Goal: Task Accomplishment & Management: Manage account settings

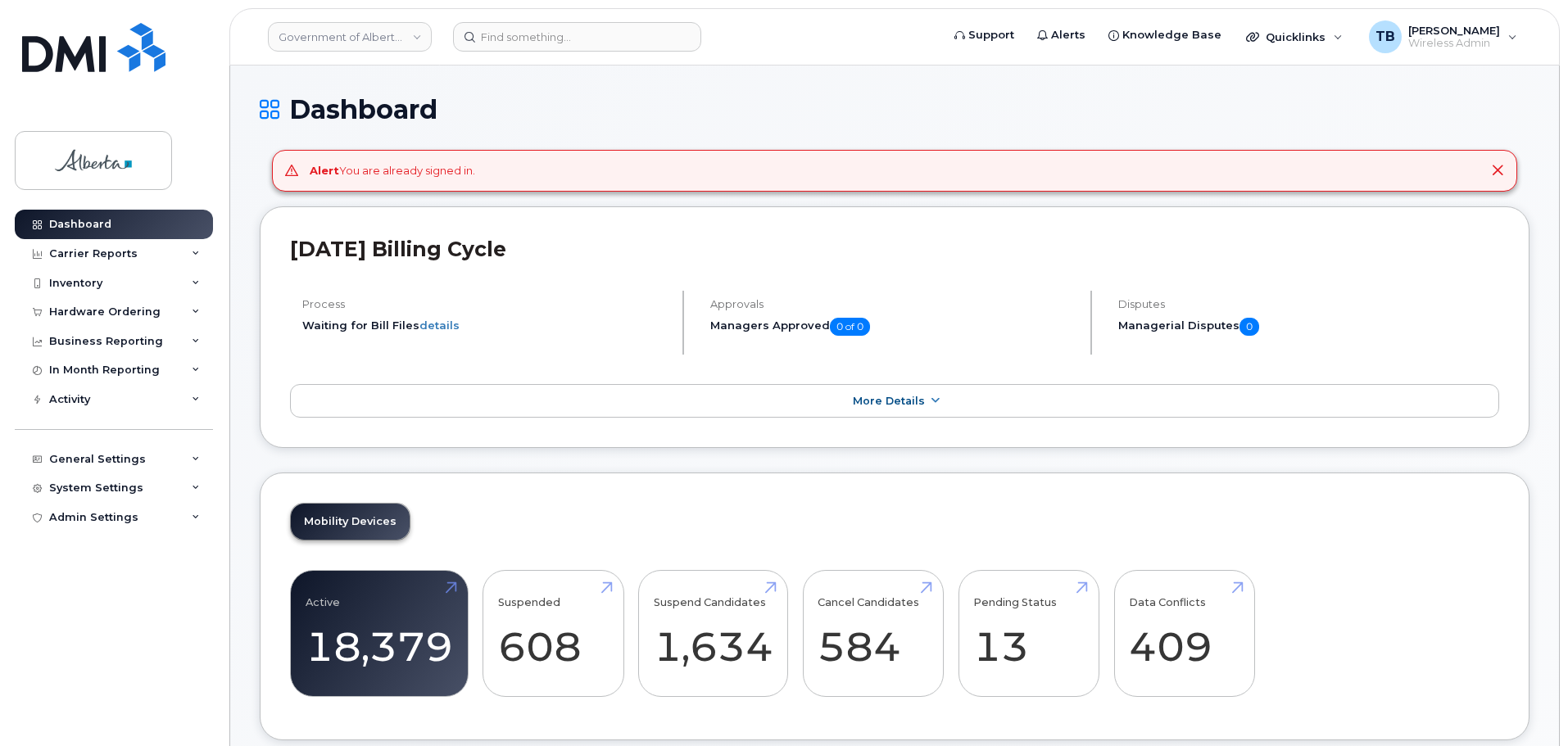
click at [542, 63] on header "Government of Alberta (GOA) Support Alerts Knowledge Base Quicklinks Suspend / …" at bounding box center [894, 36] width 1330 height 57
click at [539, 51] on input at bounding box center [576, 36] width 249 height 29
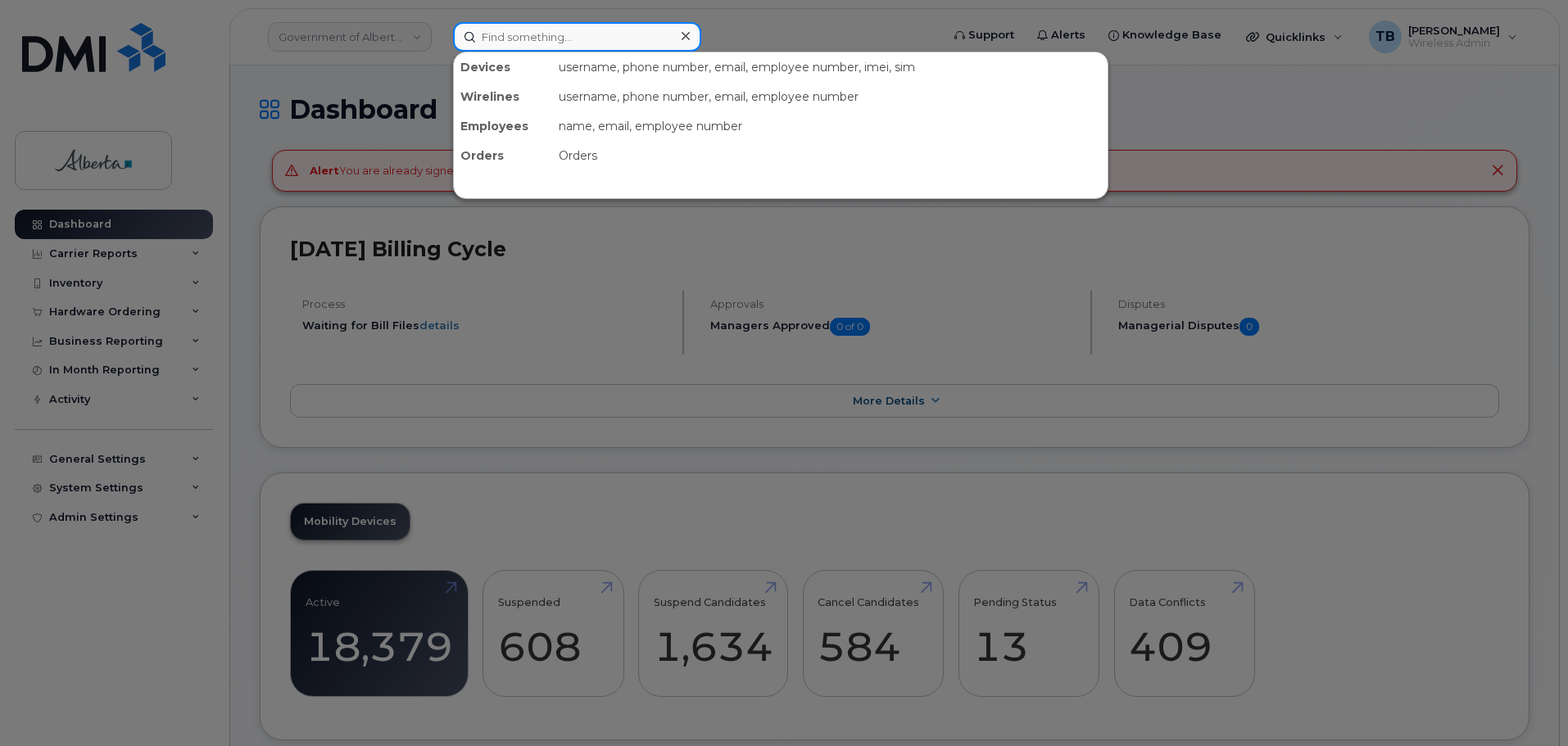
paste input "5873577407"
type input "5873577407"
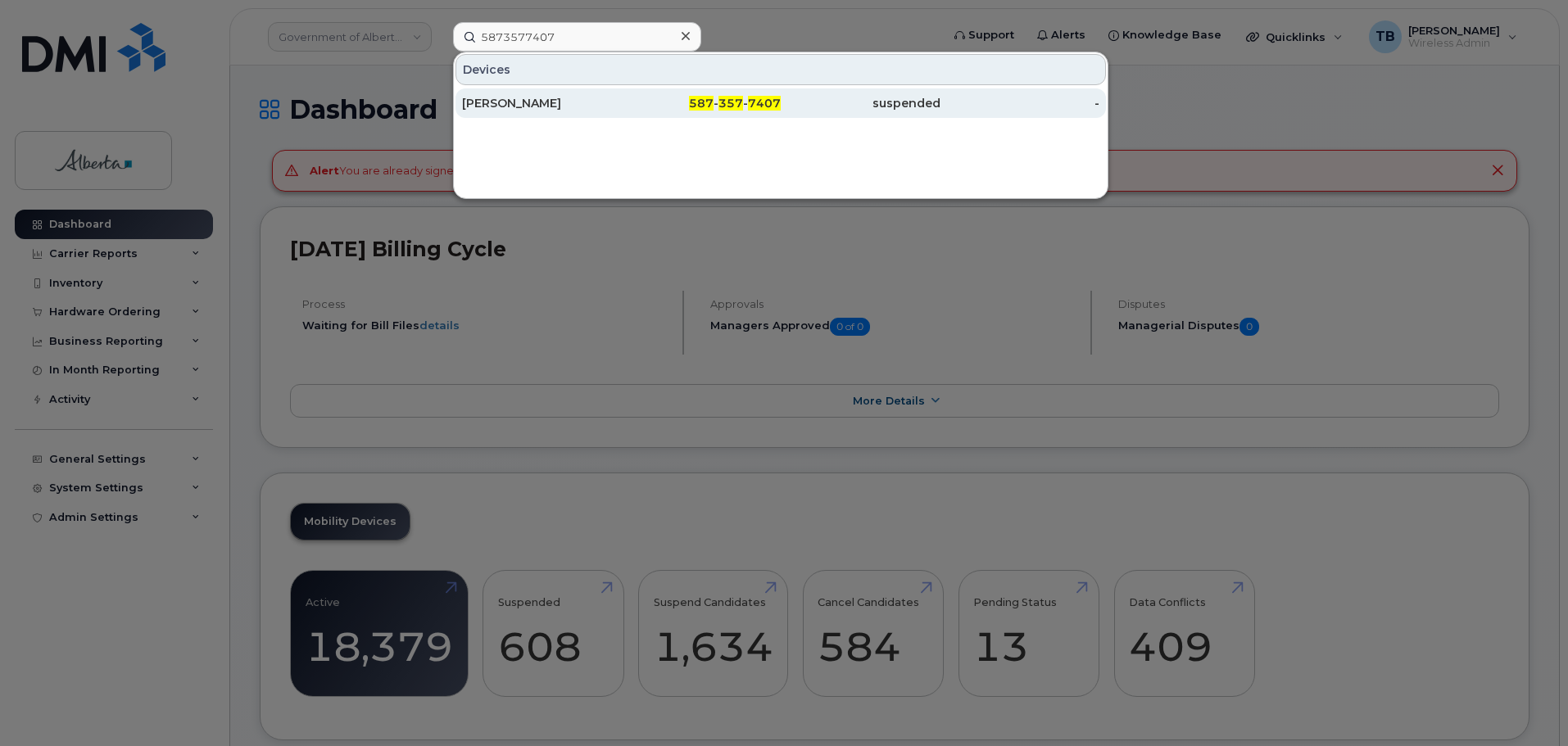
click at [622, 113] on div "Hailey Knittle" at bounding box center [701, 103] width 159 height 29
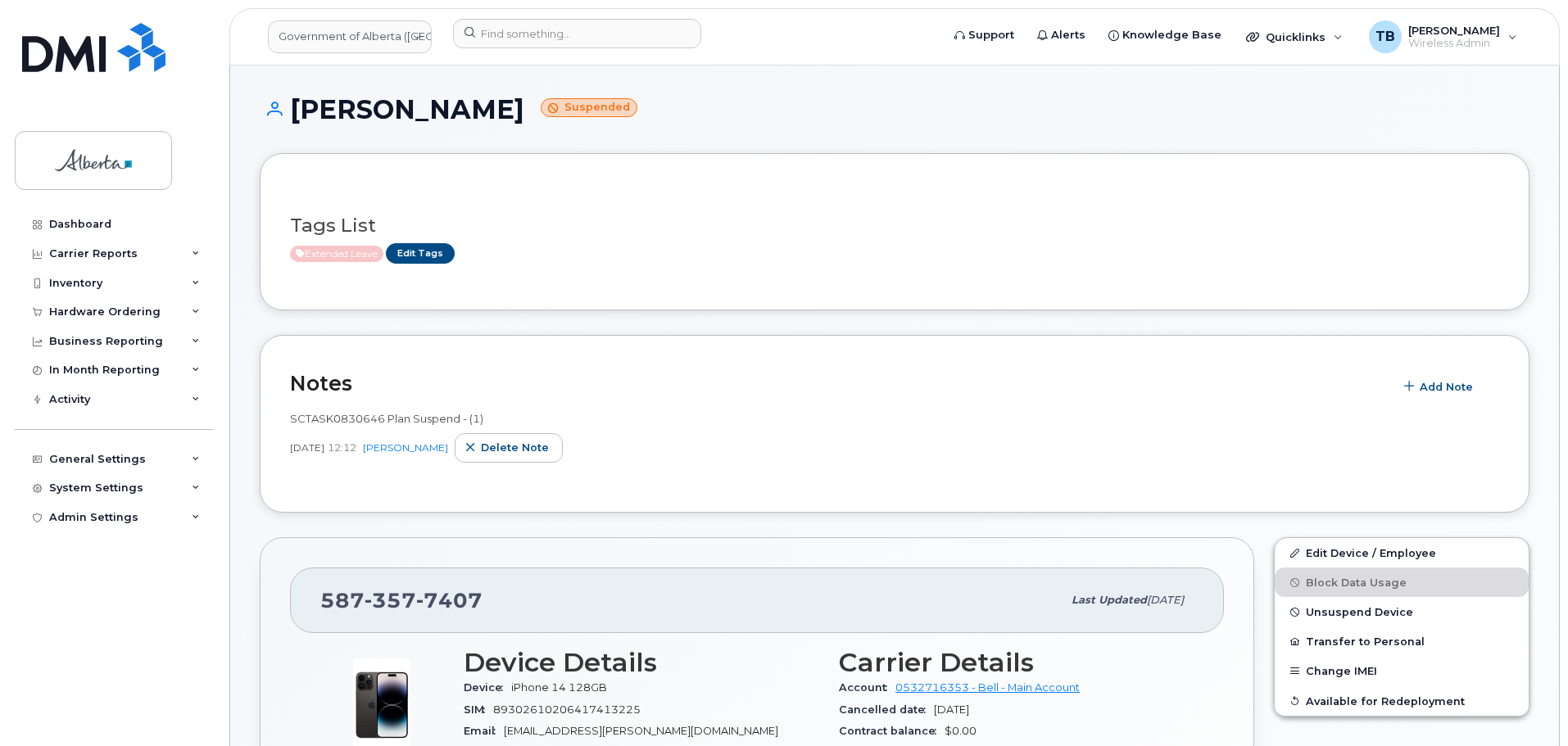
click at [338, 421] on span "SCTASK0830646 Plan Suspend - (1)" at bounding box center [386, 418] width 193 height 13
copy span "SCTASK0830646"
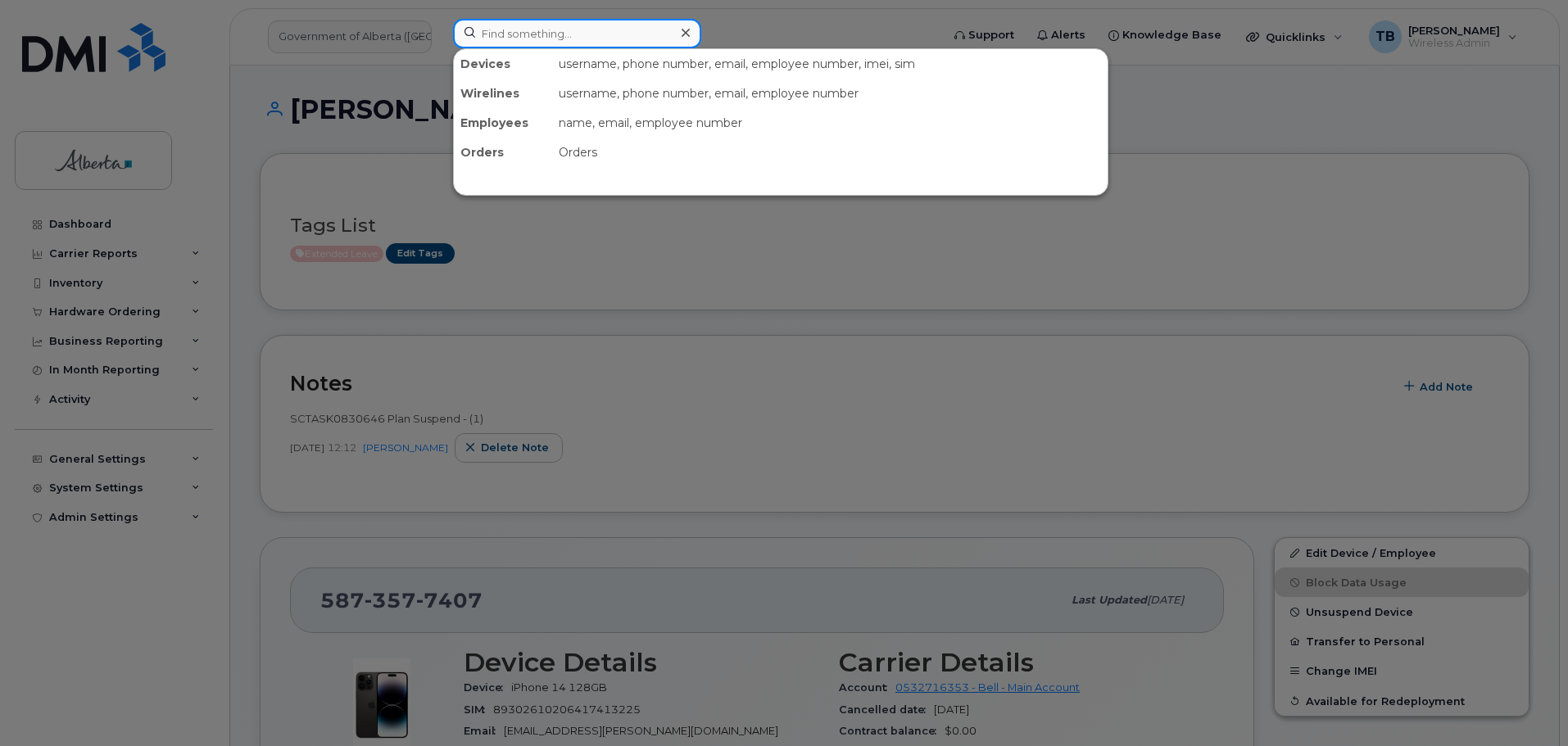
click at [511, 46] on input at bounding box center [576, 34] width 249 height 29
paste input "4033320933"
type input "4033320933"
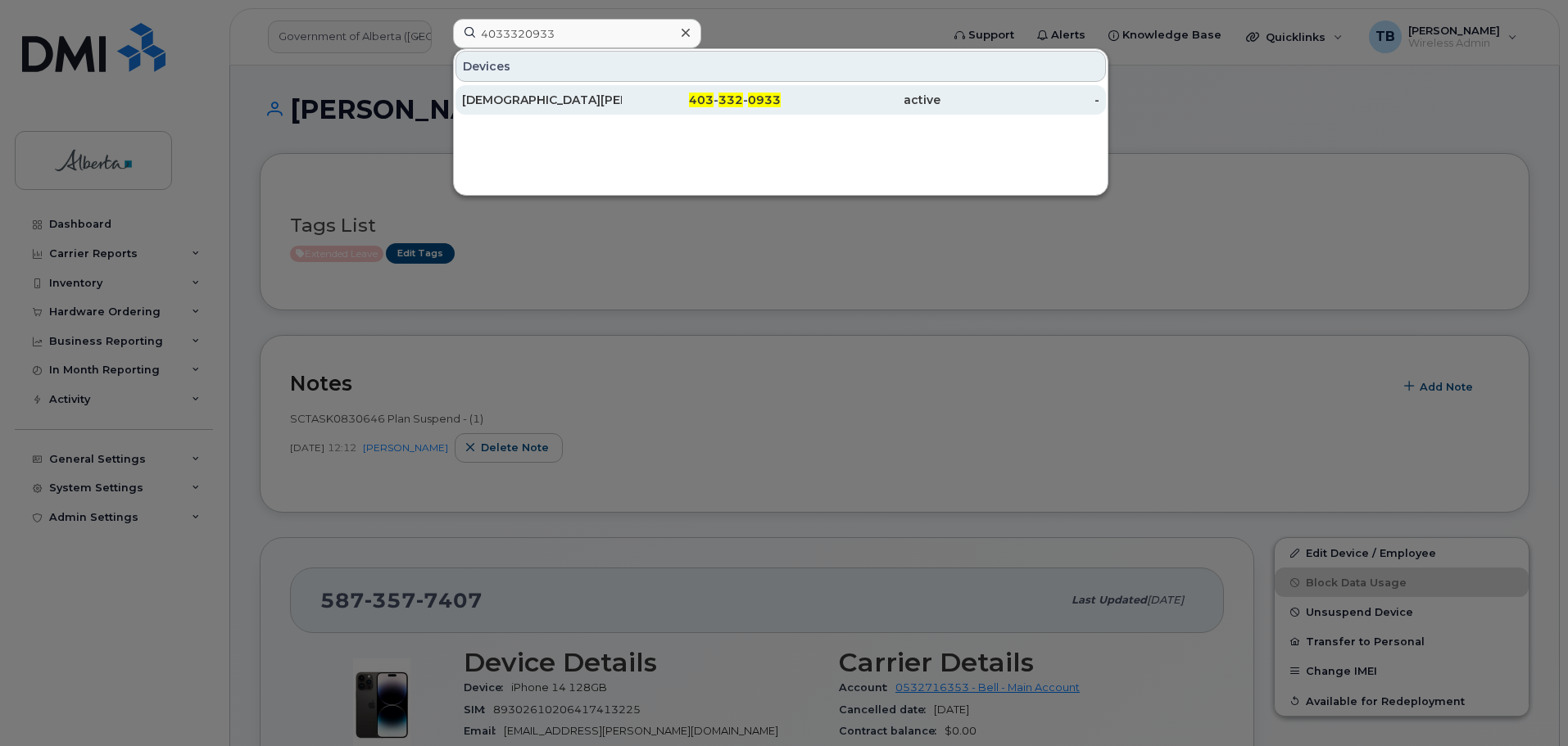
click at [507, 102] on div "Jesy Malik" at bounding box center [541, 100] width 159 height 16
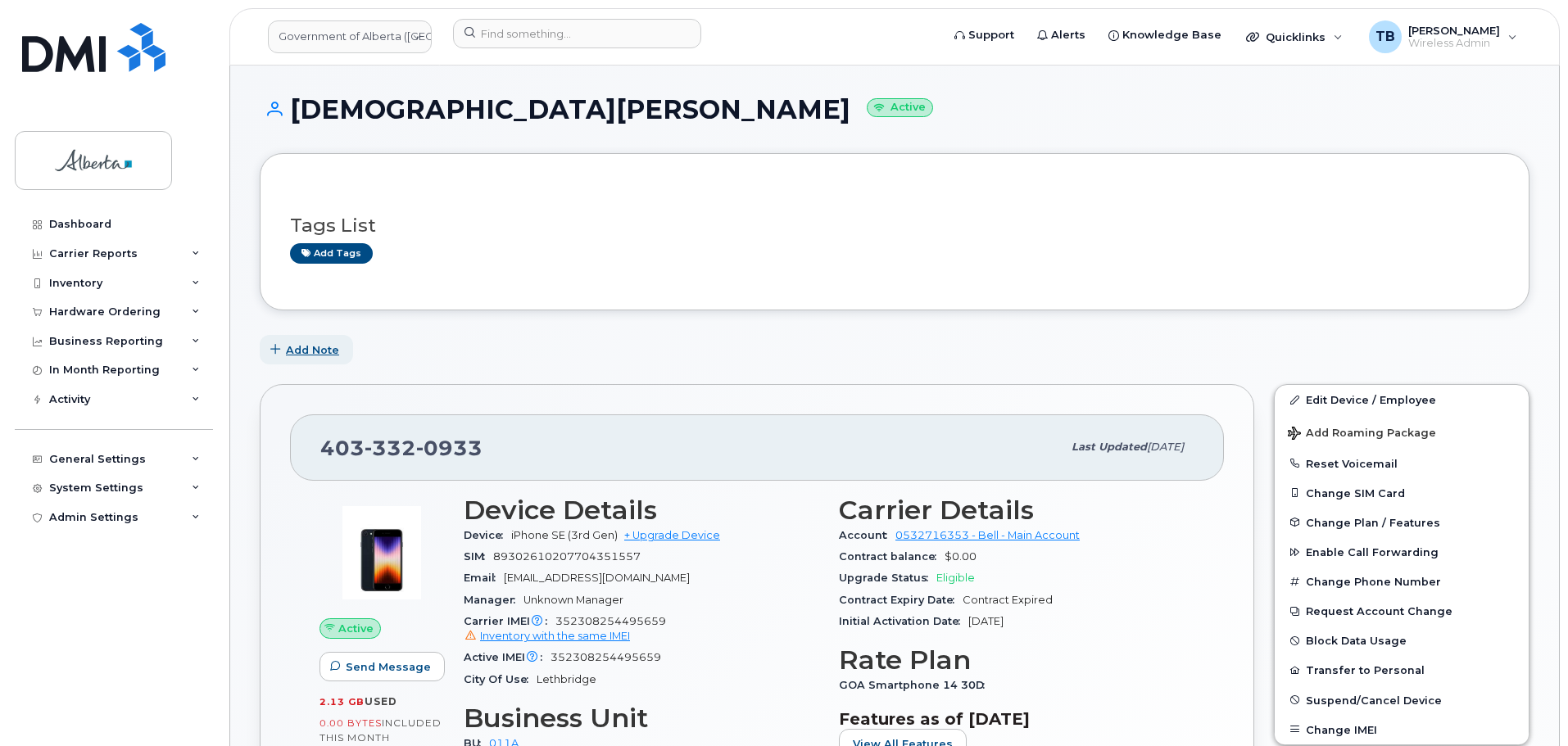
click at [300, 353] on span "Add Note" at bounding box center [312, 350] width 53 height 15
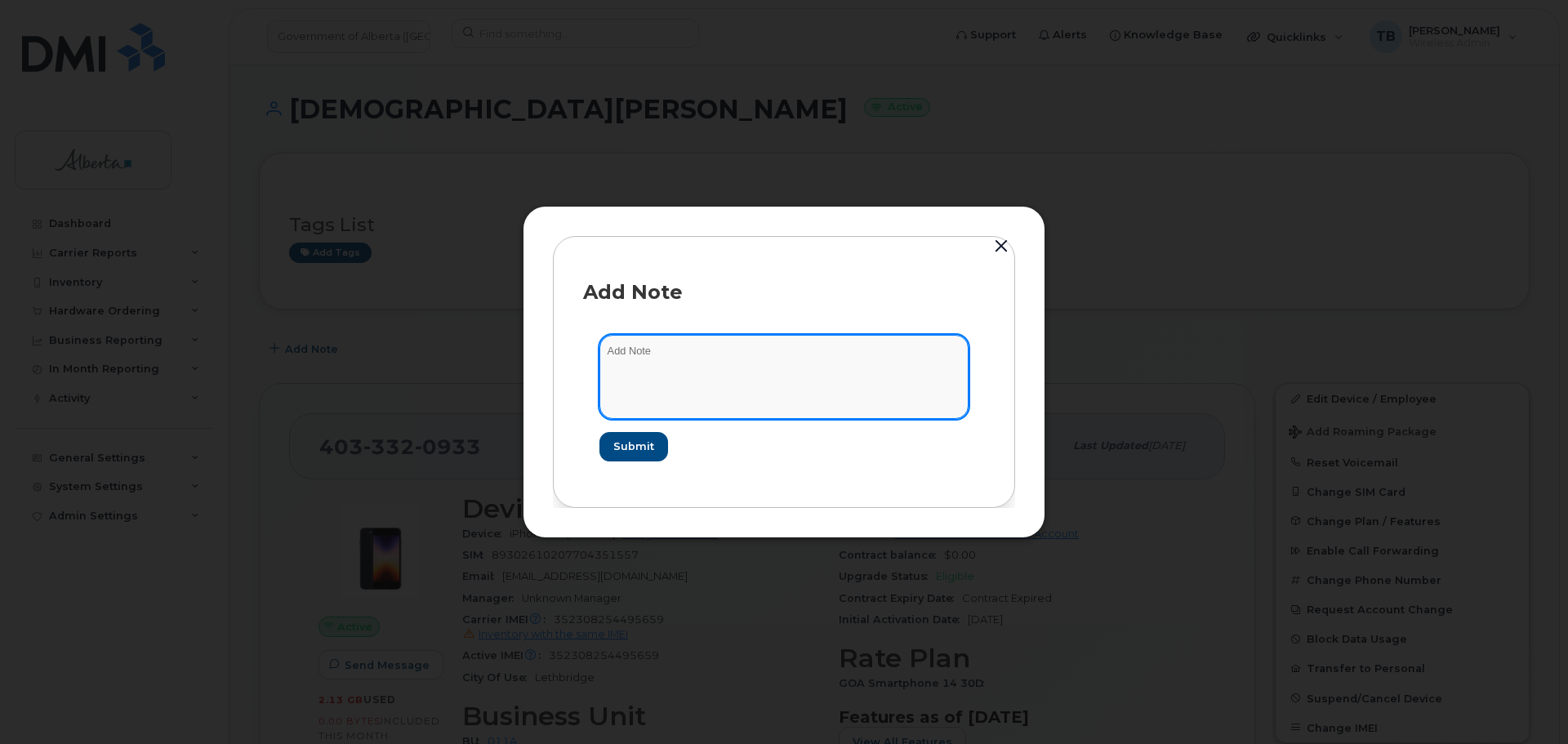
click at [646, 355] on textarea at bounding box center [784, 377] width 370 height 84
paste textarea "SCTASK0830313"
paste textarea "Plan Suspend - (1)"
click at [622, 353] on textarea "SCTASK0830313 Plan Suspend - (1)" at bounding box center [784, 377] width 370 height 84
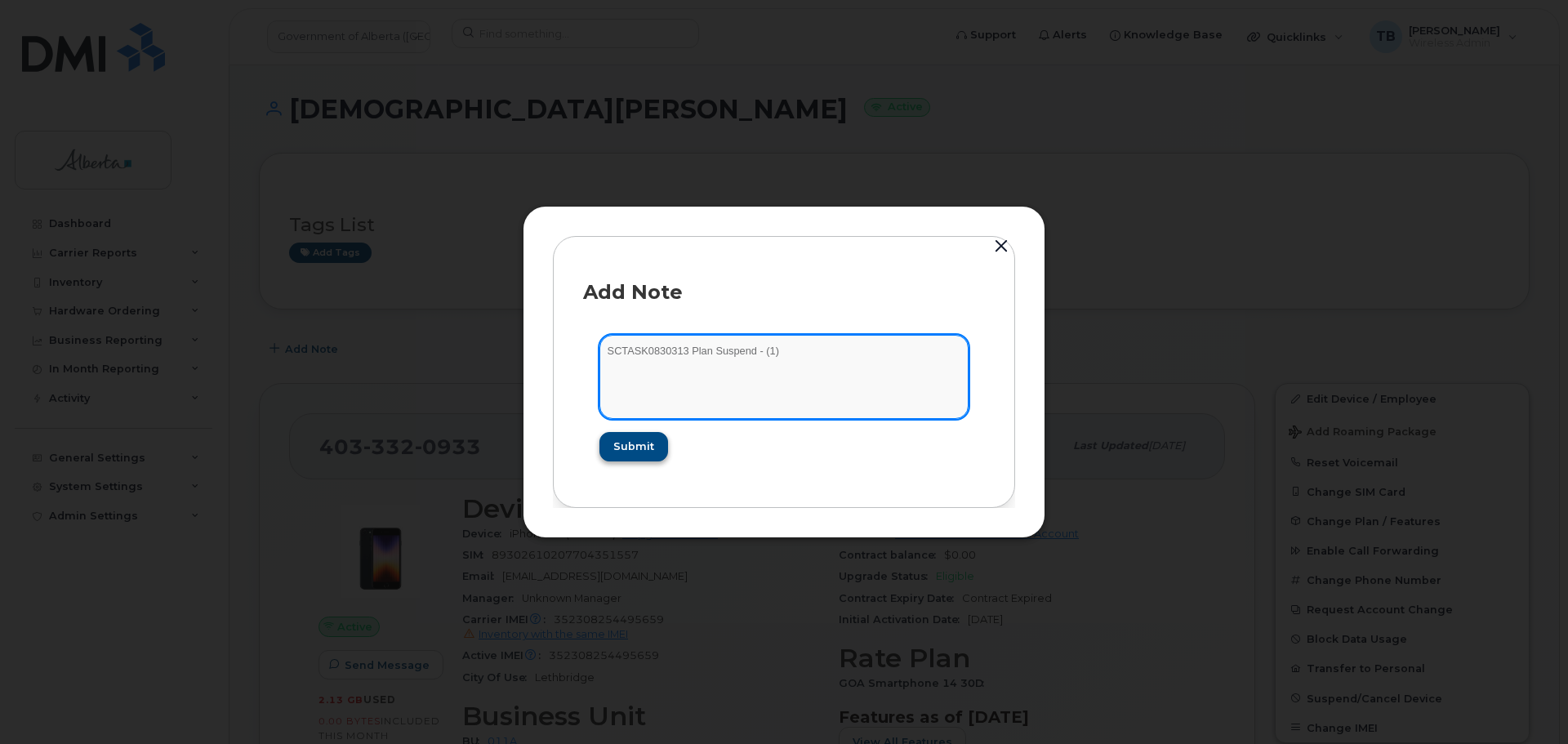
type textarea "SCTASK0830313 Plan Suspend - (1)"
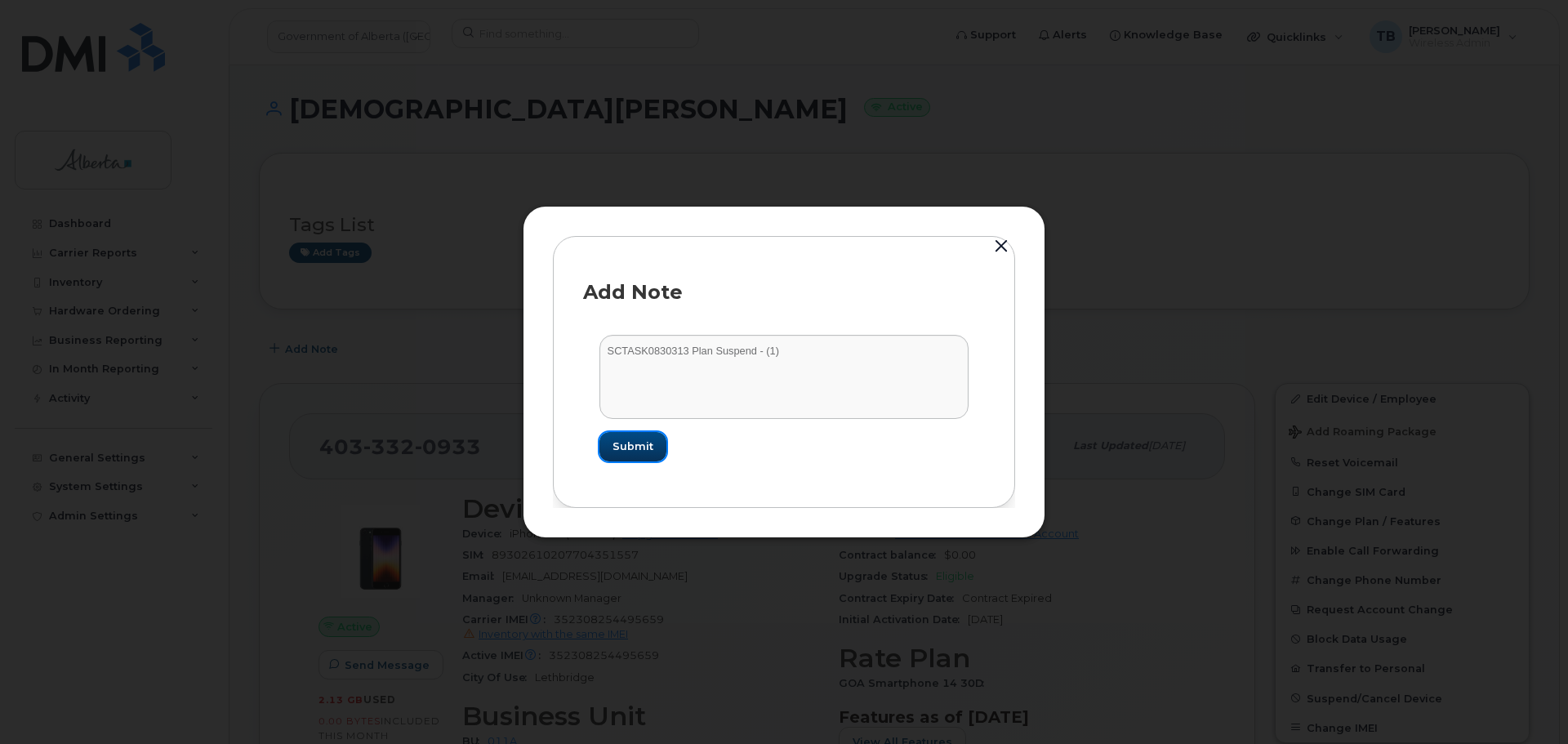
click at [634, 451] on span "Submit" at bounding box center [633, 446] width 41 height 15
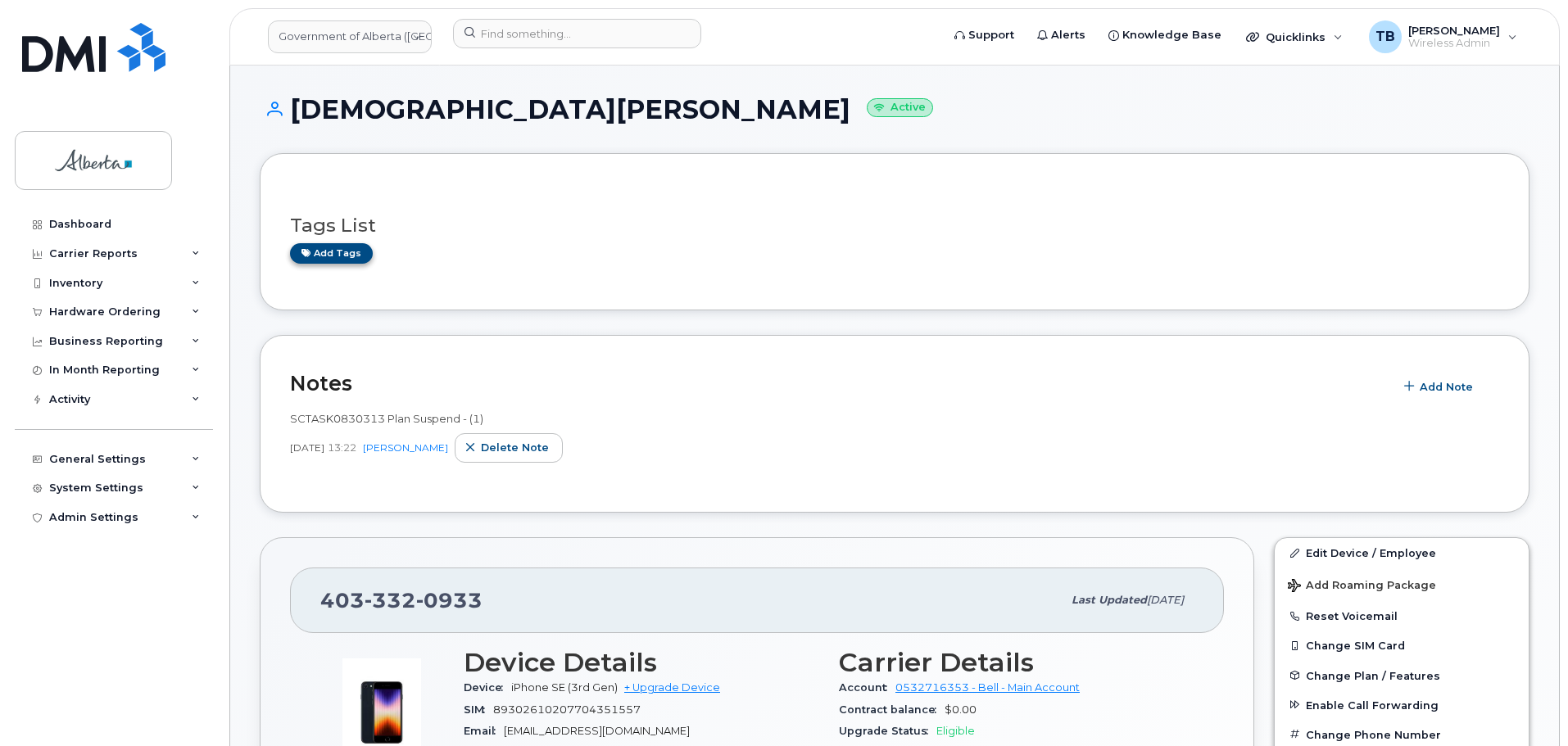
drag, startPoint x: 364, startPoint y: 241, endPoint x: 360, endPoint y: 250, distance: 9.8
click at [364, 242] on div "Tags List Add tags" at bounding box center [894, 231] width 1209 height 63
click at [360, 250] on link "Add tags" at bounding box center [331, 253] width 83 height 20
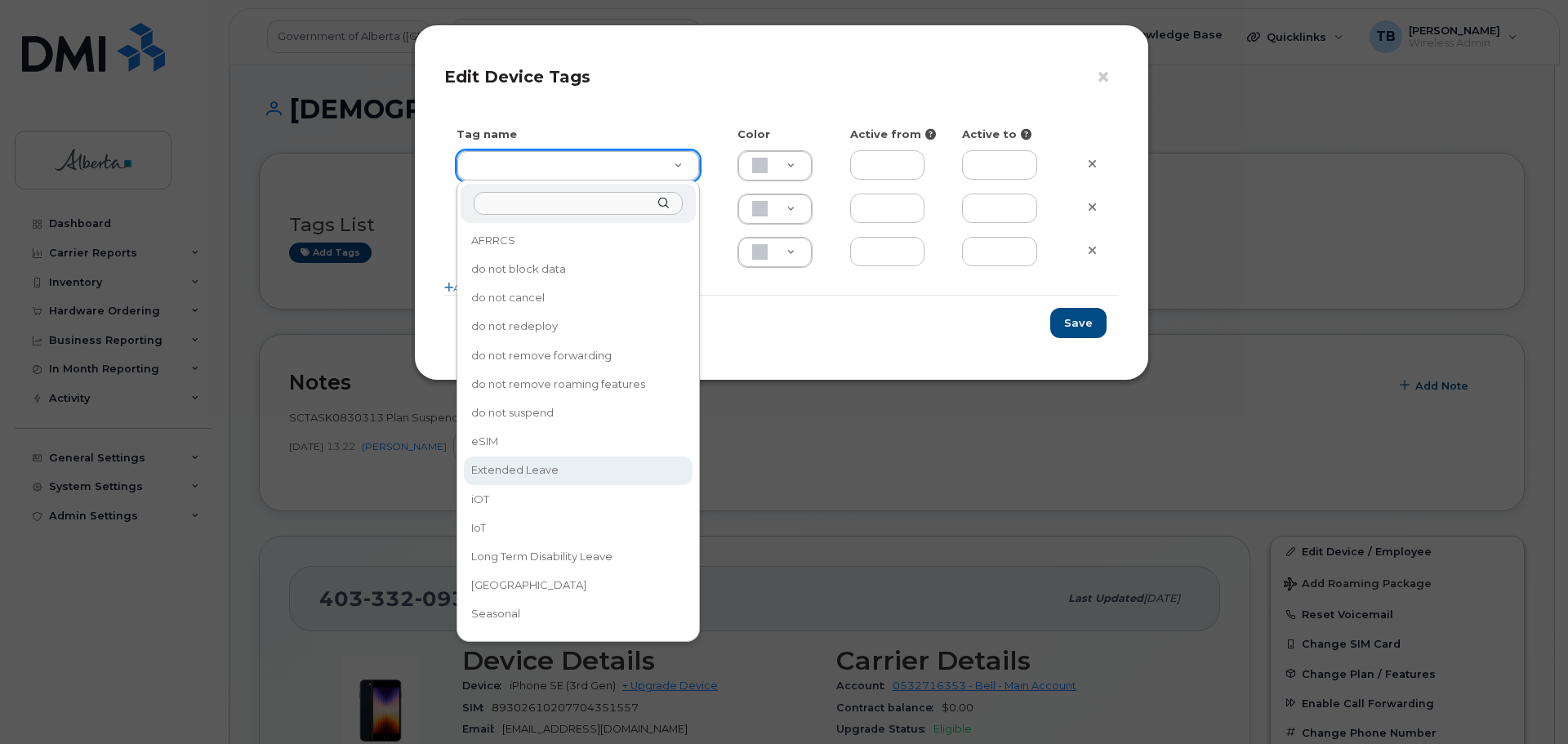
type input "Extended Leave"
type input "F8C6C8"
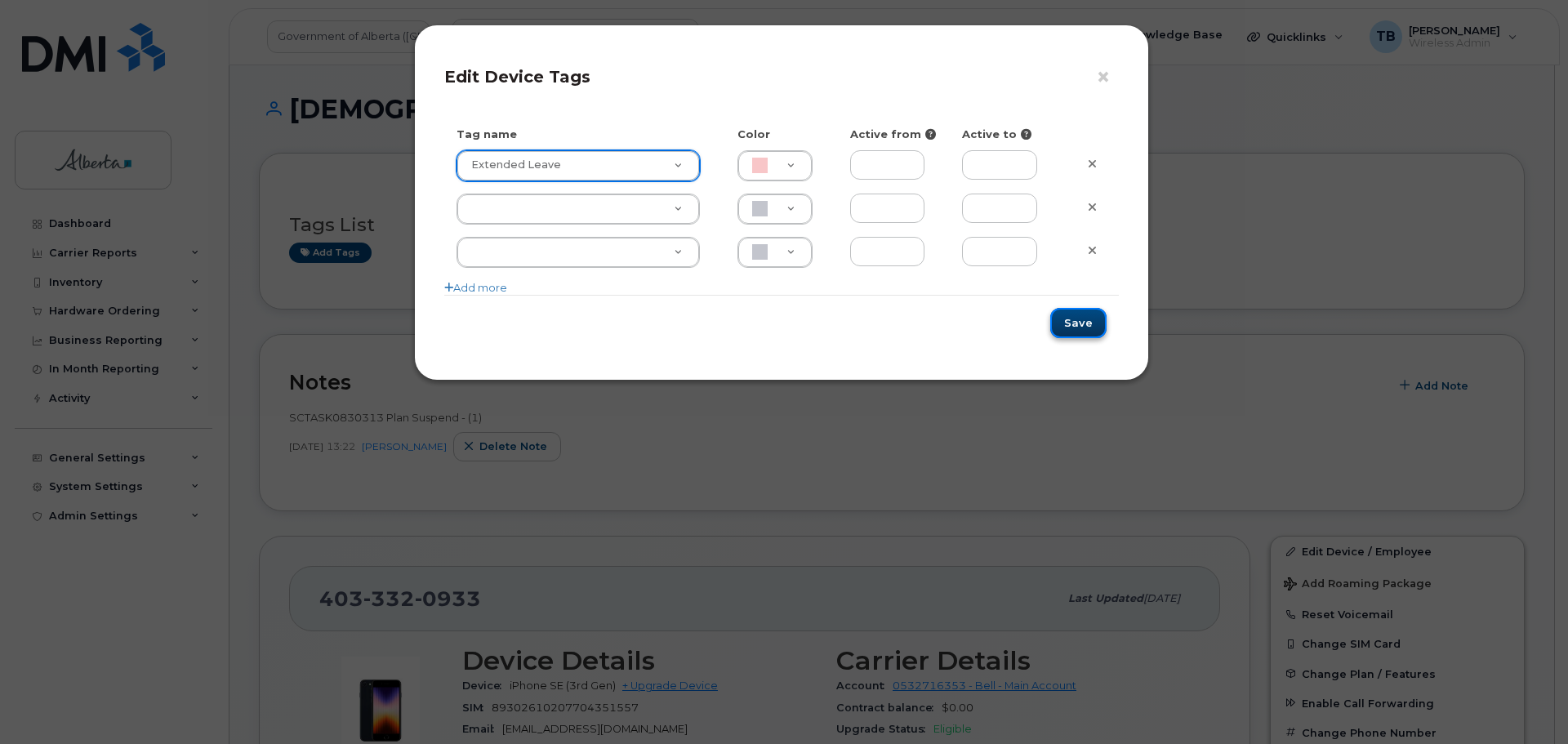
click at [1096, 320] on button "Save" at bounding box center [1079, 322] width 56 height 30
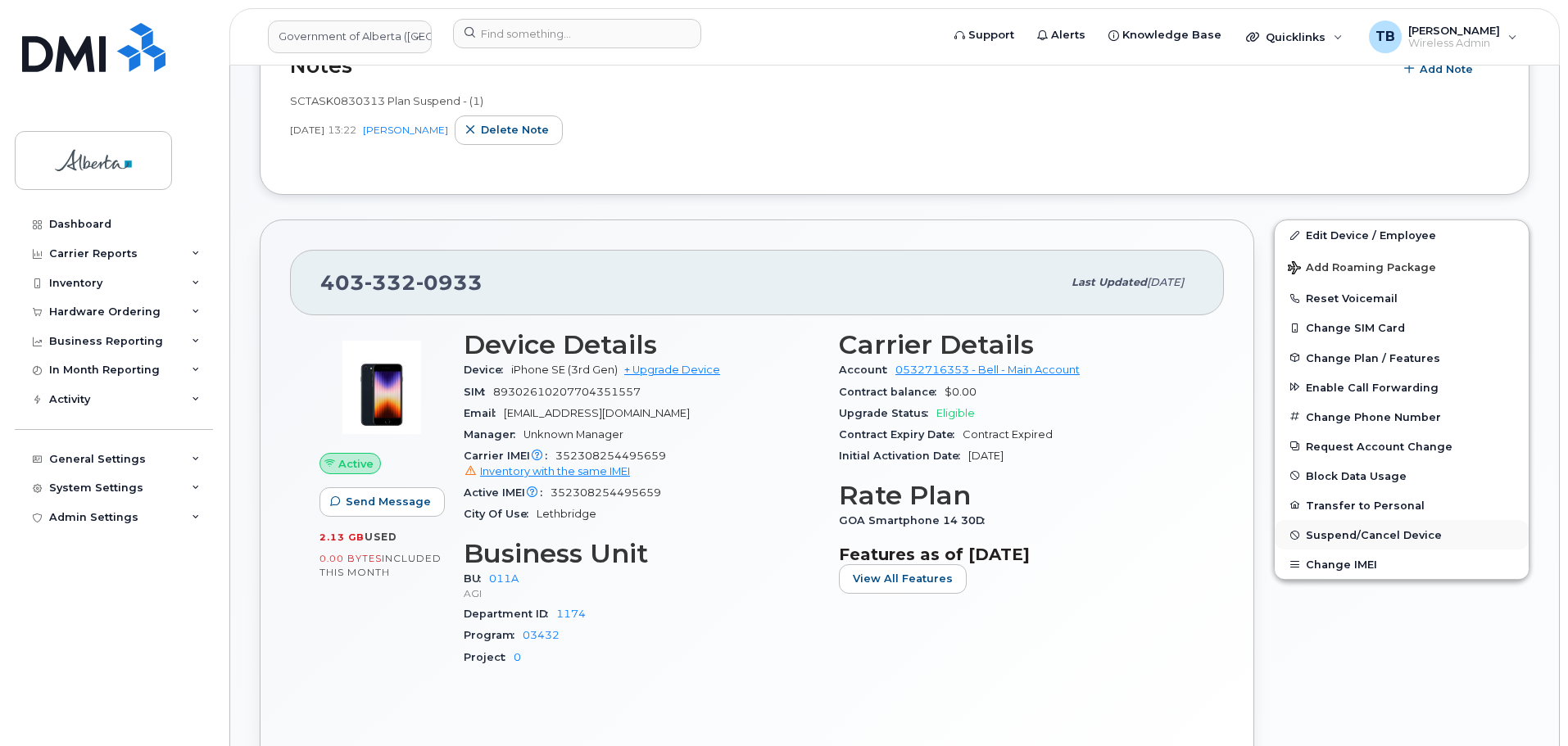
scroll to position [328, 0]
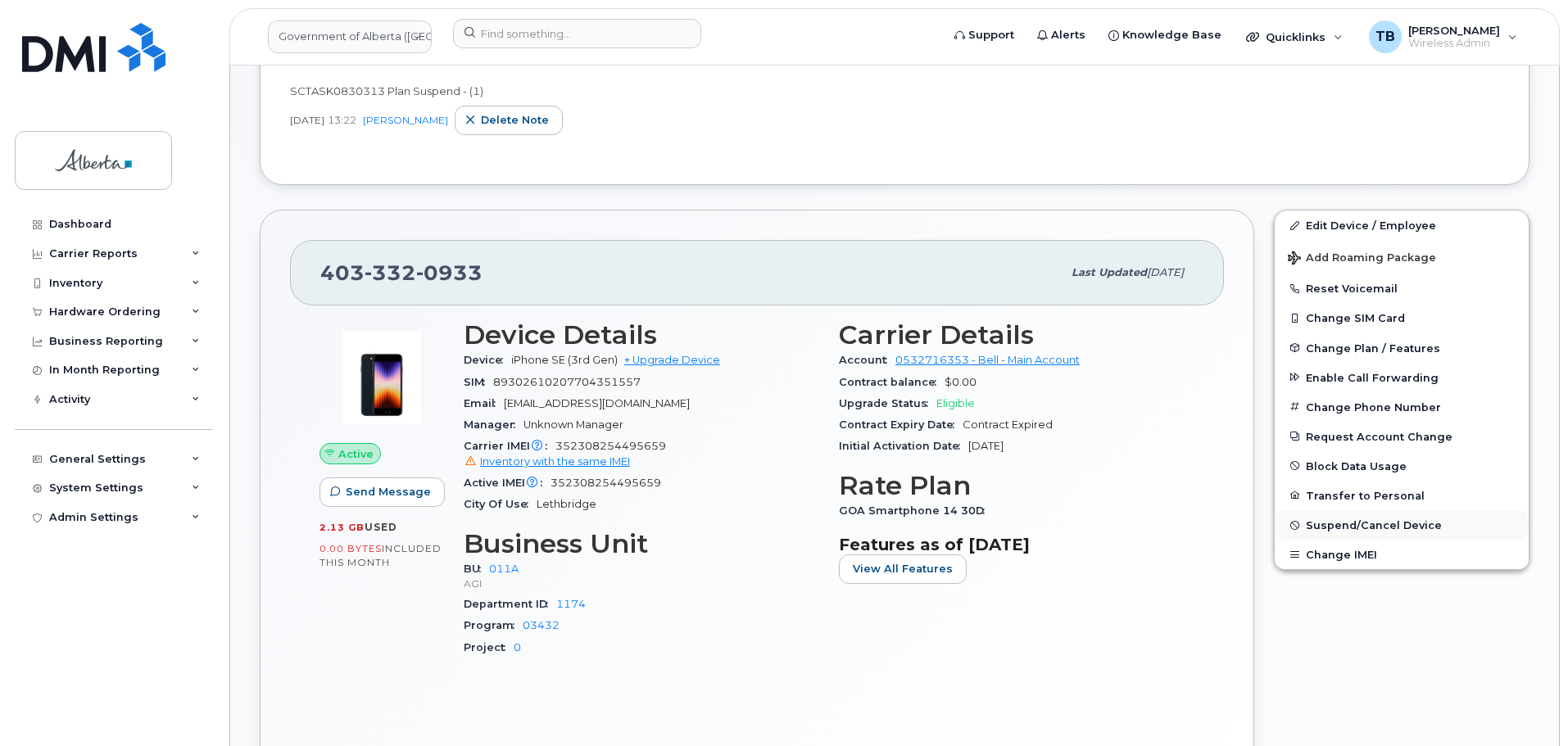
click at [1336, 528] on span "Suspend/Cancel Device" at bounding box center [1373, 525] width 136 height 12
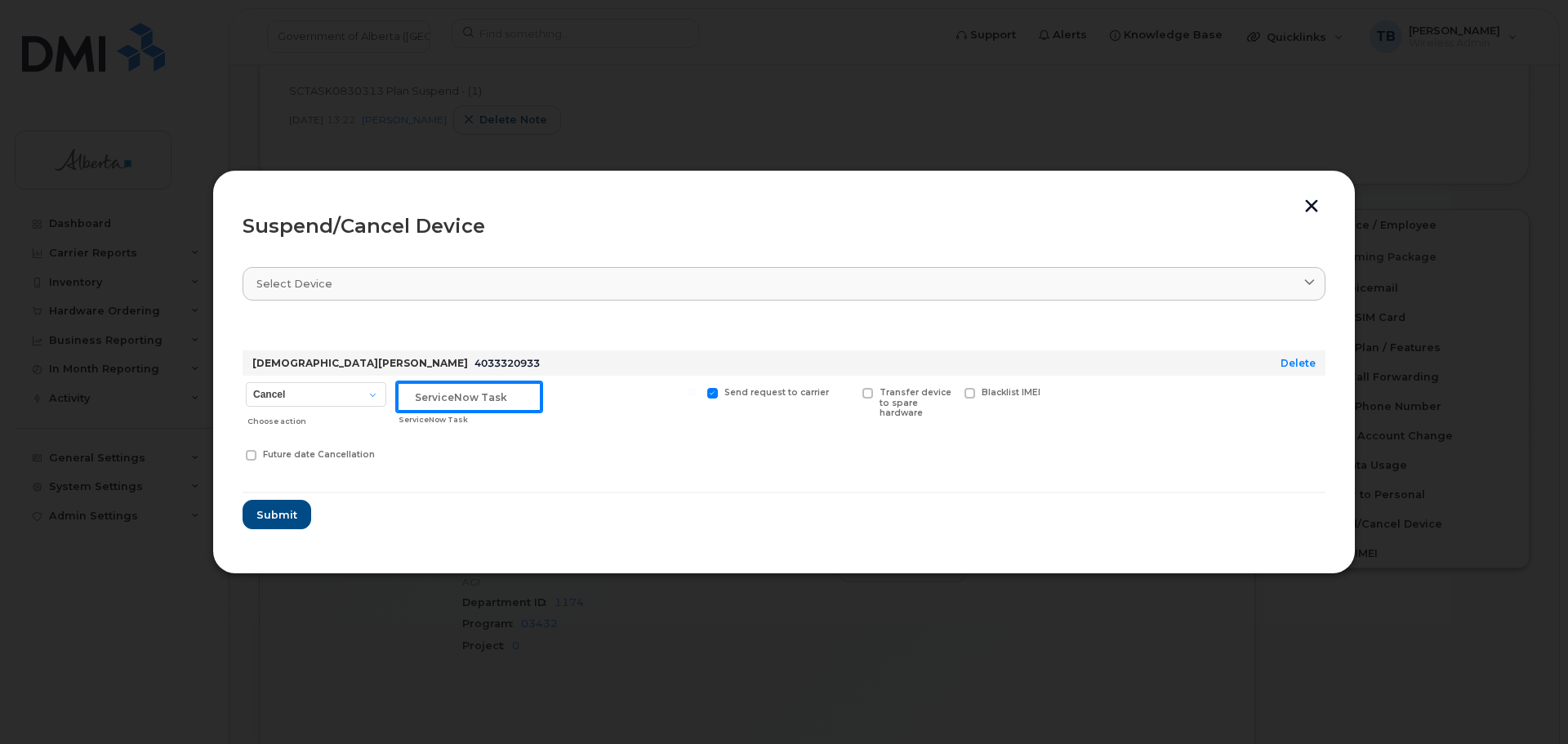
click at [488, 389] on input "text" at bounding box center [468, 397] width 144 height 29
paste input "SCTASK0830313"
type input "SCTASK0830313"
click at [351, 390] on select "Cancel Suspend - Extend Suspension Suspend - Reduced Rate Suspend - Lost Device…" at bounding box center [316, 394] width 141 height 25
select select "[object Object]"
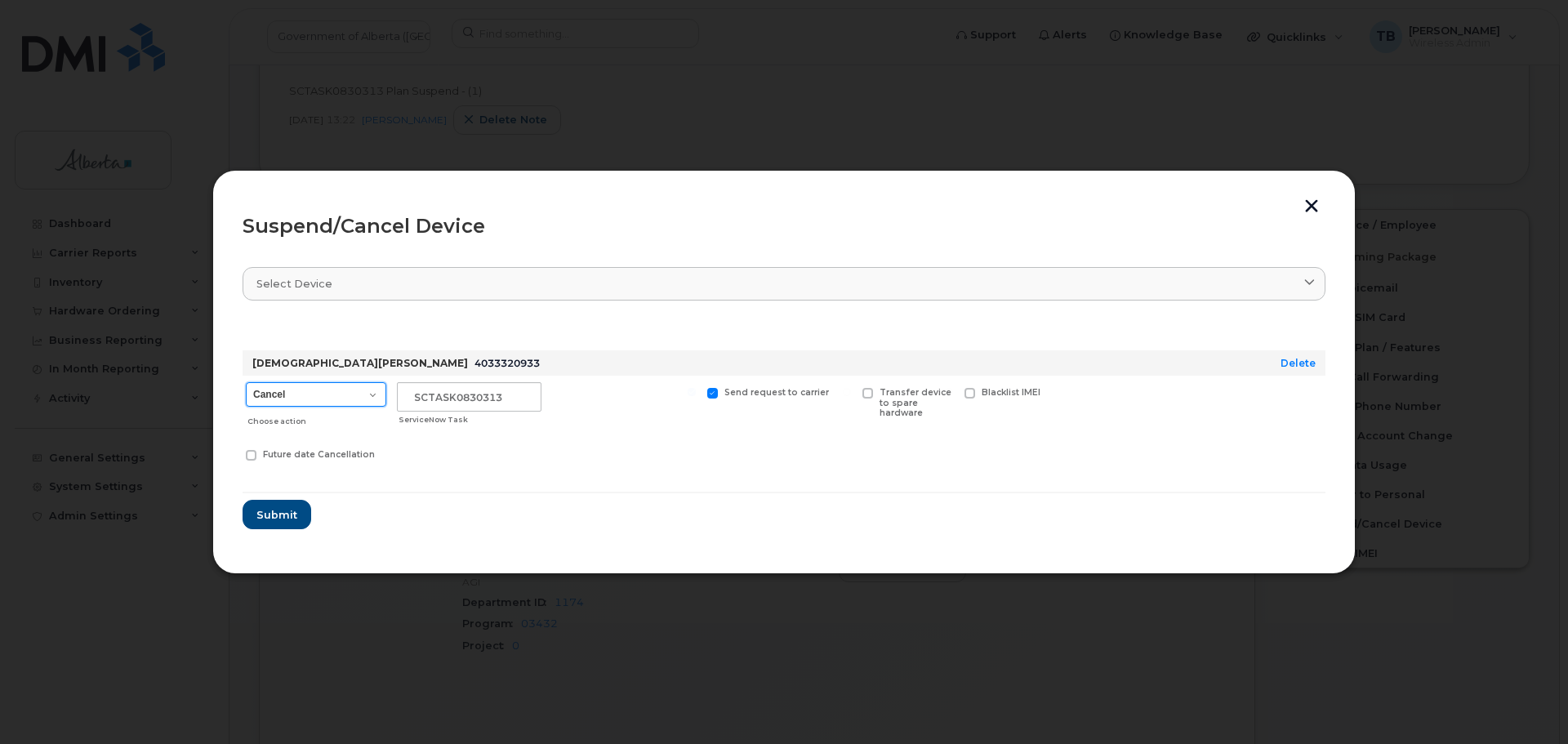
click at [246, 382] on select "Cancel Suspend - Extend Suspension Suspend - Reduced Rate Suspend - Lost Device…" at bounding box center [316, 394] width 141 height 25
click at [268, 515] on span "Submit" at bounding box center [276, 515] width 41 height 15
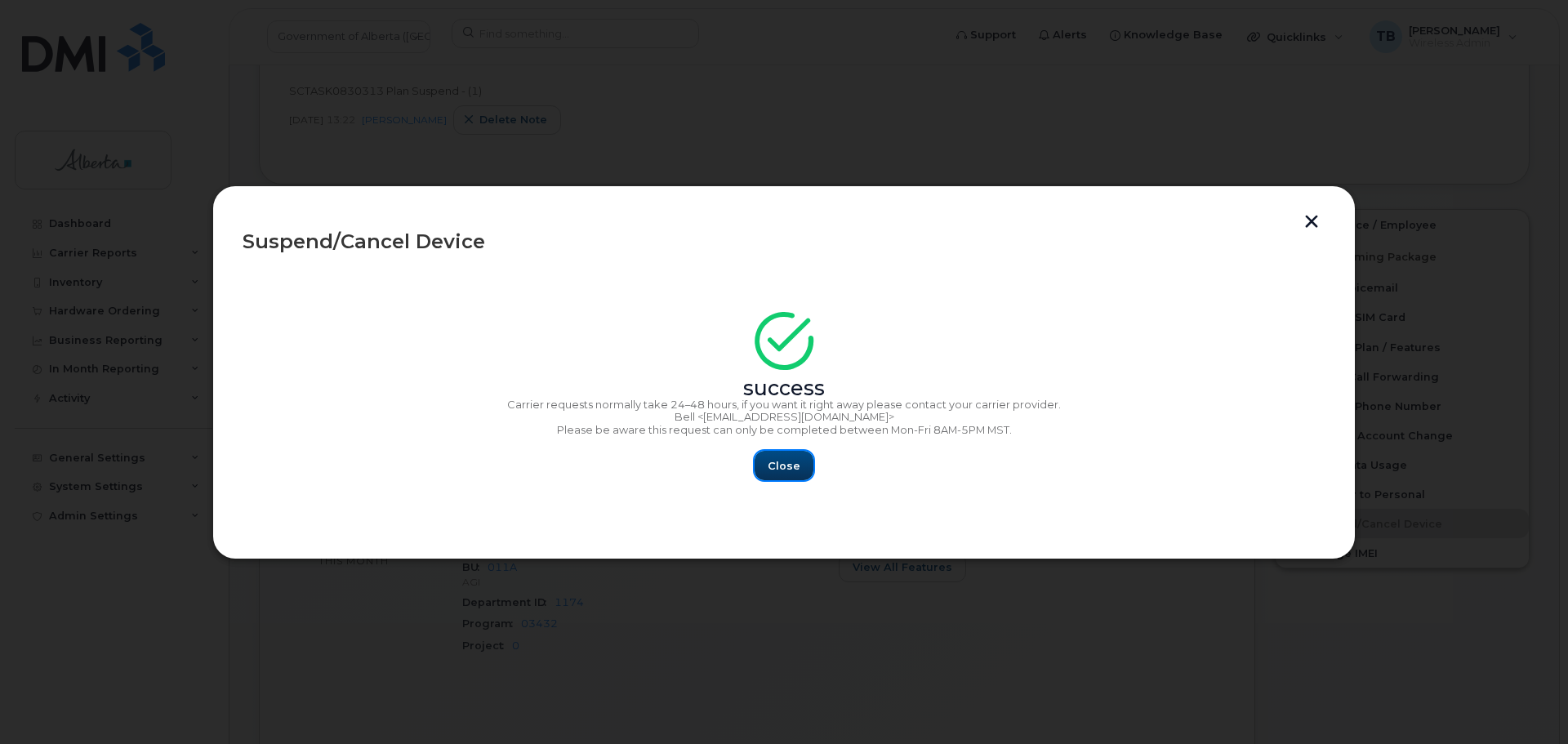
click at [781, 466] on span "Close" at bounding box center [784, 466] width 33 height 15
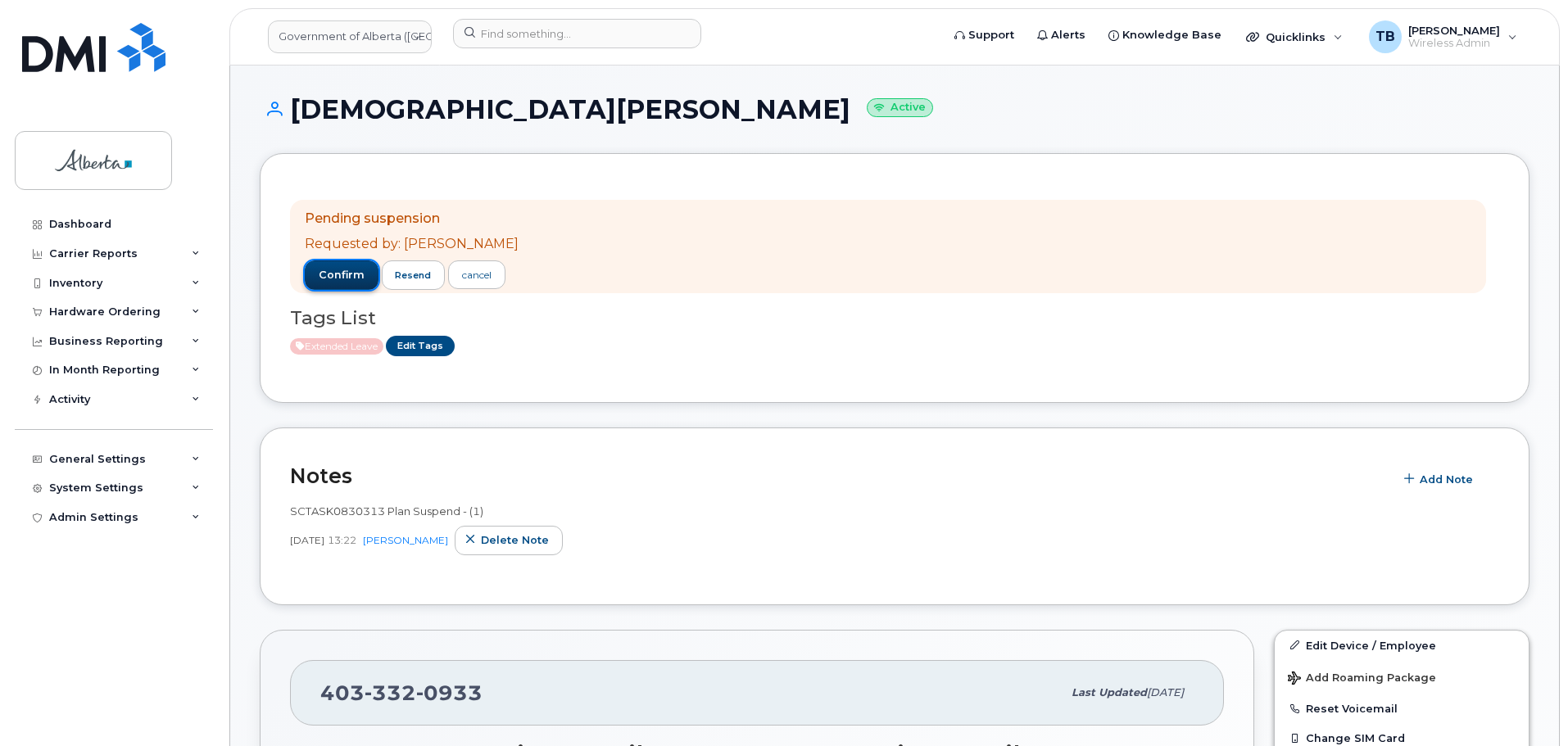
click at [343, 268] on span "confirm" at bounding box center [341, 275] width 46 height 15
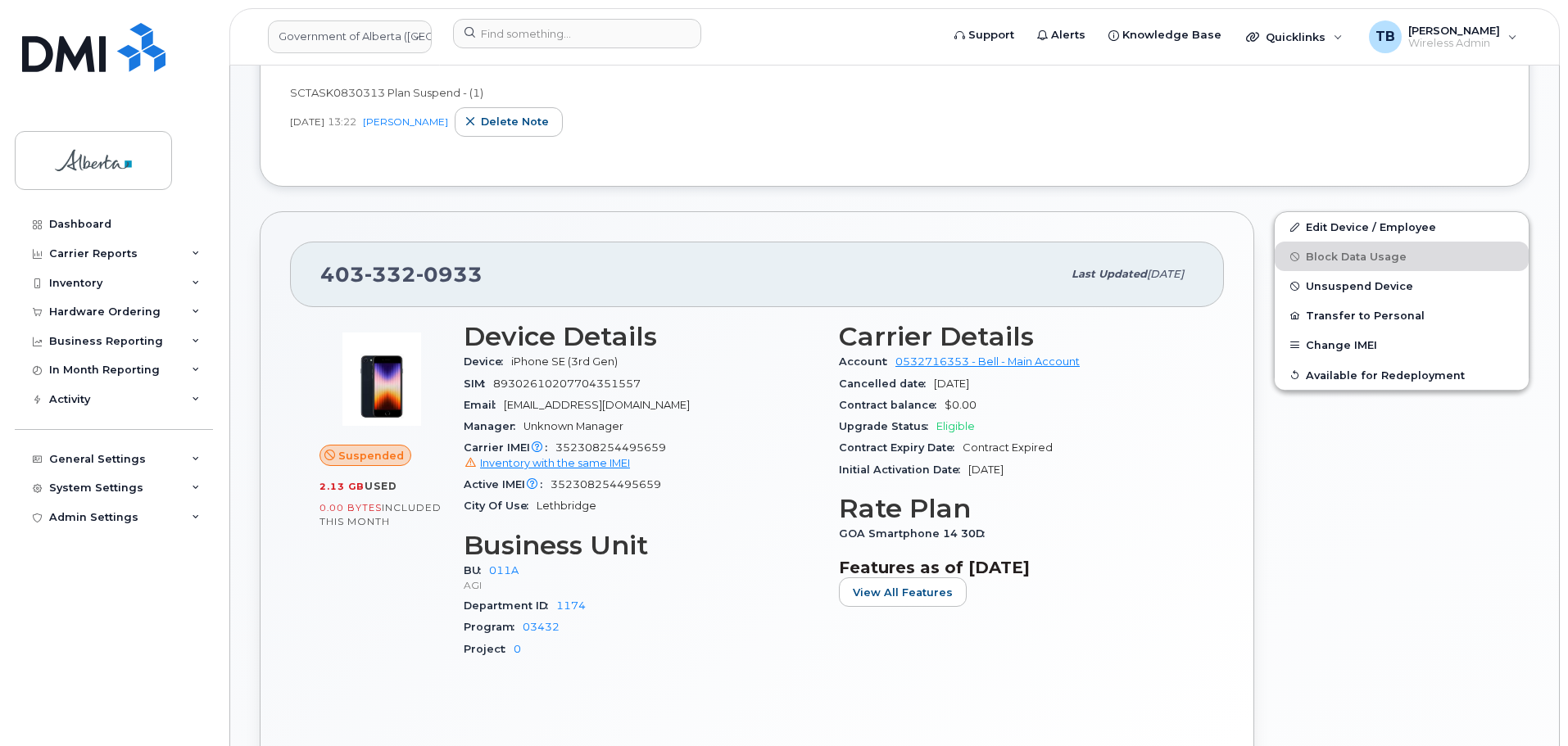
scroll to position [328, 0]
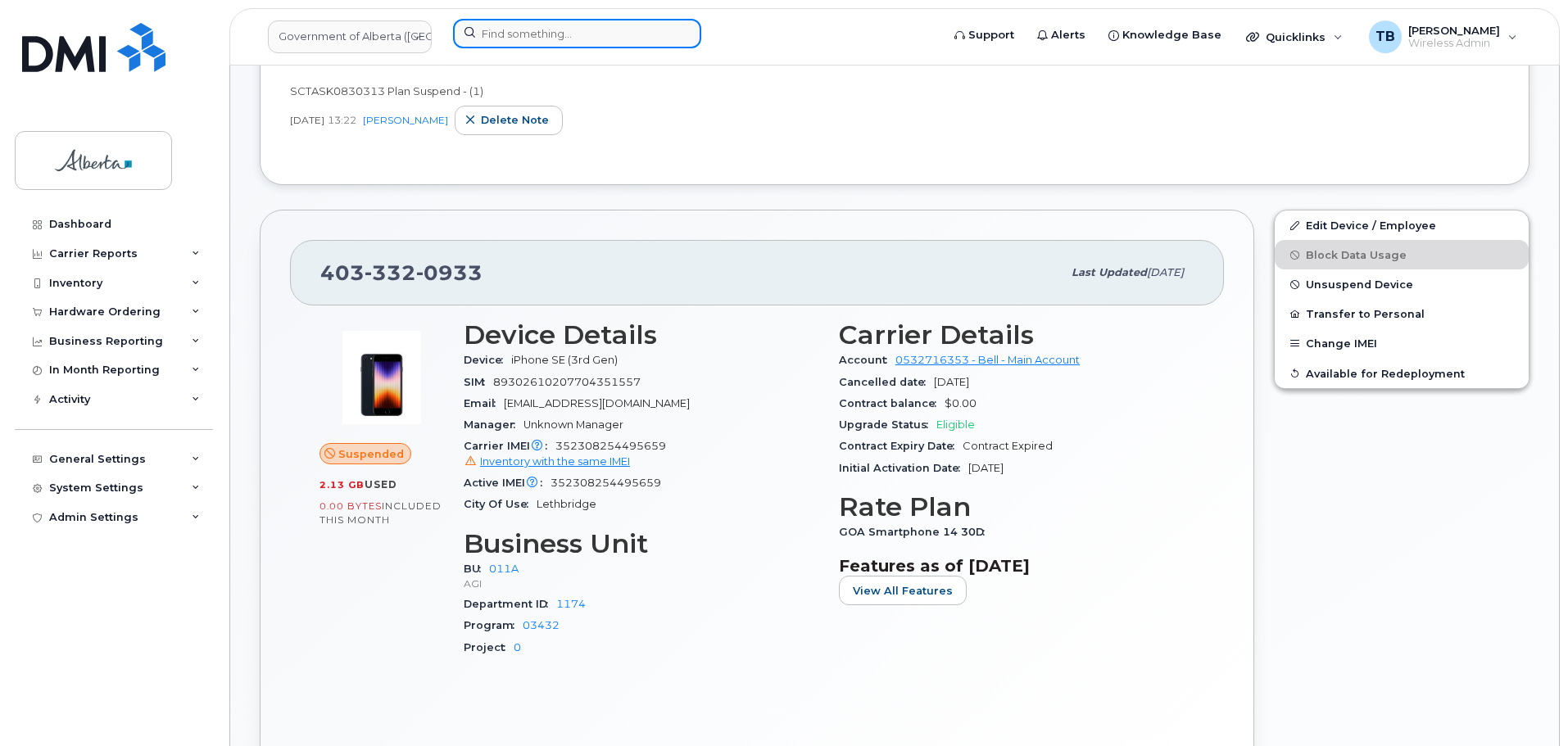
click at [477, 47] on input at bounding box center [576, 34] width 249 height 29
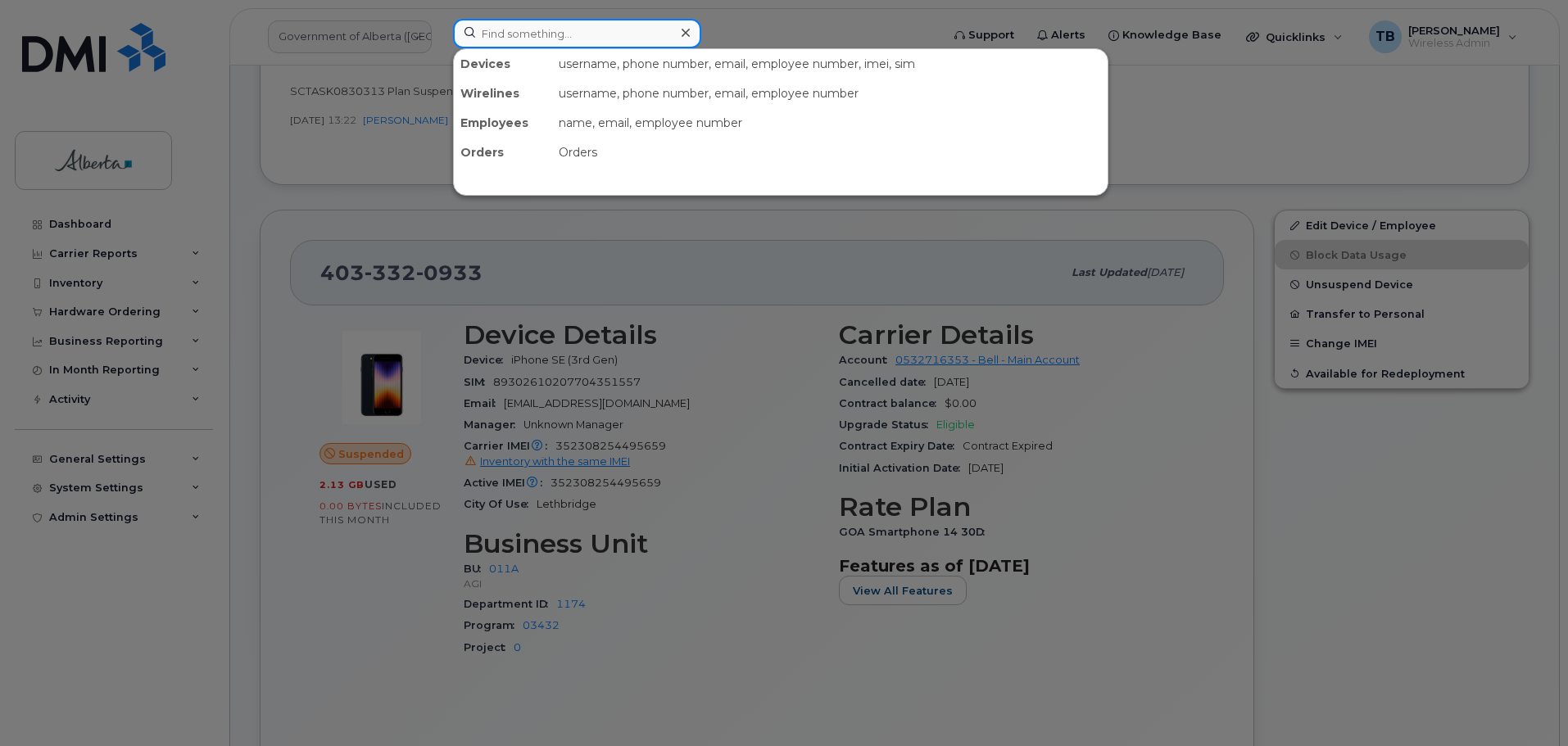
paste input "5873401834"
type input "5873401834"
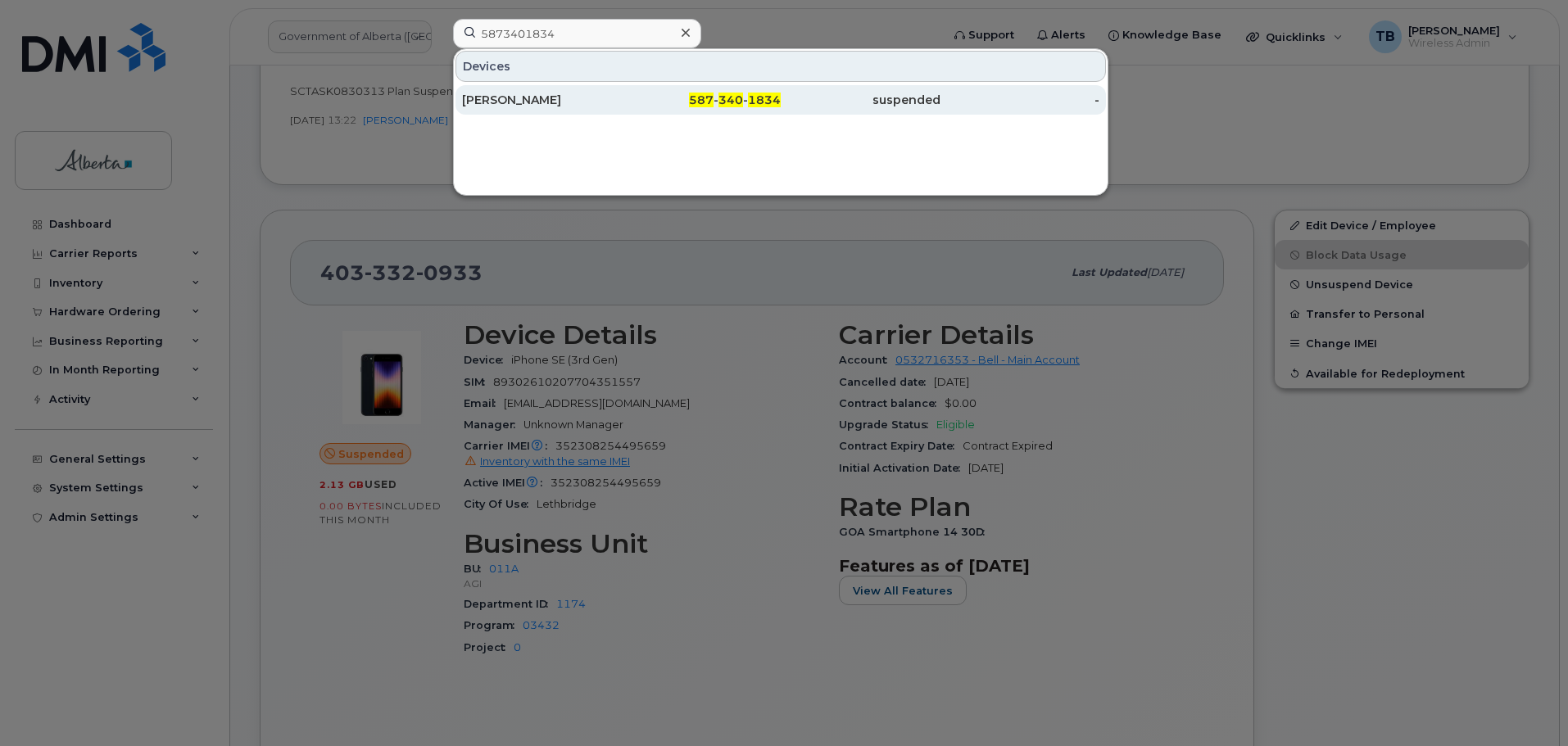
click at [622, 108] on div "[PERSON_NAME]" at bounding box center [701, 100] width 159 height 29
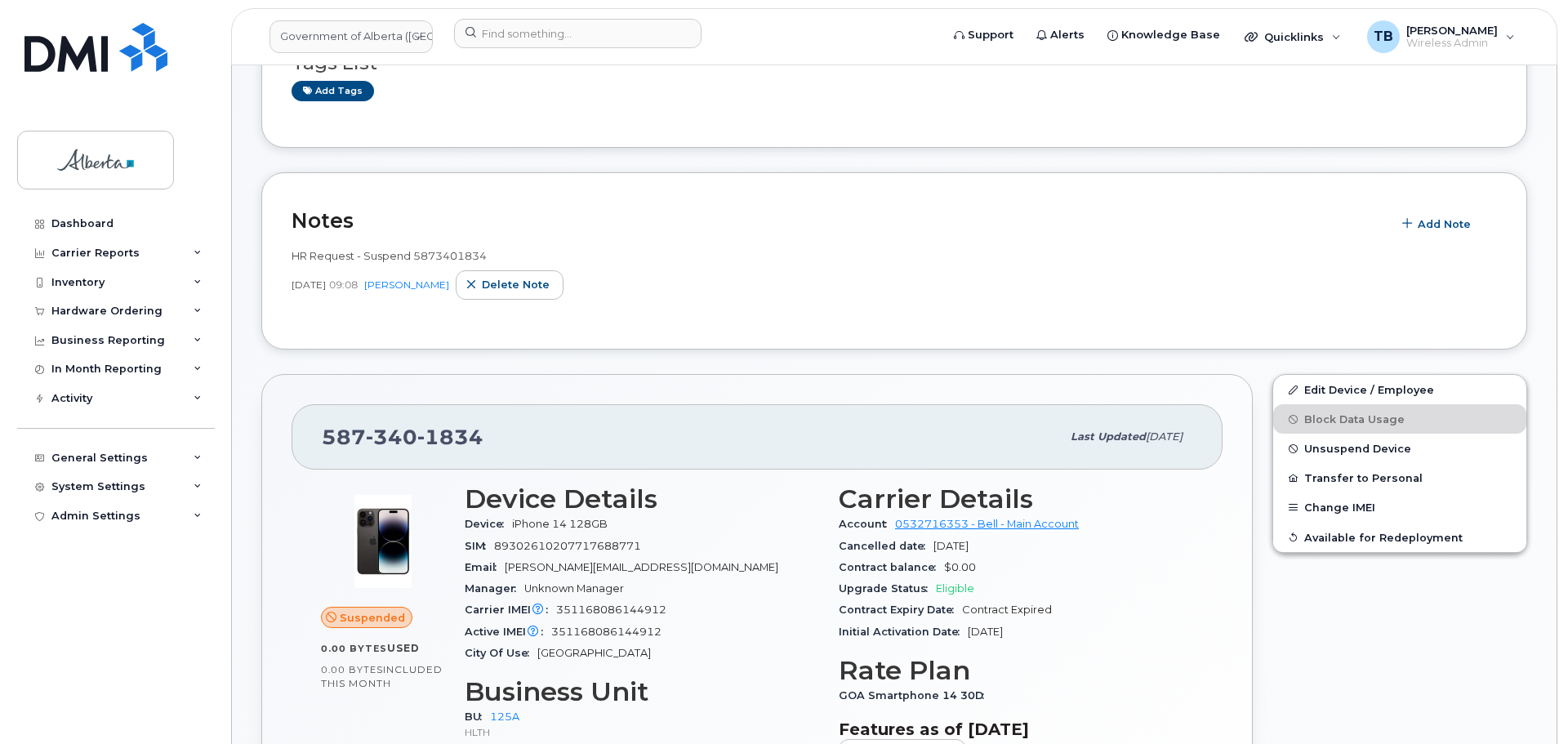
scroll to position [164, 0]
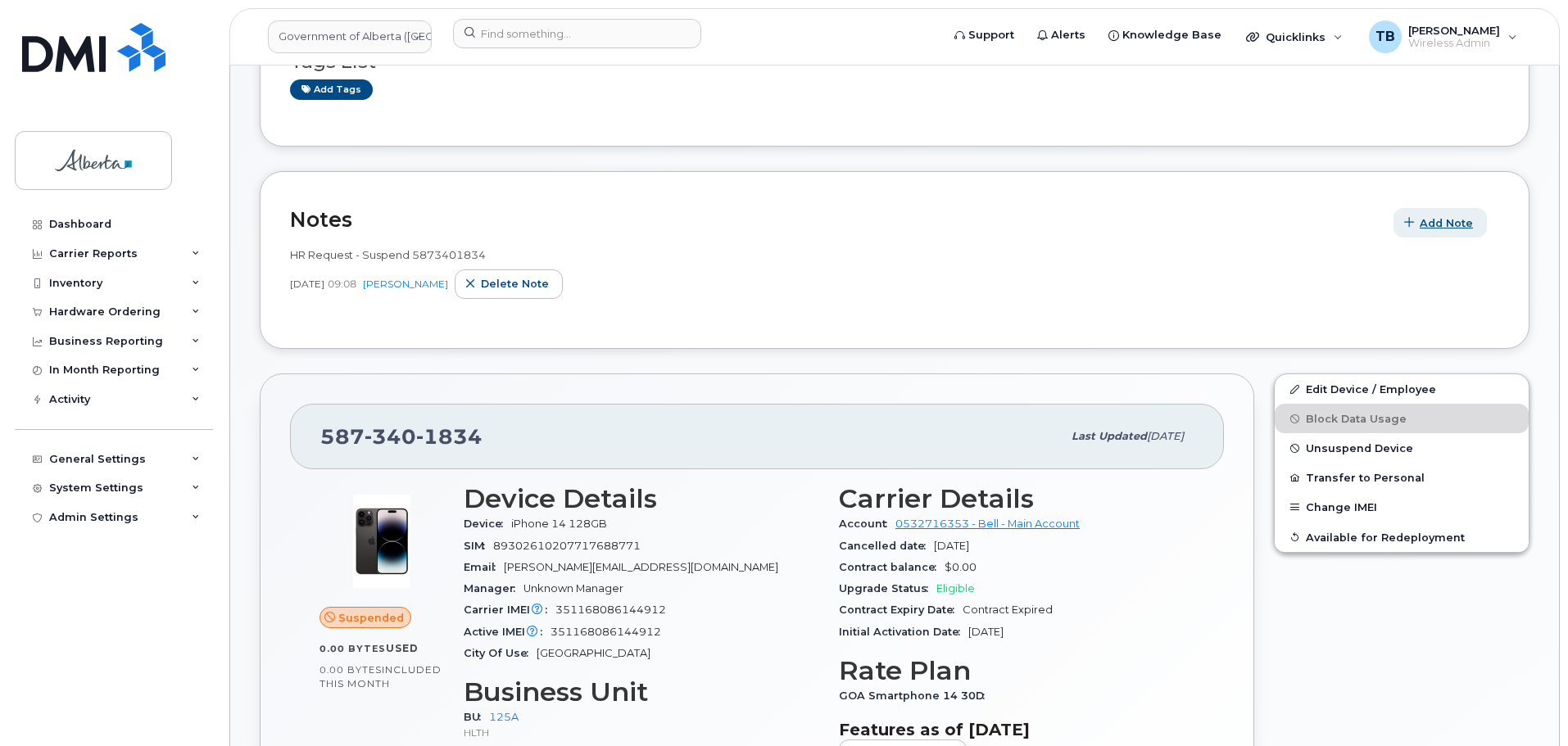
click at [1429, 225] on span "Add Note" at bounding box center [1446, 223] width 53 height 15
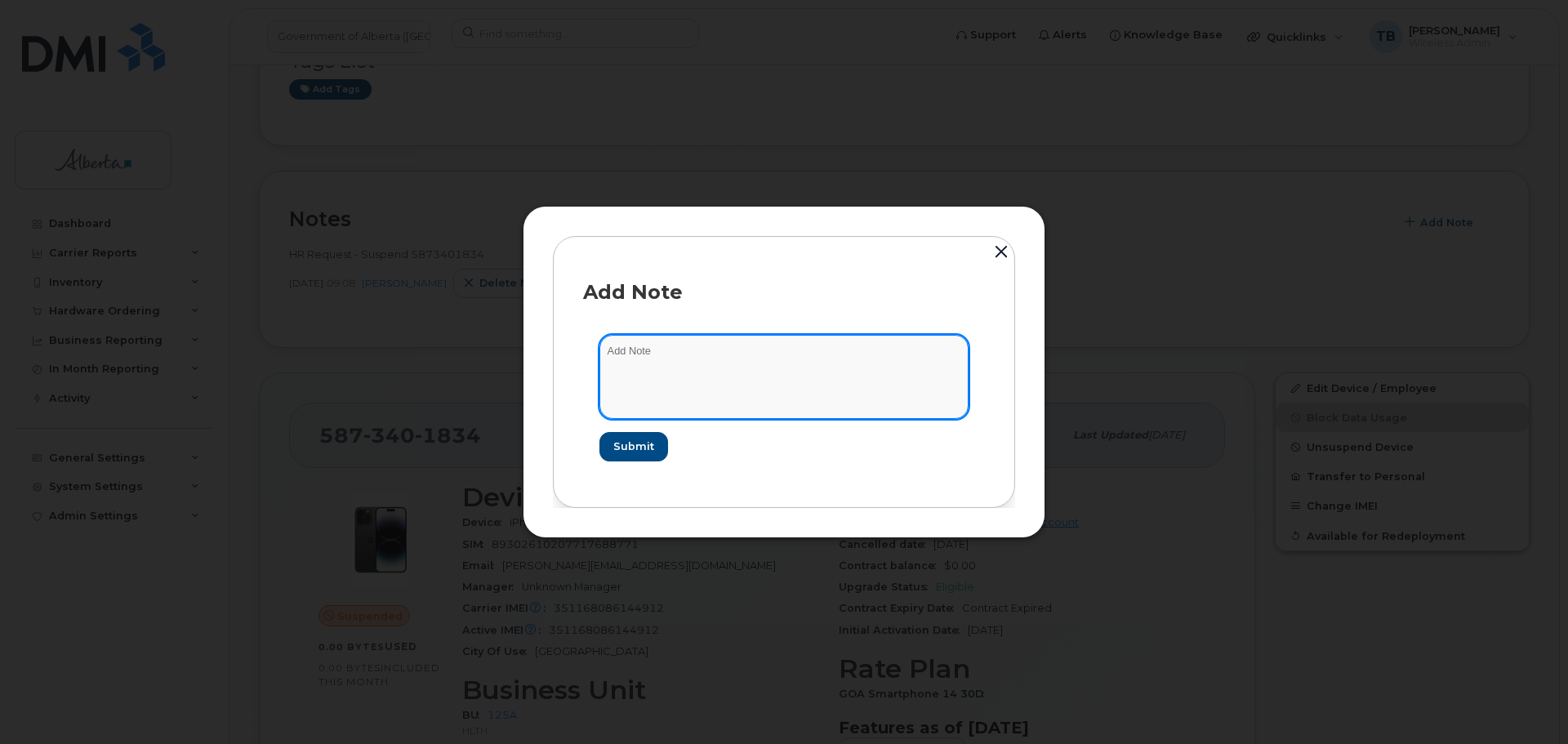
click at [678, 418] on textarea at bounding box center [784, 377] width 370 height 84
paste textarea "SCTASK0831164 Device Plan Reassign - (1)"
type textarea "SCTASK0831164 Device Plan Reassign - (1)"
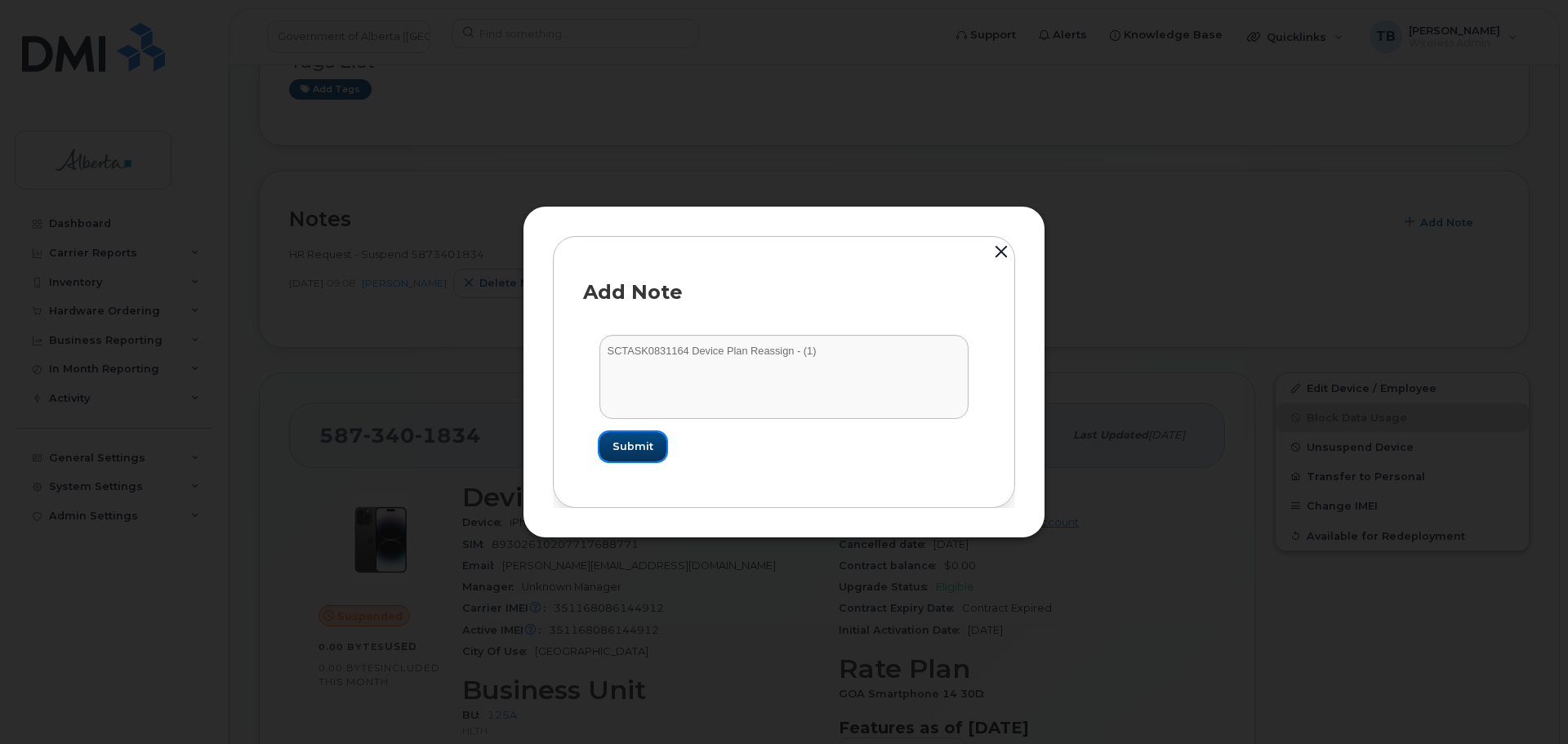
click at [646, 451] on span "Submit" at bounding box center [633, 446] width 41 height 15
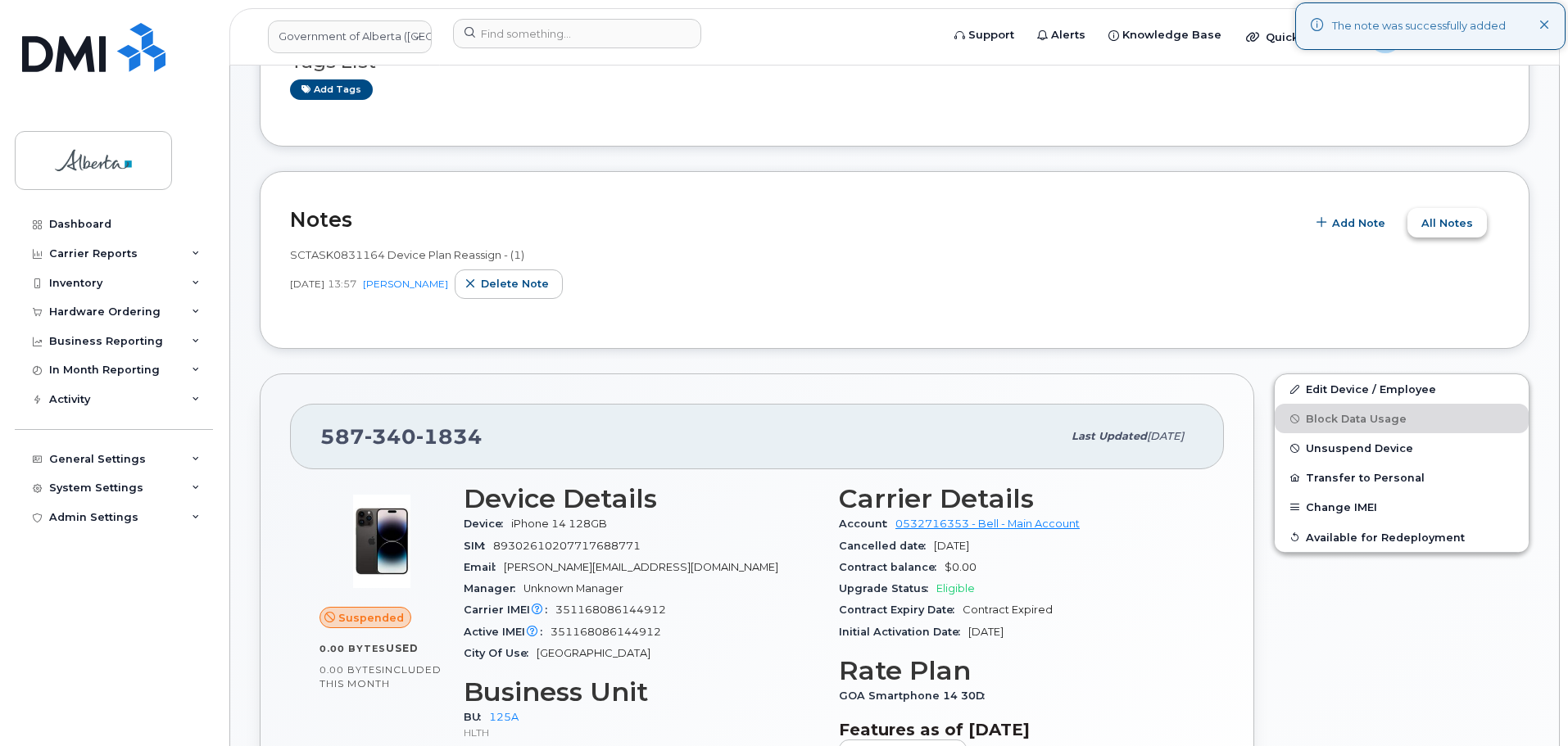
click at [1464, 216] on span "All Notes" at bounding box center [1447, 223] width 52 height 15
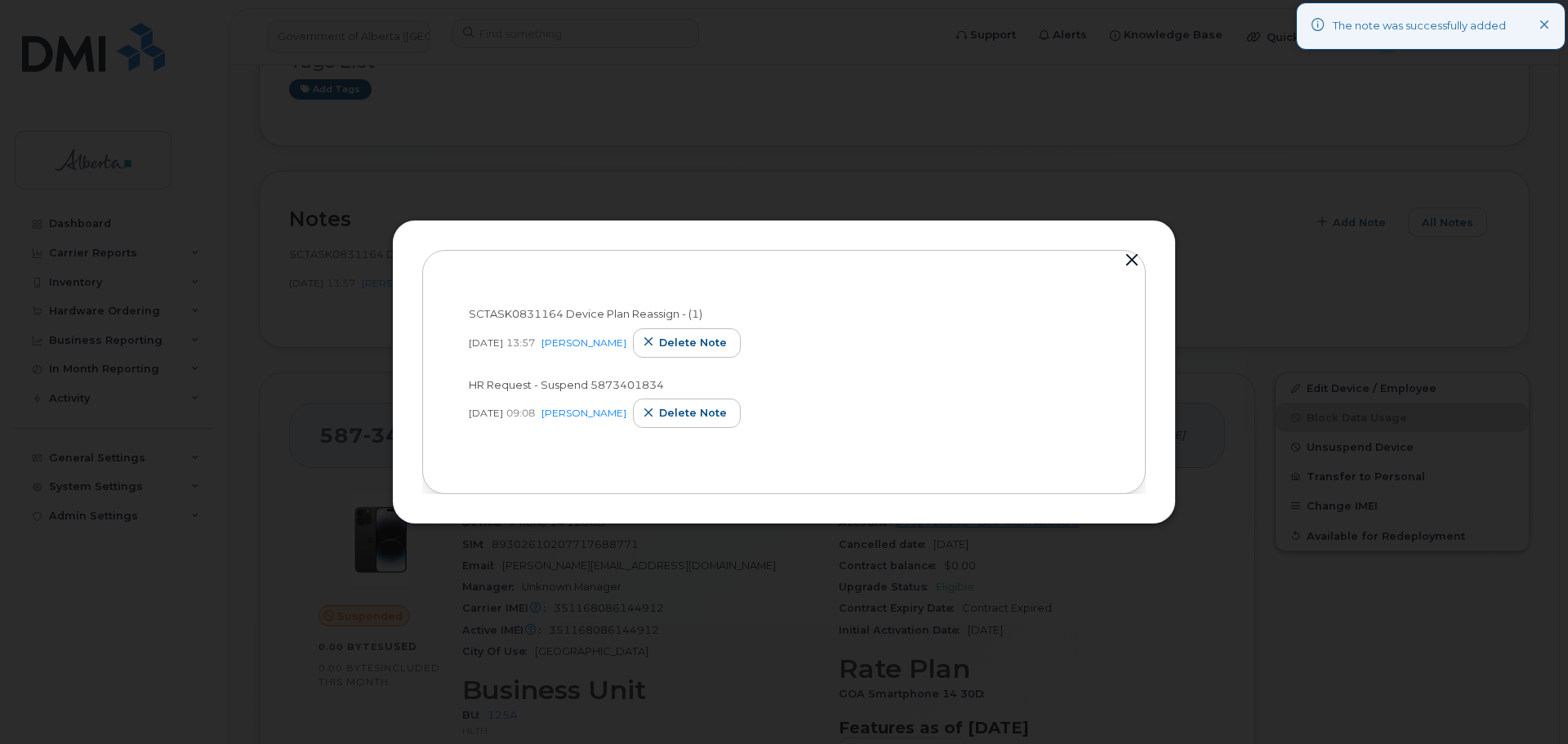
click at [1139, 252] on button "button" at bounding box center [1131, 260] width 25 height 23
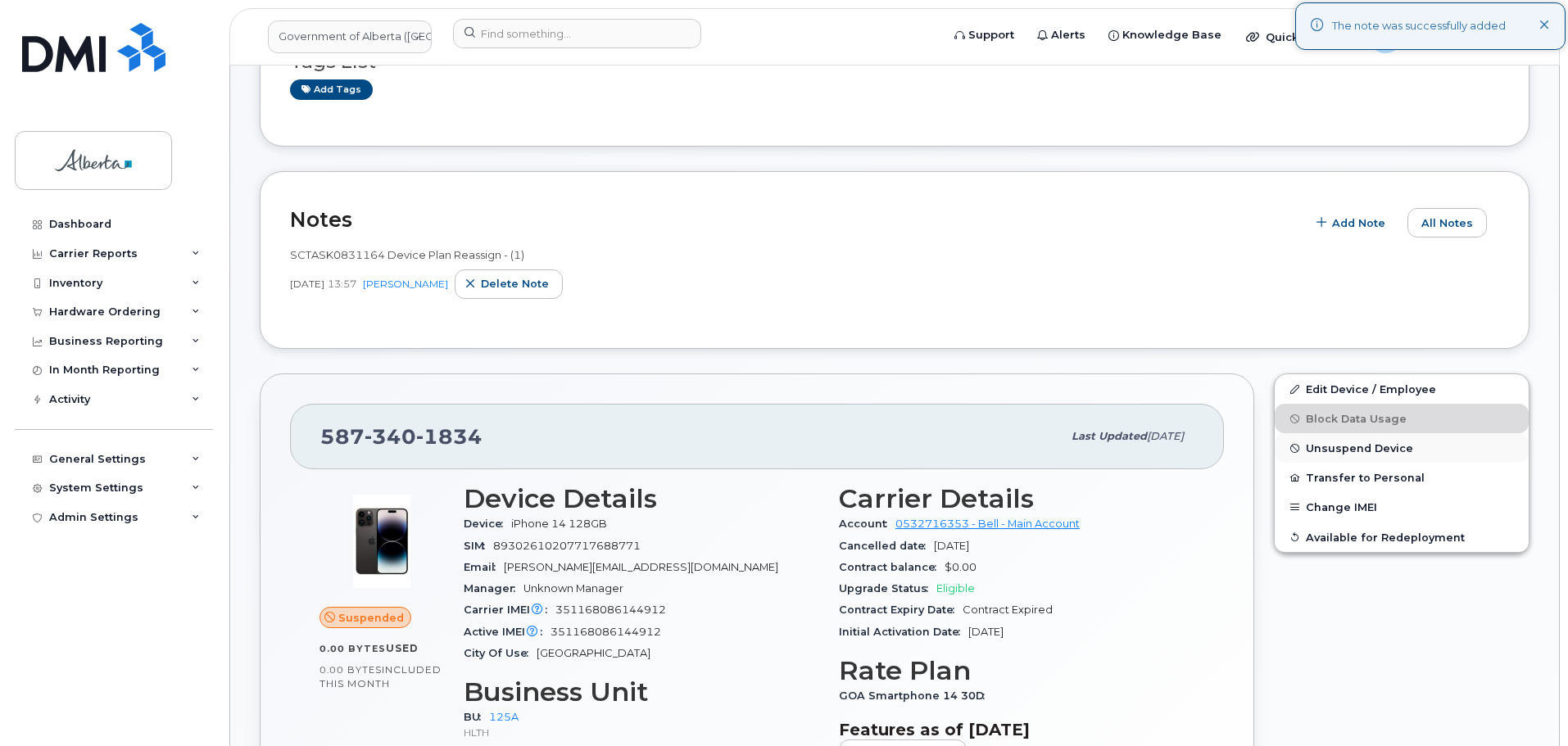
click at [1333, 450] on span "Unsuspend Device" at bounding box center [1359, 448] width 107 height 12
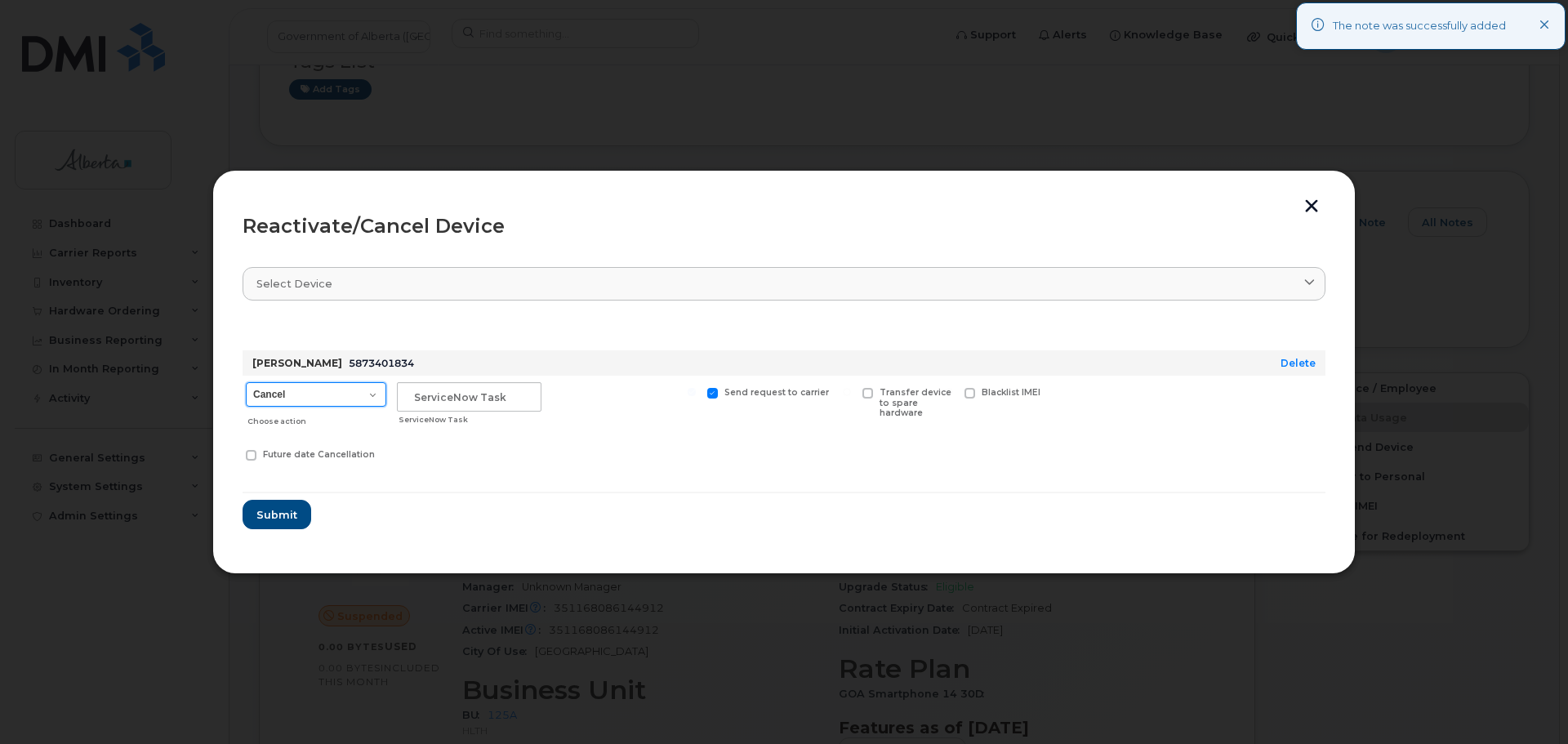
click at [331, 386] on select "Cancel Suspend - Extend Suspension Reactivate" at bounding box center [316, 394] width 141 height 25
select select "[object Object]"
click at [246, 382] on select "Cancel Suspend - Extend Suspension Reactivate" at bounding box center [316, 394] width 141 height 25
click at [436, 402] on input "text" at bounding box center [468, 397] width 144 height 29
paste input "SCTASK0831164 Device Plan Reassign - (1)"
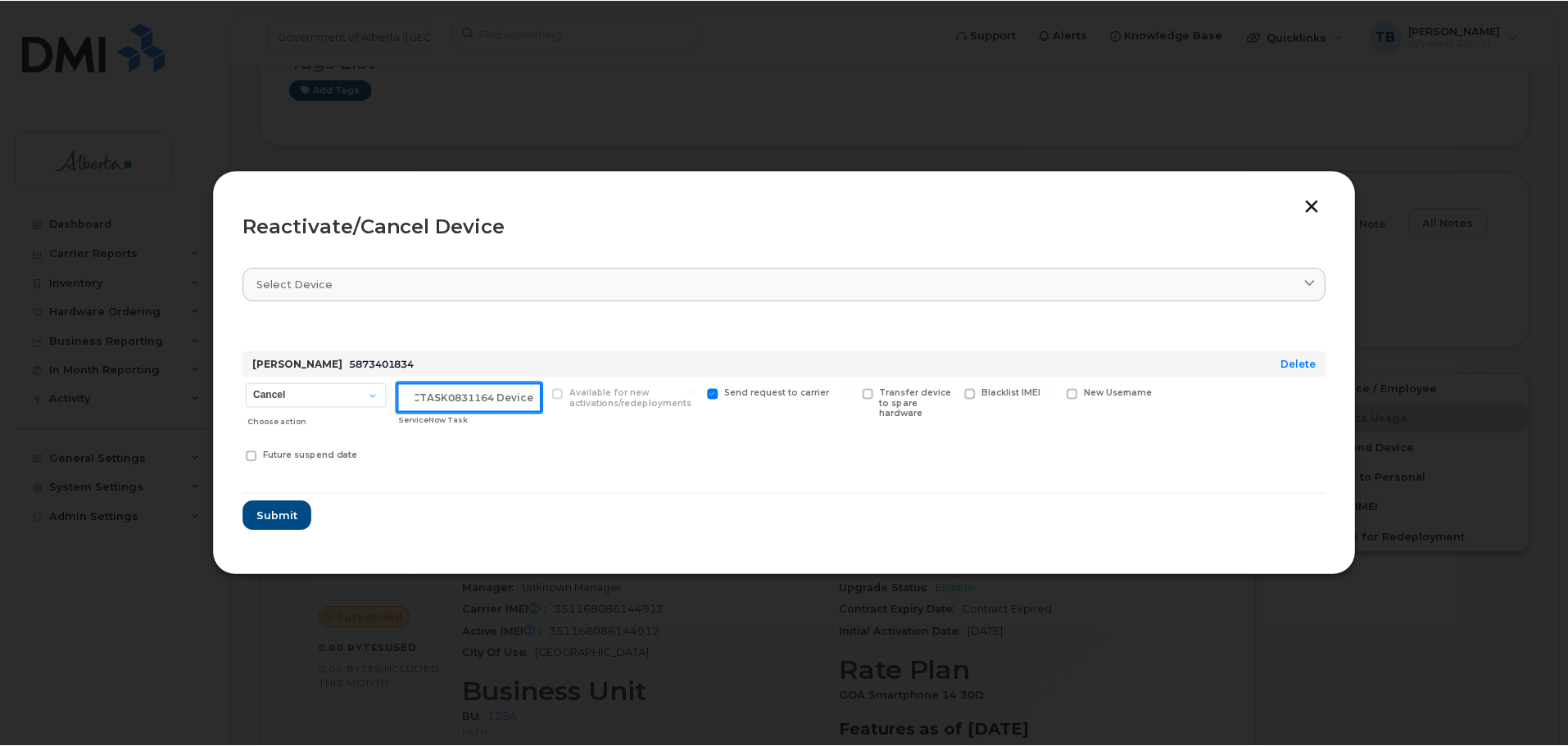
scroll to position [0, 0]
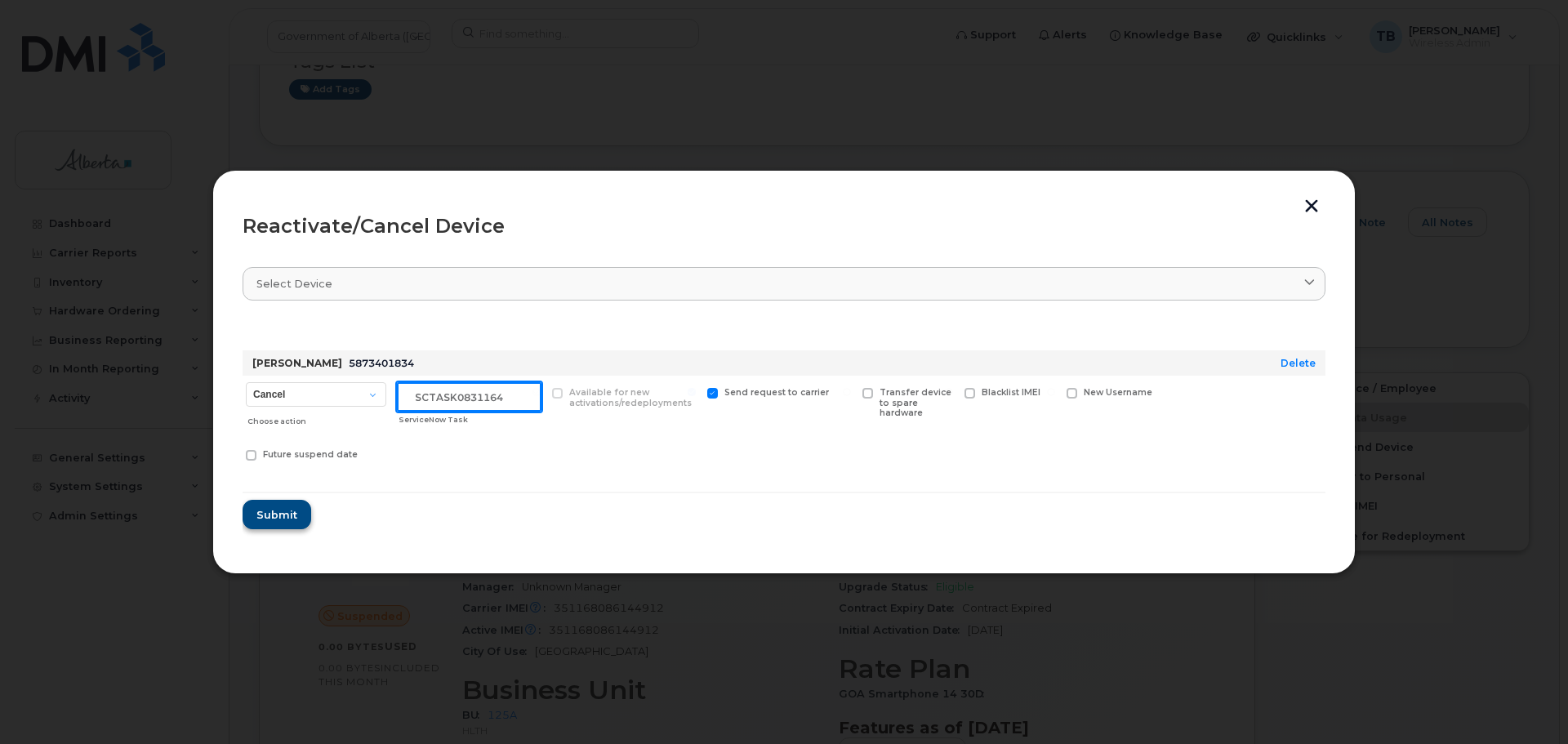
type input "SCTASK0831164"
click at [264, 512] on span "Submit" at bounding box center [276, 515] width 41 height 15
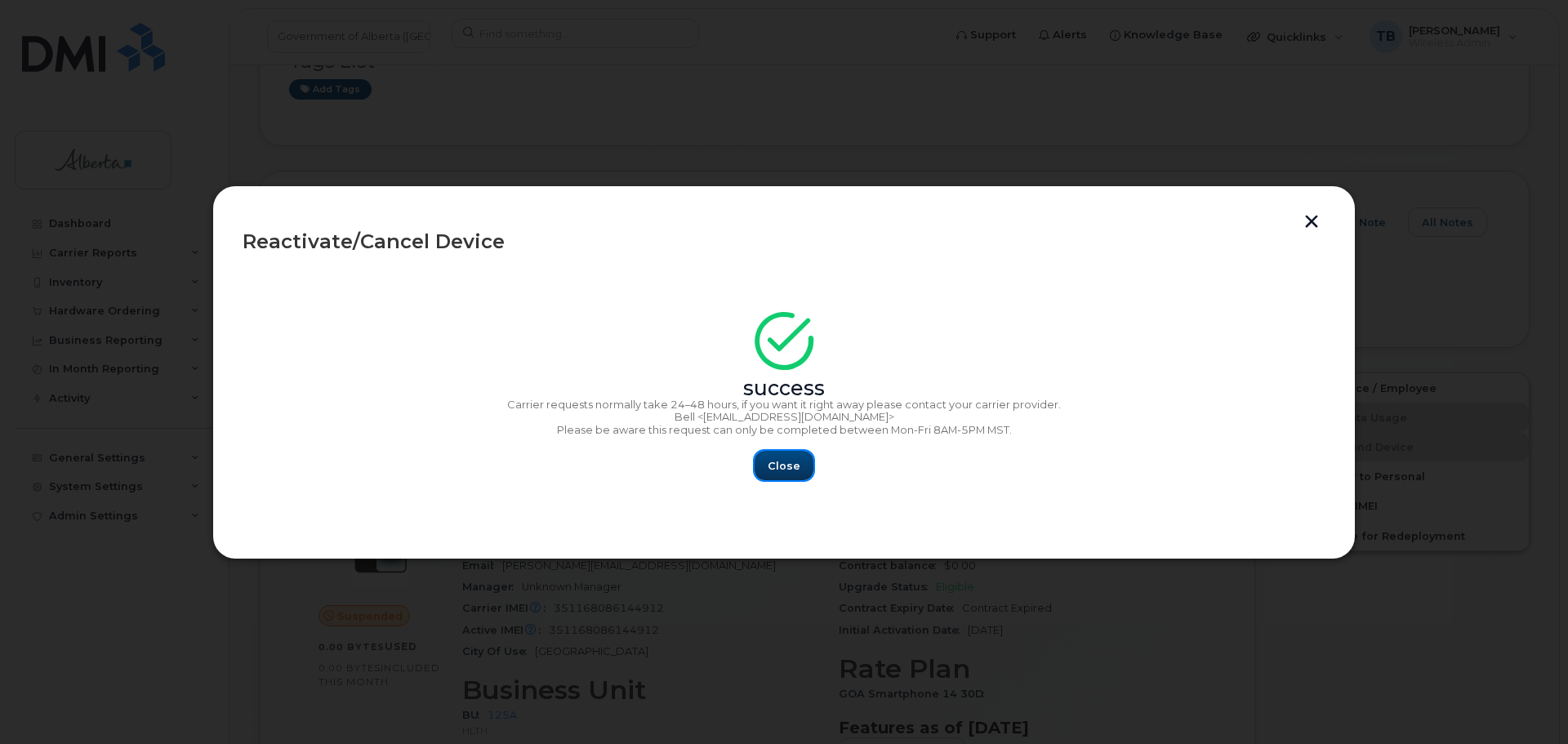
click at [791, 454] on button "Close" at bounding box center [784, 466] width 59 height 29
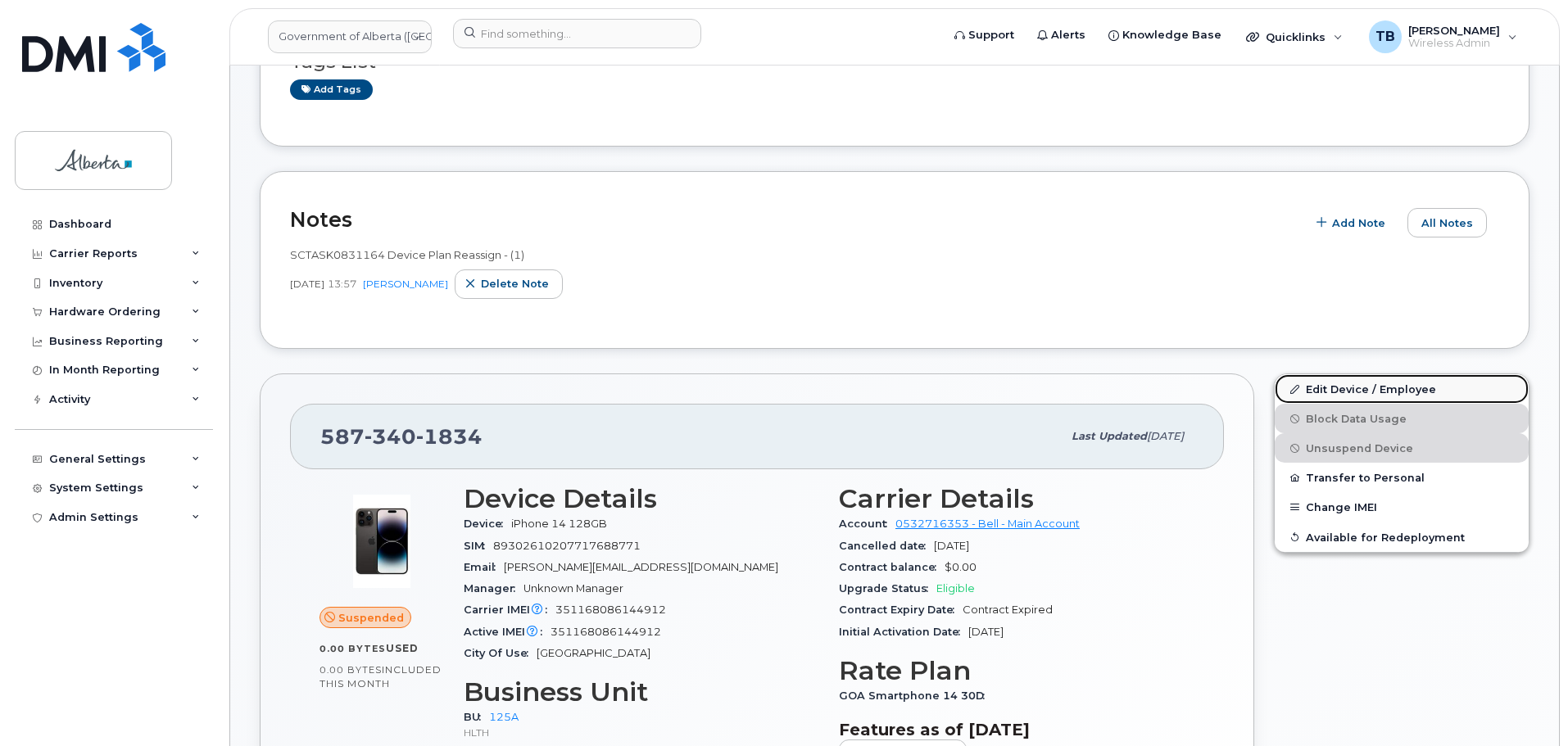
click at [1393, 395] on link "Edit Device / Employee" at bounding box center [1401, 389] width 254 height 29
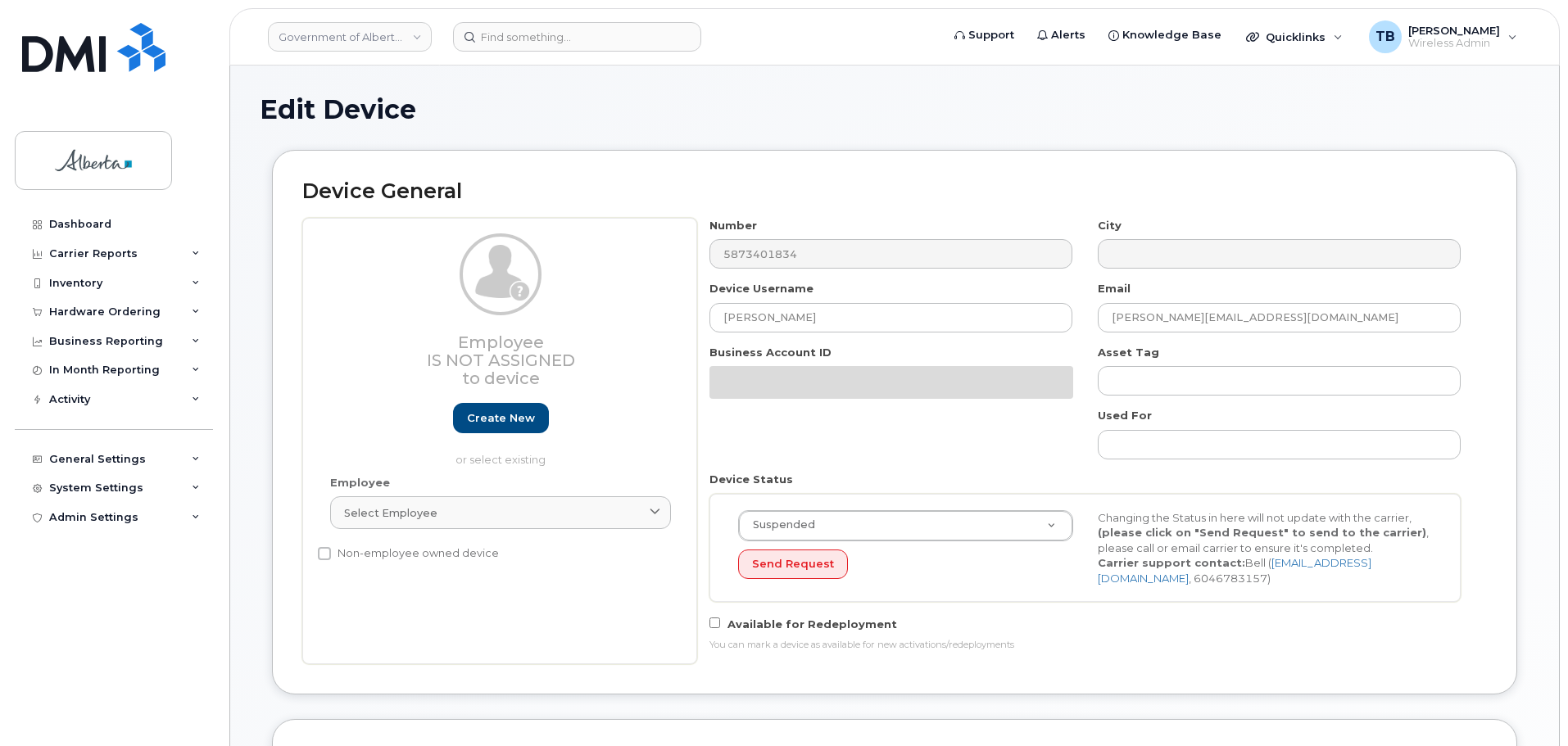
select select "4120335"
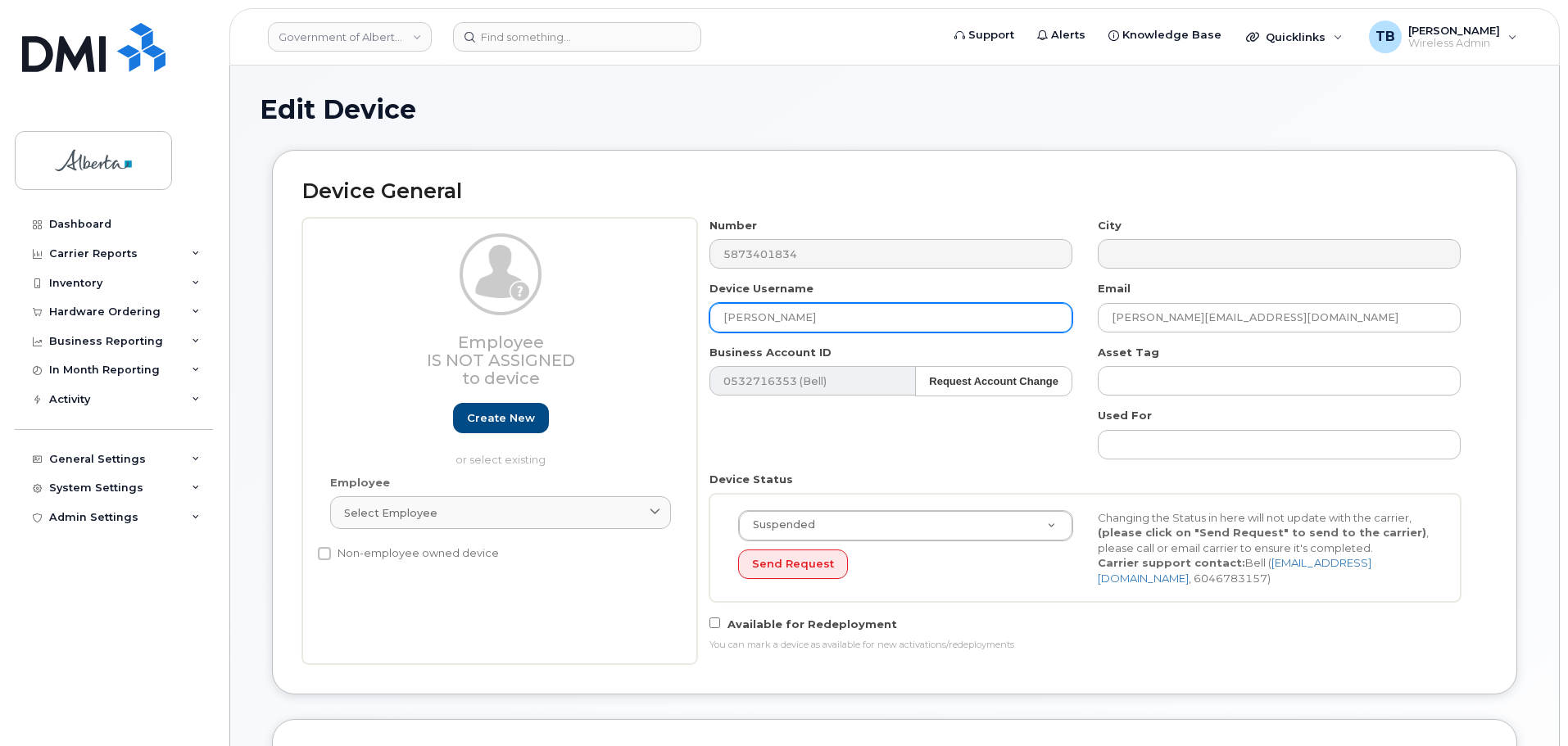
drag, startPoint x: 790, startPoint y: 322, endPoint x: 632, endPoint y: 323, distance: 158.0
click at [632, 323] on div "Employee Is not assigned to device Create new or select existing Employee Selec…" at bounding box center [894, 441] width 1185 height 446
paste input "[PERSON_NAME]"
type input "[PERSON_NAME]"
drag, startPoint x: 1257, startPoint y: 323, endPoint x: 950, endPoint y: 326, distance: 307.0
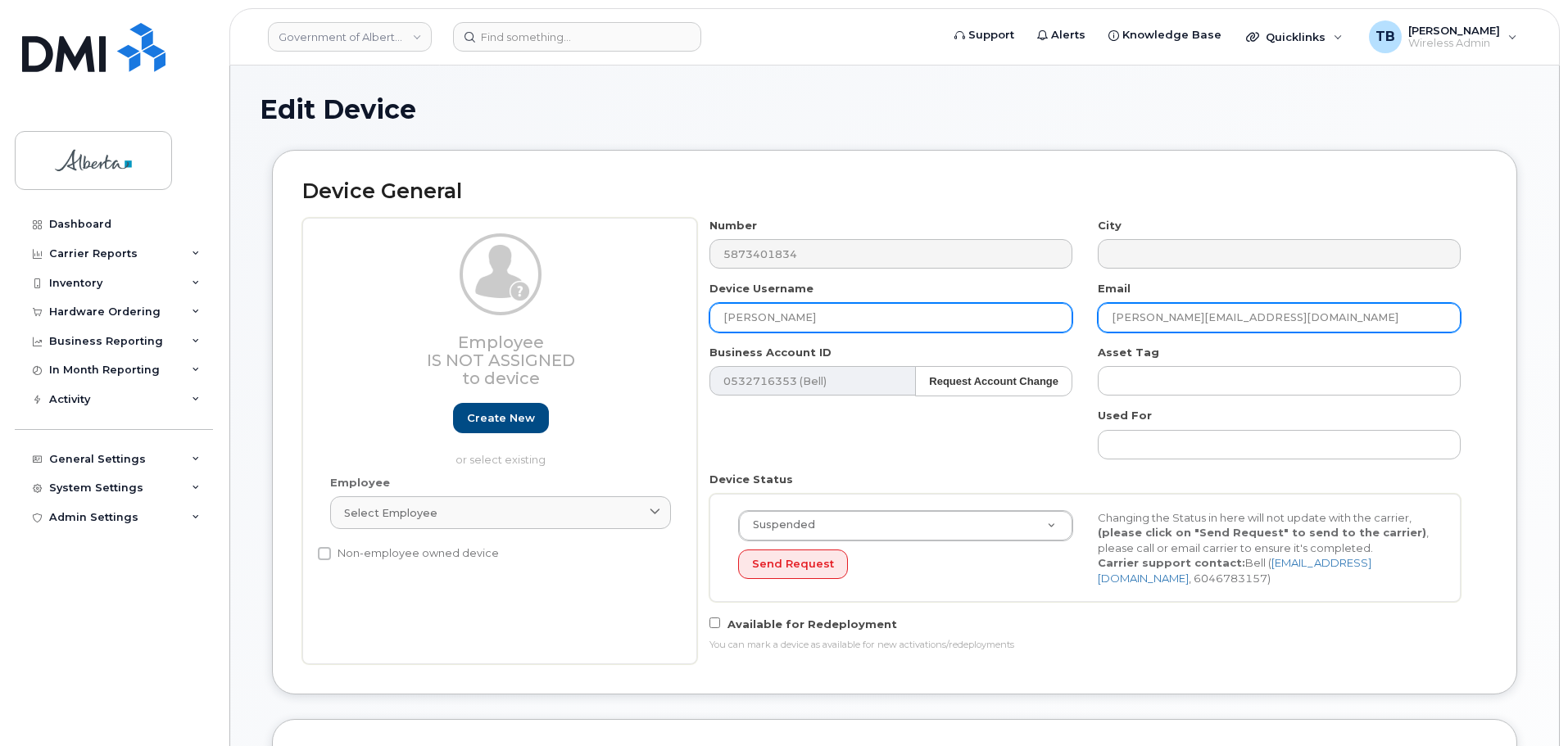
click at [955, 326] on div "Number 5873401834 City Device Username Patrick Kozikowski Email Glen.Egege@gov.…" at bounding box center [1084, 441] width 777 height 446
paste input "Patrick.Kozikowski"
type input "[PERSON_NAME][EMAIL_ADDRESS][PERSON_NAME][DOMAIN_NAME]"
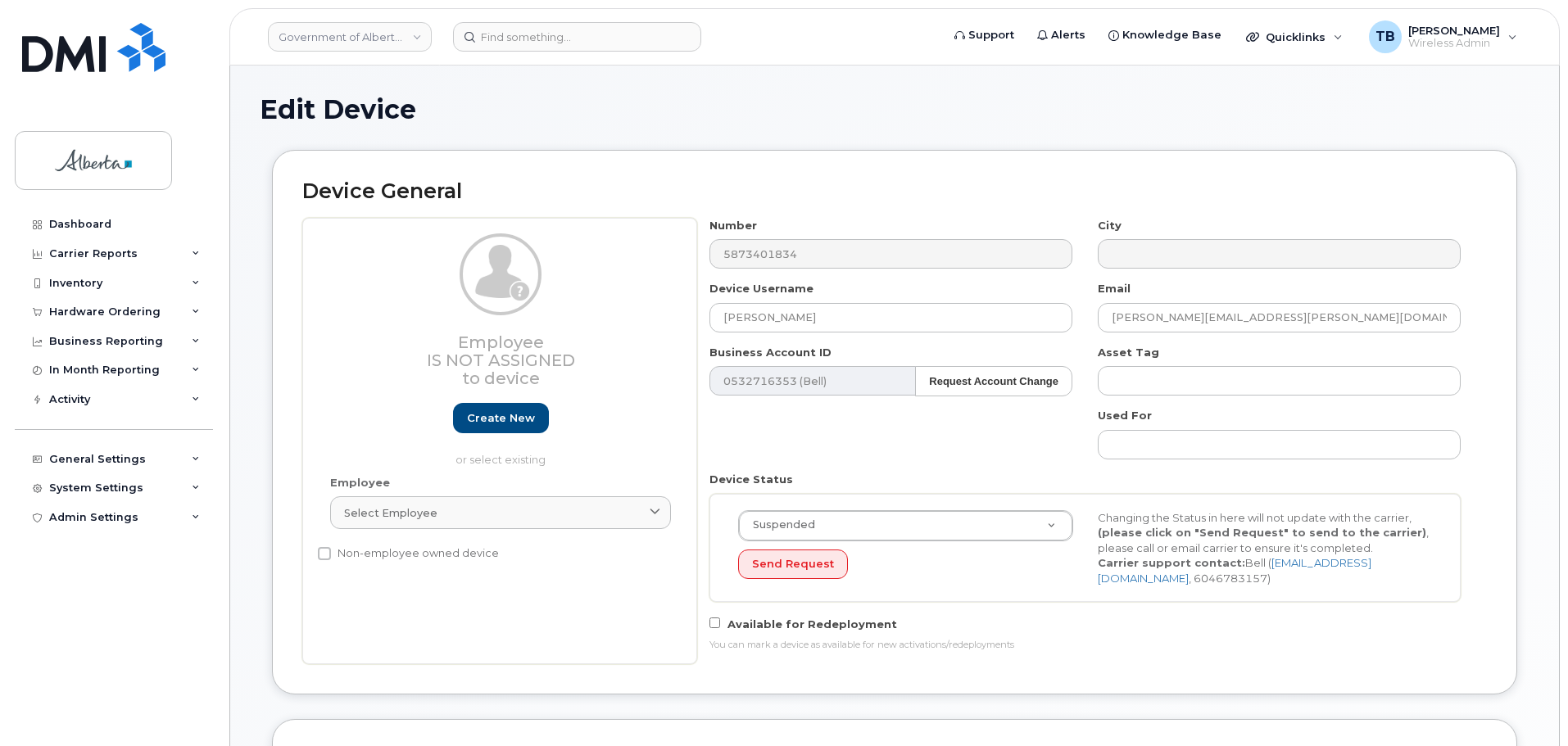
click at [1051, 144] on div "Edit Device" at bounding box center [894, 122] width 1269 height 55
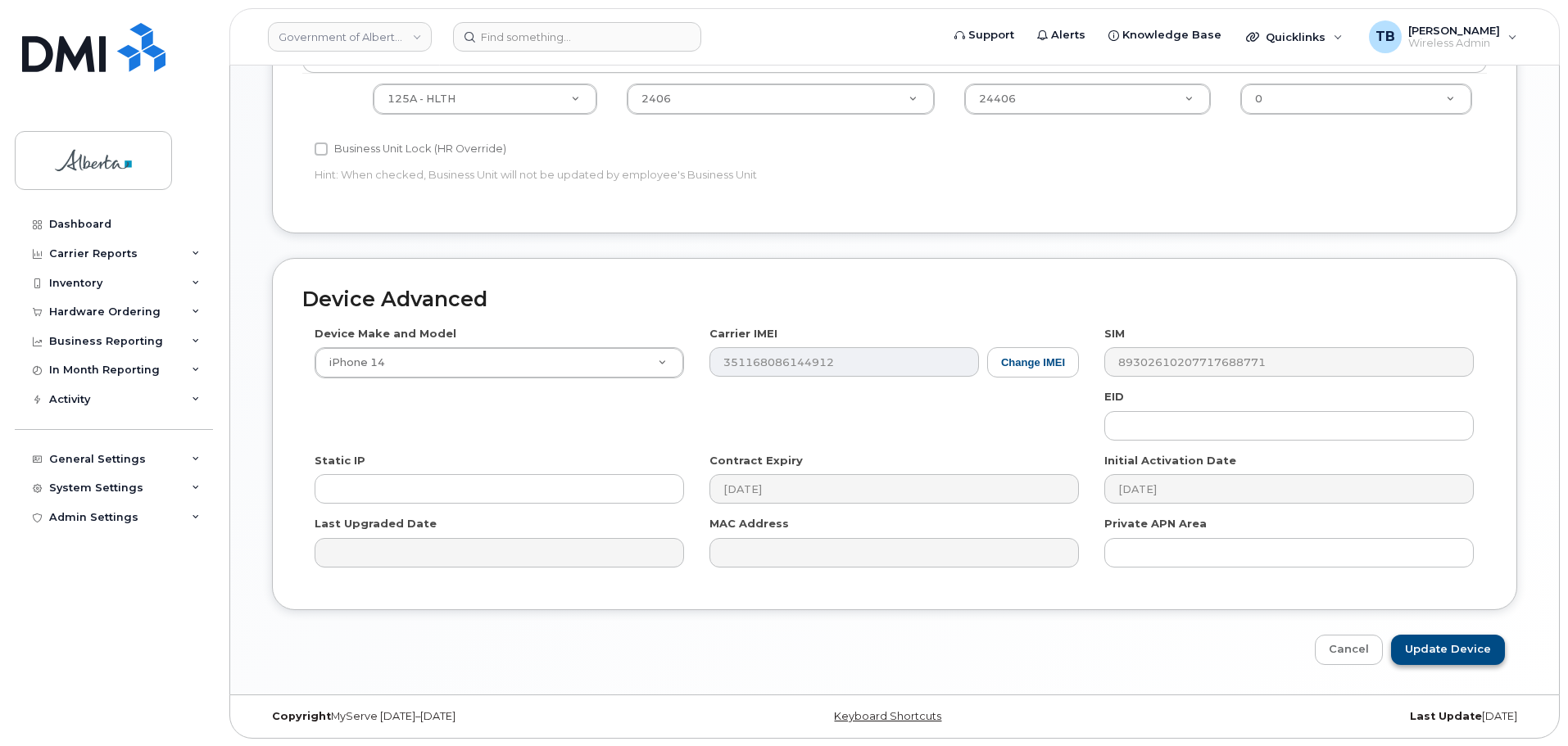
scroll to position [744, 0]
click at [1443, 653] on input "Update Device" at bounding box center [1447, 649] width 114 height 30
type input "Saving..."
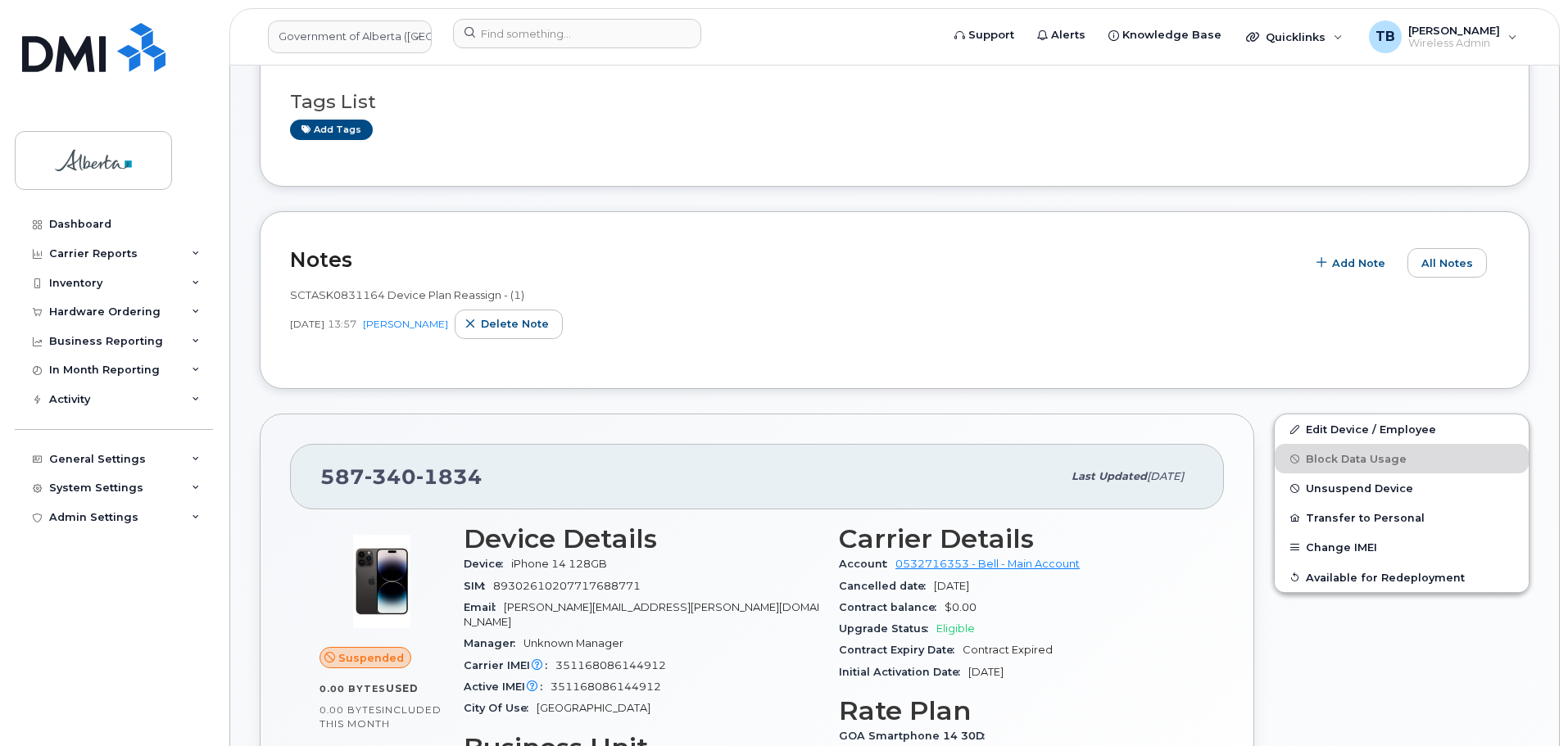
scroll to position [246, 0]
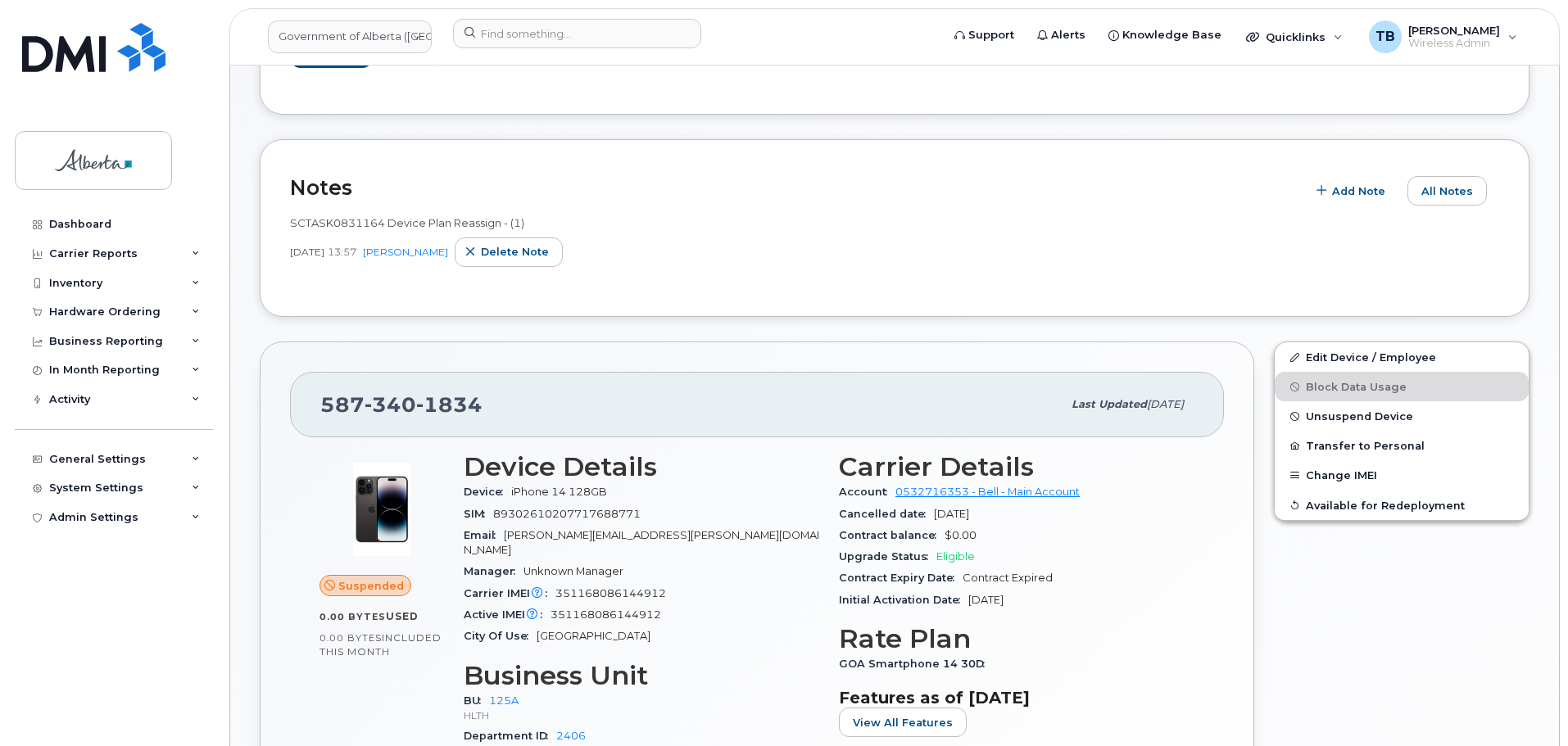
scroll to position [246, 0]
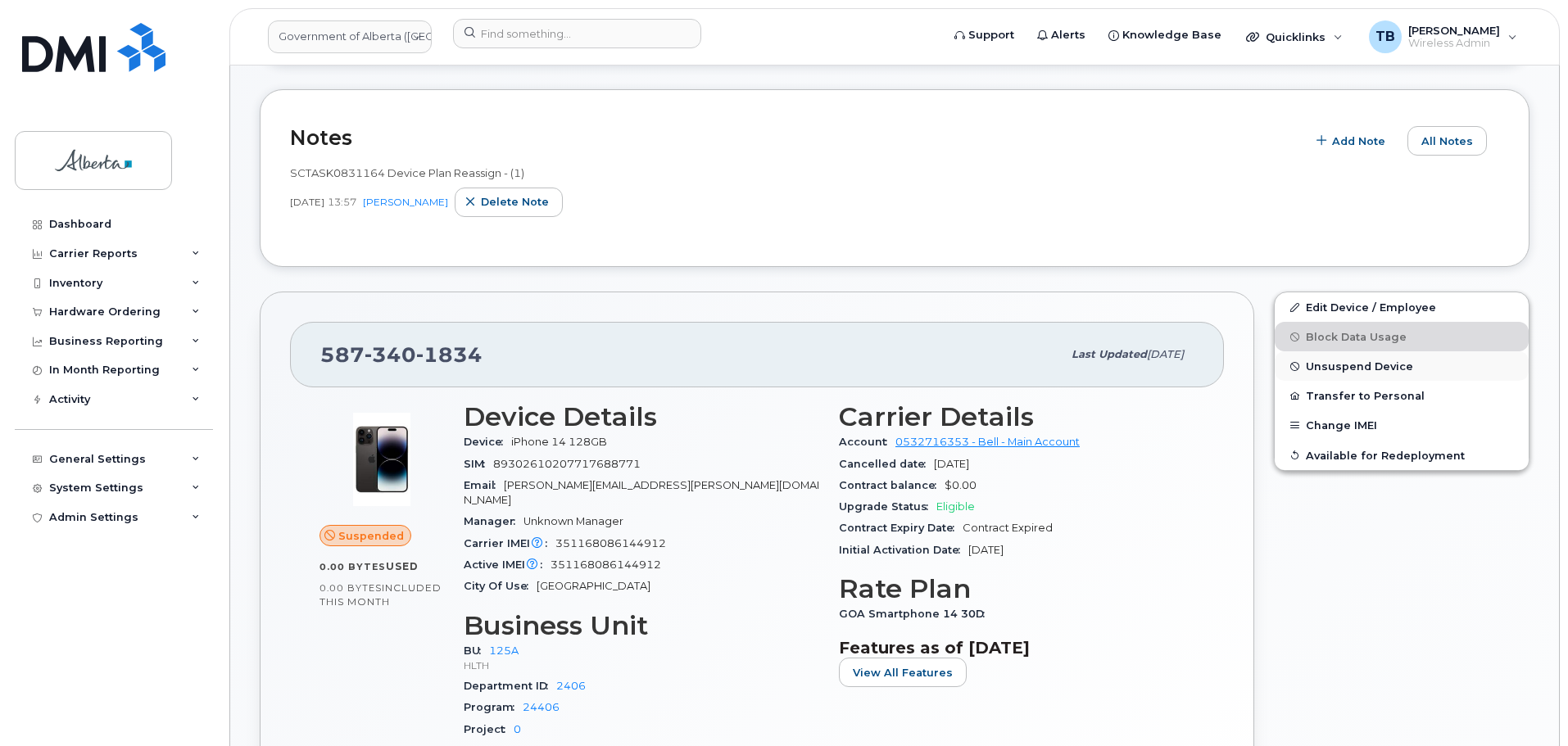
click at [1358, 365] on span "Unsuspend Device" at bounding box center [1359, 366] width 107 height 12
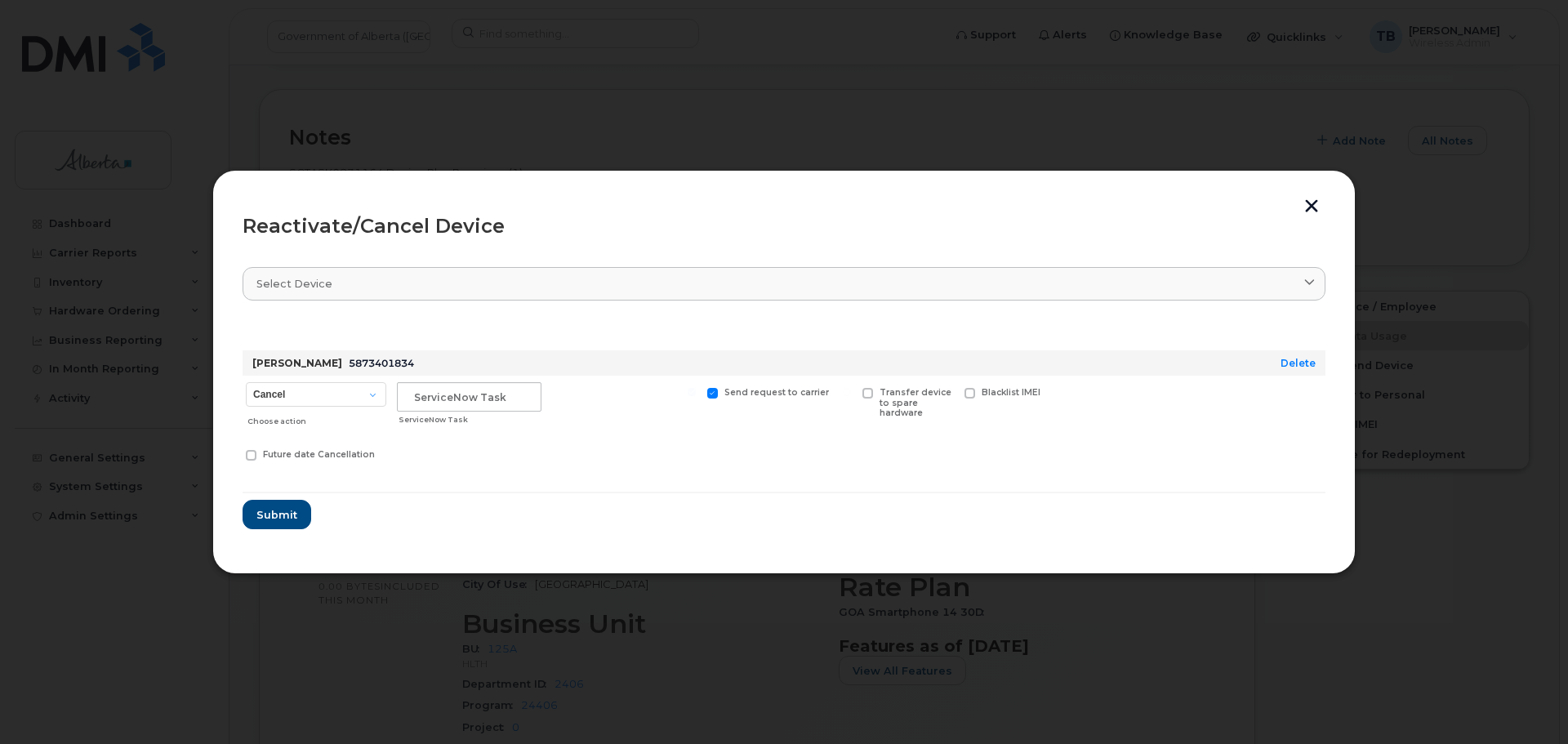
click at [957, 108] on div at bounding box center [784, 372] width 1568 height 744
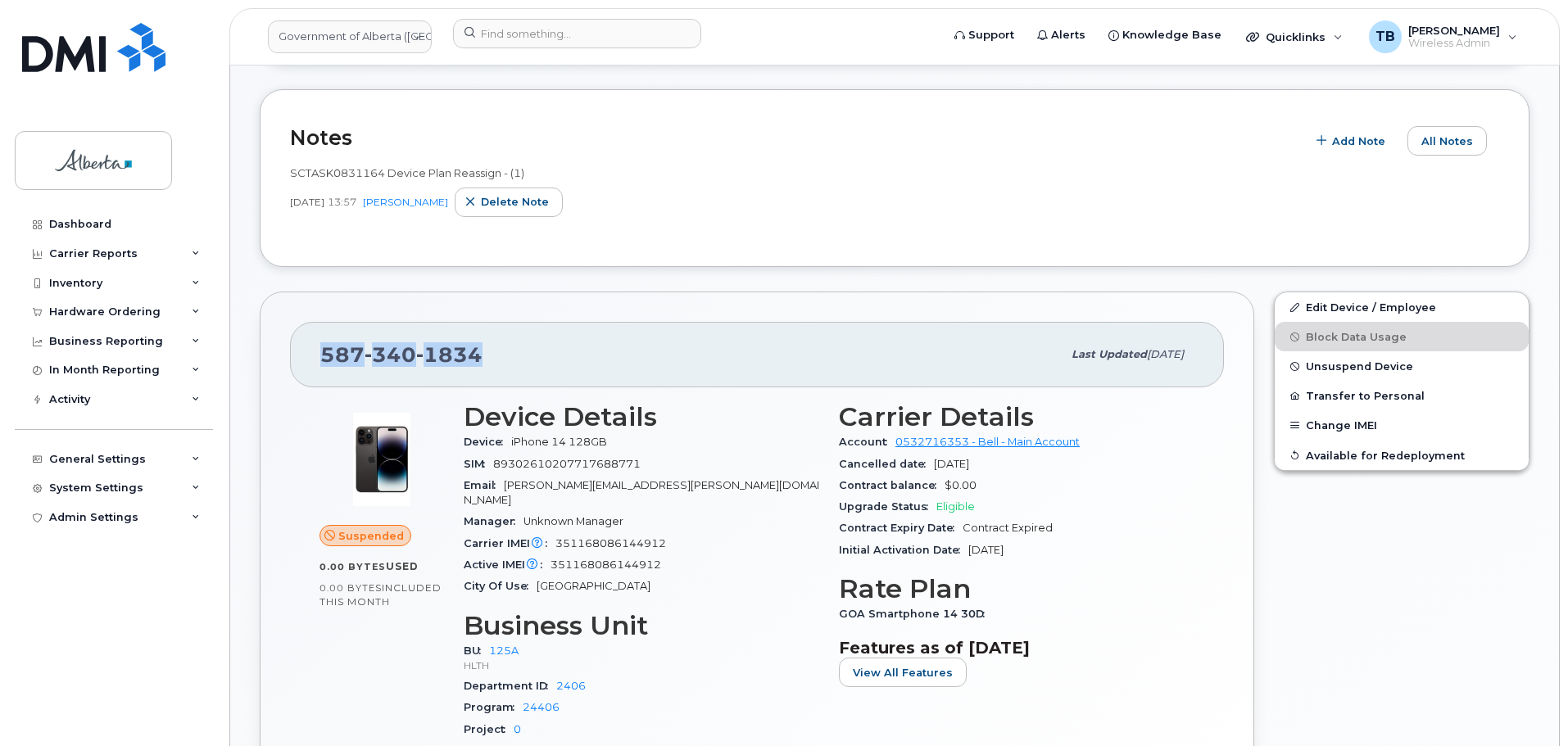
drag, startPoint x: 392, startPoint y: 356, endPoint x: 307, endPoint y: 354, distance: 85.0
click at [307, 354] on div "[PHONE_NUMBER] Last updated [DATE]" at bounding box center [756, 355] width 933 height 66
copy span "[PHONE_NUMBER]"
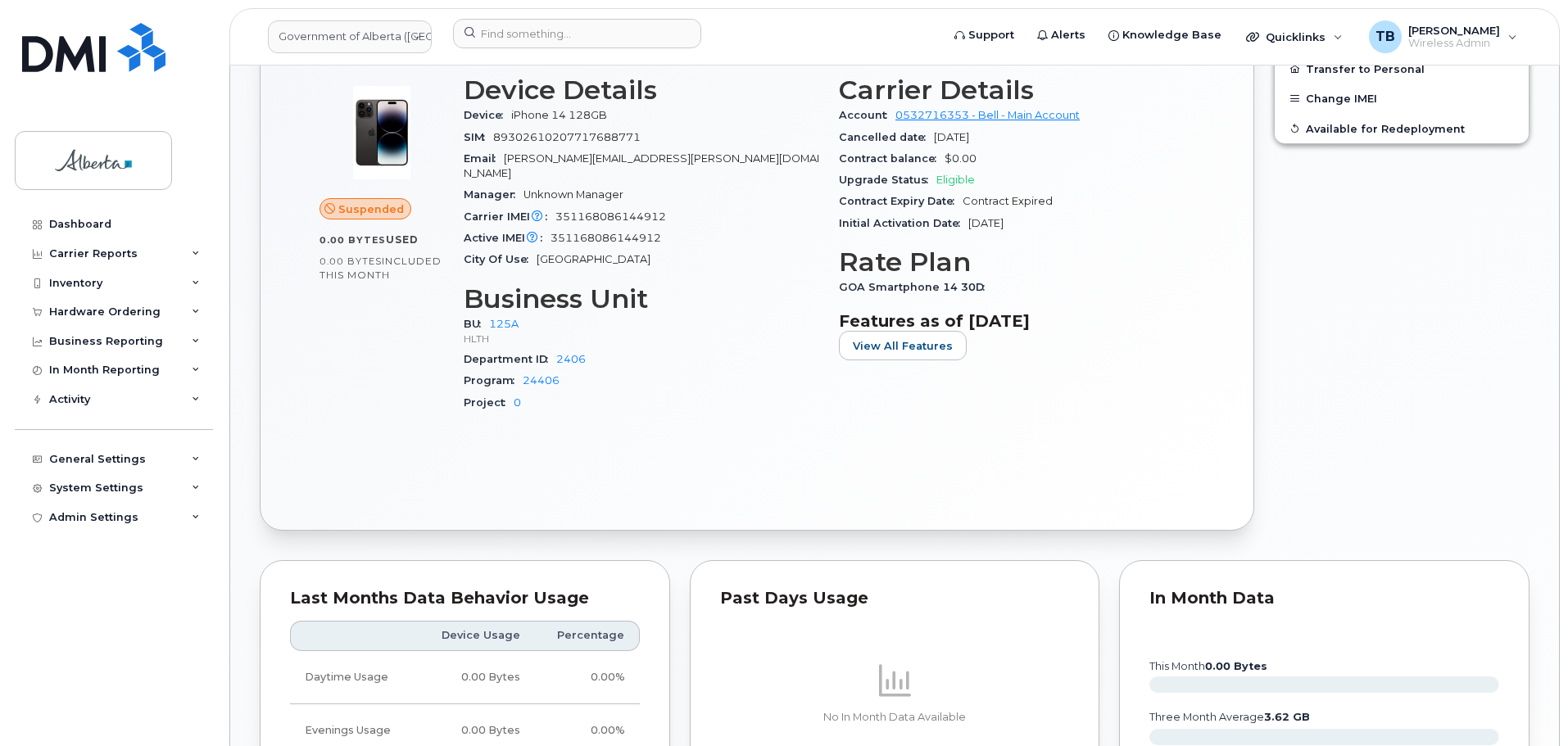
scroll to position [574, 0]
click at [549, 22] on input at bounding box center [576, 34] width 249 height 29
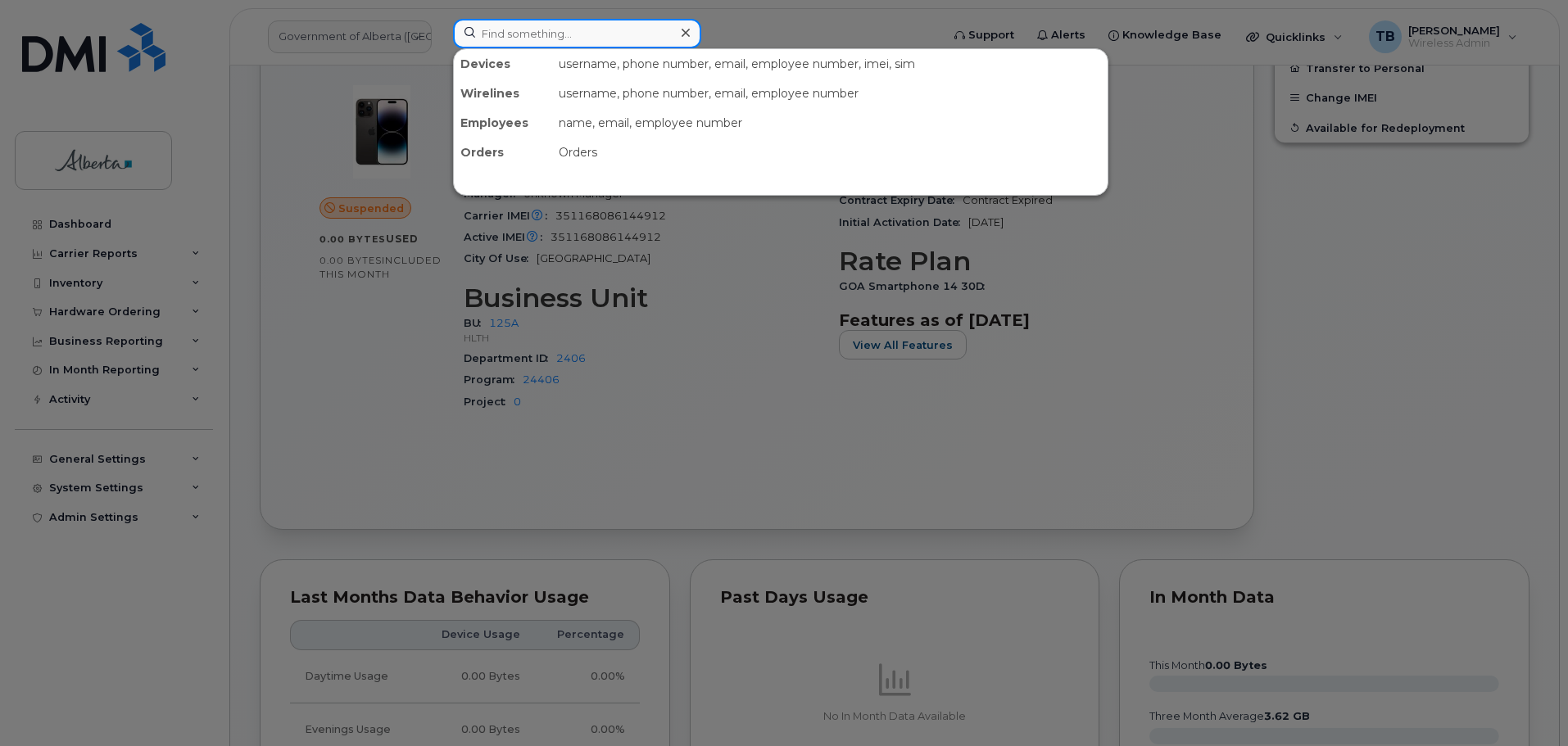
paste input "5873358462"
type input "5873358462"
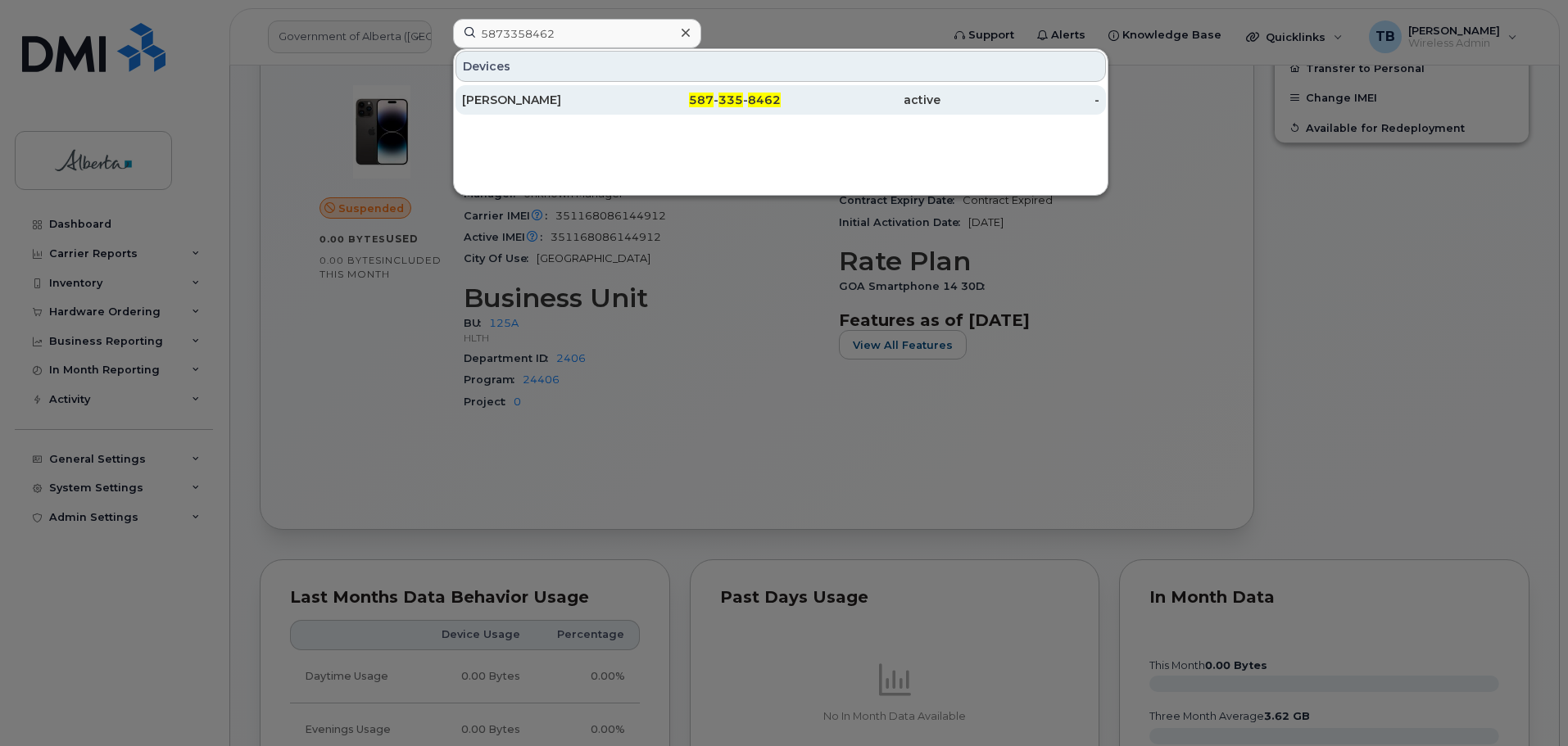
click at [510, 100] on div "[PERSON_NAME]" at bounding box center [541, 100] width 159 height 16
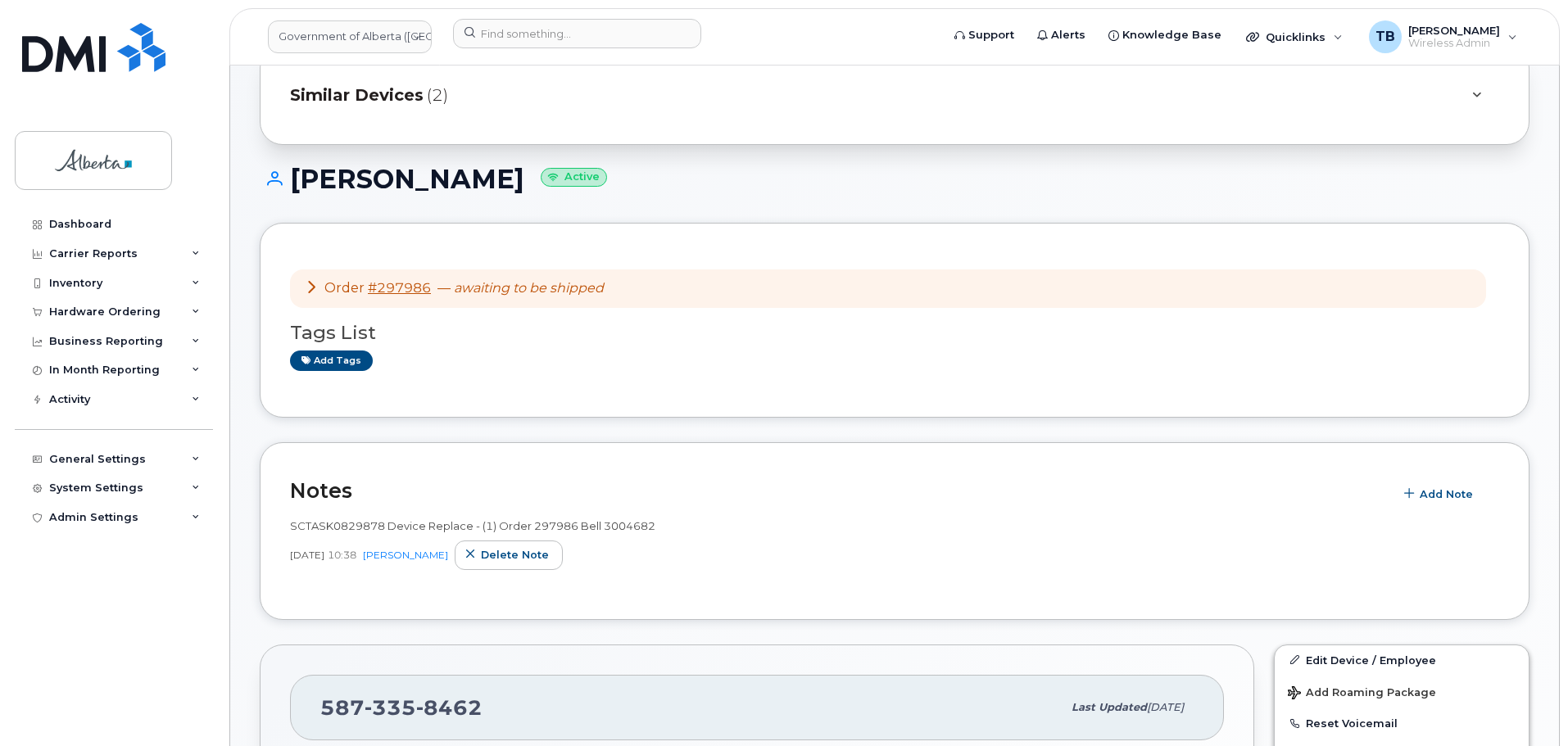
scroll to position [164, 0]
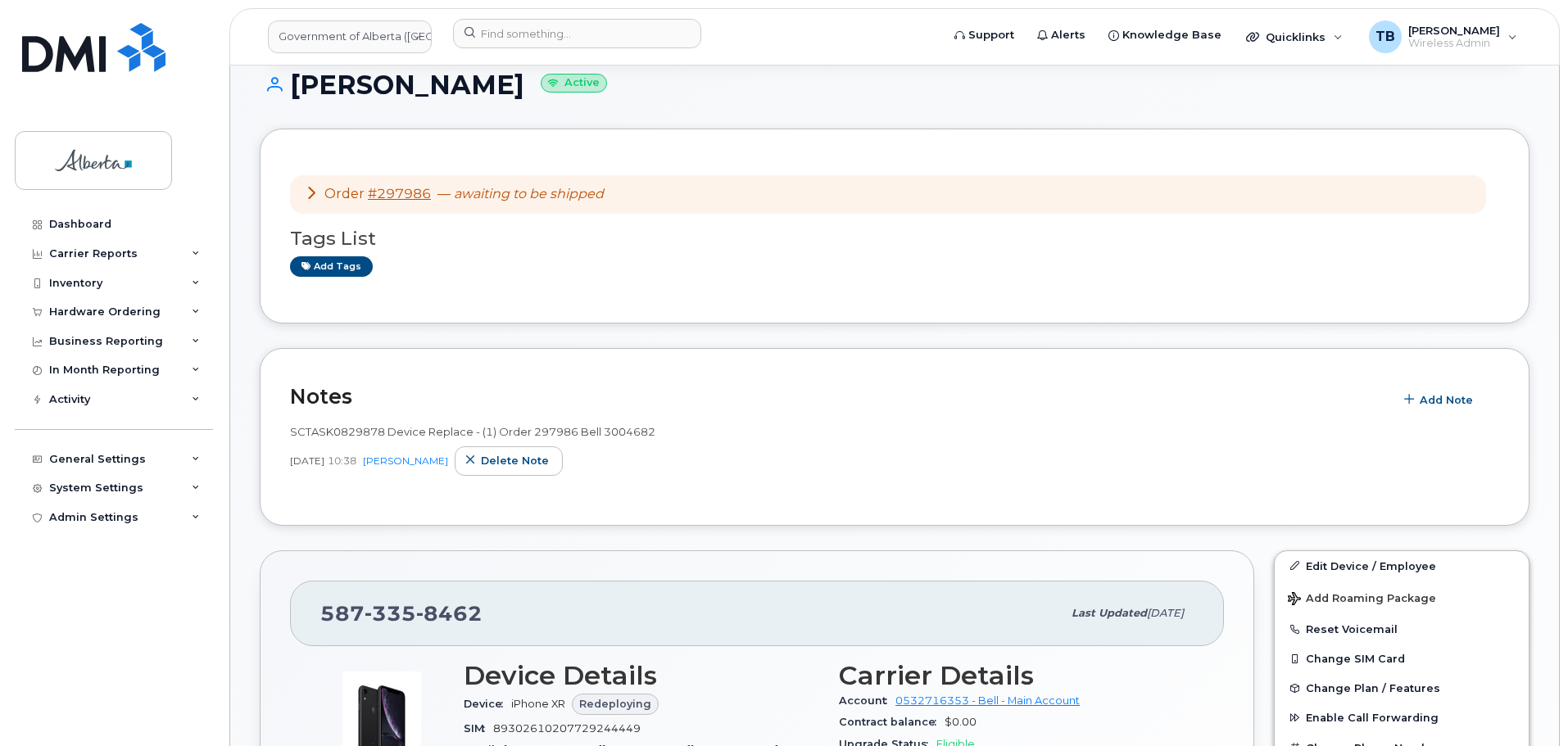
click at [293, 434] on span "SCTASK0829878 Device Replace - (1) Order 297986 Bell 3004682" at bounding box center [472, 432] width 365 height 13
drag, startPoint x: 679, startPoint y: 436, endPoint x: 284, endPoint y: 438, distance: 395.0
click at [284, 438] on div "Notes Add Note SCTASK0829878 Device Replace - (1) Order 297986 Bell 3004682 [DA…" at bounding box center [894, 436] width 1269 height 178
copy span "SCTASK0829878 Device Replace - (1) Order 297986 Bell 3004682"
click at [393, 194] on link "#297986" at bounding box center [399, 193] width 63 height 15
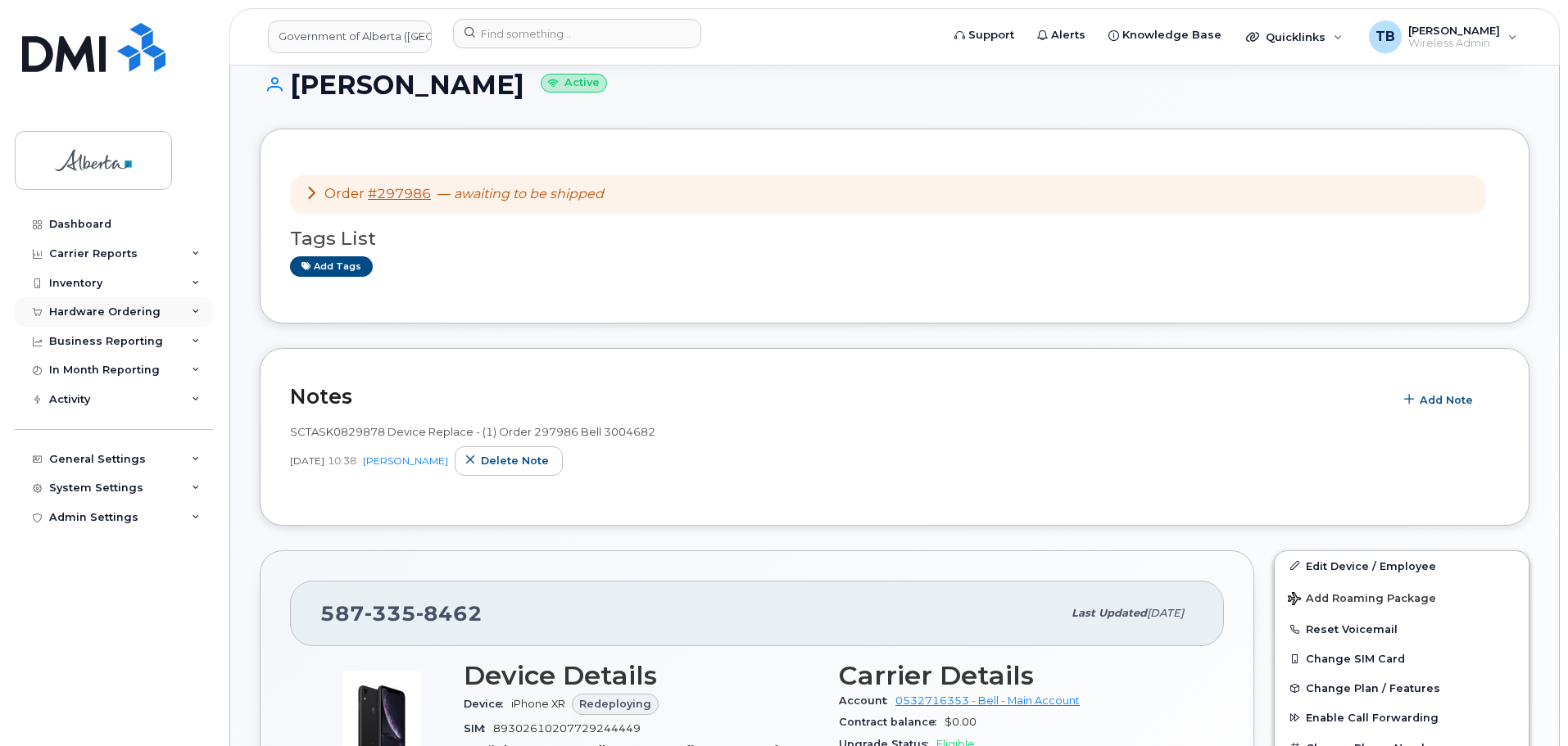
click at [69, 307] on div "Hardware Ordering" at bounding box center [105, 312] width 111 height 13
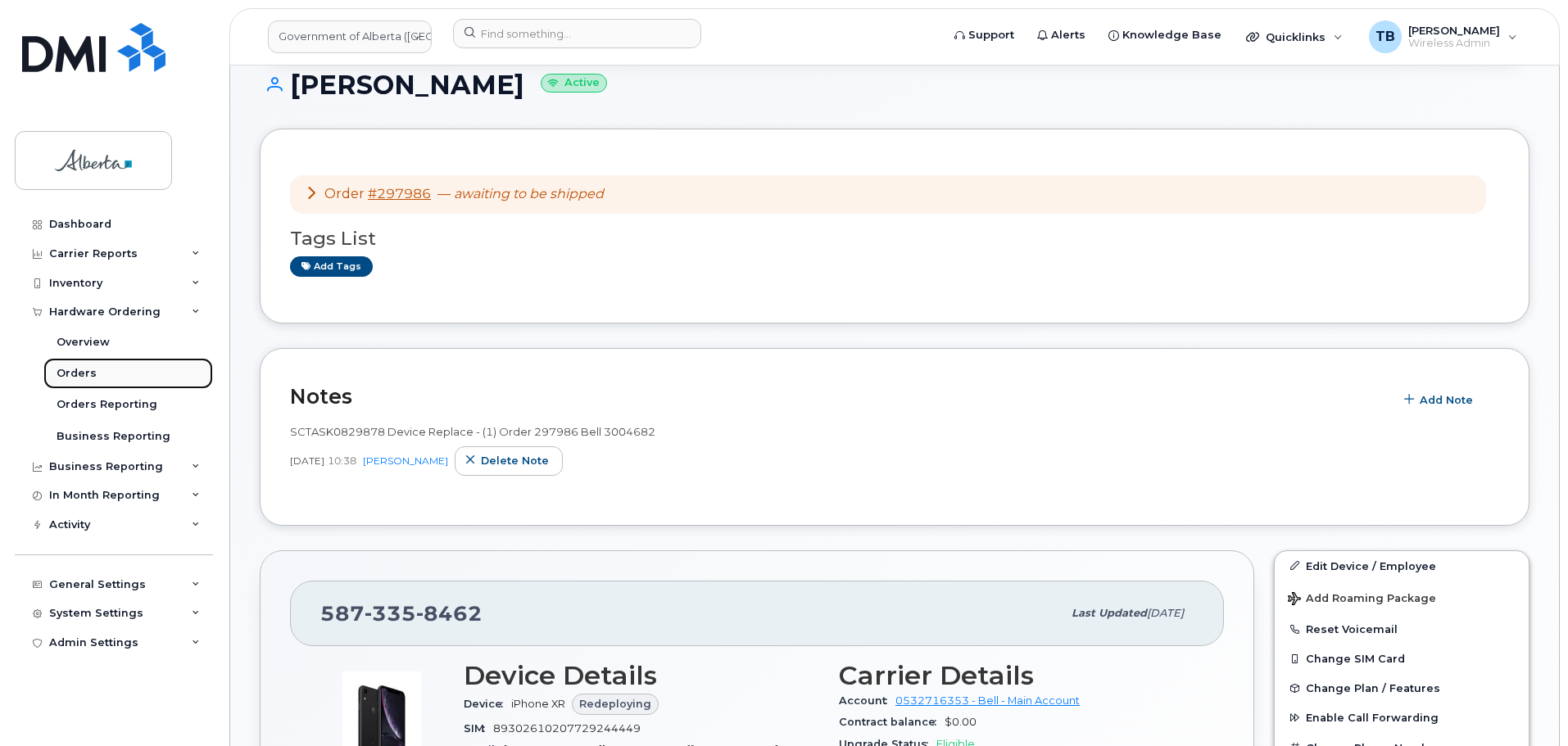
click at [78, 372] on div "Orders" at bounding box center [76, 373] width 40 height 15
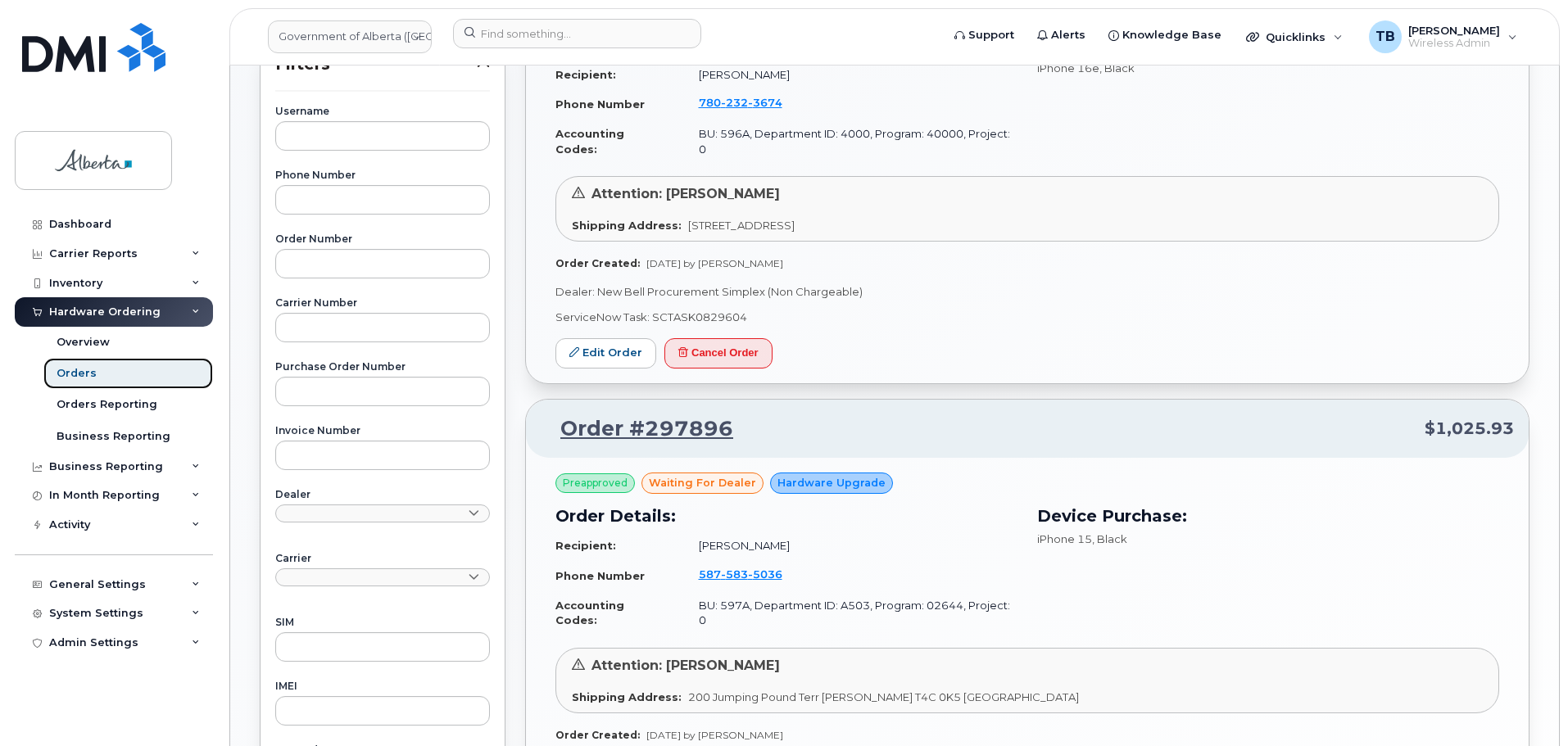
scroll to position [656, 0]
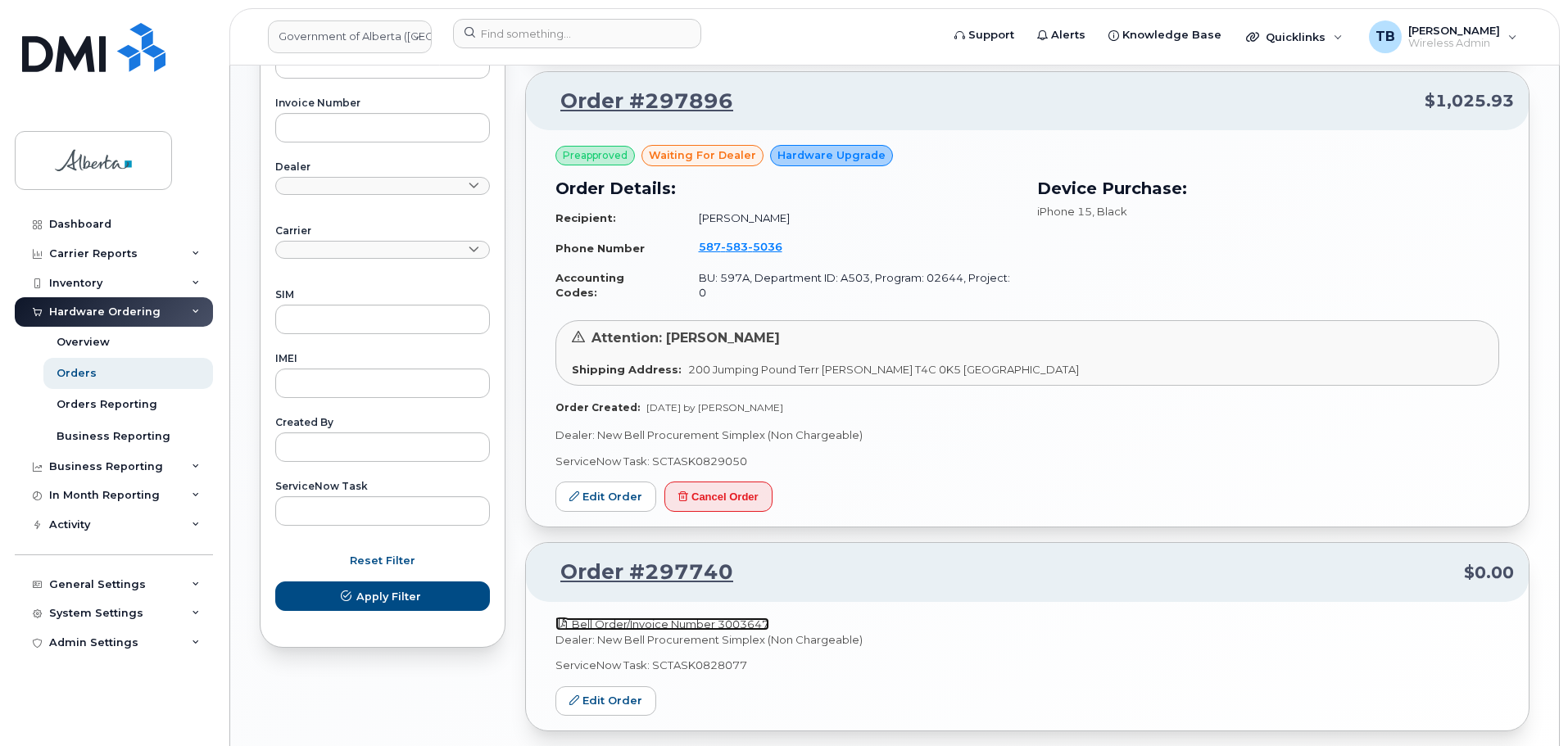
click at [629, 618] on link "Bell Order/Invoice Number 3003647" at bounding box center [662, 624] width 214 height 13
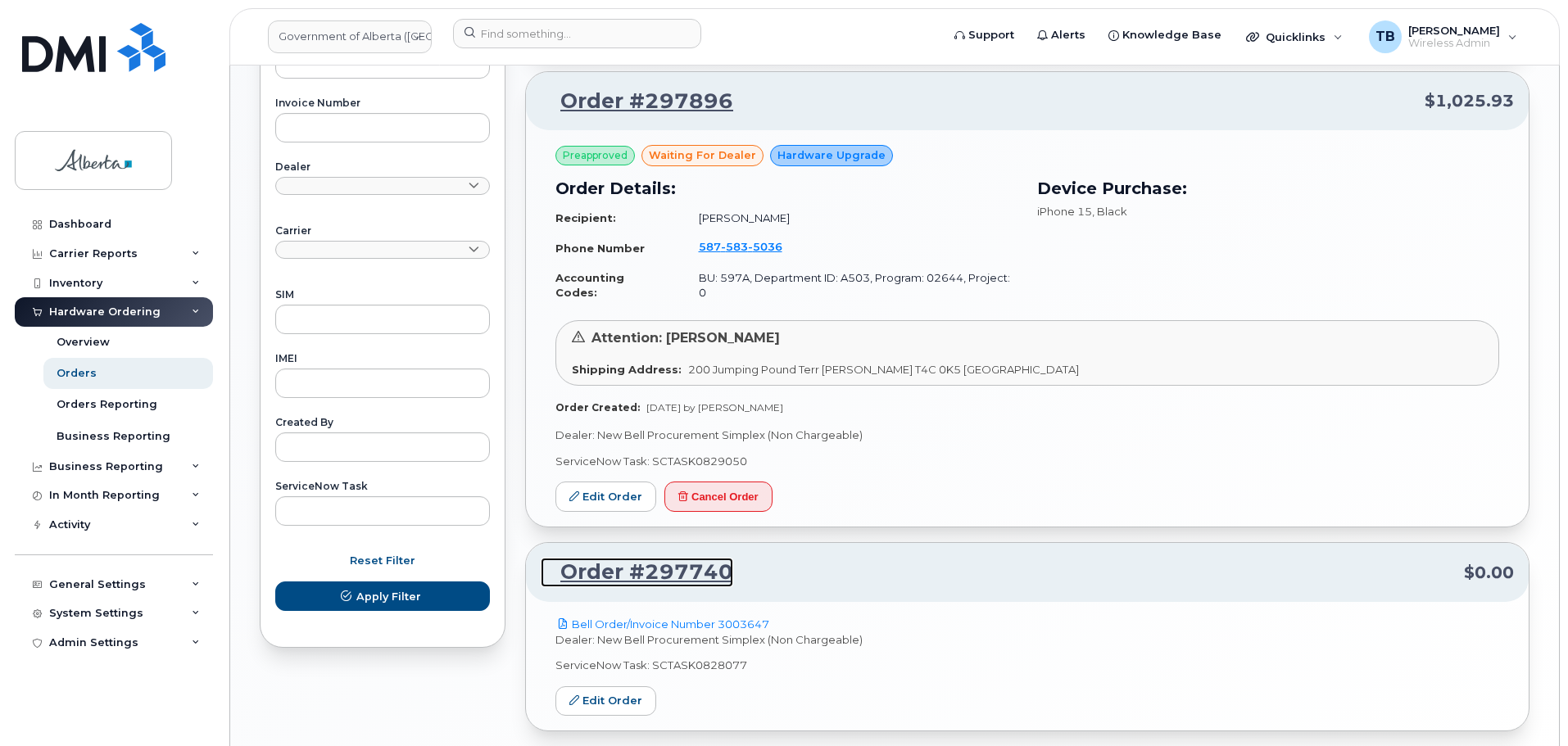
click at [649, 558] on link "Order #297740" at bounding box center [636, 573] width 192 height 29
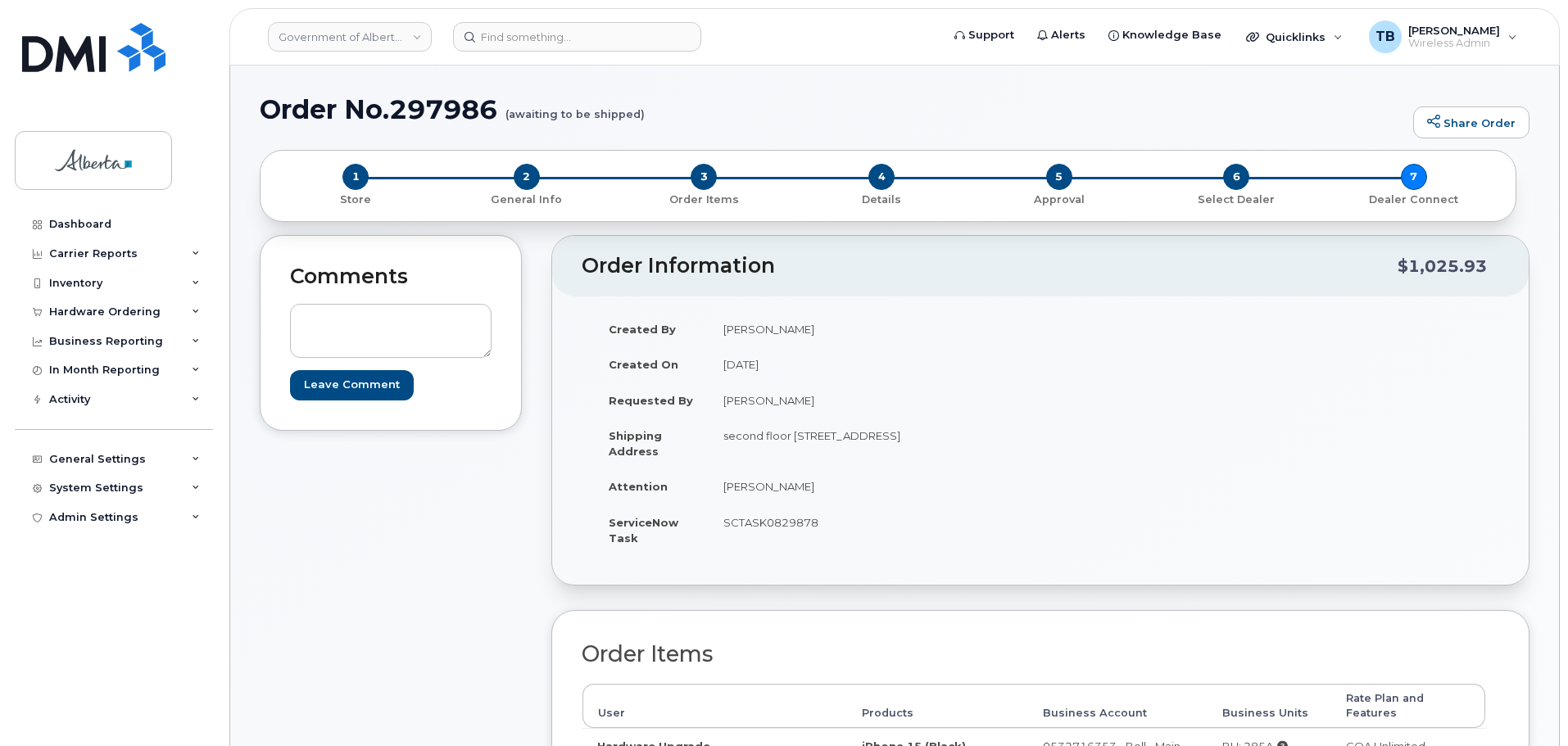
click at [446, 102] on h1 "Order No.297986 (awaiting to be shipped)" at bounding box center [832, 108] width 1145 height 28
drag, startPoint x: 446, startPoint y: 102, endPoint x: 575, endPoint y: 469, distance: 389.0
click at [535, 463] on div "Comments Leave Comment Order Information $1,025.93 Created By Tami Betchuk Crea…" at bounding box center [894, 651] width 1269 height 833
click at [806, 524] on td "SCTASK0829878" at bounding box center [868, 530] width 320 height 51
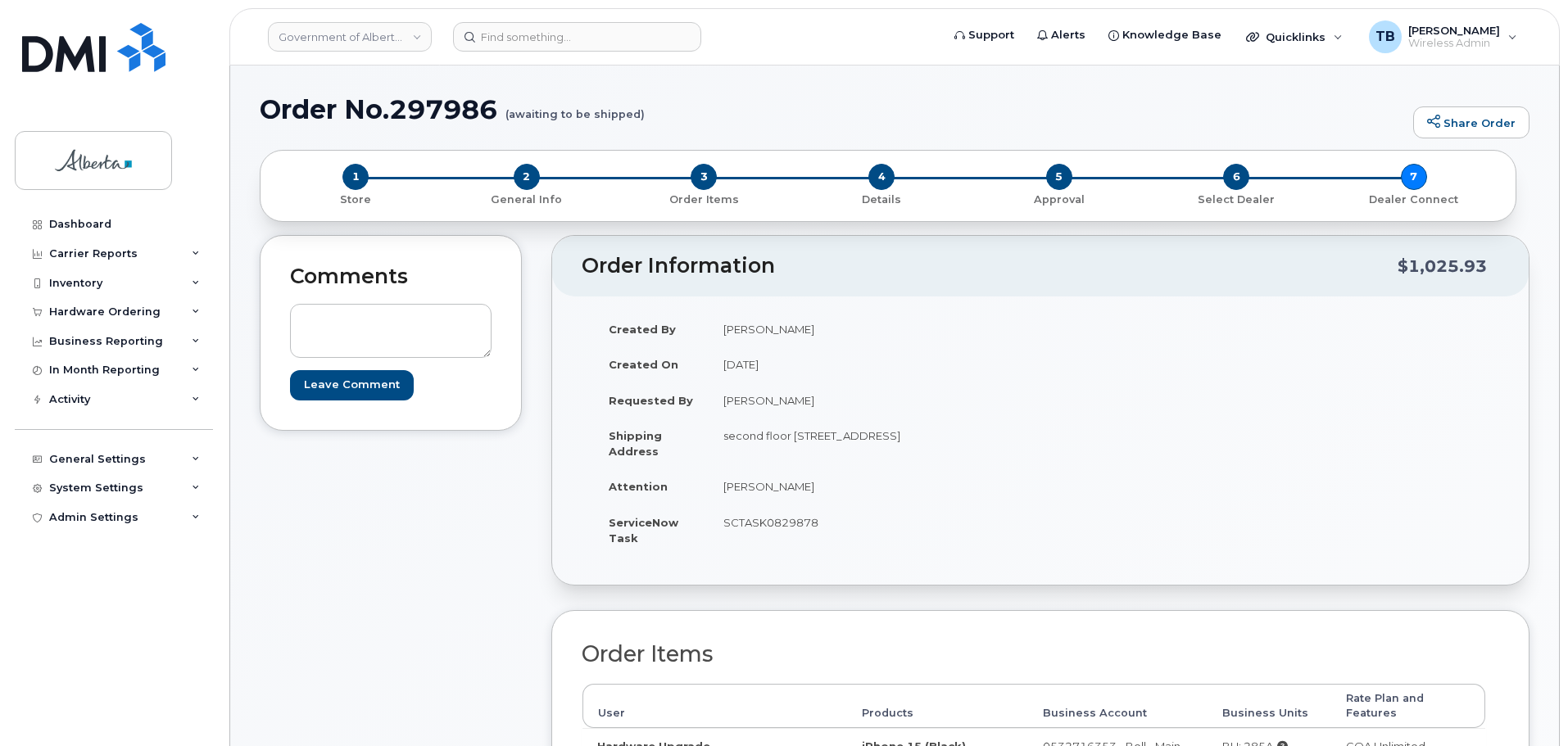
click at [806, 524] on td "SCTASK0829878" at bounding box center [868, 530] width 320 height 51
copy td "SCTASK0829878"
click at [90, 318] on div "Hardware Ordering" at bounding box center [105, 312] width 111 height 13
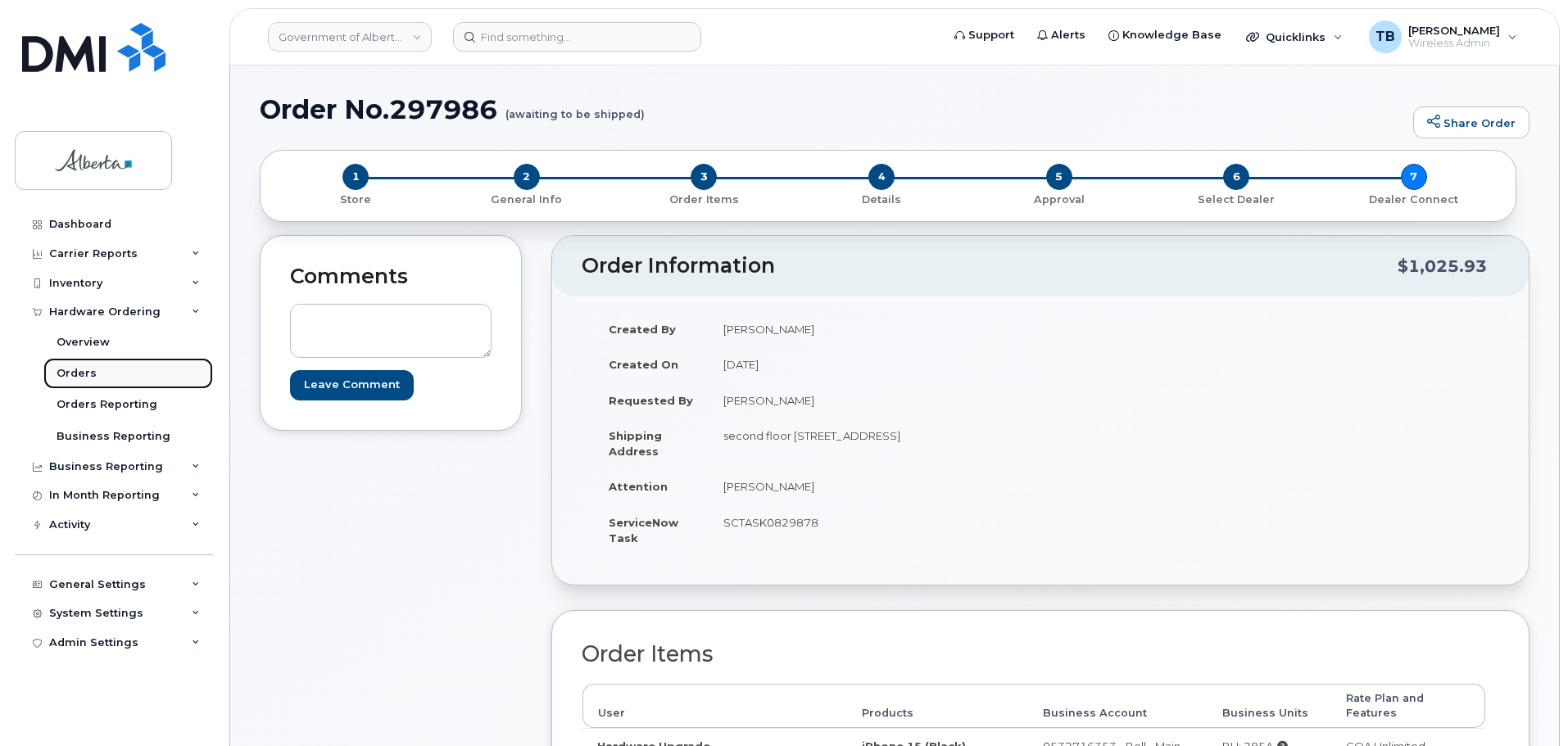
click at [76, 381] on div "Orders" at bounding box center [76, 373] width 40 height 15
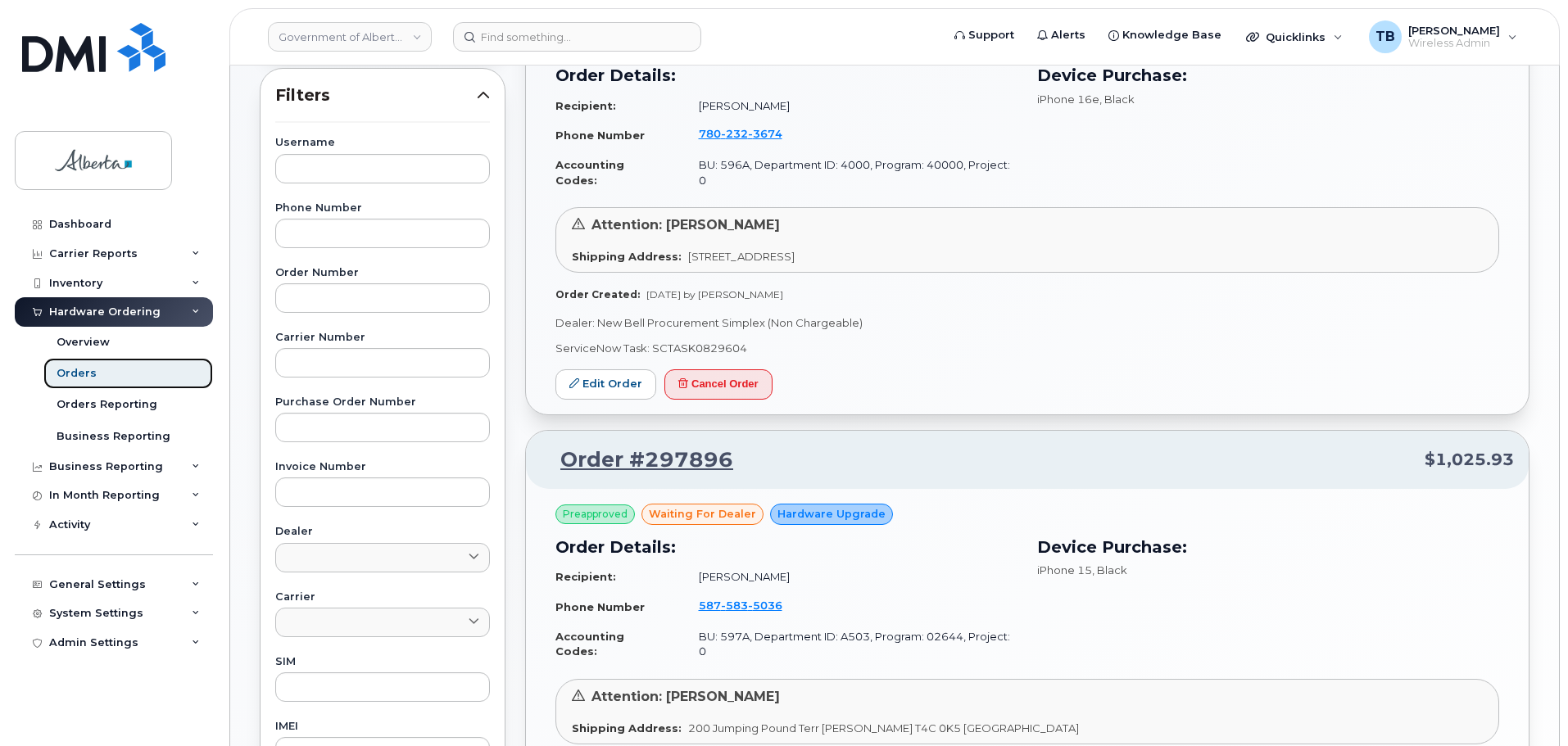
scroll to position [574, 0]
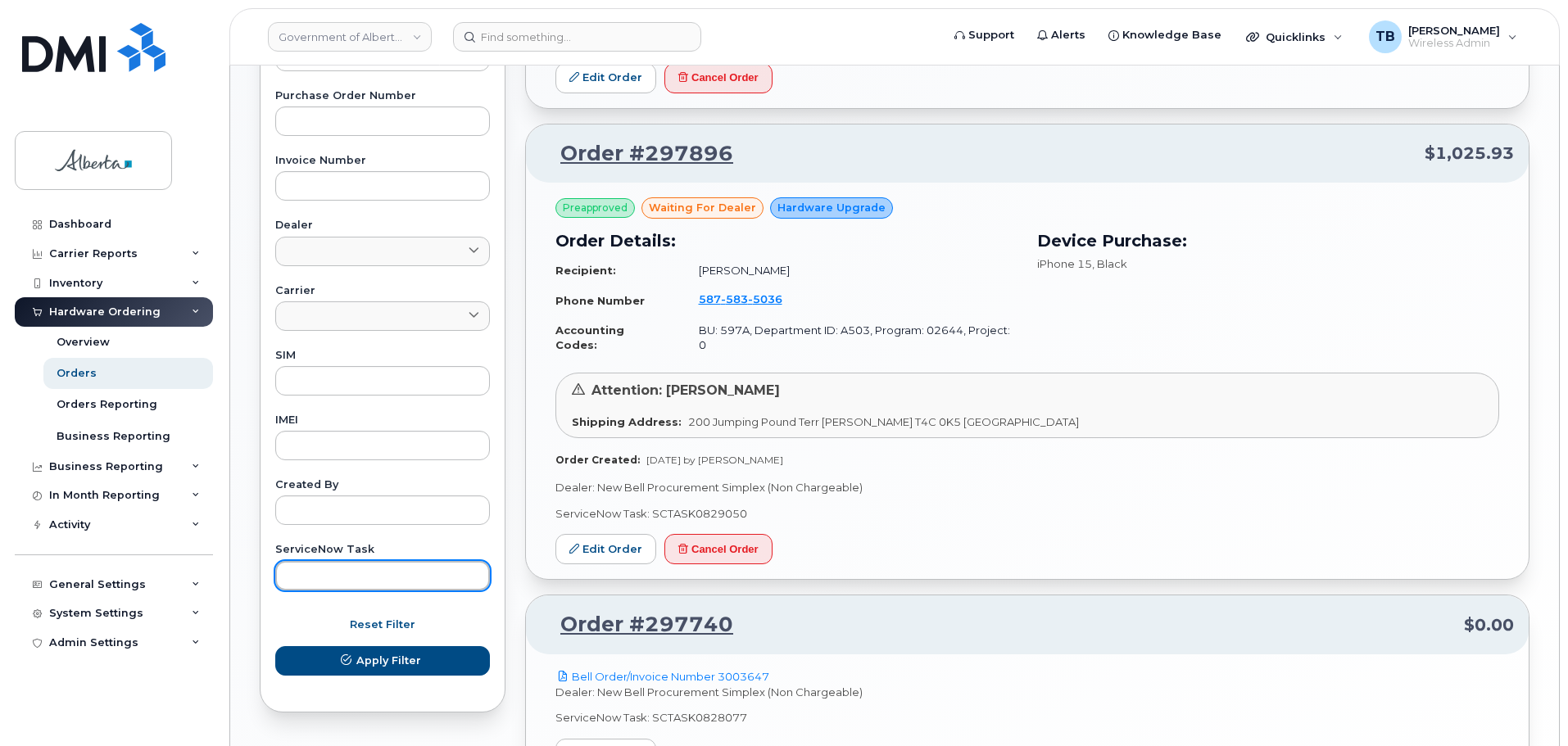
click at [362, 583] on input "text" at bounding box center [382, 576] width 215 height 29
paste input "SCTASK0829878"
type input "SCTASK0829878"
click at [275, 647] on button "Apply Filter" at bounding box center [382, 661] width 215 height 29
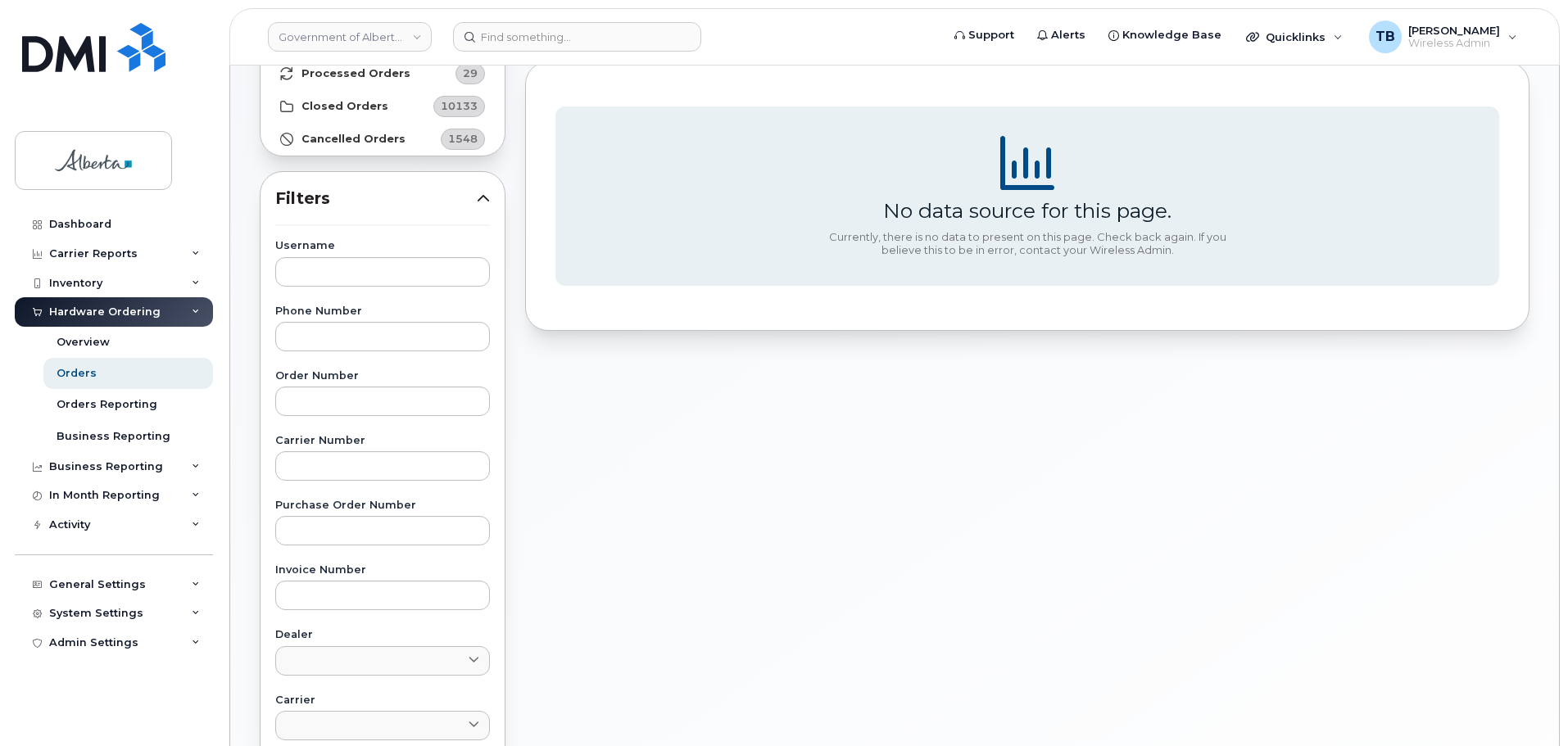
scroll to position [0, 0]
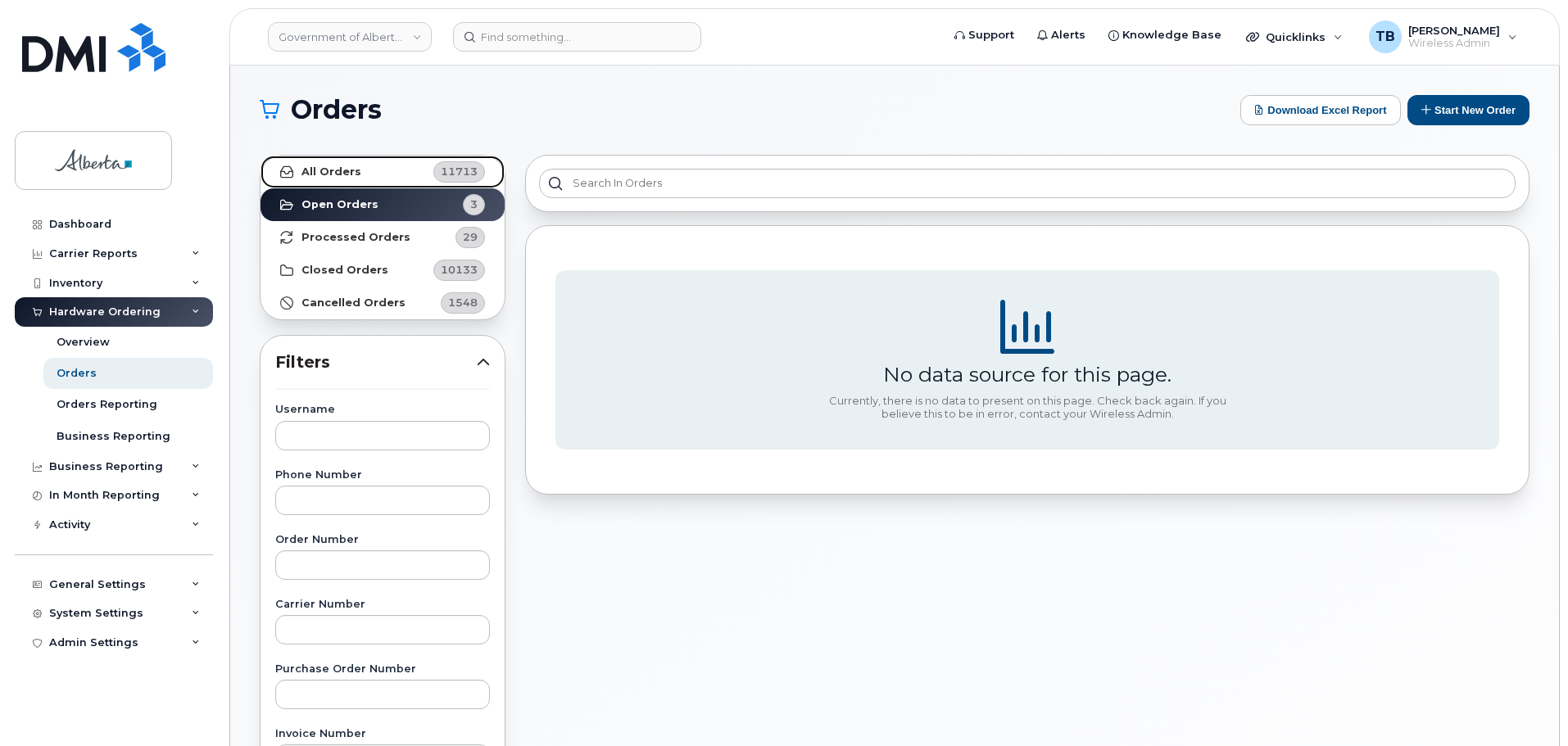
click at [323, 173] on strong "All Orders" at bounding box center [331, 172] width 60 height 13
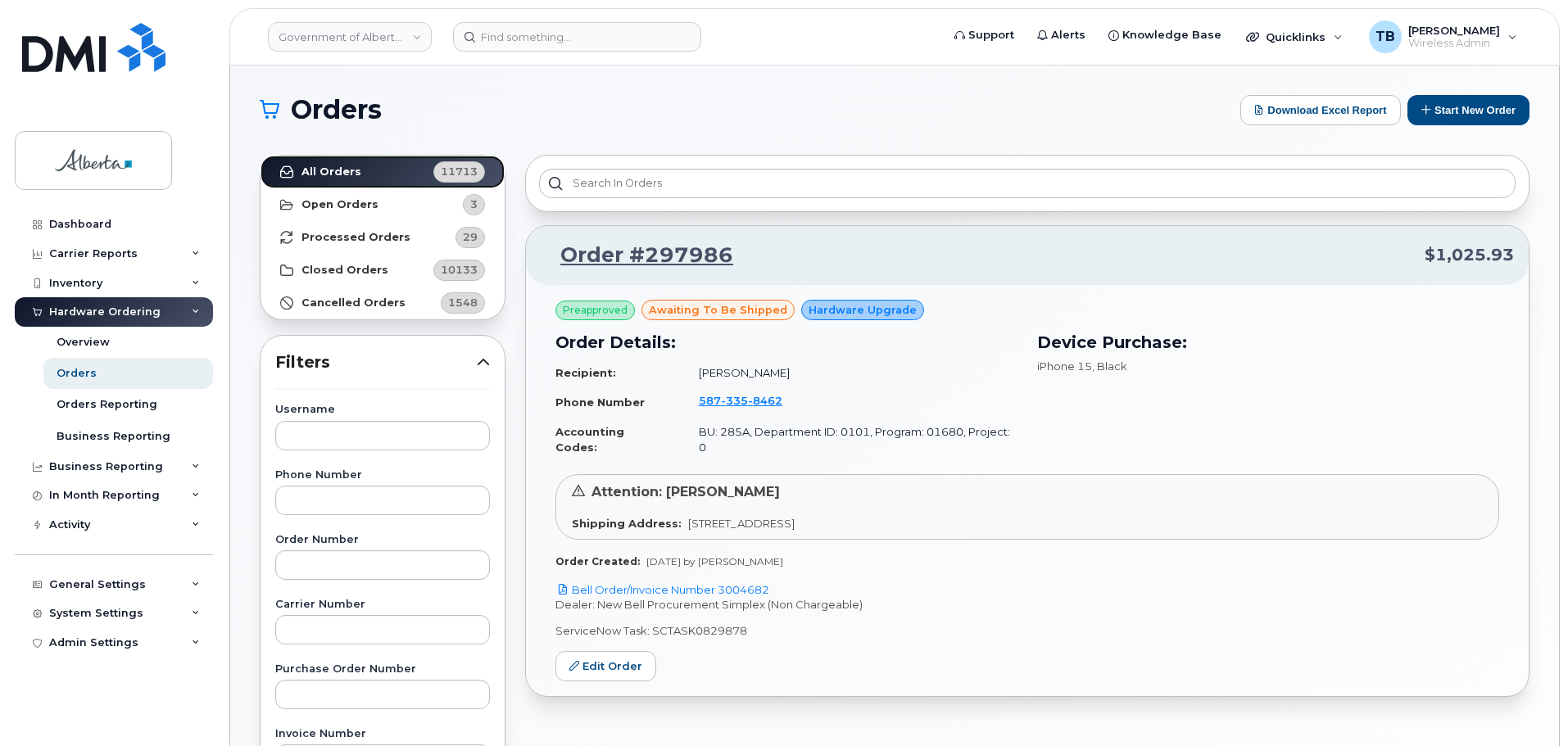
scroll to position [82, 0]
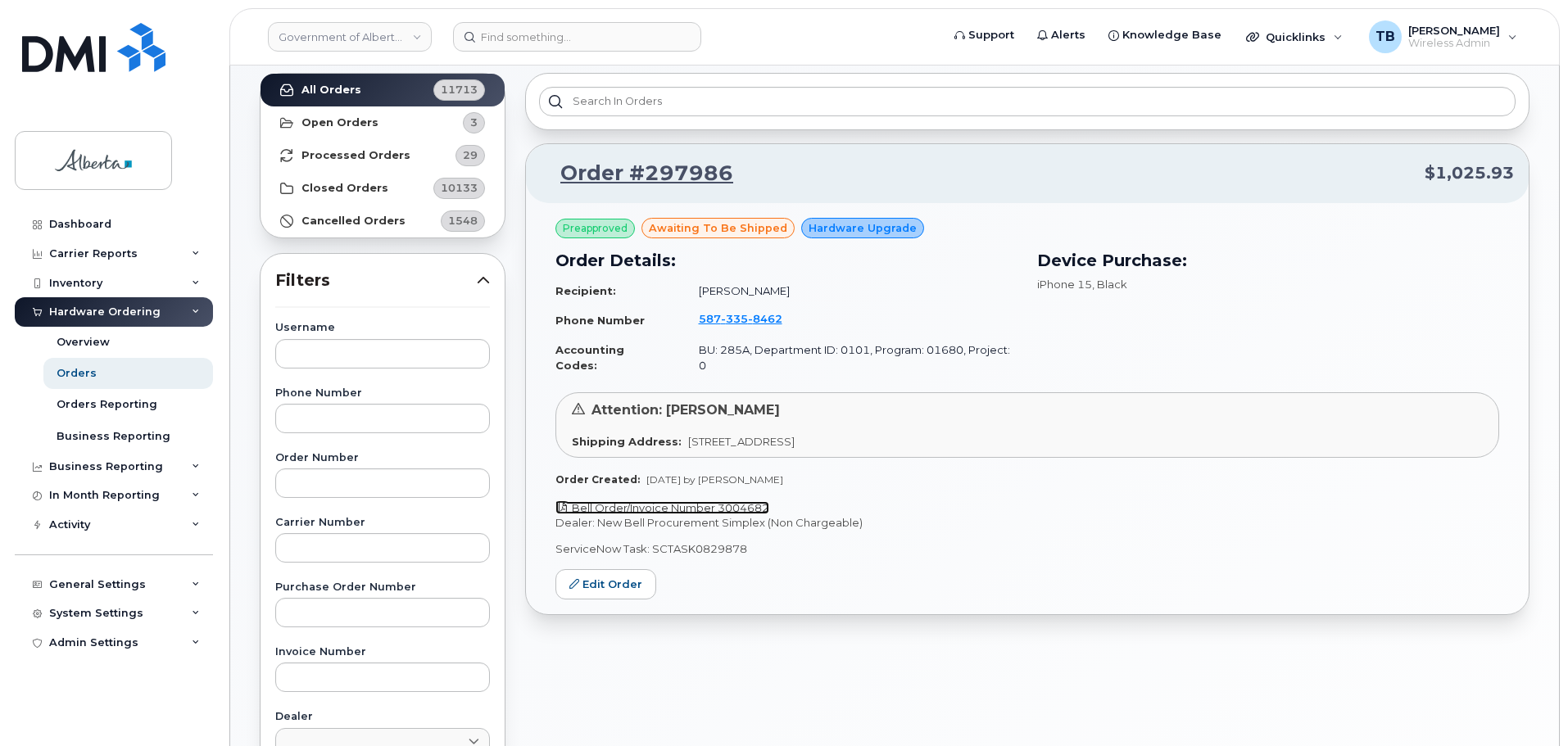
click at [694, 502] on link "Bell Order/Invoice Number 3004682" at bounding box center [662, 508] width 214 height 13
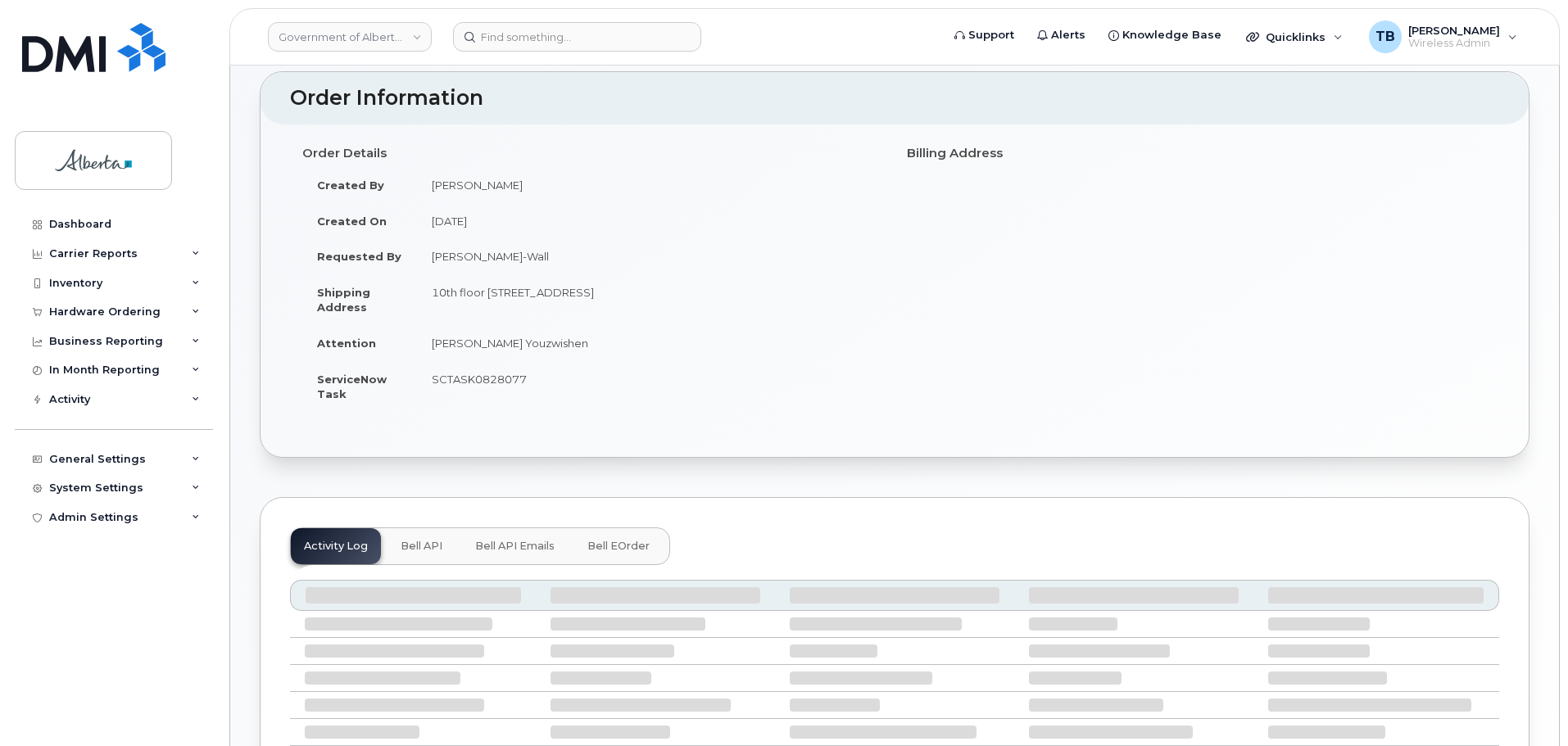
scroll to position [156, 0]
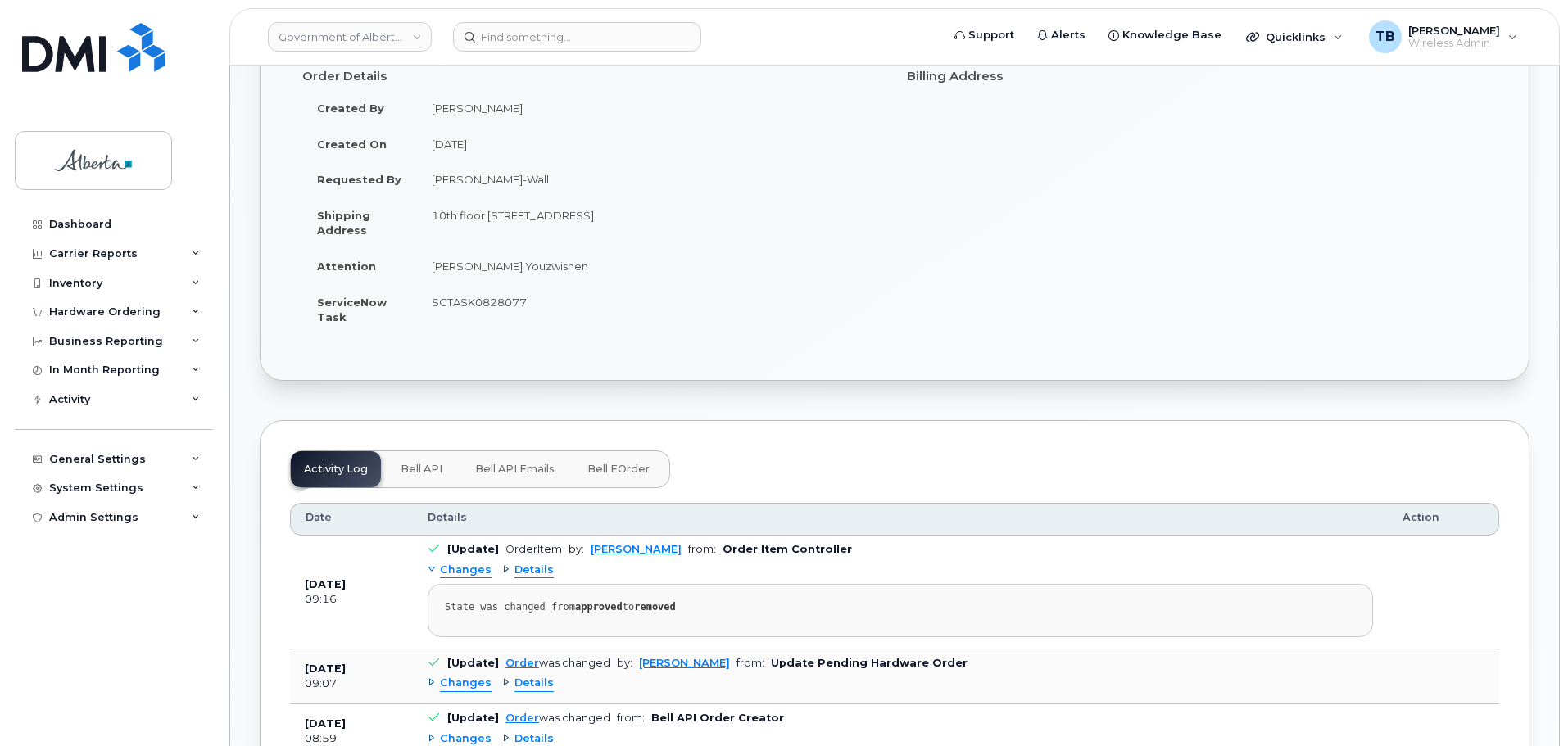
click at [423, 470] on span "Bell API" at bounding box center [422, 469] width 42 height 13
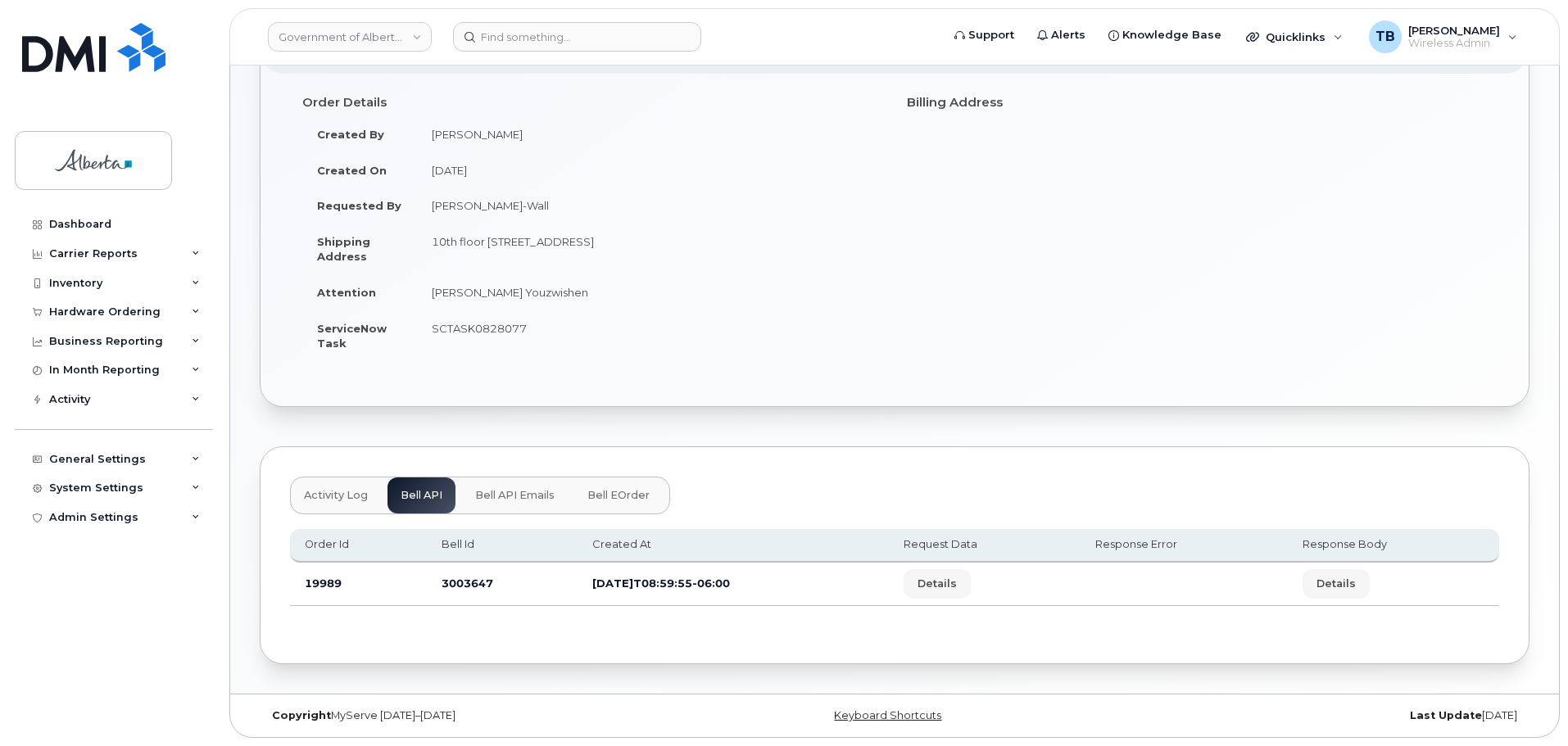
scroll to position [129, 0]
click at [522, 497] on span "Bell API Emails" at bounding box center [514, 496] width 79 height 13
click at [522, 497] on div "Activity Log Bell API Bell API Emails Bell eOrder" at bounding box center [479, 496] width 380 height 37
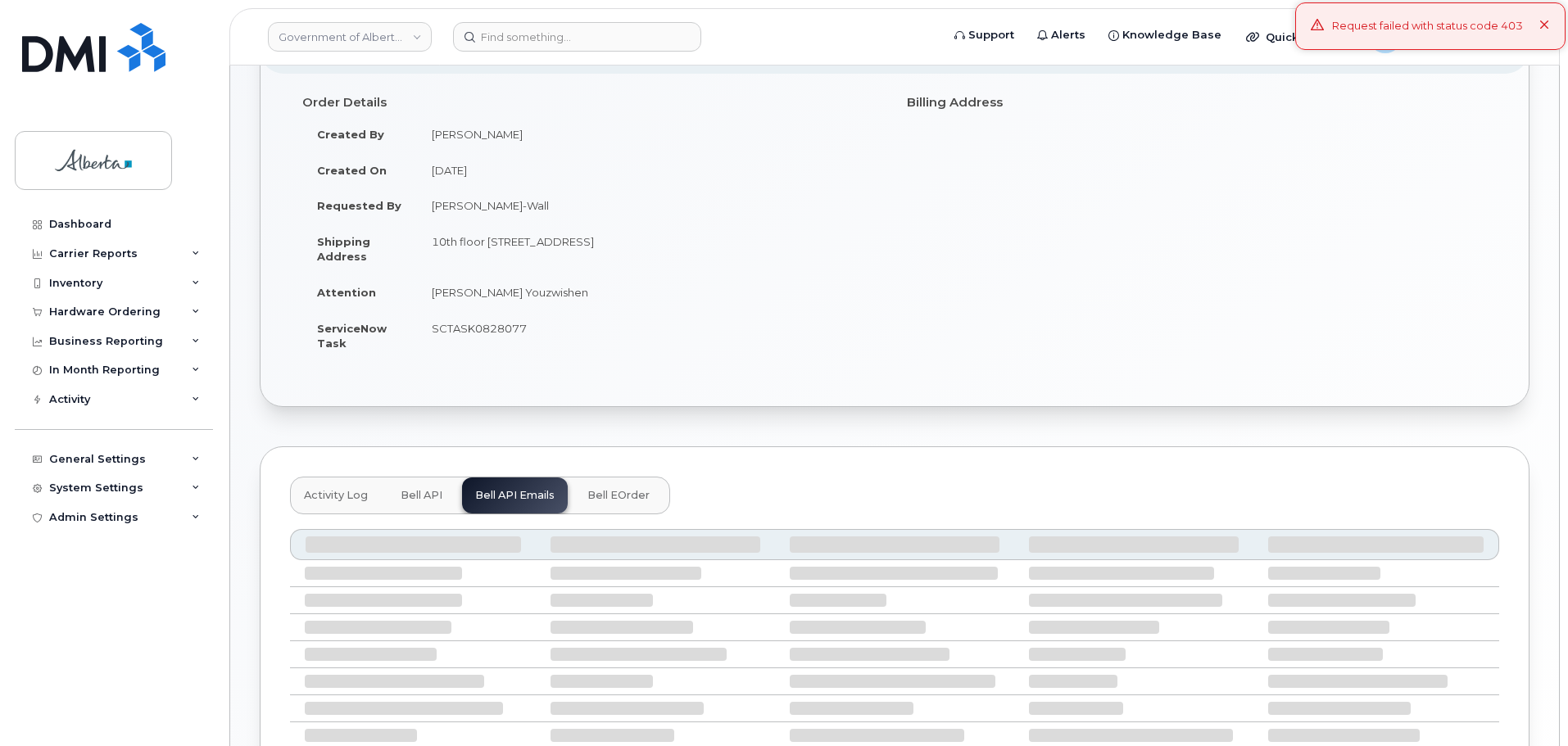
click at [1553, 29] on div "Request failed with status code 403" at bounding box center [1430, 26] width 270 height 47
click at [630, 506] on button "Bell eOrder" at bounding box center [618, 496] width 88 height 36
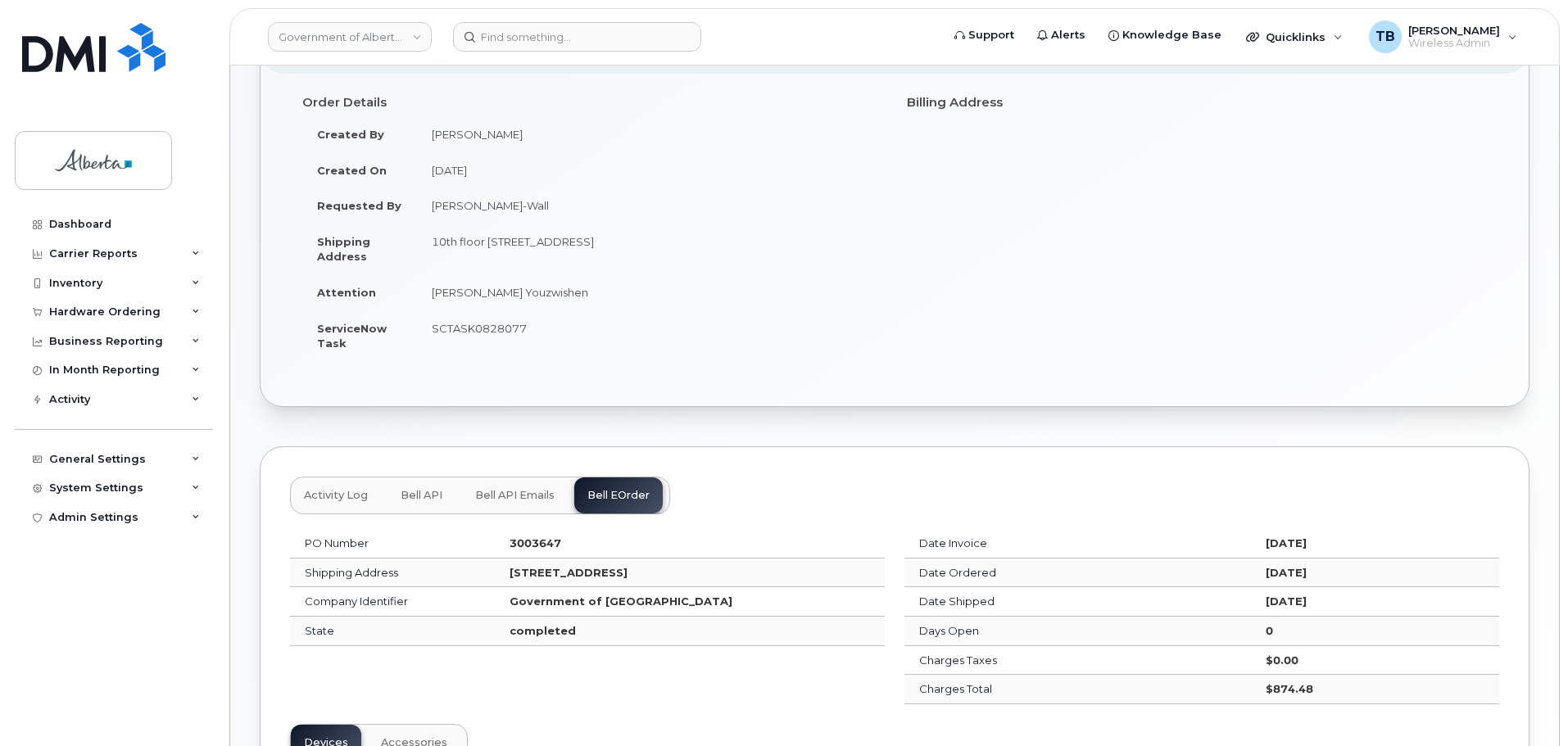
click at [325, 490] on span "Activity Log" at bounding box center [336, 496] width 64 height 13
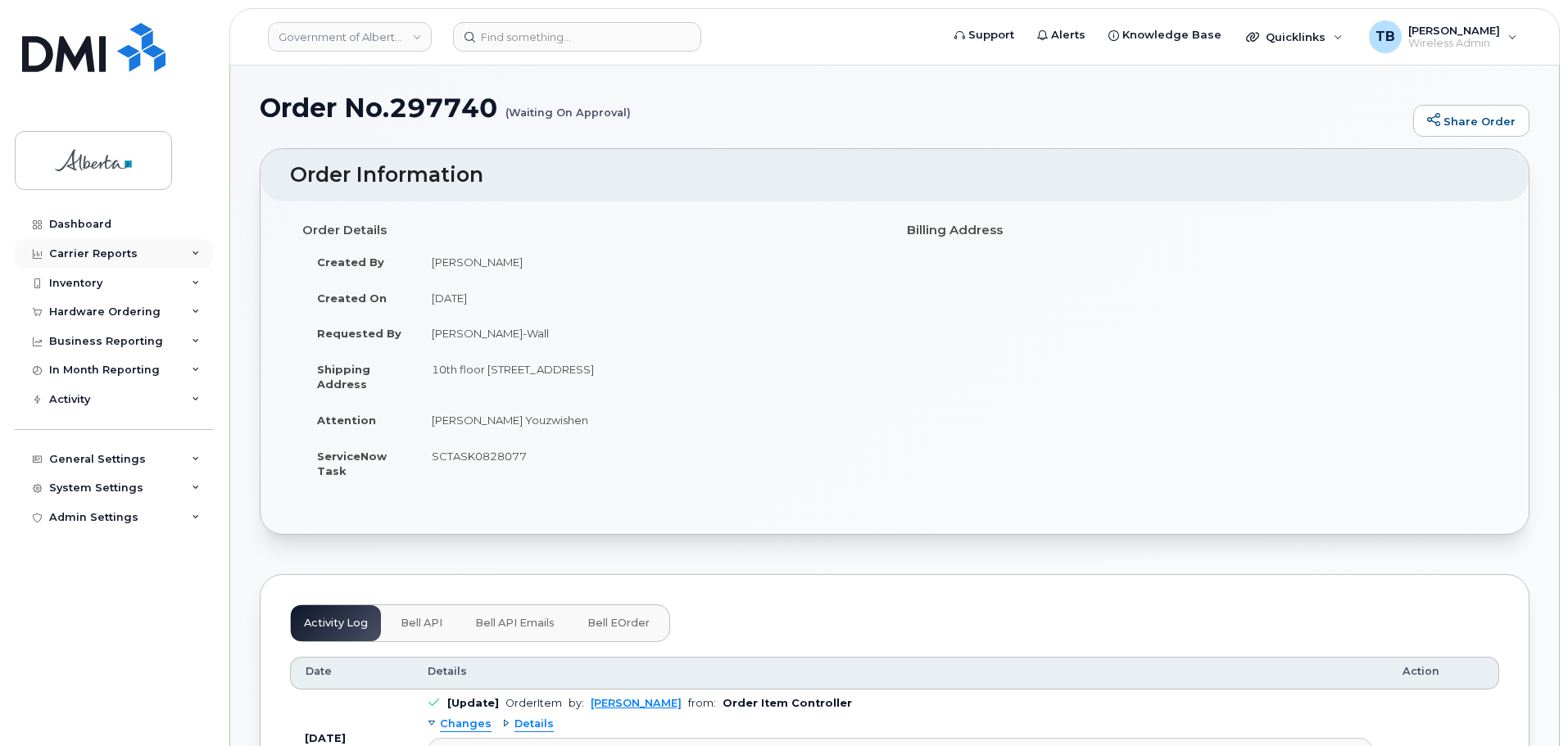
scroll to position [0, 0]
click at [65, 222] on div "Dashboard" at bounding box center [80, 224] width 62 height 13
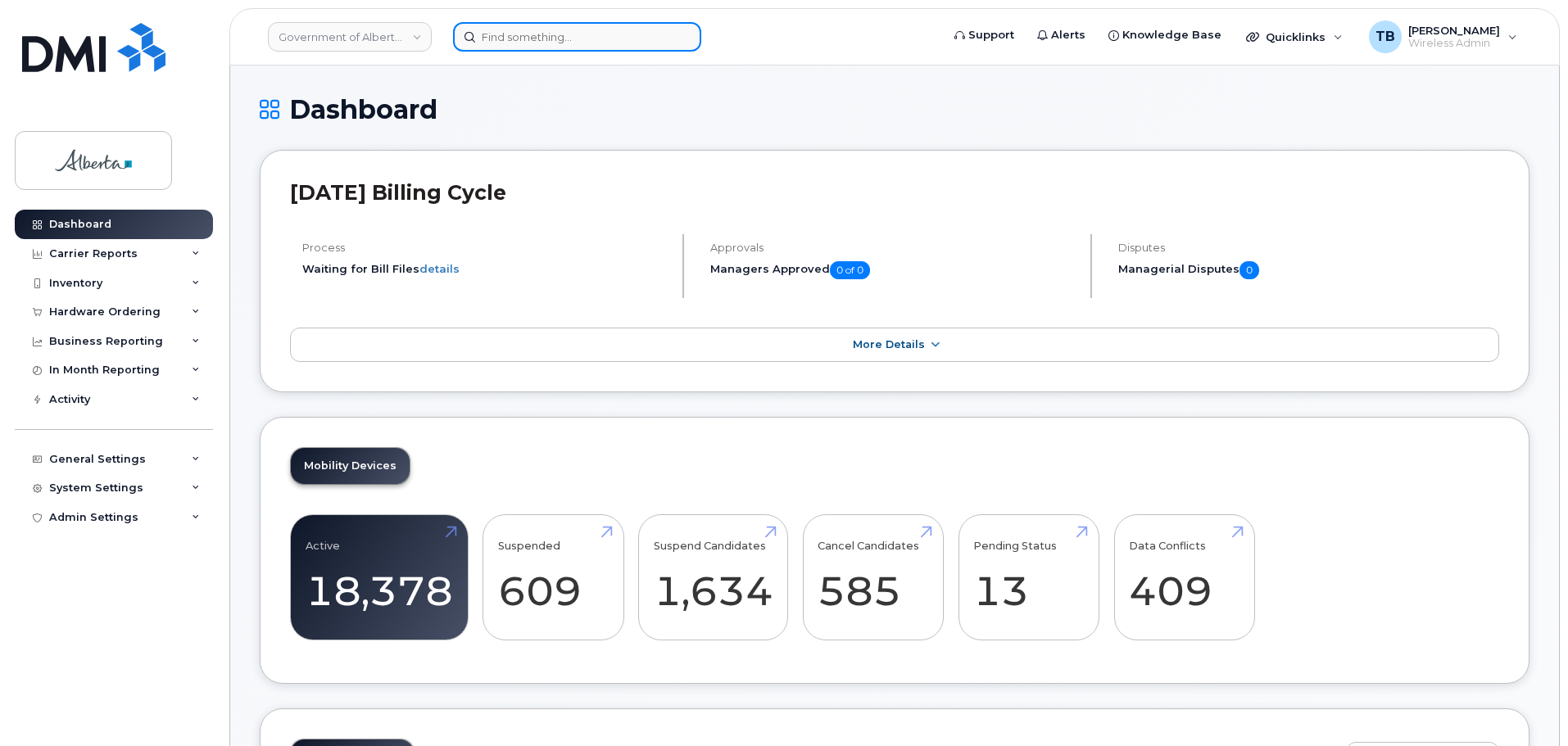
click at [522, 38] on input at bounding box center [576, 36] width 249 height 29
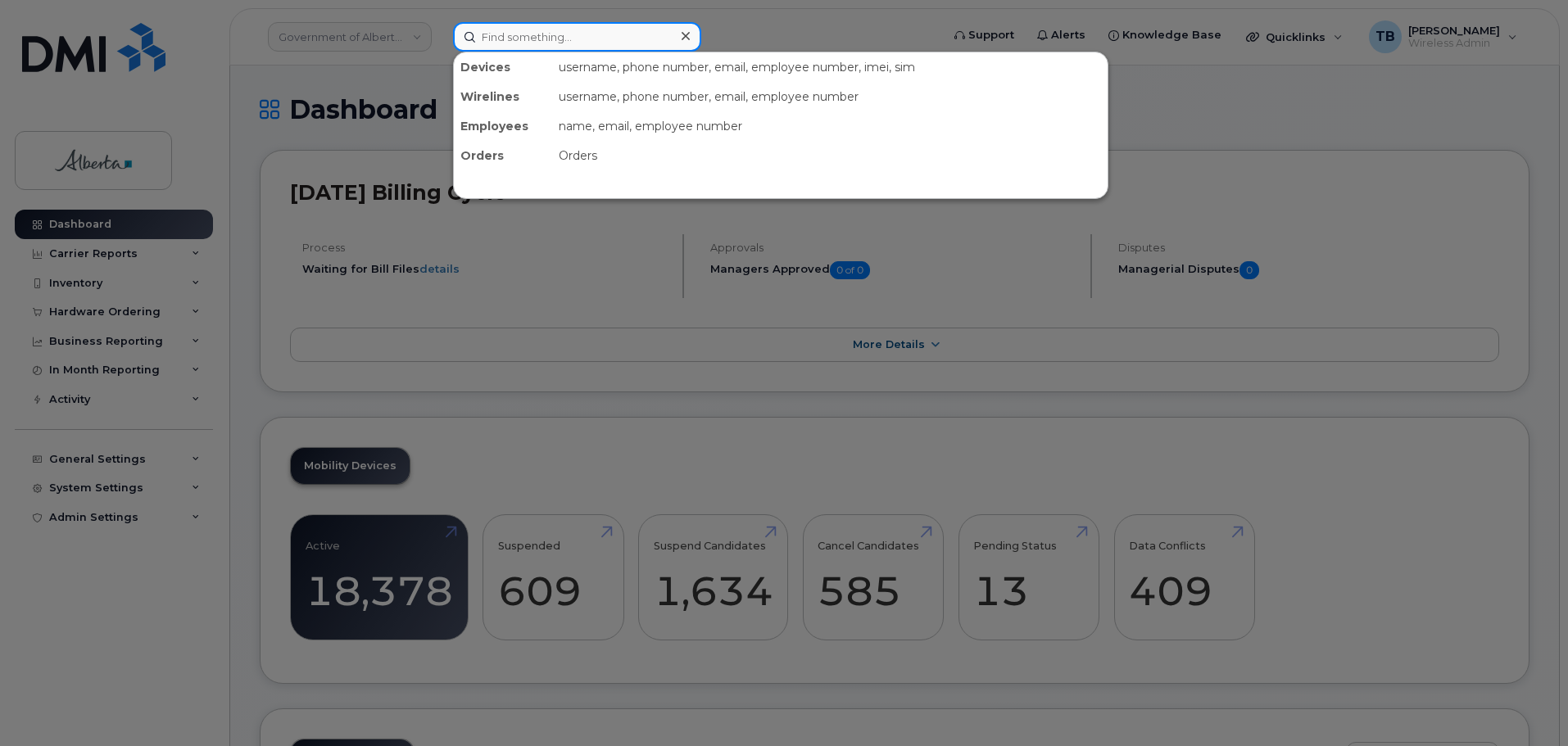
paste input "357136147606702"
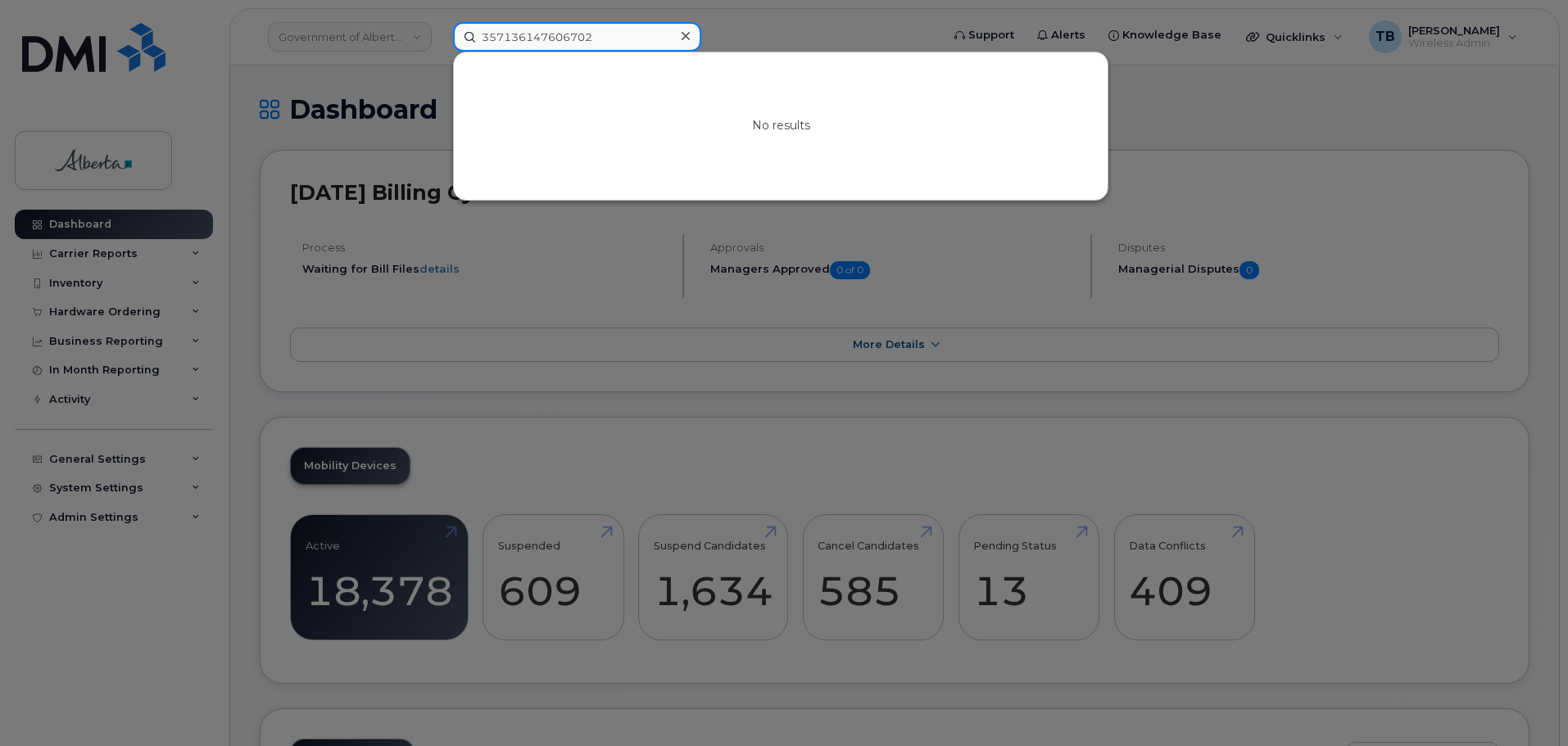
drag, startPoint x: 600, startPoint y: 44, endPoint x: 441, endPoint y: 37, distance: 159.2
click at [443, 36] on div "357136147606702 No results" at bounding box center [691, 36] width 503 height 29
paste input "587335846"
type input "5873358462"
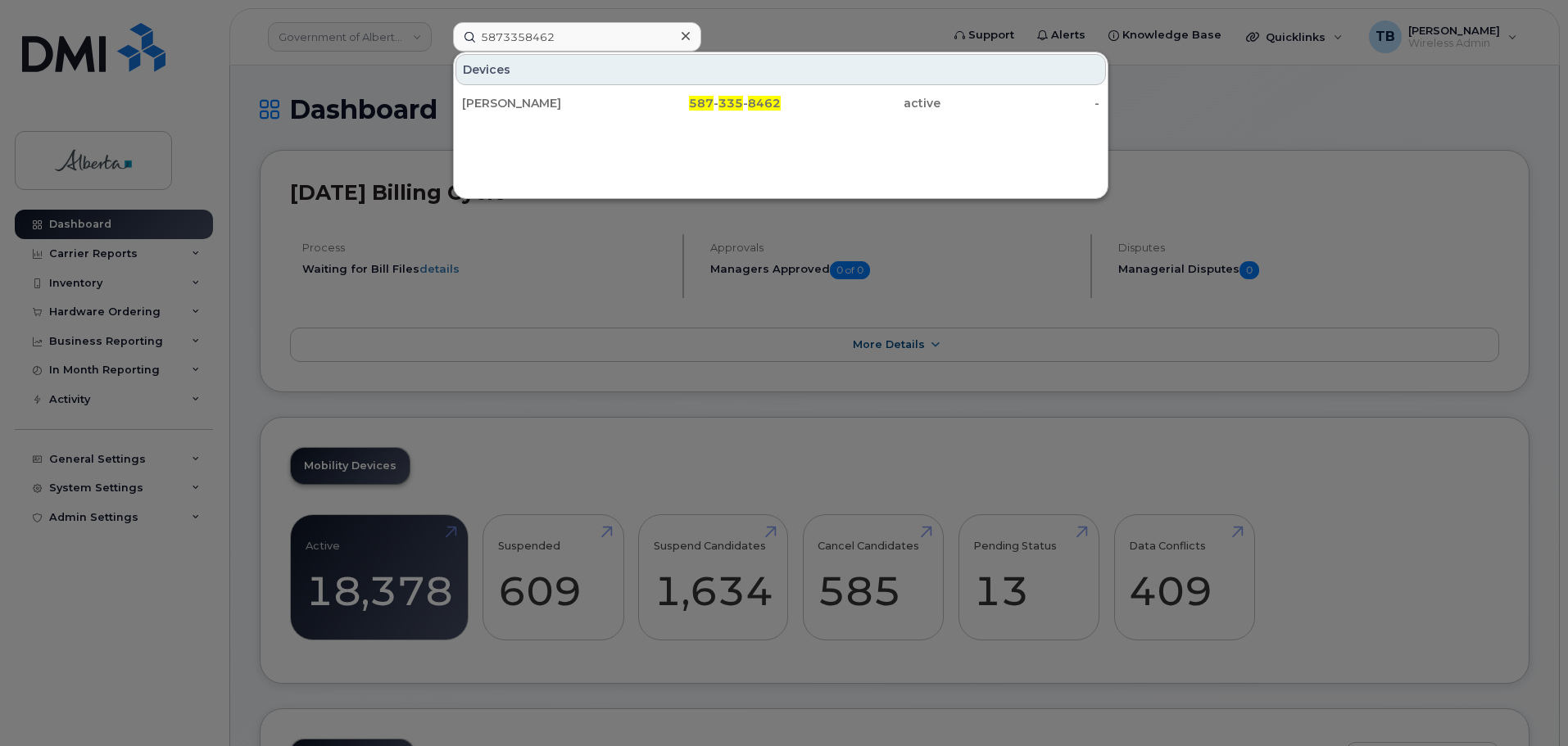
click at [514, 107] on div "[PERSON_NAME]" at bounding box center [541, 103] width 159 height 16
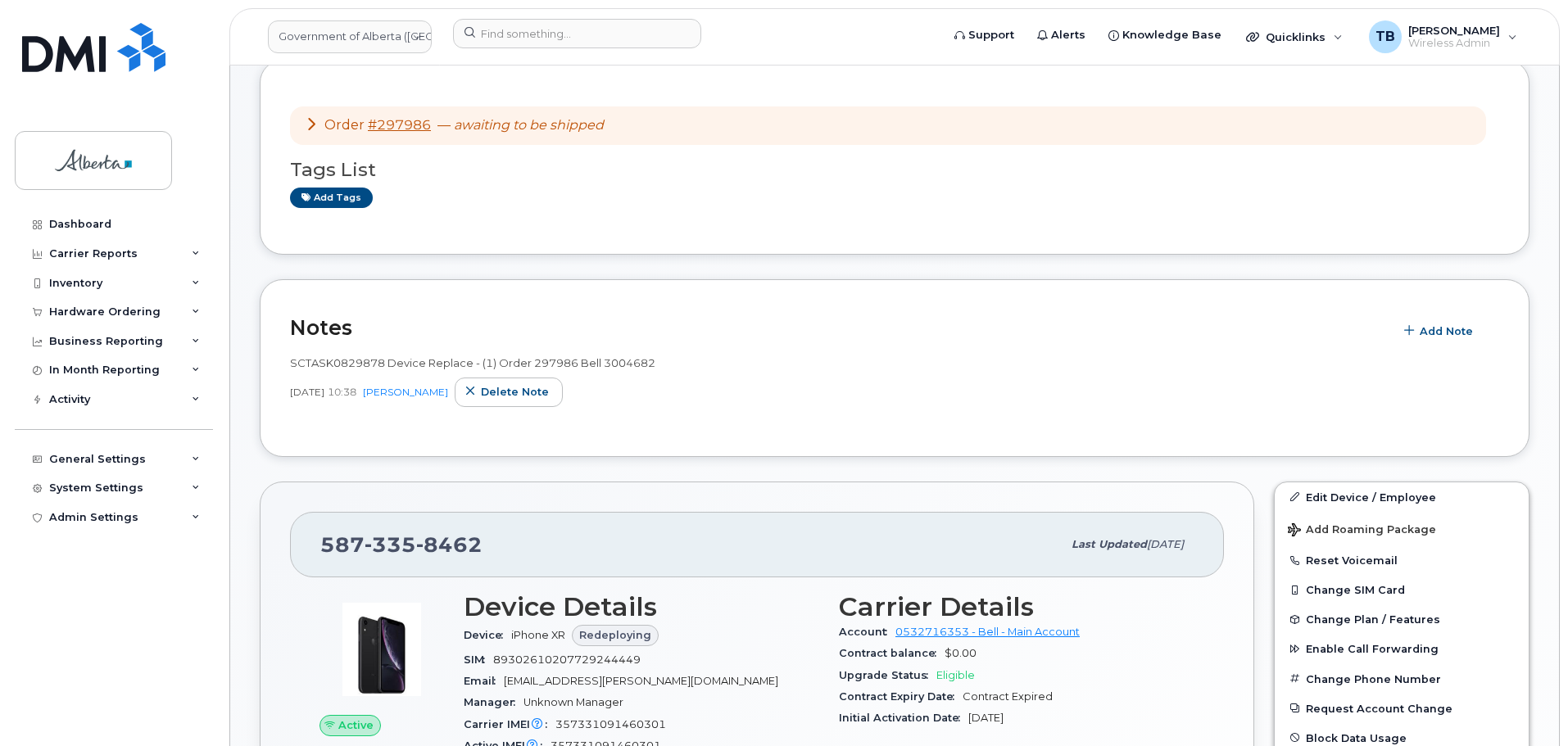
scroll to position [246, 0]
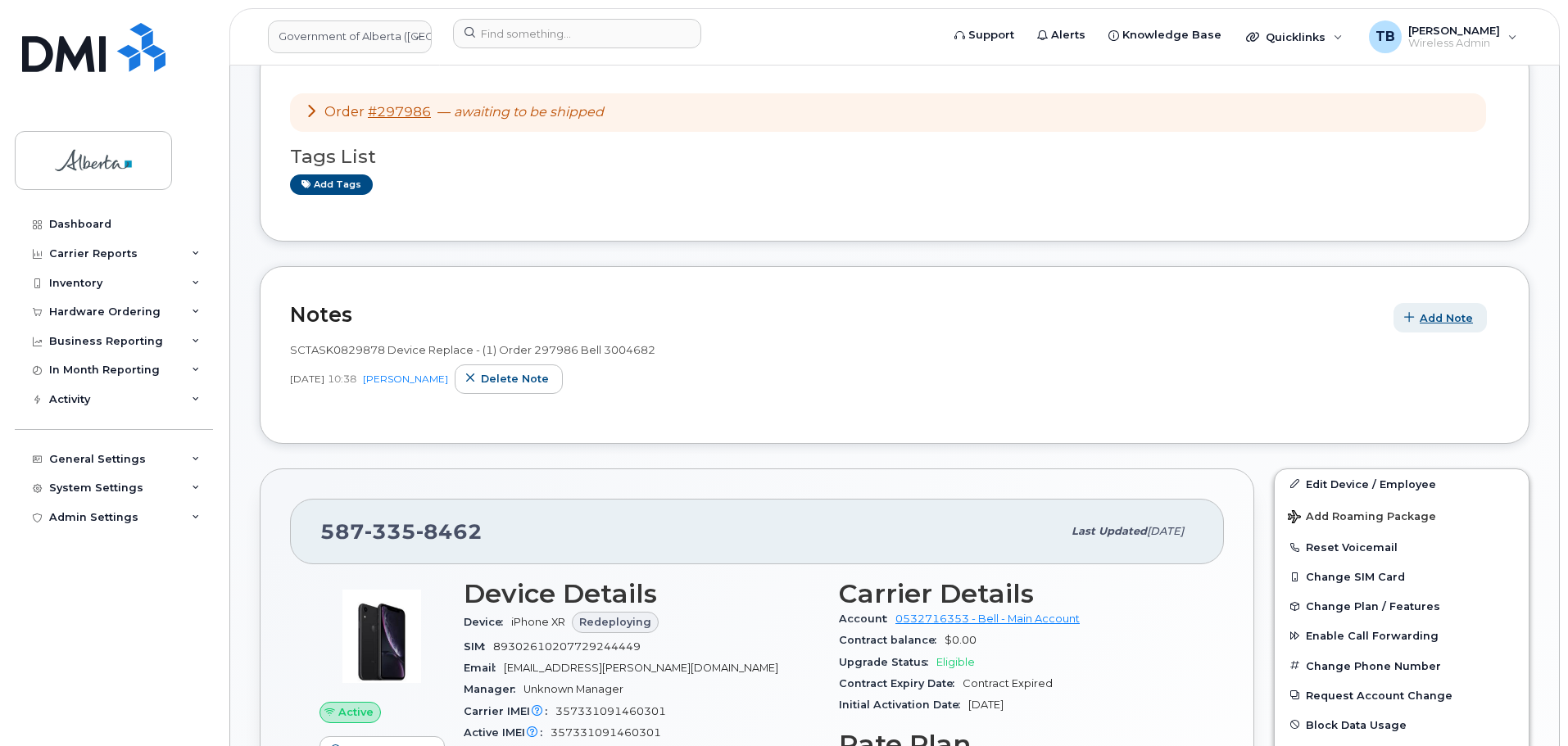
click at [1439, 312] on span "Add Note" at bounding box center [1446, 318] width 53 height 15
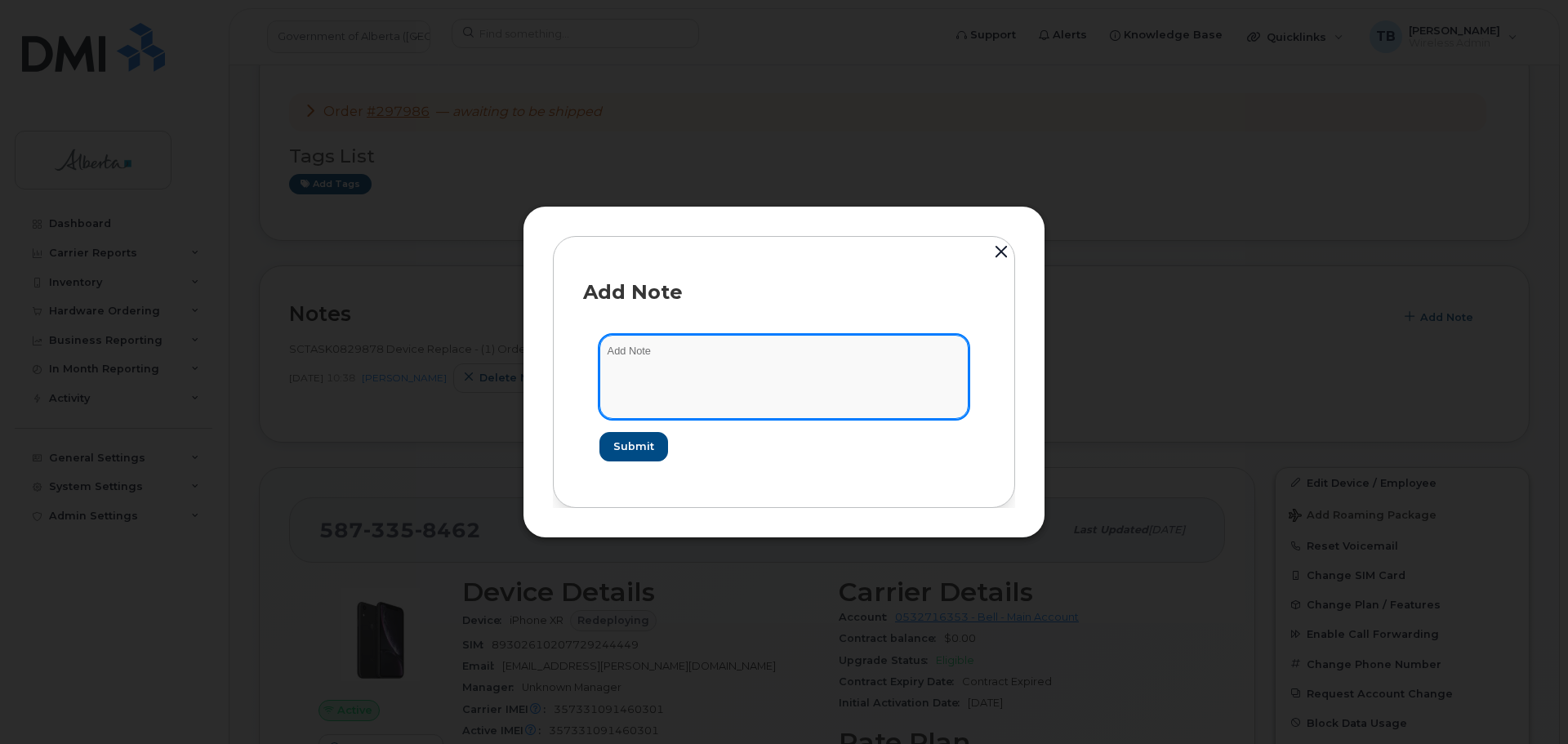
click at [658, 394] on textarea at bounding box center [784, 377] width 370 height 84
paste textarea "SCTASK0831367 Device Return - (1)"
type textarea "SCTASK0831367 Device Return - (1)"
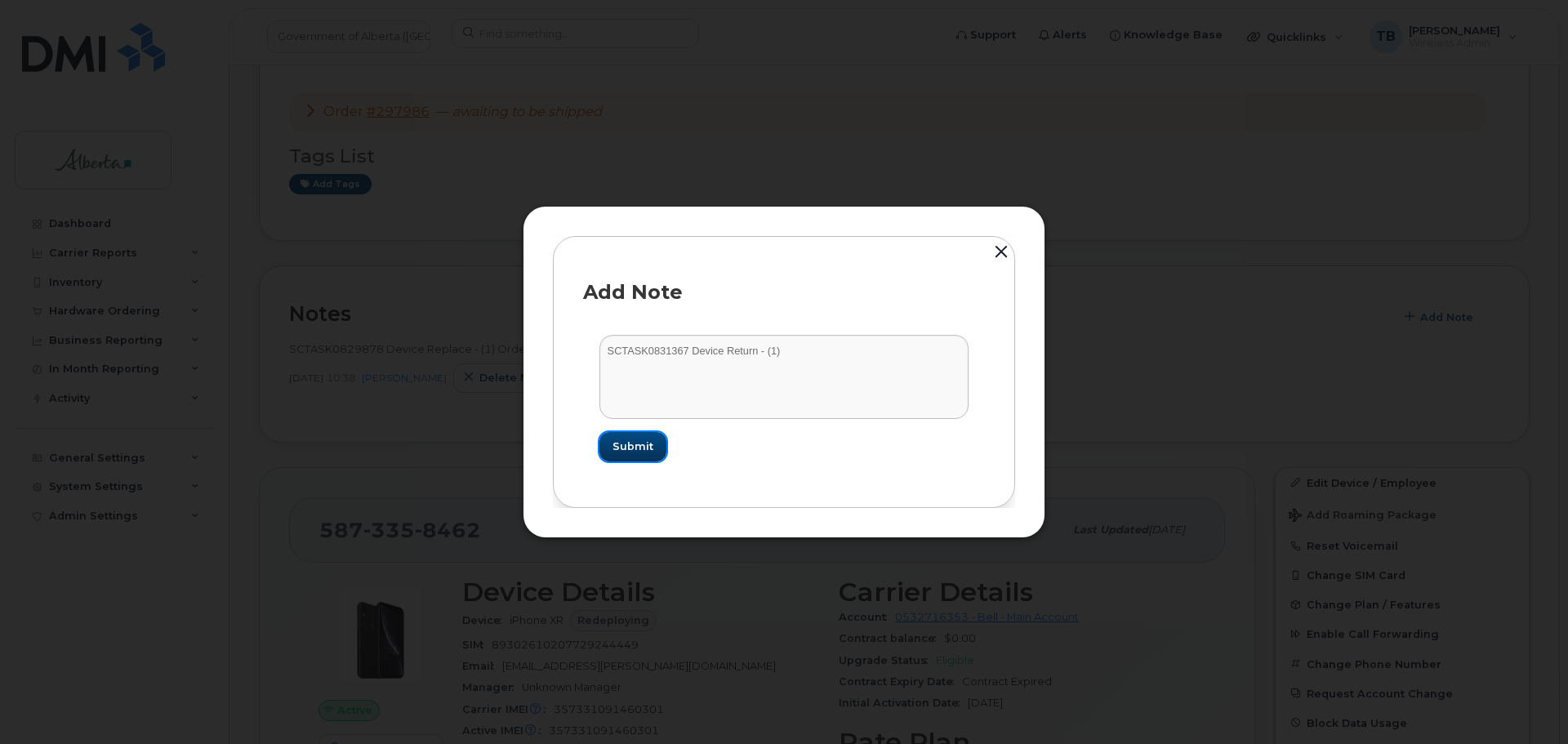
click at [659, 445] on button "Submit" at bounding box center [633, 447] width 67 height 29
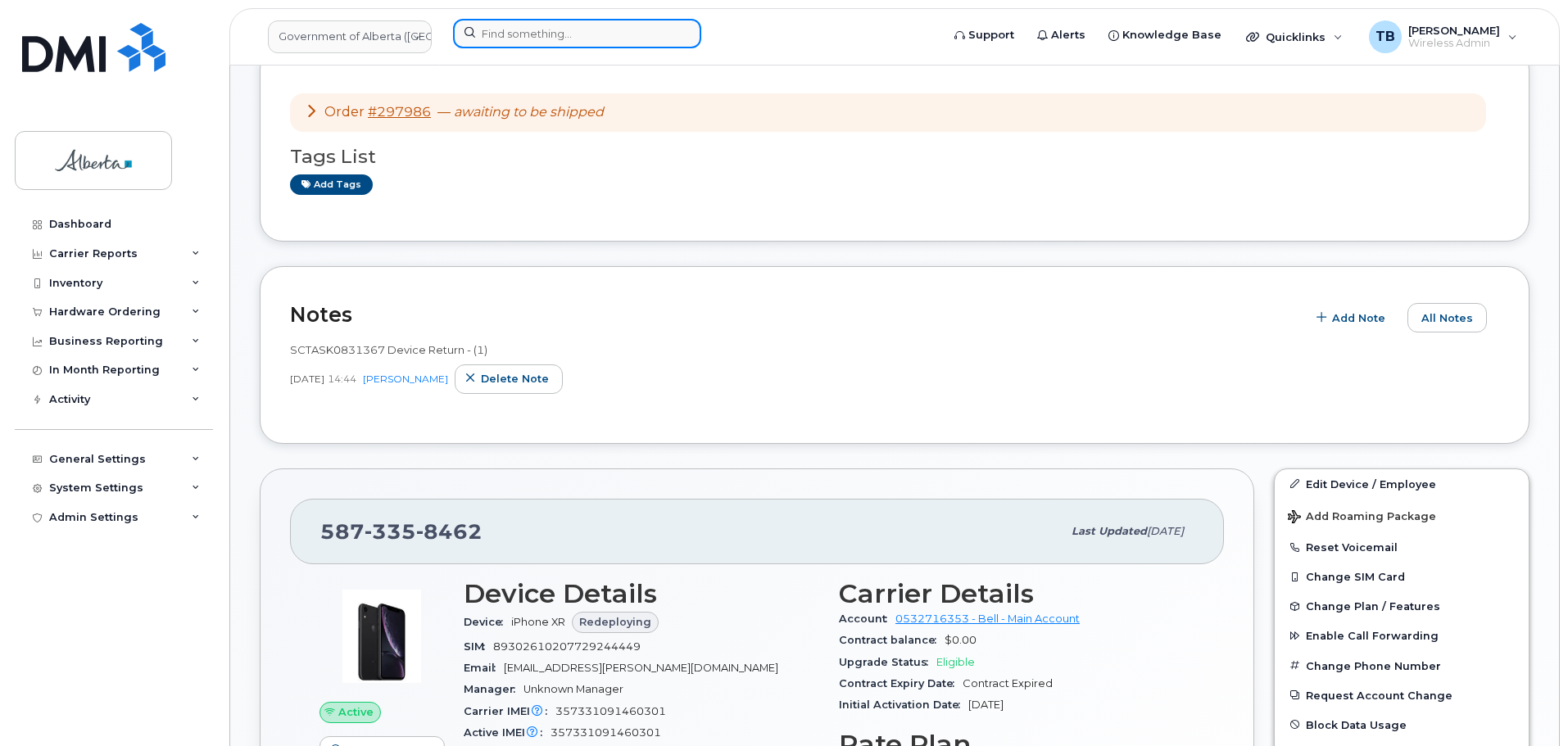
click at [508, 24] on input at bounding box center [576, 34] width 249 height 29
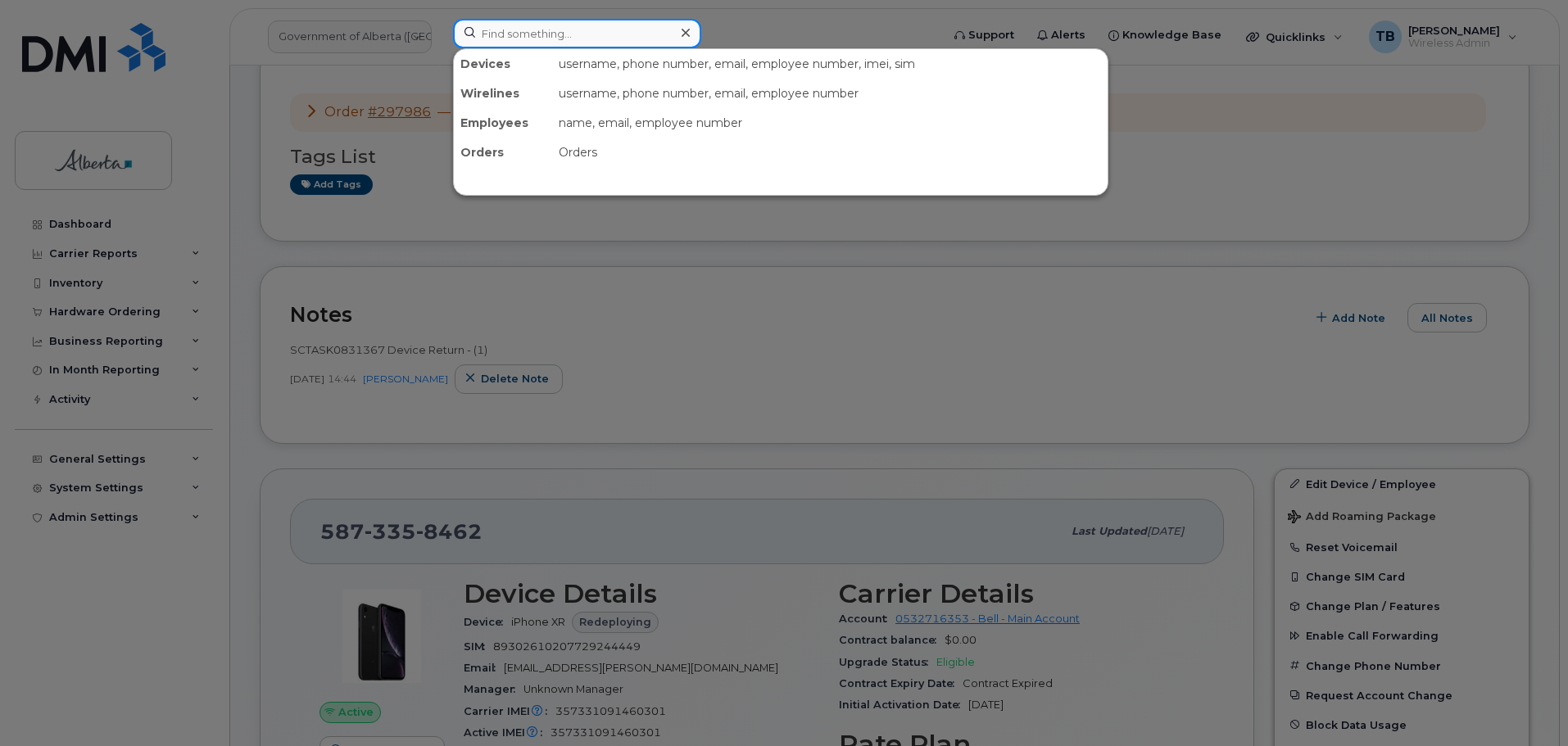
paste input "7802201174"
type input "7802201174"
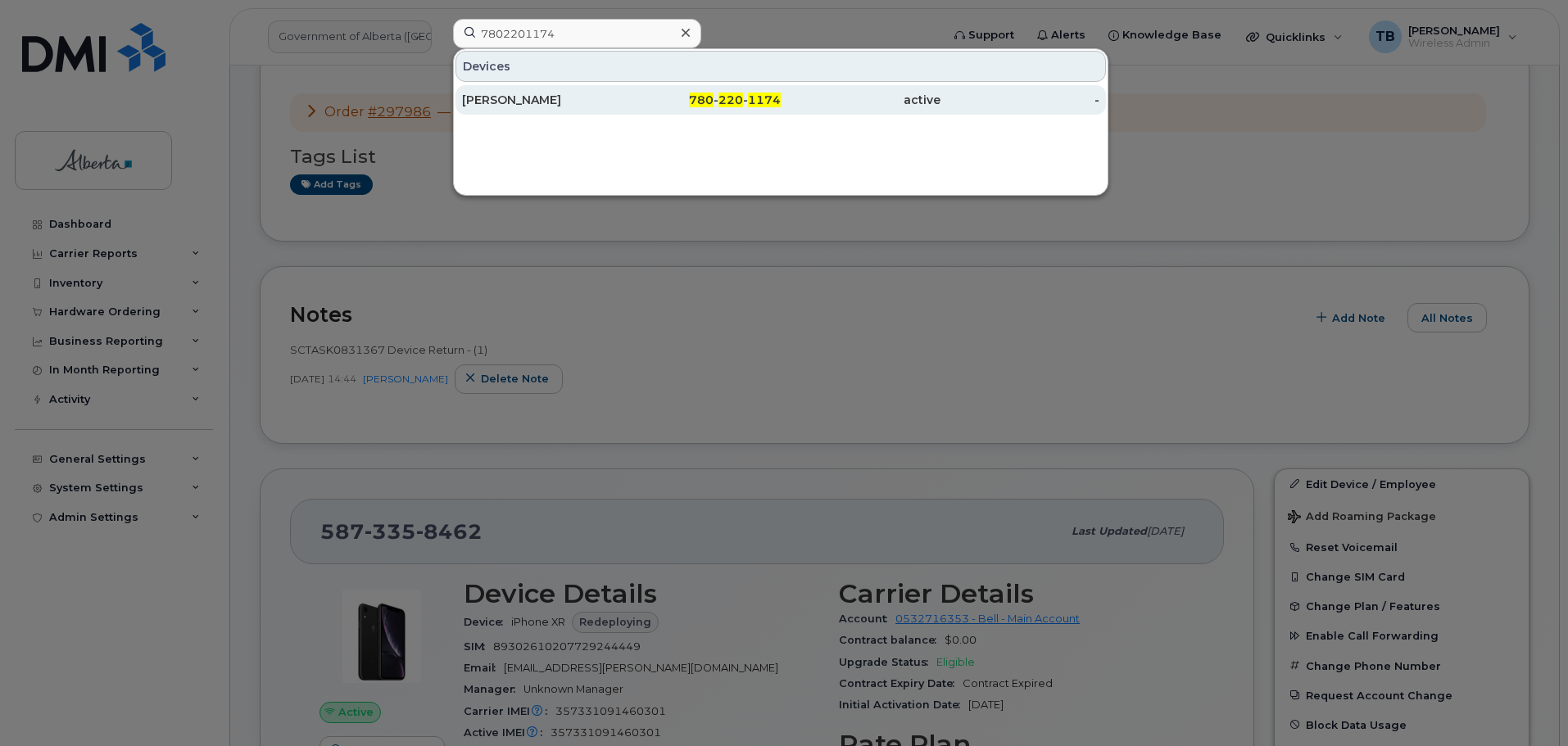
click at [533, 94] on div "[PERSON_NAME]" at bounding box center [541, 100] width 159 height 16
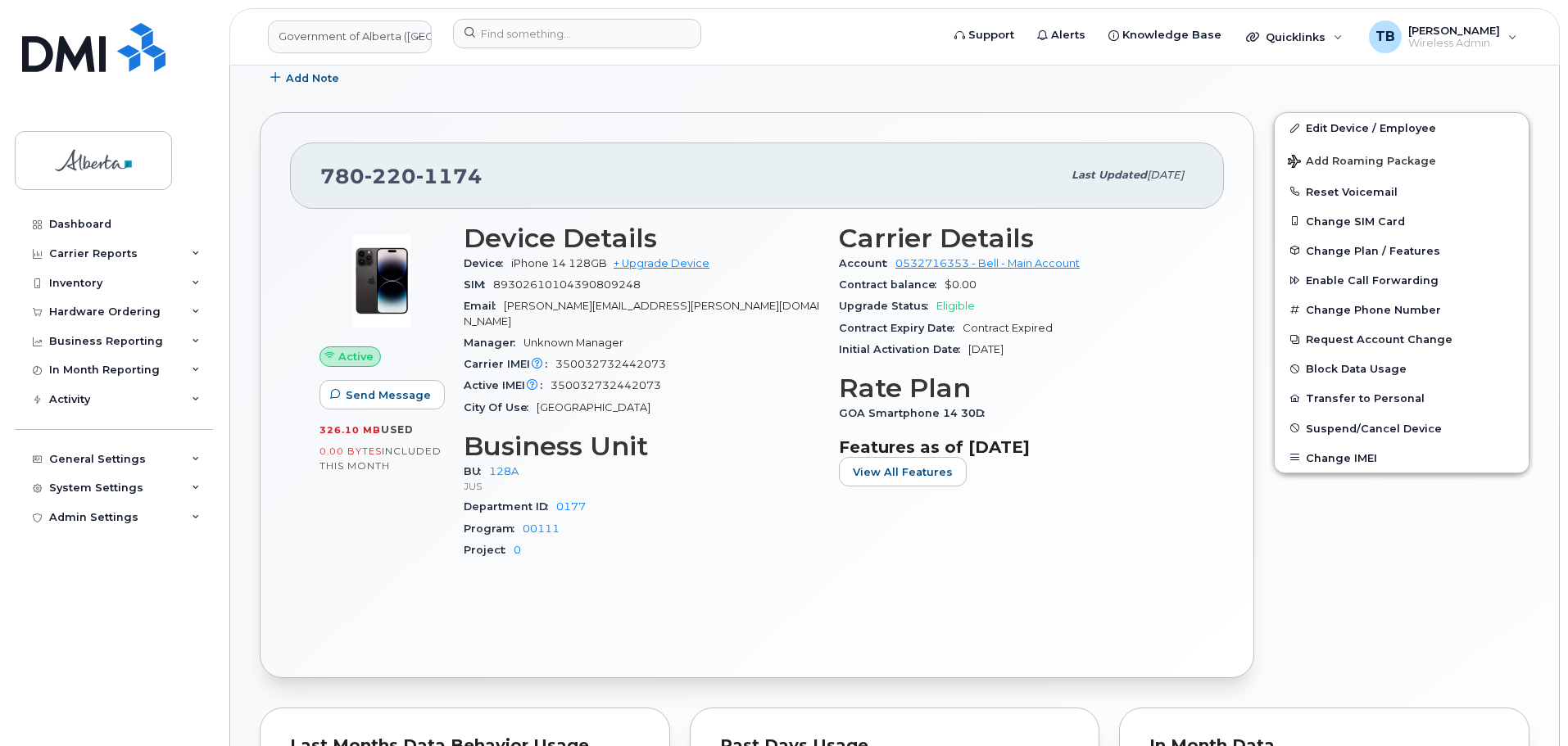
scroll to position [328, 0]
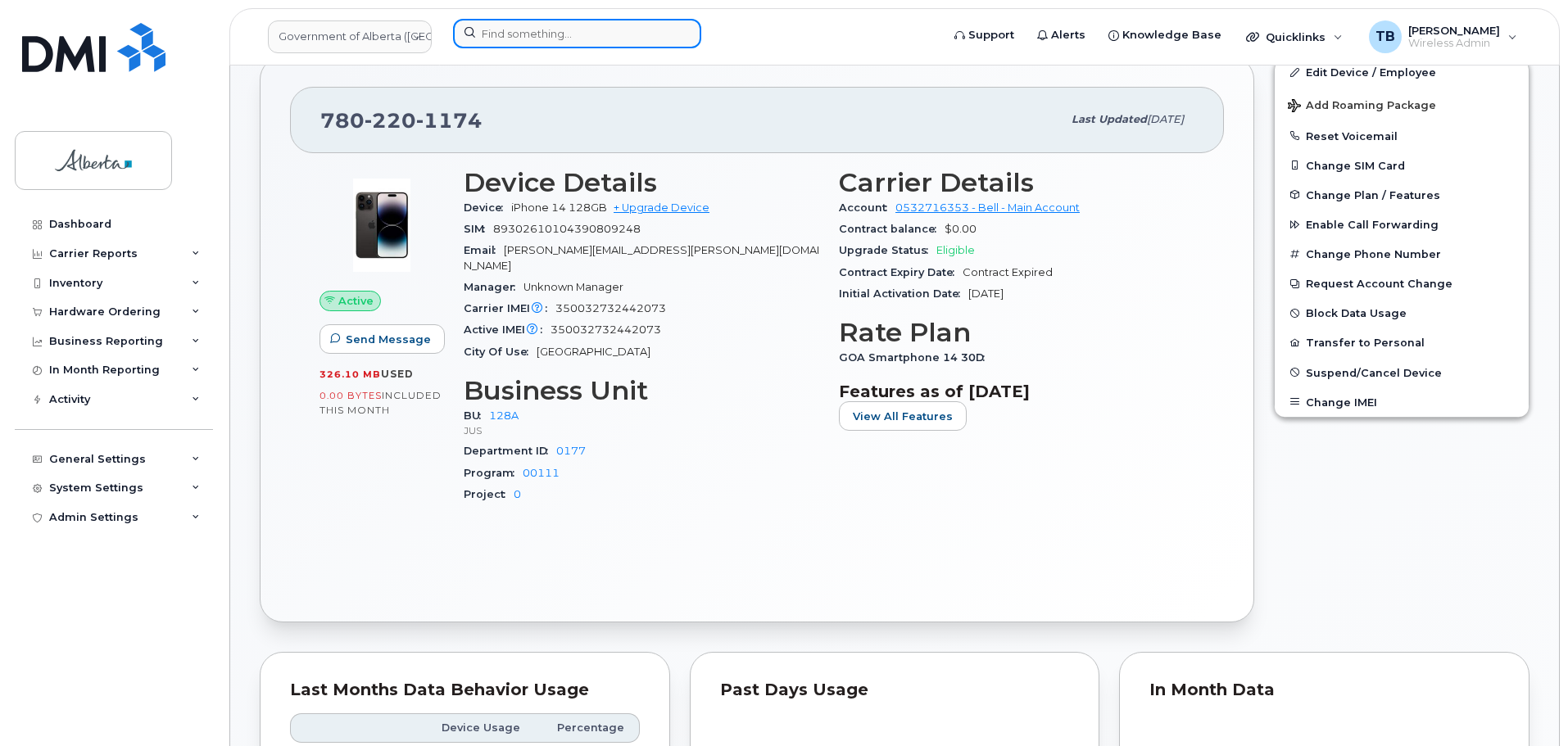
click at [542, 32] on input at bounding box center [576, 34] width 249 height 29
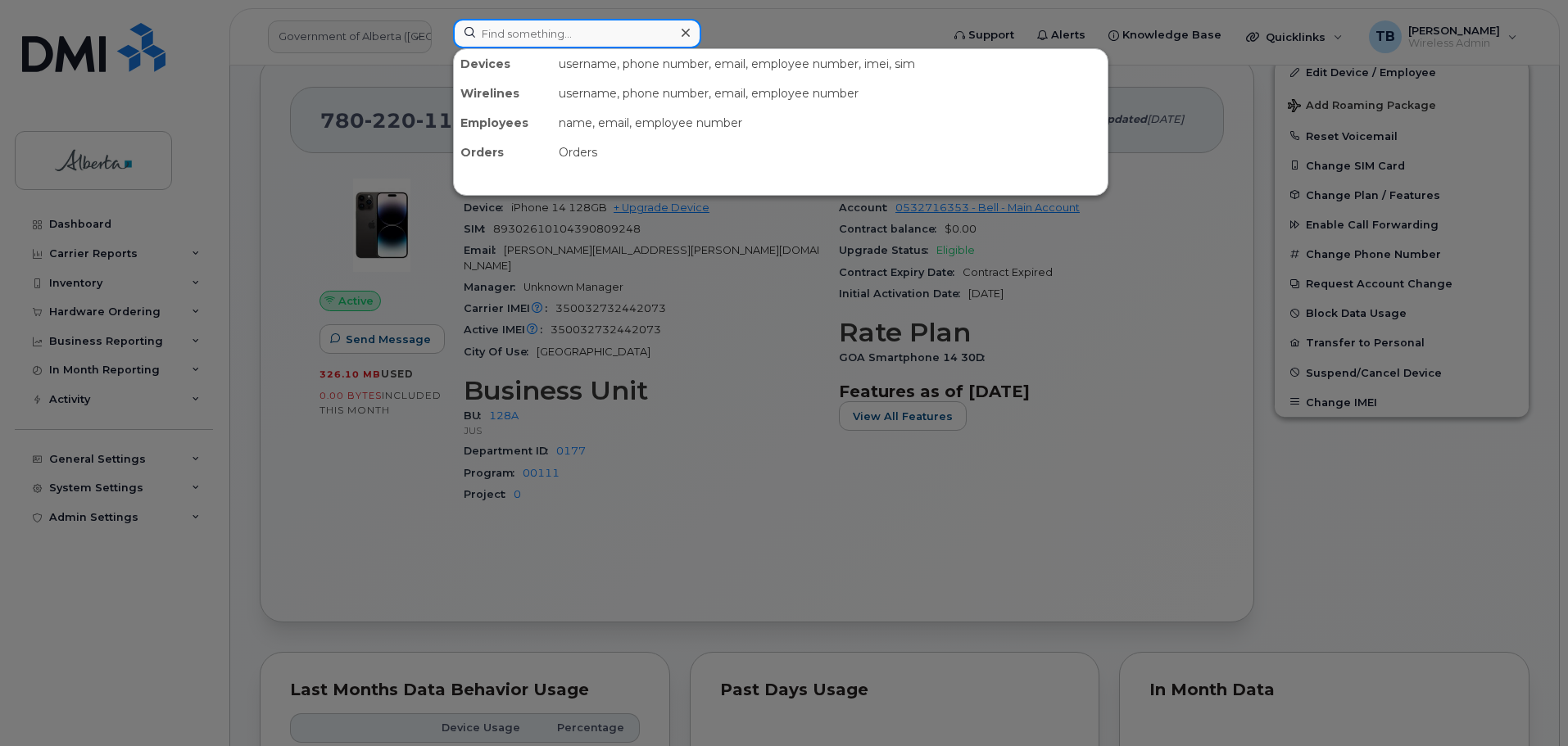
paste input "358586350845323"
type input "358586350845323"
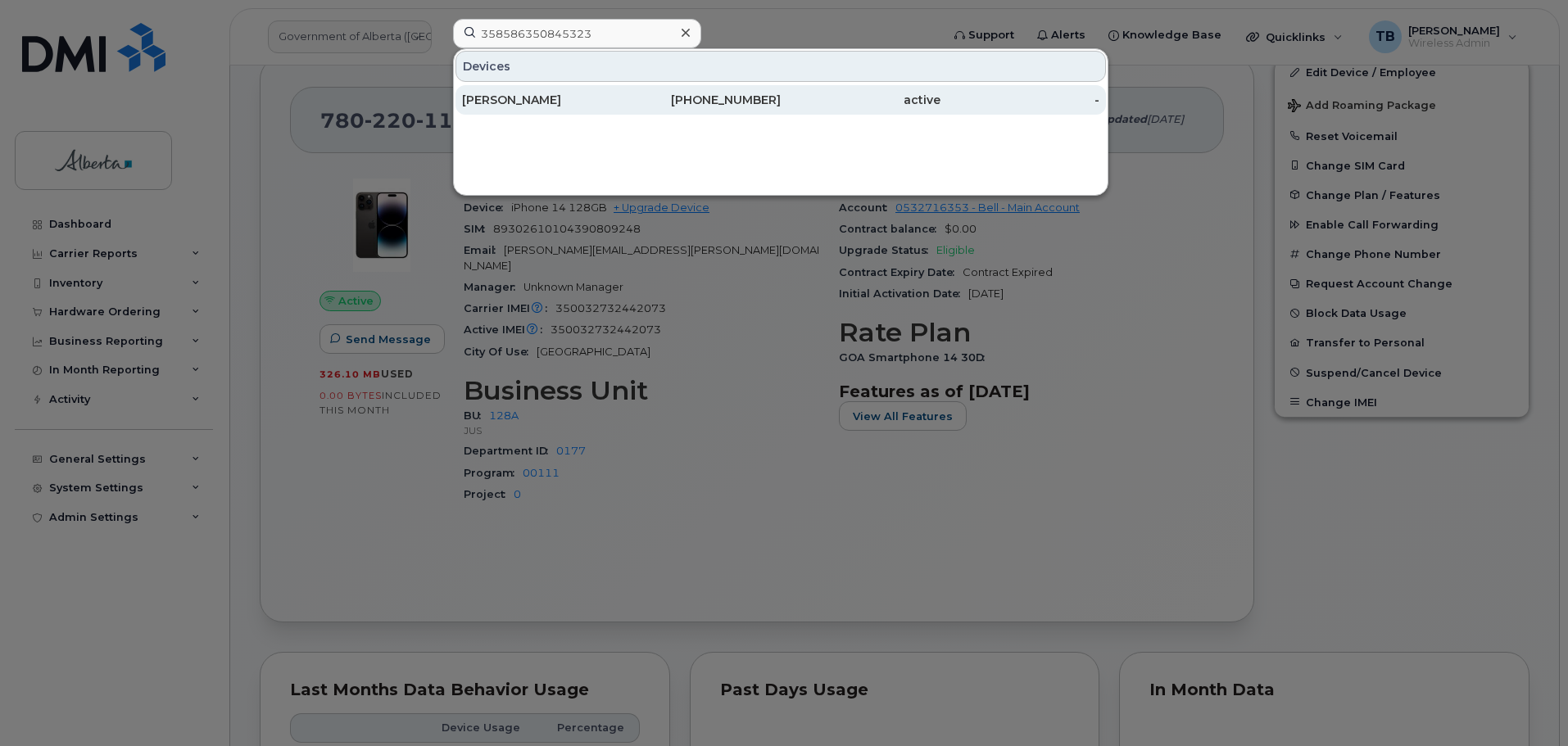
click at [537, 107] on div "[PERSON_NAME]" at bounding box center [541, 100] width 159 height 16
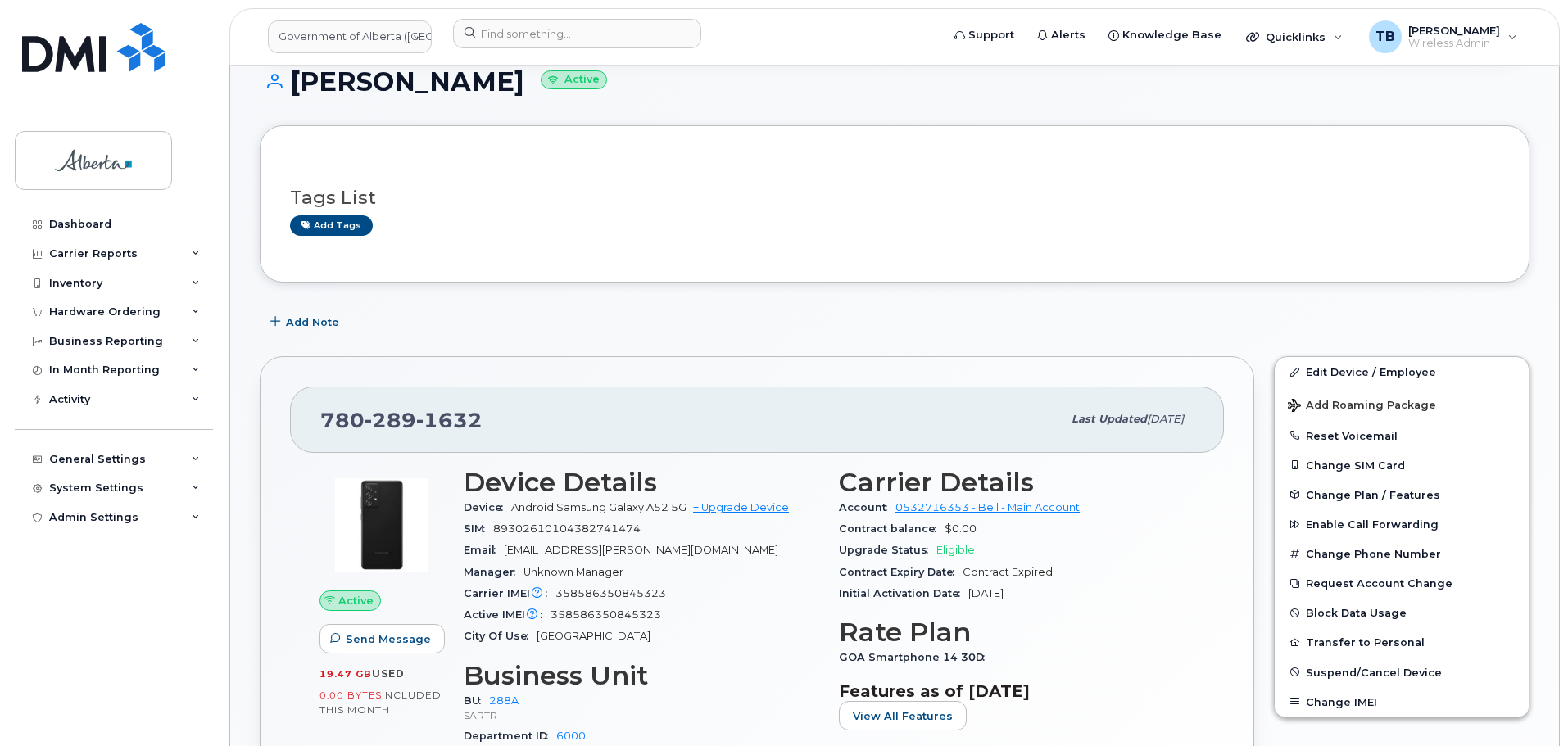
scroll to position [328, 0]
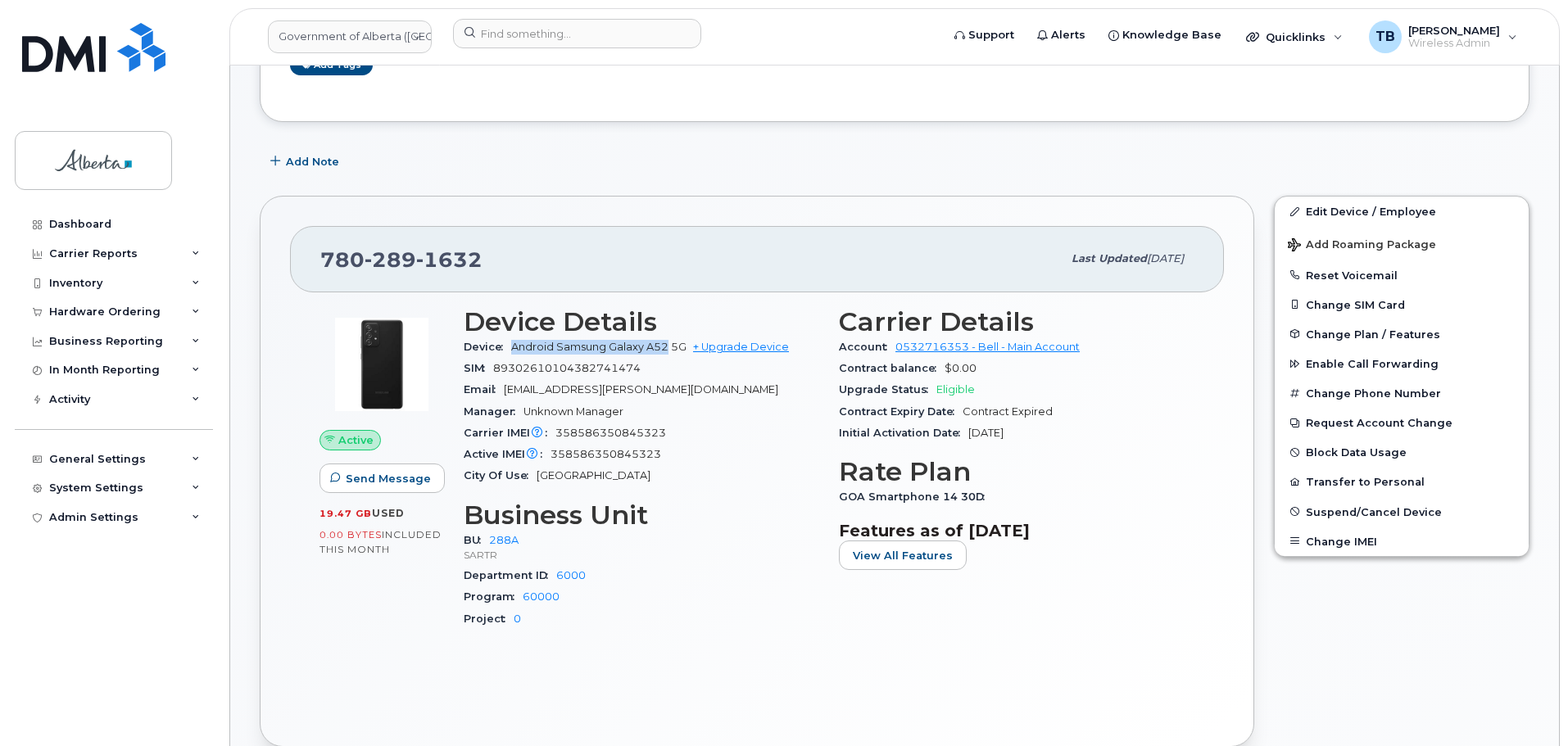
drag, startPoint x: 516, startPoint y: 344, endPoint x: 669, endPoint y: 345, distance: 153.0
click at [670, 344] on span "Android Samsung Galaxy A52 5G" at bounding box center [598, 346] width 175 height 12
drag, startPoint x: 510, startPoint y: 556, endPoint x: 455, endPoint y: 556, distance: 55.0
click at [455, 556] on div "Device Details Device Android Samsung Galaxy A52 5G + Upgrade Device SIM 893026…" at bounding box center [641, 475] width 375 height 355
copy p "SARTR"
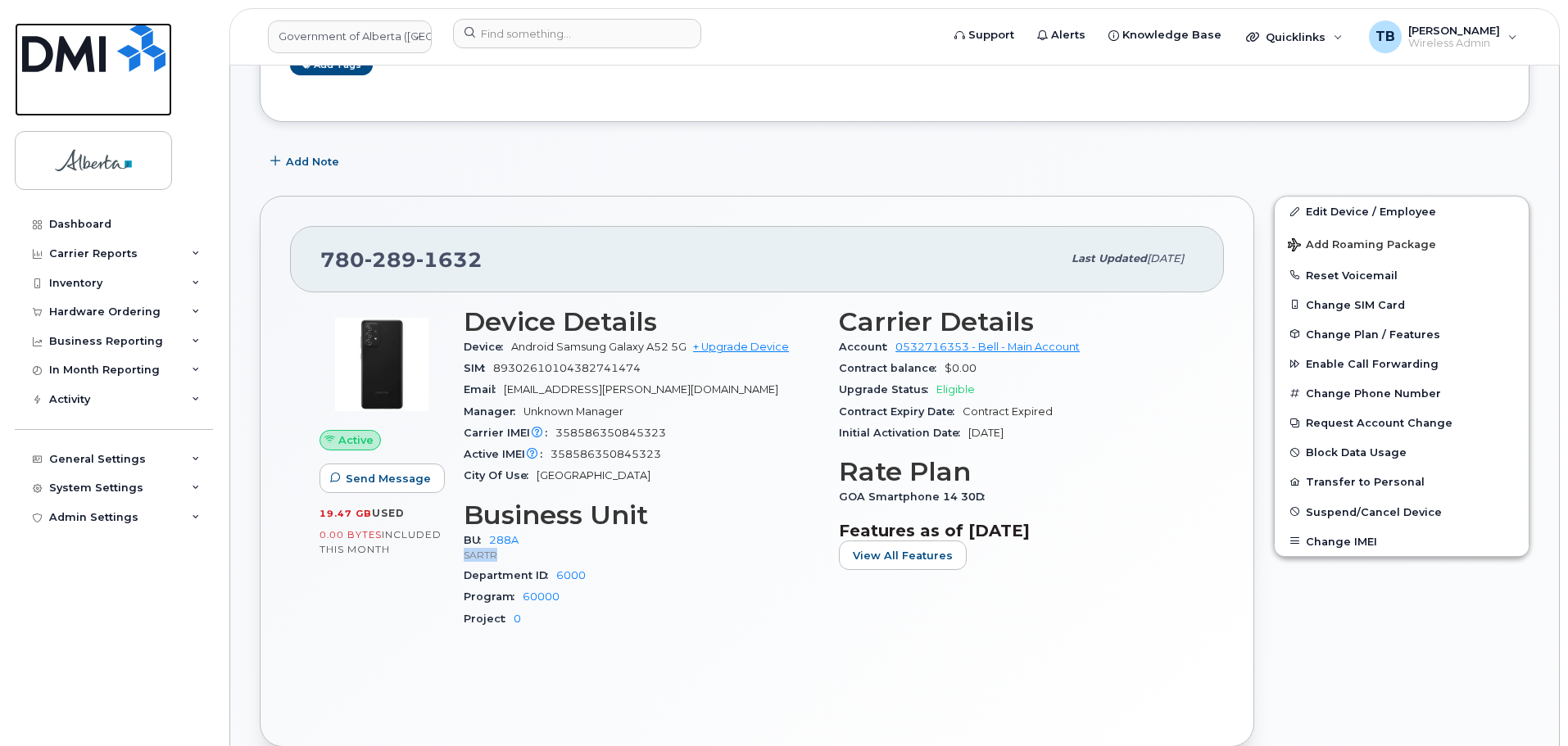
click at [76, 37] on img at bounding box center [93, 47] width 143 height 49
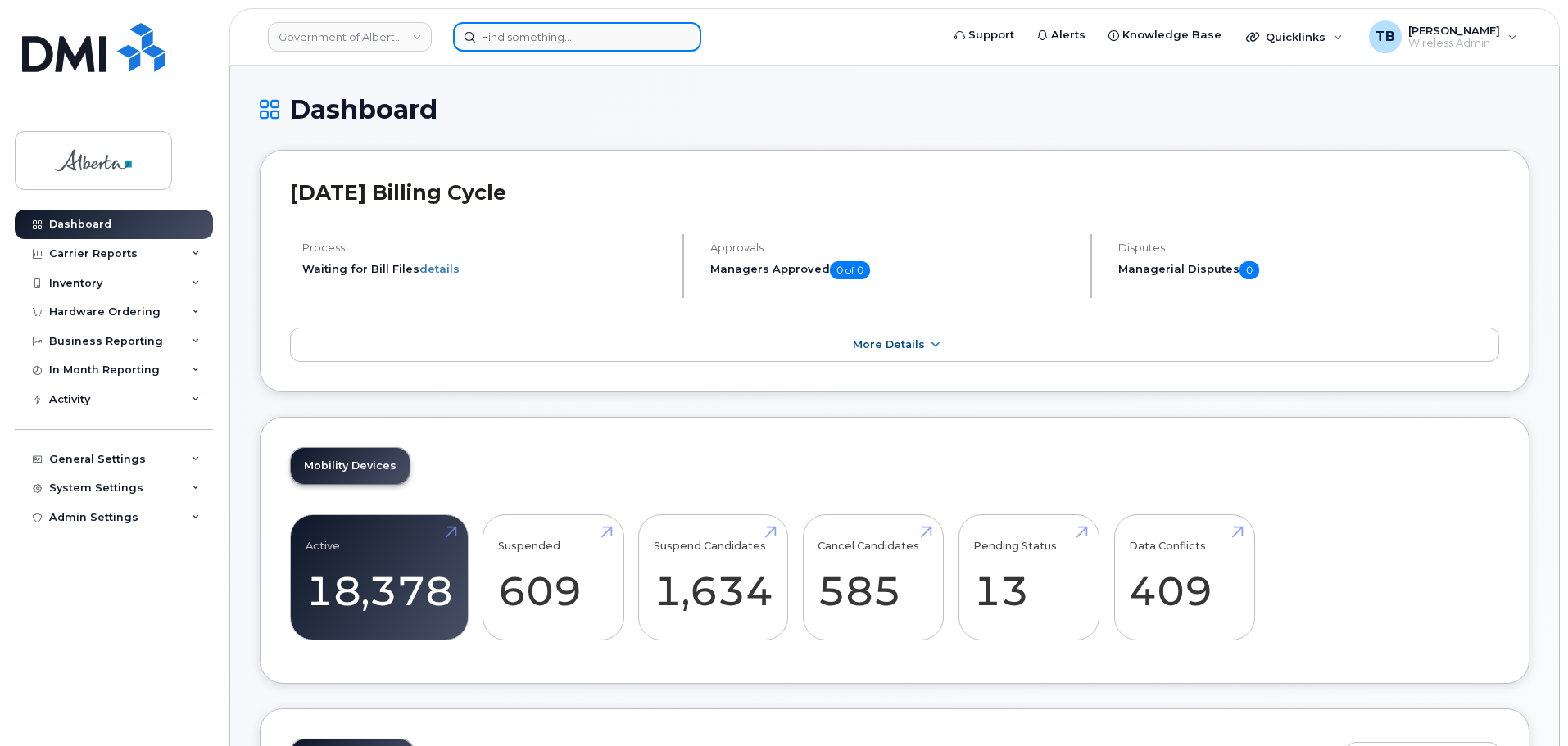
click at [503, 37] on input at bounding box center [576, 36] width 249 height 29
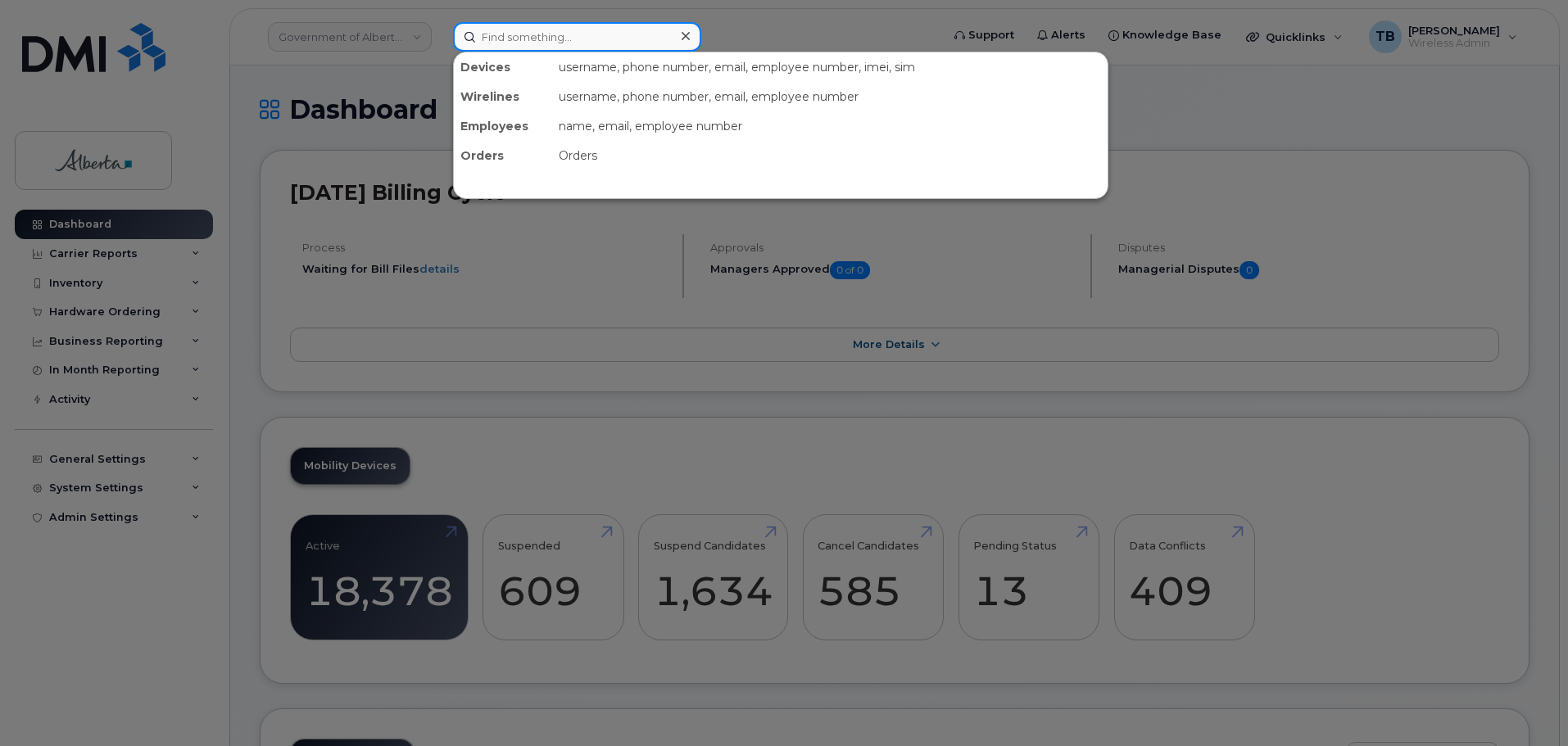
paste input "5873413719"
type input "5873413719"
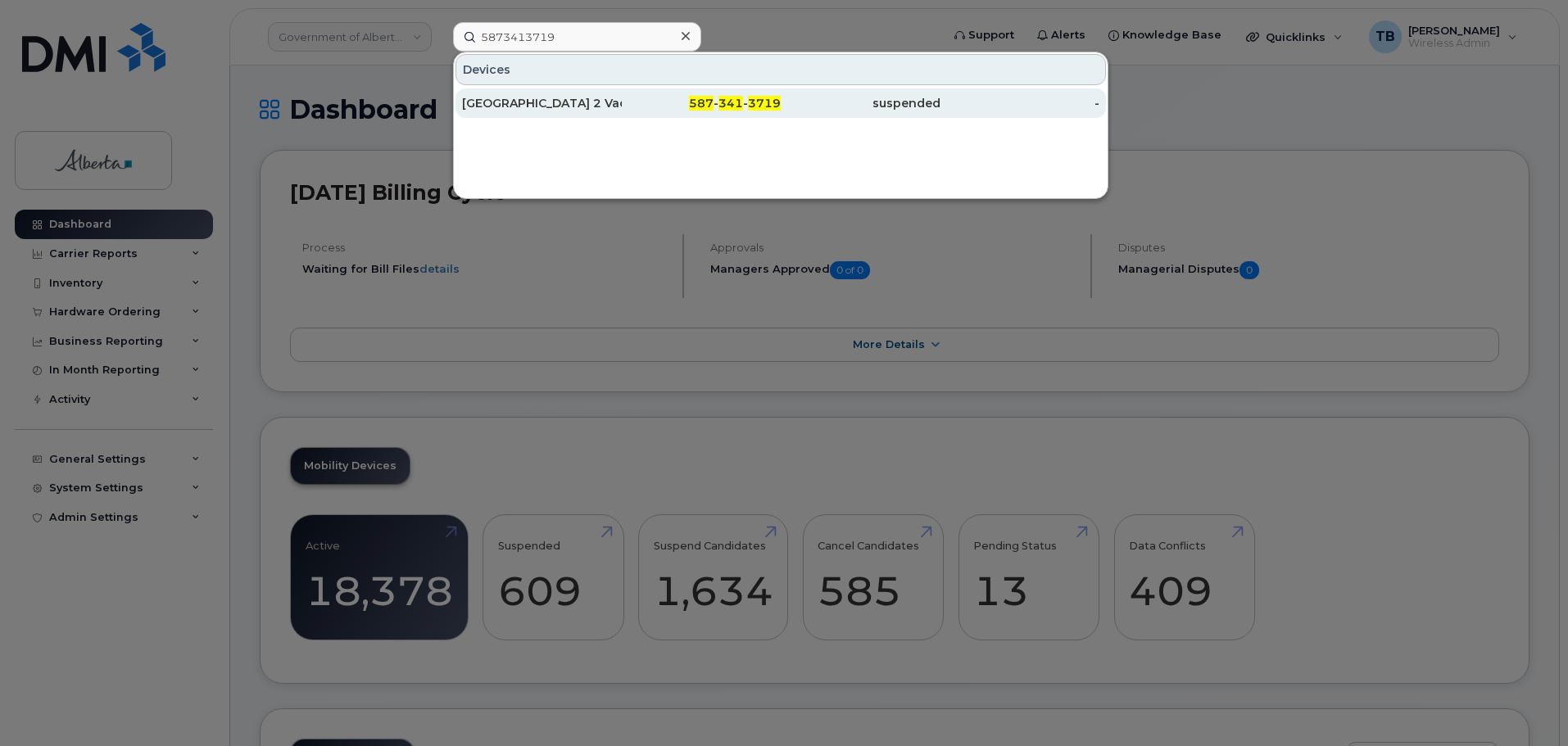
click at [533, 101] on div "[GEOGRAPHIC_DATA] 2 Vacant" at bounding box center [541, 103] width 159 height 16
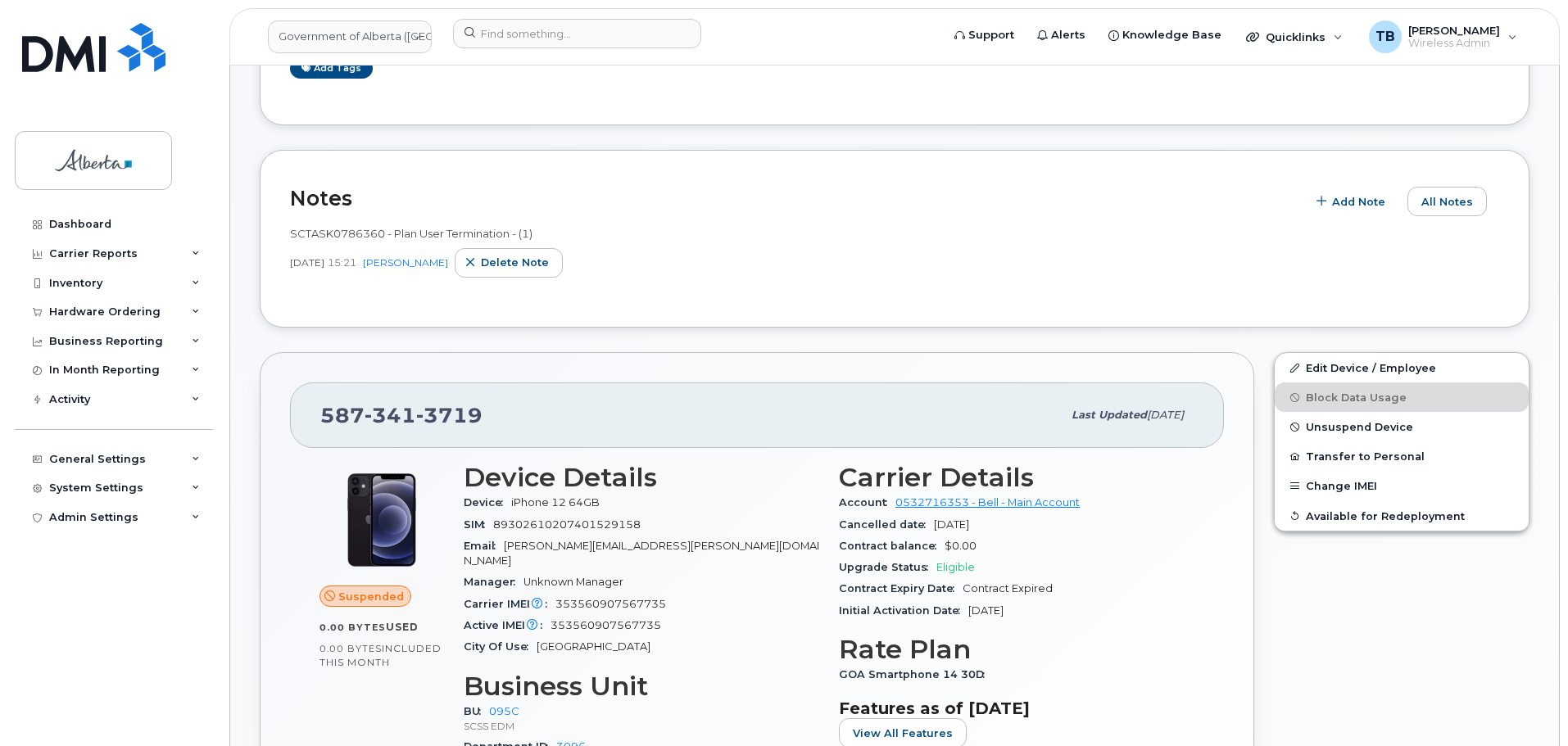
scroll to position [328, 0]
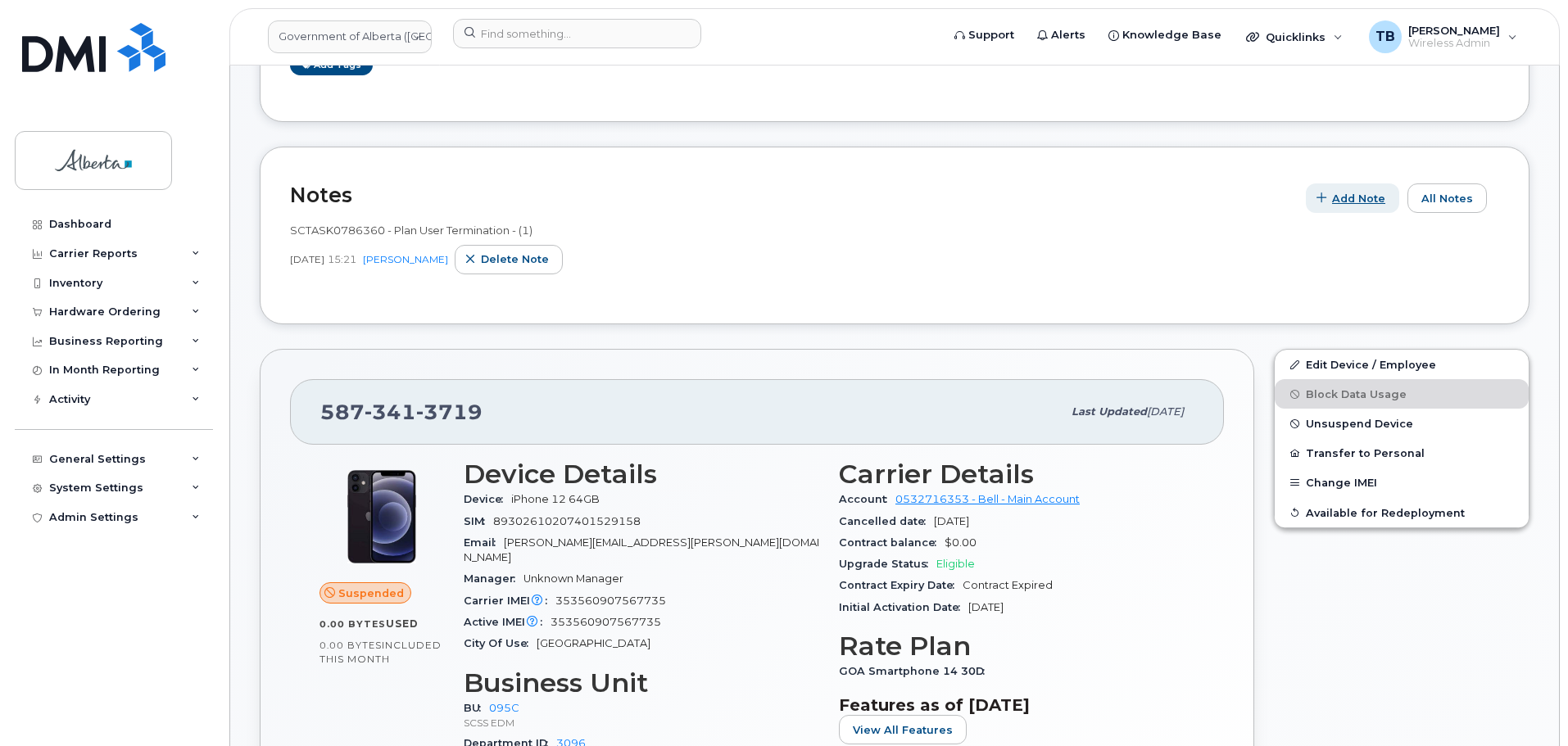
click at [1374, 210] on button "Add Note" at bounding box center [1352, 198] width 94 height 29
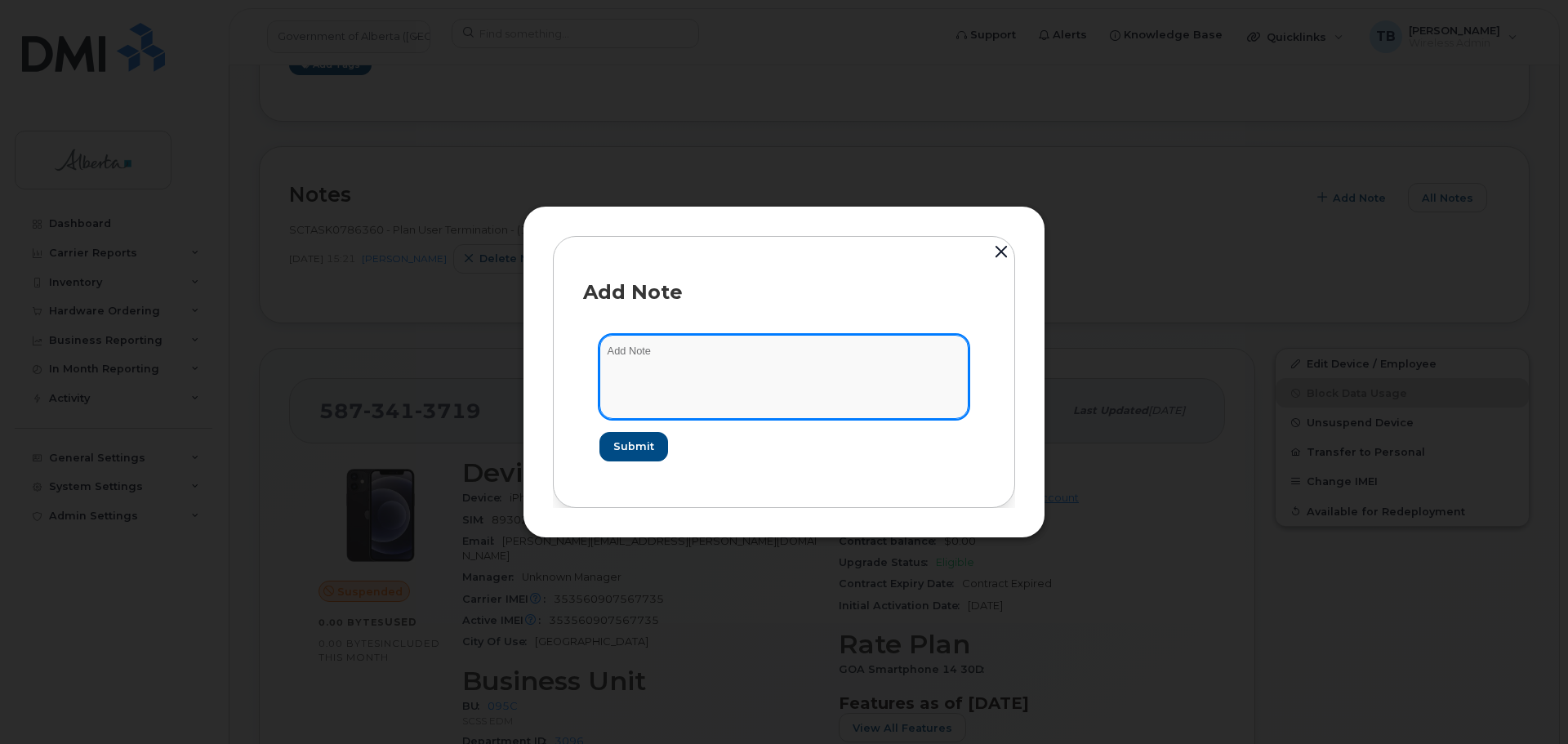
click at [684, 392] on textarea at bounding box center [784, 377] width 370 height 84
paste textarea "SCTASK0830312 Device Plan Reassign - (1)"
type textarea "SCTASK0830312 Device Plan Reassign - (1)"
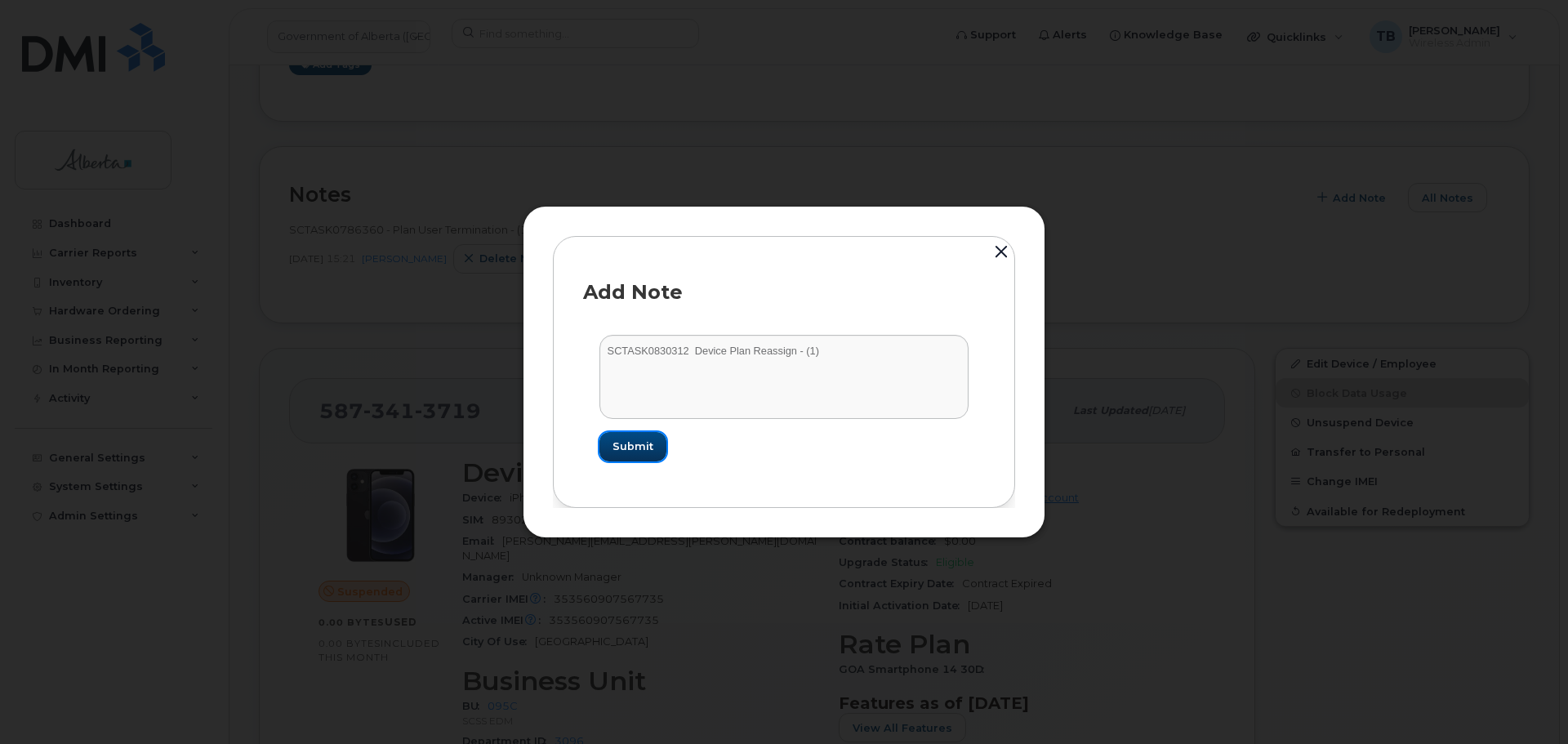
click at [638, 443] on span "Submit" at bounding box center [633, 446] width 41 height 15
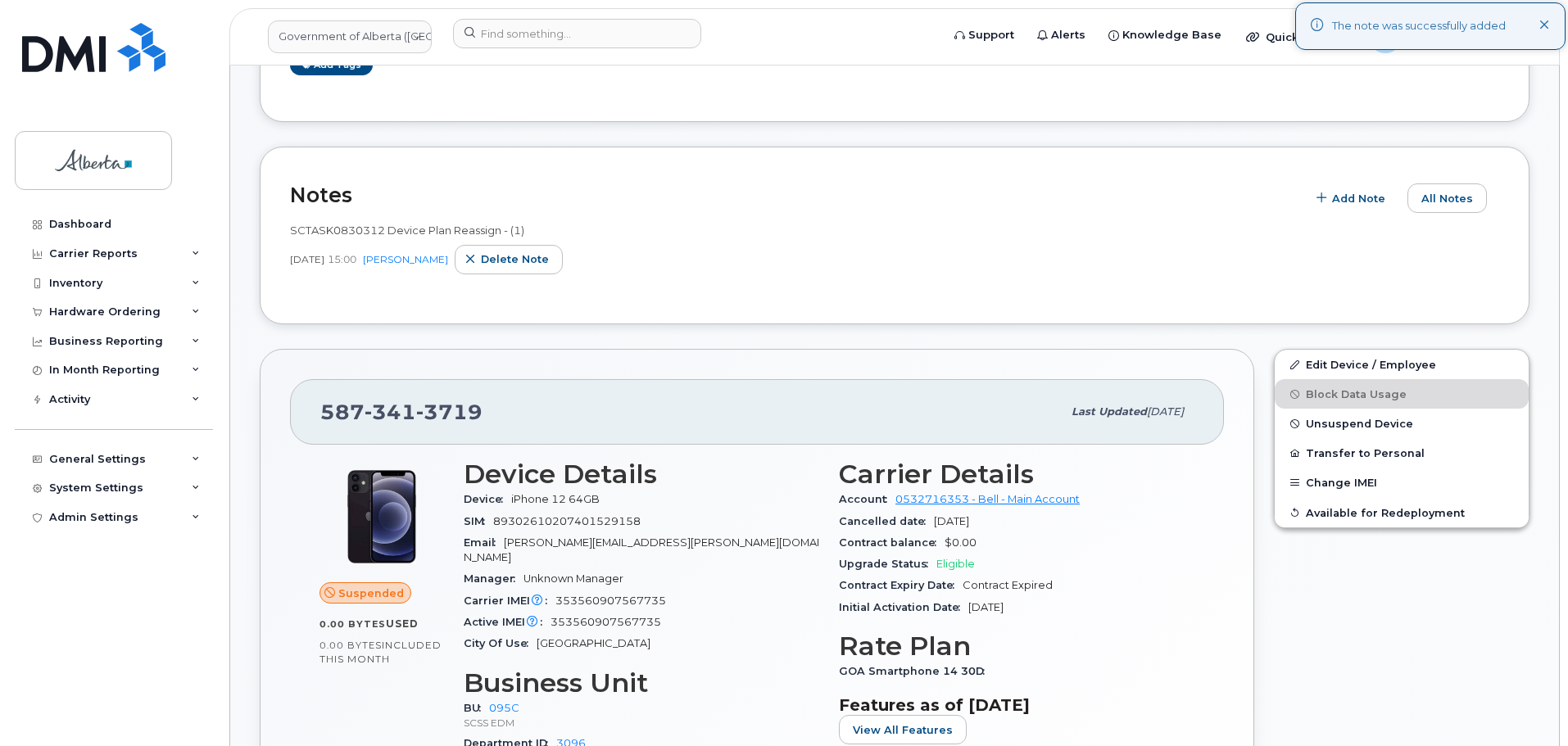
click at [361, 233] on span "SCTASK0830312 Device Plan Reassign - (1)" at bounding box center [406, 230] width 234 height 13
copy span "SCTASK0830312"
click at [1332, 432] on button "Unsuspend Device" at bounding box center [1401, 424] width 254 height 29
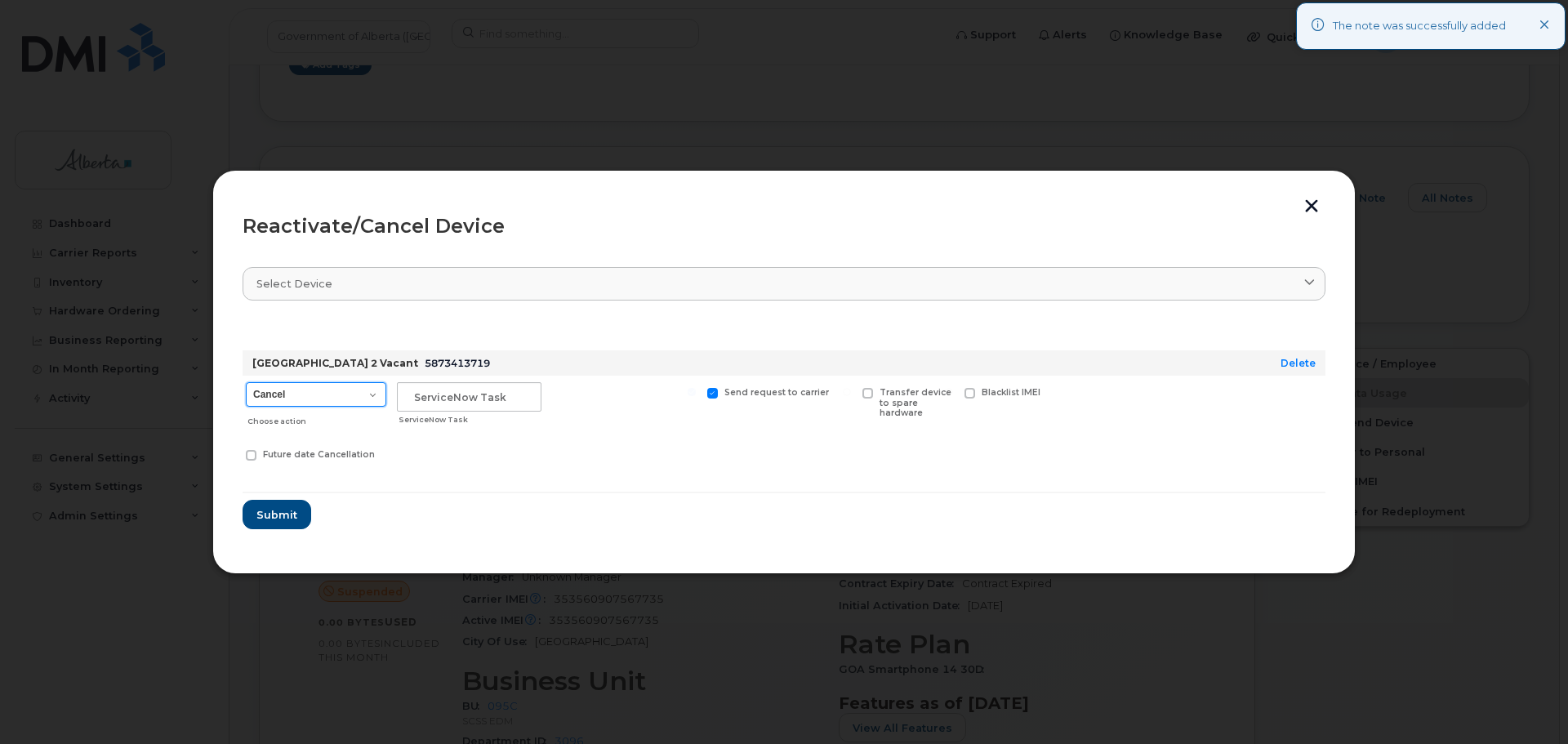
click at [327, 402] on select "Cancel Suspend - Extend Suspension Reactivate" at bounding box center [316, 394] width 141 height 25
select select "[object Object]"
click at [246, 382] on select "Cancel Suspend - Extend Suspension Reactivate" at bounding box center [316, 394] width 141 height 25
click at [428, 404] on input "text" at bounding box center [468, 397] width 144 height 29
paste input "SCTASK0830312"
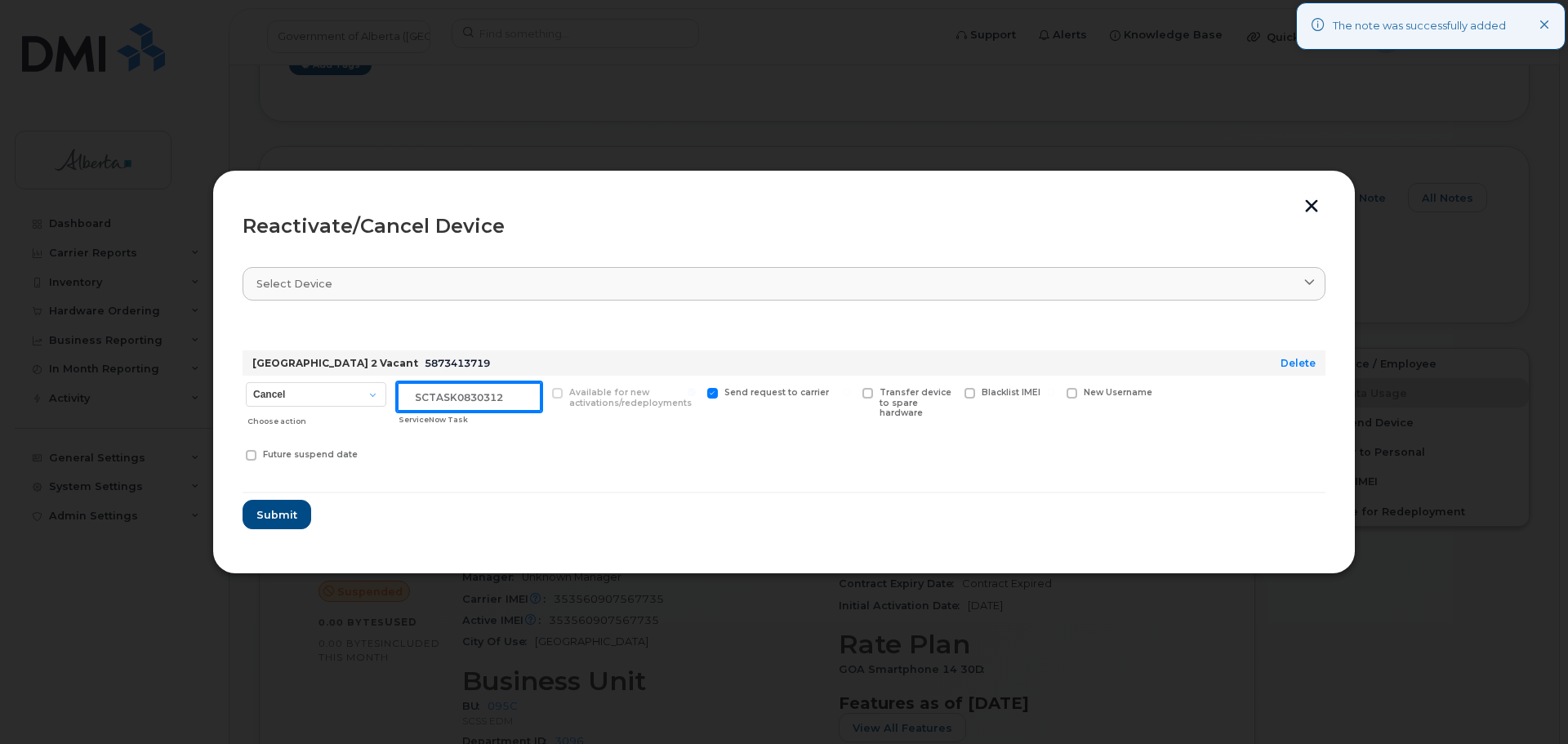
type input "SCTASK0830312"
click at [242, 501] on button "Submit" at bounding box center [277, 515] width 69 height 29
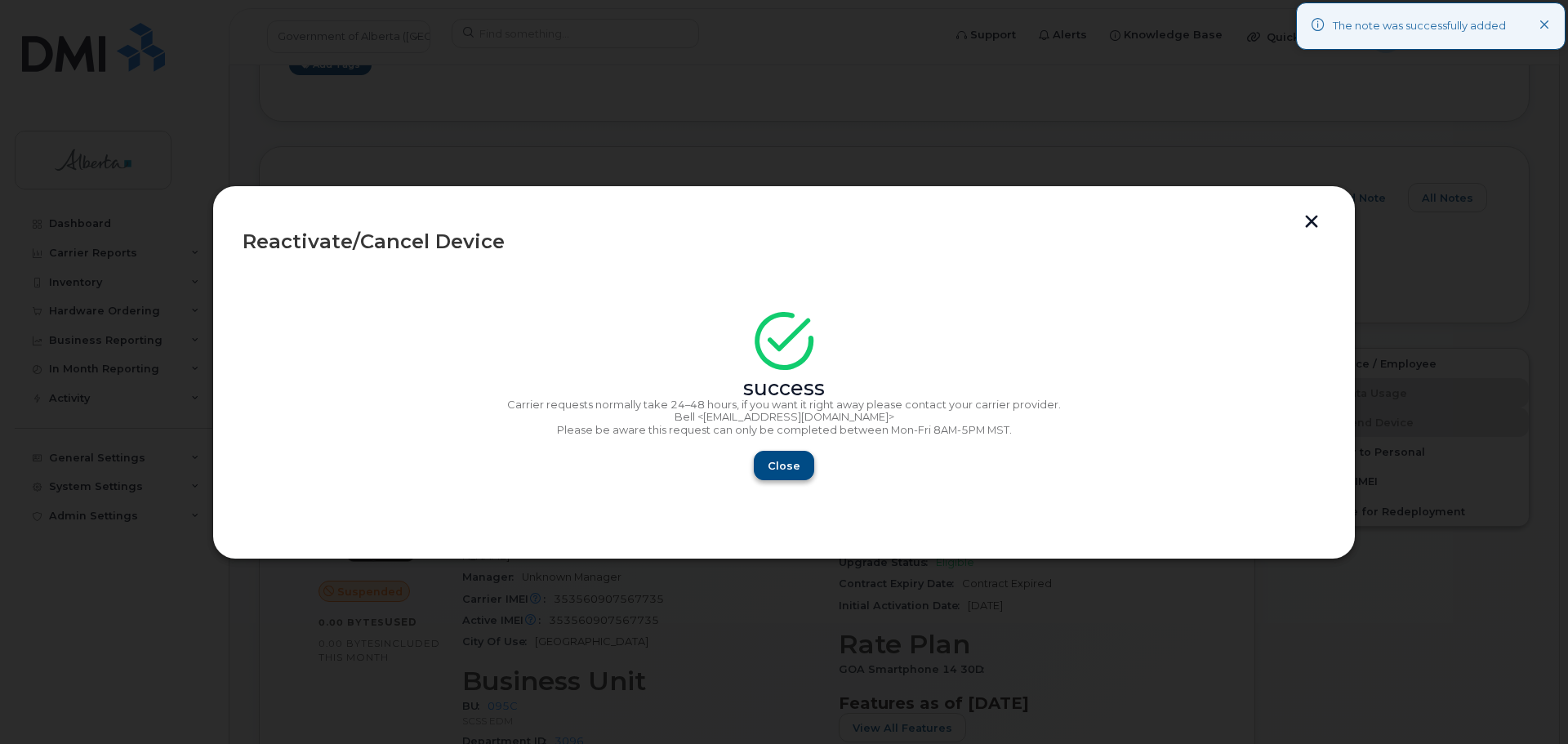
click at [756, 462] on div "Close" at bounding box center [784, 466] width 1083 height 29
click at [773, 461] on span "Close" at bounding box center [784, 466] width 33 height 15
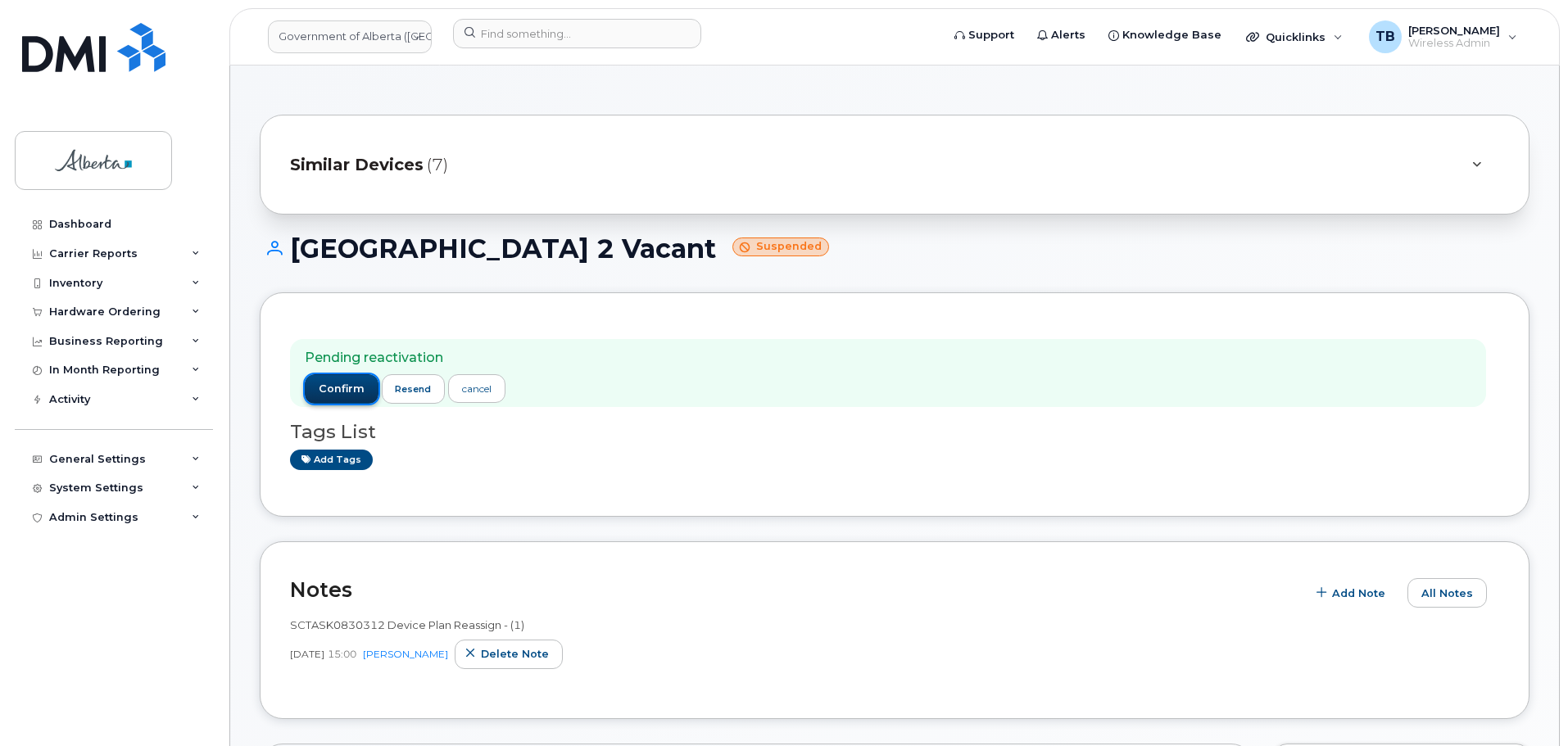
click at [348, 390] on span "confirm" at bounding box center [341, 389] width 46 height 15
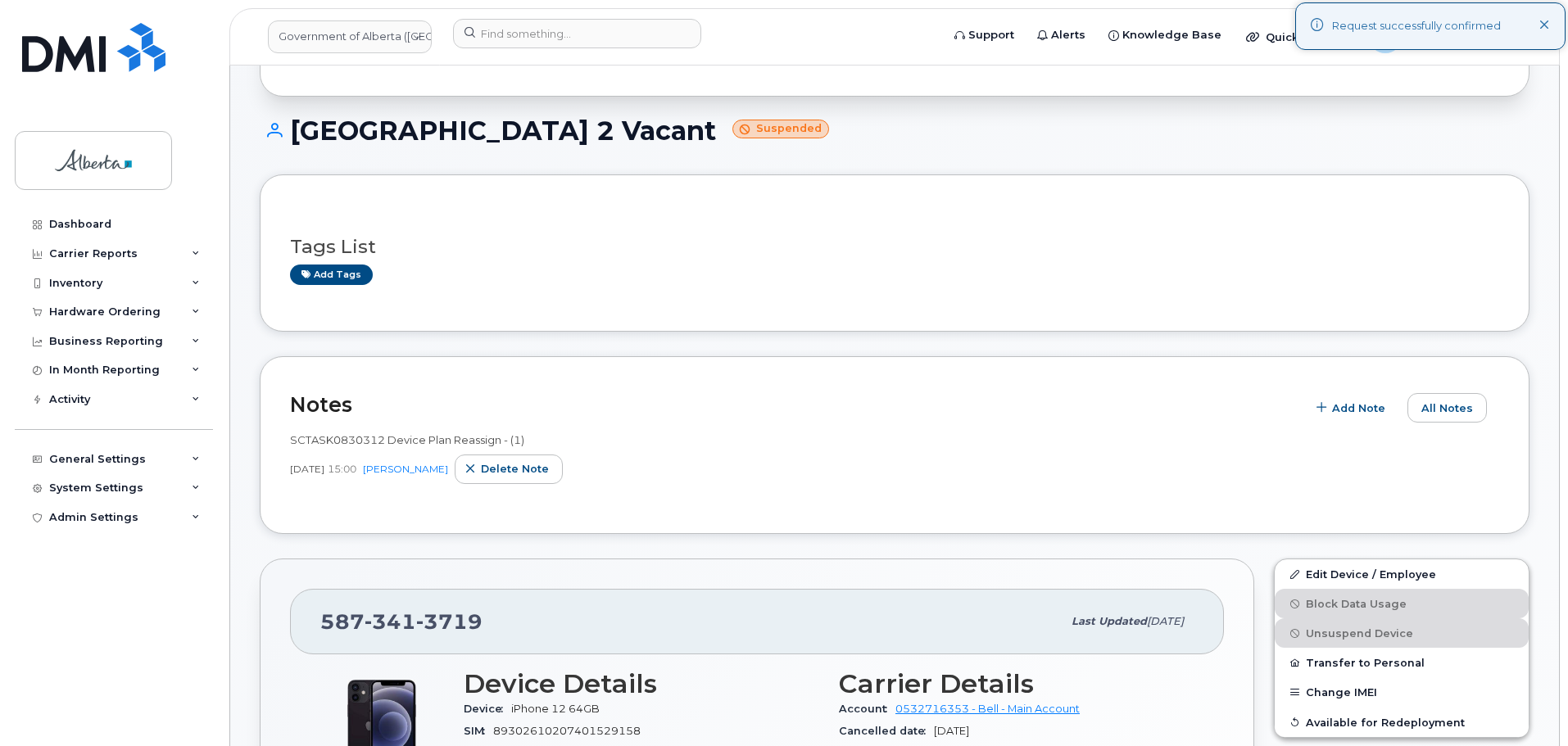
scroll to position [246, 0]
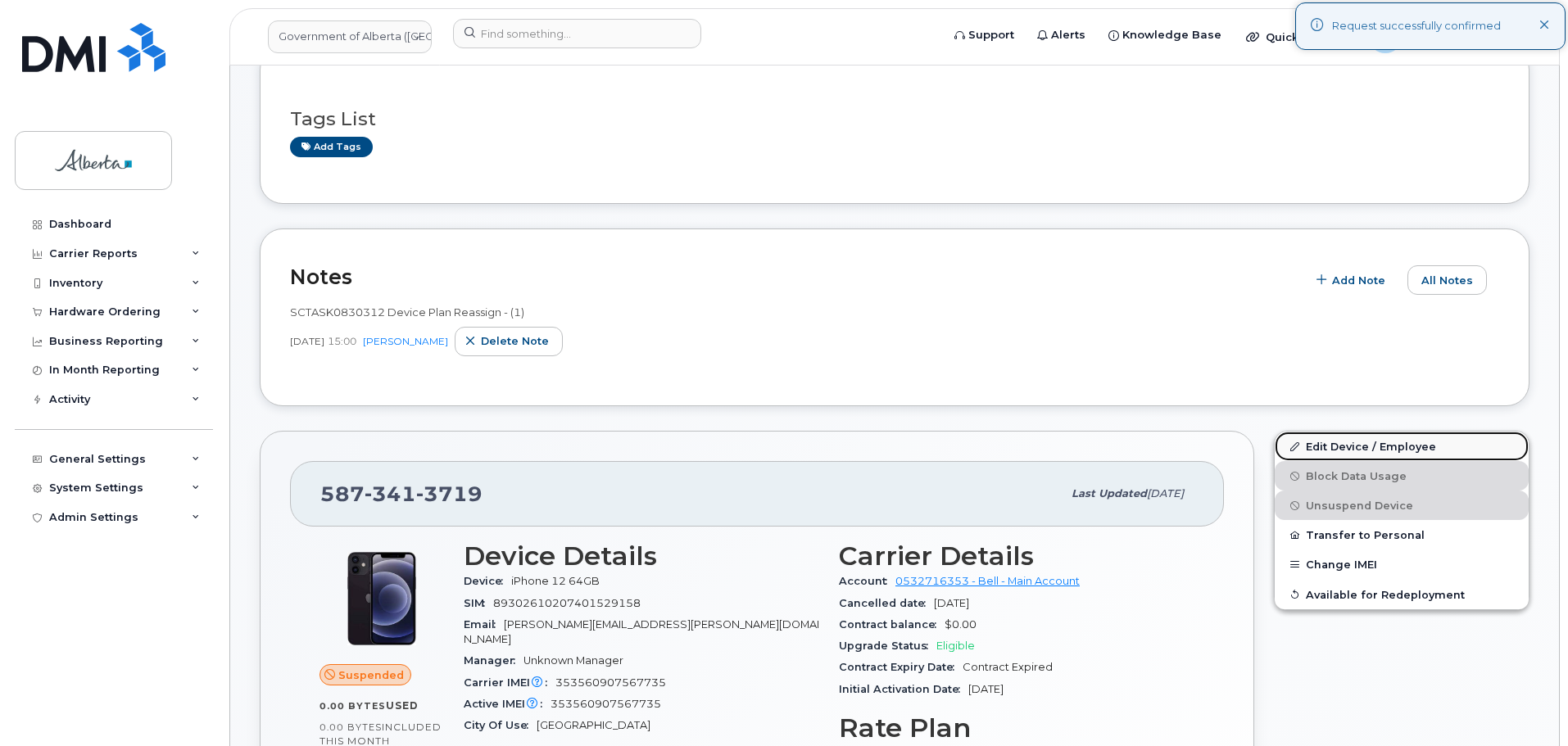
click at [1384, 449] on link "Edit Device / Employee" at bounding box center [1401, 446] width 254 height 29
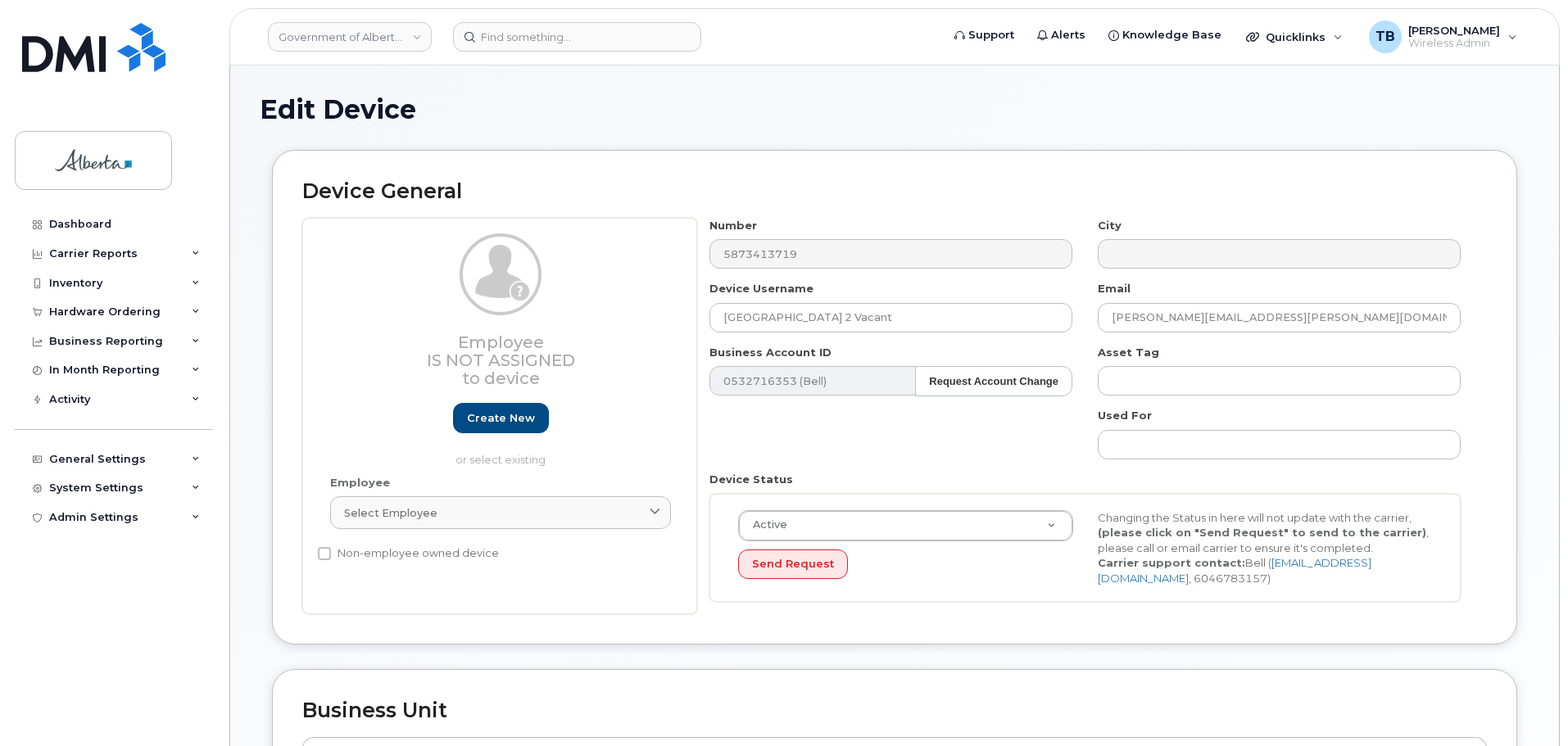
select select "4749748"
drag, startPoint x: 876, startPoint y: 324, endPoint x: 608, endPoint y: 319, distance: 268.0
click at [613, 318] on div "Employee Is not assigned to device Create new or select existing Employee Selec…" at bounding box center [894, 416] width 1185 height 397
paste input "[PERSON_NAME]"
type input "[PERSON_NAME]"
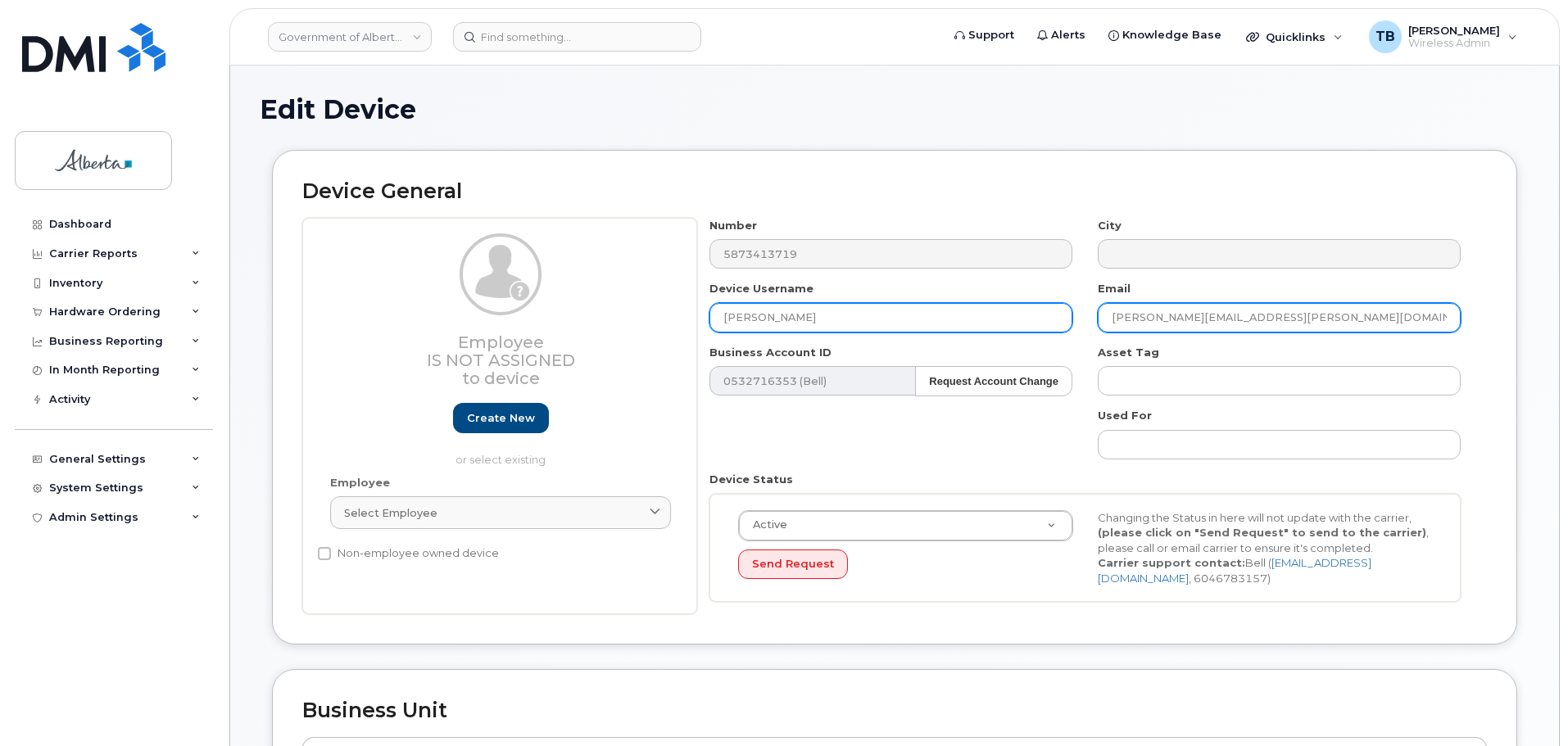
drag, startPoint x: 1273, startPoint y: 314, endPoint x: 962, endPoint y: 322, distance: 311.1
click at [966, 322] on div "Number 5873413719 City Device Username [PERSON_NAME] Email [PERSON_NAME][EMAIL_…" at bounding box center [1084, 416] width 777 height 397
paste input "[PERSON_NAME].Gradidge"
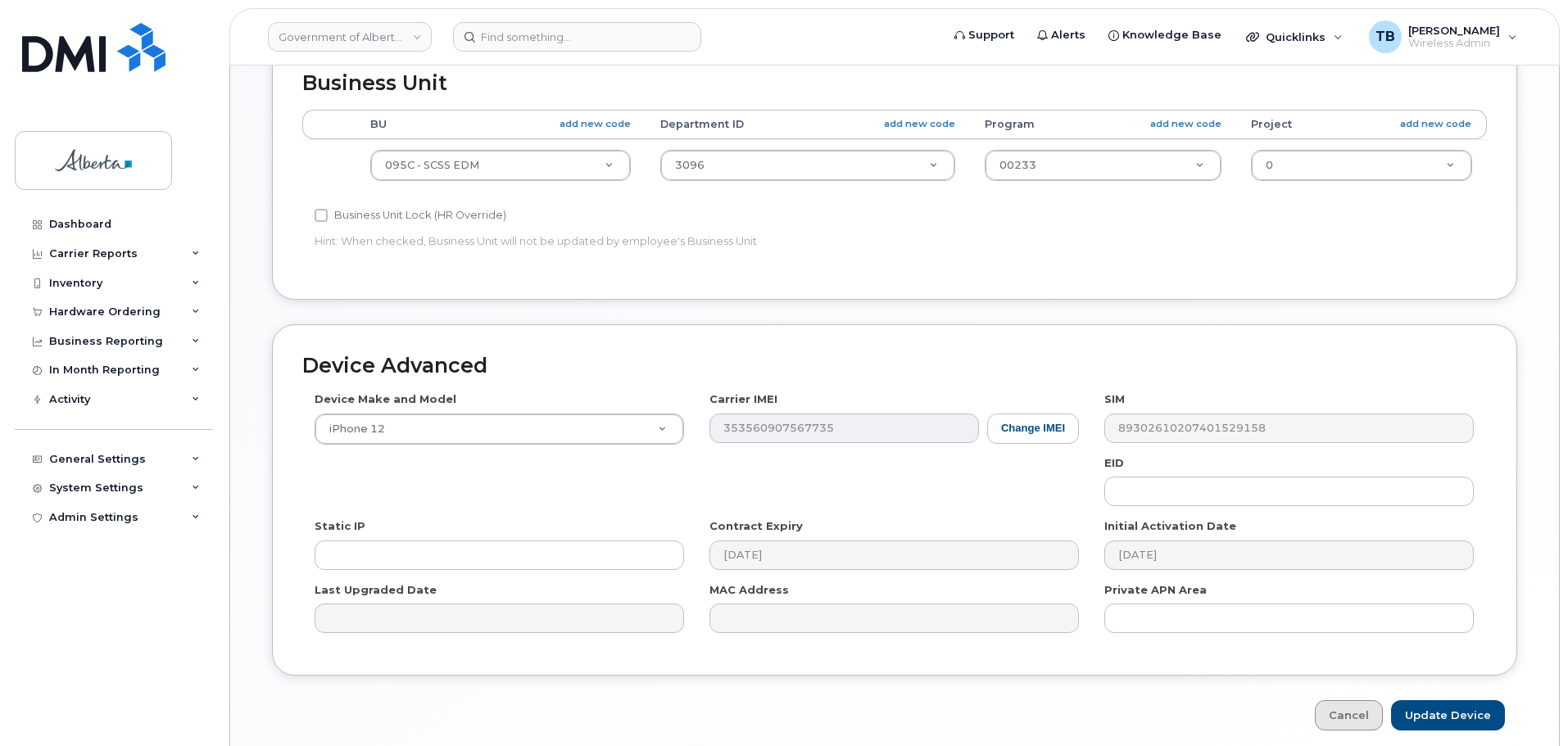
scroll to position [694, 0]
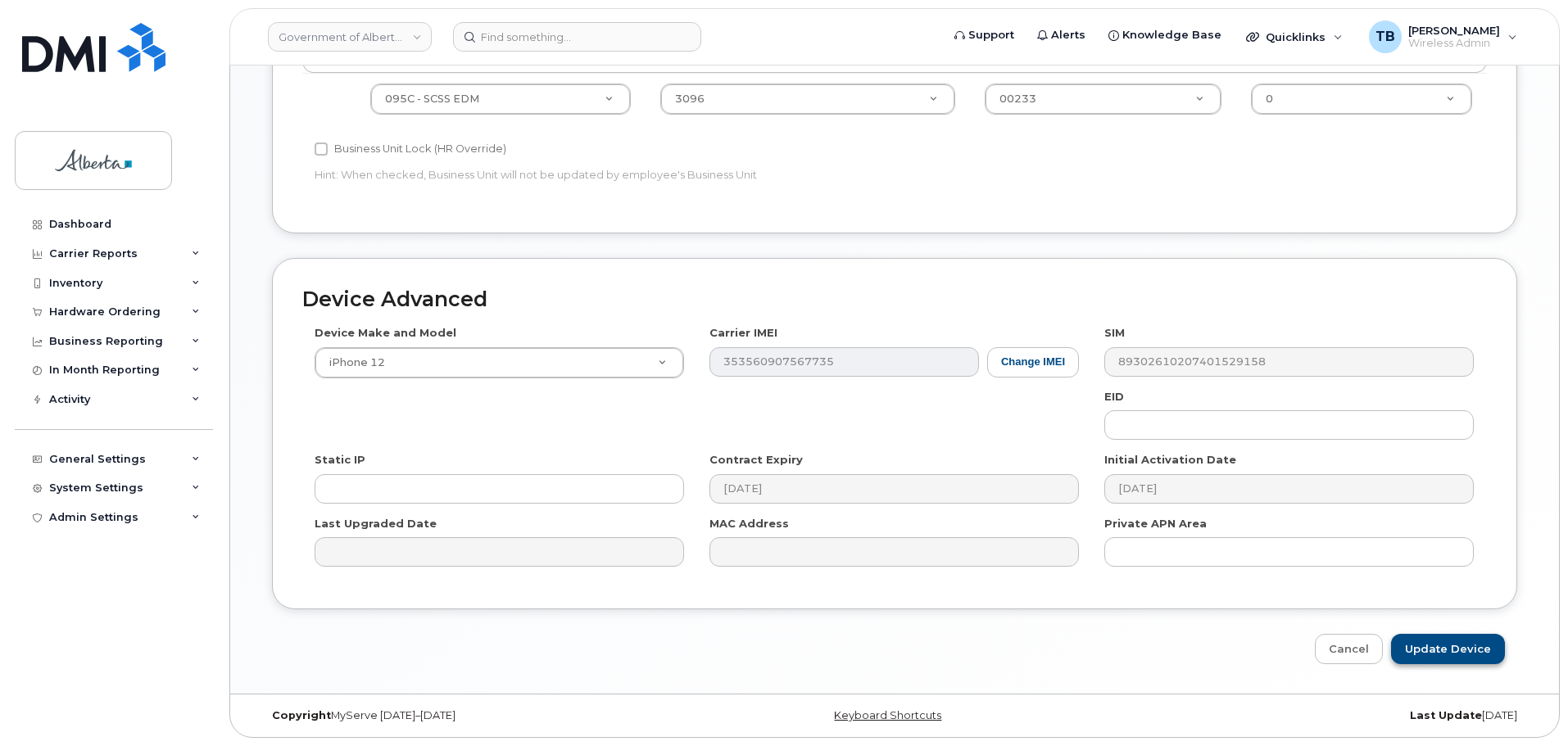
type input "[PERSON_NAME][EMAIL_ADDRESS][DOMAIN_NAME]"
click at [1431, 639] on input "Update Device" at bounding box center [1447, 649] width 114 height 30
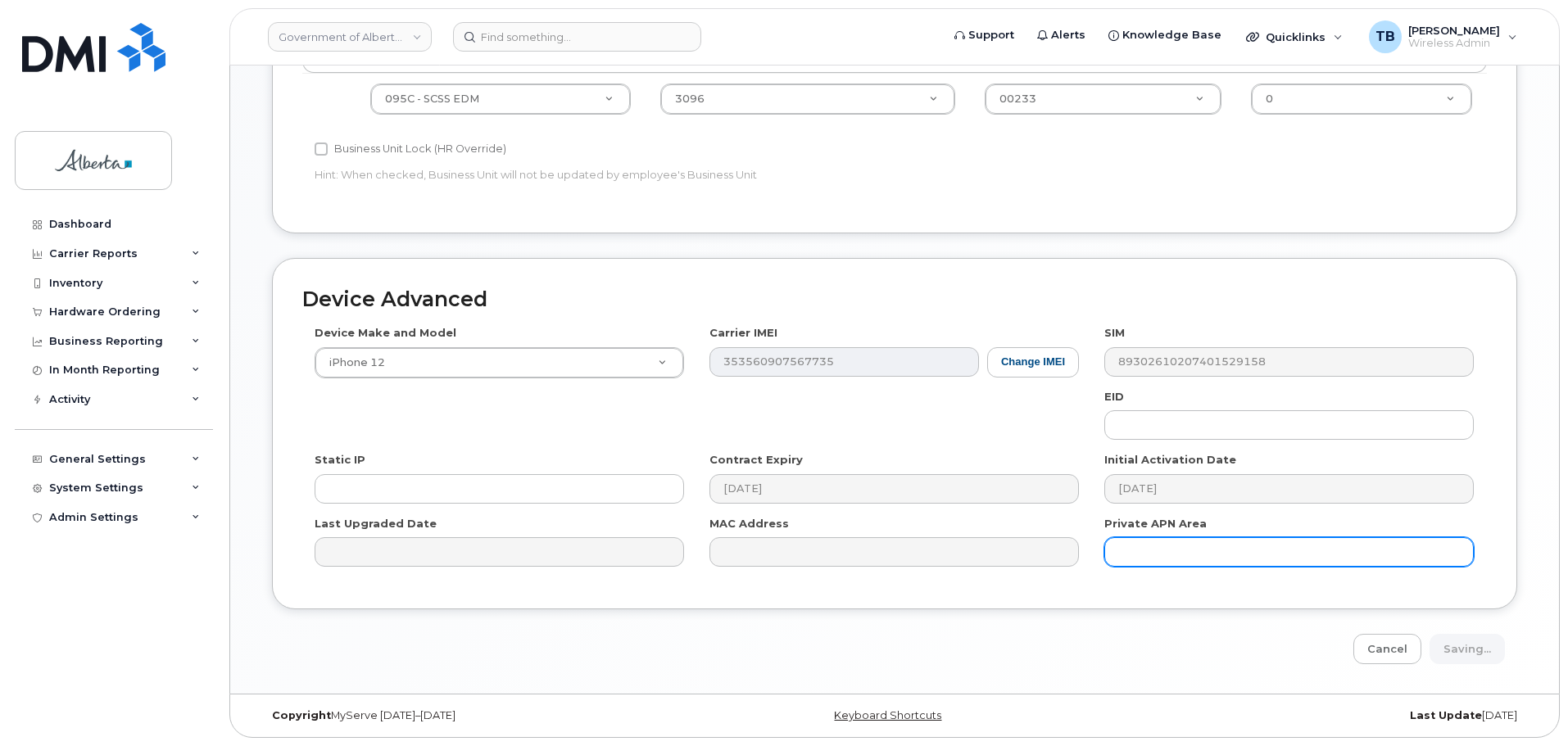
type input "Saving..."
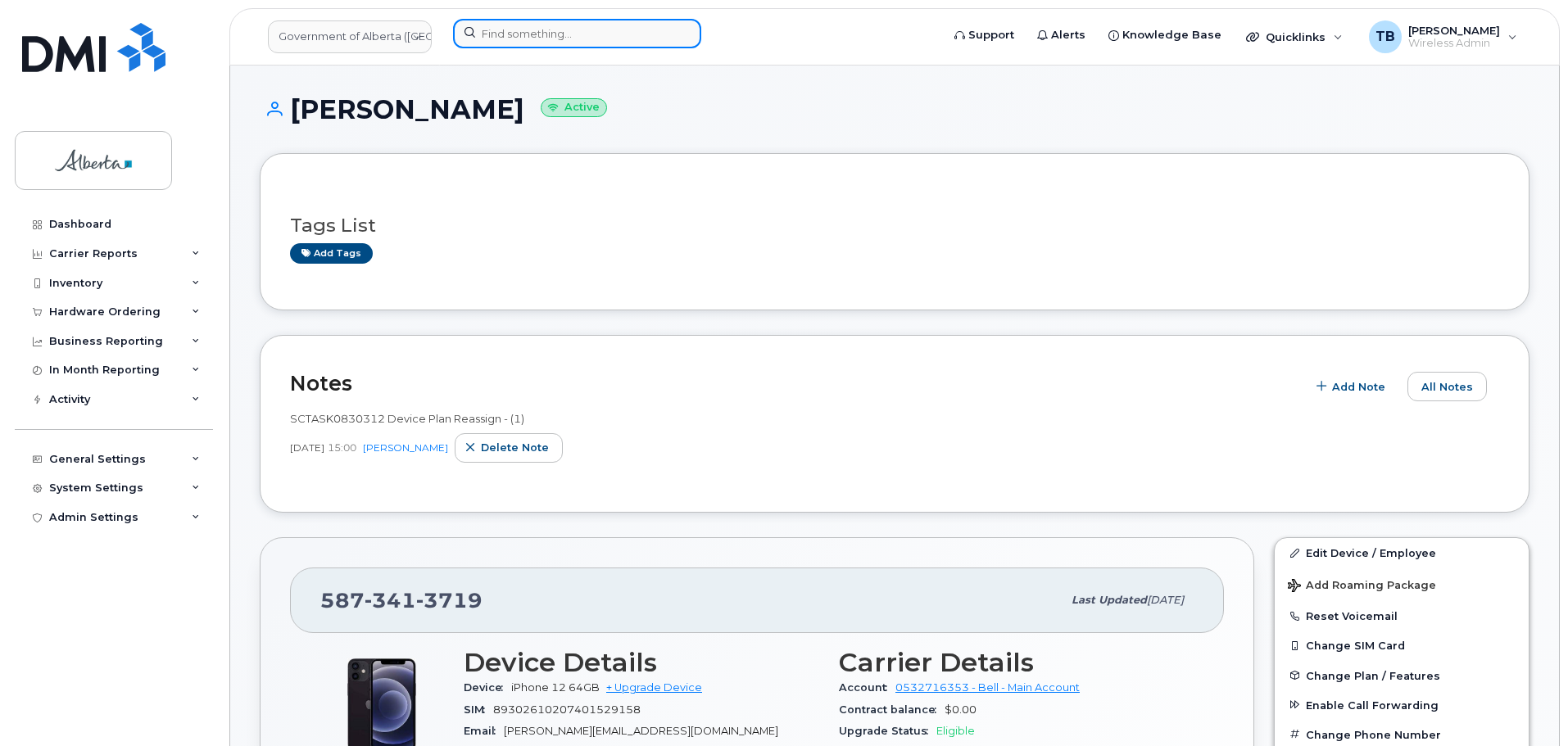
click at [501, 36] on input at bounding box center [576, 34] width 249 height 29
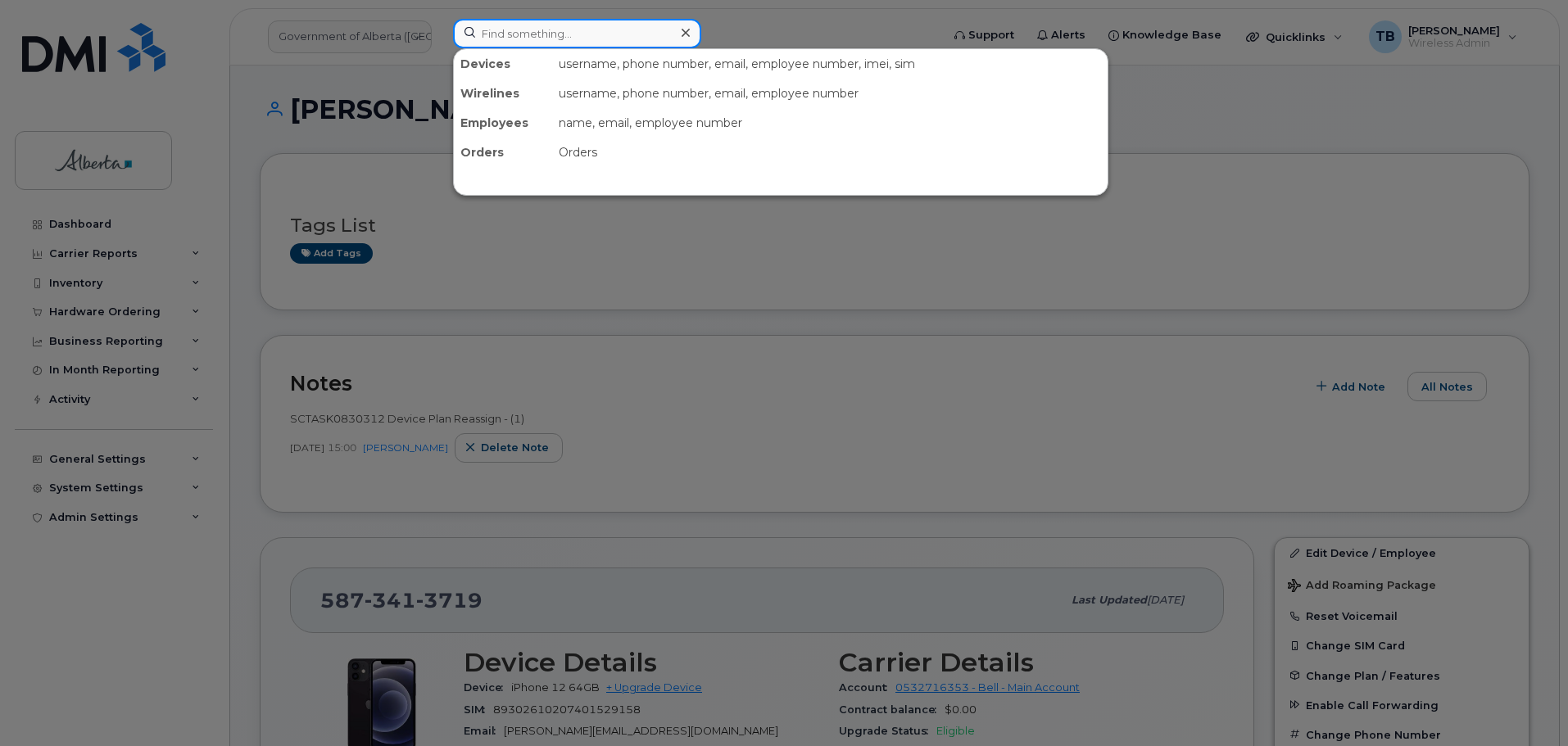
paste input "5877832067"
type input "5877832067"
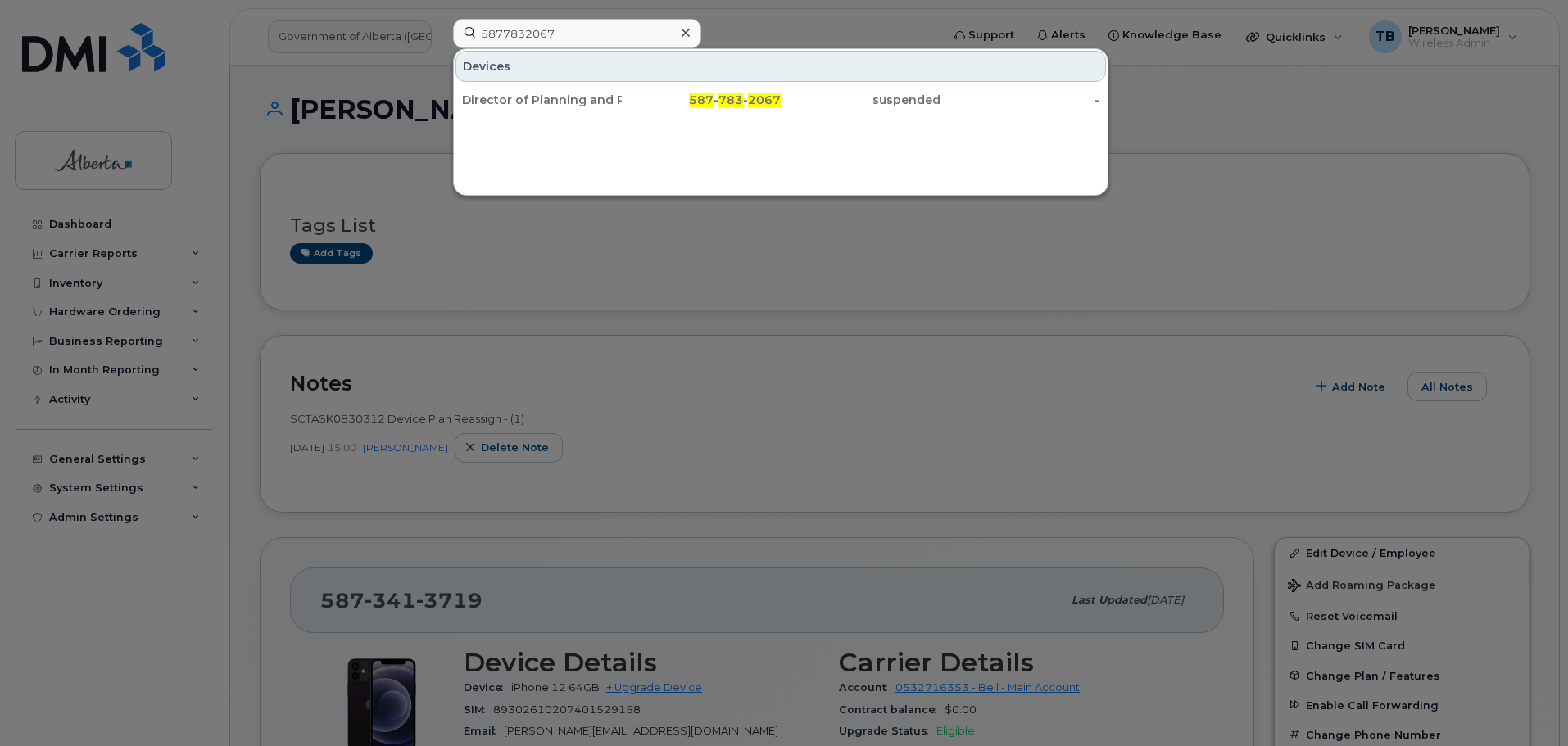
drag, startPoint x: 573, startPoint y: 107, endPoint x: 541, endPoint y: 142, distance: 47.4
click at [573, 107] on div "Director of Planning and Performance Vacant" at bounding box center [541, 100] width 159 height 16
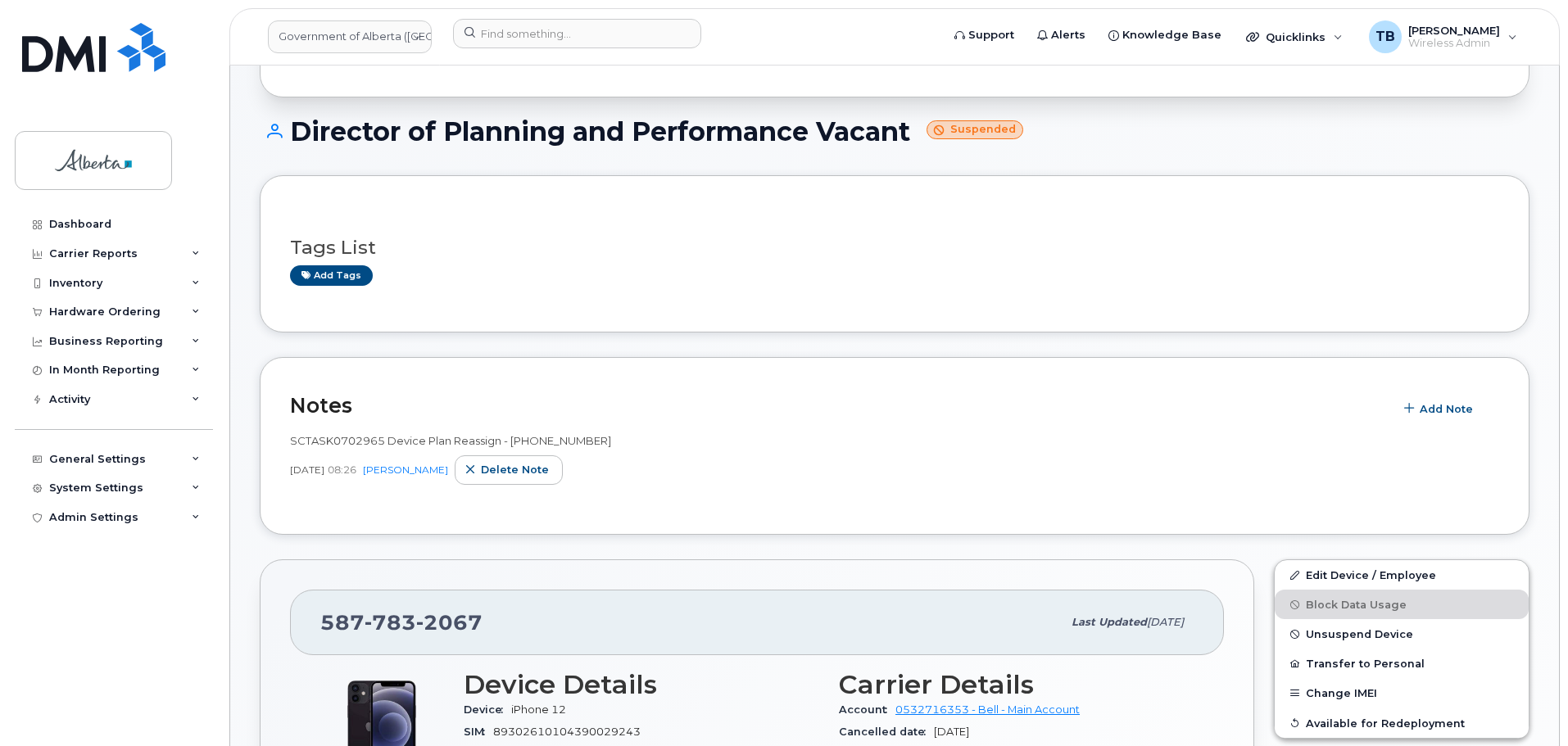
scroll to position [246, 0]
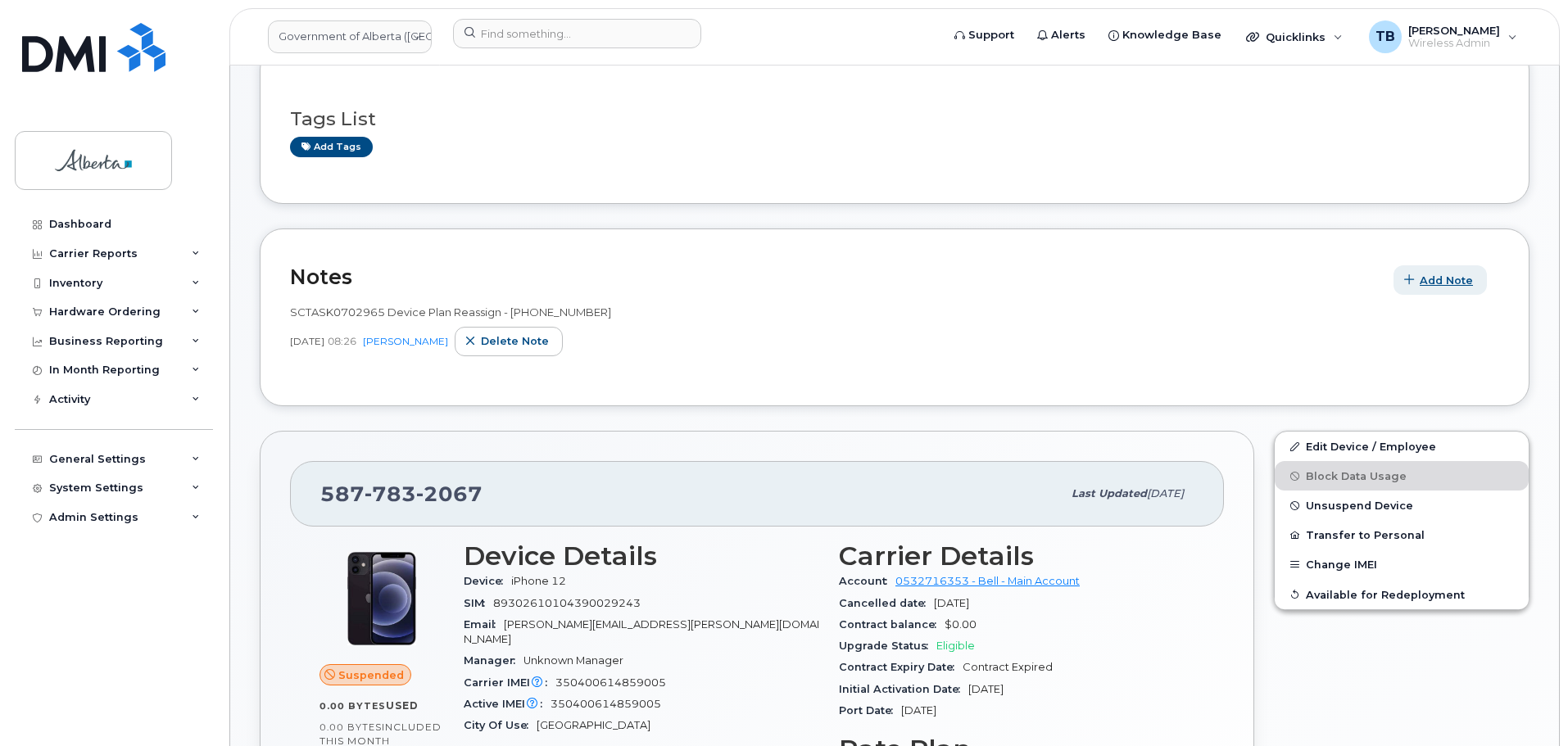
click at [1422, 277] on span "Add Note" at bounding box center [1446, 281] width 53 height 15
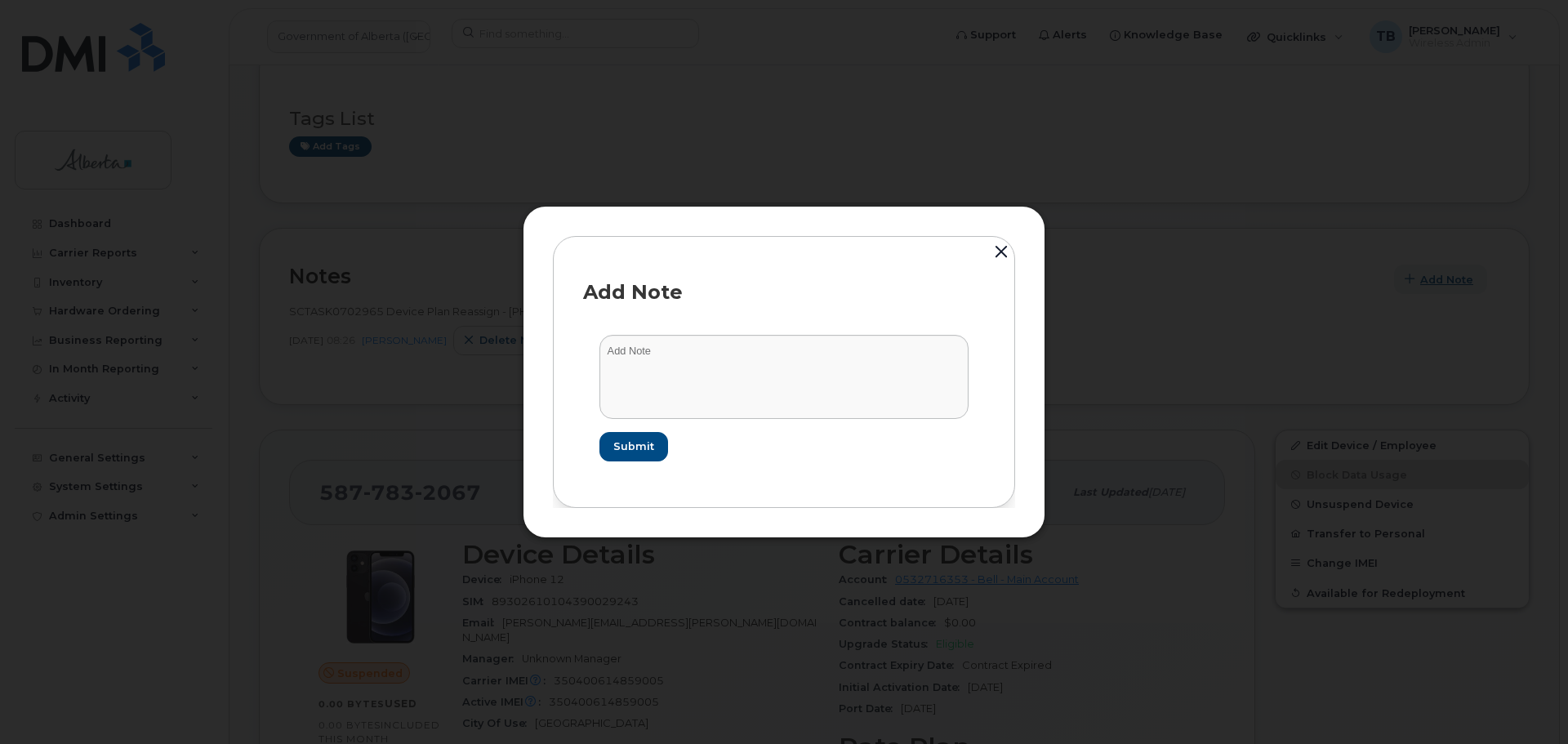
click at [1418, 276] on div at bounding box center [784, 372] width 1568 height 744
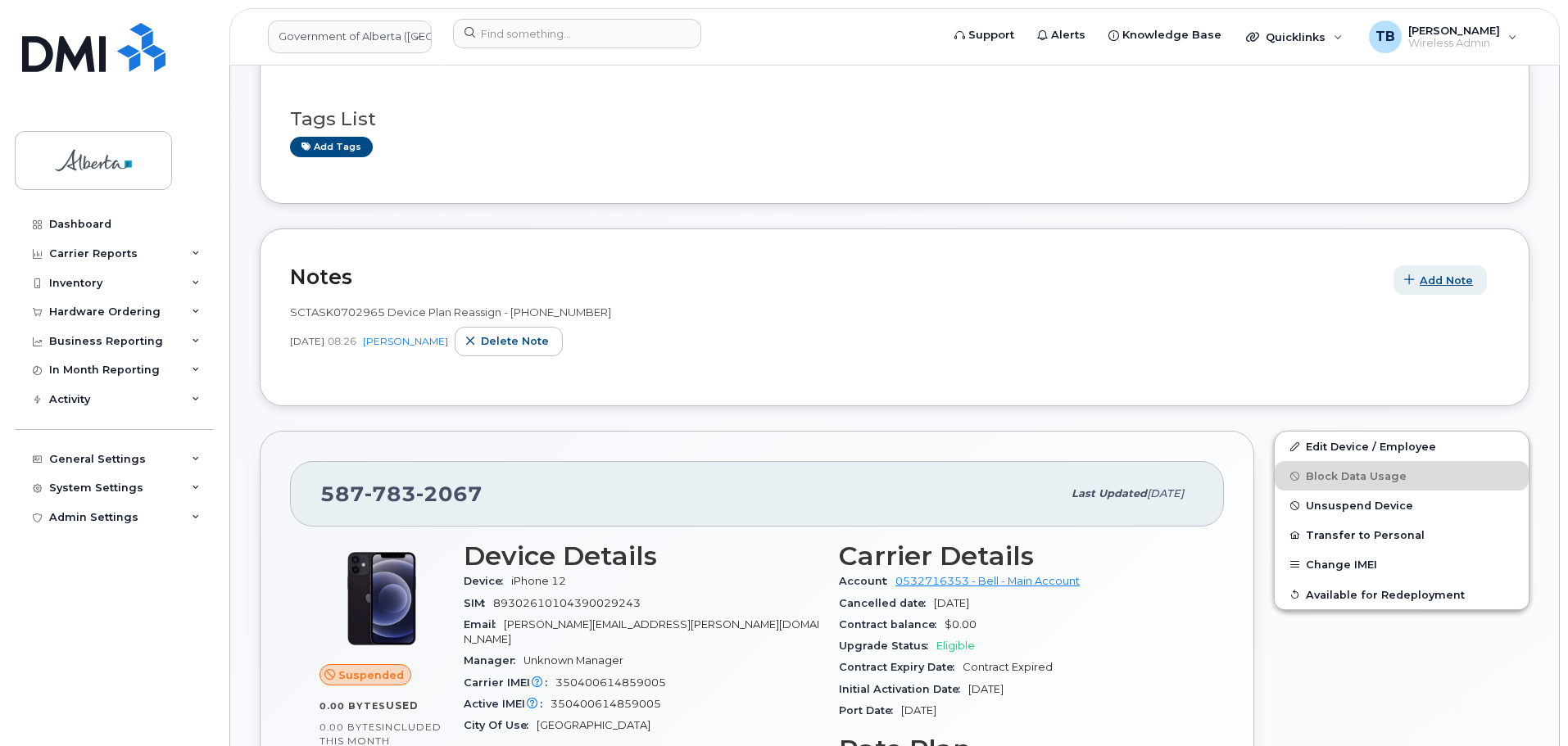
click at [1417, 278] on span "button" at bounding box center [1409, 281] width 15 height 15
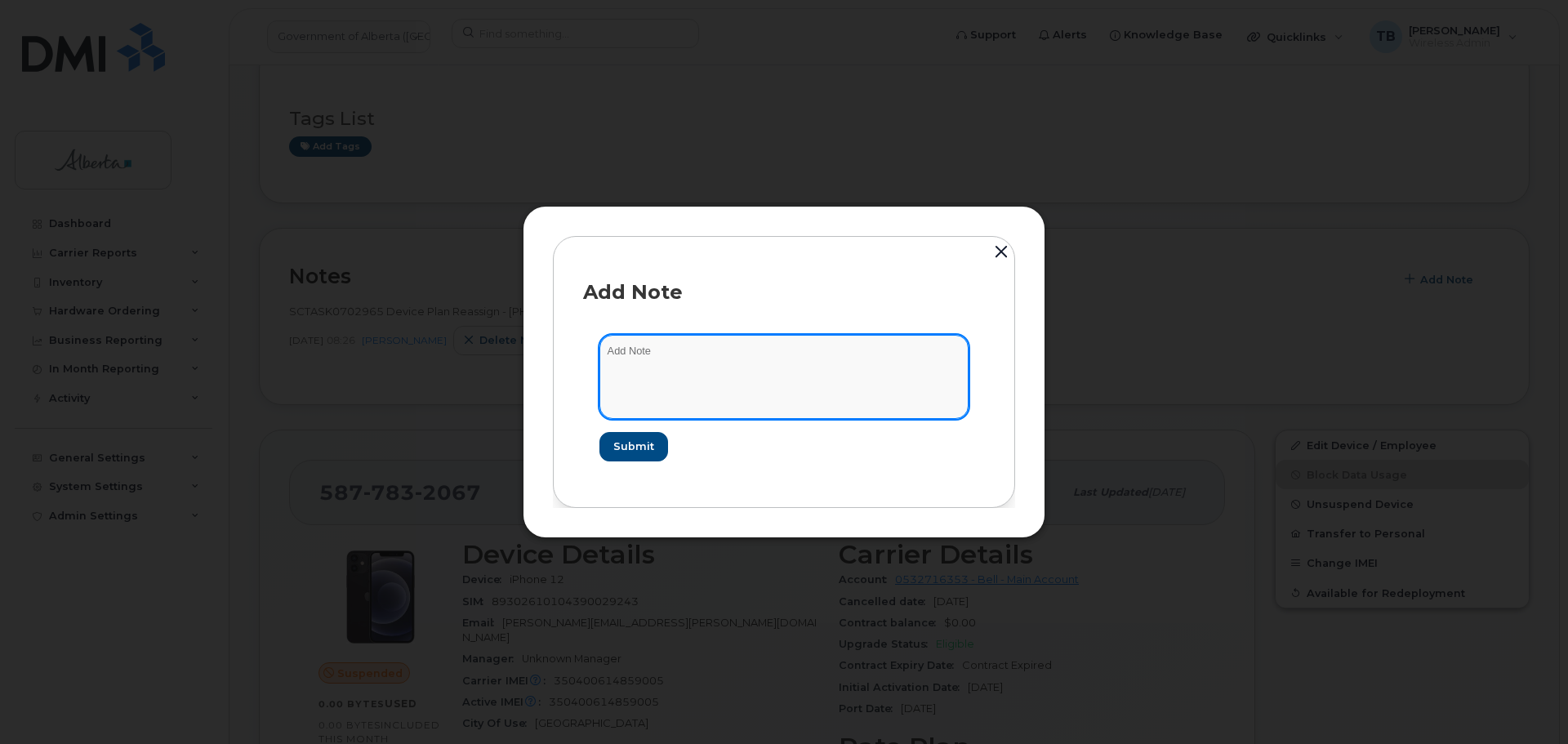
click at [655, 412] on textarea at bounding box center [784, 377] width 370 height 84
paste textarea "SCTASK0830667 Device Plan Reassign - (1)"
click at [644, 351] on textarea "SCTASK0830667 Device Plan Reassign - (1)" at bounding box center [784, 377] width 370 height 84
type textarea "SCTASK0830667 Device Plan Reassign - (1)"
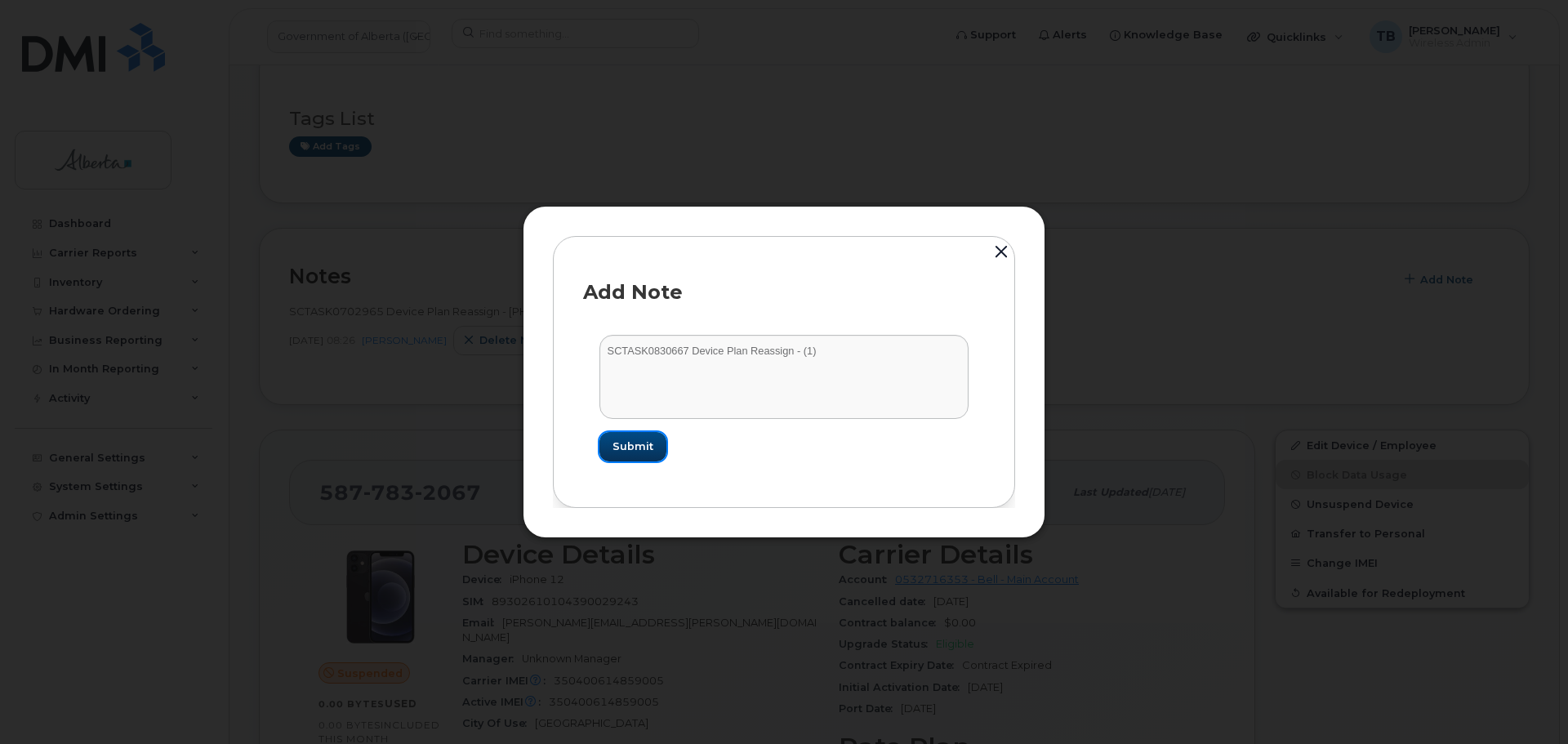
click at [646, 454] on span "Submit" at bounding box center [633, 446] width 41 height 15
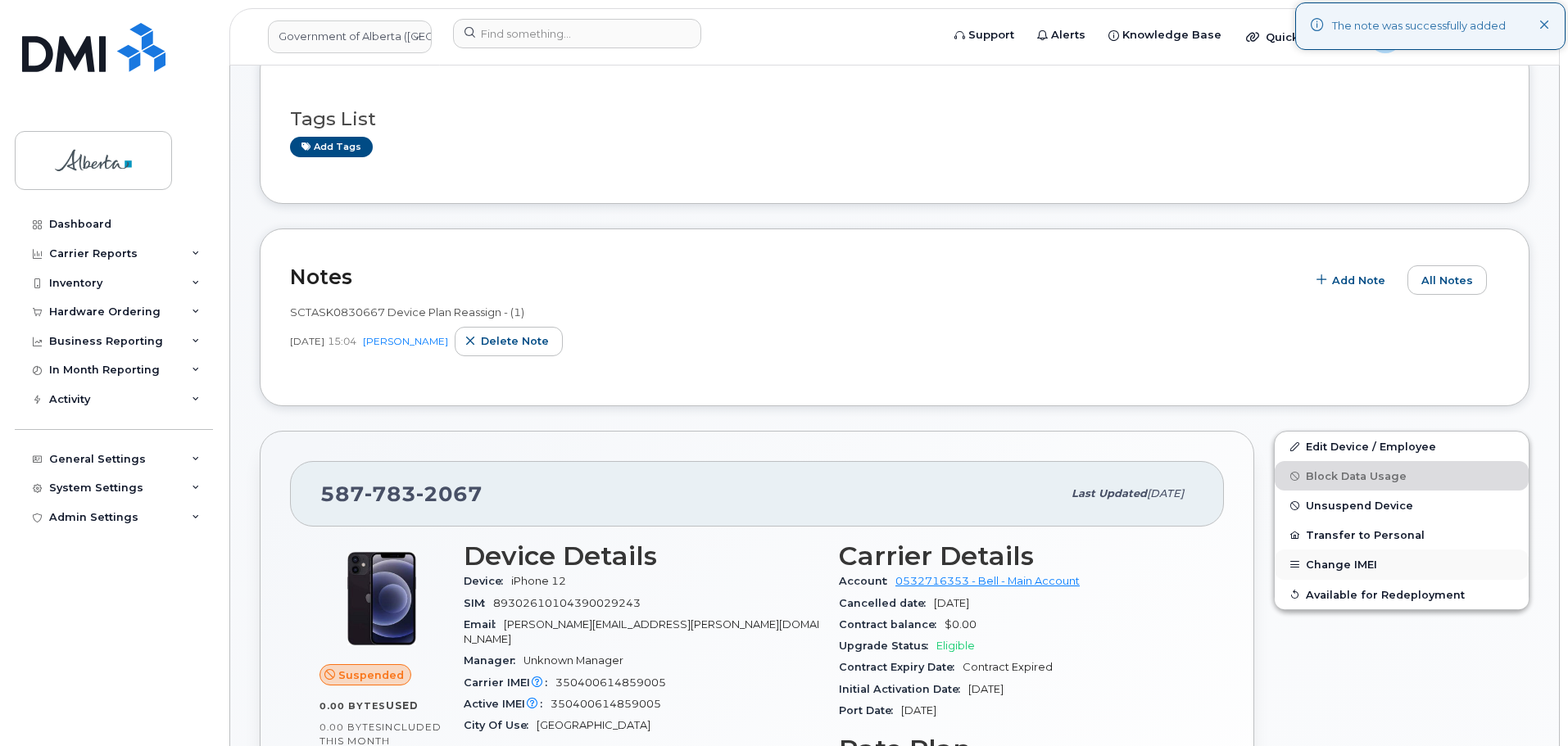
scroll to position [410, 0]
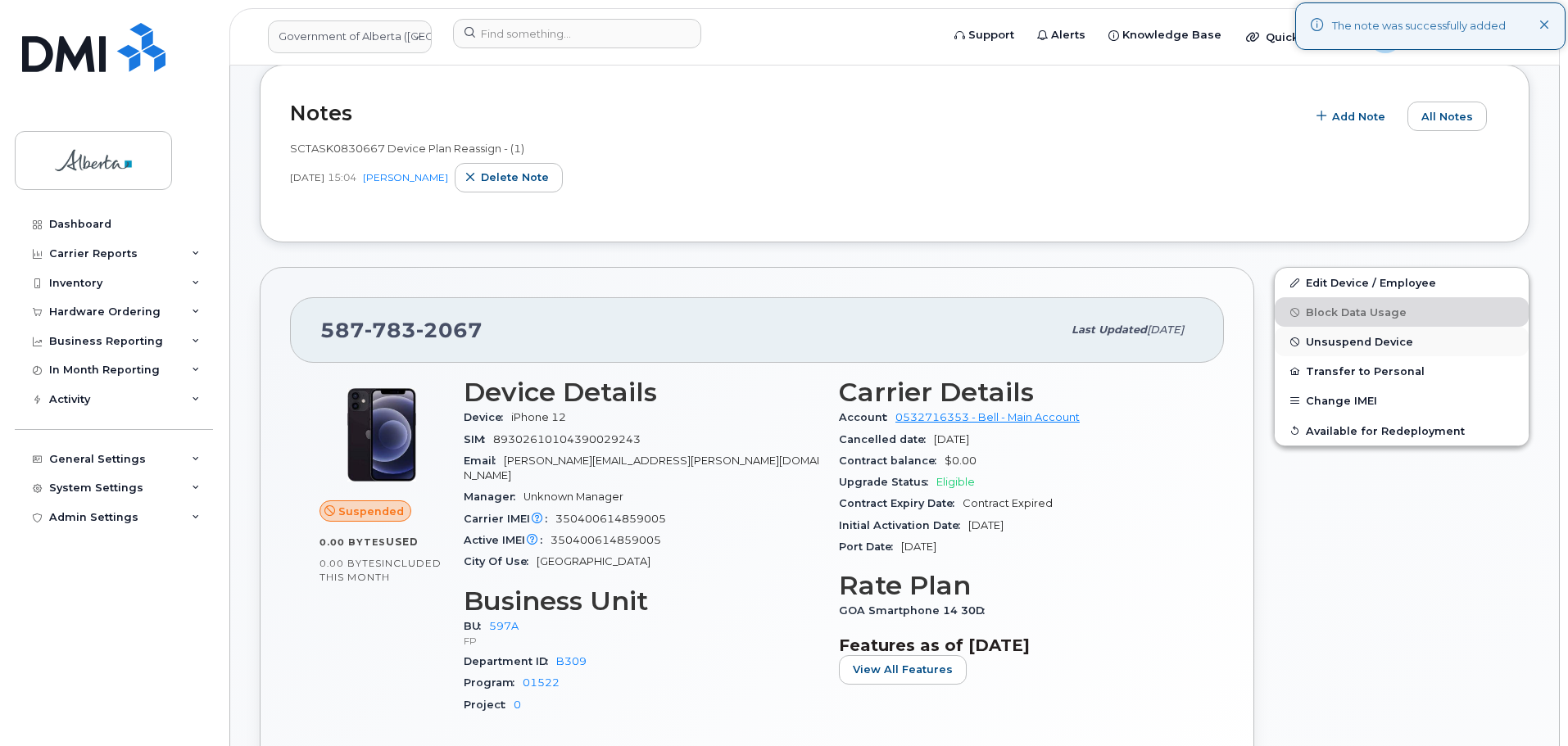
click at [1328, 350] on button "Unsuspend Device" at bounding box center [1401, 342] width 254 height 29
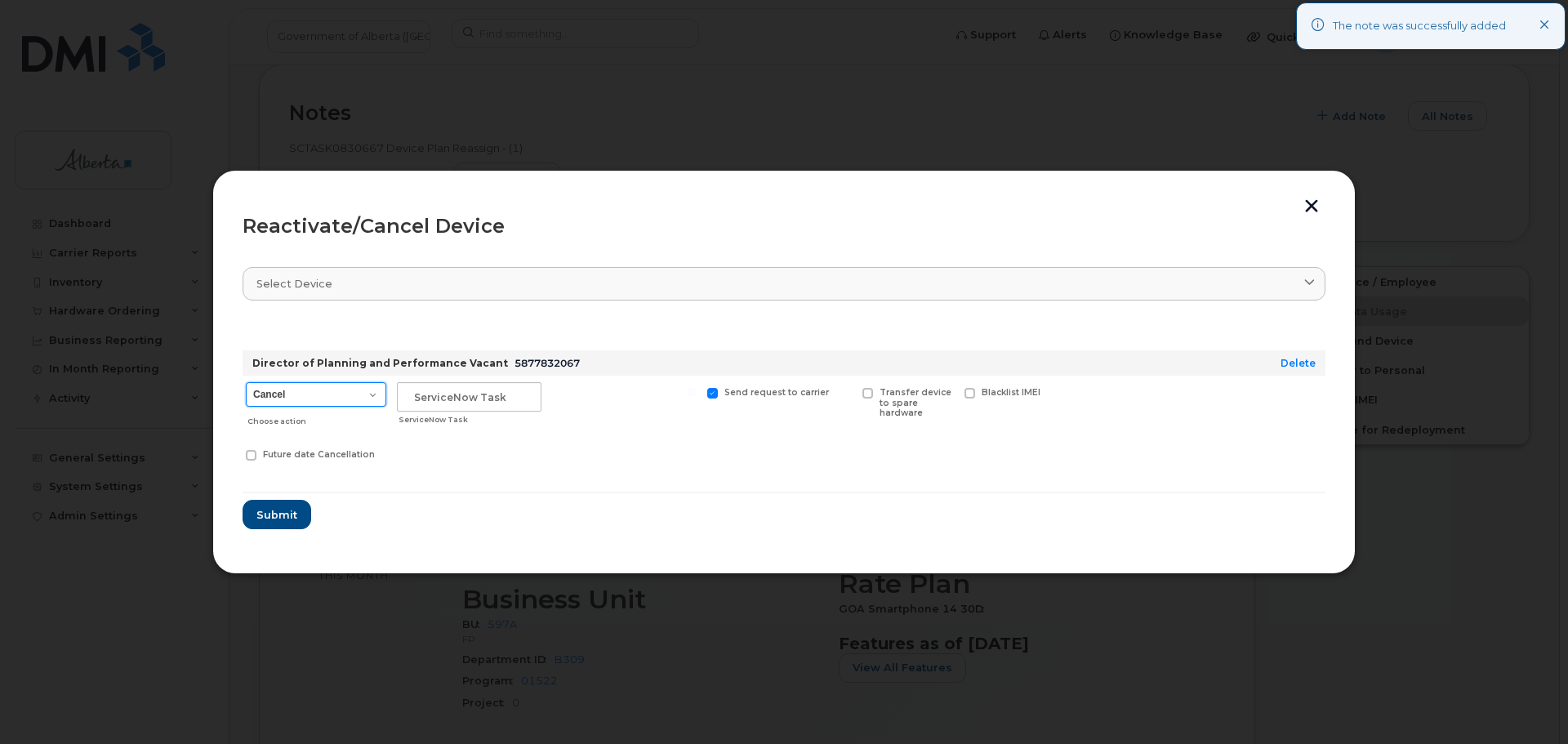
click at [360, 389] on select "Cancel Suspend - Extend Suspension Reactivate" at bounding box center [316, 394] width 141 height 25
select select "[object Object]"
click at [246, 382] on select "Cancel Suspend - Extend Suspension Reactivate" at bounding box center [316, 394] width 141 height 25
click at [439, 402] on input "text" at bounding box center [468, 397] width 144 height 29
paste input "SCTASK0830667"
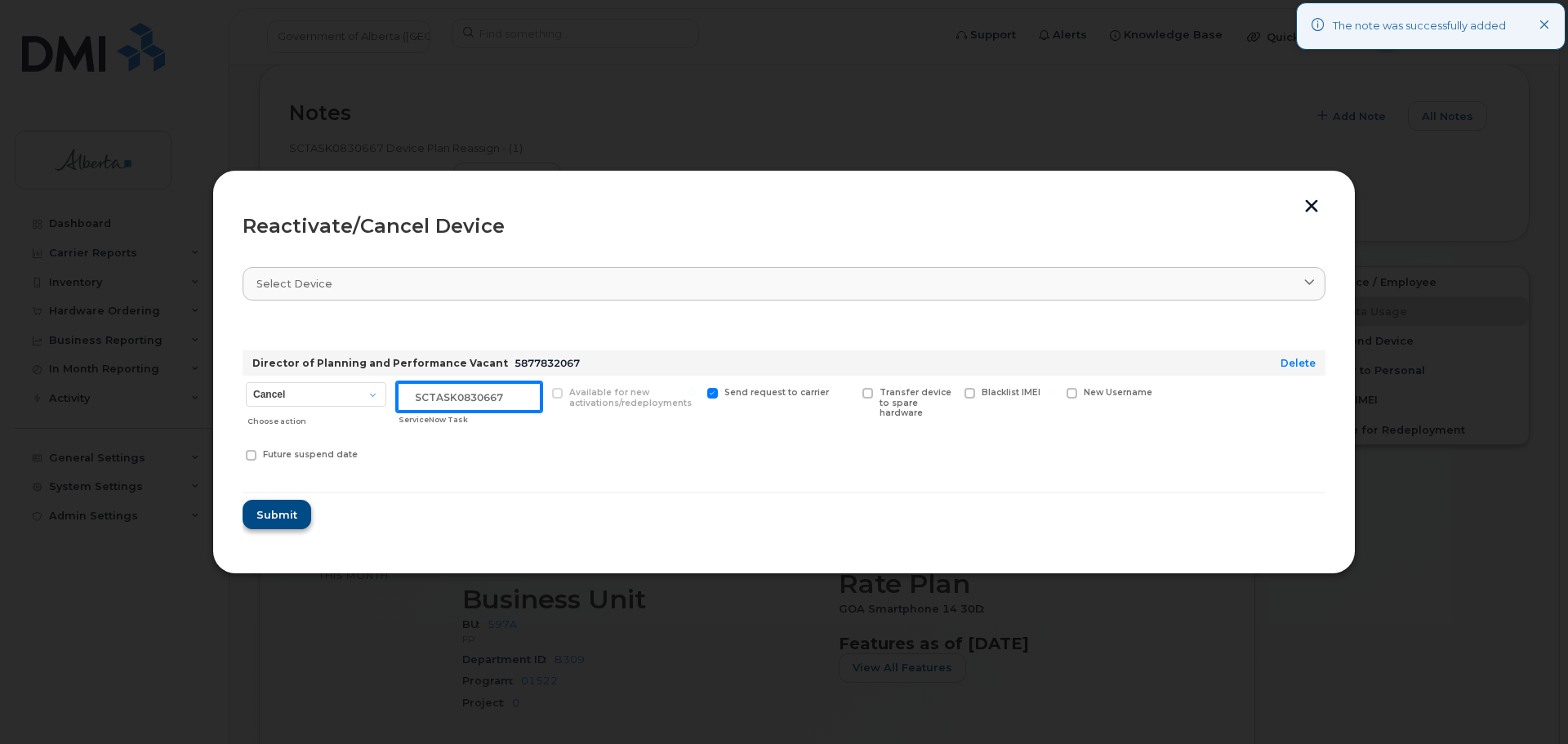
type input "SCTASK0830667"
click at [256, 514] on button "Submit" at bounding box center [276, 515] width 67 height 29
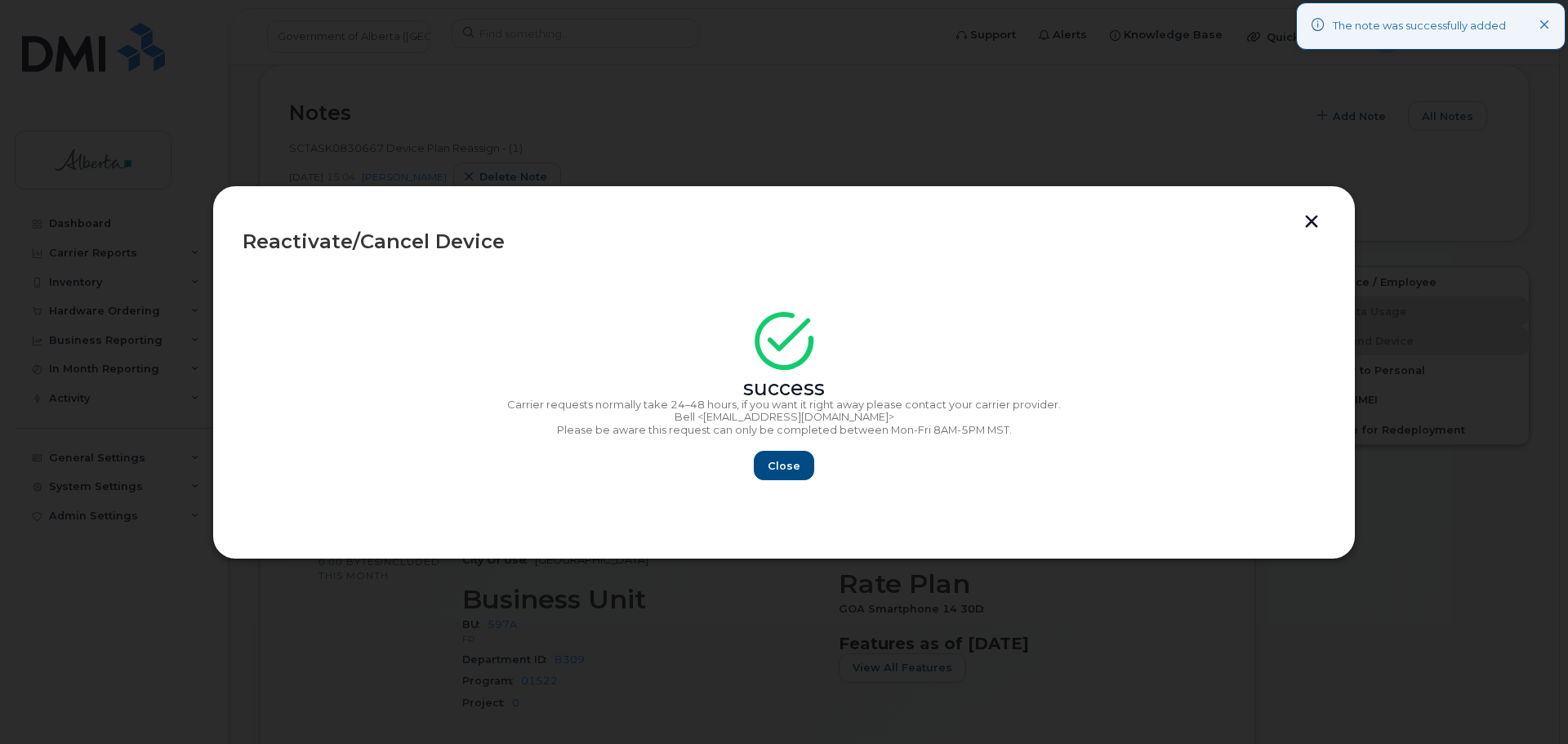
click at [1313, 224] on button "button" at bounding box center [1311, 223] width 25 height 17
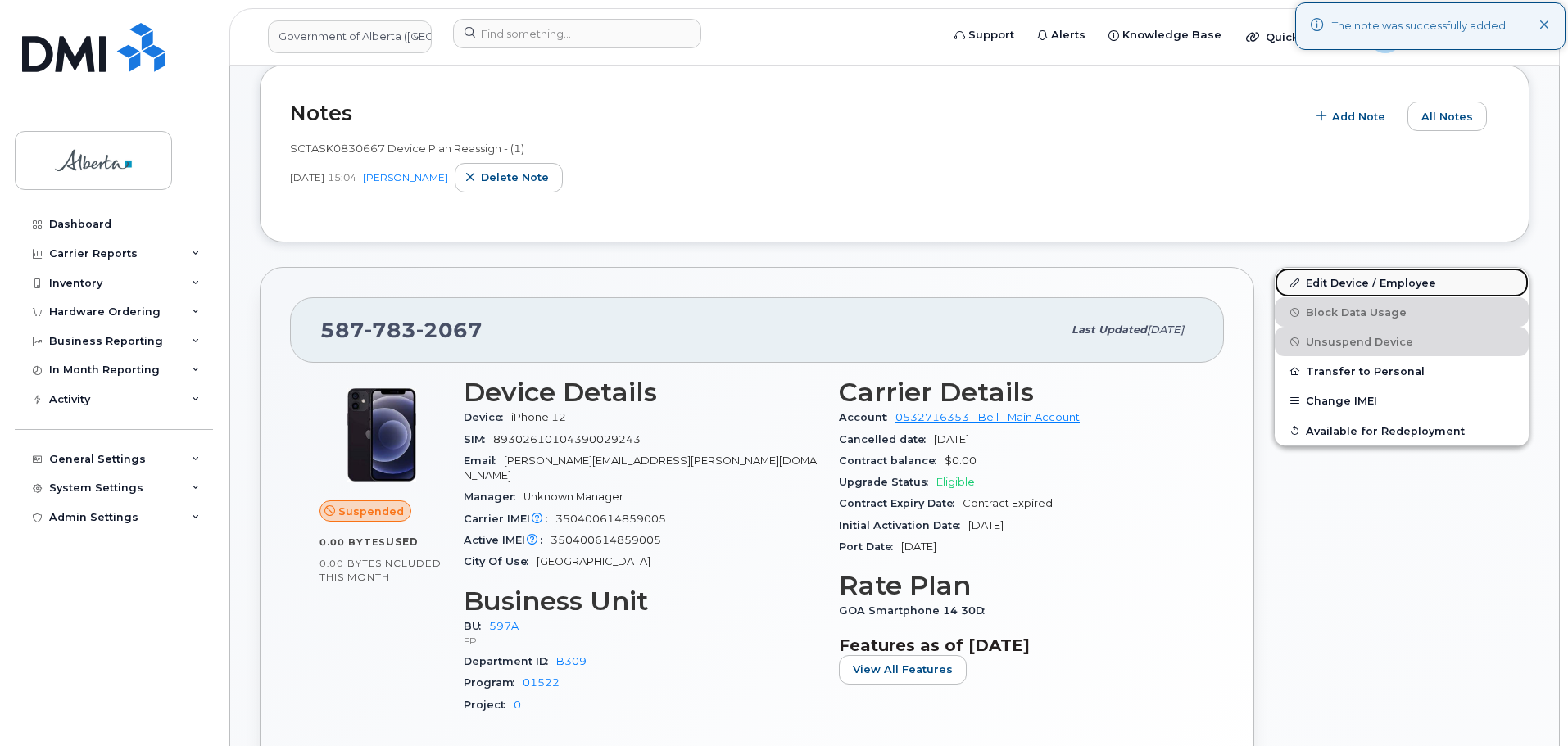
click at [1334, 290] on link "Edit Device / Employee" at bounding box center [1401, 282] width 254 height 29
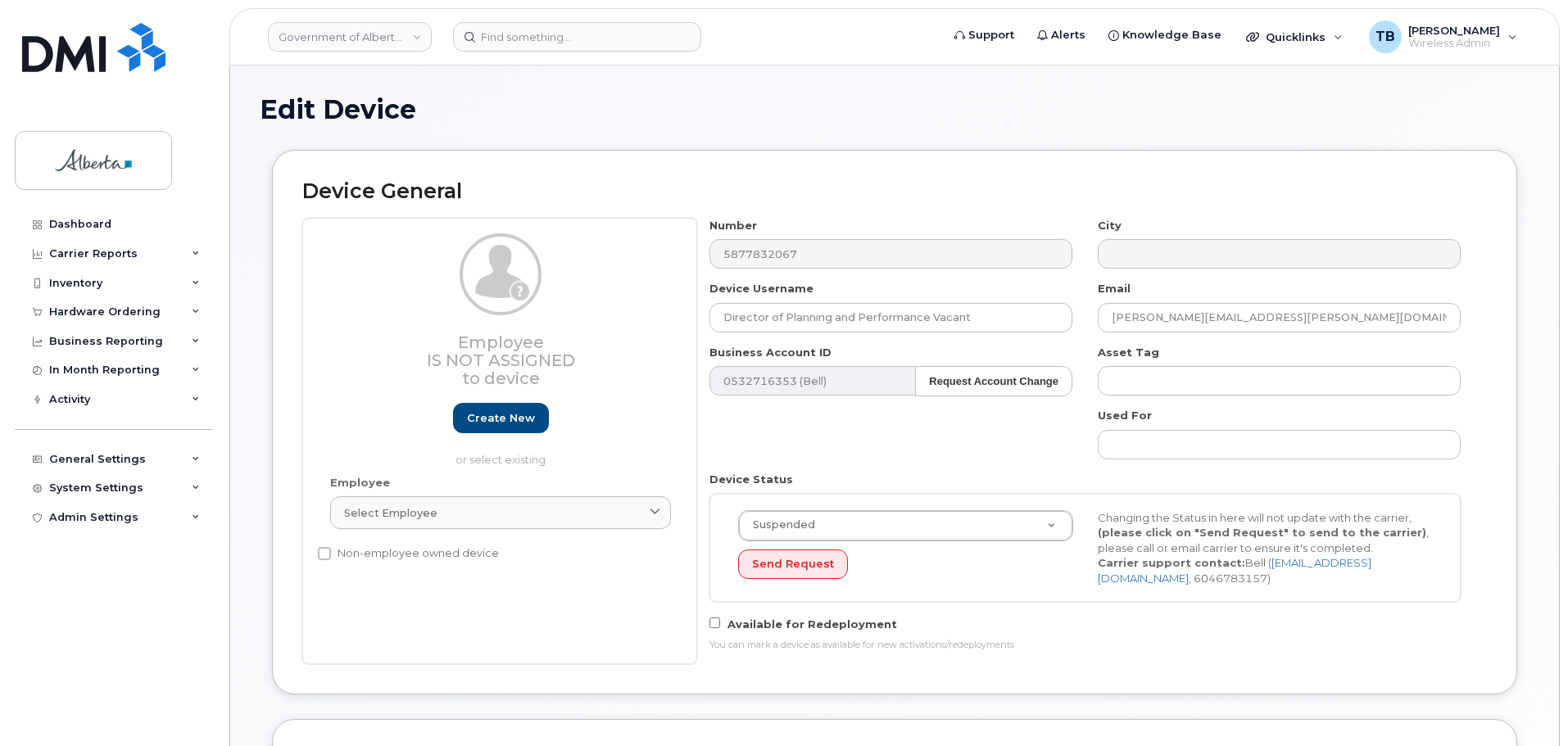
select select "4797726"
drag, startPoint x: 993, startPoint y: 319, endPoint x: 524, endPoint y: 354, distance: 470.3
click at [536, 350] on div "Employee Is not assigned to device Create new or select existing Employee Selec…" at bounding box center [894, 441] width 1185 height 446
paste input "[PERSON_NAME]"
type input "[PERSON_NAME]"
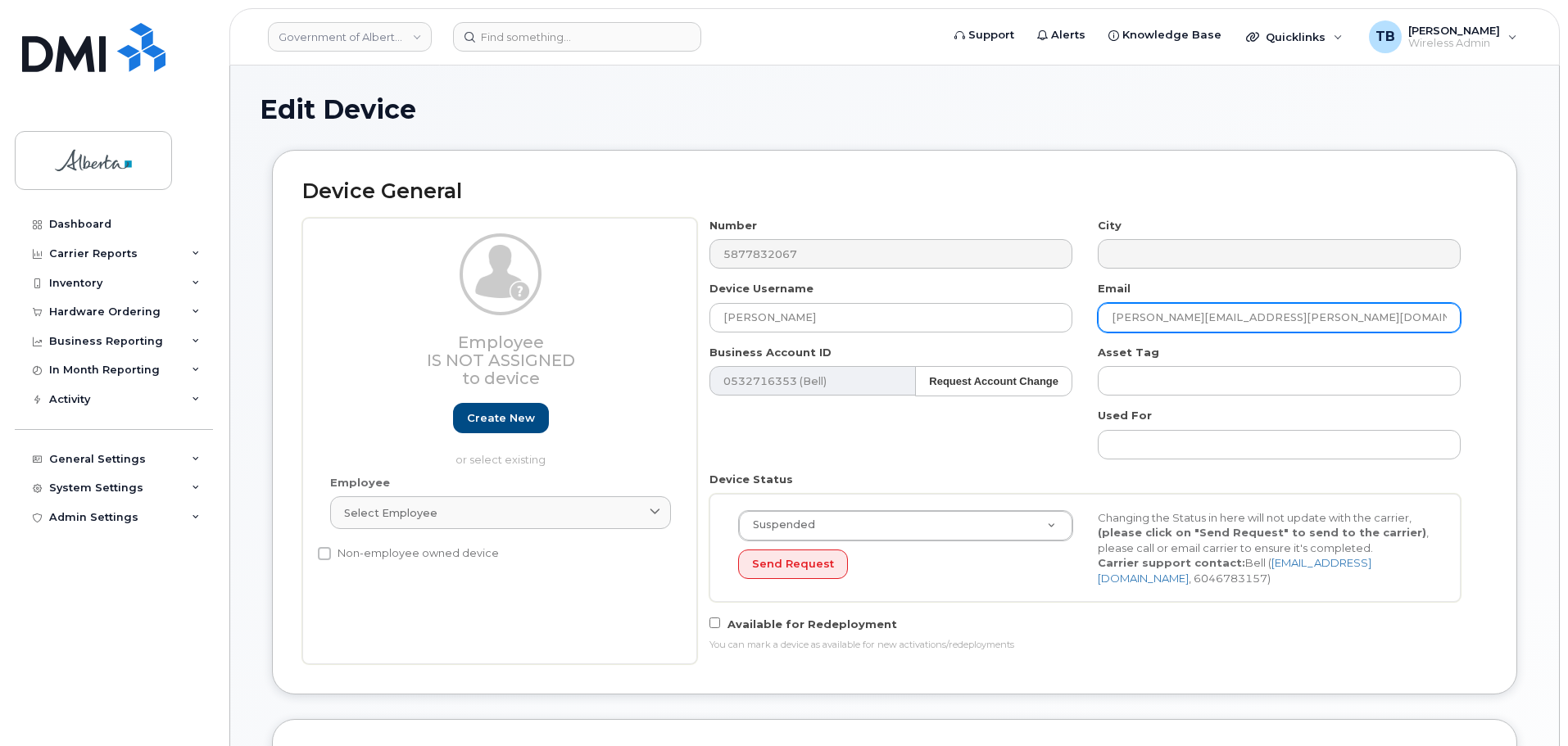
drag, startPoint x: 1325, startPoint y: 307, endPoint x: 1137, endPoint y: 334, distance: 189.9
click at [1137, 334] on div "Number 5877832067 City Device Username [PERSON_NAME] Email [PERSON_NAME][EMAIL_…" at bounding box center [1084, 441] width 777 height 446
paste input "[PERSON_NAME].[PERSON_NAME]"
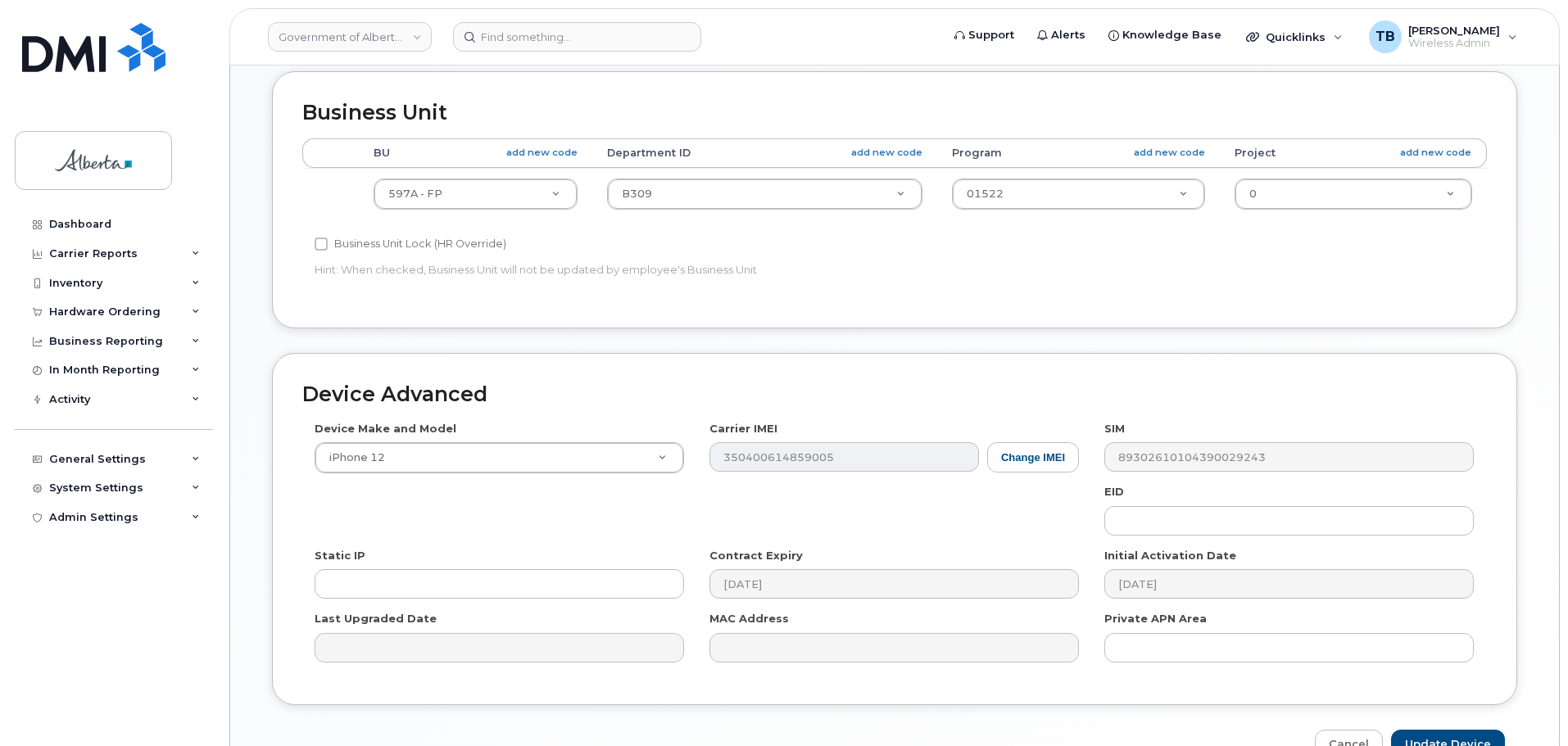
scroll to position [744, 0]
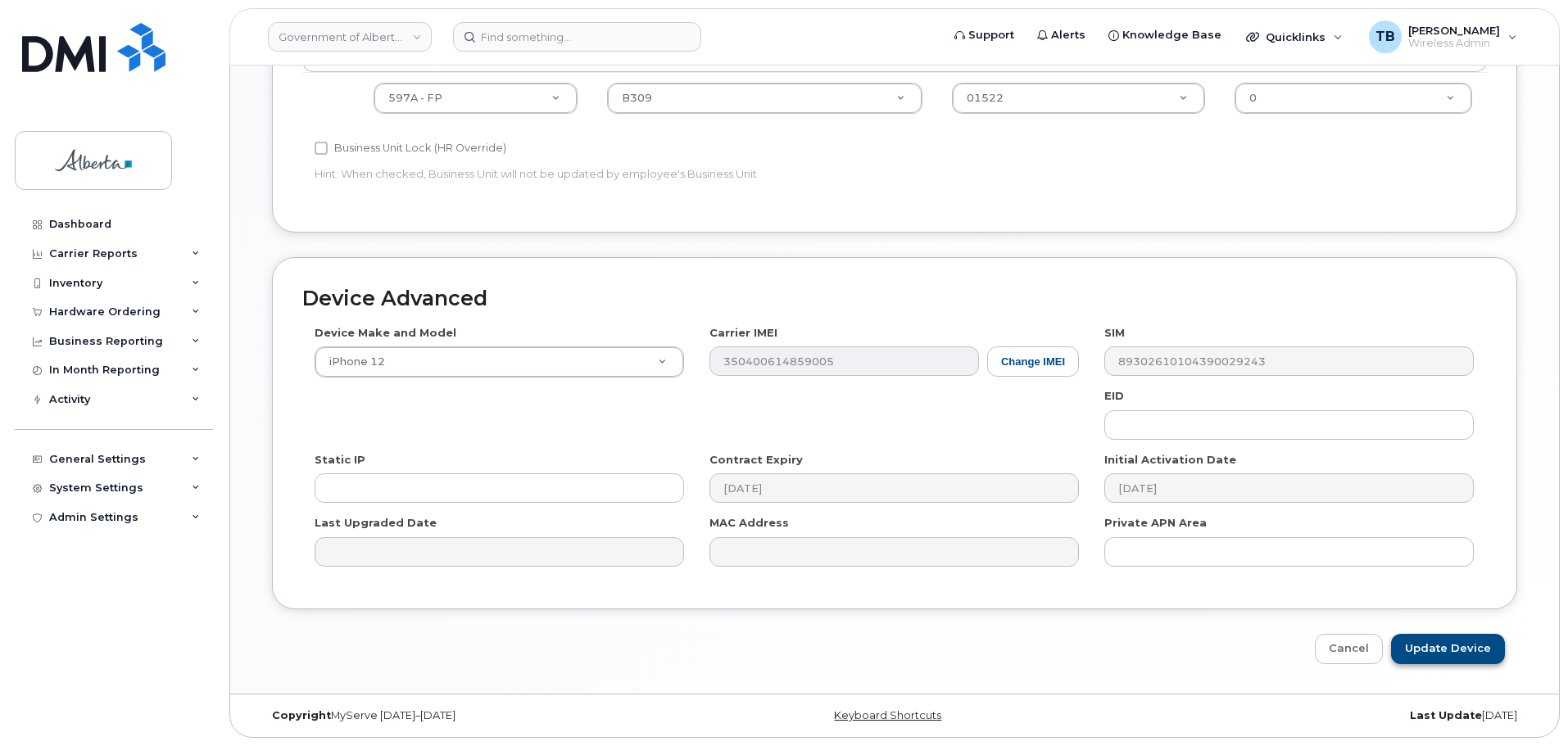
type input "[PERSON_NAME][EMAIL_ADDRESS][PERSON_NAME][DOMAIN_NAME]"
click at [1440, 647] on input "Update Device" at bounding box center [1447, 649] width 114 height 30
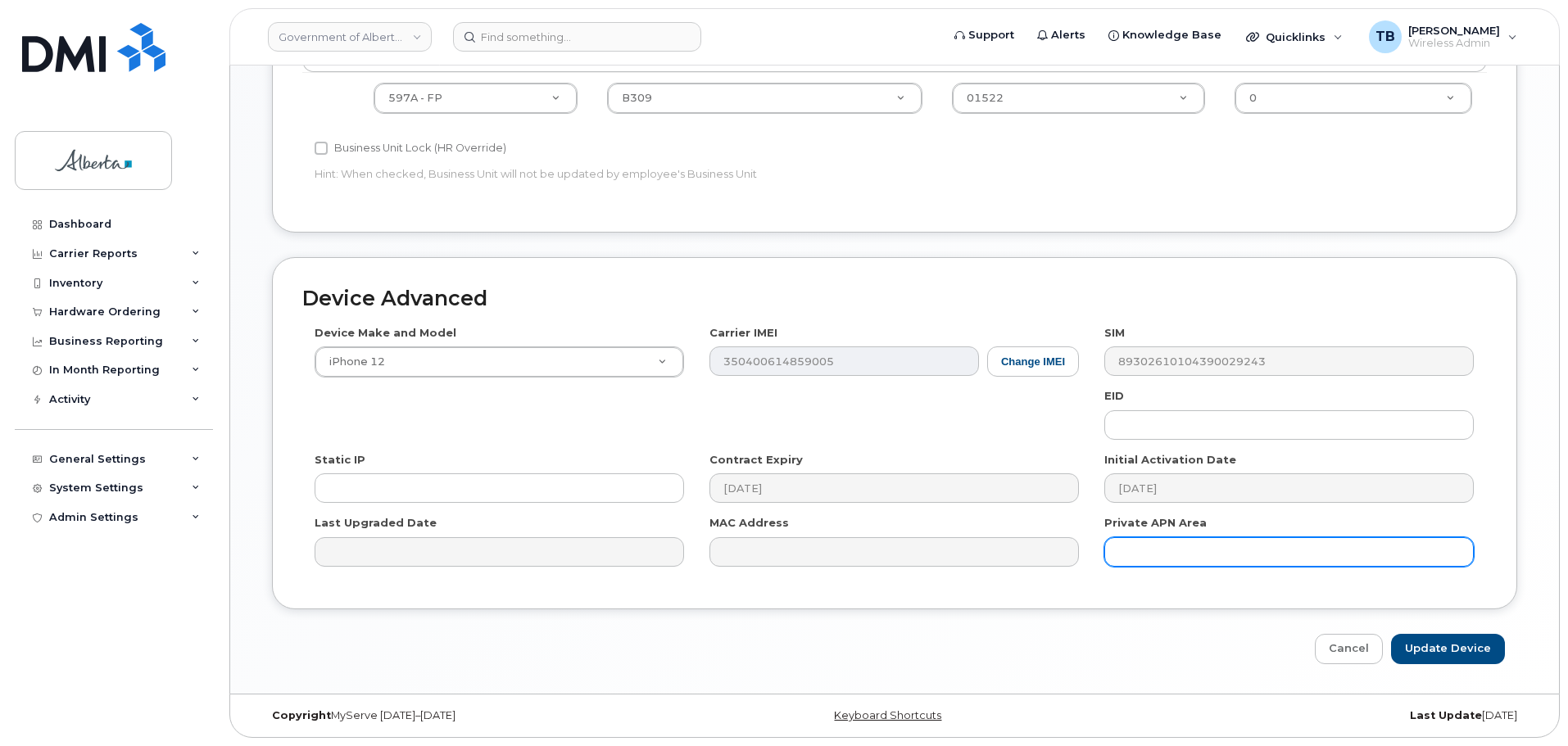
type input "Saving..."
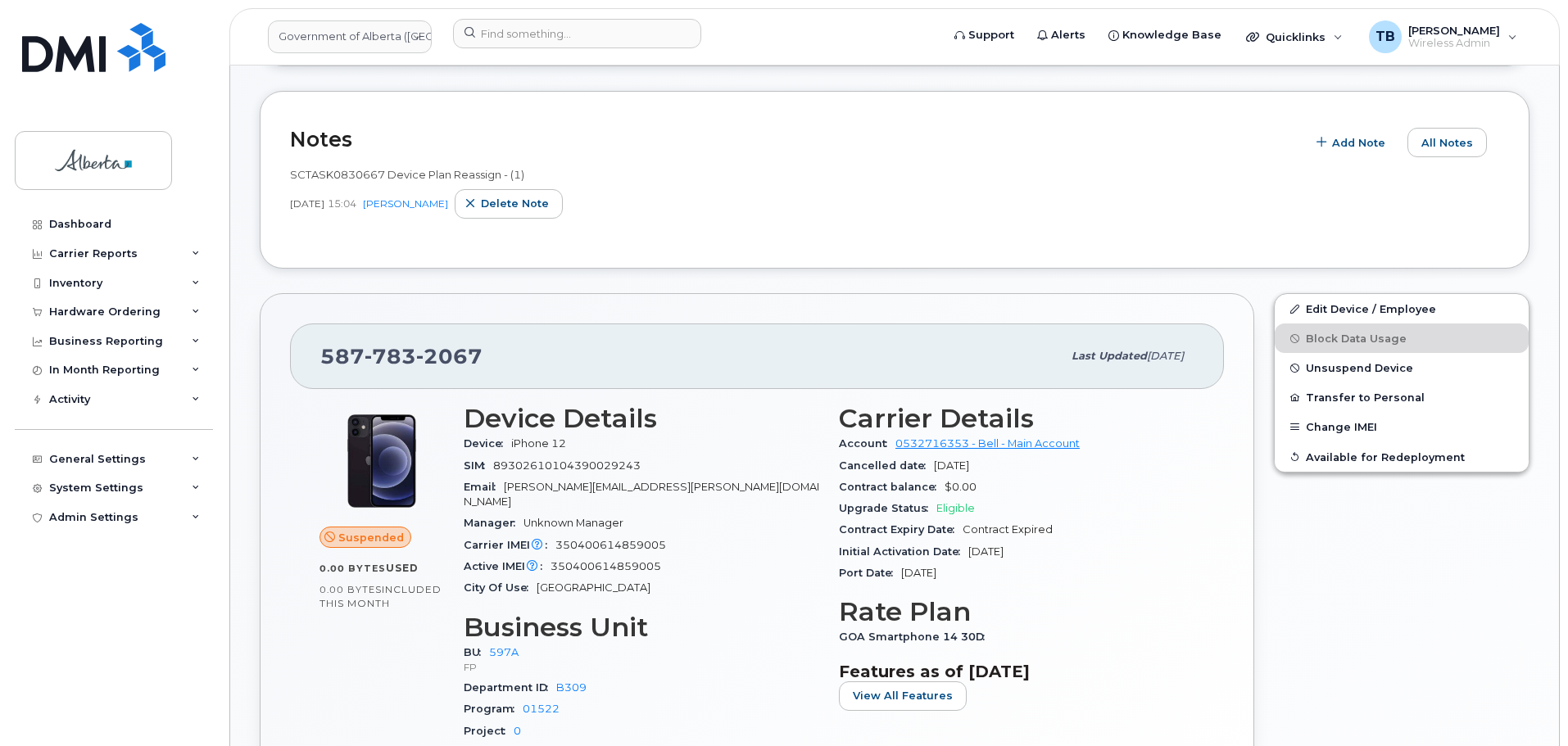
scroll to position [246, 0]
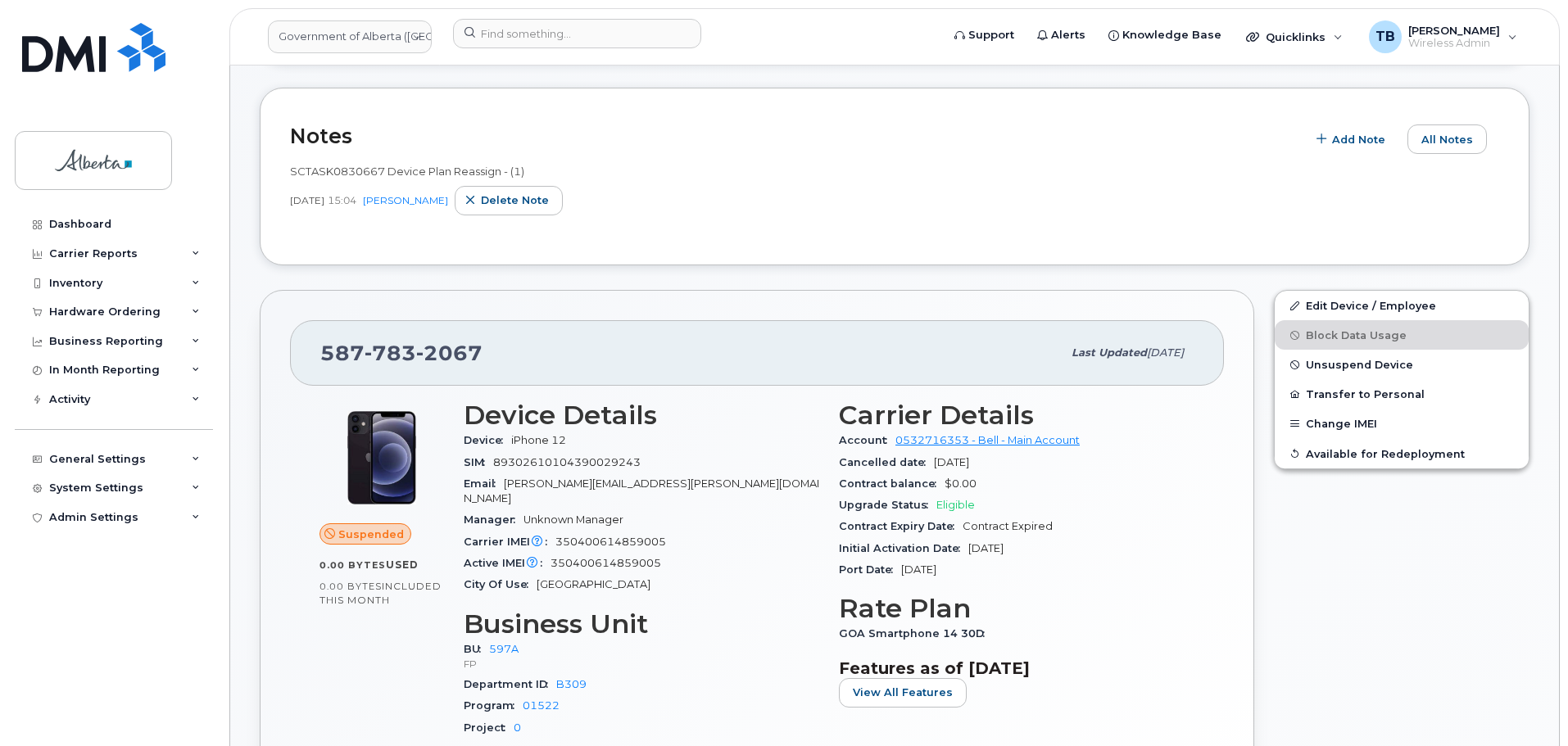
scroll to position [246, 0]
click at [1349, 363] on span "Unsuspend Device" at bounding box center [1359, 366] width 107 height 12
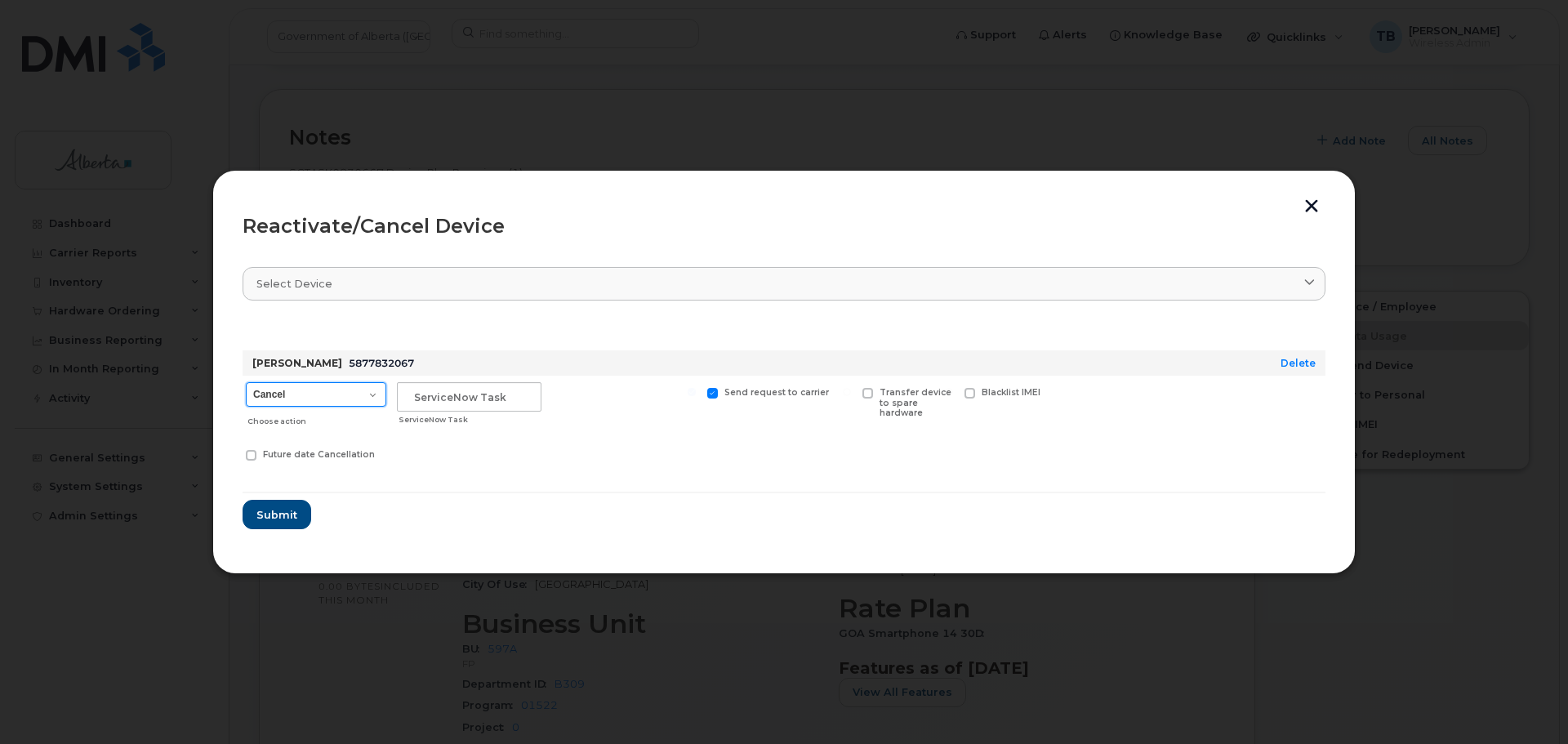
click at [303, 399] on select "Cancel Suspend - Extend Suspension Reactivate" at bounding box center [316, 394] width 141 height 25
select select "[object Object]"
click at [246, 382] on select "Cancel Suspend - Extend Suspension Reactivate" at bounding box center [316, 394] width 141 height 25
click at [490, 392] on input "text" at bounding box center [468, 397] width 144 height 29
paste input "SCTASK0830667"
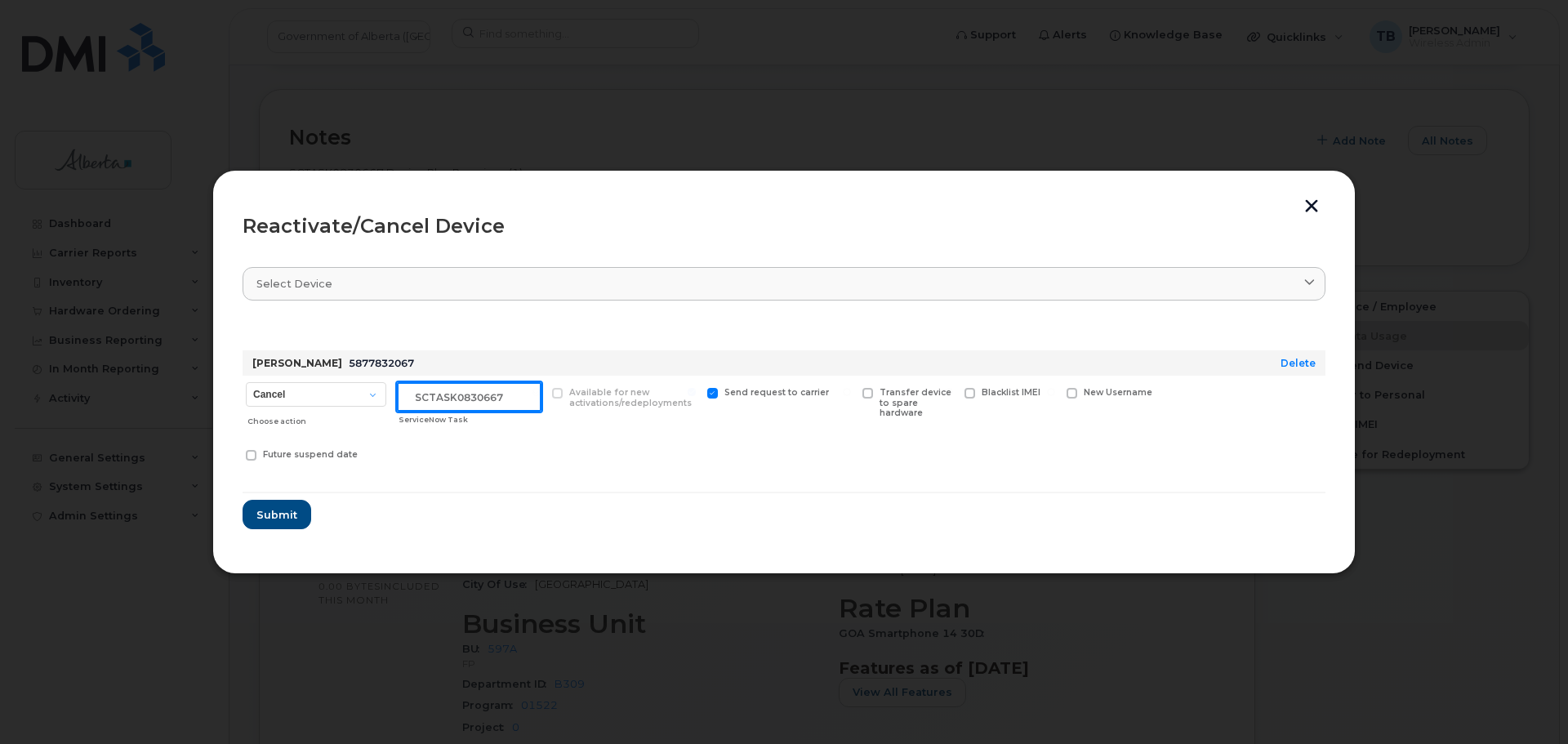
type input "SCTASK0830667"
click at [242, 501] on button "Submit" at bounding box center [277, 515] width 69 height 29
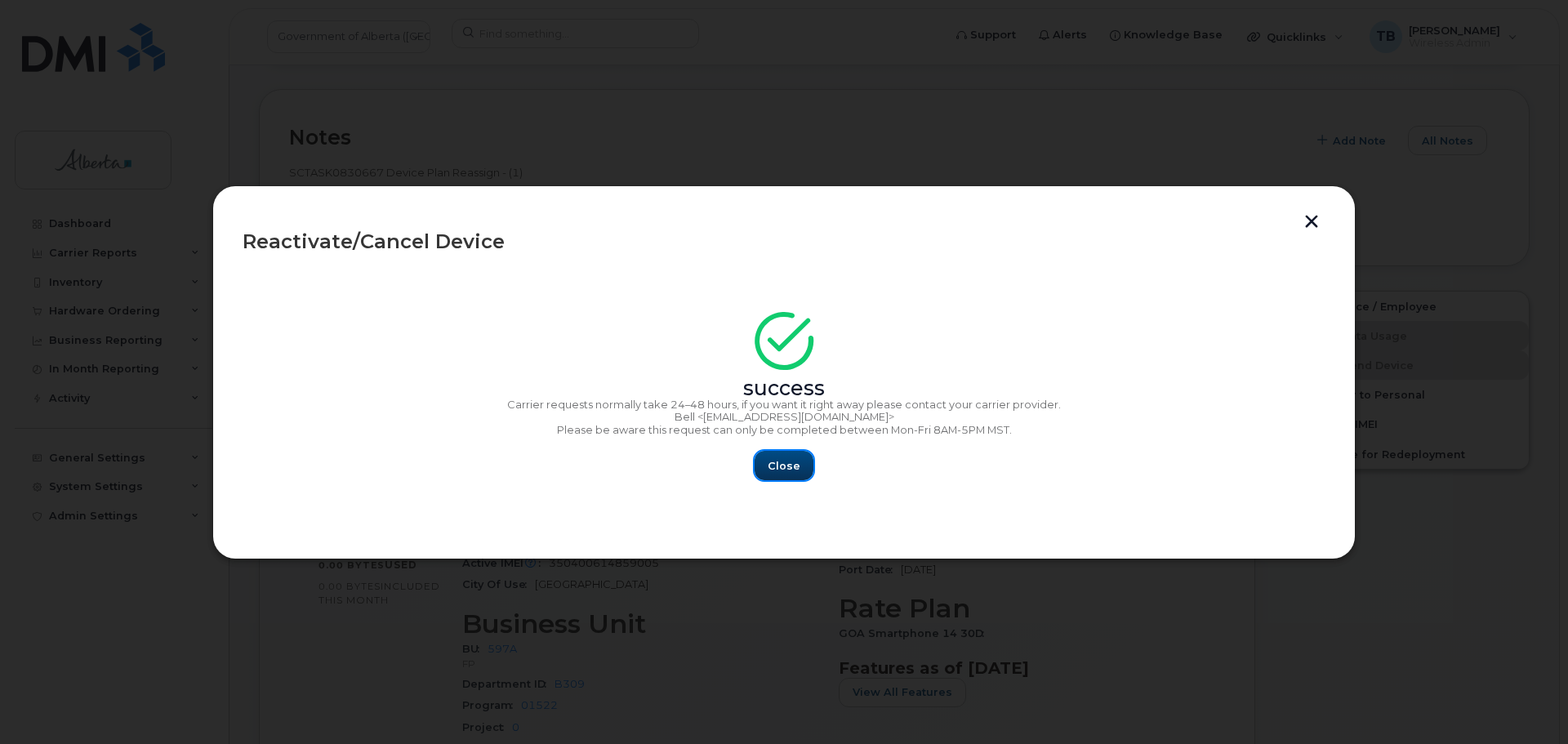
click at [784, 456] on button "Close" at bounding box center [784, 466] width 59 height 29
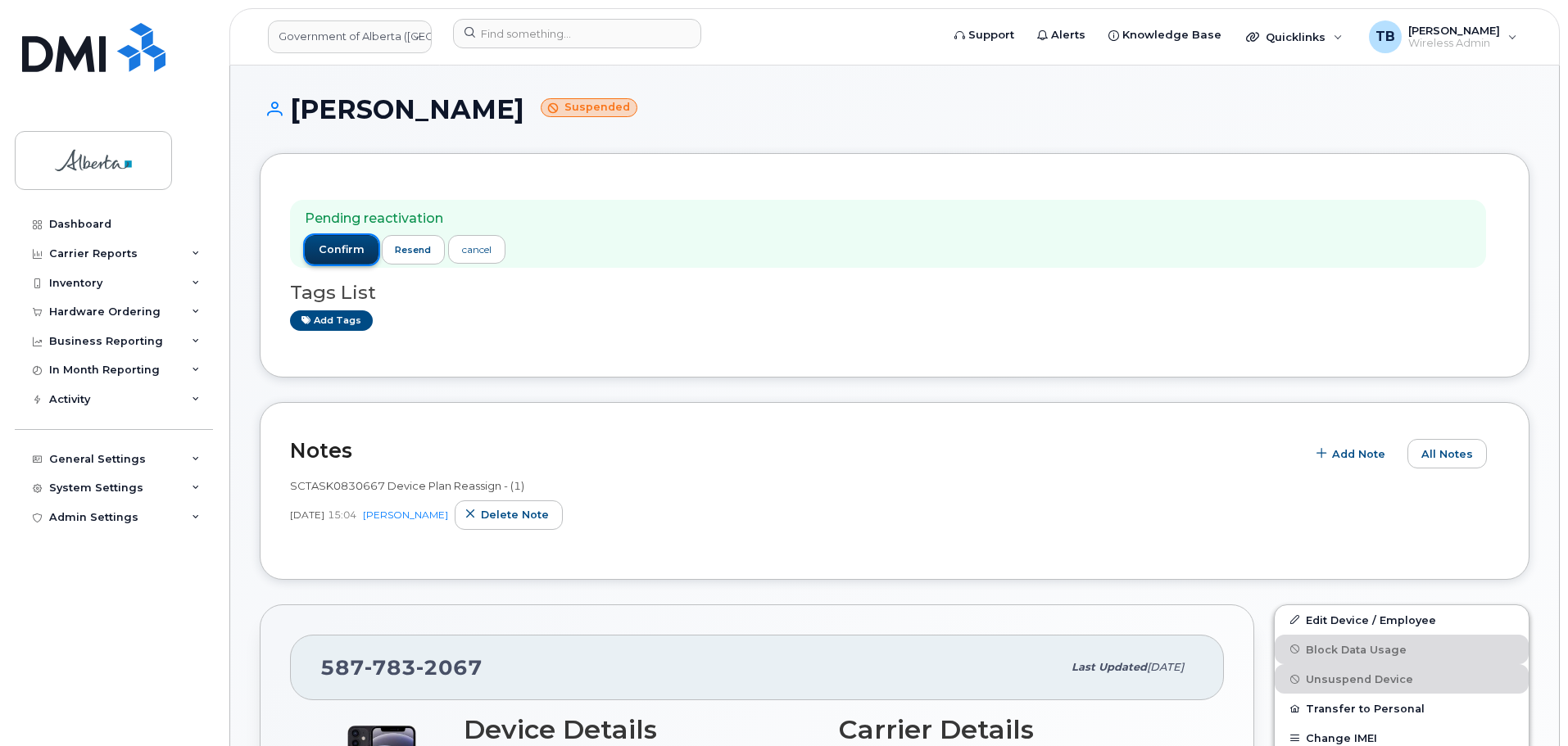
click at [349, 251] on span "confirm" at bounding box center [341, 250] width 46 height 15
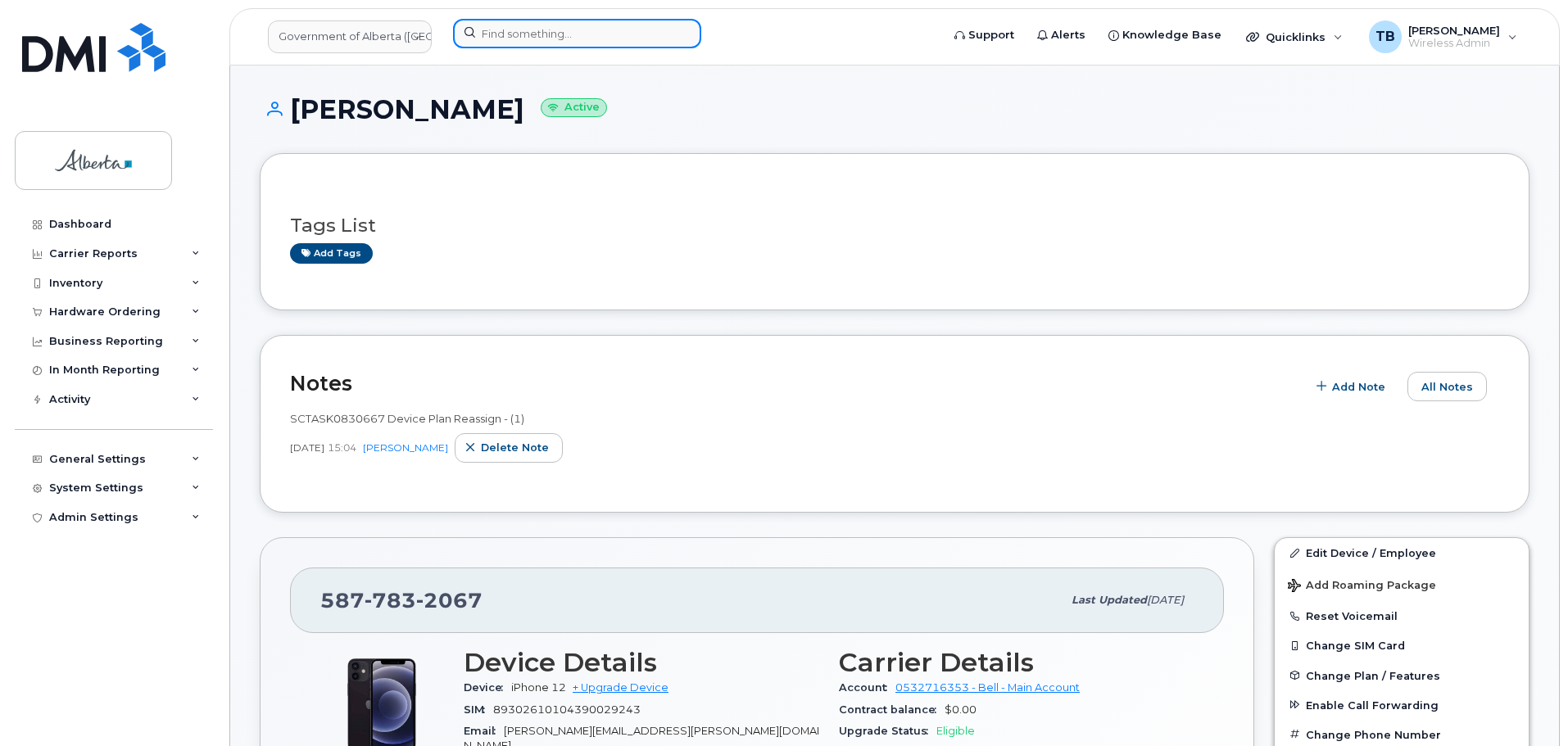
click at [508, 35] on input at bounding box center [576, 34] width 249 height 29
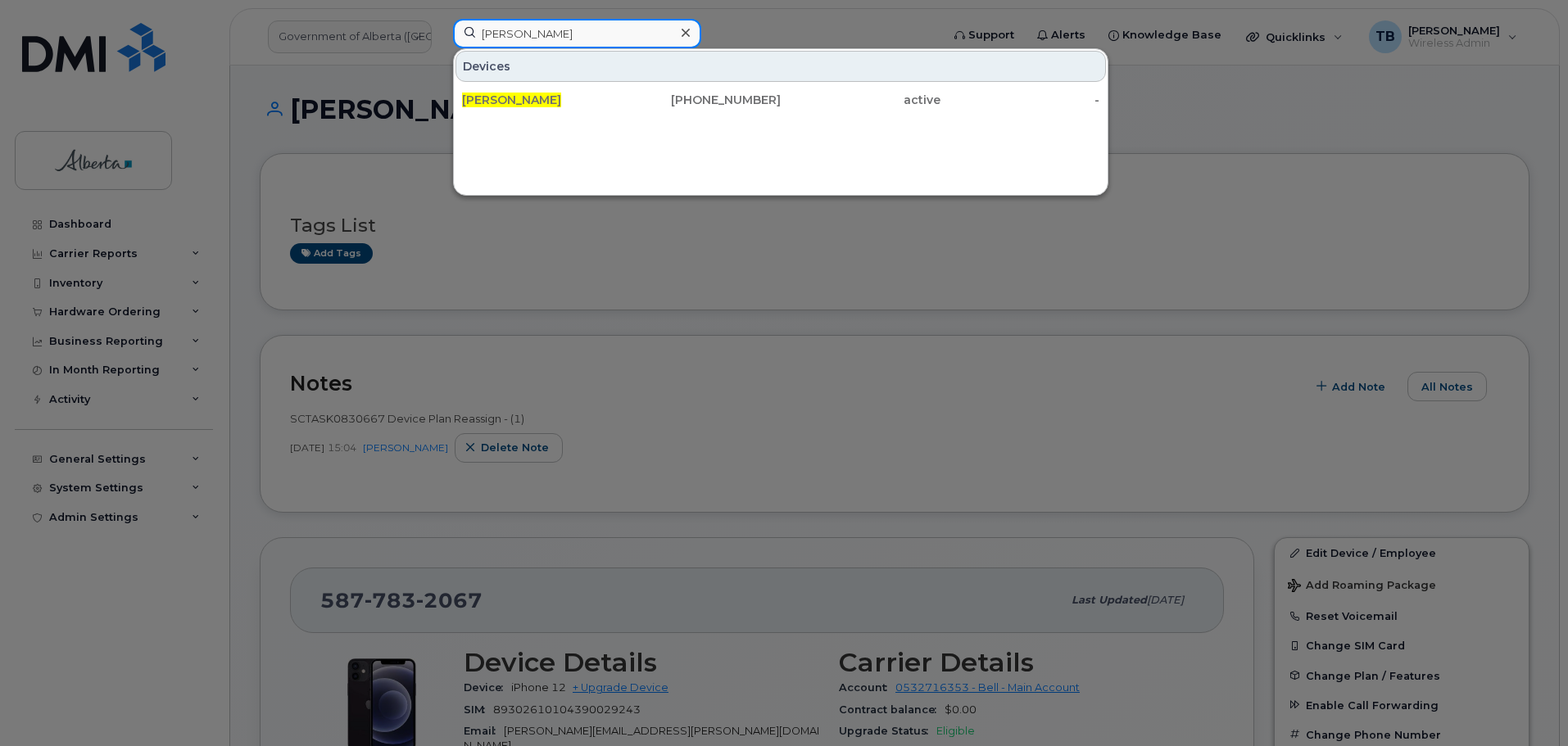
click at [567, 35] on input "[PERSON_NAME]" at bounding box center [576, 34] width 249 height 29
drag, startPoint x: 567, startPoint y: 35, endPoint x: 439, endPoint y: 39, distance: 128.1
click at [440, 39] on div "[PERSON_NAME] Devices [PERSON_NAME] [PHONE_NUMBER] active -" at bounding box center [691, 37] width 503 height 36
paste input "7802889156"
type input "7802889156"
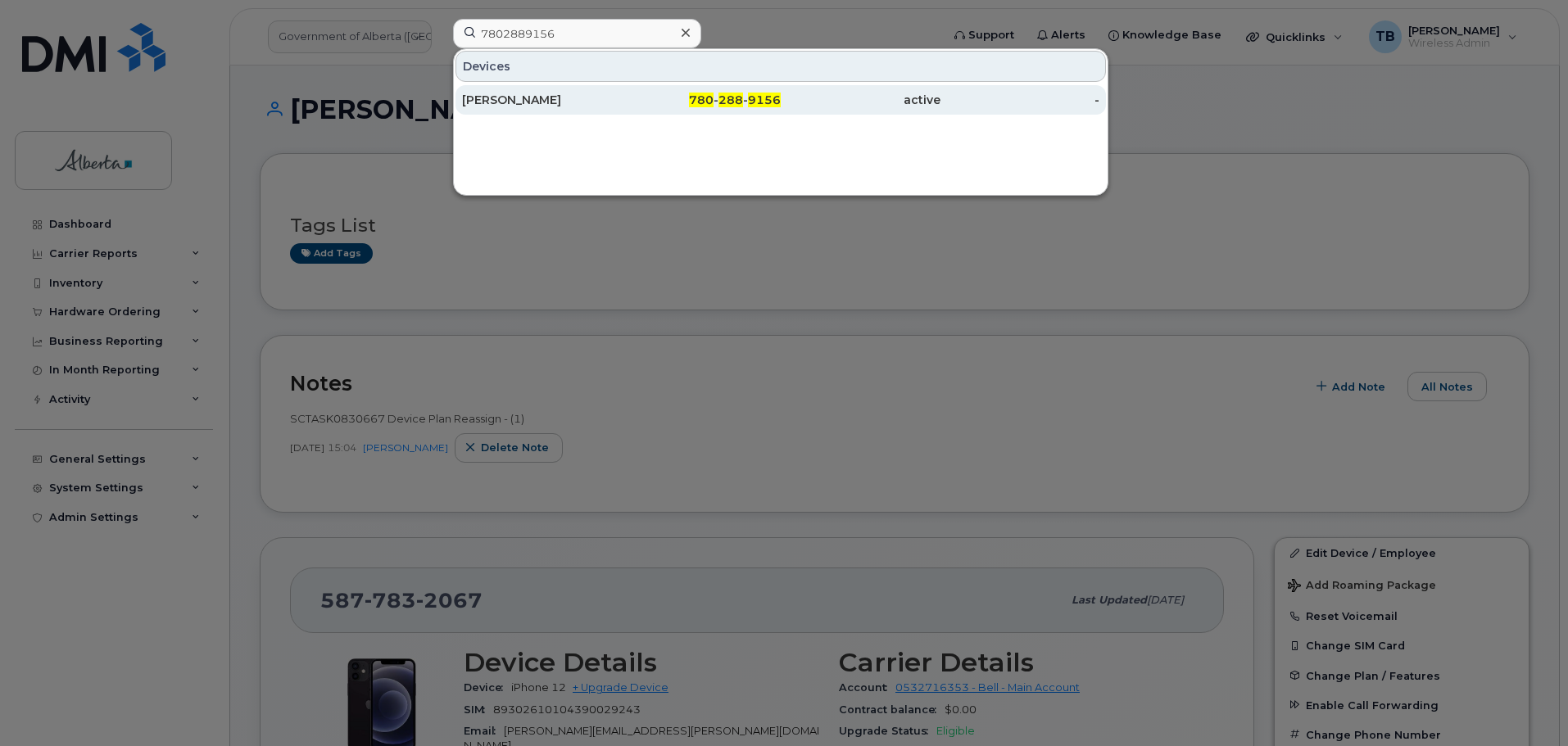
click at [524, 94] on div "[PERSON_NAME]" at bounding box center [541, 100] width 159 height 16
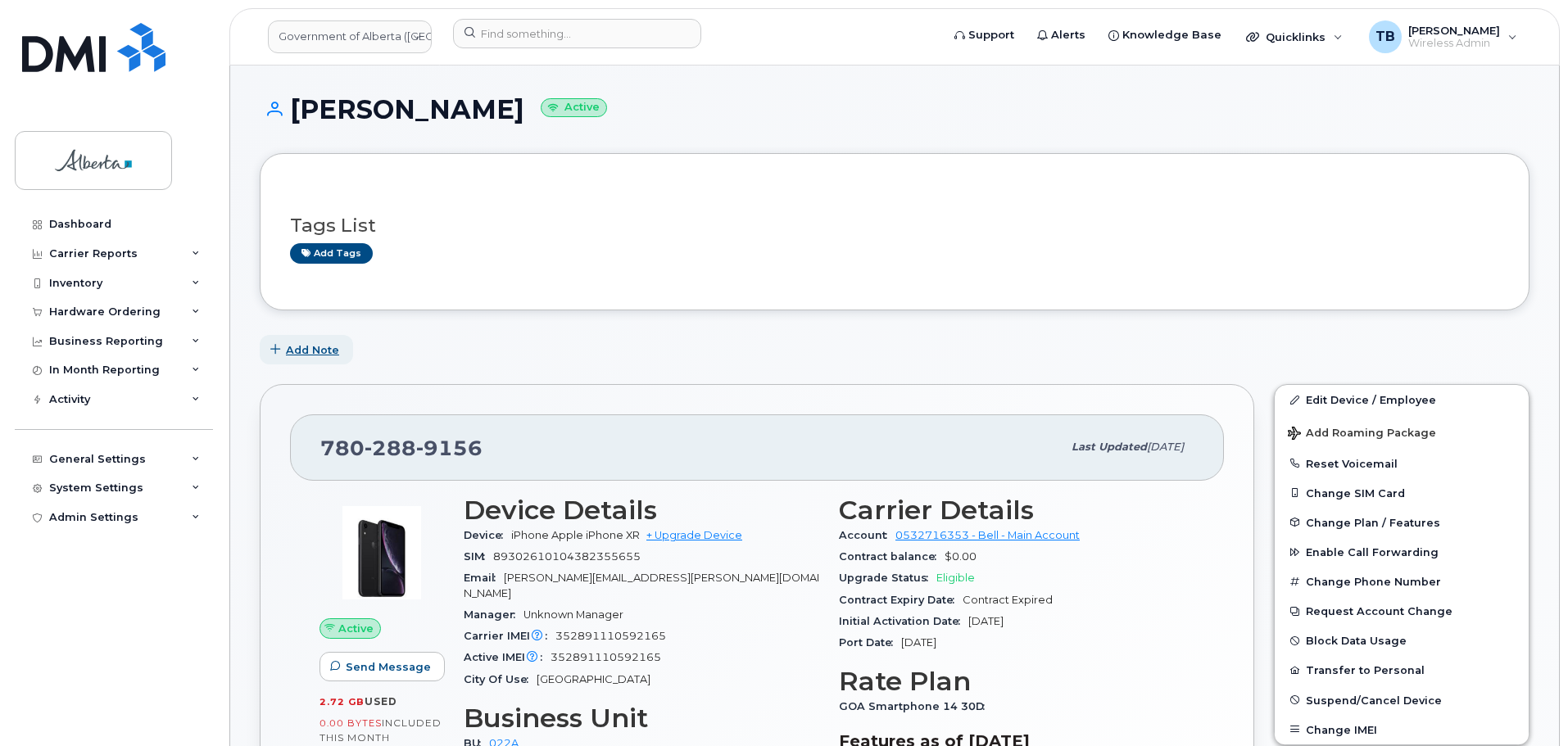
click at [331, 362] on button "Add Note" at bounding box center [306, 350] width 94 height 29
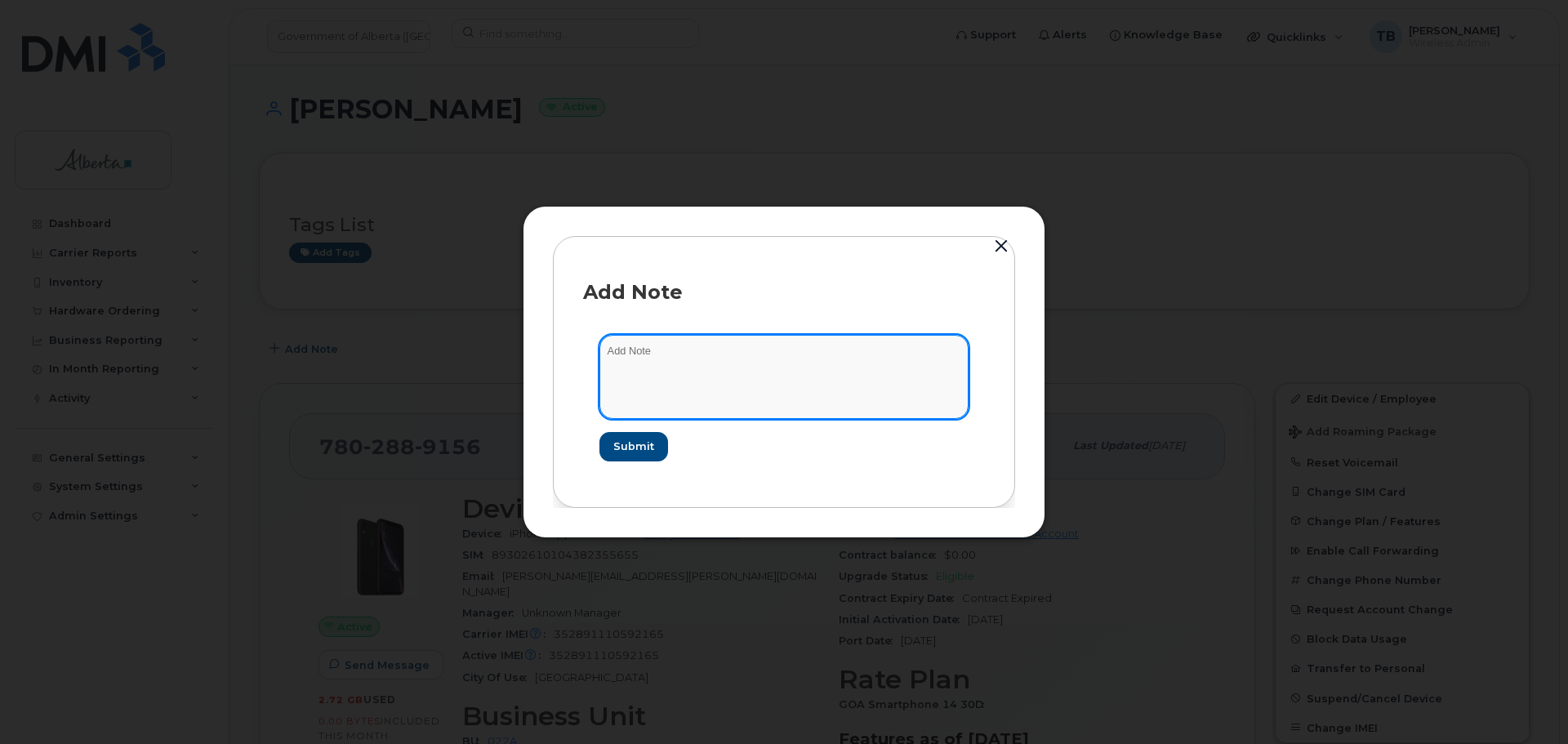
click at [653, 370] on textarea at bounding box center [784, 377] width 370 height 84
paste textarea "SCTASK0830463"
paste textarea "Device Assign Spare - (1)"
type textarea "SCTASK0830463 Device Assign Spare - (1)"
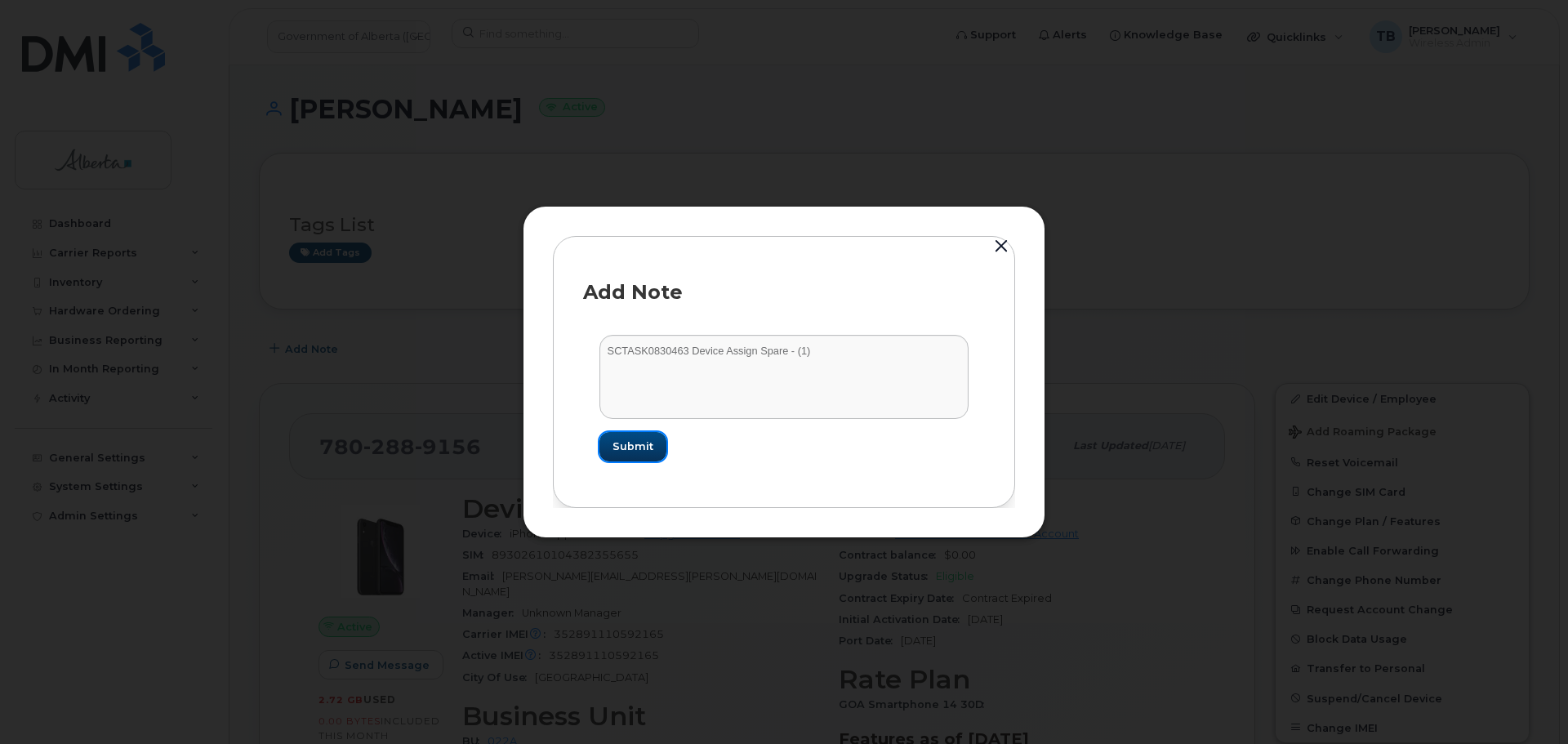
click at [621, 446] on span "Submit" at bounding box center [633, 446] width 41 height 15
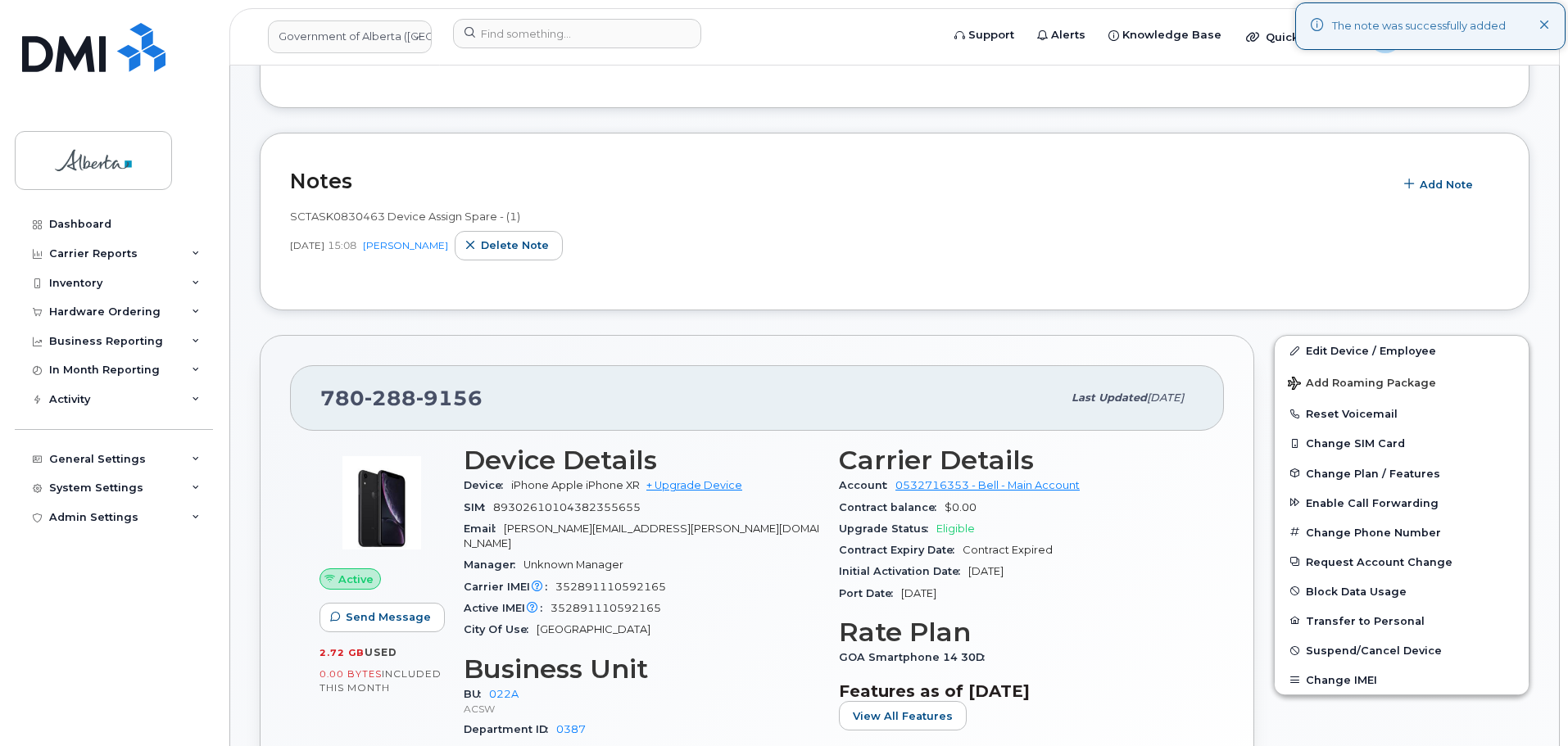
scroll to position [246, 0]
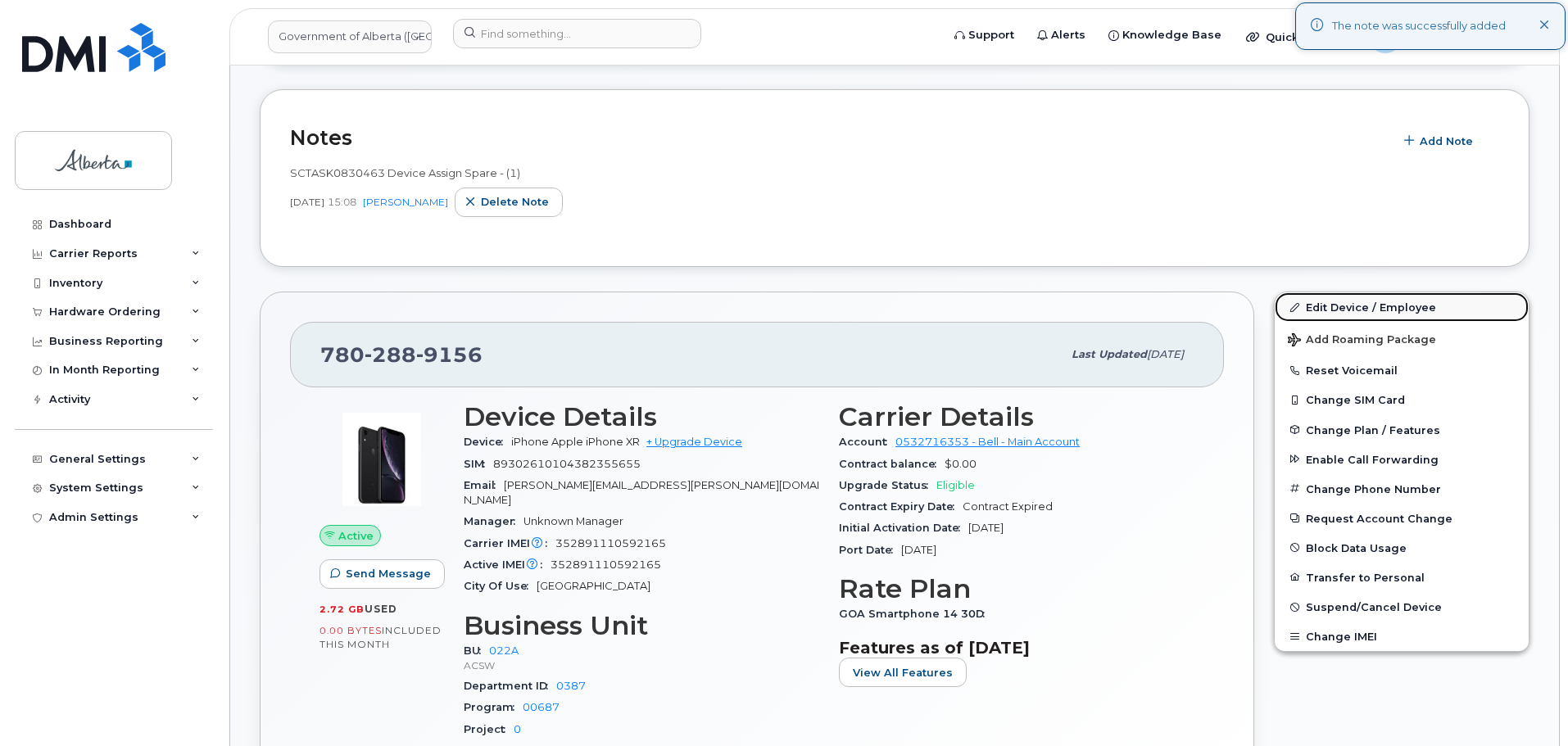
click at [1318, 304] on link "Edit Device / Employee" at bounding box center [1401, 307] width 254 height 29
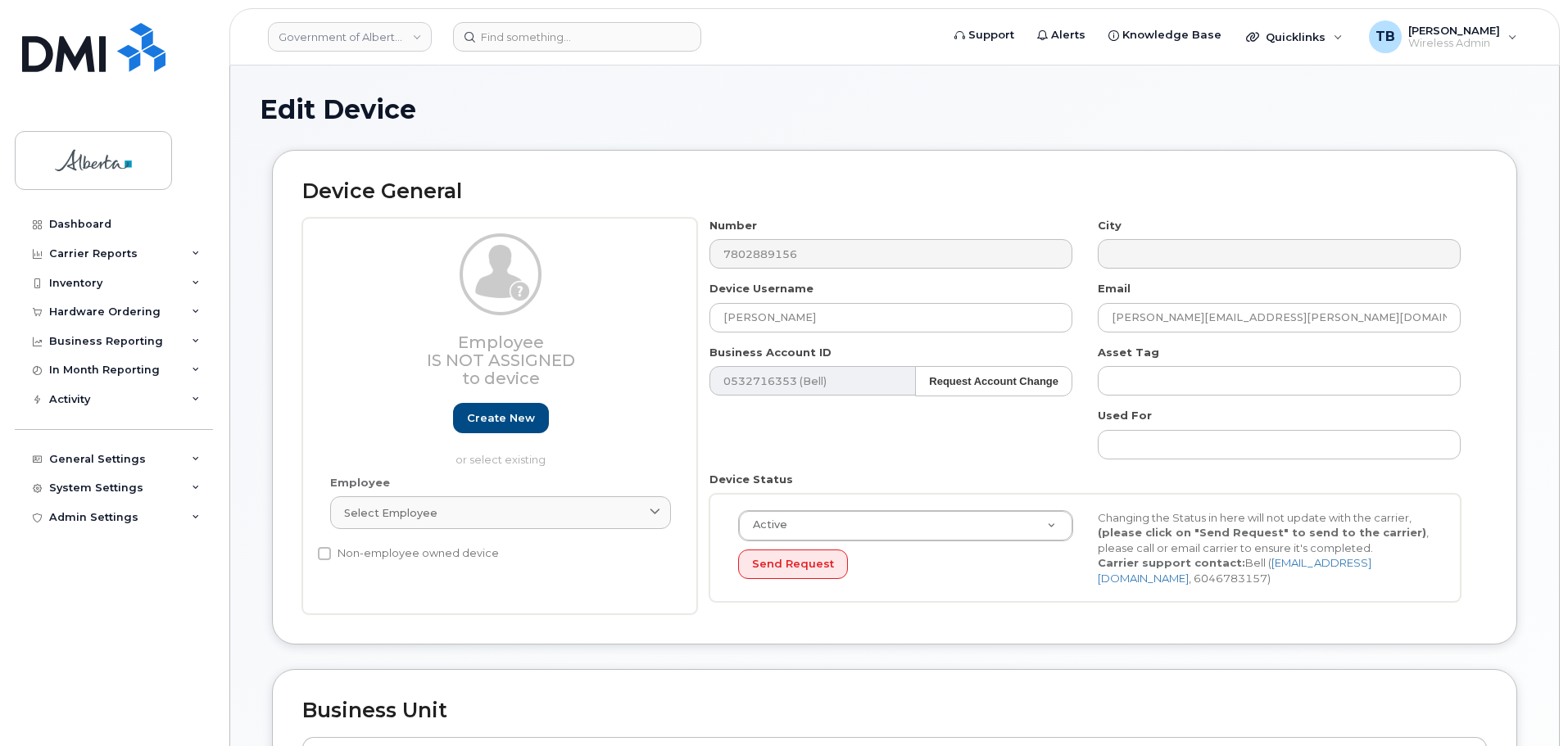
select select "4749739"
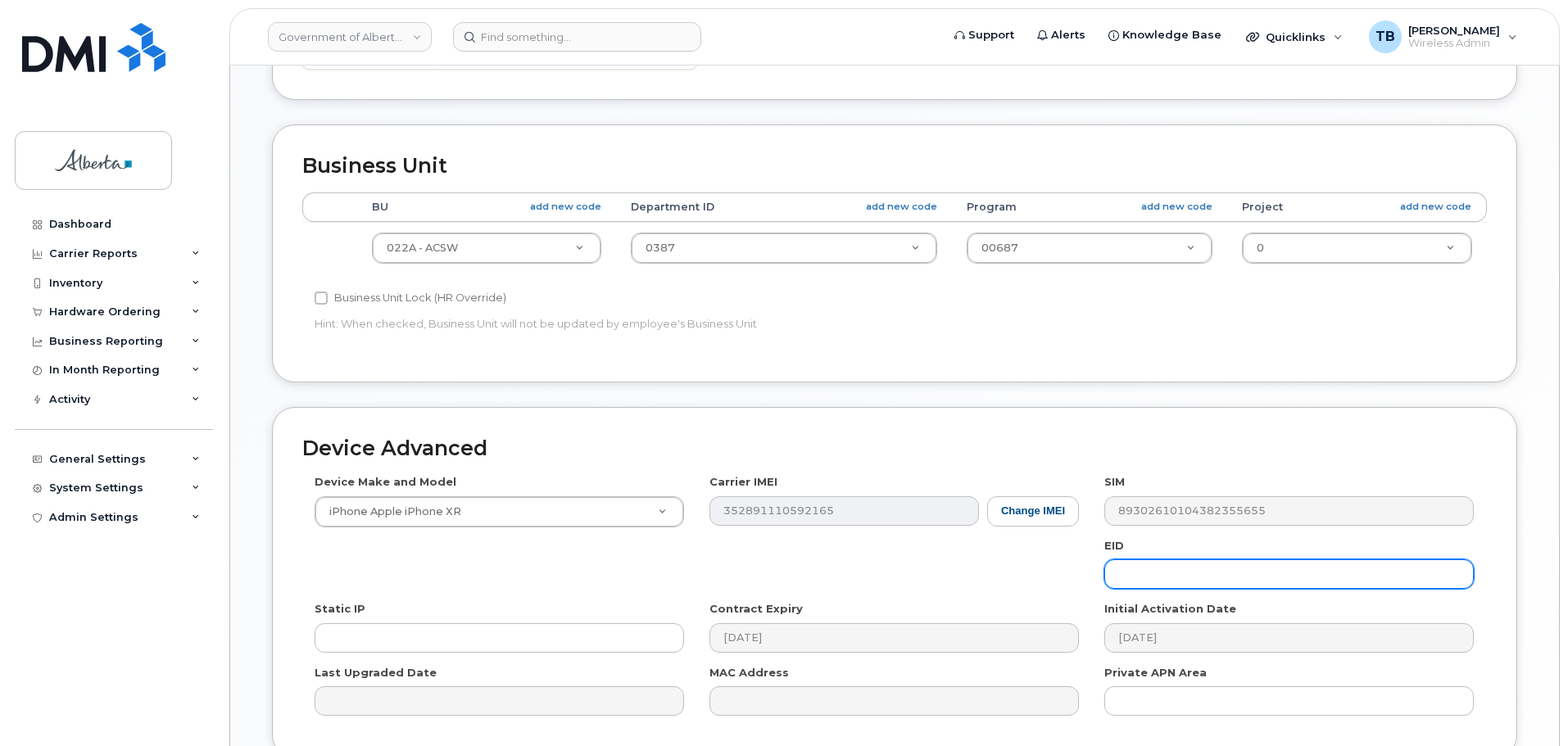
scroll to position [574, 0]
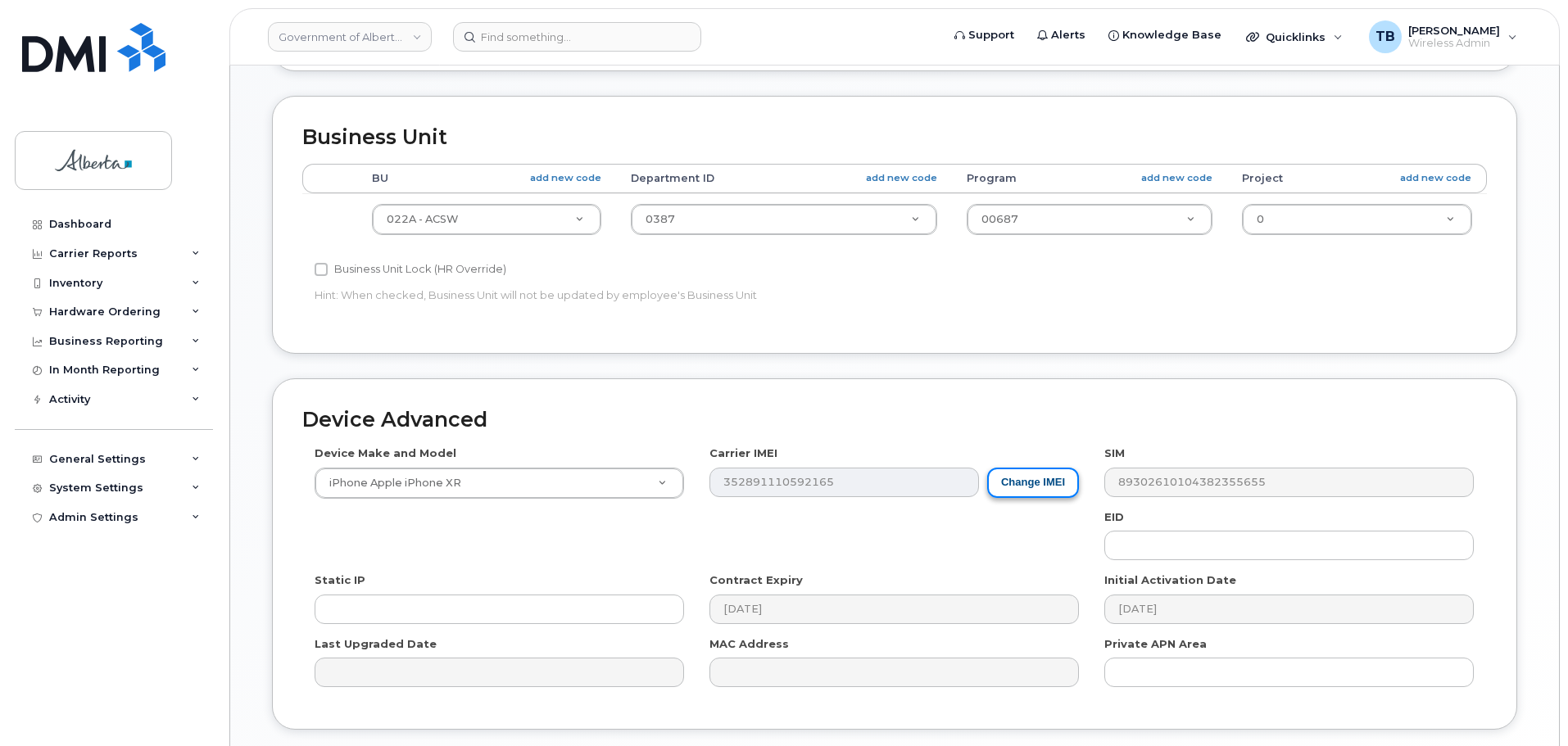
click at [1012, 480] on button "Change IMEI" at bounding box center [1033, 483] width 92 height 30
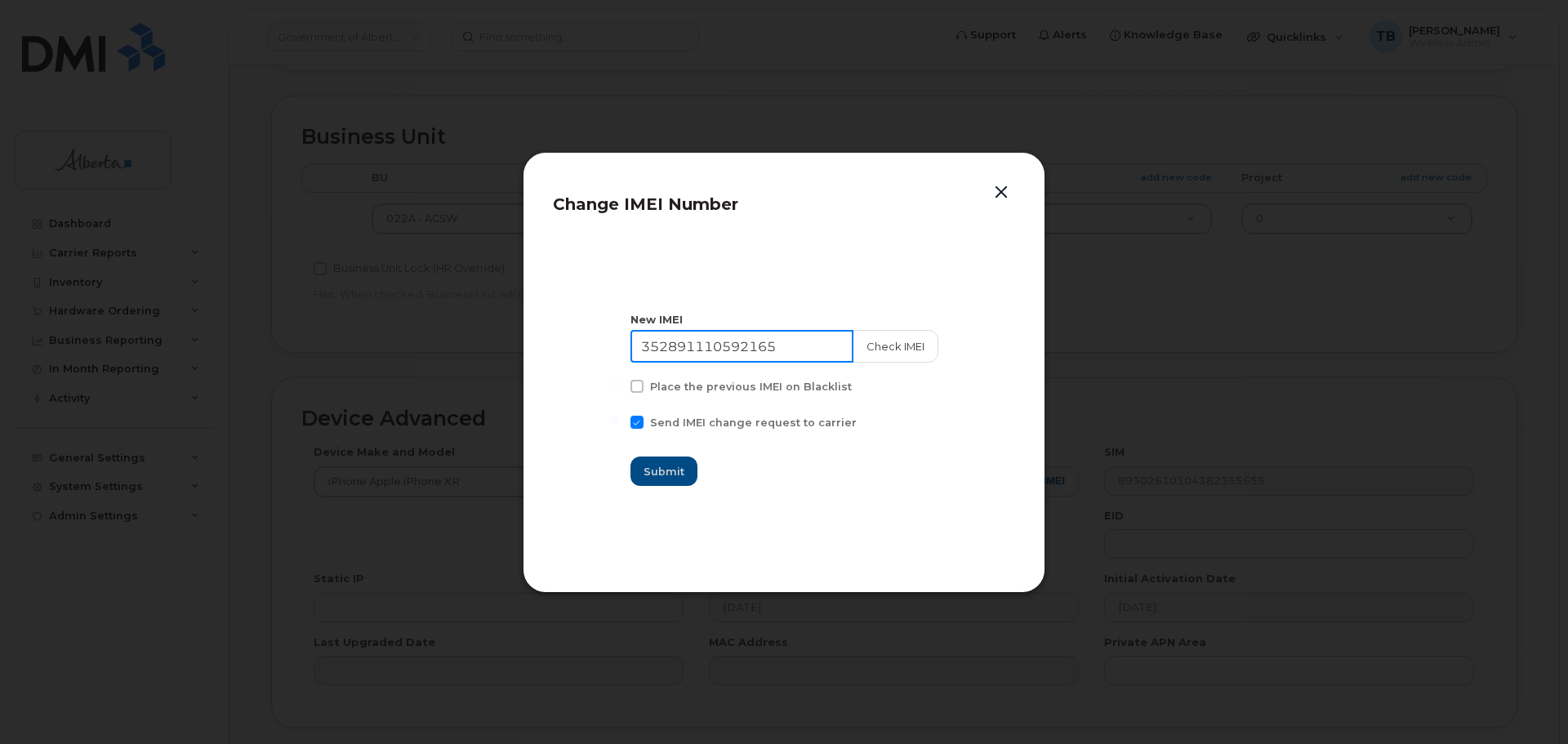
drag, startPoint x: 804, startPoint y: 352, endPoint x: 569, endPoint y: 352, distance: 235.0
click at [570, 352] on section "New IMEI [TECHNICAL_ID] Check IMEI Place the previous IMEI on Blacklist Send IM…" at bounding box center [784, 400] width 462 height 327
paste input "680511868875"
type input "356805118688755"
click at [908, 347] on button "Check IMEI" at bounding box center [894, 346] width 85 height 33
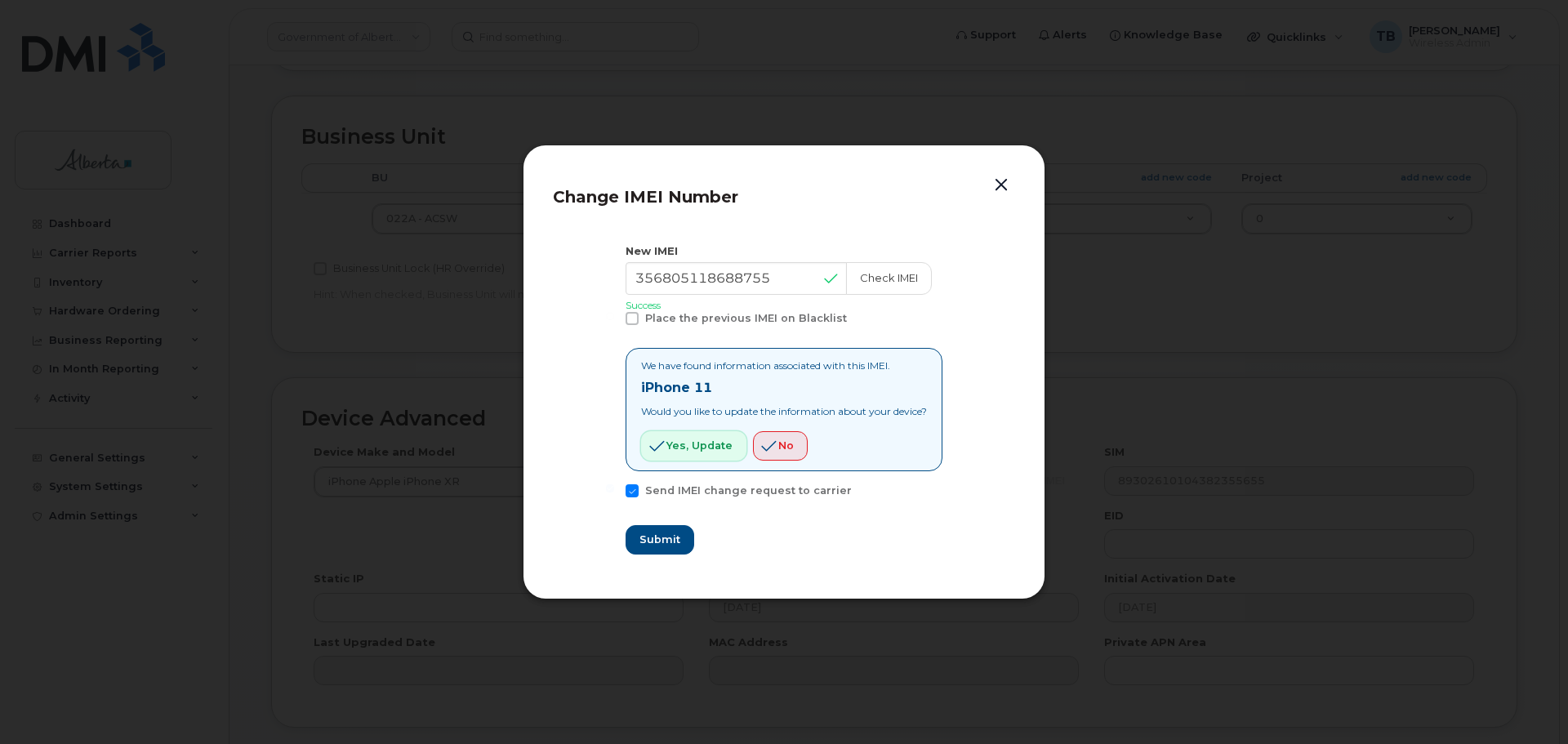
click at [686, 447] on span "Yes, update" at bounding box center [699, 445] width 66 height 15
click at [666, 535] on span "Submit" at bounding box center [658, 540] width 41 height 15
type input "356805118688755"
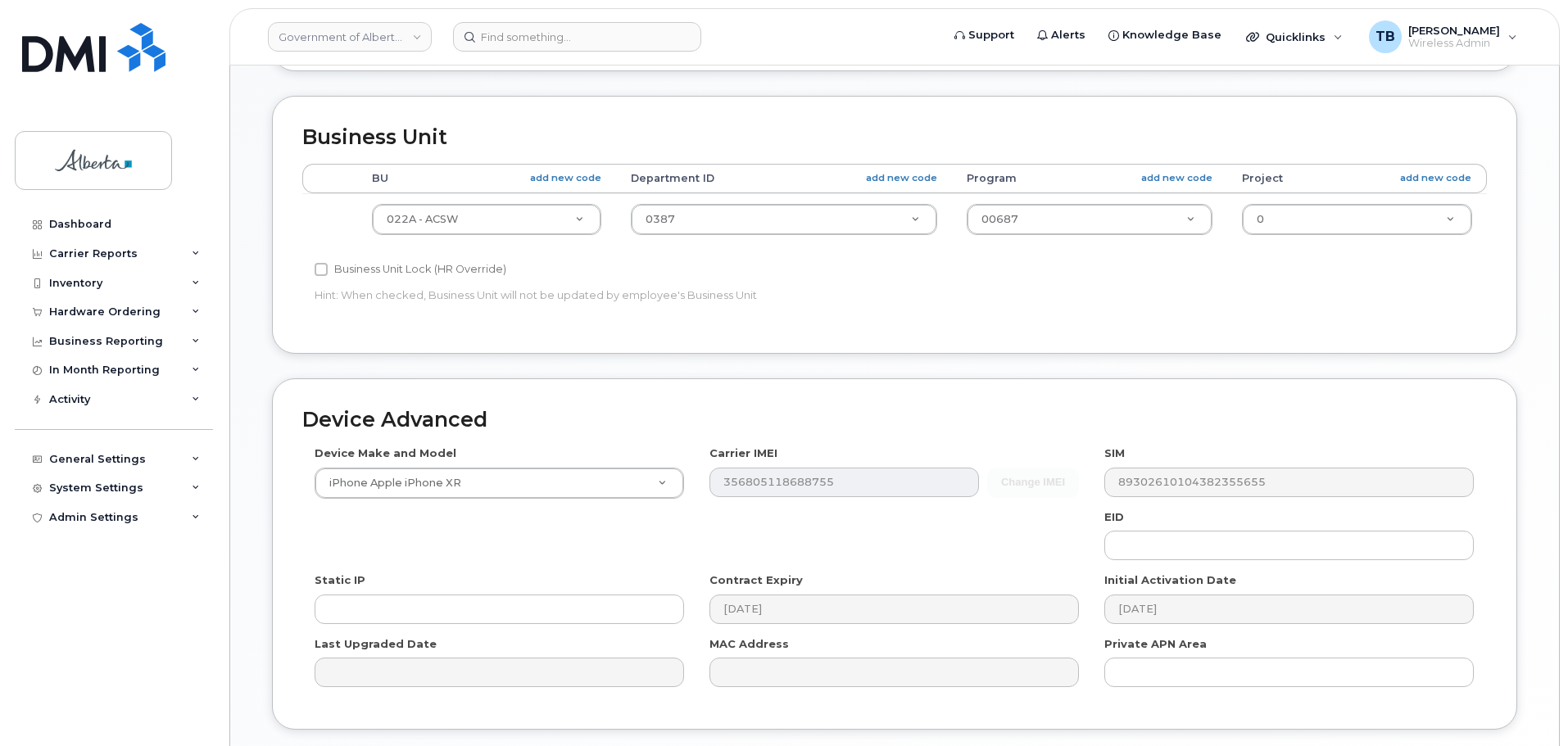
scroll to position [694, 0]
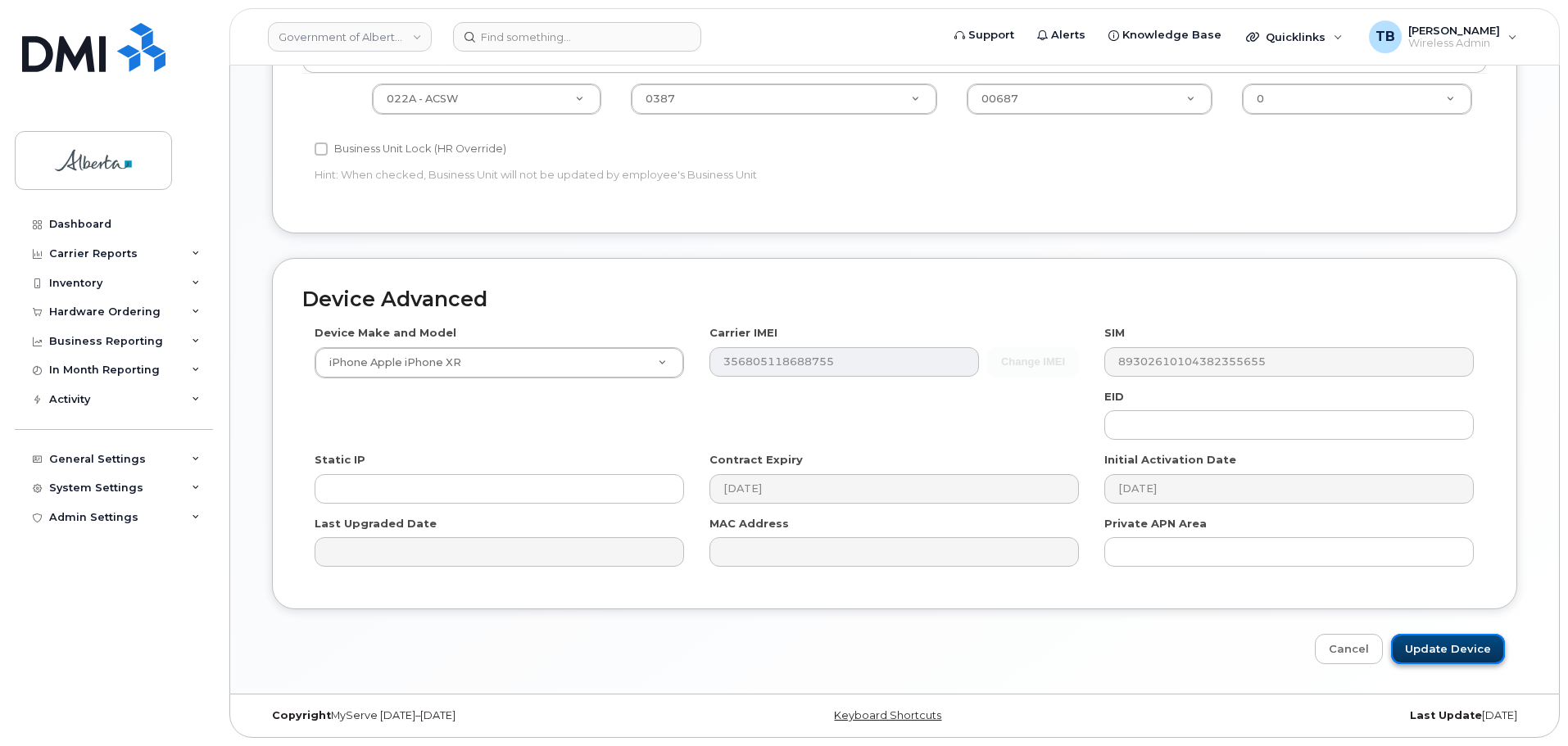
click at [1464, 658] on input "Update Device" at bounding box center [1447, 649] width 114 height 30
type input "Saving..."
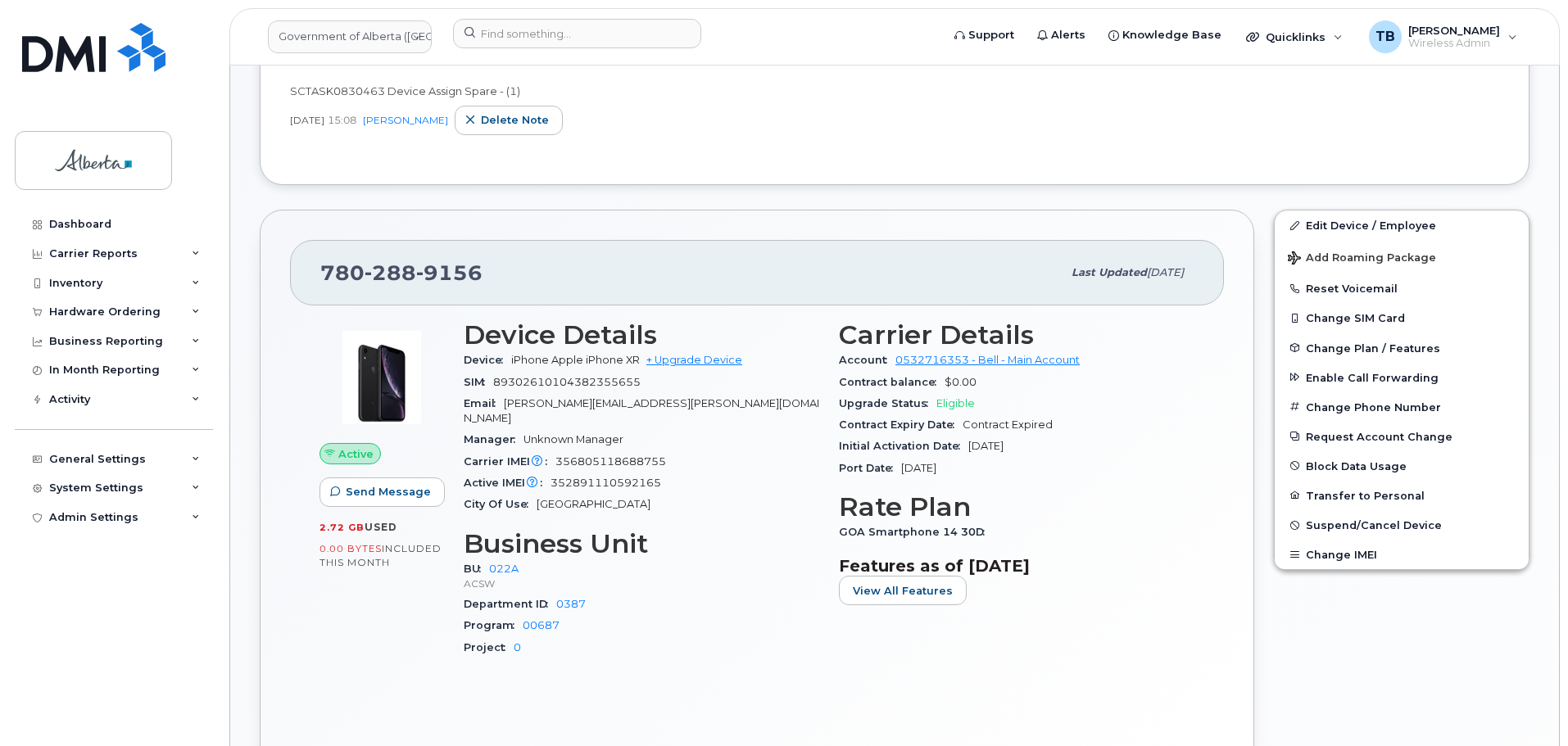
scroll to position [313, 0]
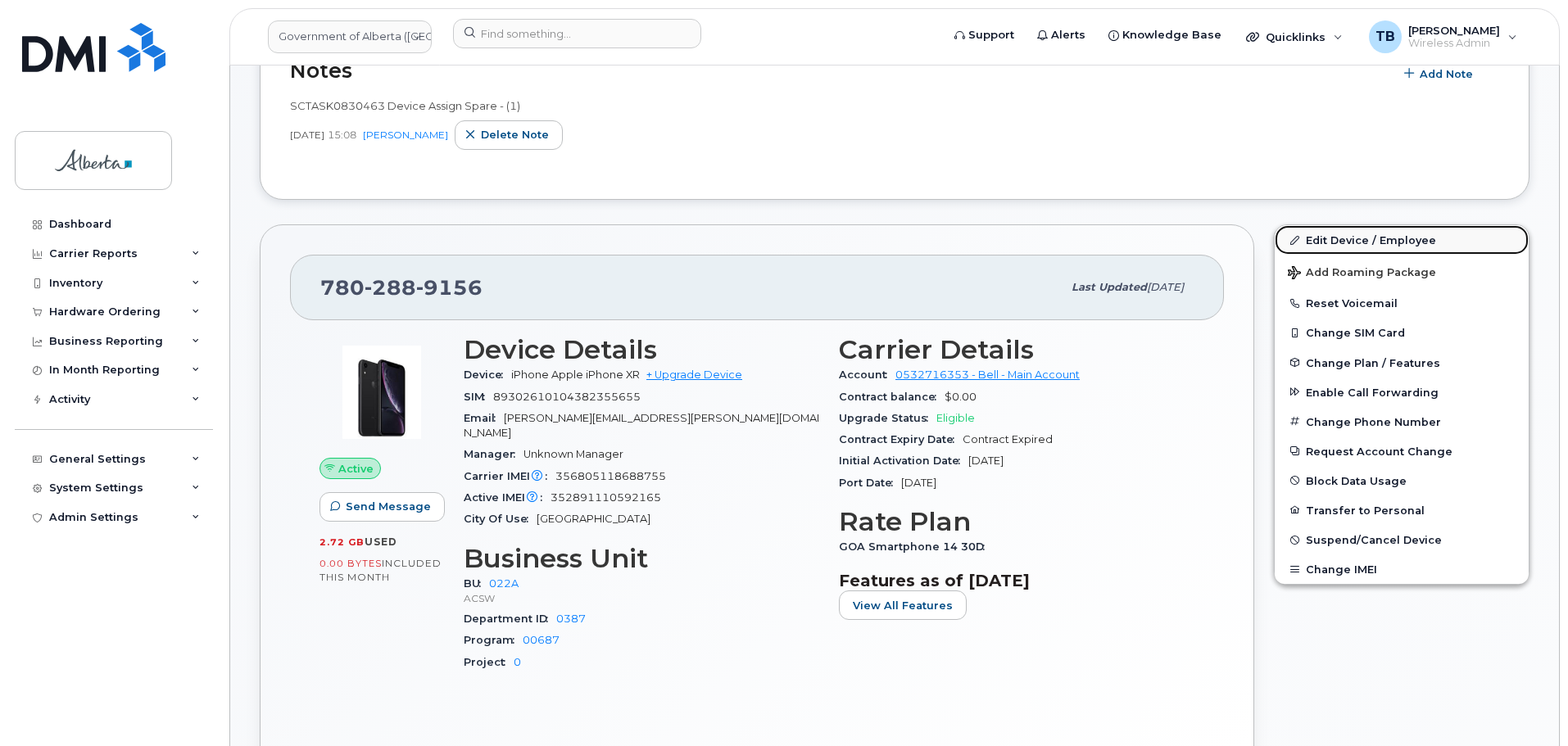
click at [1361, 240] on link "Edit Device / Employee" at bounding box center [1401, 240] width 254 height 29
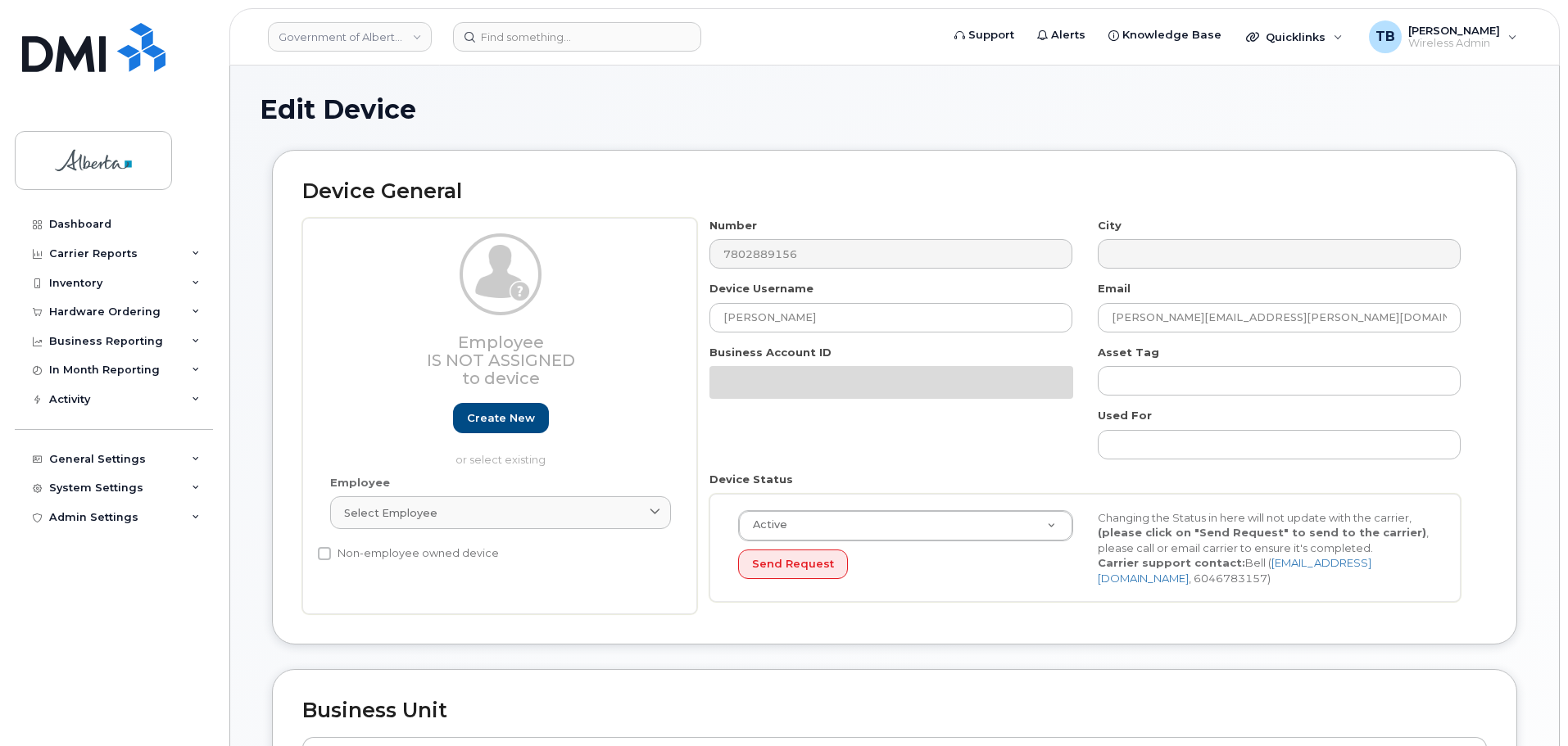
select select "4749739"
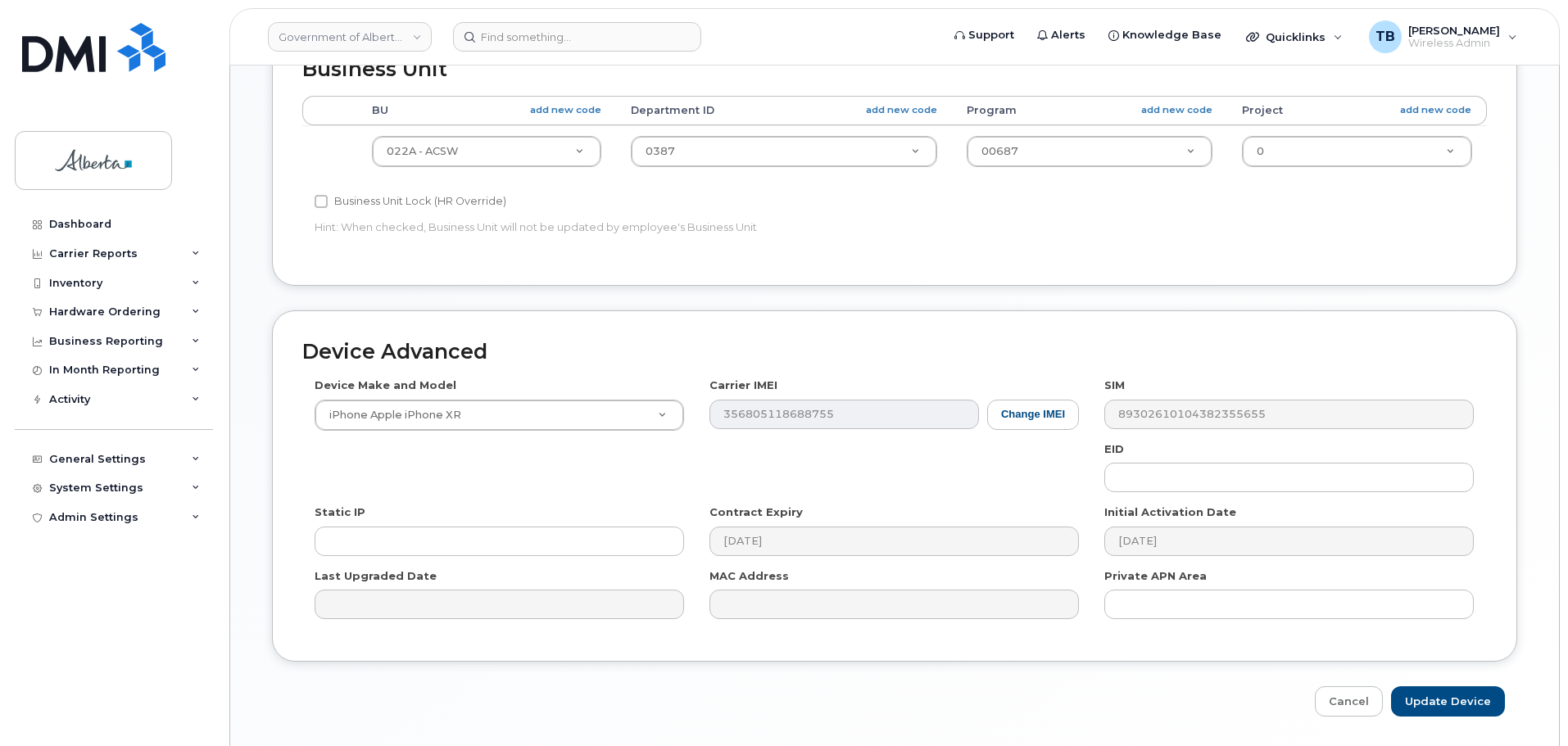
scroll to position [694, 0]
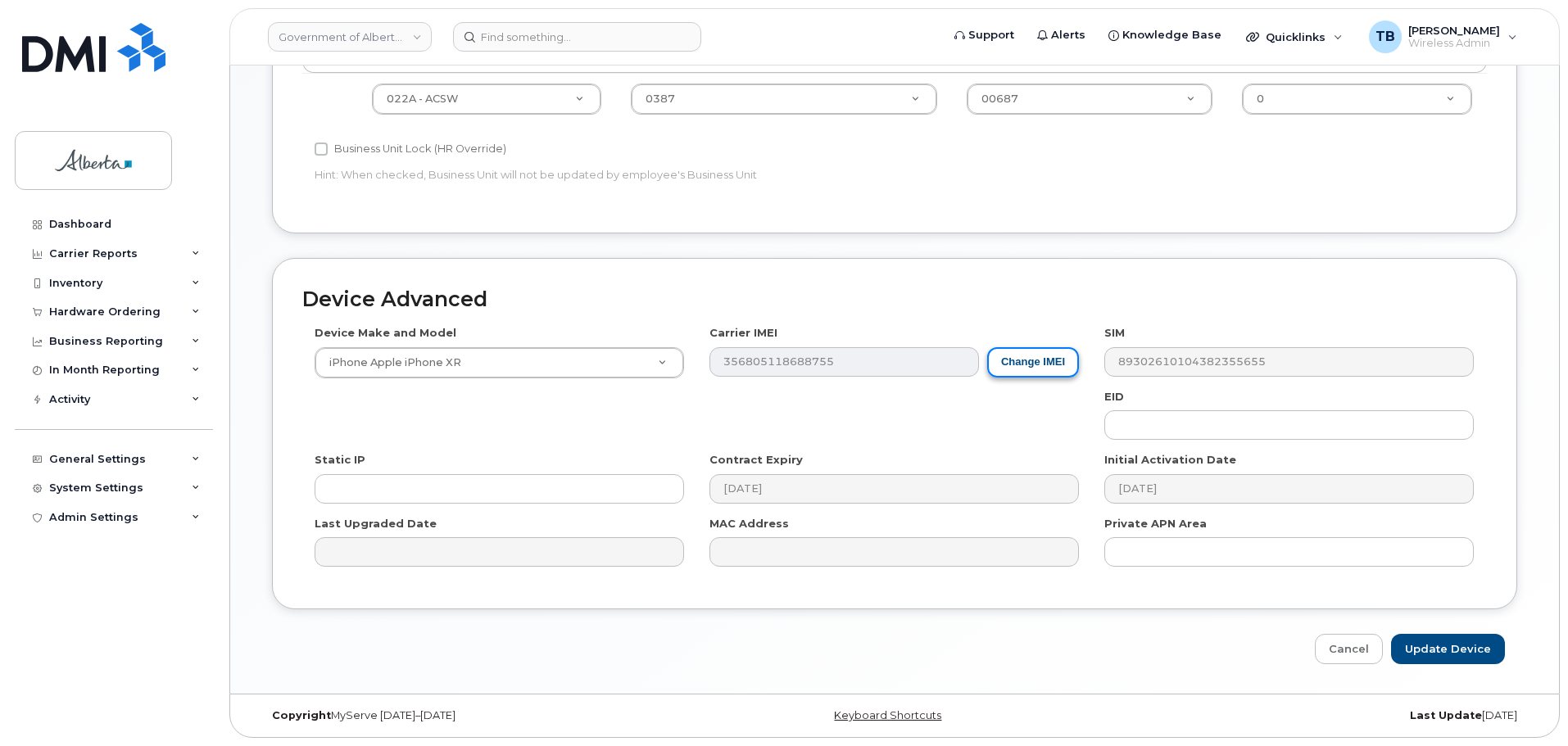
click at [1035, 364] on button "Change IMEI" at bounding box center [1033, 362] width 92 height 30
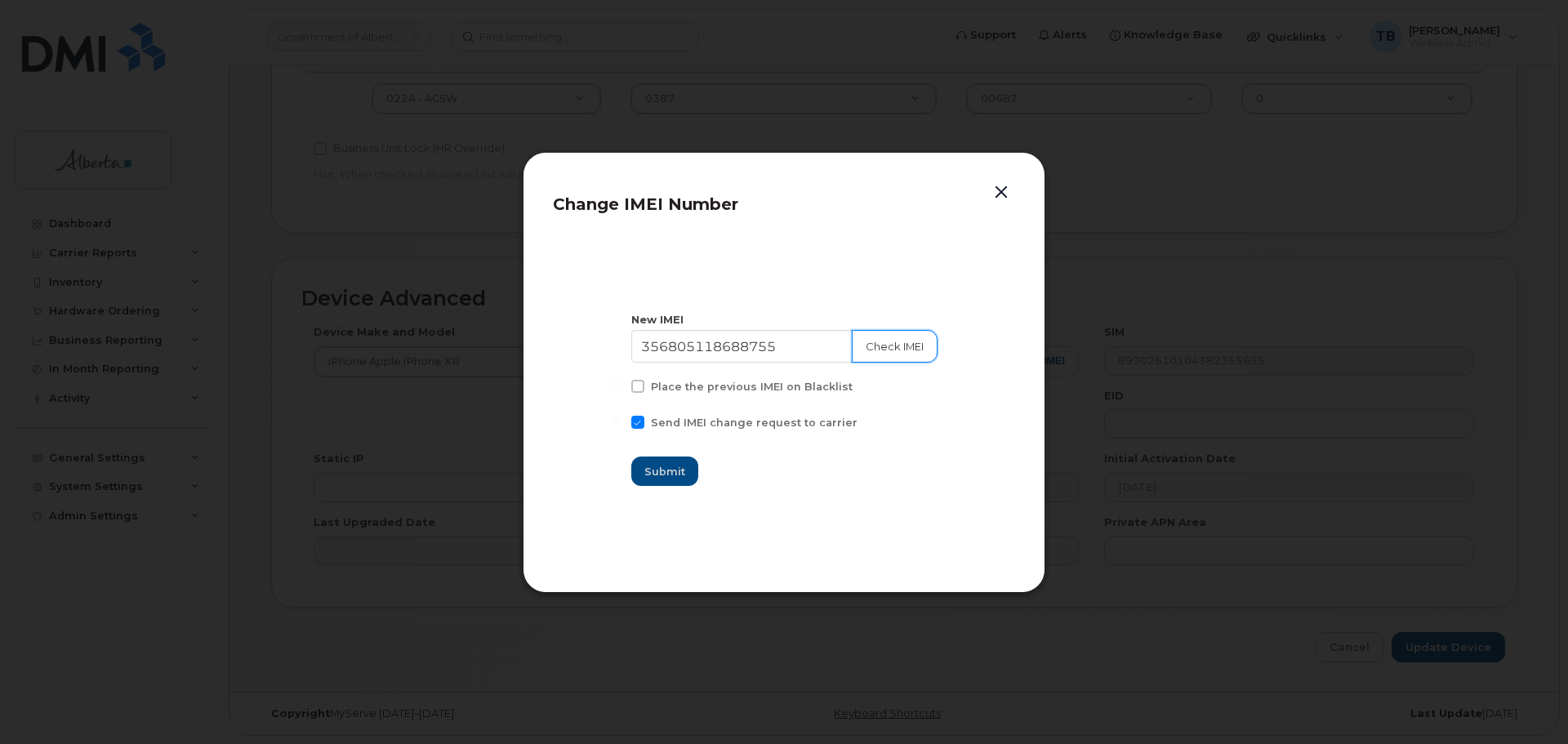
click at [895, 345] on button "Check IMEI" at bounding box center [894, 346] width 85 height 33
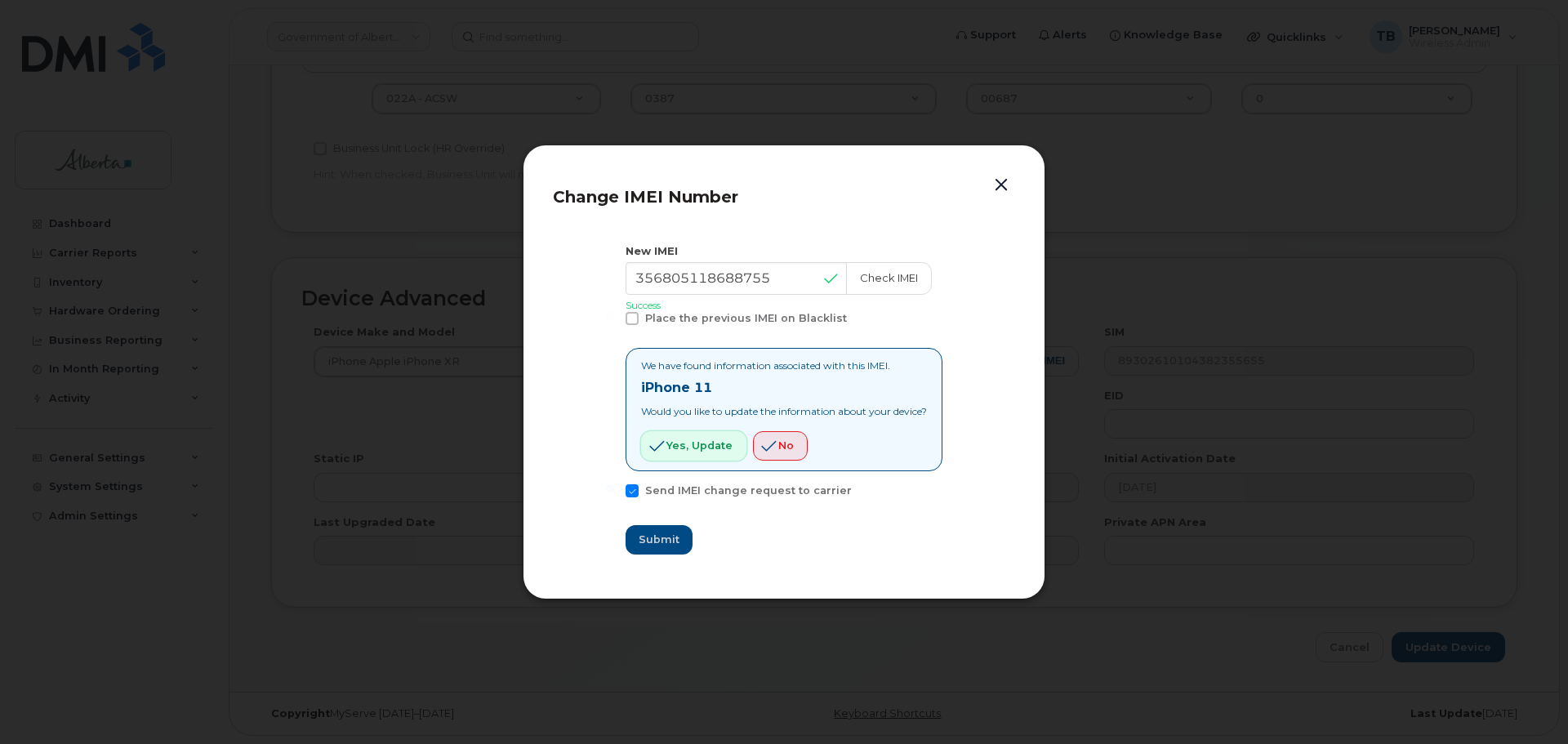
click at [707, 441] on span "Yes, update" at bounding box center [699, 445] width 66 height 15
click at [1017, 182] on div "Change IMEI Number New IMEI 356805118688755 Check IMEI Success Place the previo…" at bounding box center [784, 372] width 523 height 455
click at [1004, 186] on button "button" at bounding box center [1001, 185] width 25 height 23
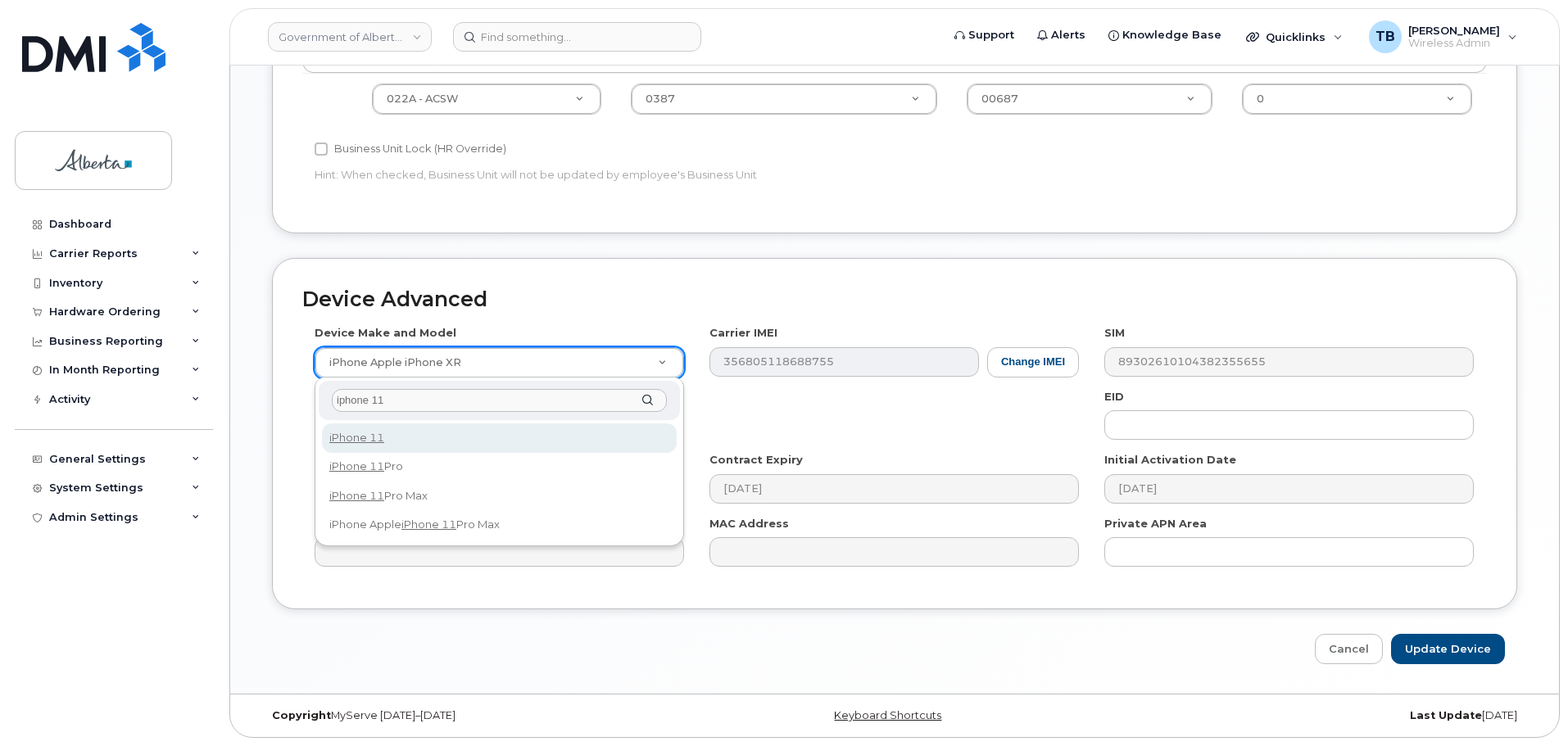
type input "iphone 11"
select select "1698"
click at [360, 447] on div "Device Make and Model iPhone Apple iPhone XR Android TCL 502 Watch Apple Watch …" at bounding box center [894, 452] width 1185 height 254
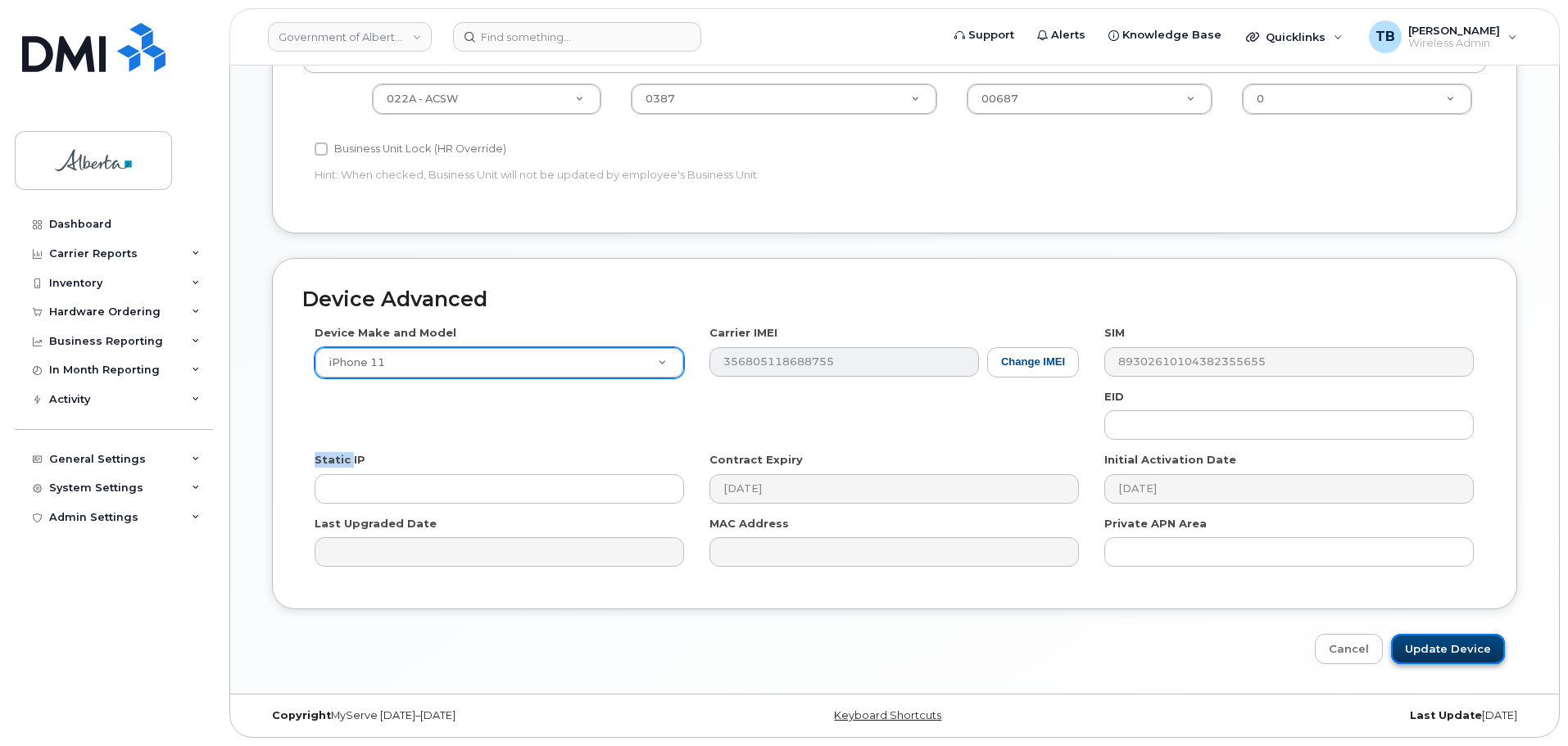
click at [1463, 649] on input "Update Device" at bounding box center [1447, 649] width 114 height 30
type input "Saving..."
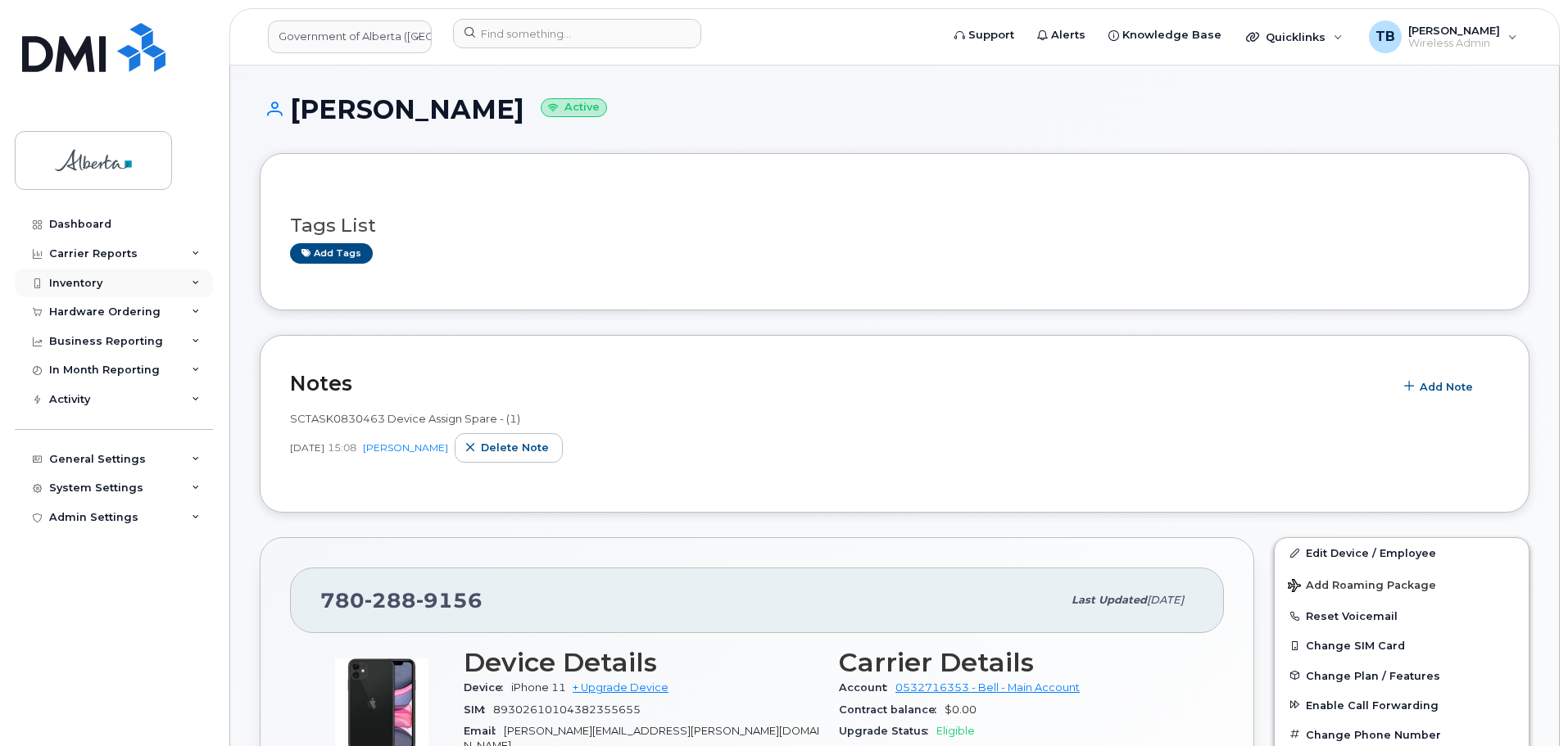
click at [77, 281] on div "Inventory" at bounding box center [76, 283] width 53 height 13
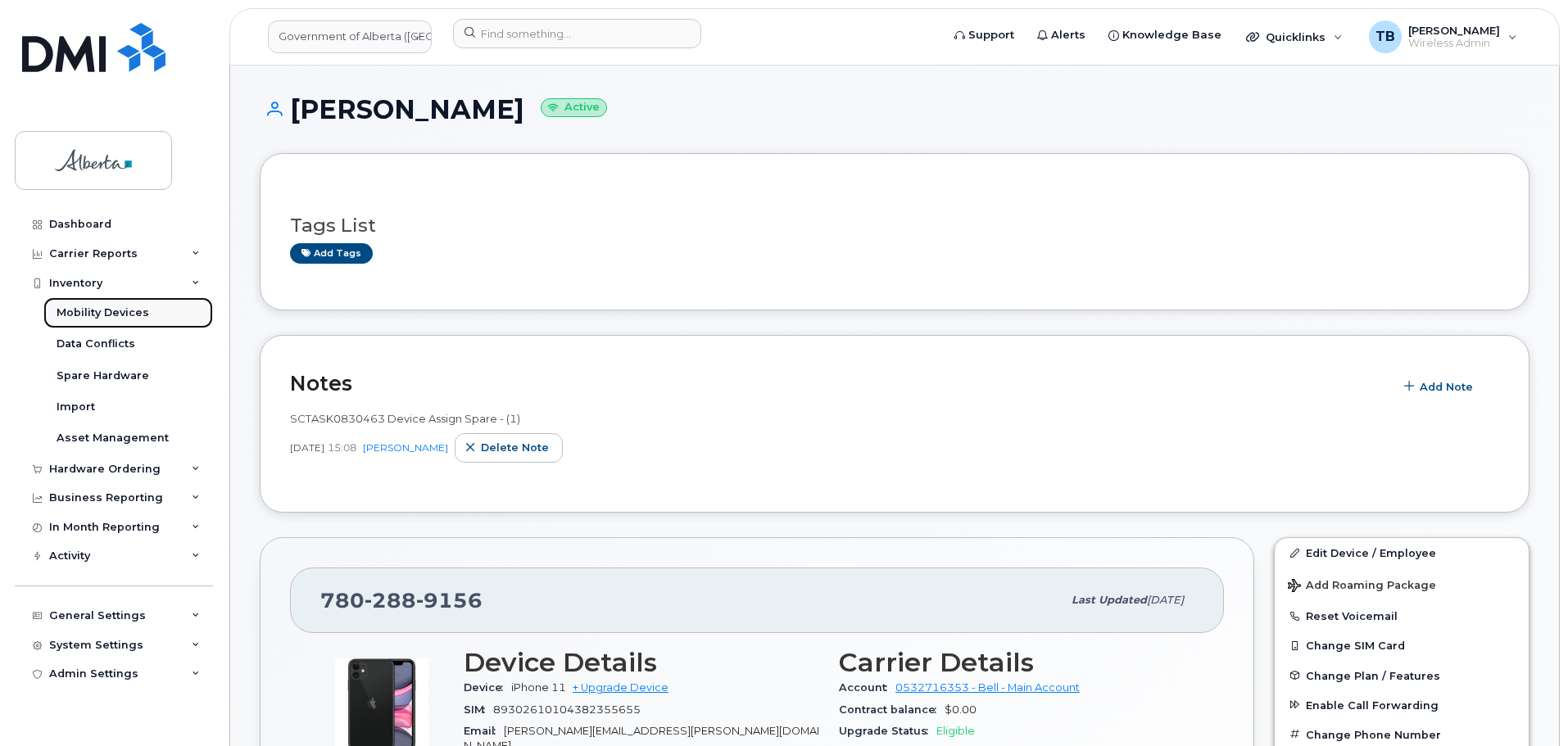
click at [78, 317] on div "Mobility Devices" at bounding box center [103, 313] width 93 height 15
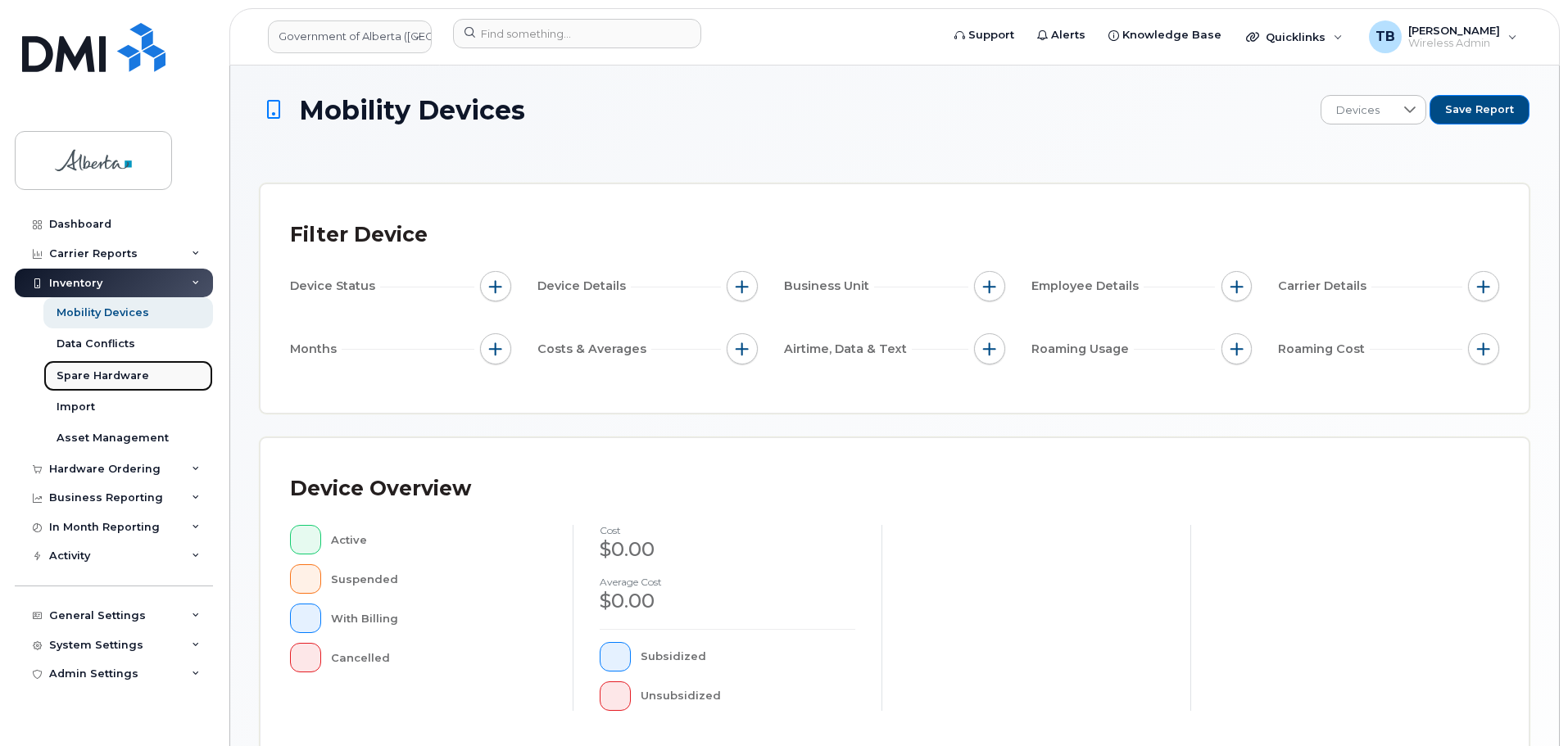
click at [77, 375] on div "Spare Hardware" at bounding box center [103, 376] width 93 height 15
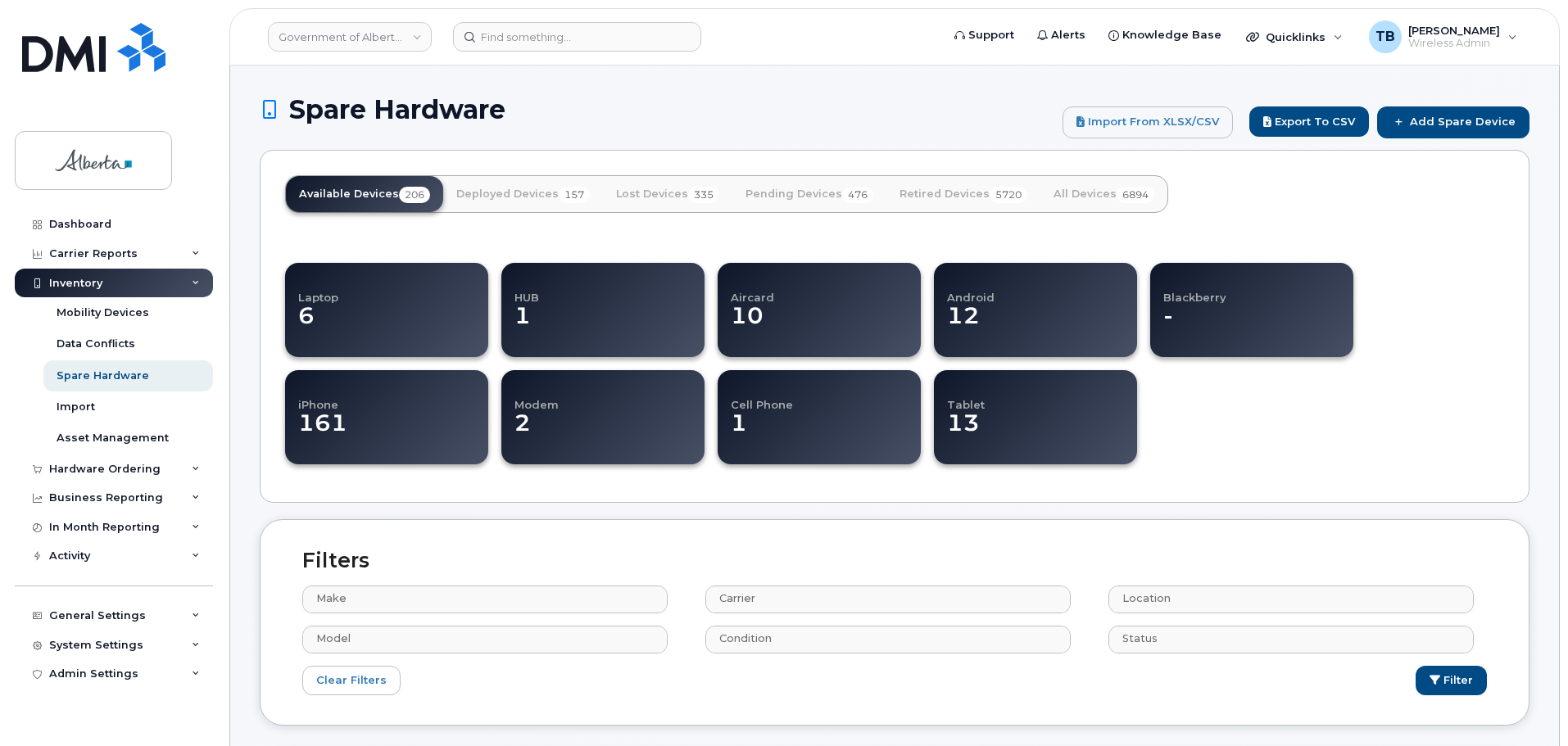
select select
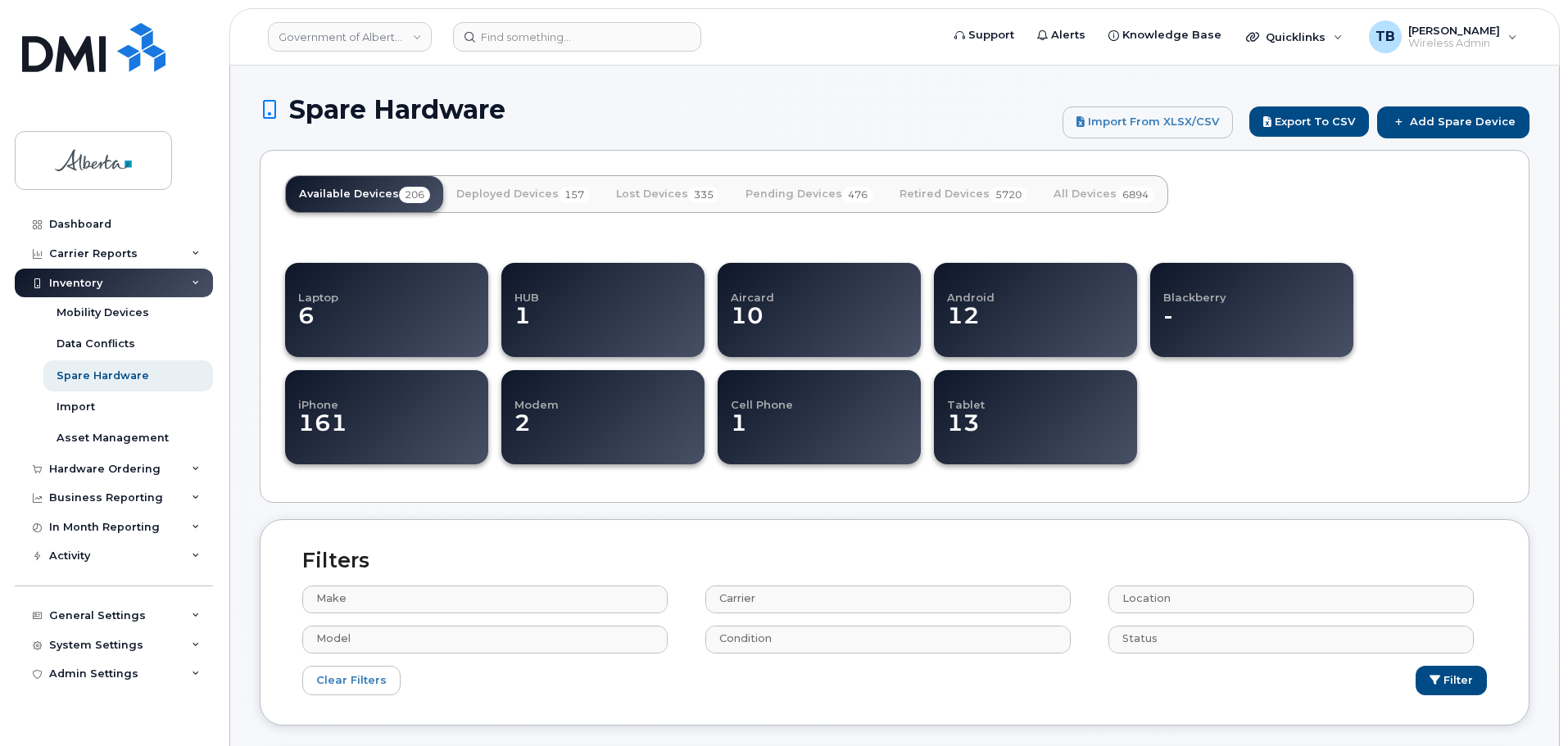
select select
click at [1447, 117] on link "Add Spare Device" at bounding box center [1452, 122] width 152 height 31
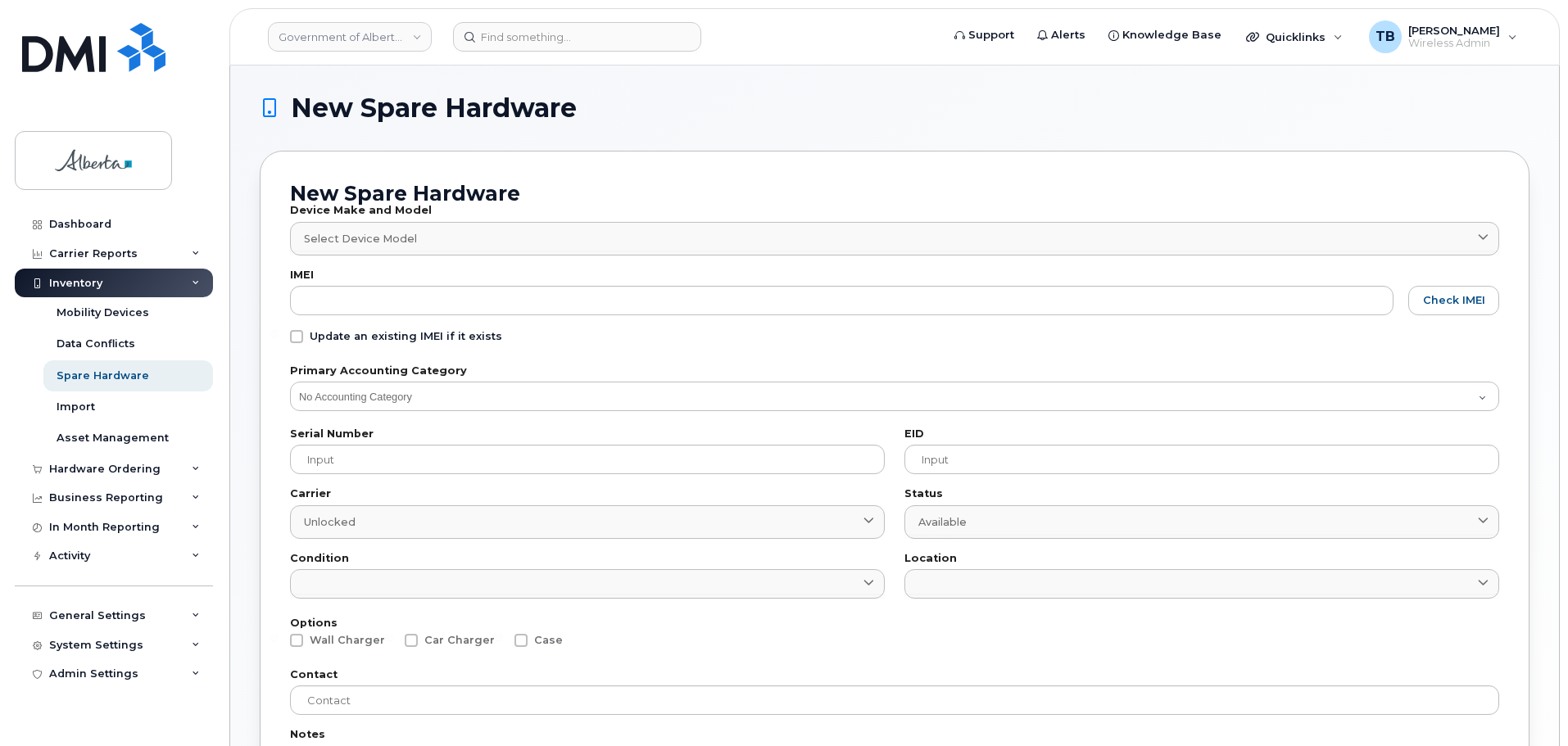
drag, startPoint x: 333, startPoint y: 240, endPoint x: 339, endPoint y: 250, distance: 11.7
click at [334, 240] on span "Select Device Model" at bounding box center [361, 239] width 113 height 15
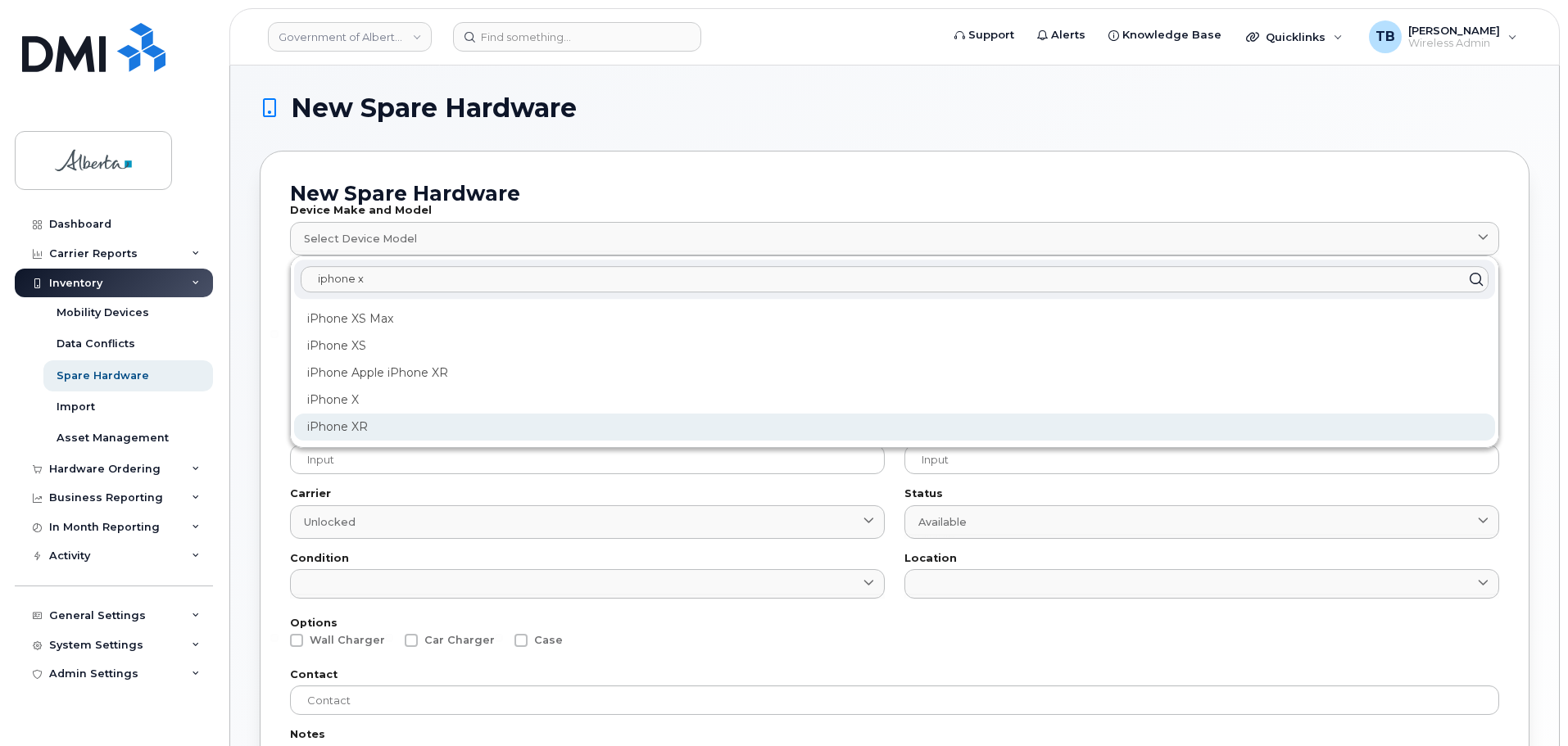
type input "iphone x"
click at [342, 423] on div "iPhone XR" at bounding box center [894, 427] width 1201 height 27
type input "2558"
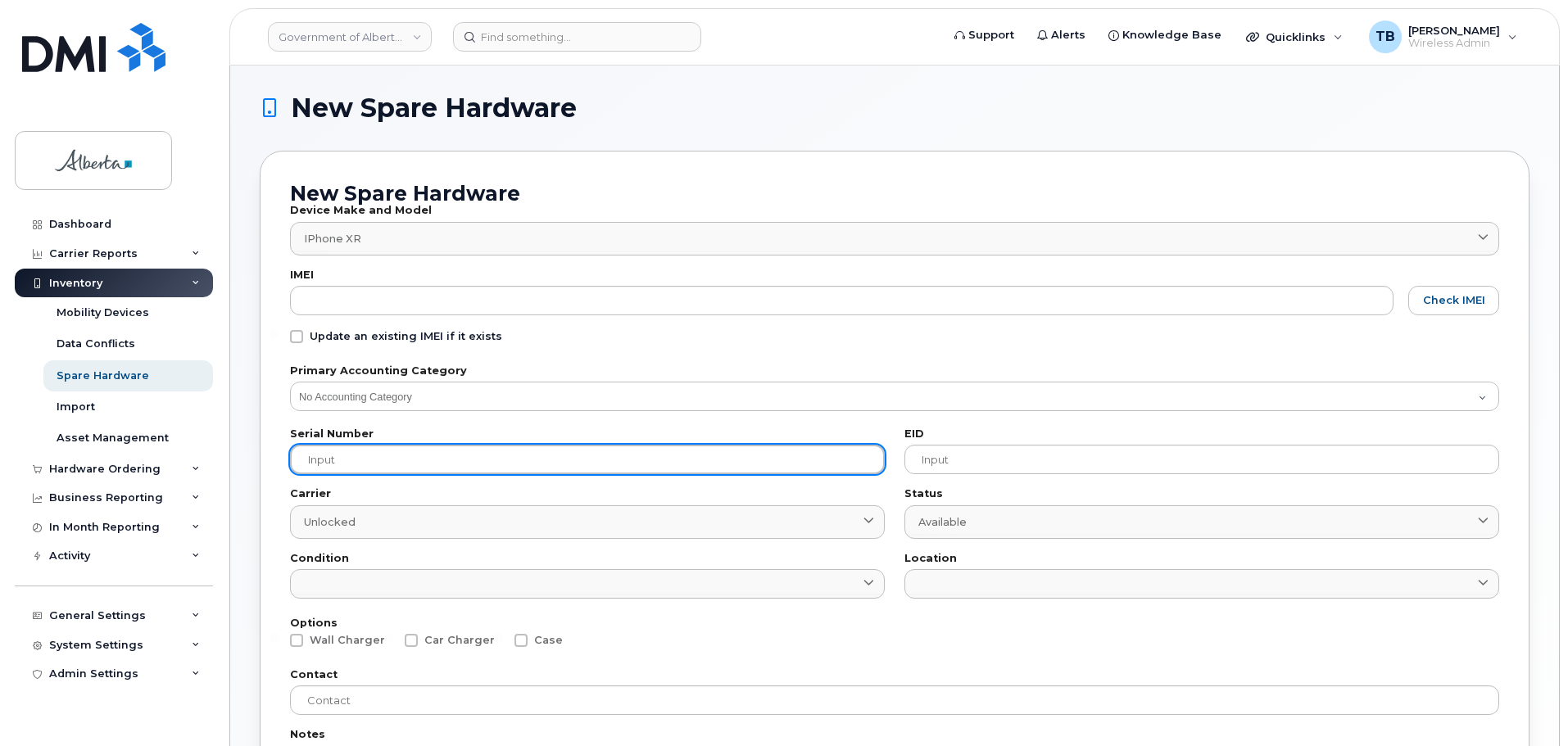
click at [424, 465] on input "text" at bounding box center [586, 459] width 595 height 29
paste input "DX3D70BTKXKP"
type input "DX3D70BTKXKP"
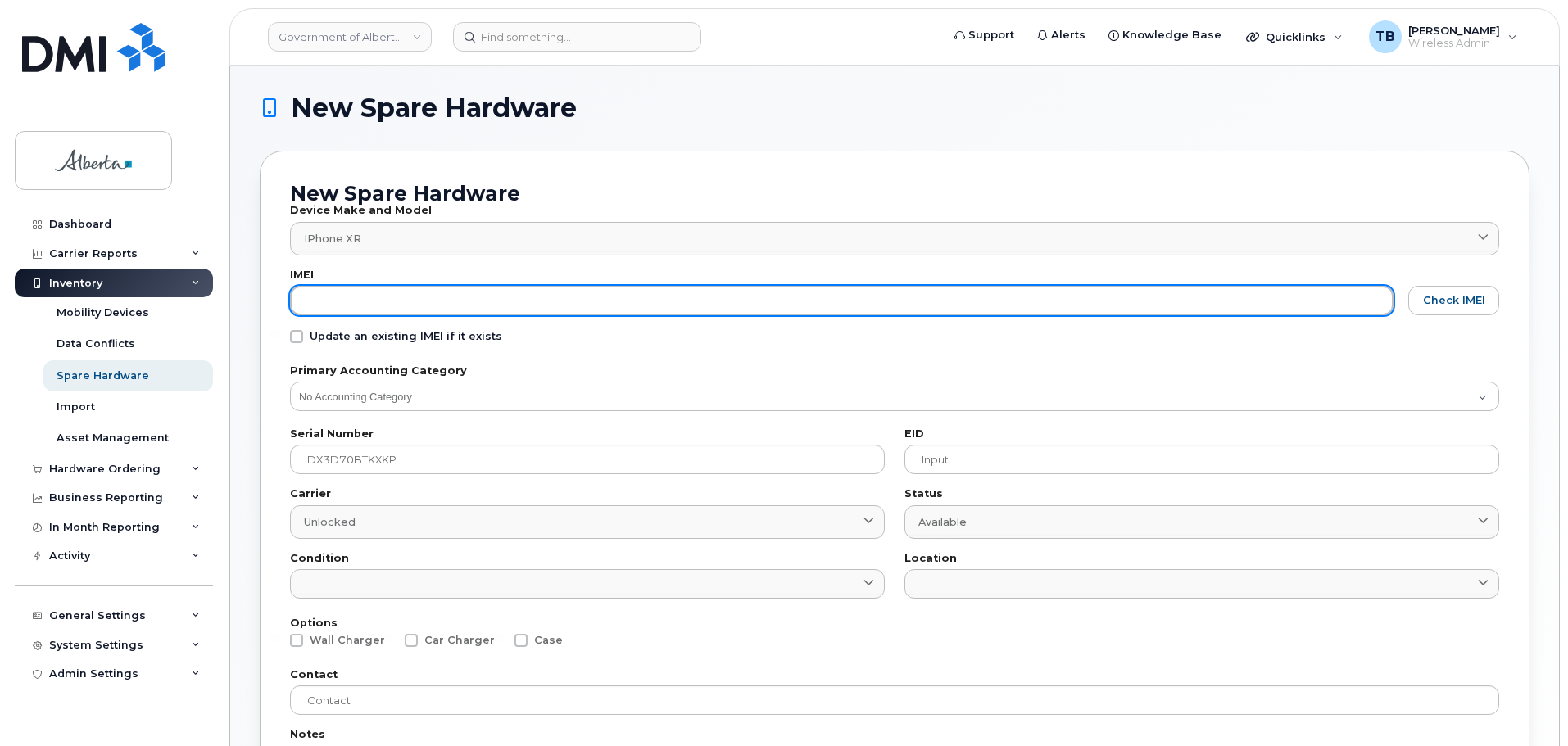
click at [327, 291] on input "text" at bounding box center [841, 301] width 1104 height 29
paste input "352891110592165"
type input "352891110592165"
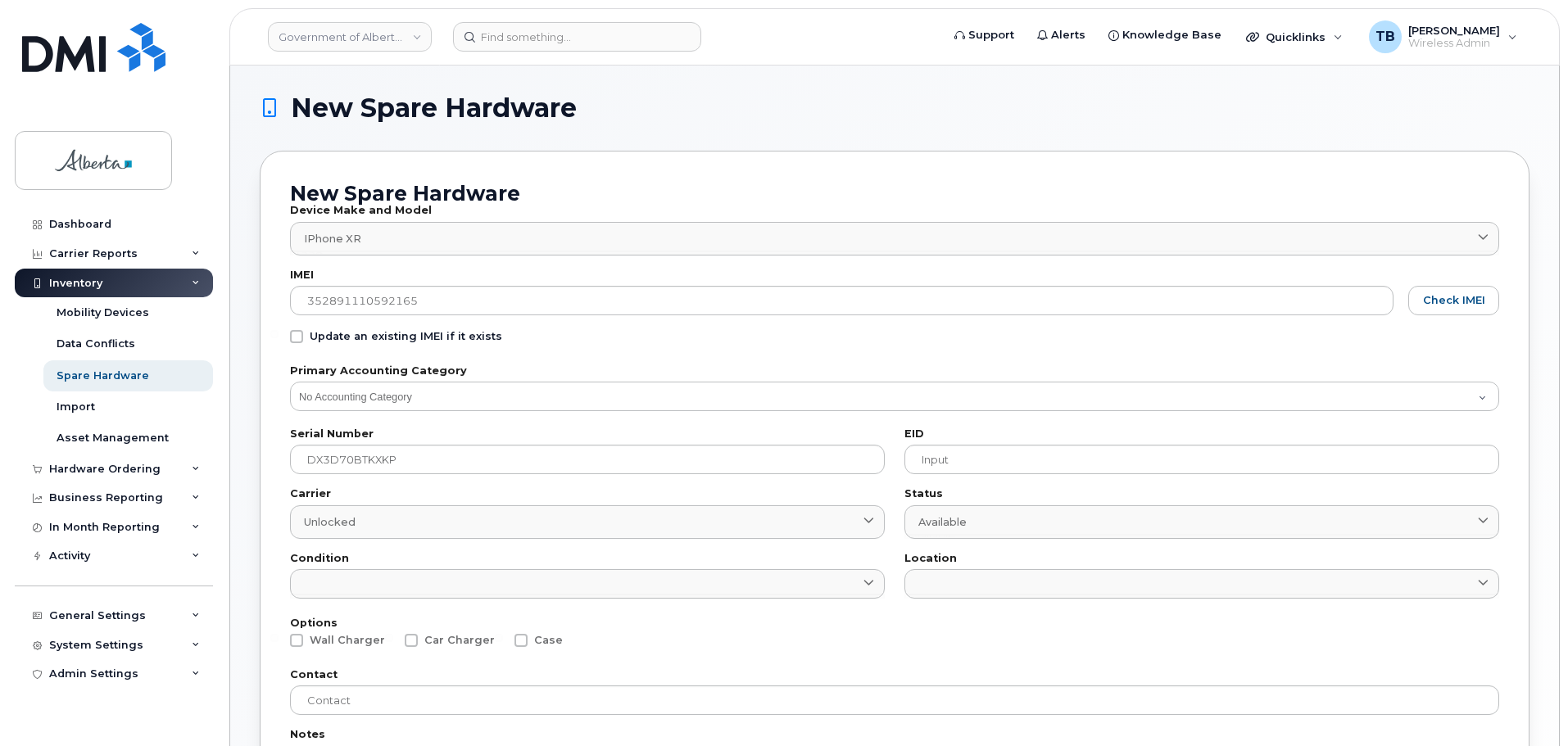
click at [299, 331] on span at bounding box center [296, 337] width 13 height 13
click at [279, 331] on input "Update an existing IMEI if it exists" at bounding box center [274, 334] width 8 height 8
checkbox input "true"
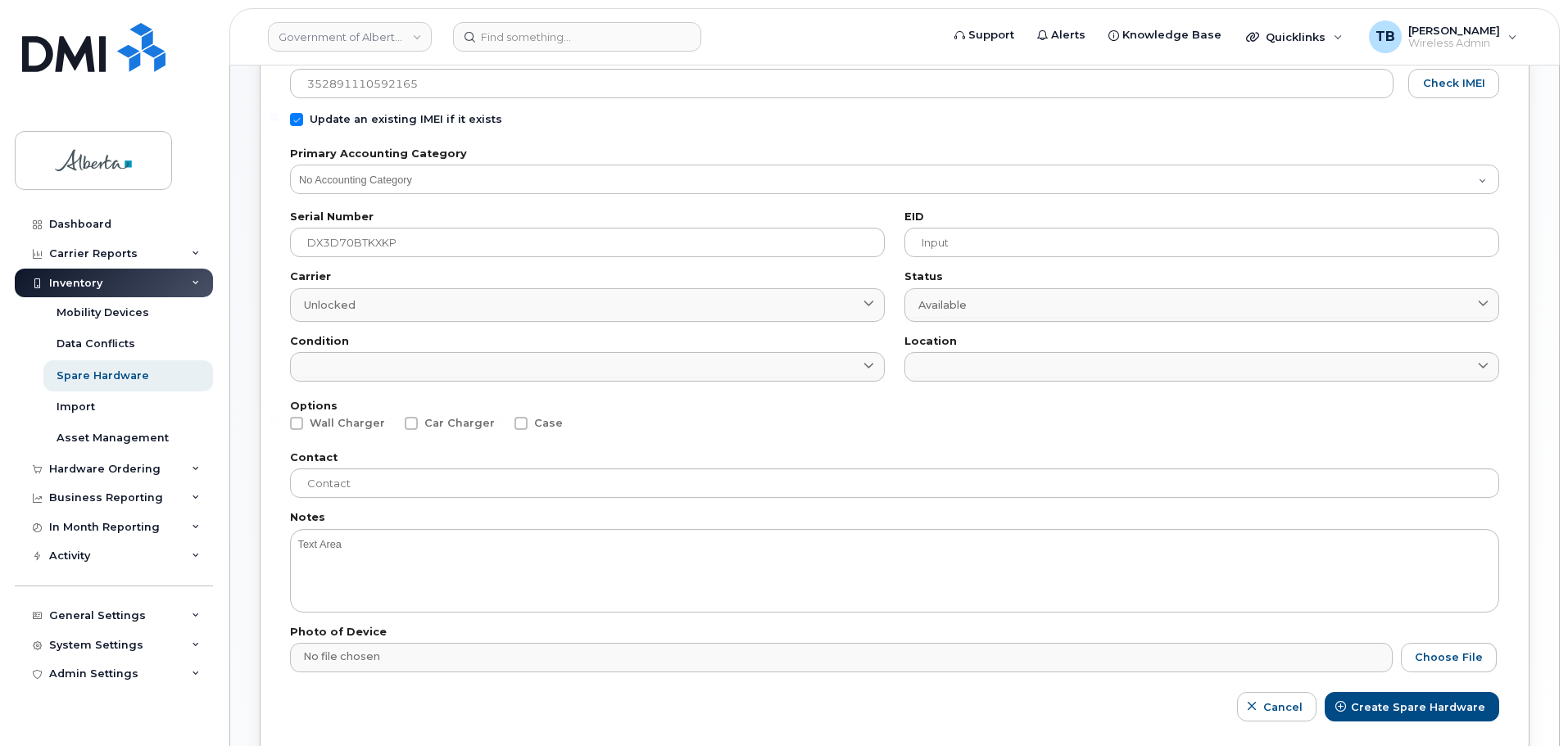
scroll to position [246, 0]
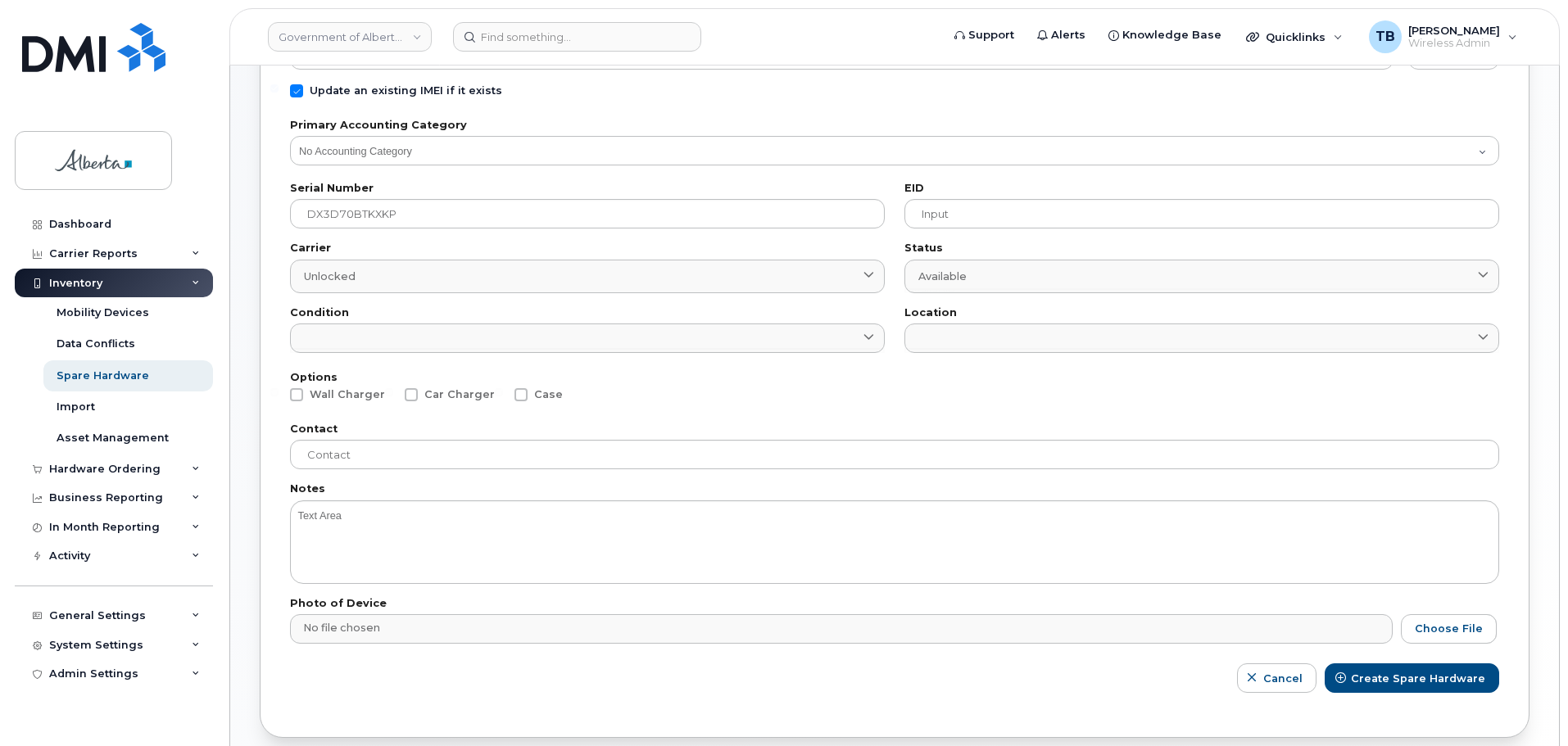
click at [967, 289] on input "available" at bounding box center [1201, 291] width 595 height 5
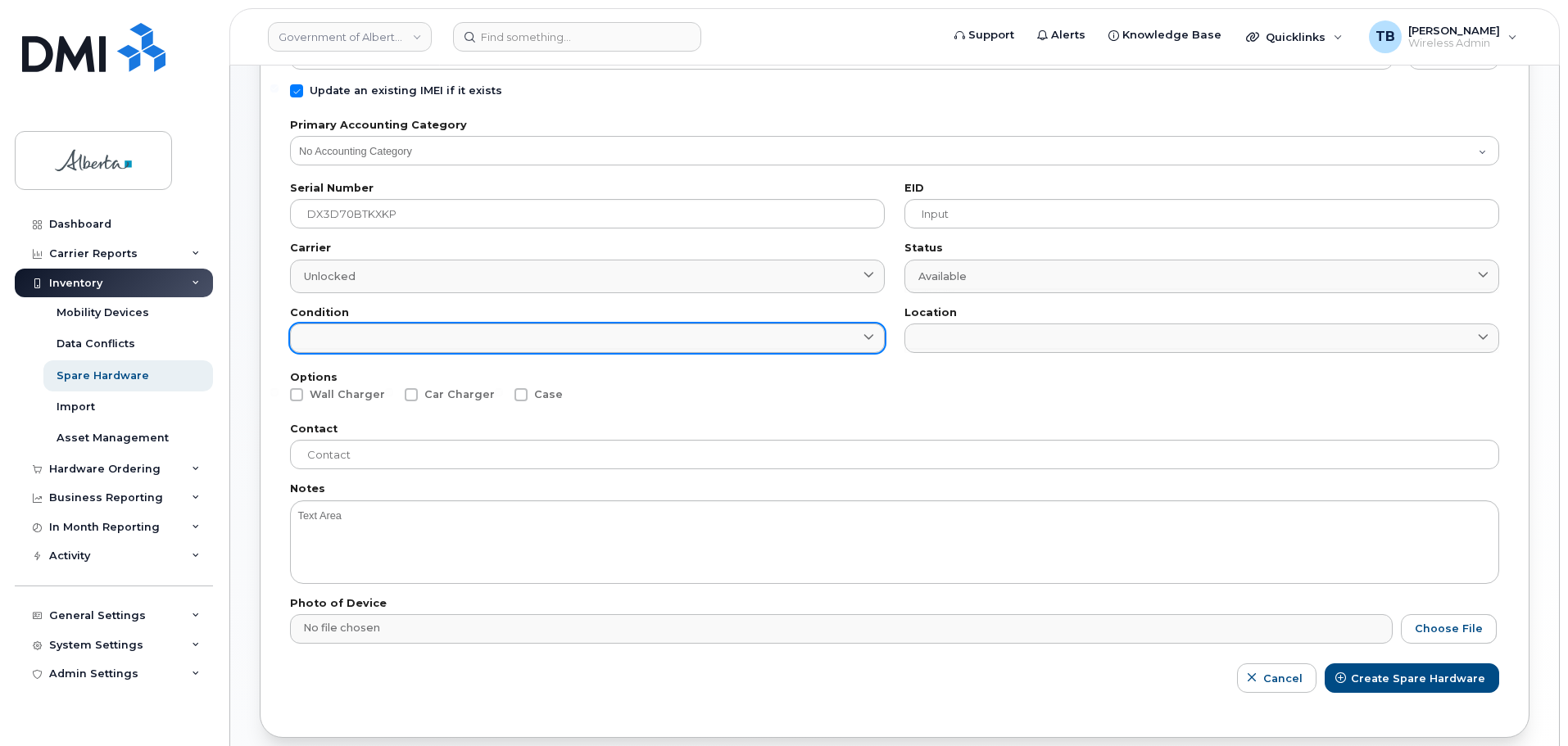
click at [753, 344] on link at bounding box center [586, 338] width 595 height 29
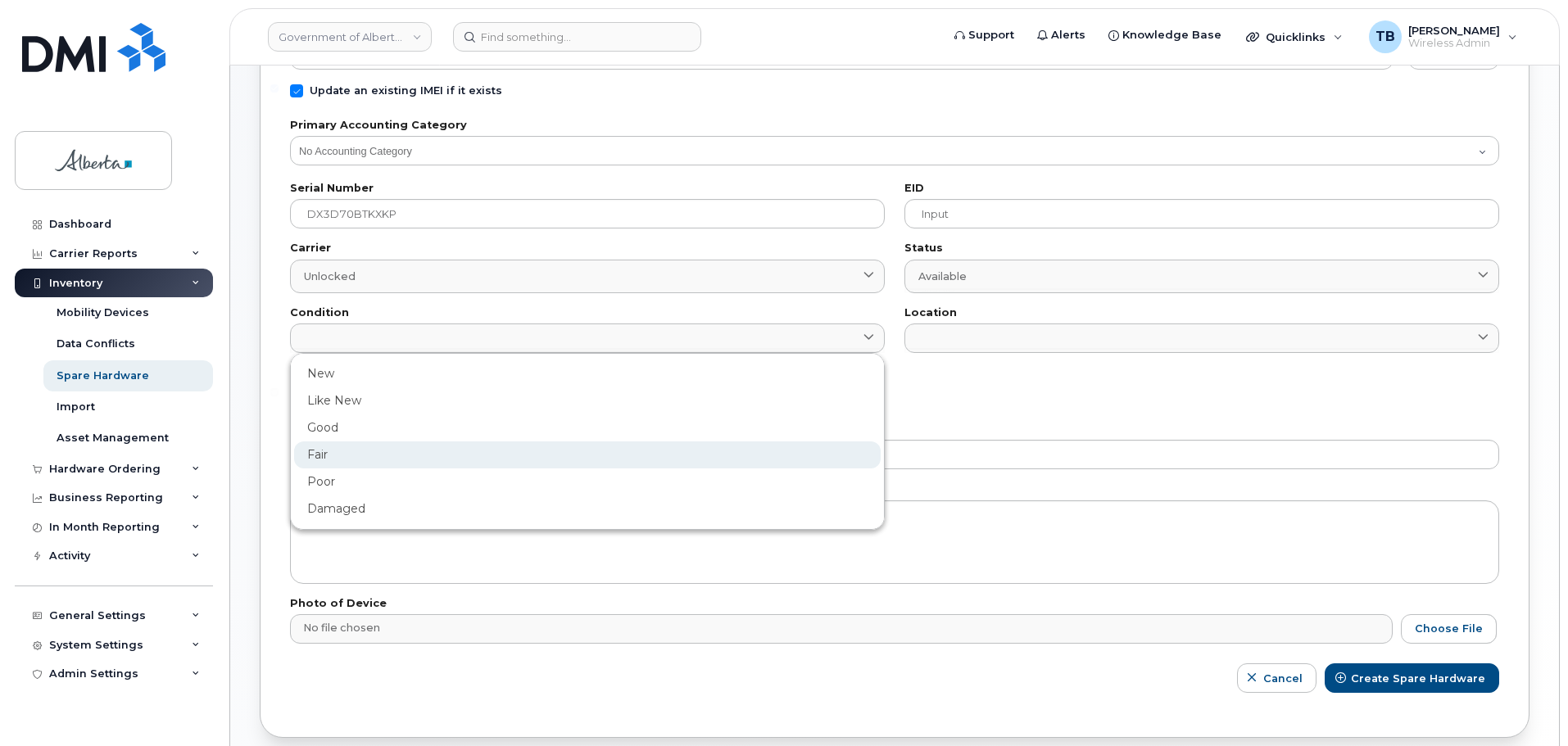
click at [325, 455] on div "Fair" at bounding box center [587, 455] width 586 height 27
type input "Fair"
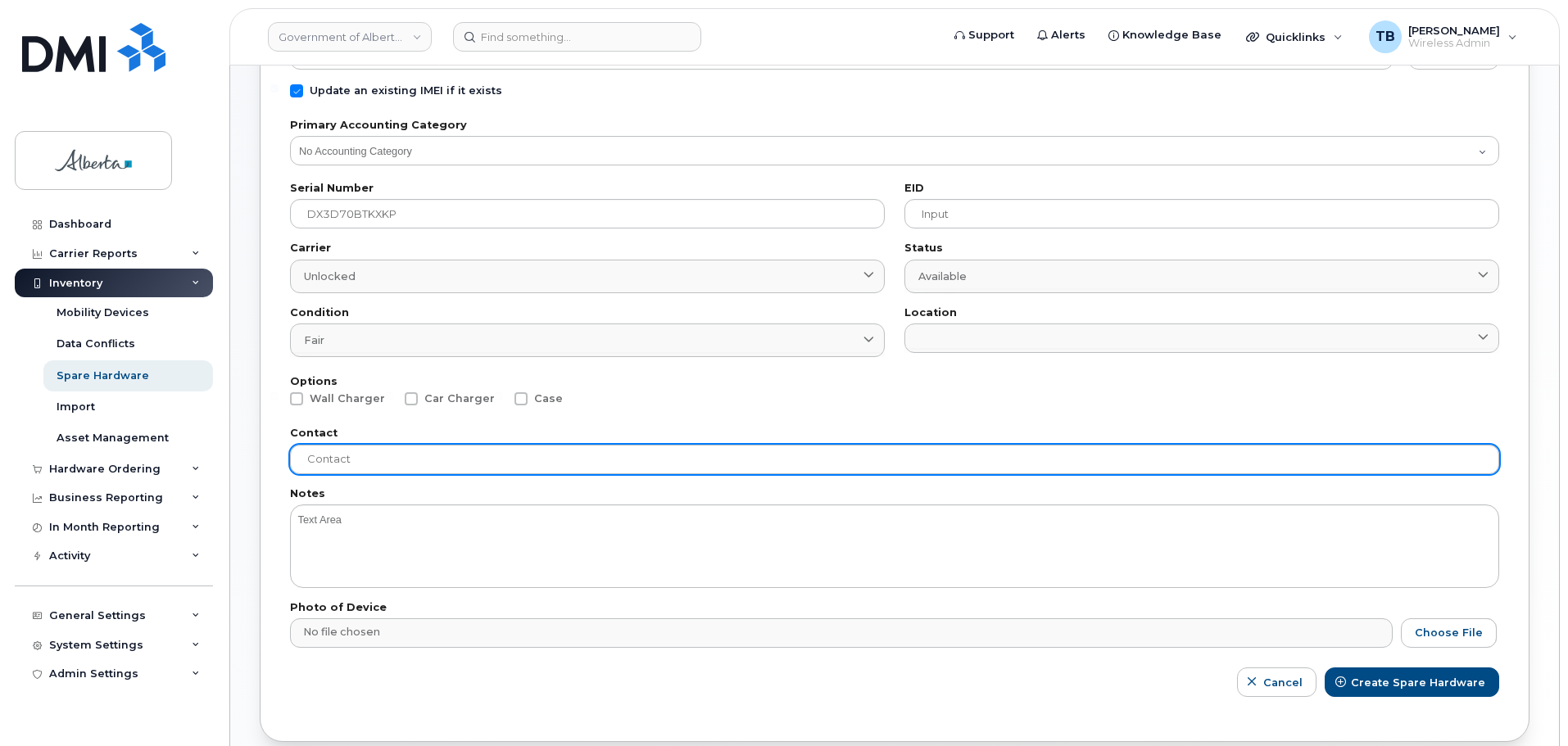
scroll to position [323, 0]
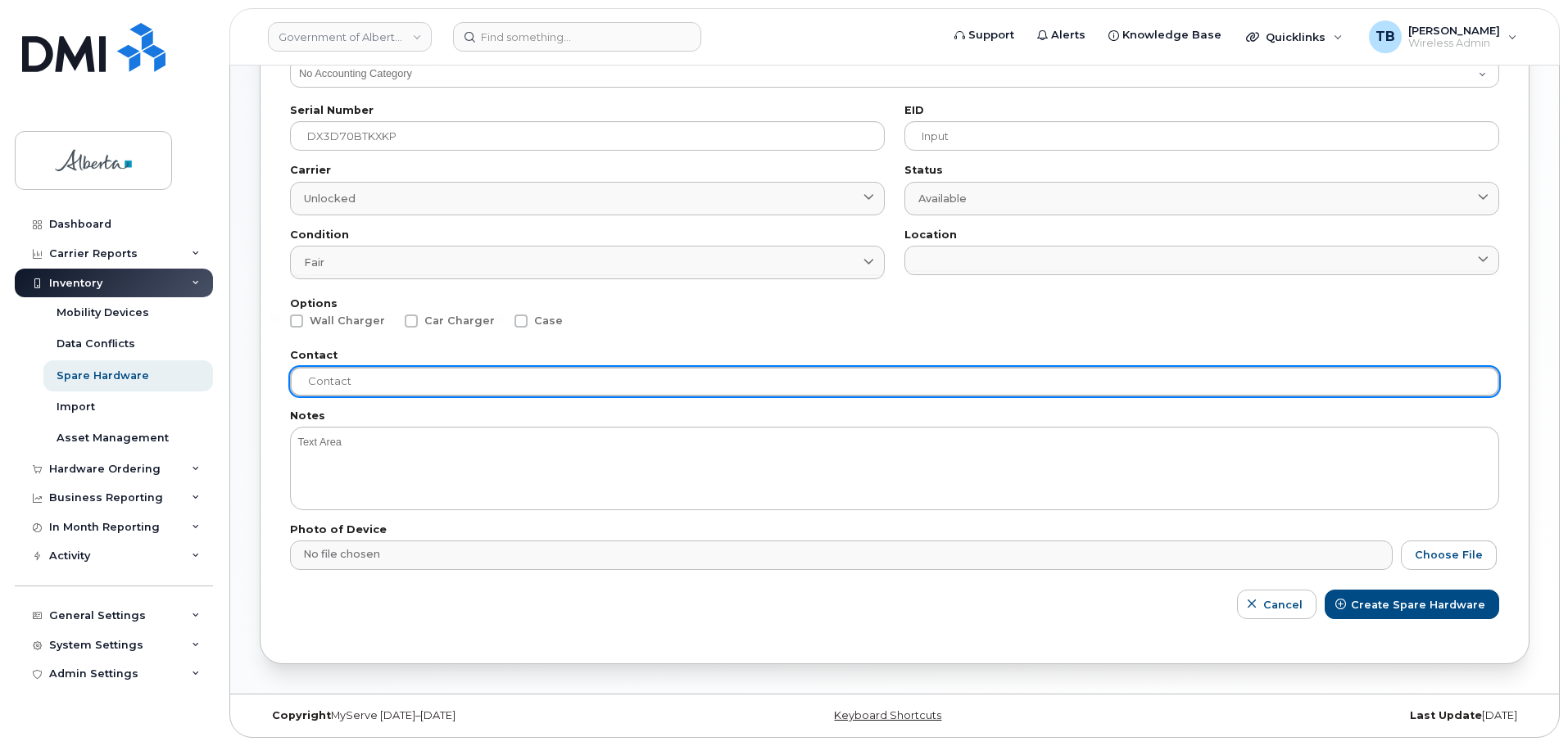
click at [357, 384] on input "text" at bounding box center [894, 382] width 1209 height 29
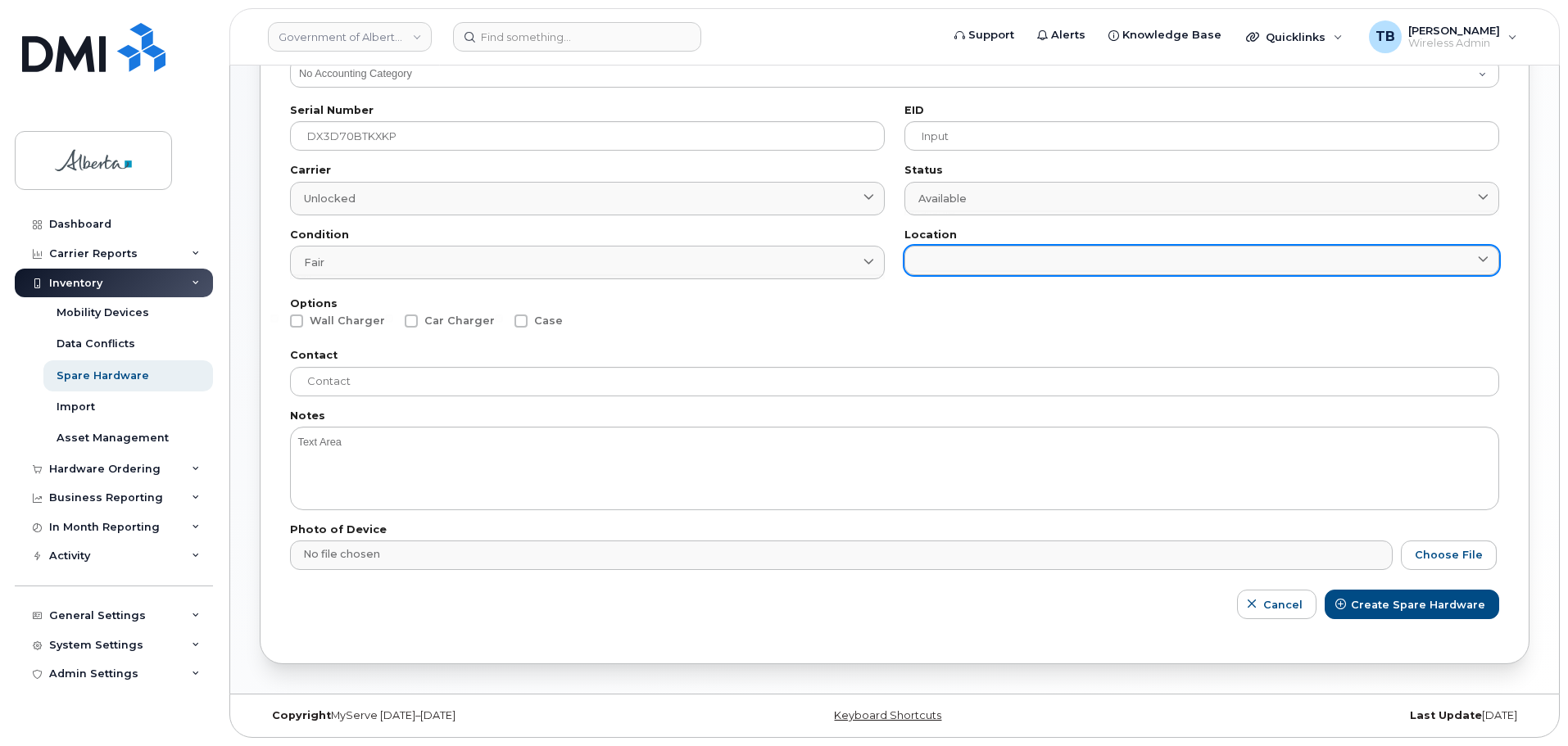
click at [1112, 268] on link at bounding box center [1201, 261] width 595 height 29
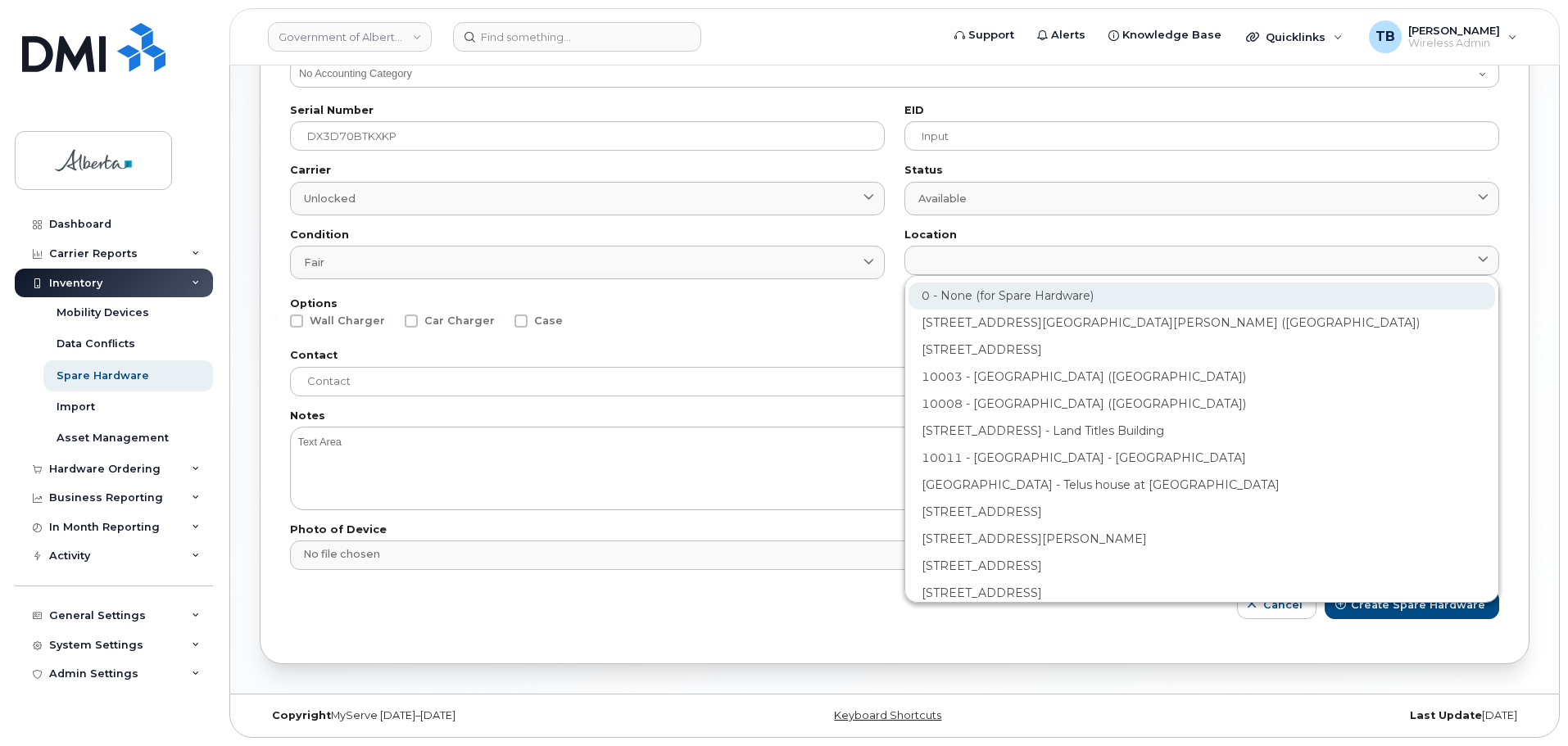
click at [1077, 298] on div "0 - None (for Spare Hardware)" at bounding box center [1202, 296] width 586 height 27
type input "2799"
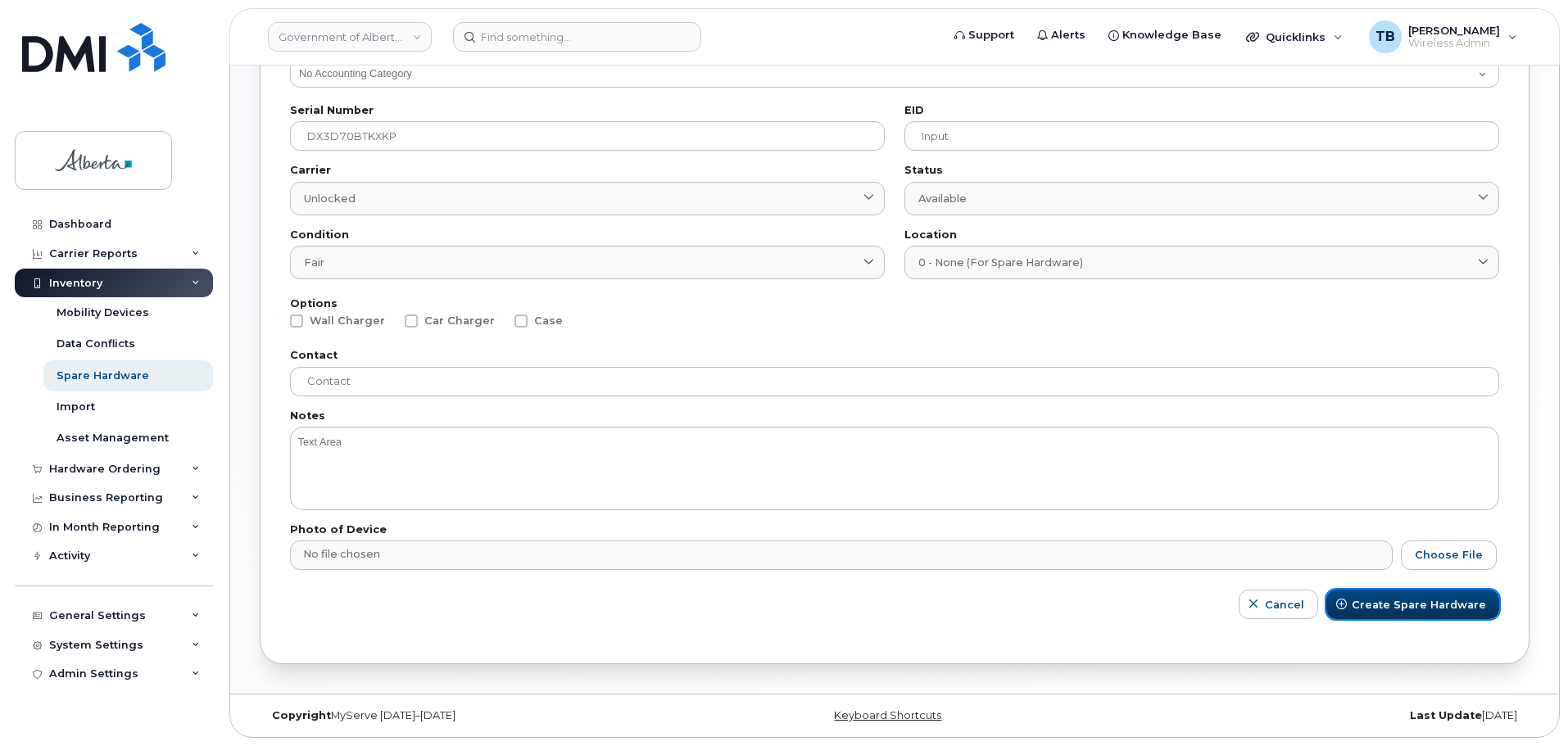
click at [1398, 616] on button "Create Spare Hardware" at bounding box center [1412, 605] width 173 height 29
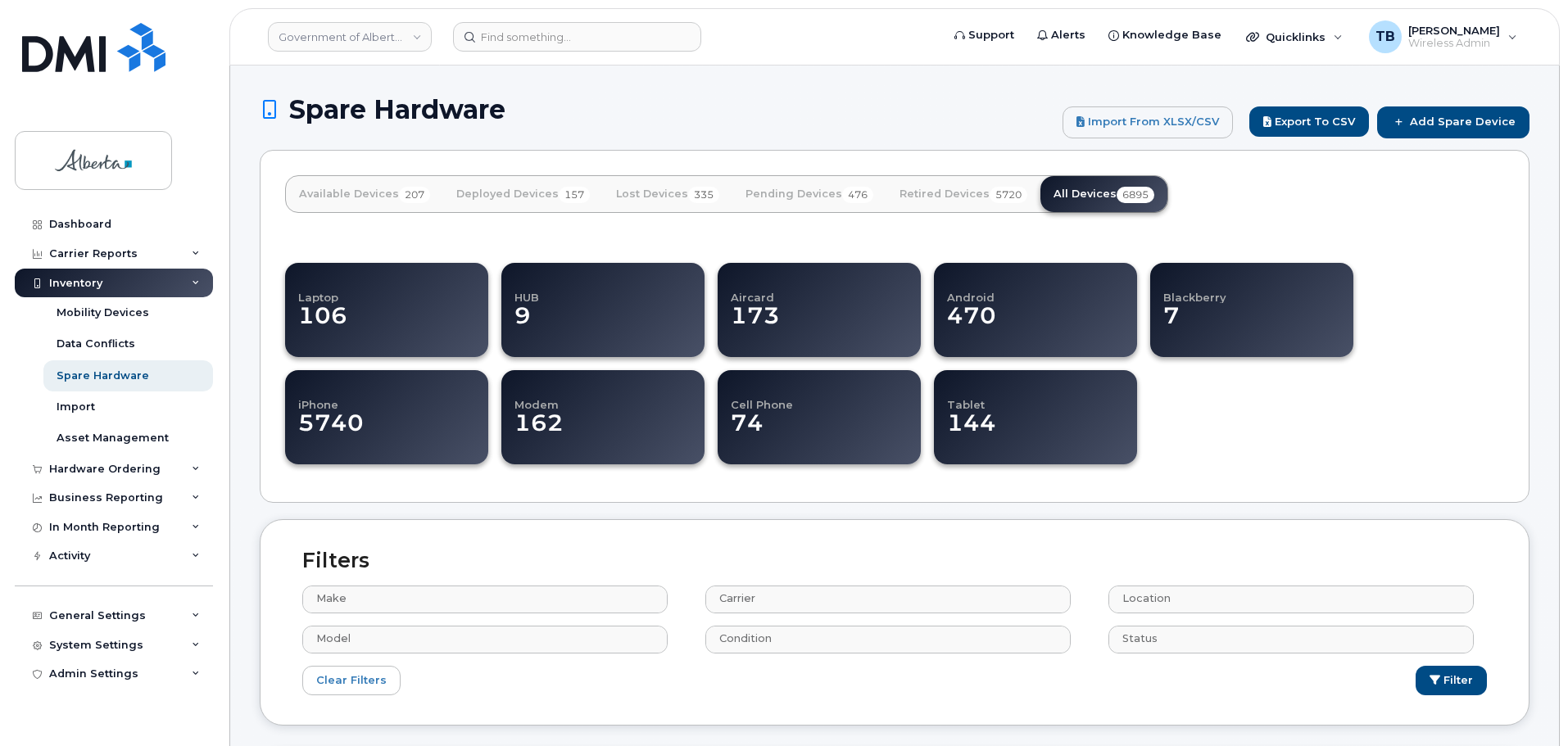
select select
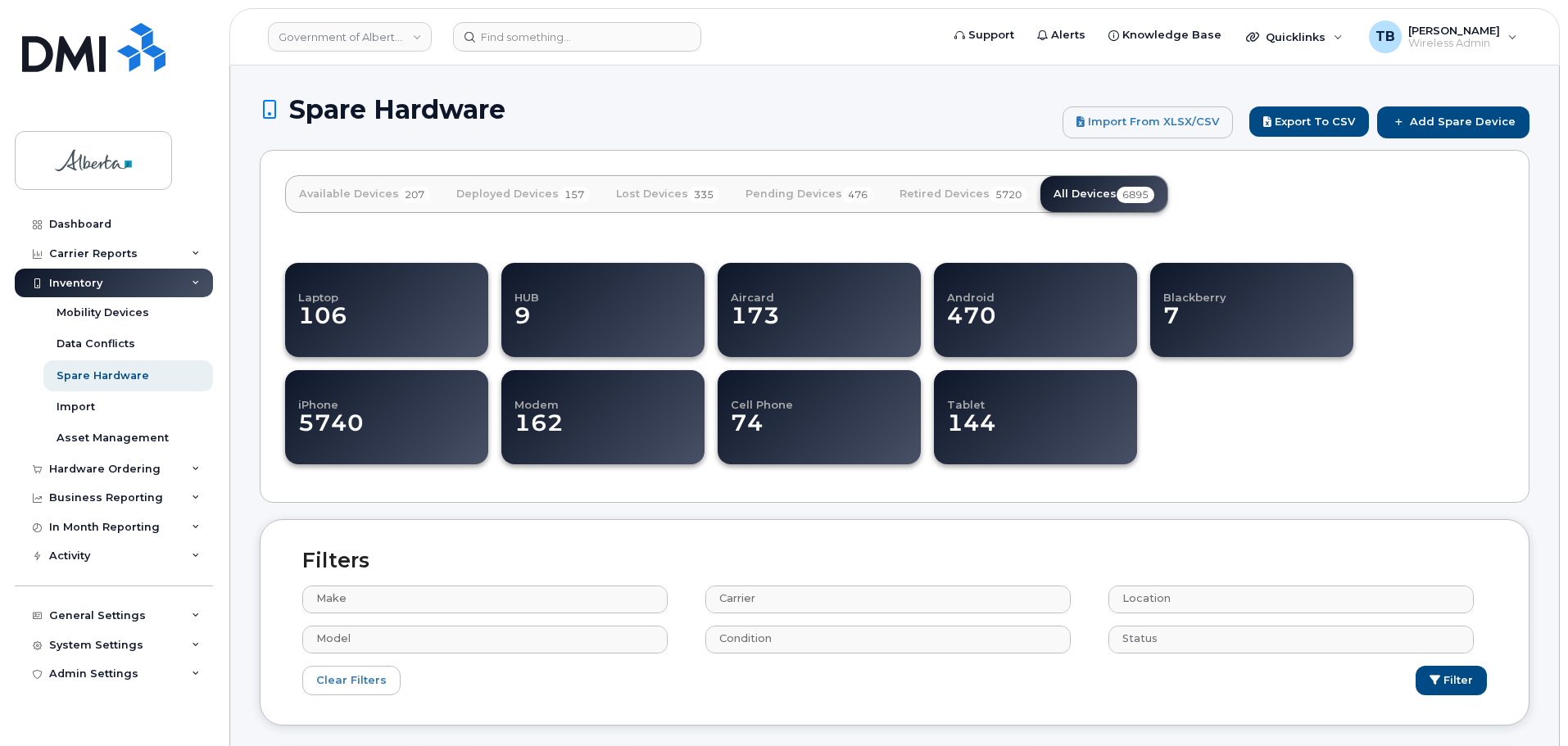
select select
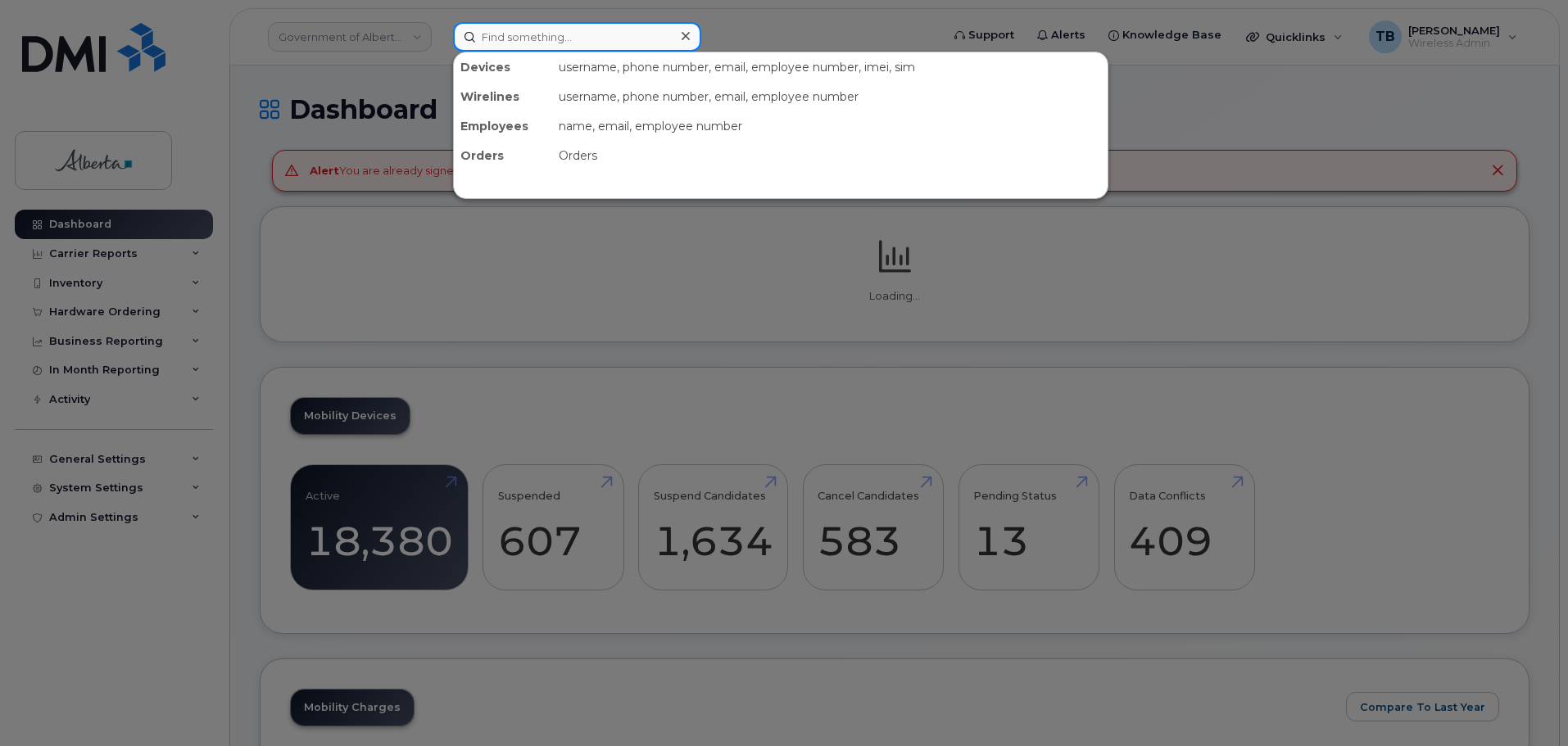
click at [543, 36] on input at bounding box center [576, 36] width 249 height 29
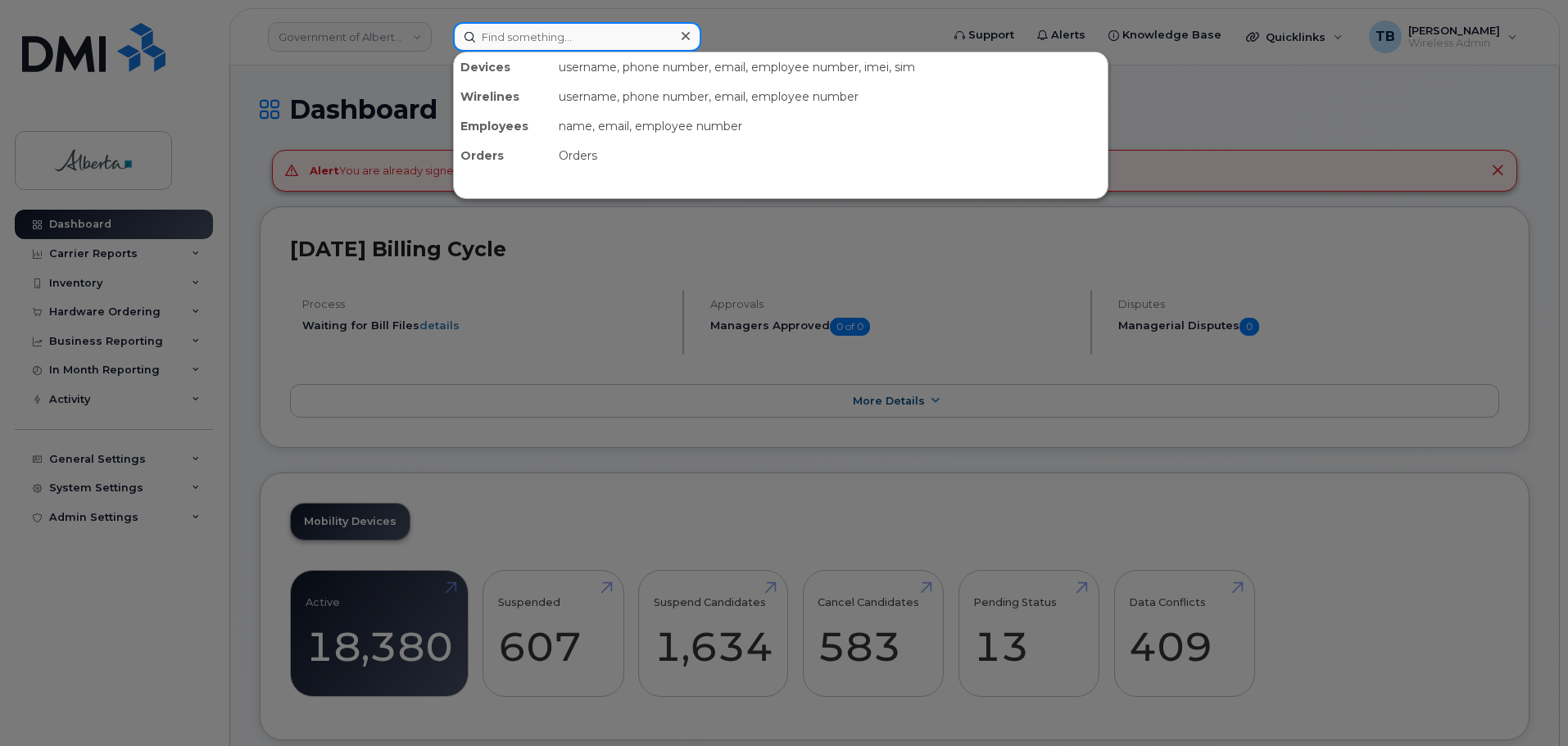
paste input "[PHONE_NUMBER]"
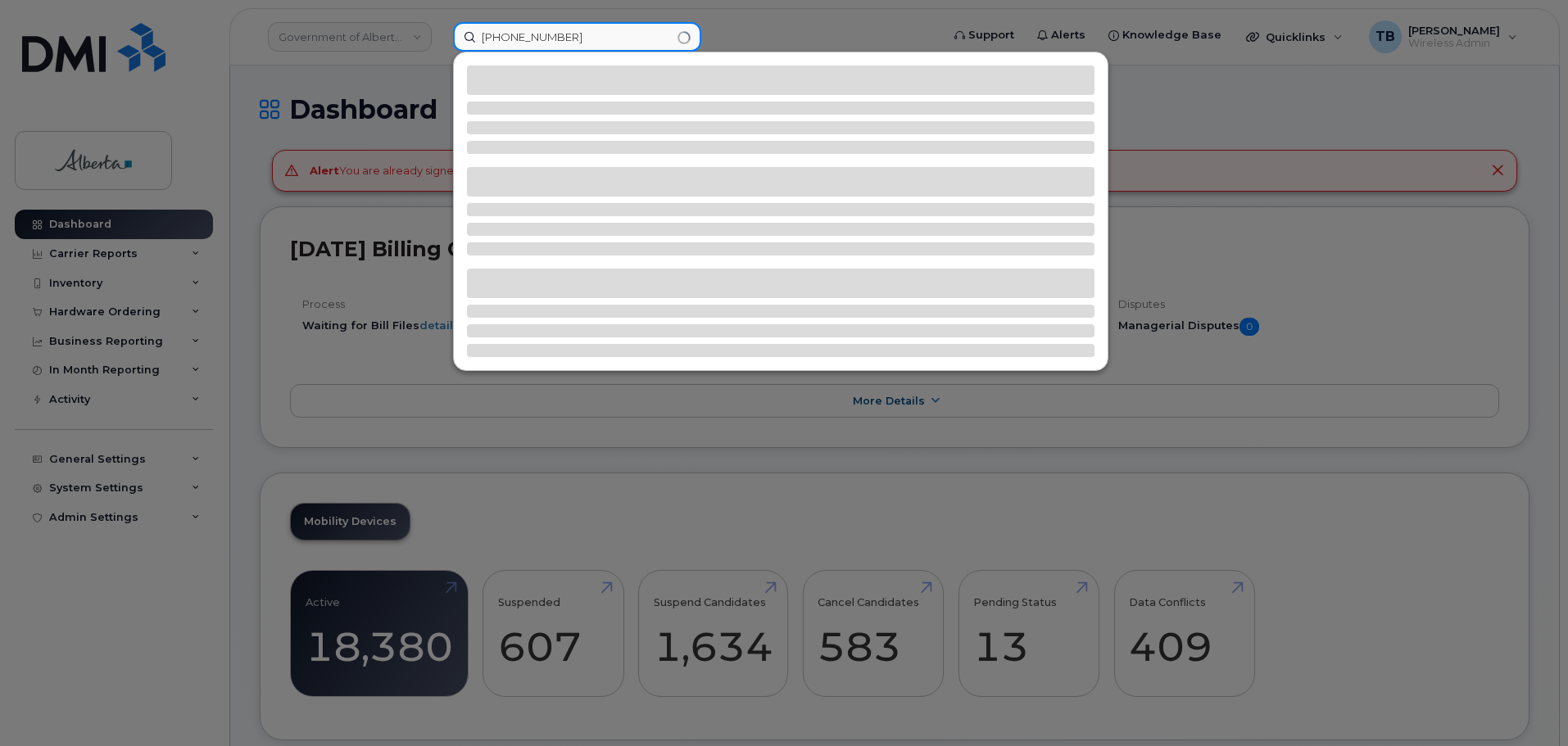
drag, startPoint x: 494, startPoint y: 36, endPoint x: 451, endPoint y: 52, distance: 45.9
click at [451, 52] on div "[PHONE_NUMBER]" at bounding box center [691, 36] width 503 height 29
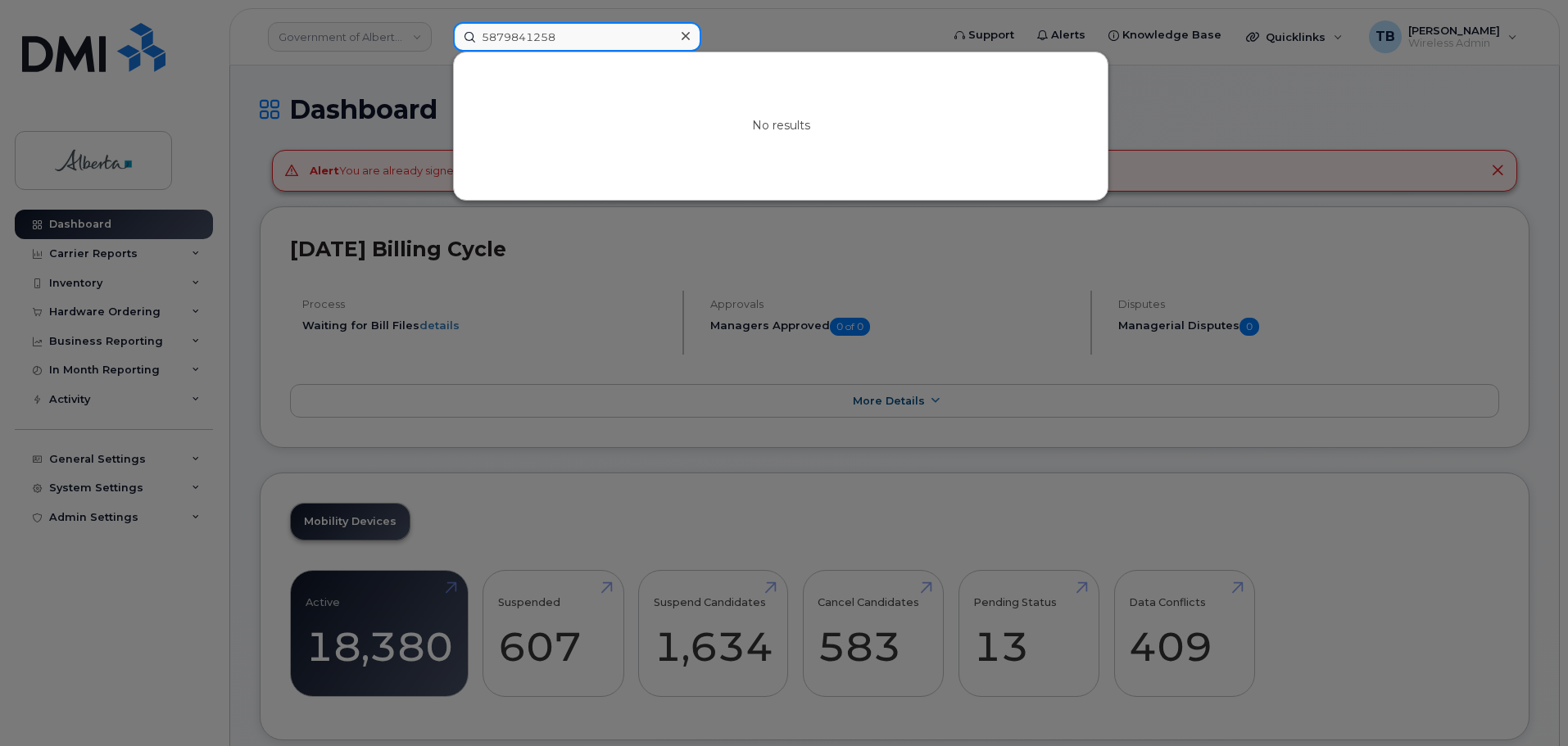
type input "5879841258"
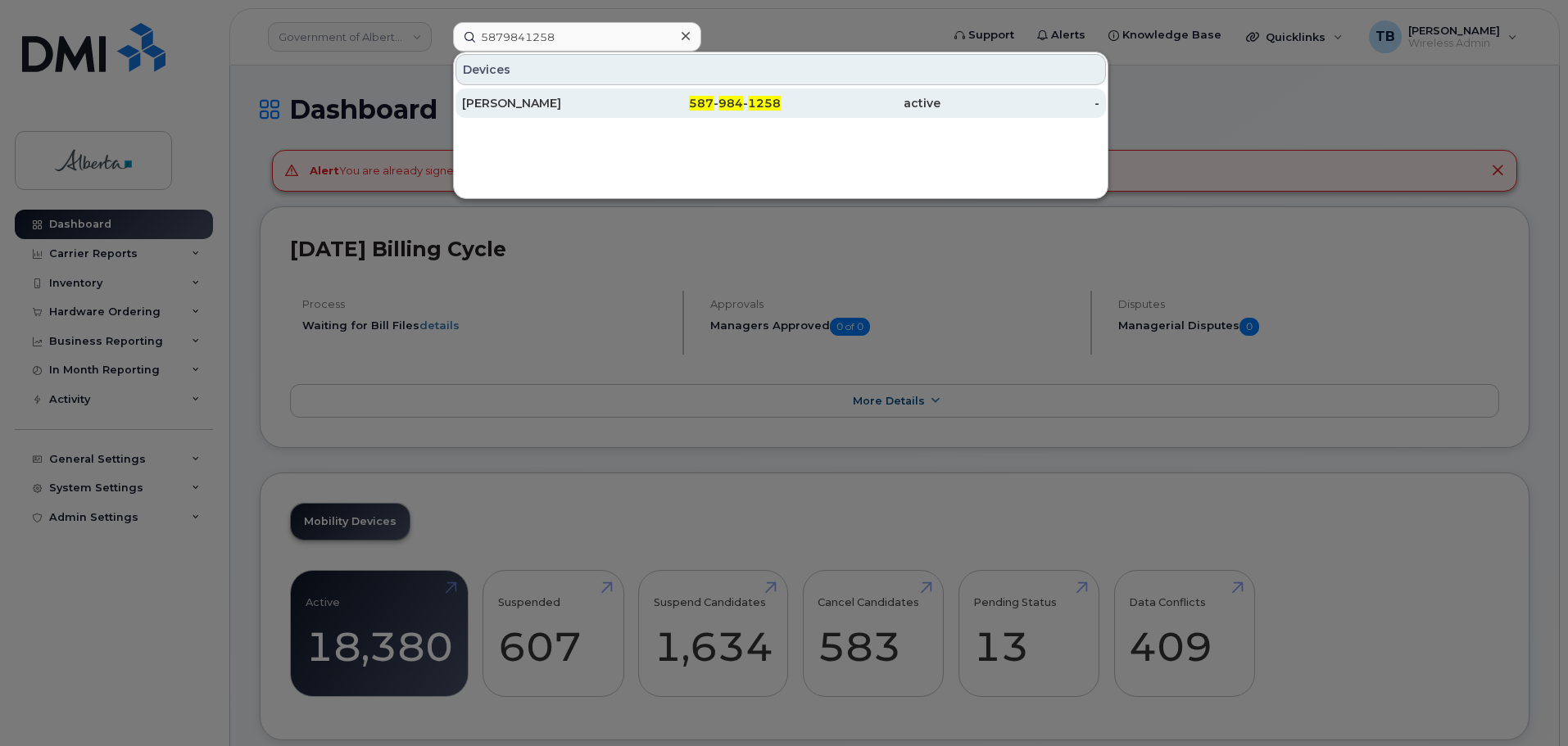
click at [543, 104] on div "[PERSON_NAME]" at bounding box center [541, 103] width 159 height 16
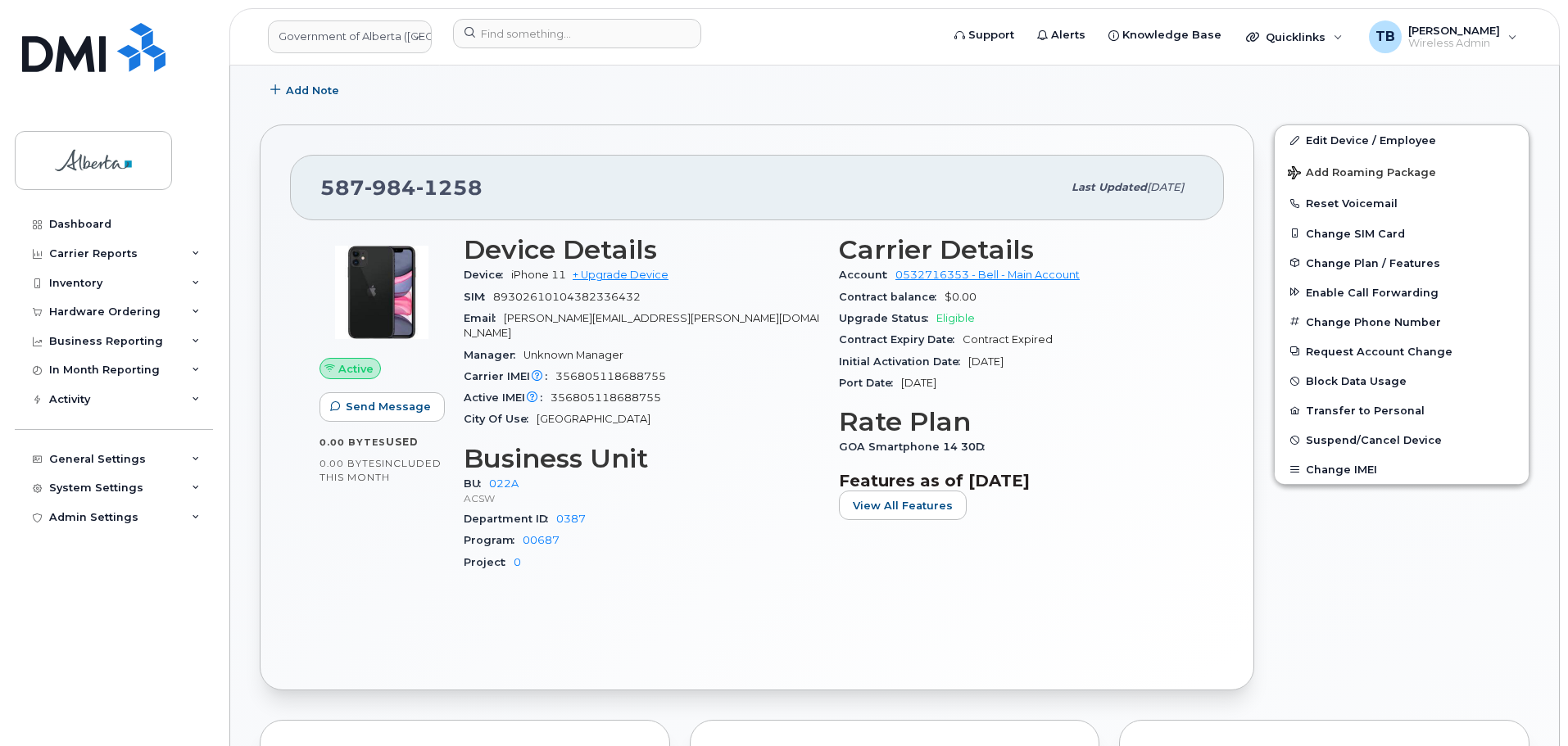
scroll to position [492, 0]
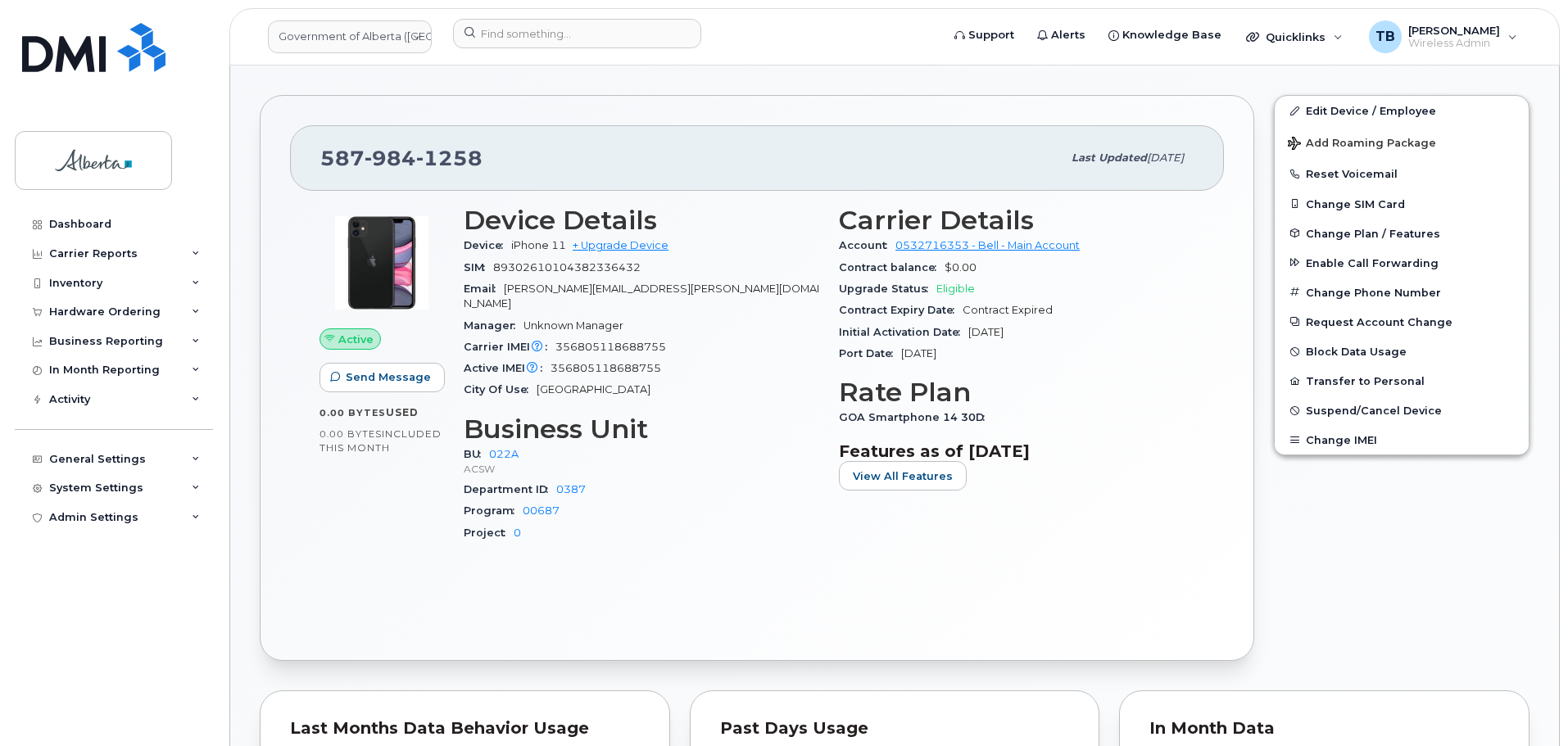
click at [599, 12] on header "Government of Alberta ([GEOGRAPHIC_DATA]) Support Alerts Knowledge Base Quickli…" at bounding box center [894, 36] width 1330 height 57
click at [592, 39] on input at bounding box center [576, 34] width 249 height 29
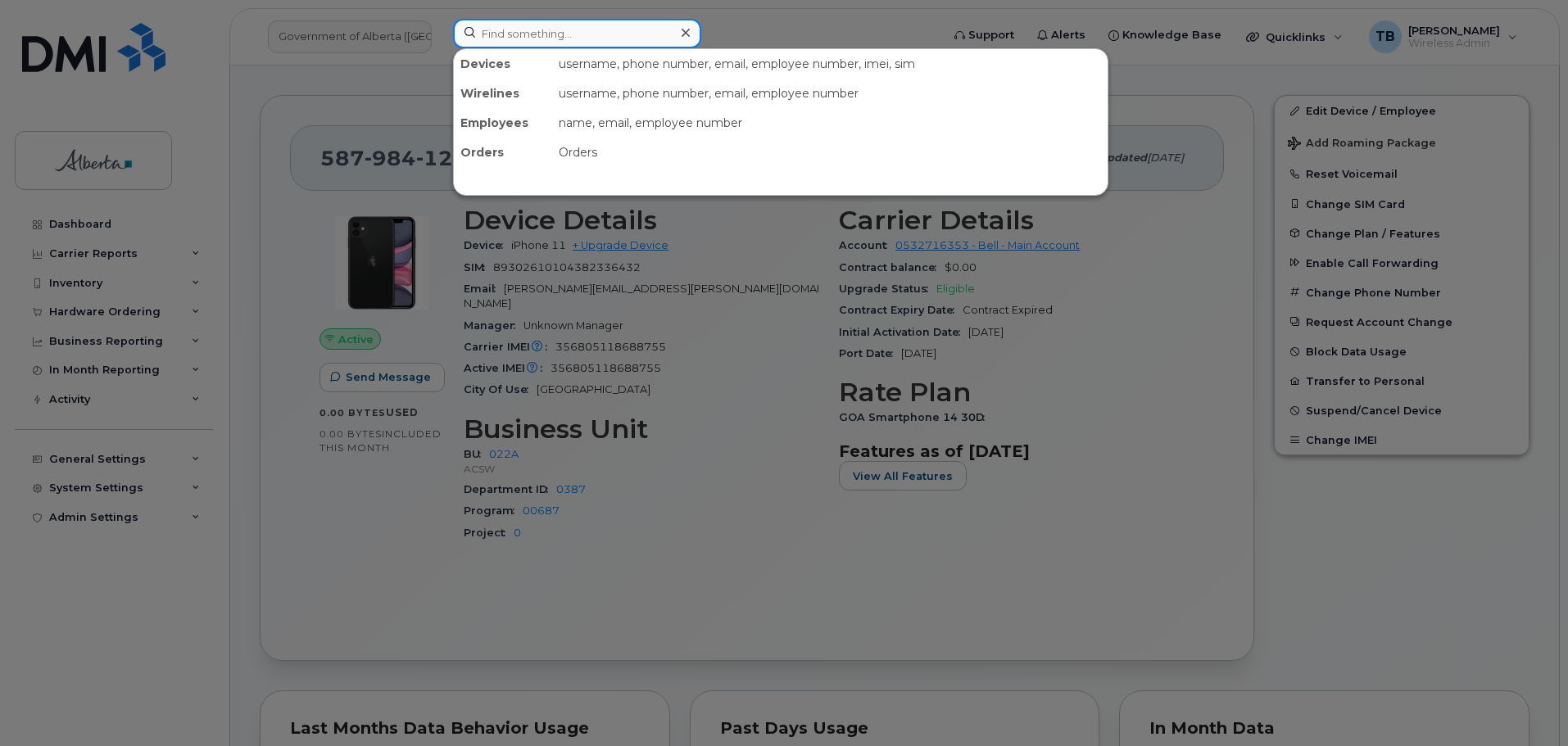
paste input "5873728573"
type input "5873728573"
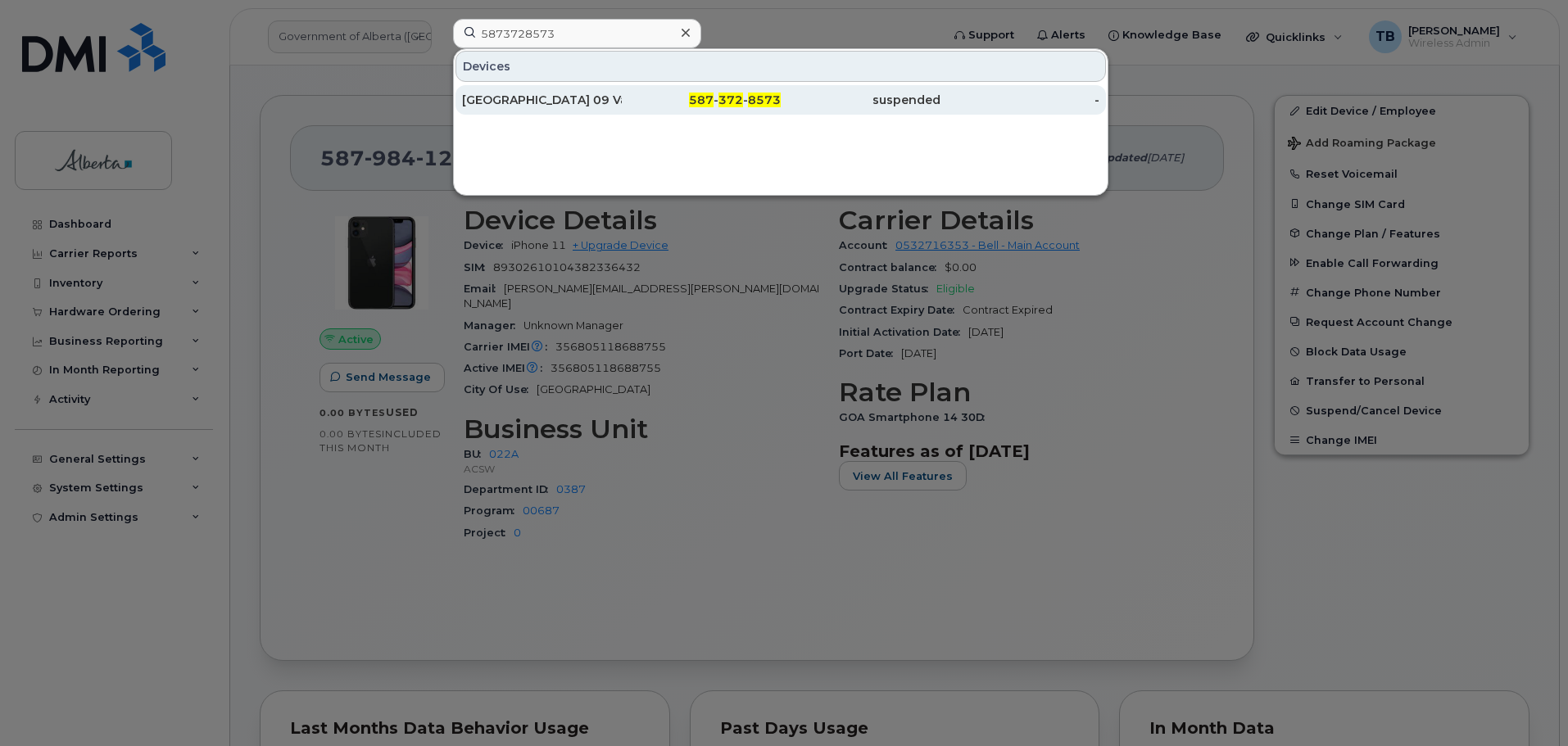
click at [551, 98] on div "[GEOGRAPHIC_DATA] 09 Vacant" at bounding box center [541, 100] width 159 height 16
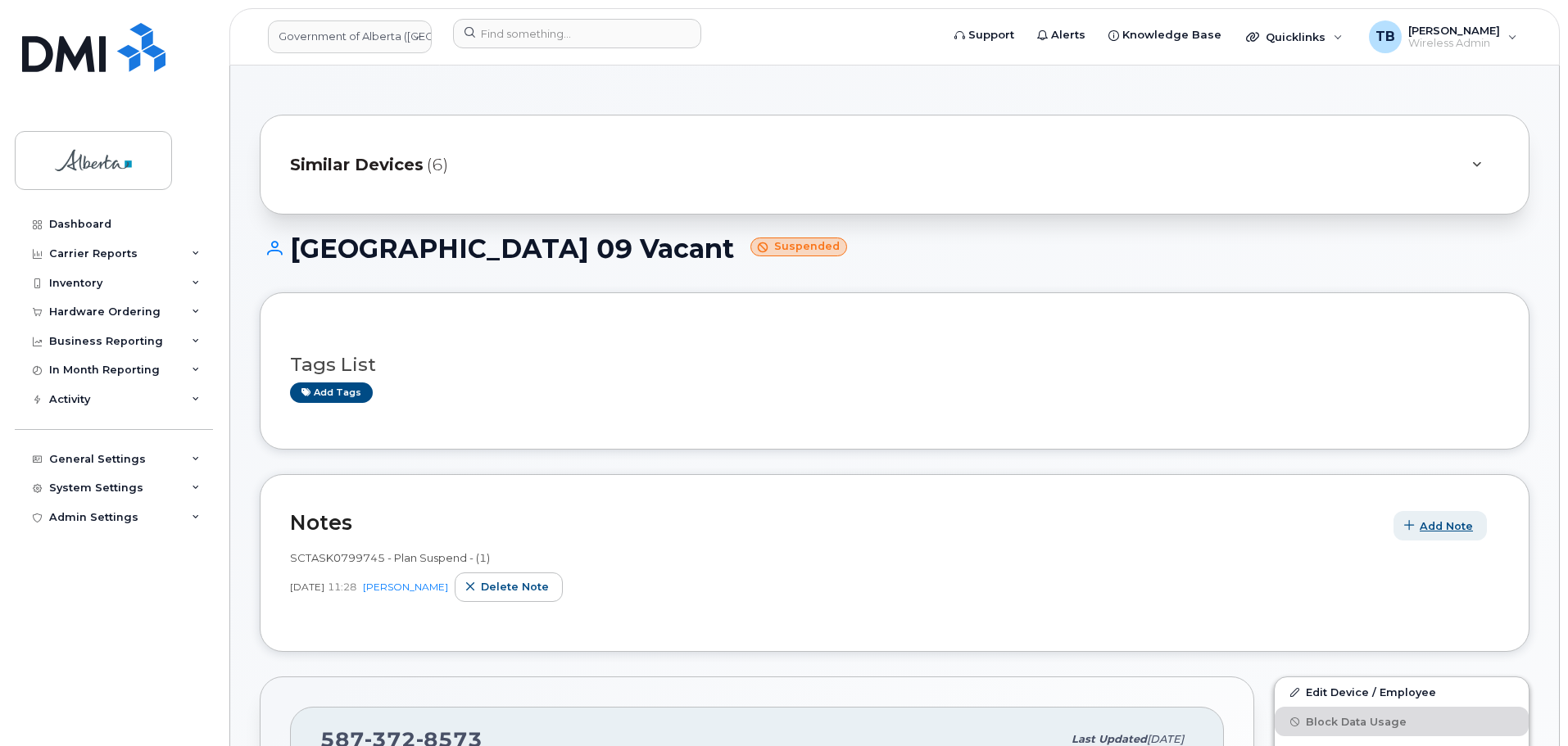
click at [1440, 526] on span "Add Note" at bounding box center [1446, 526] width 53 height 15
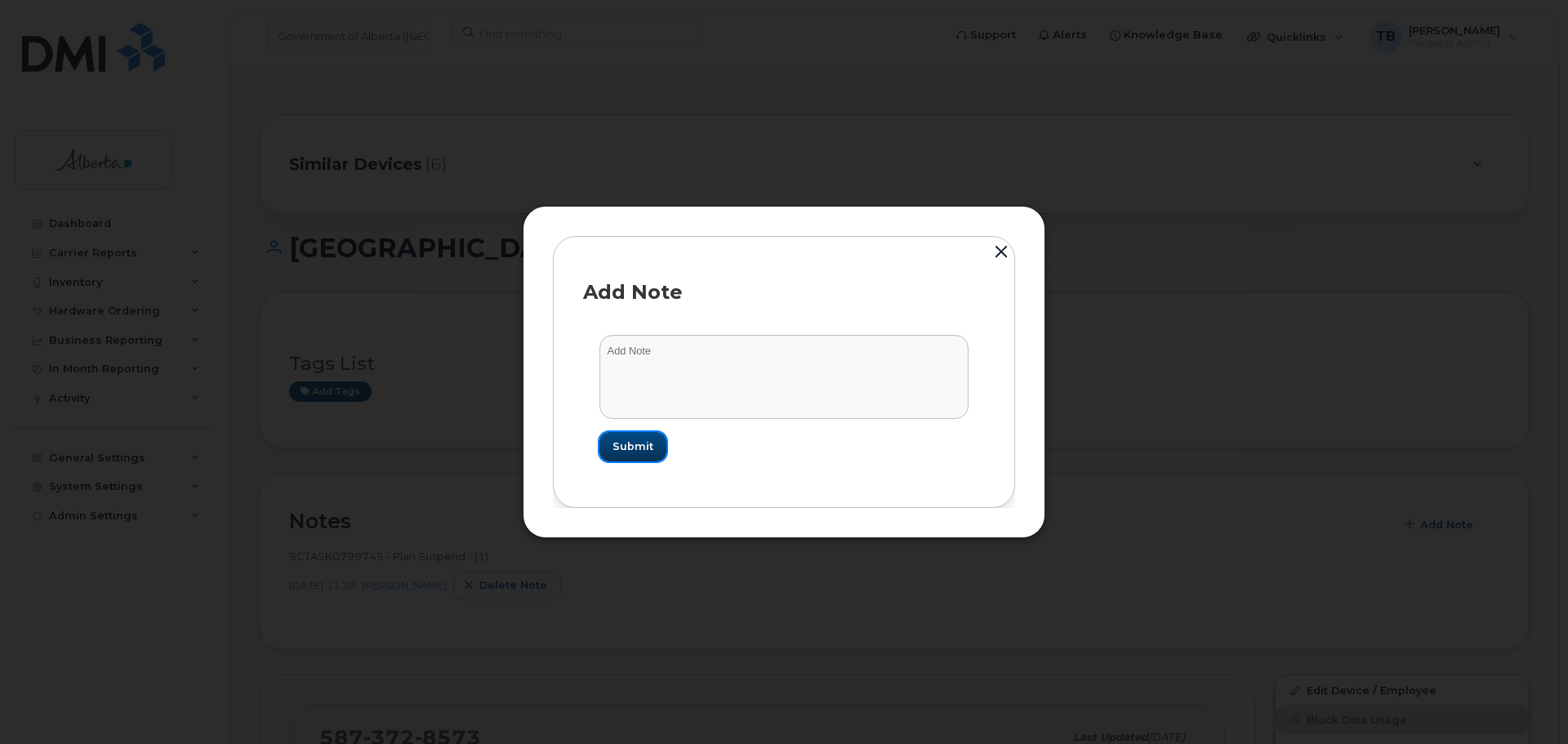
click at [653, 442] on button "Submit" at bounding box center [633, 447] width 67 height 29
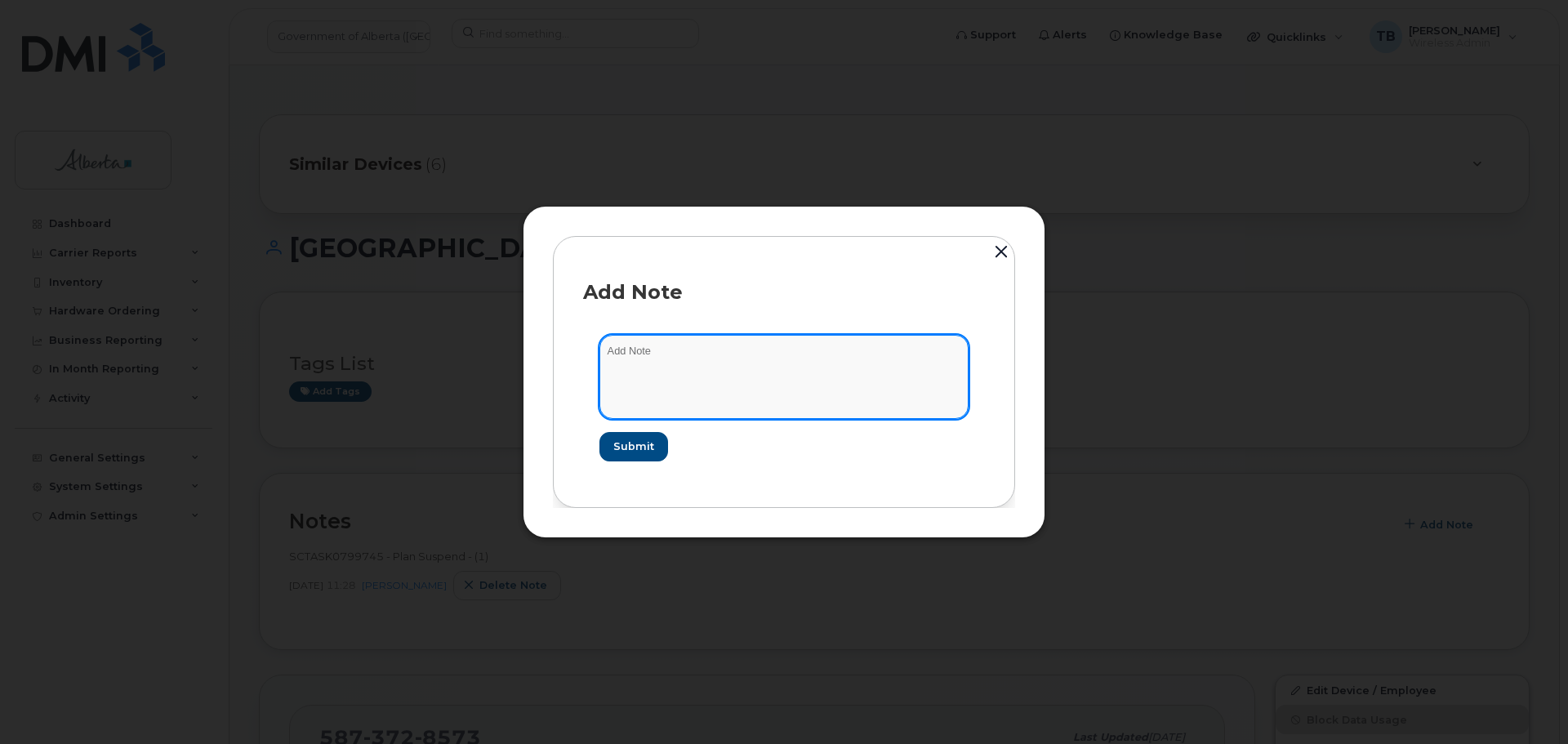
click at [658, 395] on textarea at bounding box center [784, 377] width 370 height 84
paste textarea "SCTASK0831356 Device Plan Reassign - (1)"
click at [658, 364] on textarea "SCTASK0831356 Device Plan Reassign - (1)" at bounding box center [784, 377] width 370 height 84
click at [655, 357] on textarea "SCTASK0831356 Device Plan Reassign - (1)" at bounding box center [784, 377] width 370 height 84
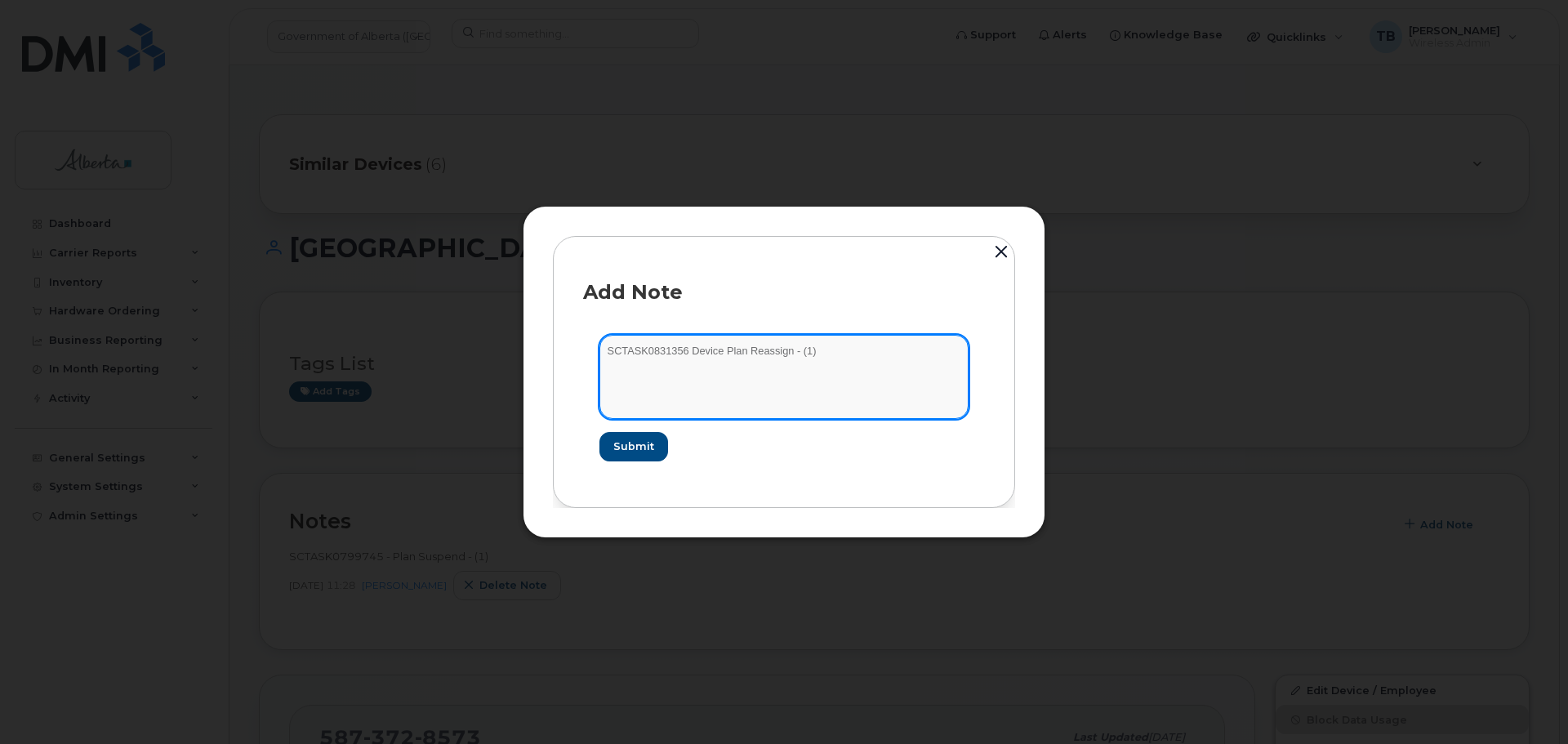
click at [655, 357] on textarea "SCTASK0831356 Device Plan Reassign - (1)" at bounding box center [784, 377] width 370 height 84
type textarea "SCTASK0831356 Device Plan Reassign - (1)"
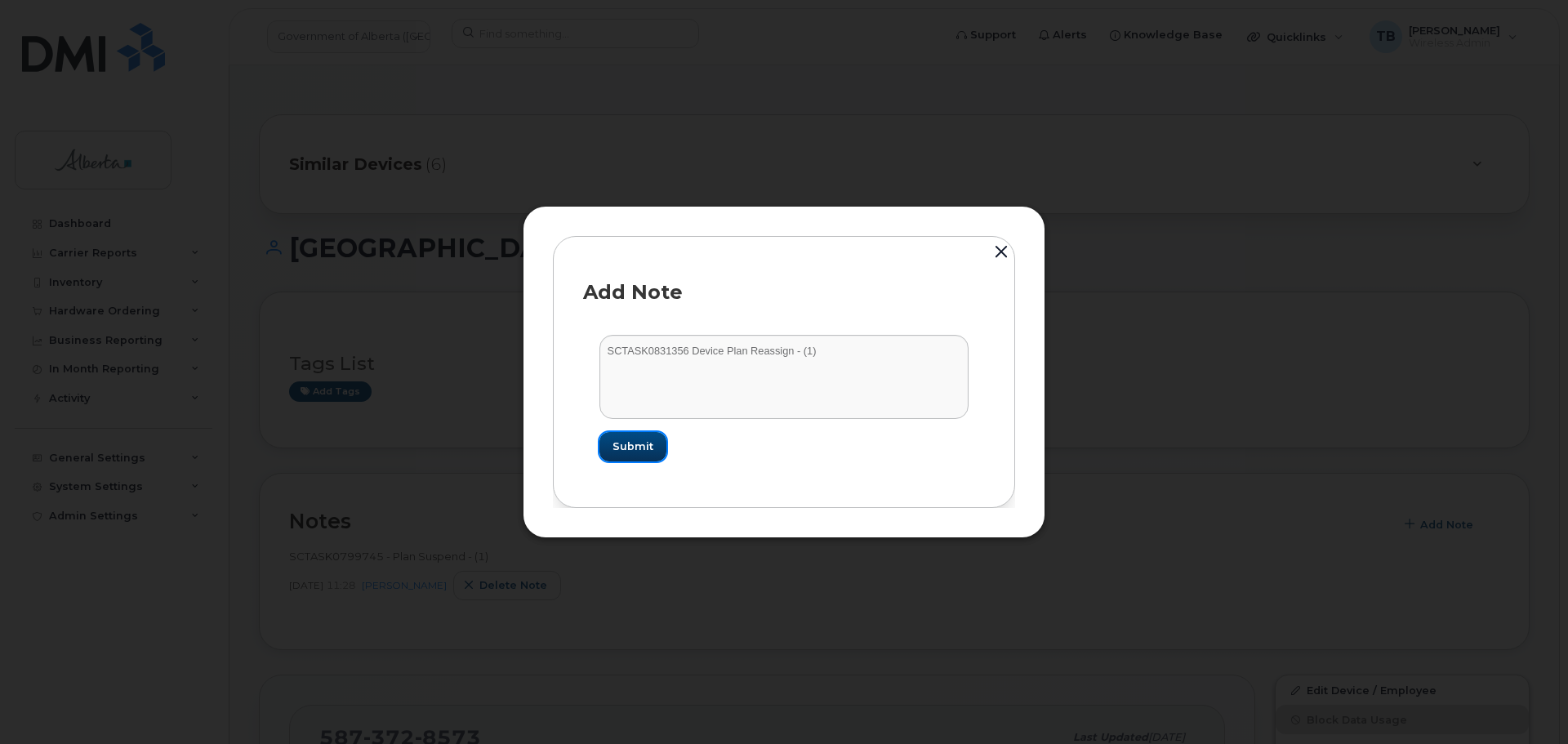
click at [606, 440] on button "Submit" at bounding box center [633, 447] width 67 height 29
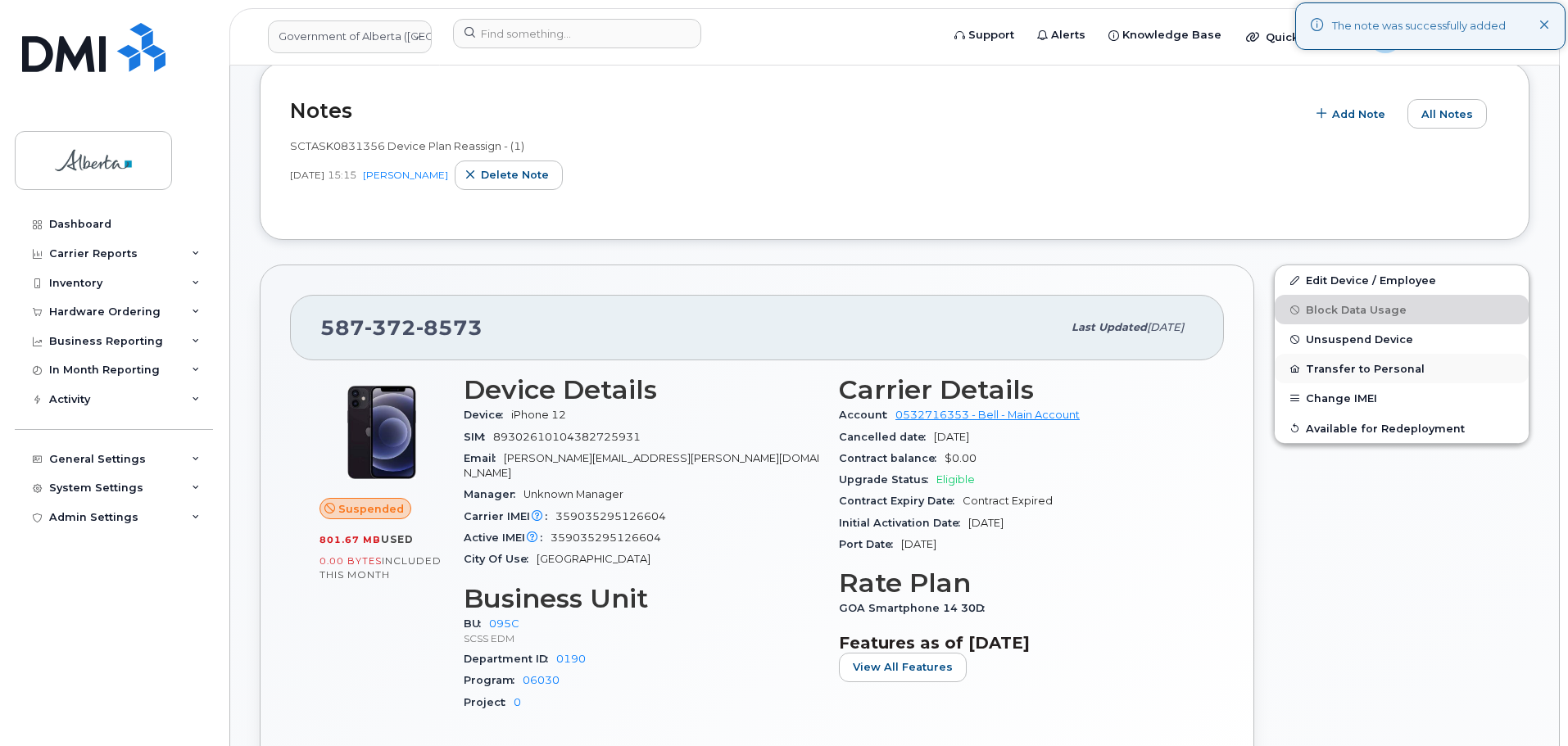
scroll to position [492, 0]
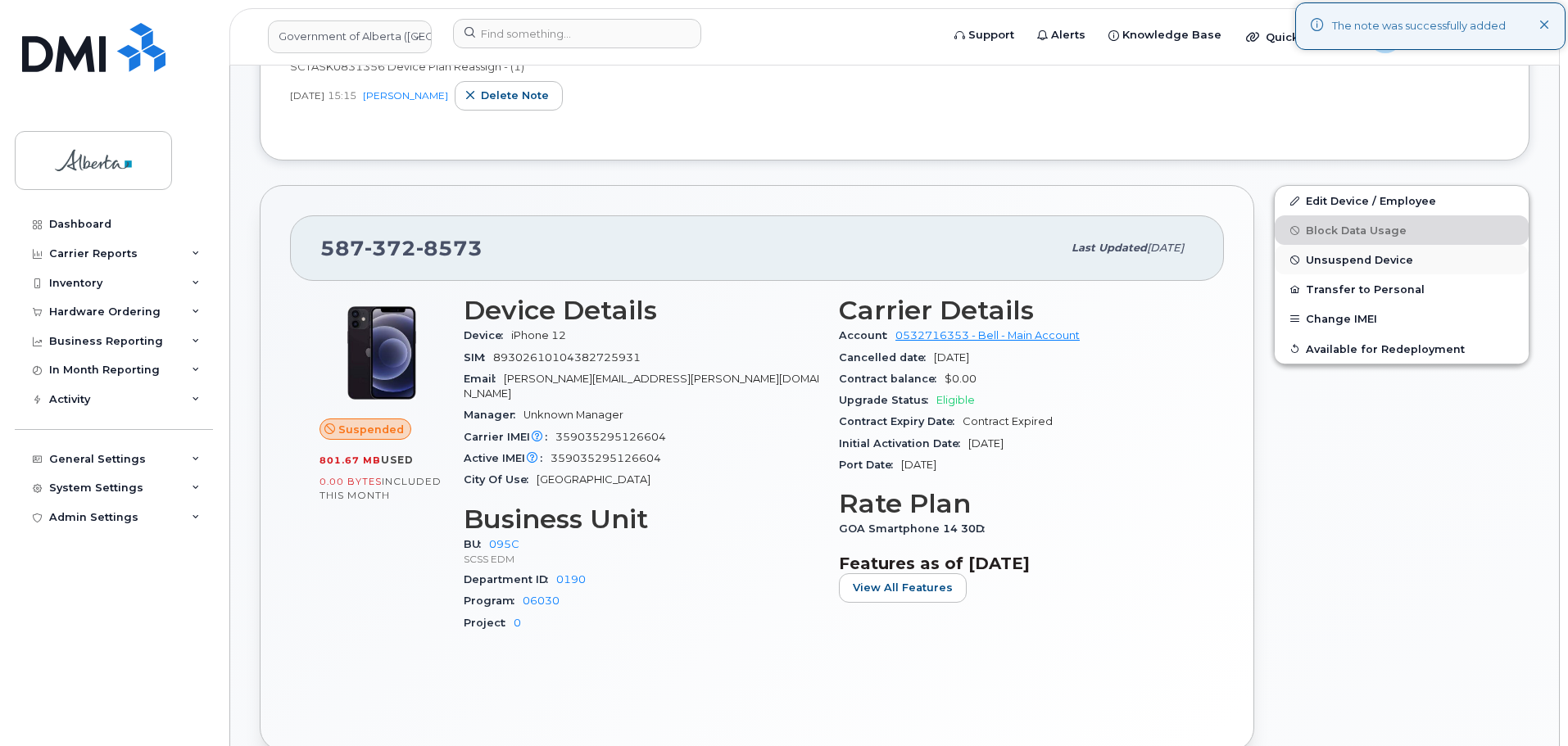
click at [1347, 266] on button "Unsuspend Device" at bounding box center [1401, 260] width 254 height 29
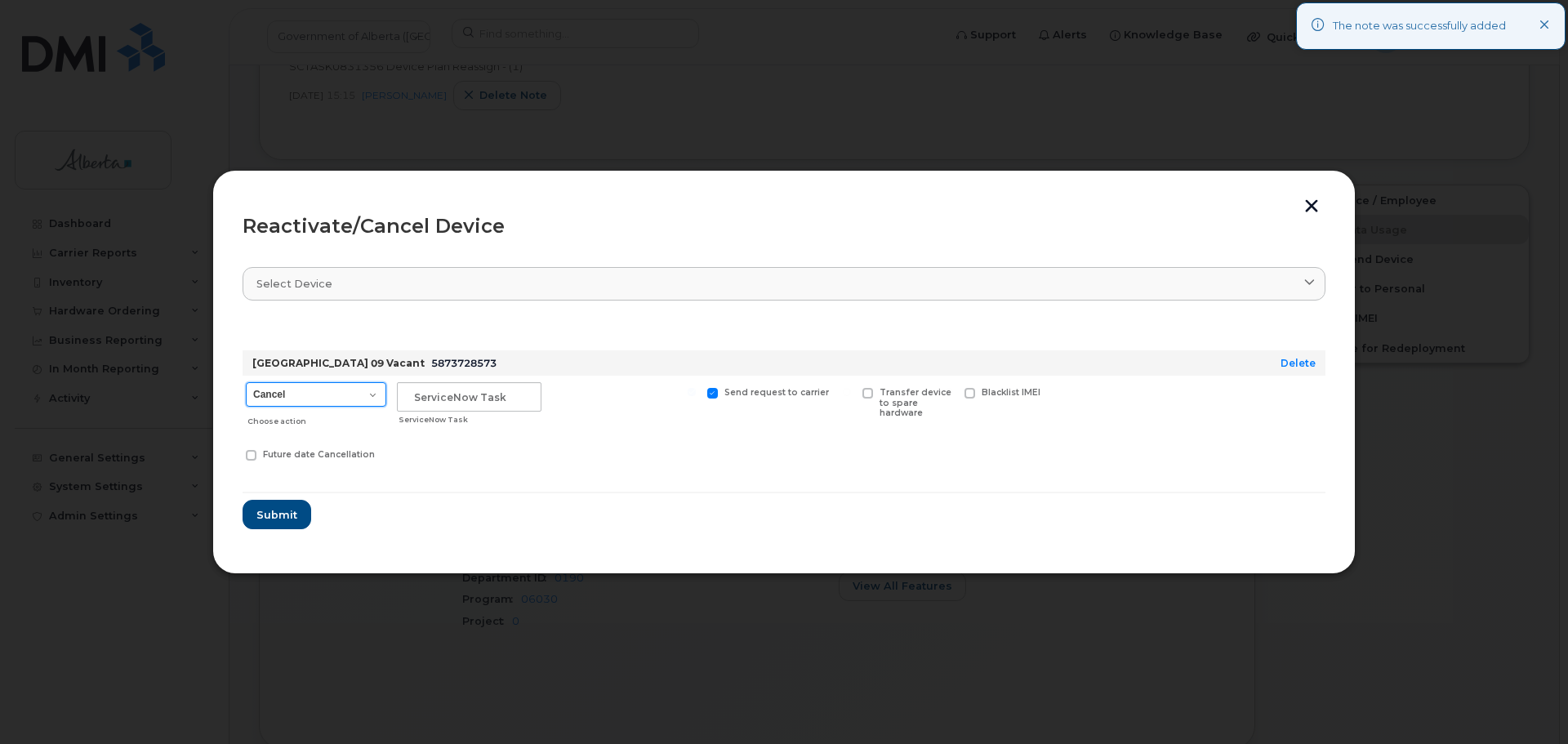
click at [325, 402] on select "Cancel Suspend - Extend Suspension Reactivate" at bounding box center [316, 394] width 141 height 25
select select "[object Object]"
click at [246, 382] on select "Cancel Suspend - Extend Suspension Reactivate" at bounding box center [316, 394] width 141 height 25
click at [438, 403] on input "text" at bounding box center [468, 397] width 144 height 29
paste input "SCTASK0831356"
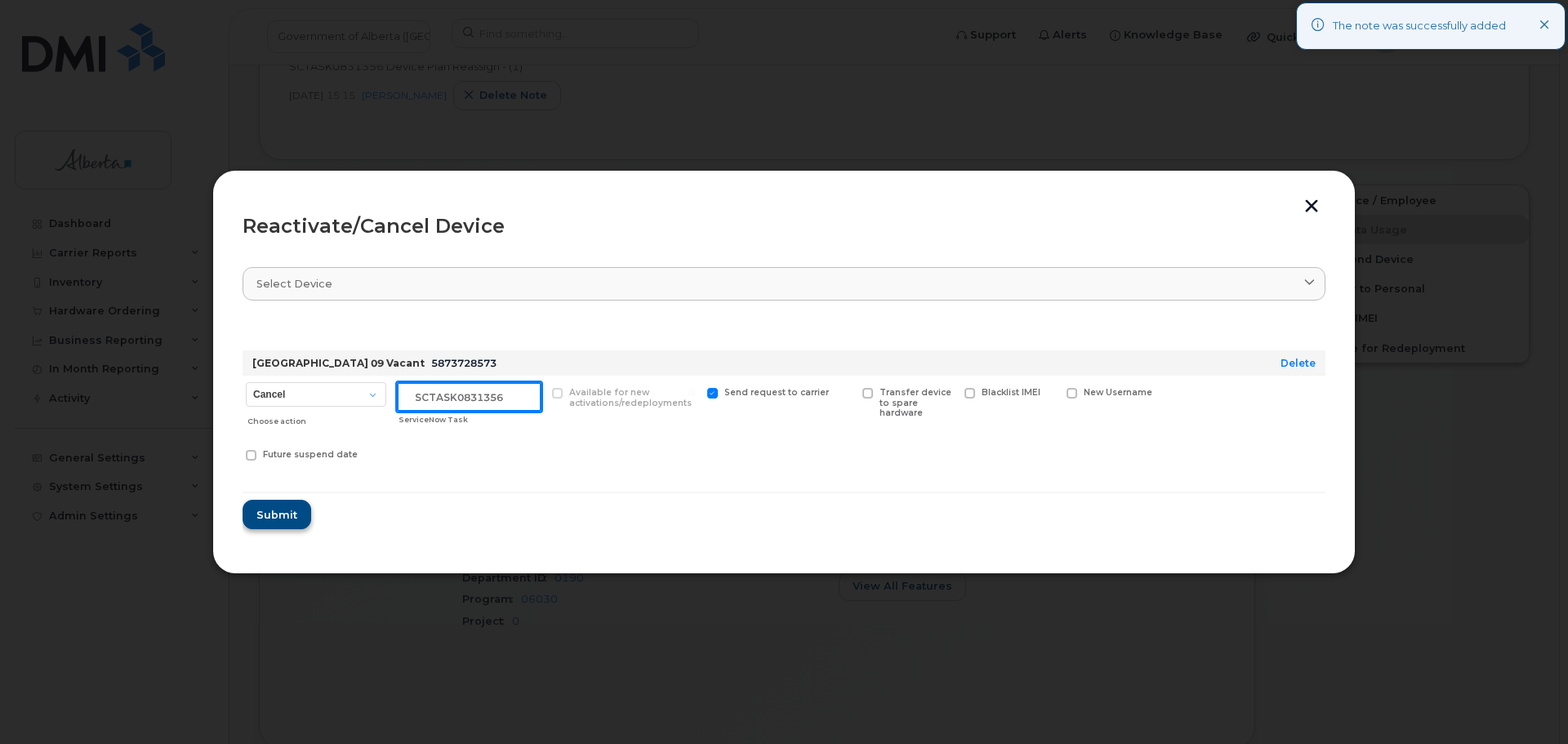
type input "SCTASK0831356"
click at [282, 514] on span "Submit" at bounding box center [276, 515] width 41 height 15
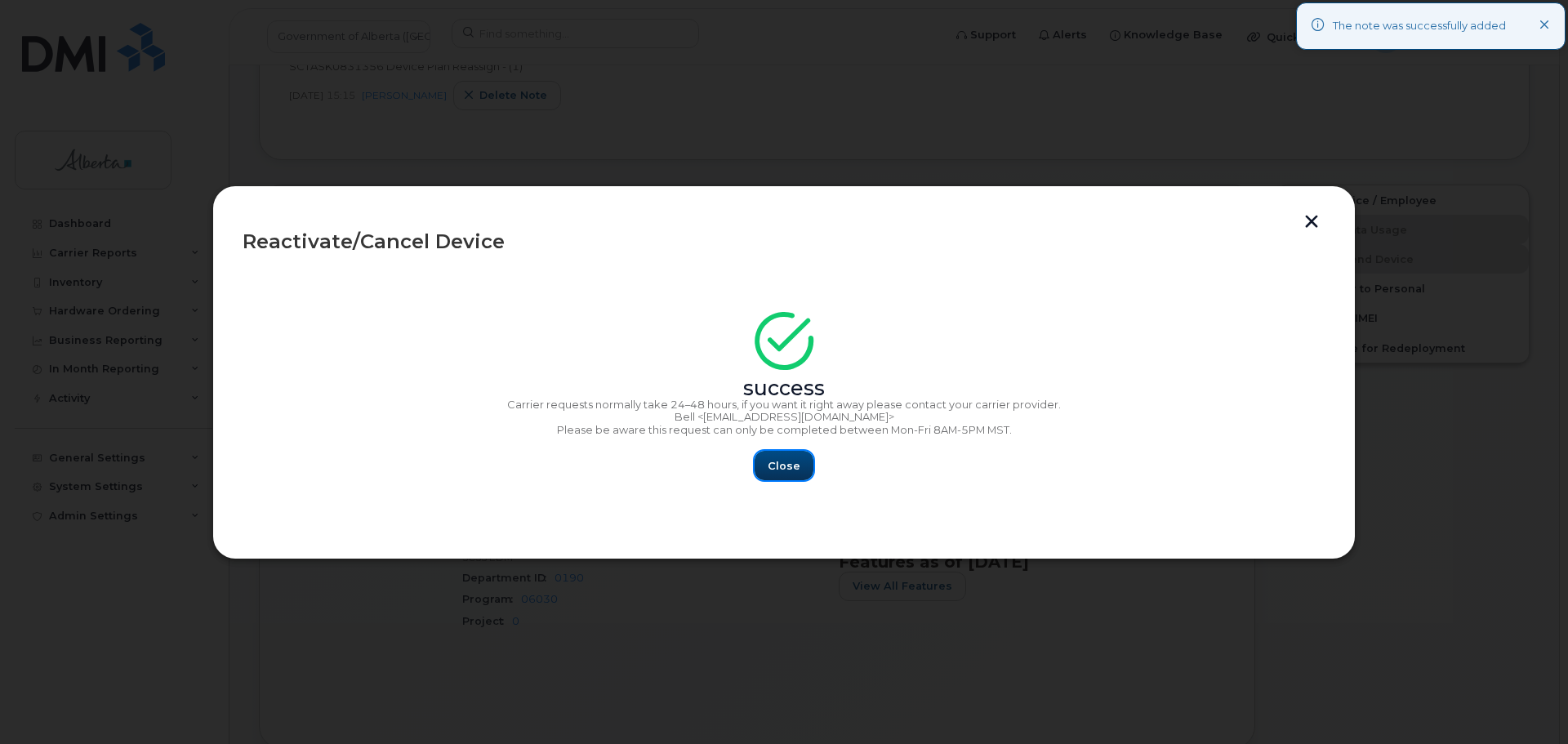
click at [788, 456] on button "Close" at bounding box center [784, 466] width 59 height 29
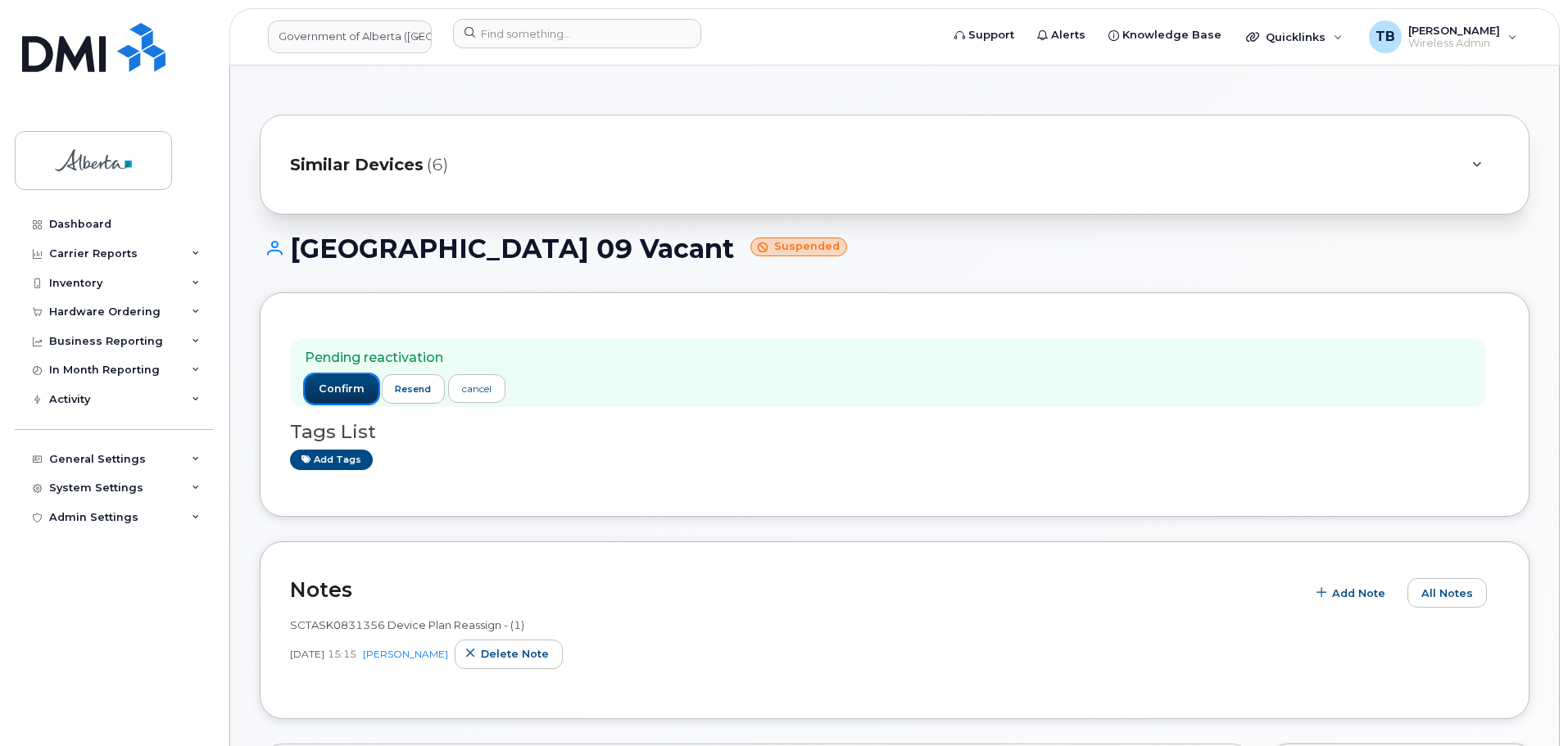
click at [331, 389] on span "confirm" at bounding box center [341, 389] width 46 height 15
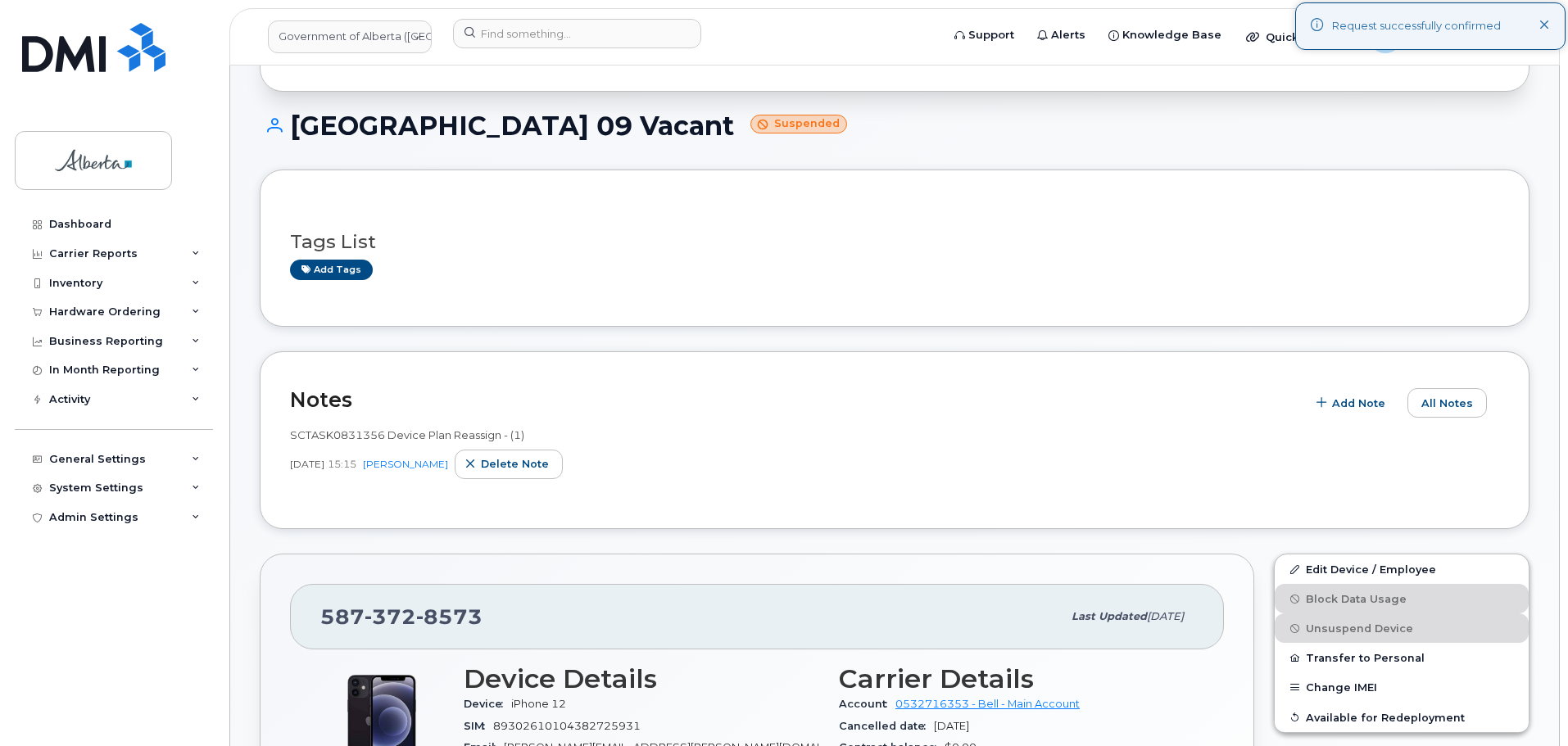
scroll to position [246, 0]
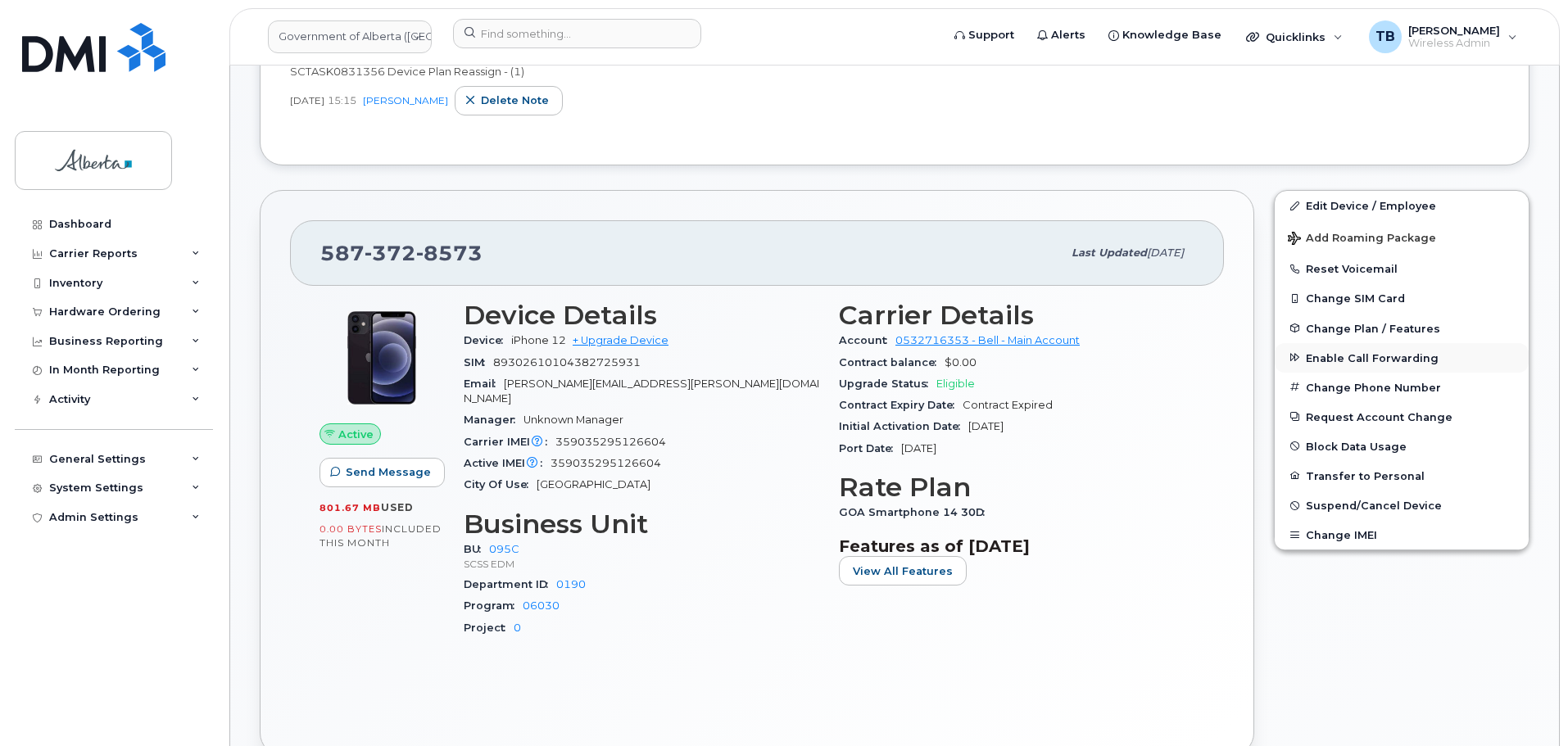
scroll to position [492, 0]
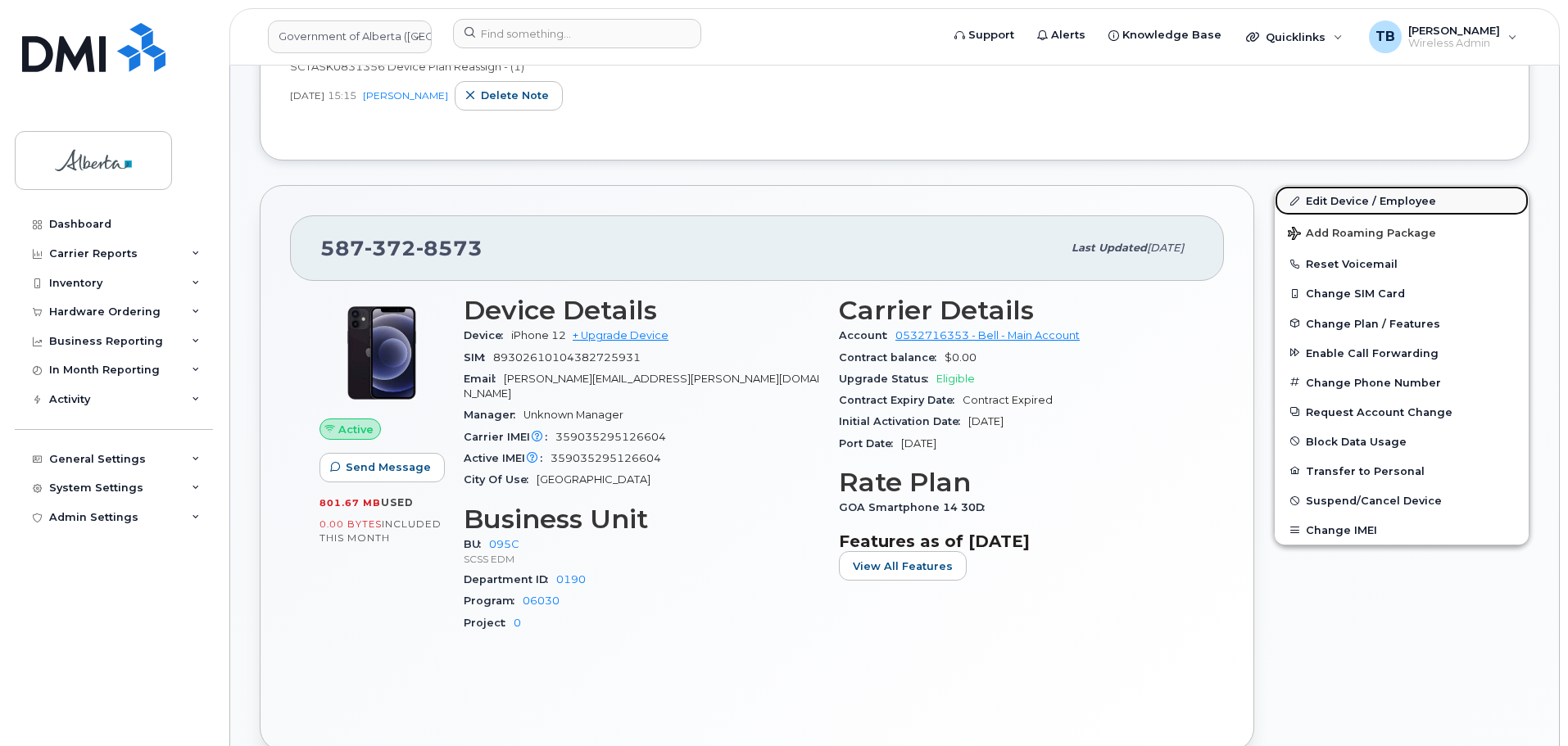
click at [1350, 199] on link "Edit Device / Employee" at bounding box center [1401, 200] width 254 height 29
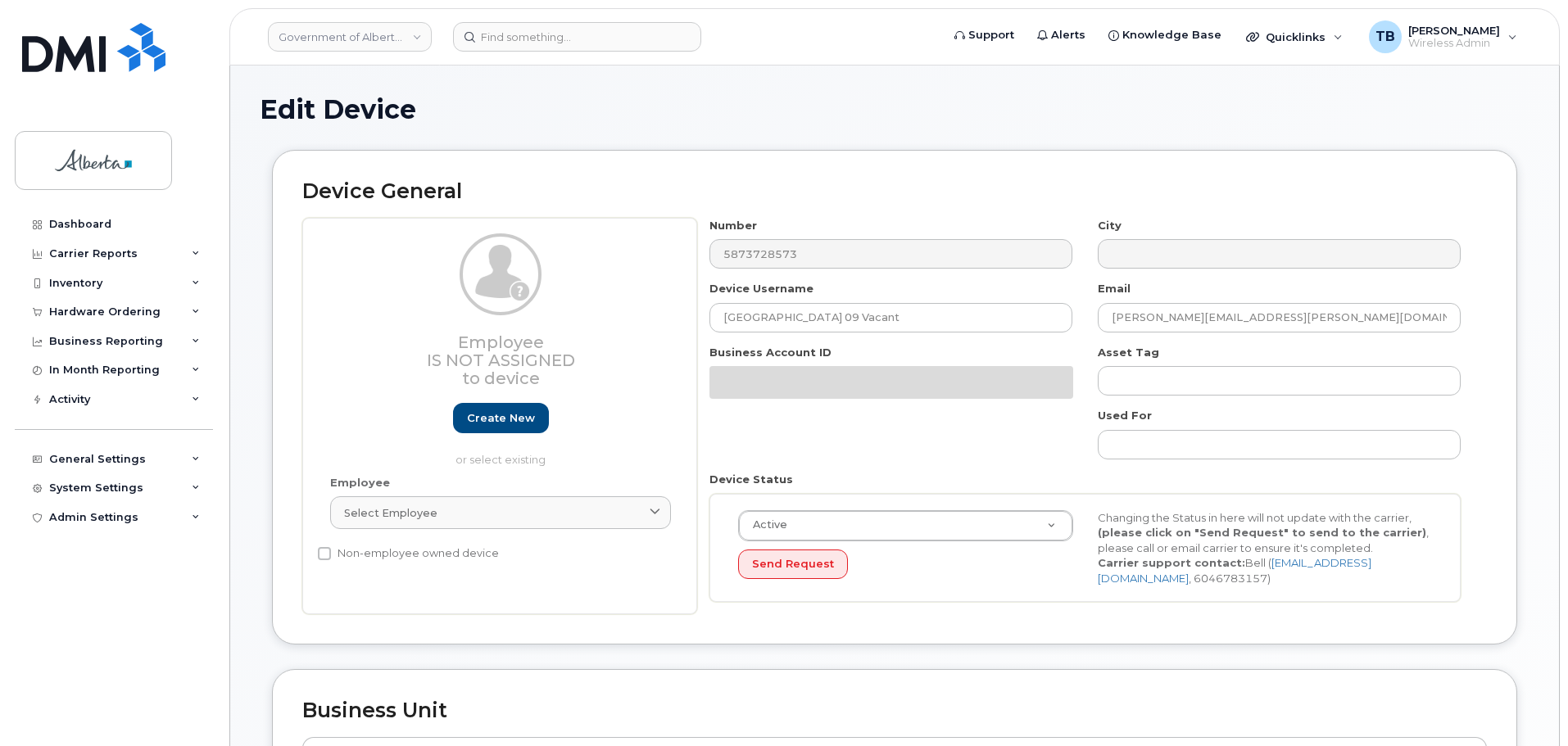
select select "4749748"
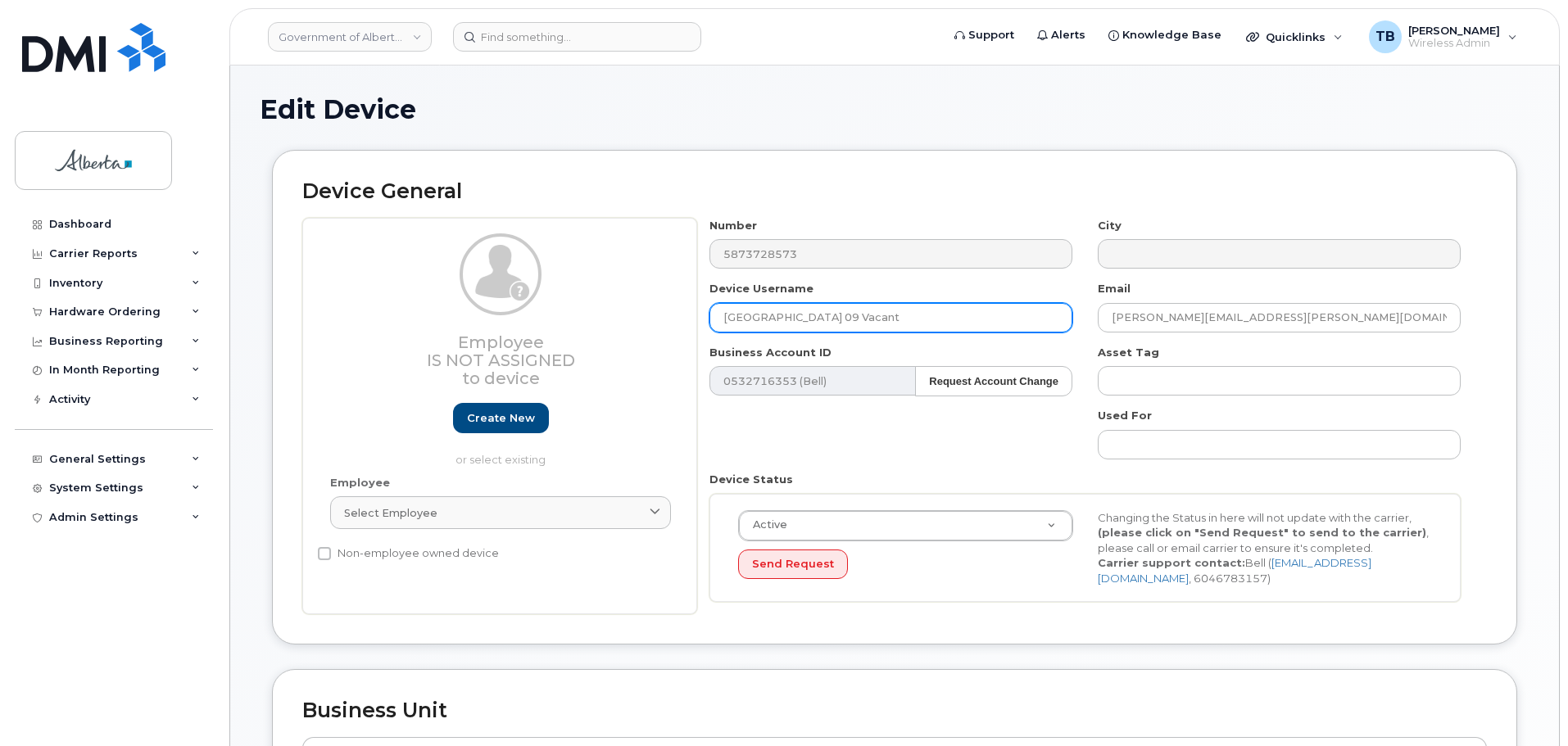
drag, startPoint x: 892, startPoint y: 310, endPoint x: 598, endPoint y: 320, distance: 294.2
click at [598, 320] on div "Employee Is not assigned to device Create new or select existing Employee Selec…" at bounding box center [894, 416] width 1185 height 397
paste input "[PERSON_NAME]"
type input "[PERSON_NAME]"
drag, startPoint x: 1258, startPoint y: 313, endPoint x: 1041, endPoint y: 314, distance: 217.0
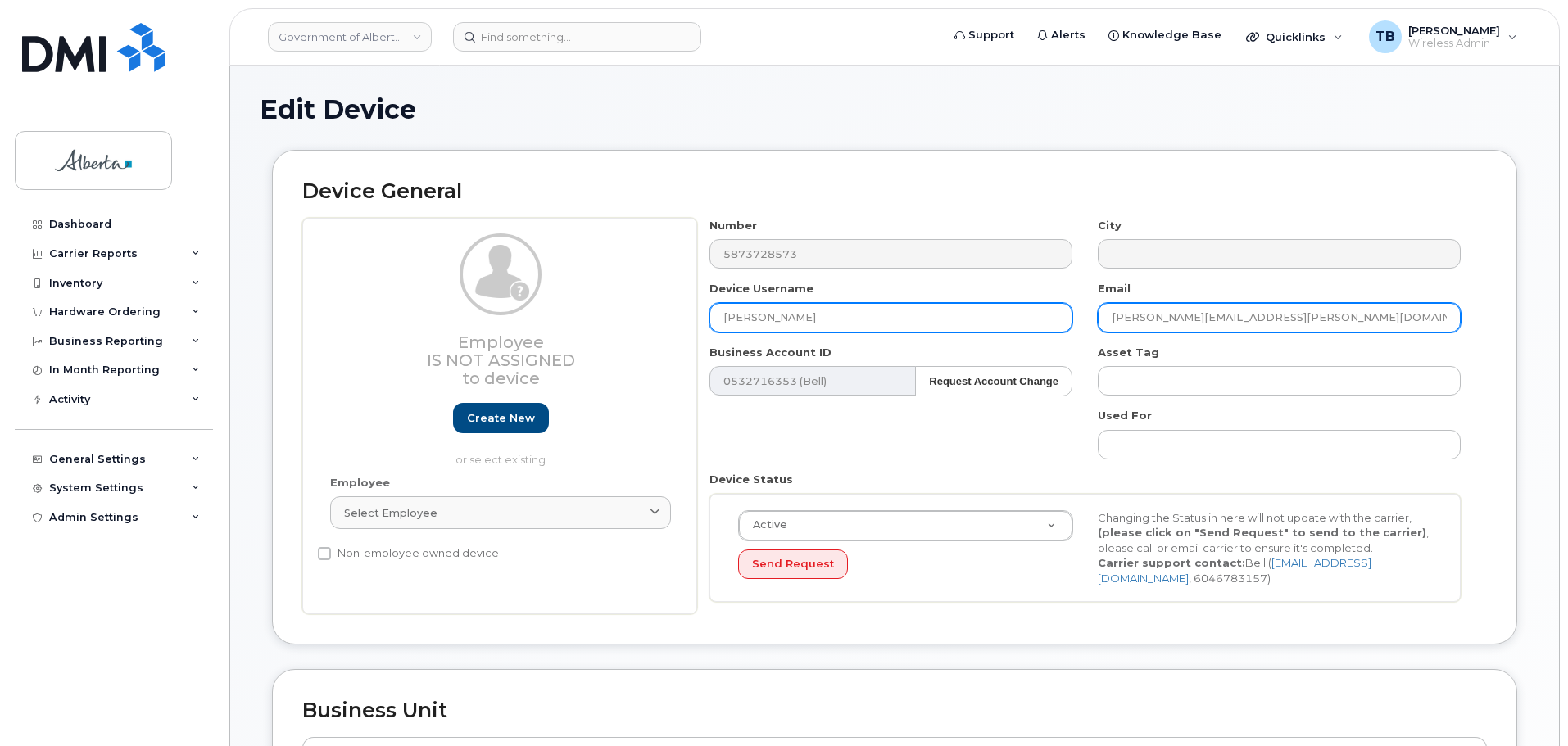
click at [1051, 312] on div "Number 5873728573 City Device Username [PERSON_NAME] Email [PERSON_NAME][EMAIL_…" at bounding box center [1084, 416] width 777 height 397
paste input "breanne.[PERSON_NAME]"
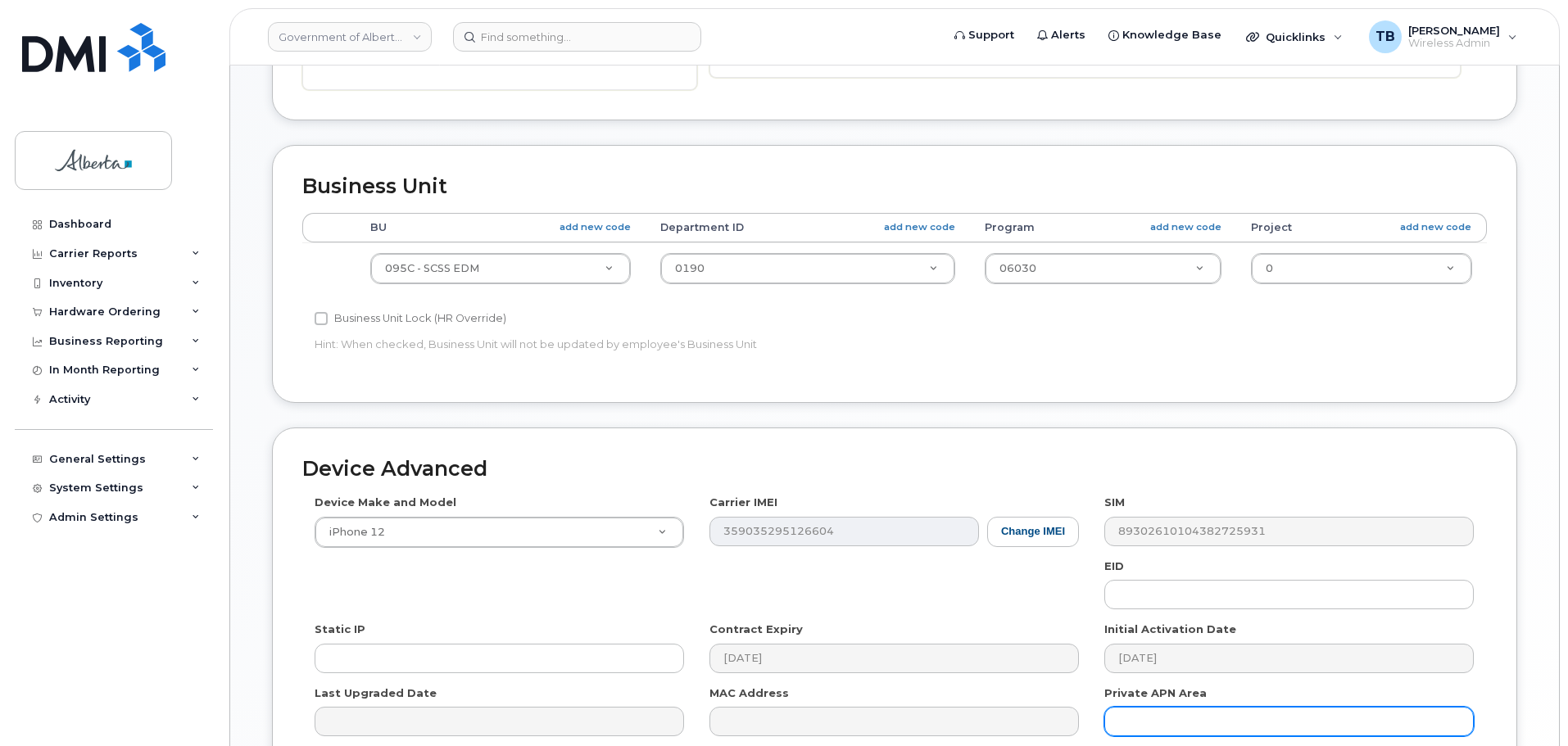
scroll to position [694, 0]
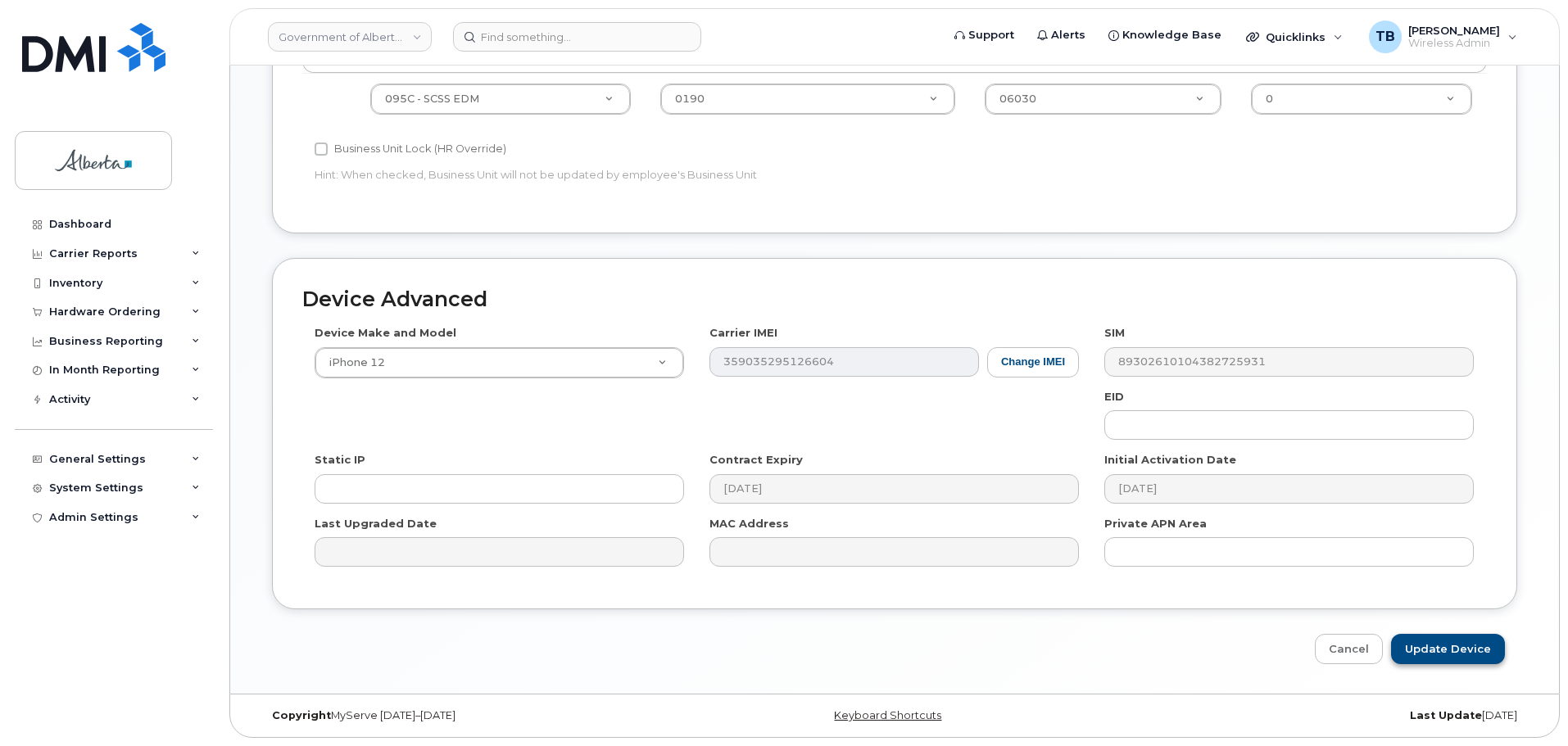
type input "[EMAIL_ADDRESS][PERSON_NAME][DOMAIN_NAME]"
click at [1440, 646] on input "Update Device" at bounding box center [1447, 649] width 114 height 30
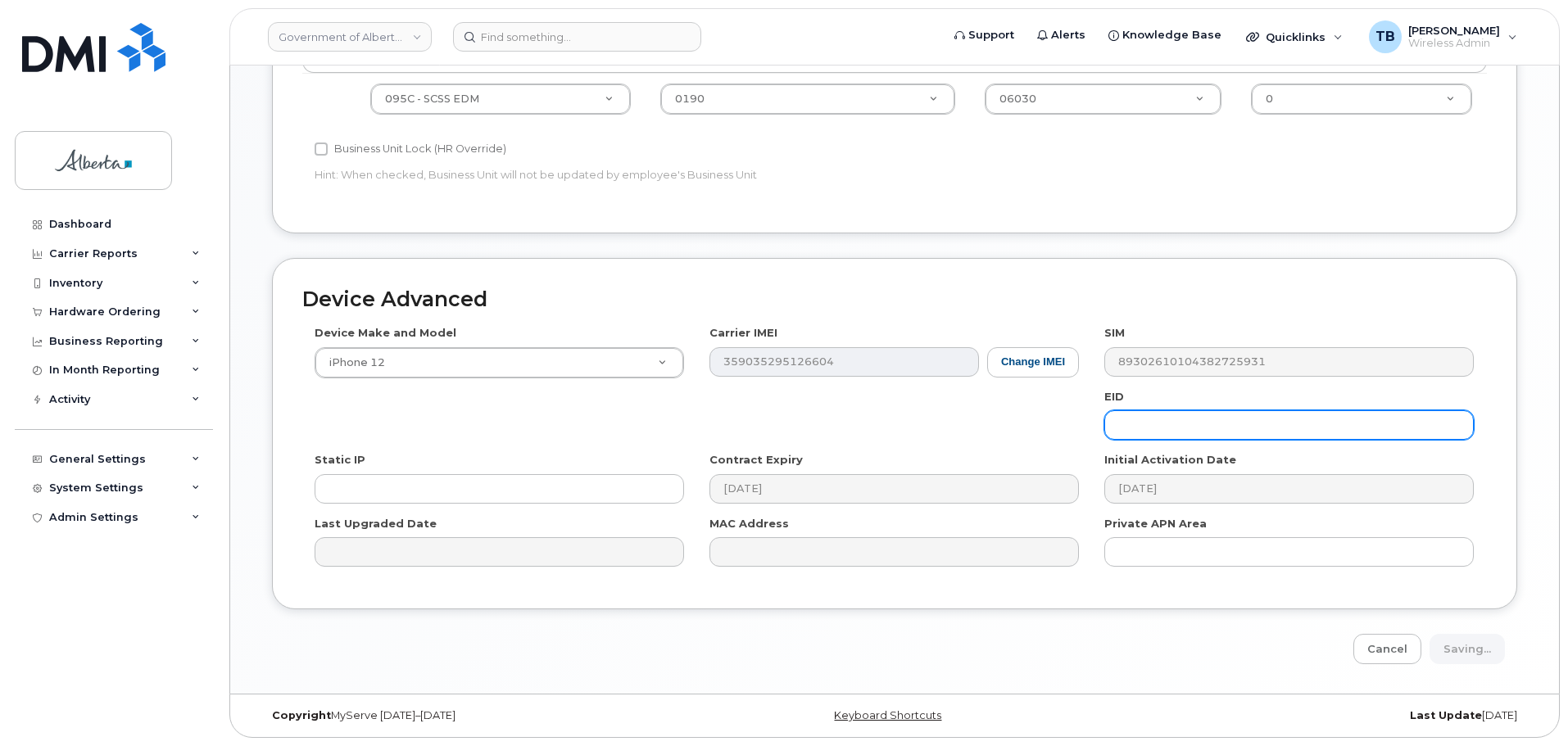
type input "Saving..."
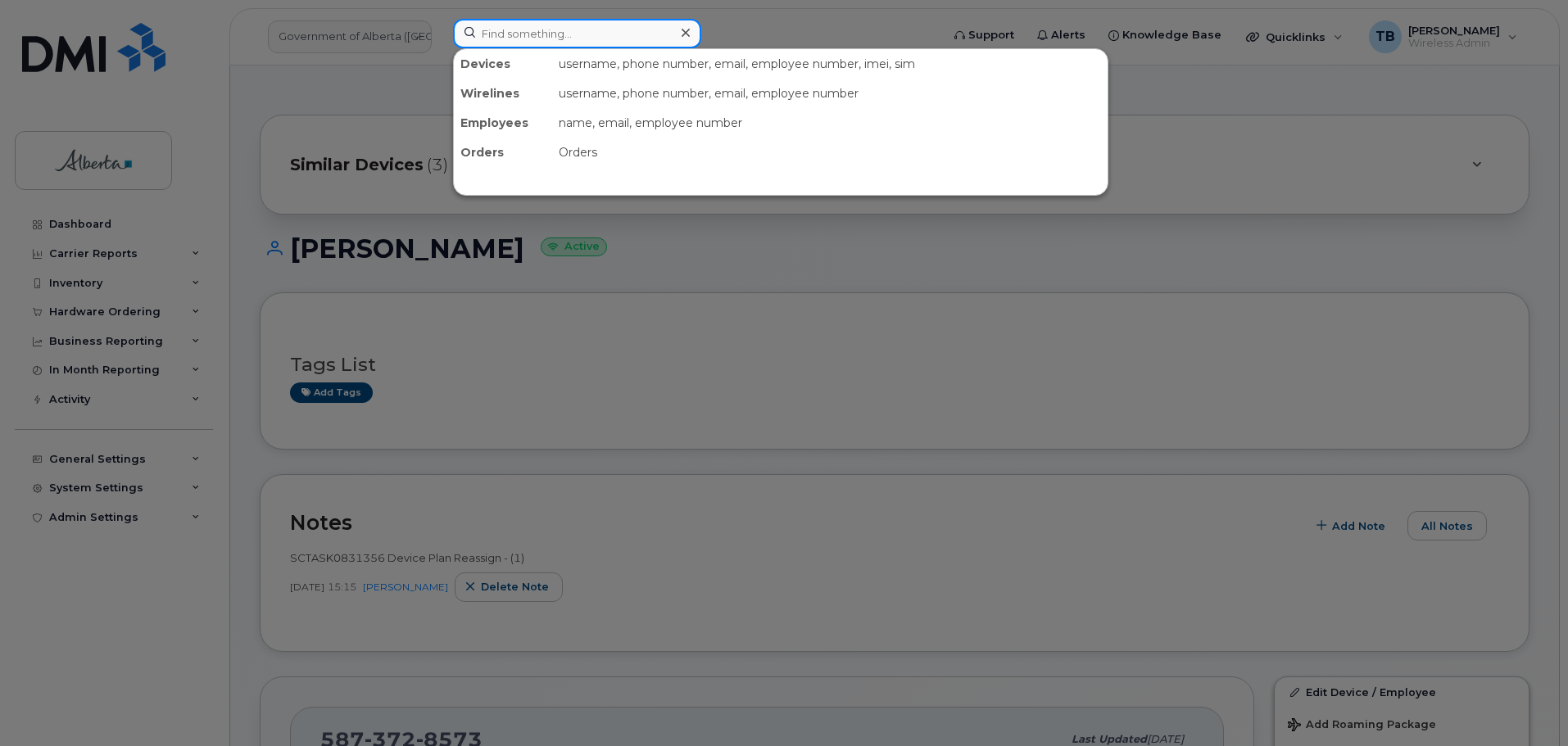
click at [494, 36] on input at bounding box center [576, 34] width 249 height 29
paste input "5878735824"
type input "5878735824"
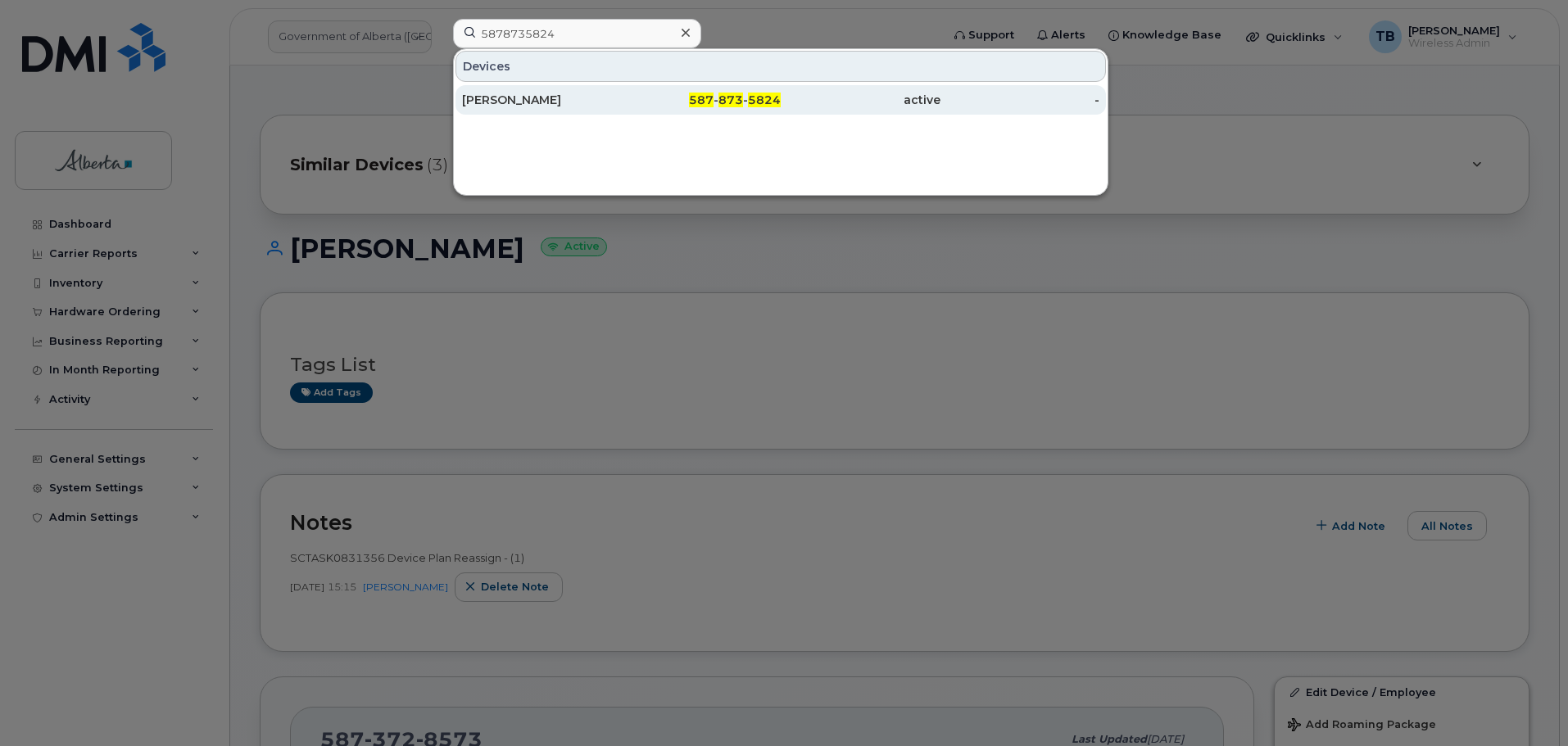
click at [490, 96] on div "[PERSON_NAME]" at bounding box center [541, 100] width 159 height 16
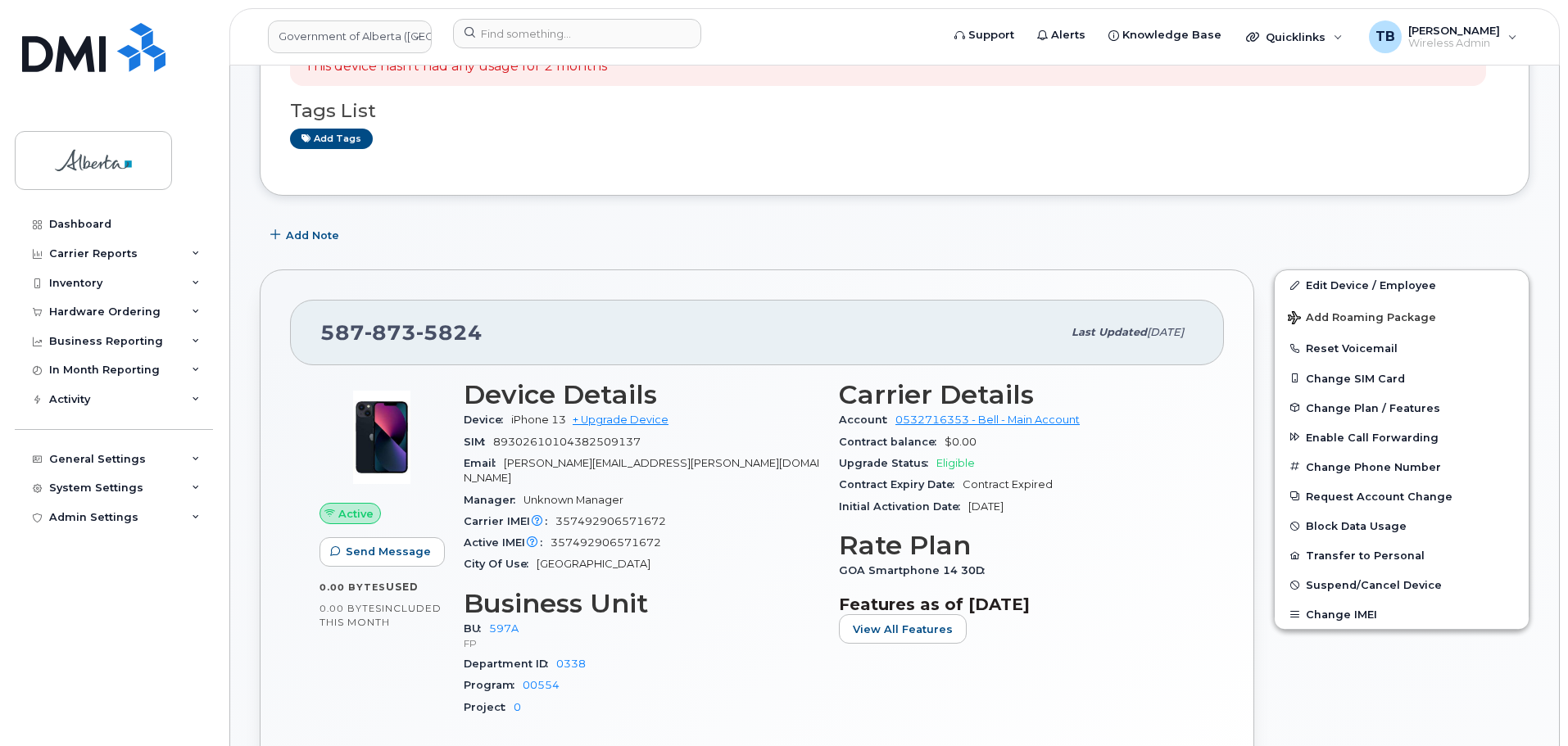
scroll to position [328, 0]
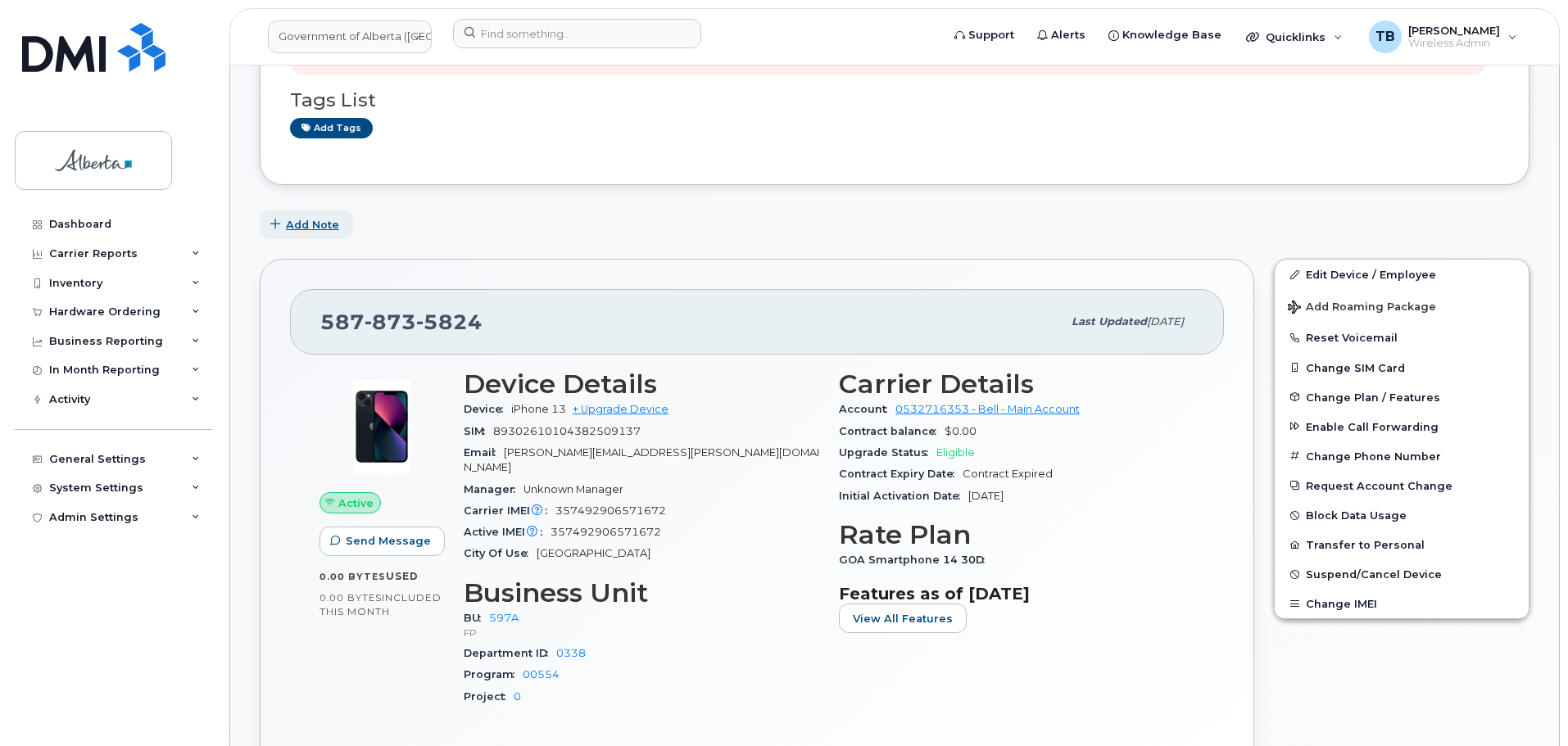
click at [317, 225] on span "Add Note" at bounding box center [312, 224] width 53 height 15
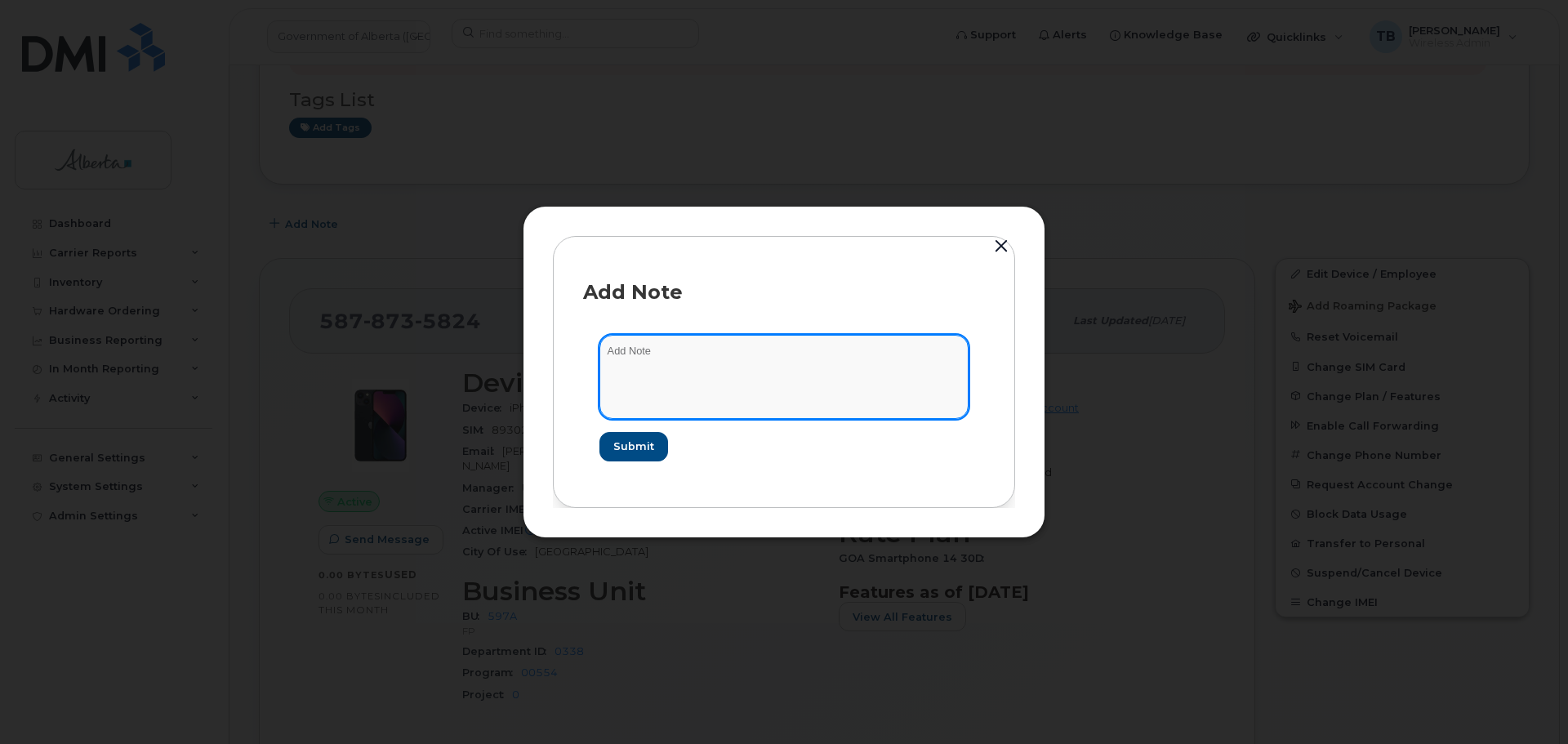
click at [701, 378] on textarea at bounding box center [784, 377] width 370 height 84
paste textarea "SCTASK0830472 Device Plan Reassign - (1)"
type textarea "SCTASK0830472 Device Plan Reassign - (1)"
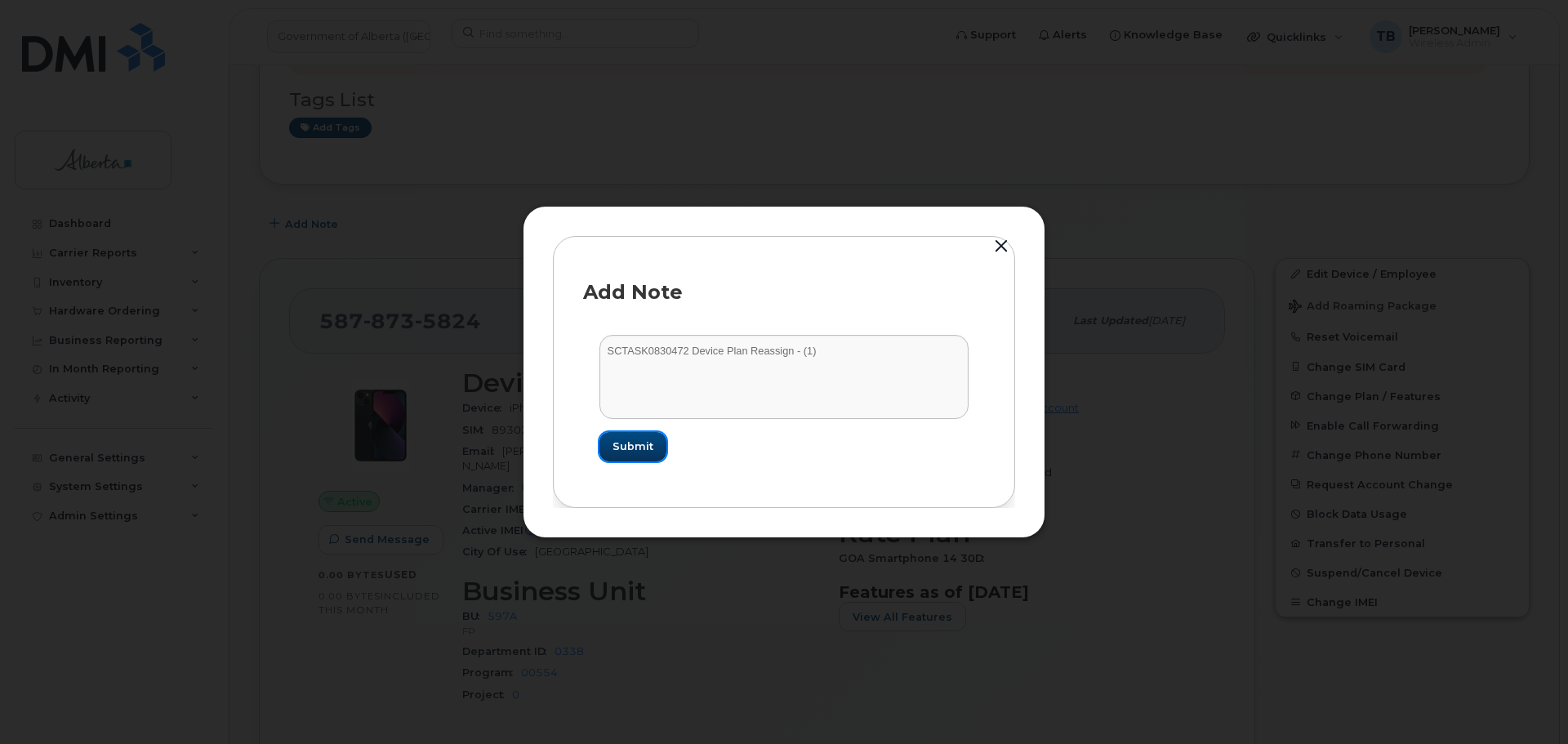
click at [663, 453] on button "Submit" at bounding box center [633, 447] width 67 height 29
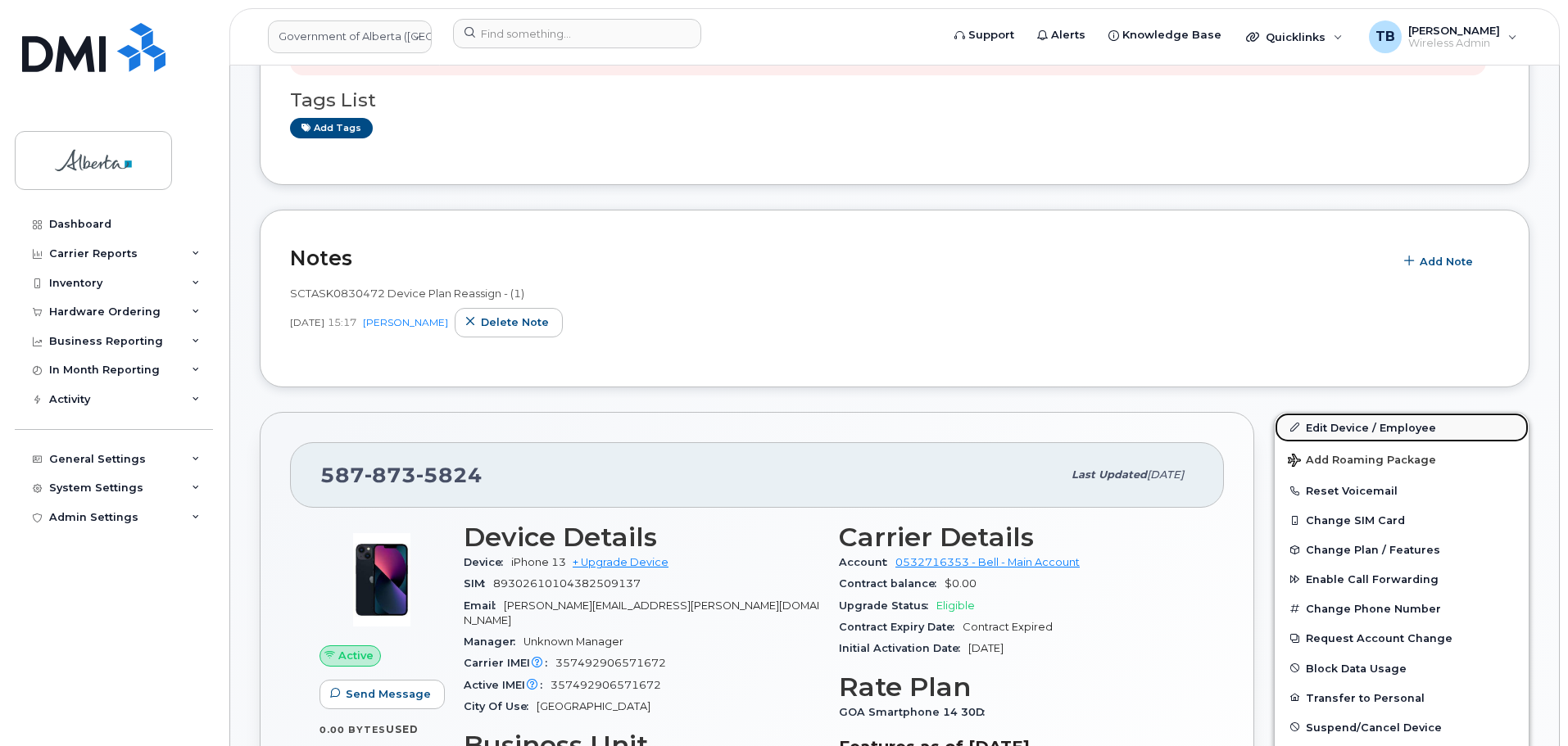
click at [1390, 430] on link "Edit Device / Employee" at bounding box center [1401, 427] width 254 height 29
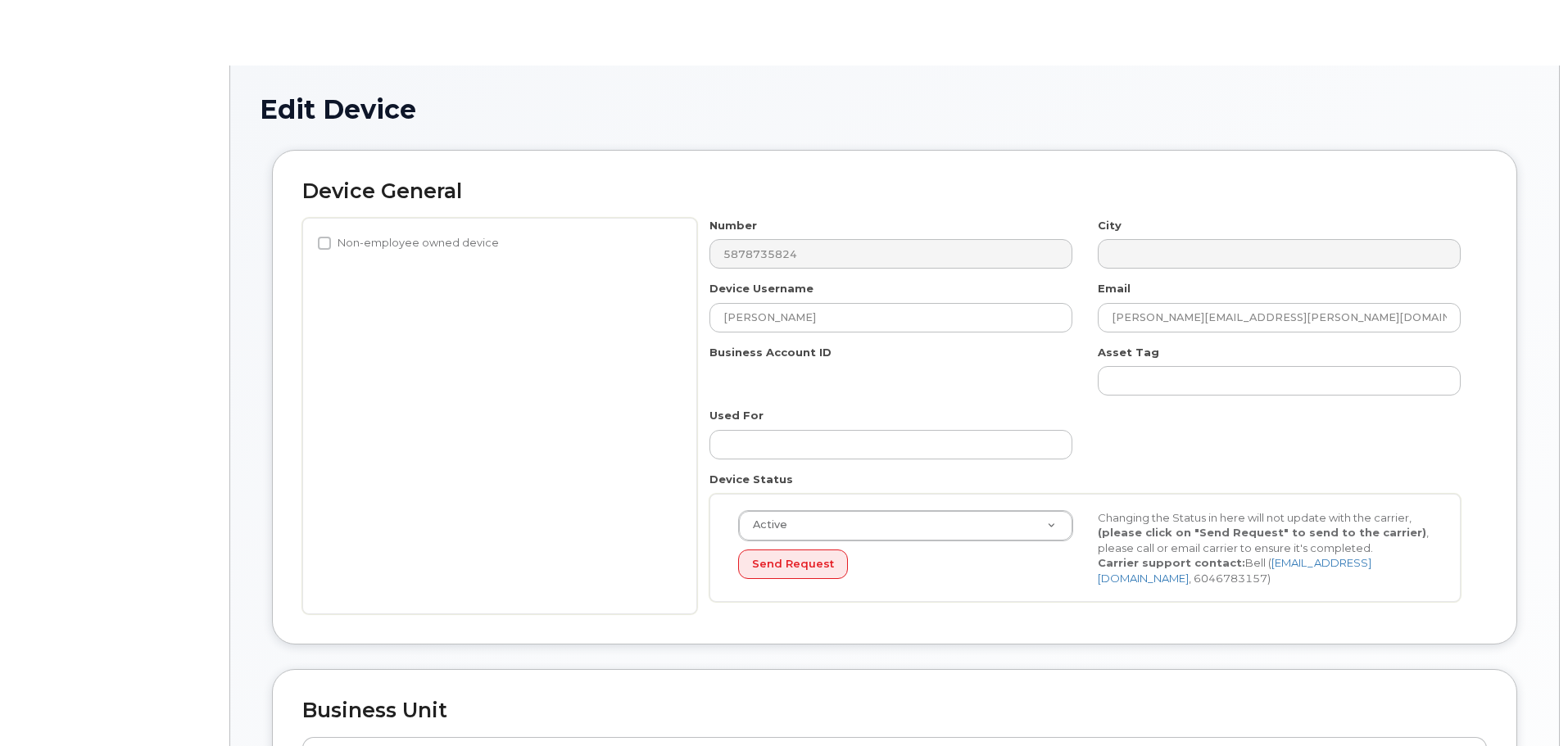
select select "4797726"
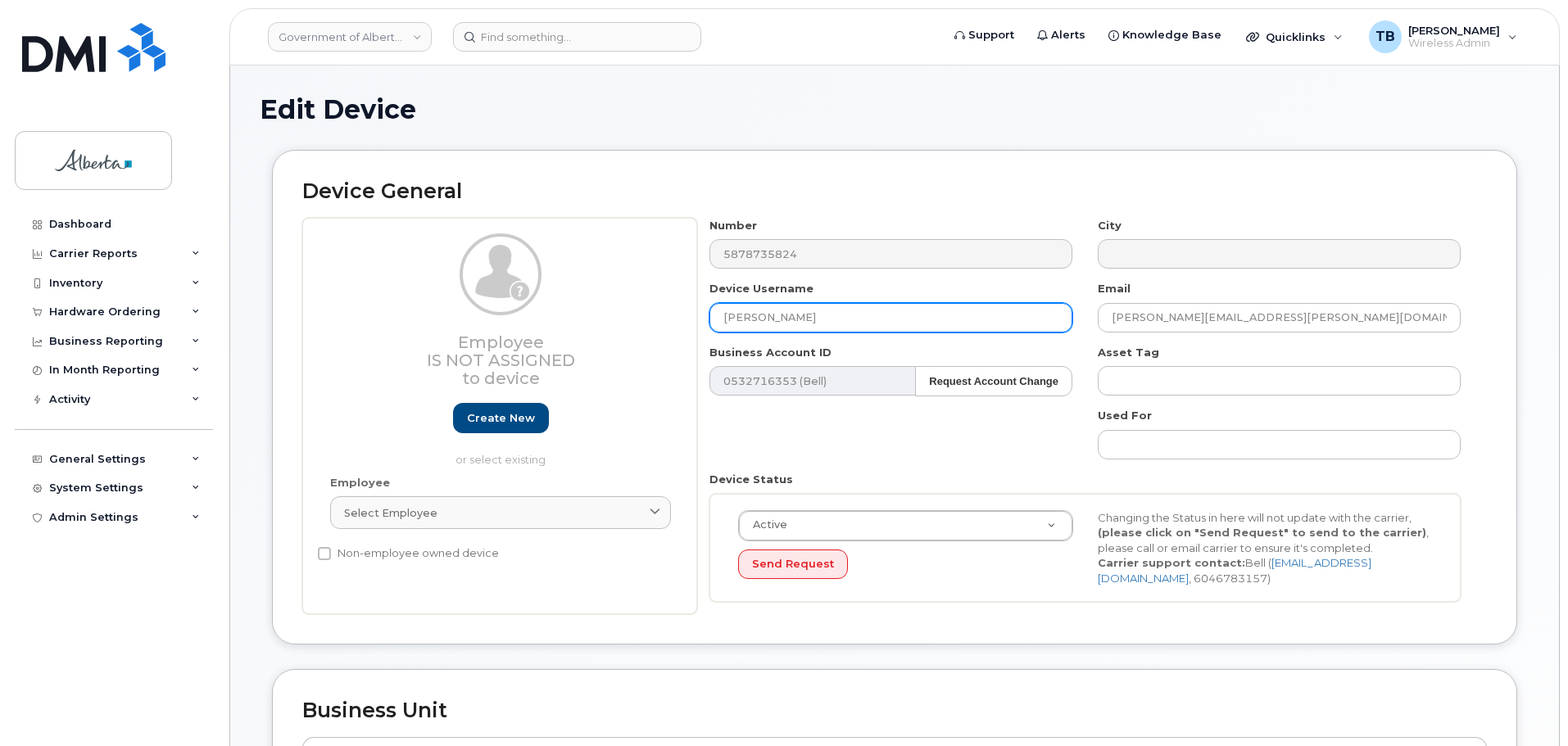
drag, startPoint x: 835, startPoint y: 312, endPoint x: 624, endPoint y: 309, distance: 211.0
click at [624, 309] on div "Employee Is not assigned to device Create new or select existing Employee Selec…" at bounding box center [894, 416] width 1185 height 397
paste input "[PERSON_NAME]"
type input "[PERSON_NAME]"
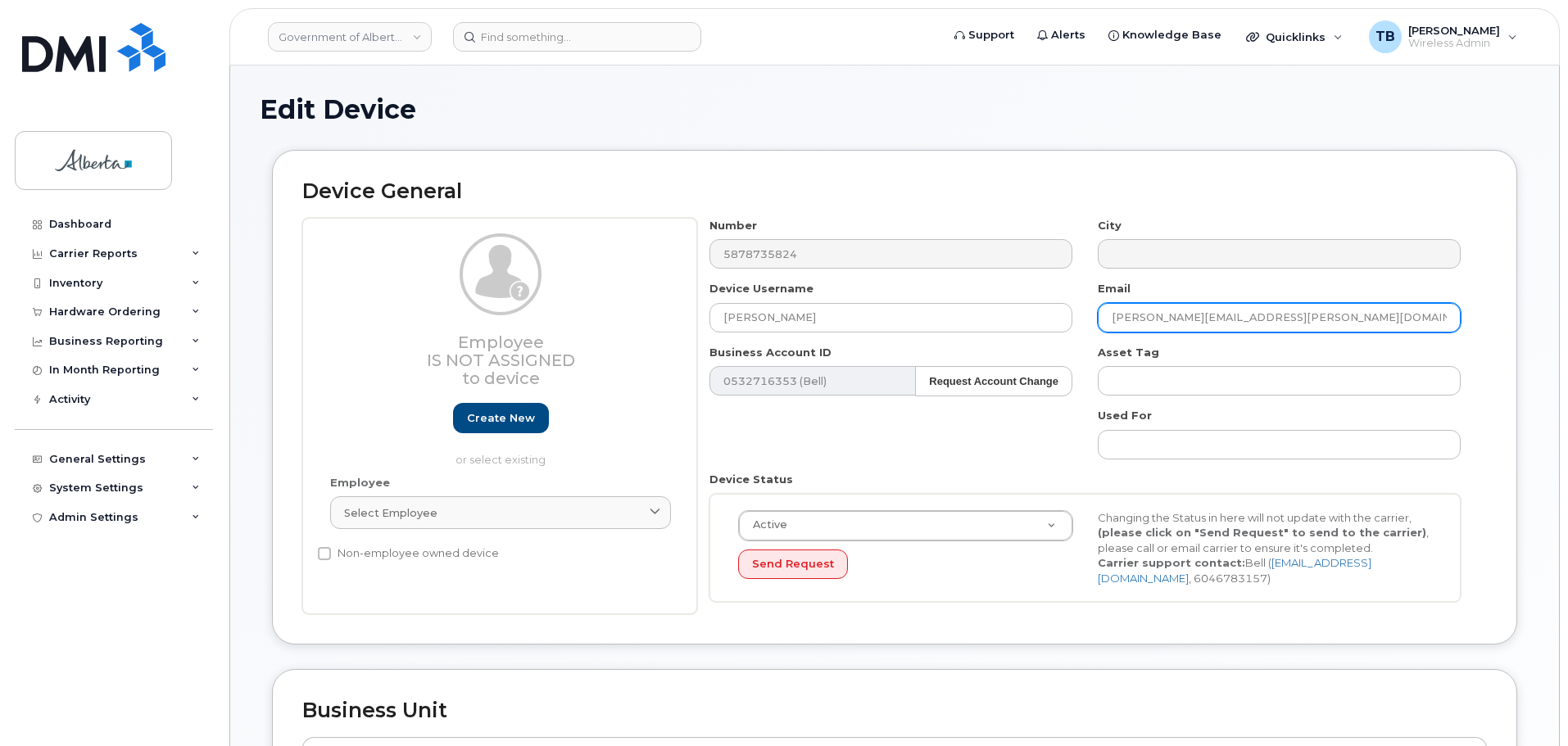
drag, startPoint x: 1100, startPoint y: 322, endPoint x: 1312, endPoint y: 311, distance: 212.3
click at [1308, 311] on input "Emily.Wong@gov.ab.ca" at bounding box center [1278, 318] width 362 height 29
paste input "Jennifer.Dalziel"
drag, startPoint x: 1124, startPoint y: 322, endPoint x: 1065, endPoint y: 323, distance: 59.0
click at [1065, 323] on div "Number 5878735824 City Device Username Jennifer Dalziel Email Jennifer.Dalziel@…" at bounding box center [1084, 416] width 777 height 397
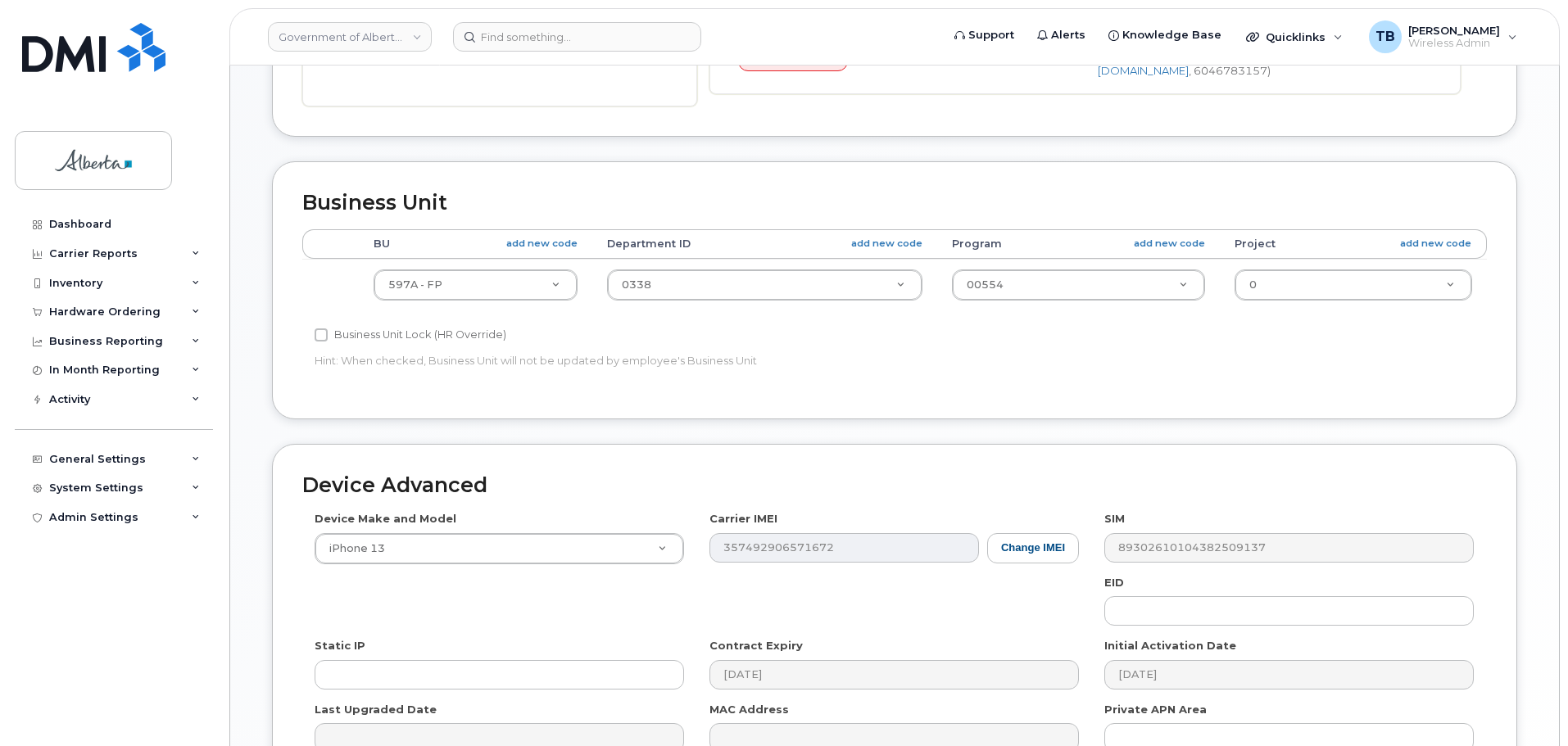
scroll to position [694, 0]
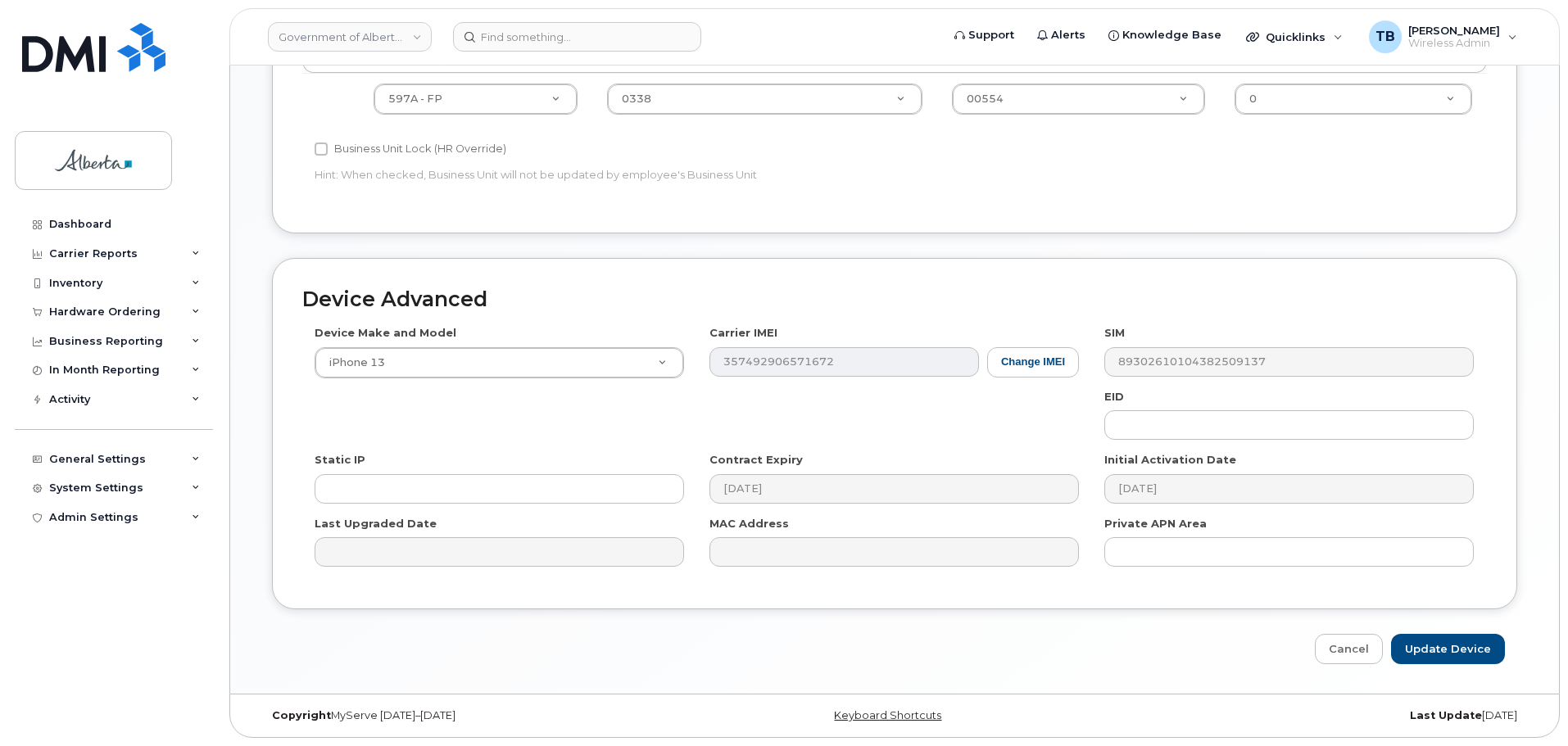
type input "Jennifer.Dalziel@gov.ab.ca"
click at [1428, 670] on div "Edit Device Device General Employee Is not assigned to device Create new or sel…" at bounding box center [894, 33] width 1329 height 1323
drag, startPoint x: 1428, startPoint y: 670, endPoint x: 1432, endPoint y: 656, distance: 14.6
click at [1430, 665] on div "Edit Device Device General Employee Is not assigned to device Create new or sel…" at bounding box center [894, 33] width 1329 height 1323
click at [1432, 655] on input "Update Device" at bounding box center [1447, 649] width 114 height 30
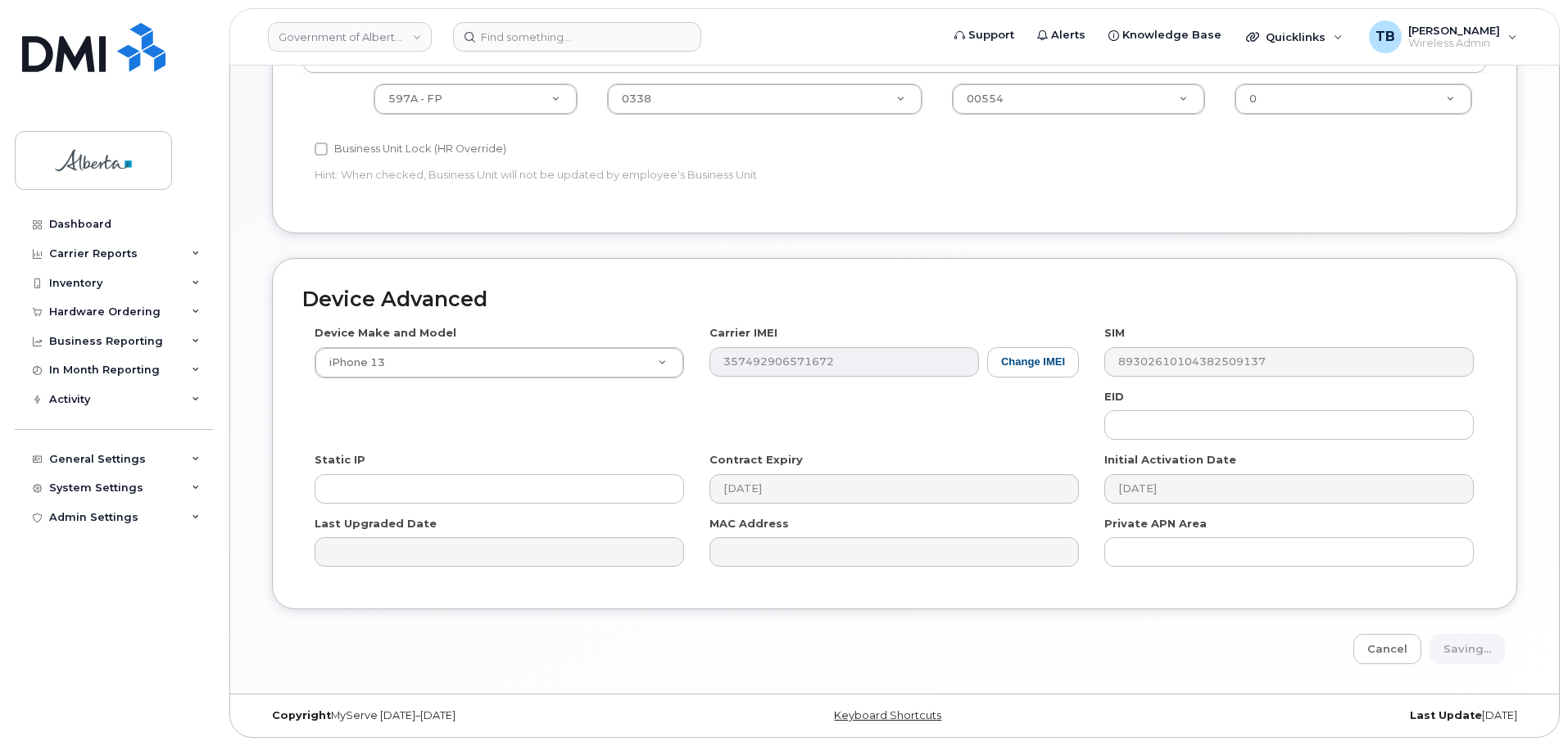
type input "Saving..."
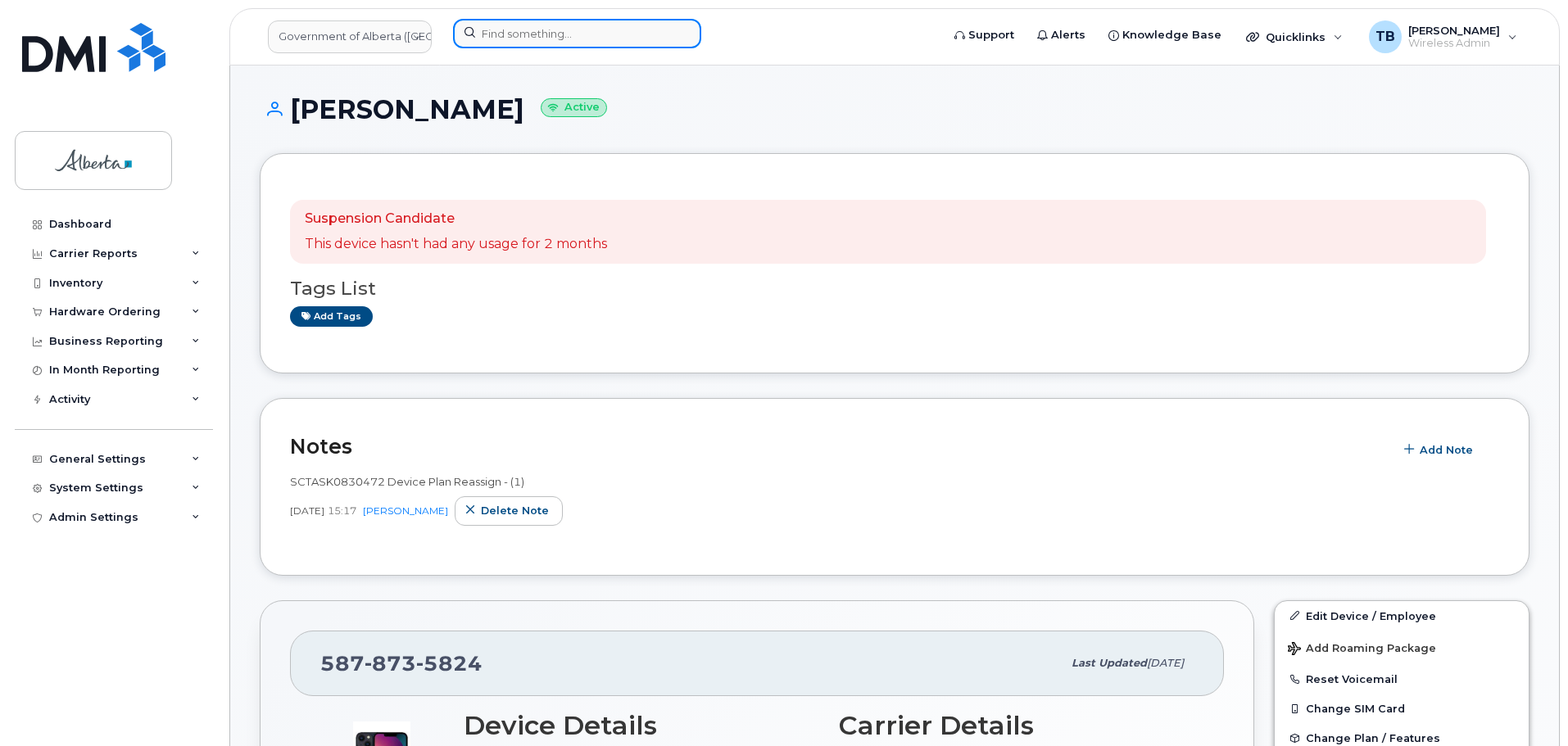
click at [527, 42] on input at bounding box center [576, 34] width 249 height 29
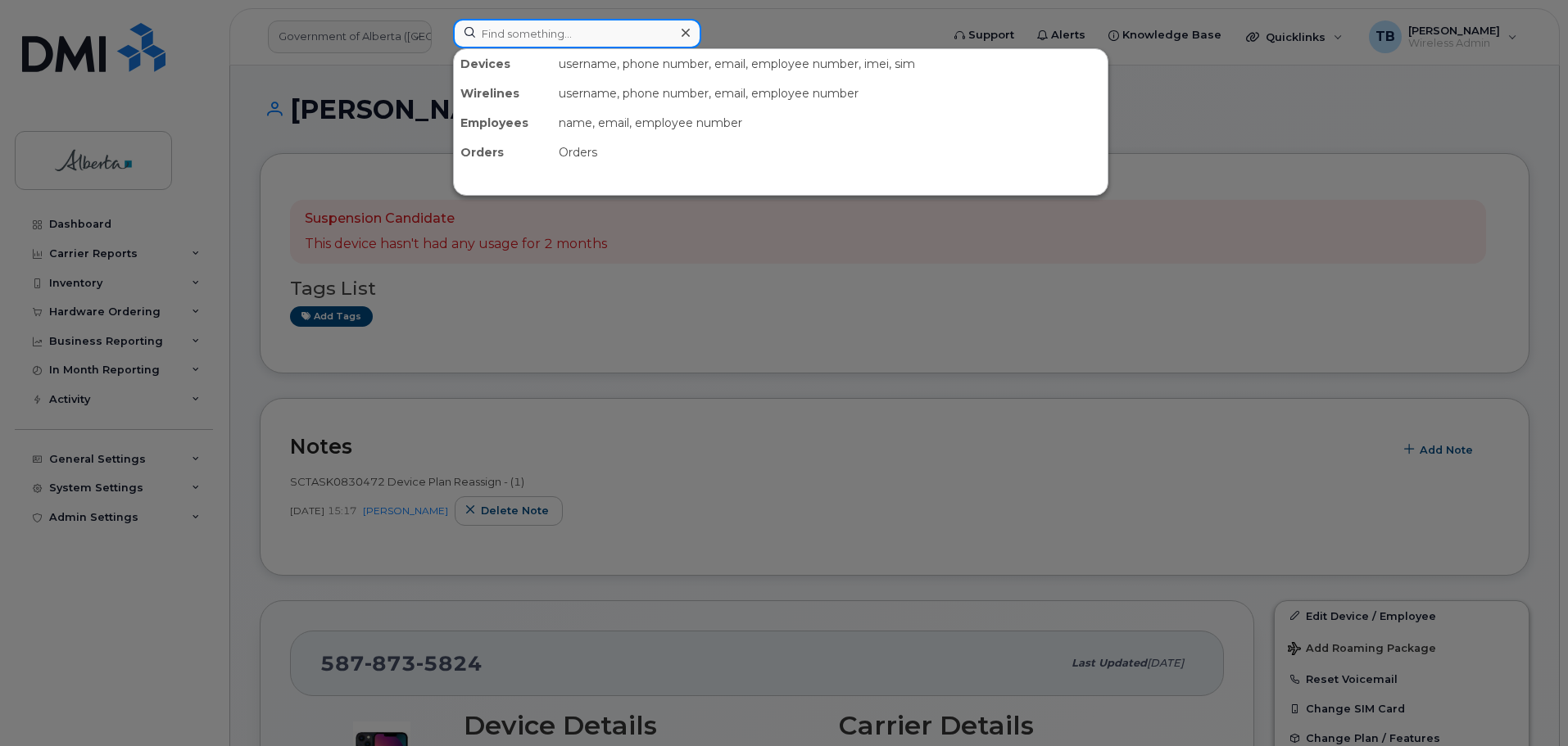
paste input "5879837534"
type input "5879837534"
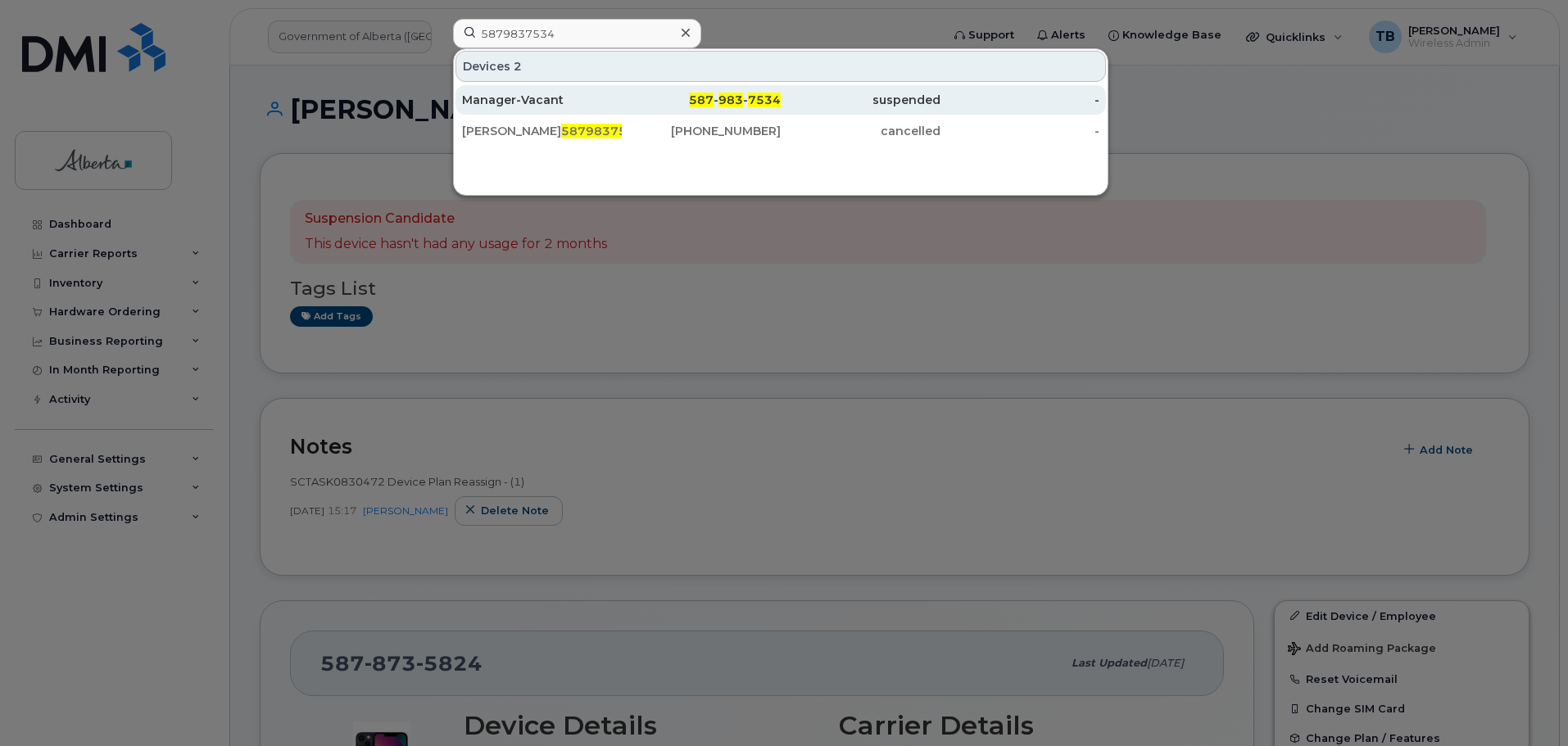
click at [498, 96] on div "Manager-Vacant" at bounding box center [541, 100] width 159 height 16
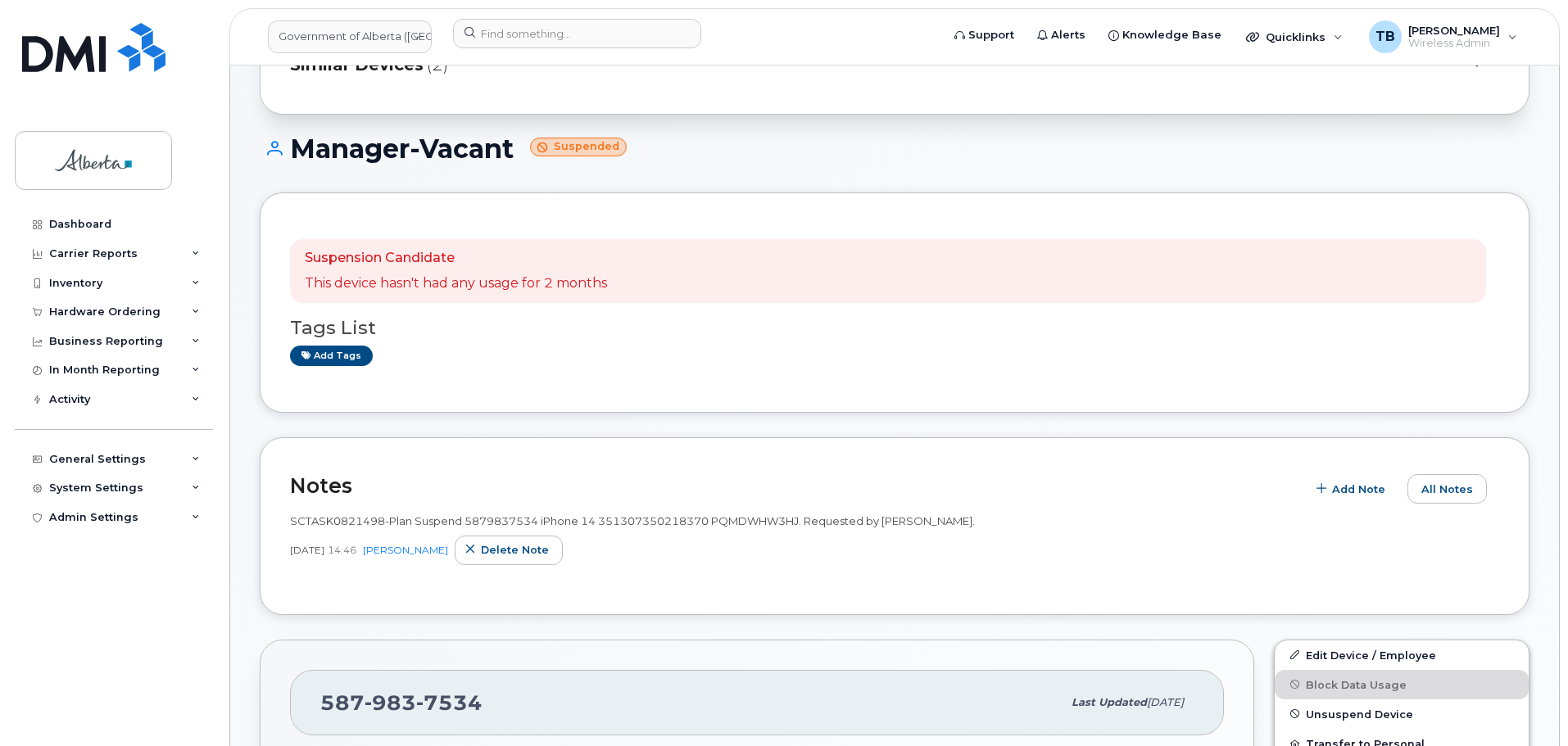
scroll to position [246, 0]
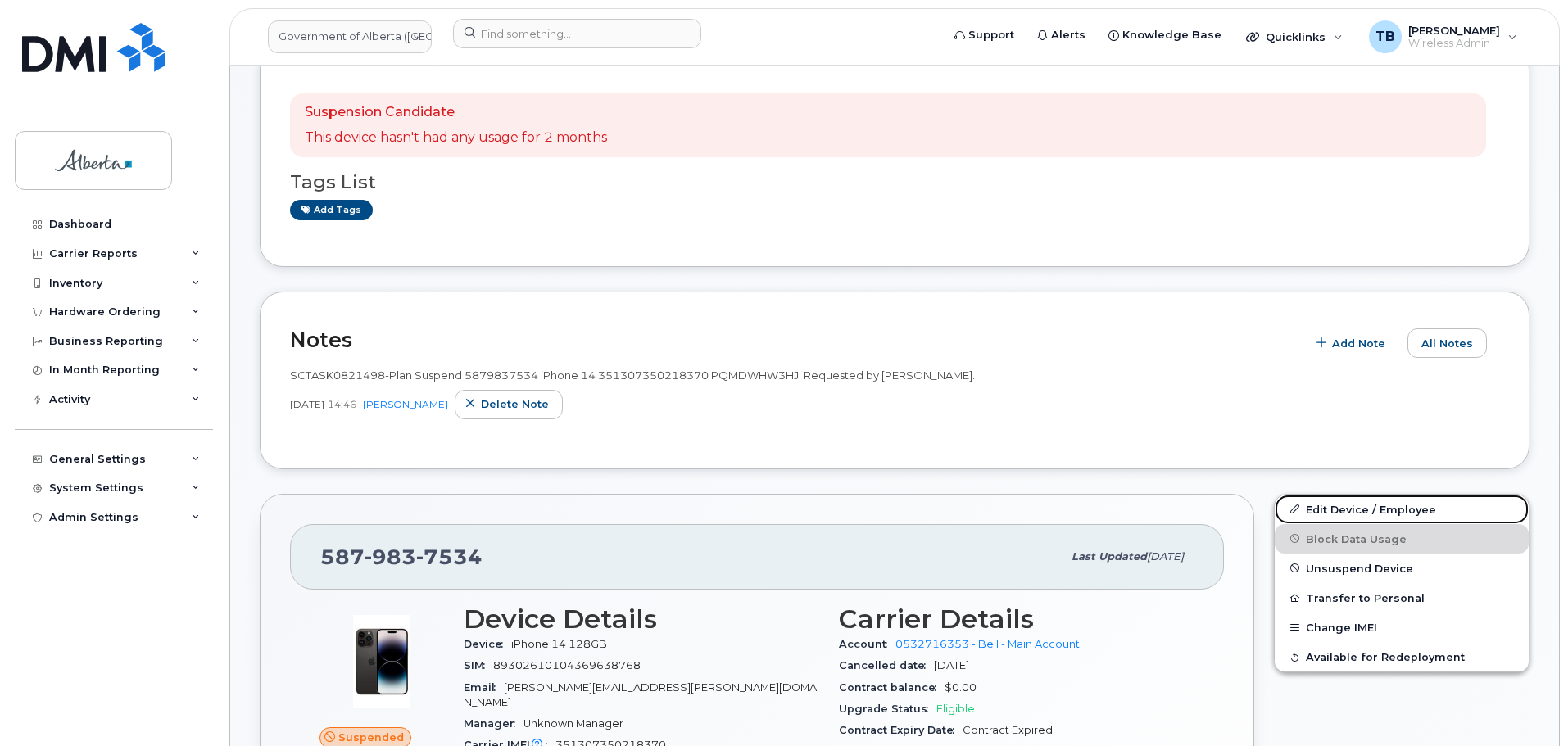
drag, startPoint x: 1344, startPoint y: 504, endPoint x: 1259, endPoint y: 494, distance: 85.6
click at [1343, 504] on link "Edit Device / Employee" at bounding box center [1401, 509] width 254 height 29
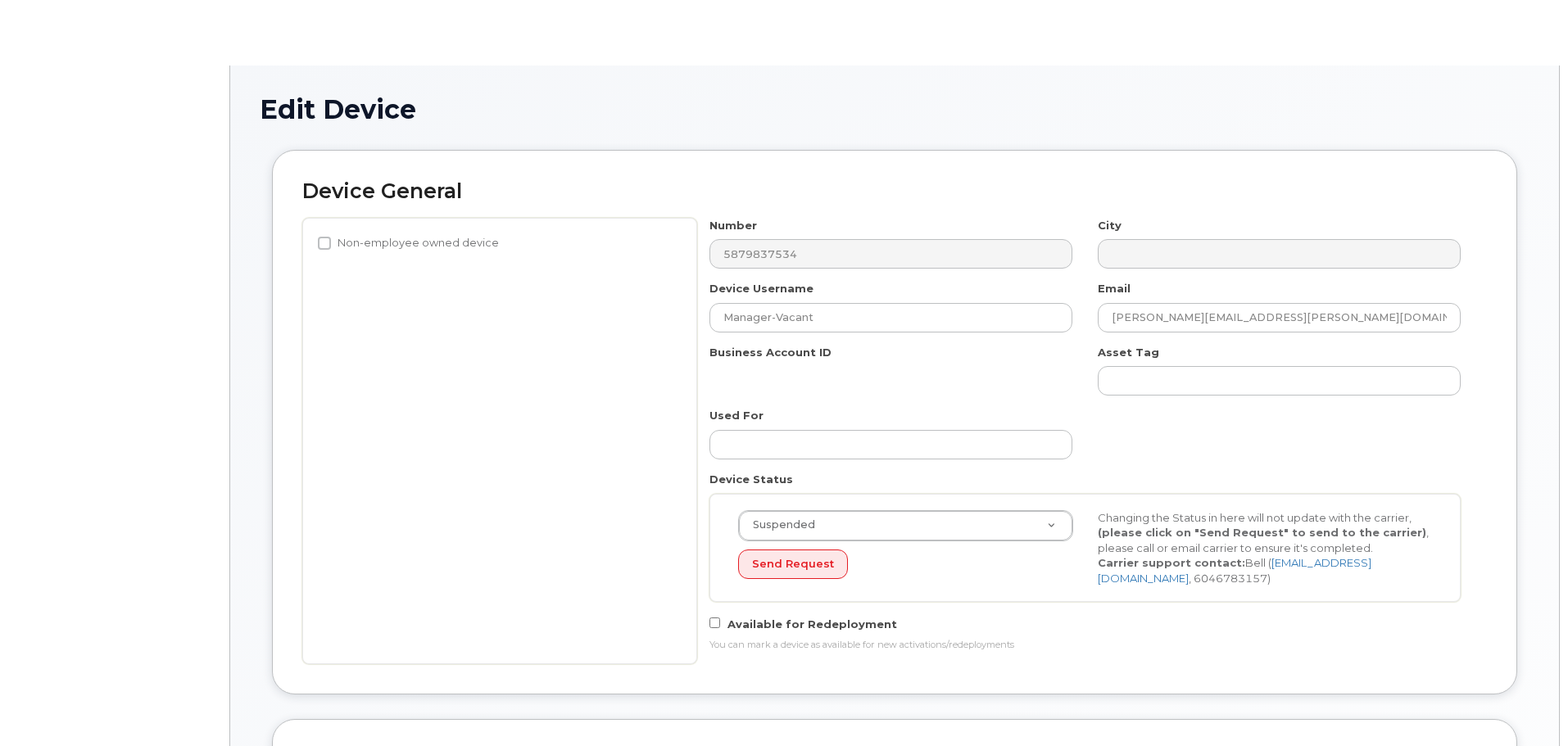
select select "4749738"
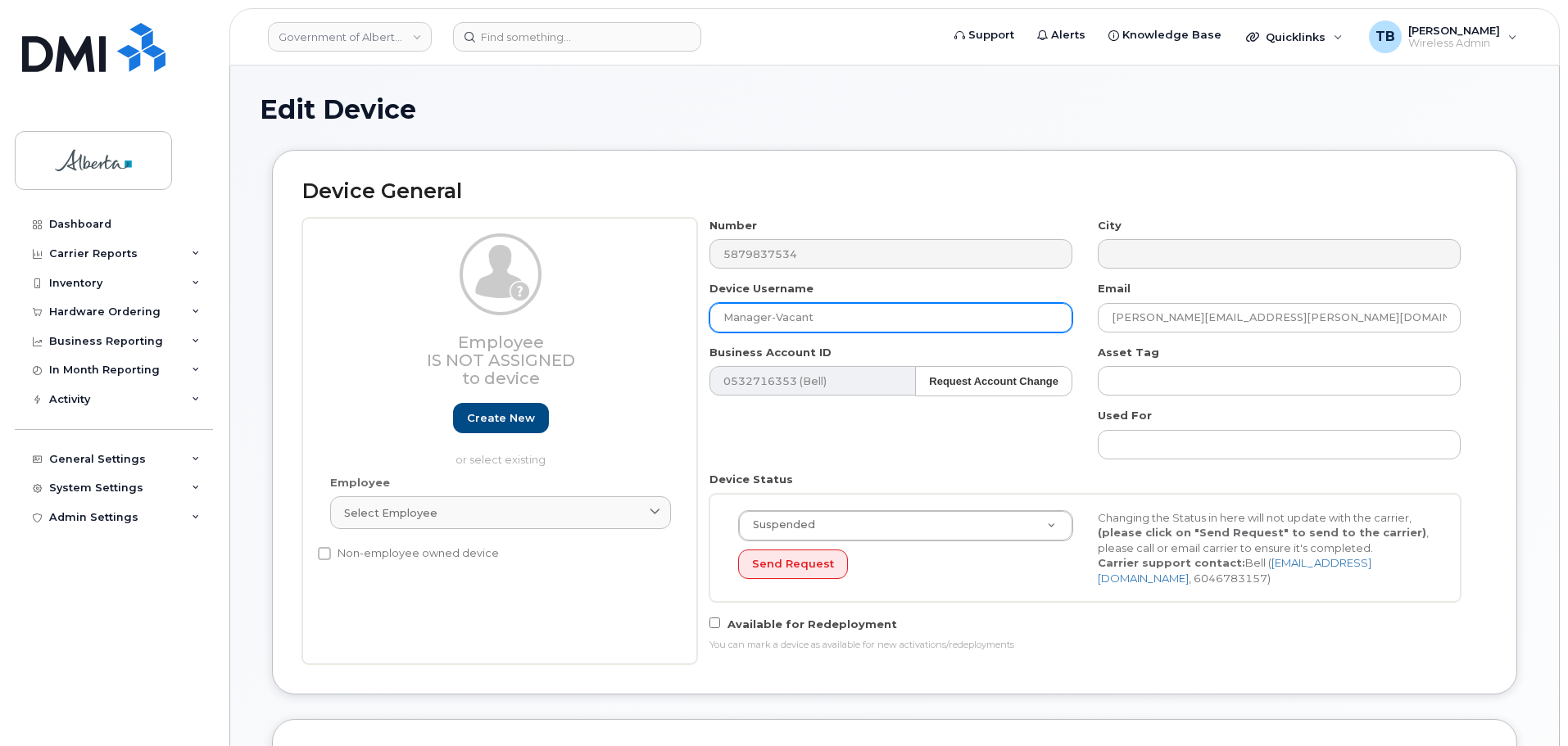
drag, startPoint x: 818, startPoint y: 317, endPoint x: 678, endPoint y: 314, distance: 140.0
click at [678, 314] on div "Employee Is not assigned to device Create new or select existing Employee Selec…" at bounding box center [894, 441] width 1185 height 446
click at [622, 310] on div "Employee Is not assigned to device Create new or select existing" at bounding box center [501, 350] width 341 height 234
drag, startPoint x: 848, startPoint y: 316, endPoint x: 575, endPoint y: 298, distance: 273.6
click at [575, 298] on div "Employee Is not assigned to device Create new or select existing Employee Selec…" at bounding box center [894, 441] width 1185 height 446
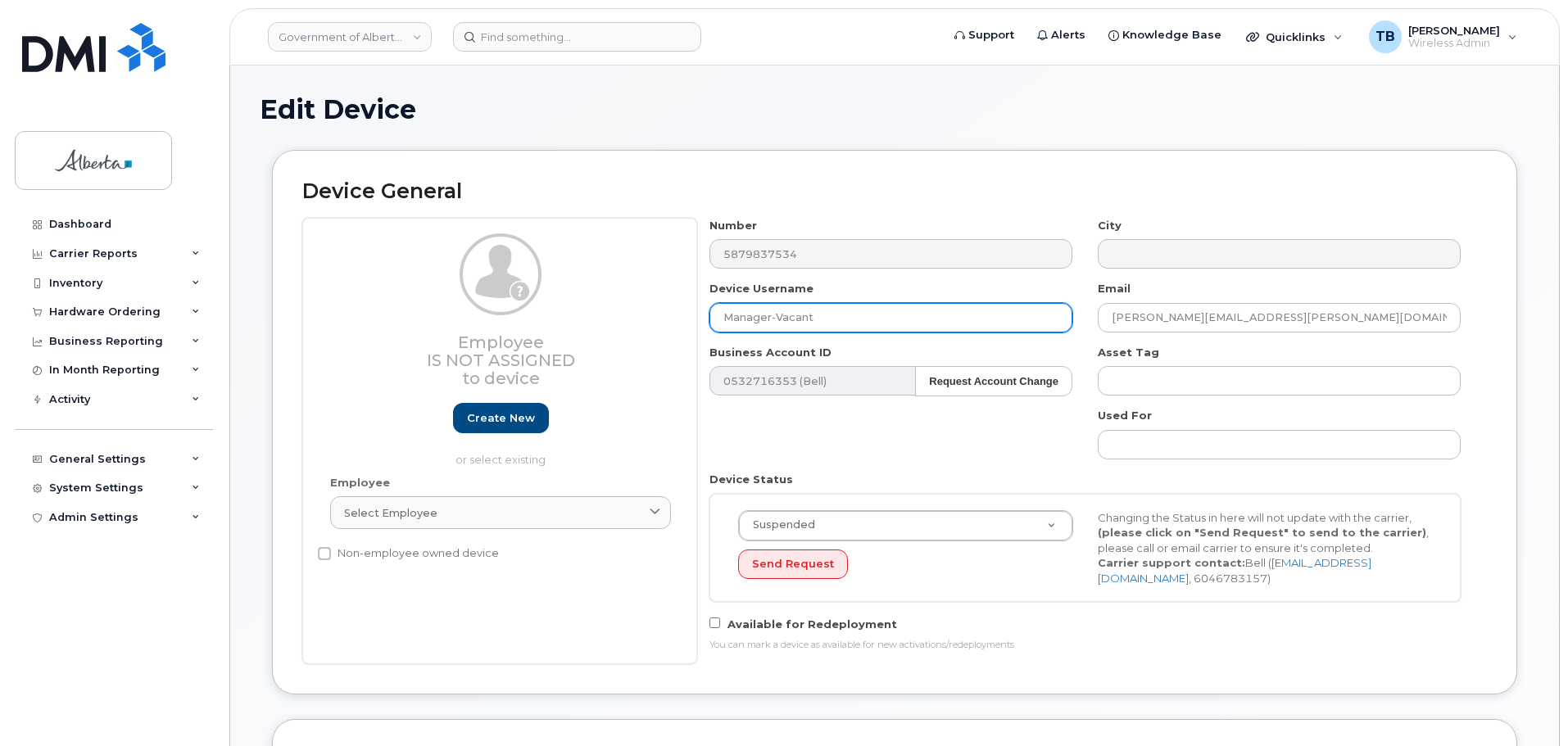
paste input "[PERSON_NAME]"
type input "[PERSON_NAME]"
drag, startPoint x: 1286, startPoint y: 308, endPoint x: 947, endPoint y: 312, distance: 339.0
click at [947, 312] on div "Number 5879837534 City Device Username Sherri Johnston Email Elaine.Briere-Wudr…" at bounding box center [1084, 441] width 777 height 446
paste input "Sherri.Johnston"
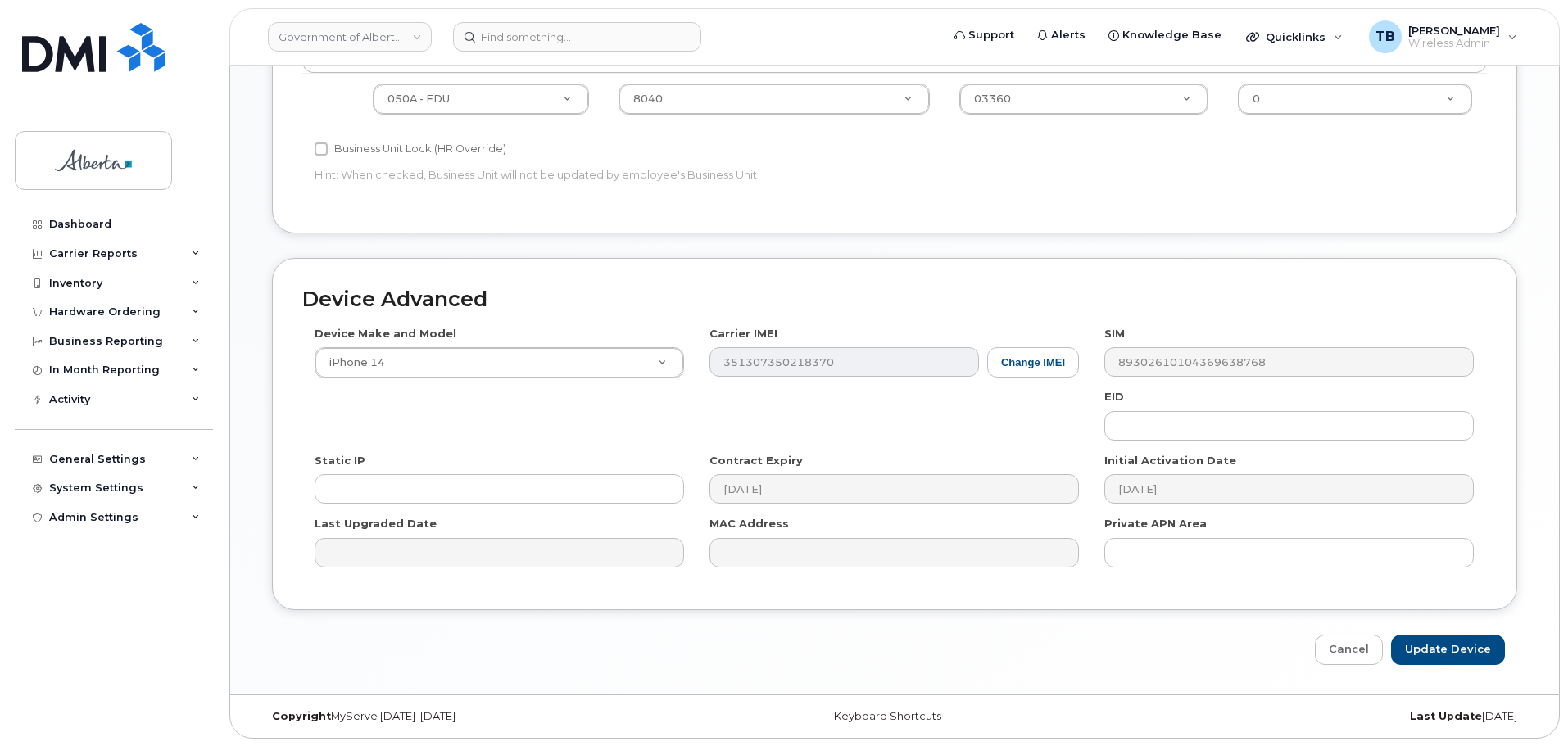
scroll to position [744, 0]
type input "[PERSON_NAME][EMAIL_ADDRESS][PERSON_NAME][DOMAIN_NAME]"
click at [1441, 650] on input "Update Device" at bounding box center [1447, 649] width 114 height 30
type input "Saving..."
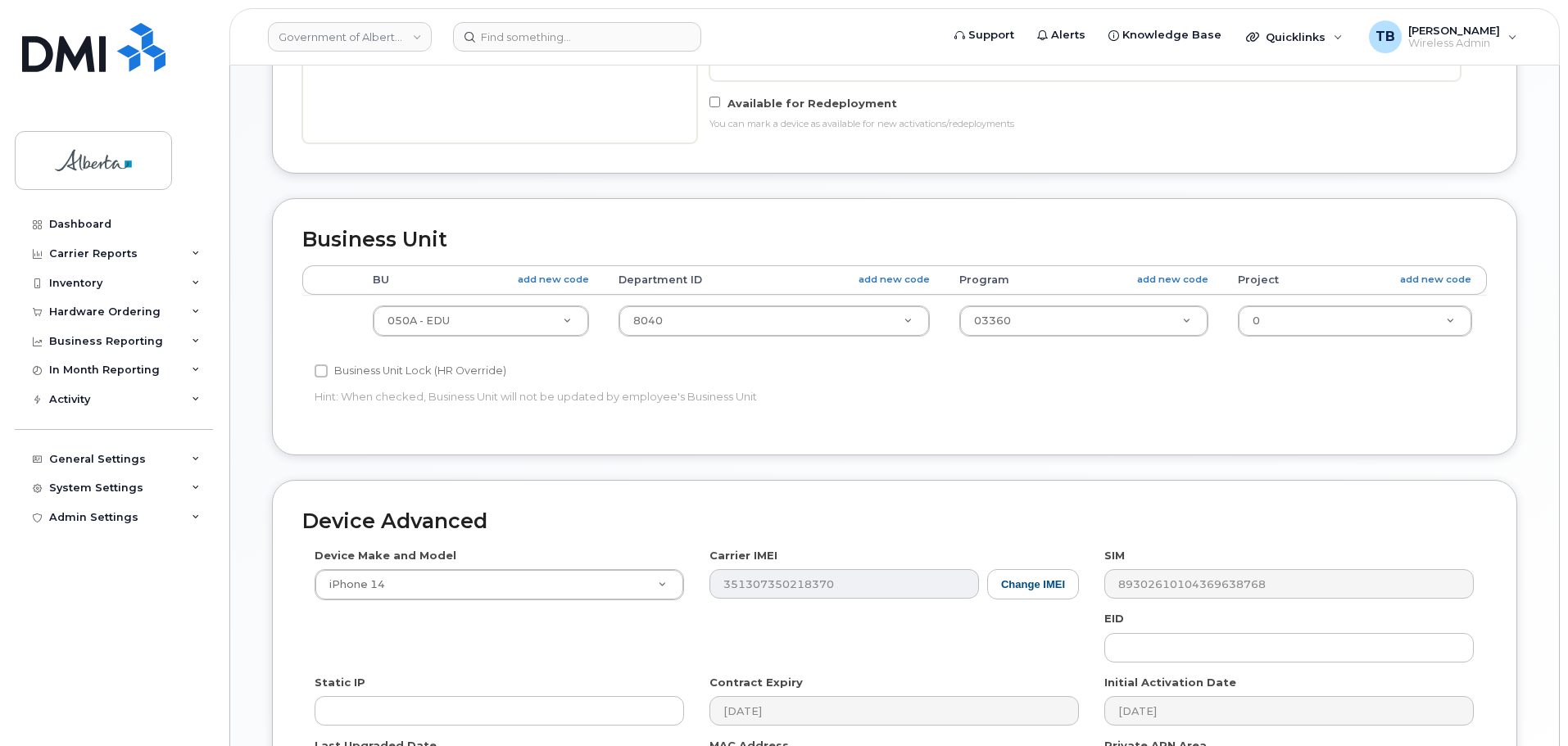
scroll to position [498, 0]
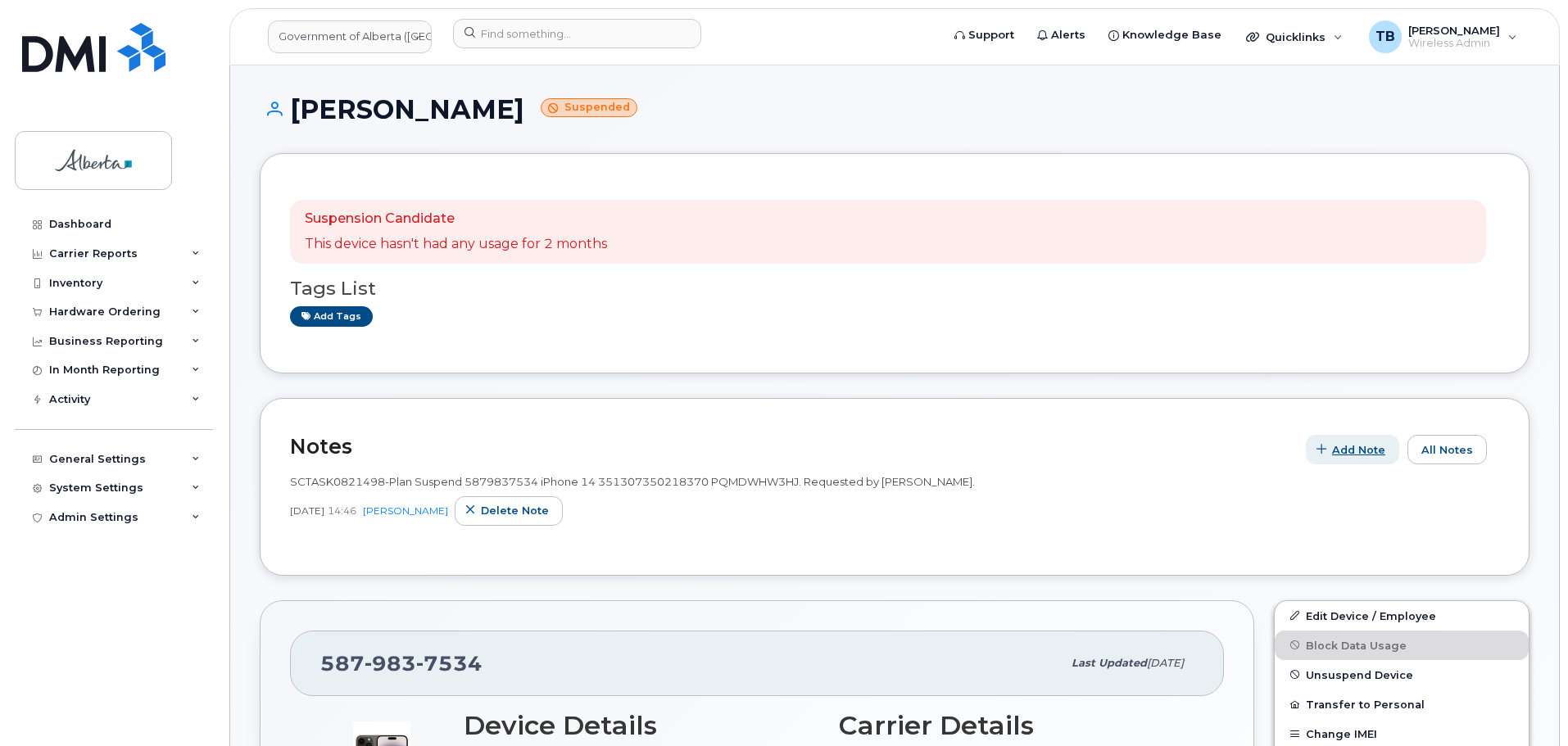
click at [1368, 451] on span "Add Note" at bounding box center [1359, 450] width 53 height 15
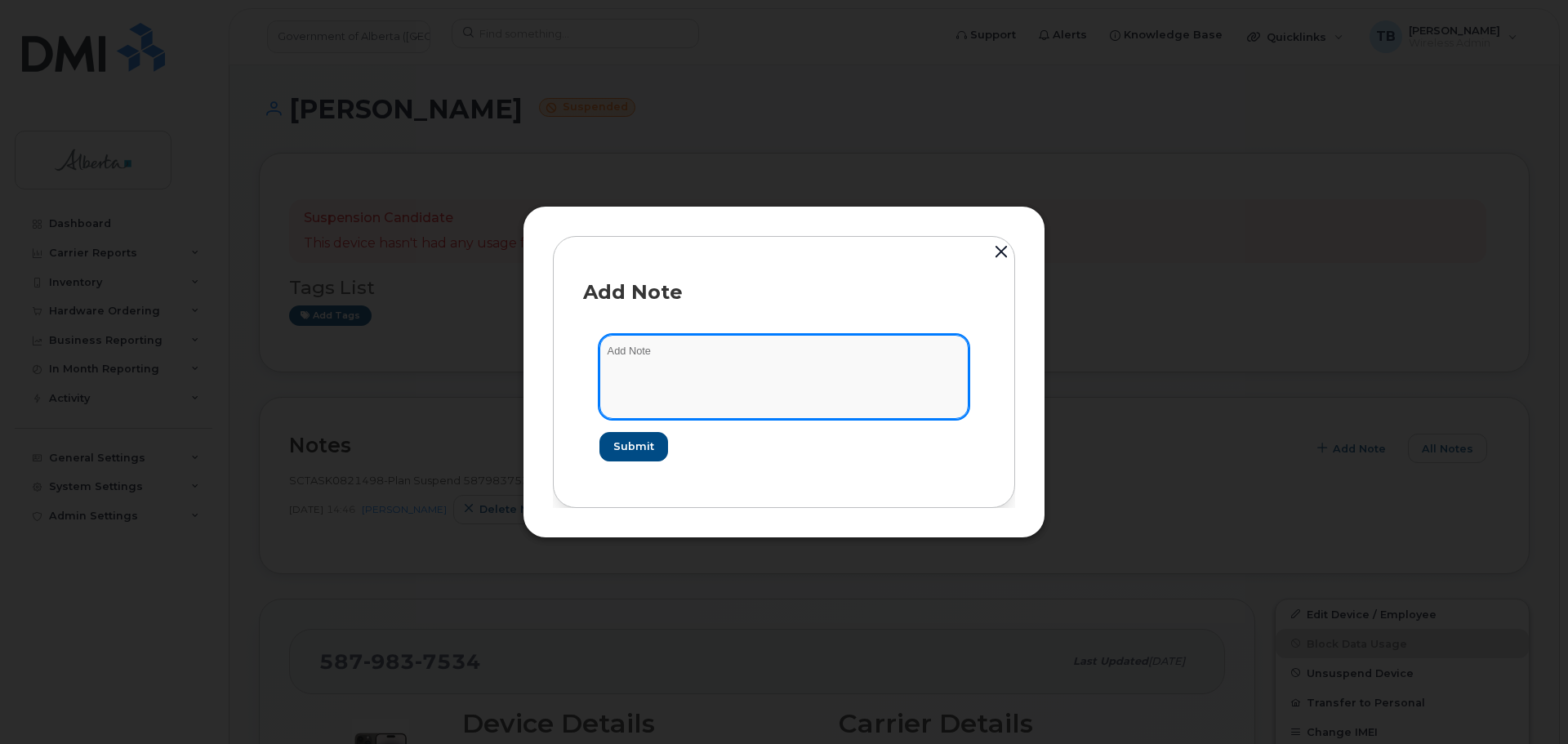
click at [701, 361] on textarea at bounding box center [784, 377] width 370 height 84
paste textarea "SCTASK0830461 -Device Plan Reassign - (1)"
click at [638, 354] on textarea "SCTASK0830461 -Device Plan Reassign - (1)" at bounding box center [784, 377] width 370 height 84
type textarea "SCTASK0830461 -Device Plan Reassign - (1)"
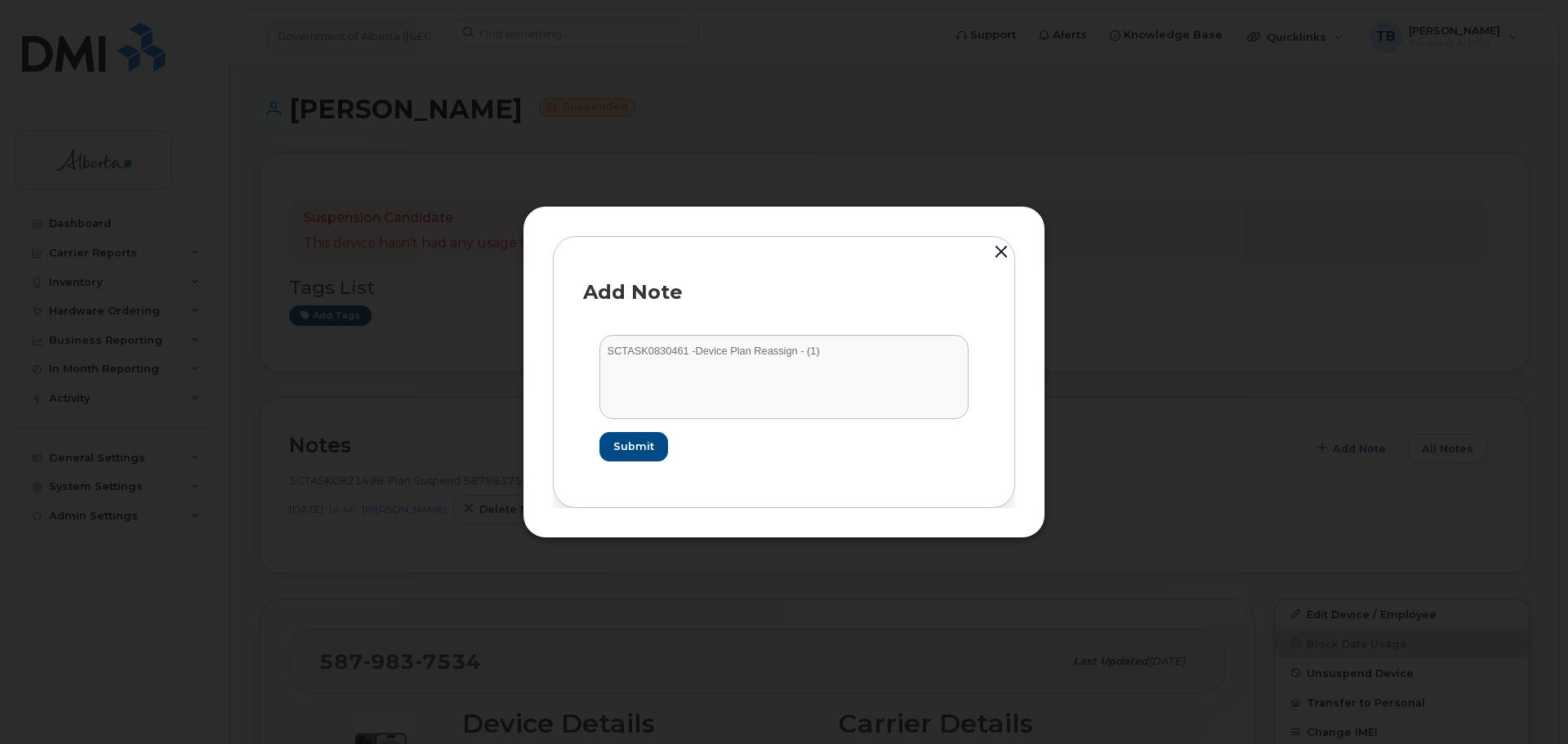
click at [669, 441] on form "SCTASK0830461 -Device Plan Reassign - (1) Submit" at bounding box center [784, 398] width 402 height 159
click at [654, 442] on button "Submit" at bounding box center [633, 447] width 67 height 29
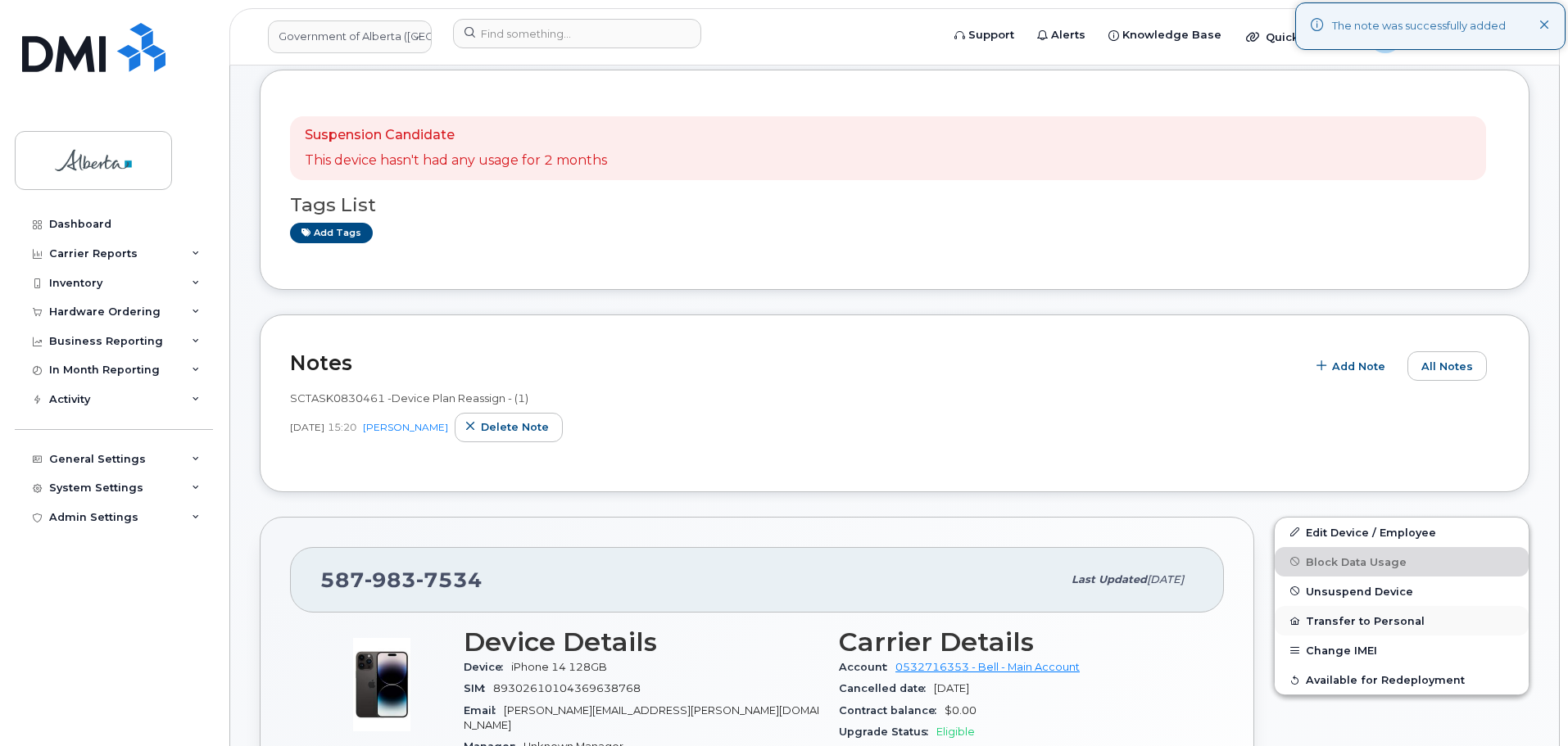
scroll to position [164, 0]
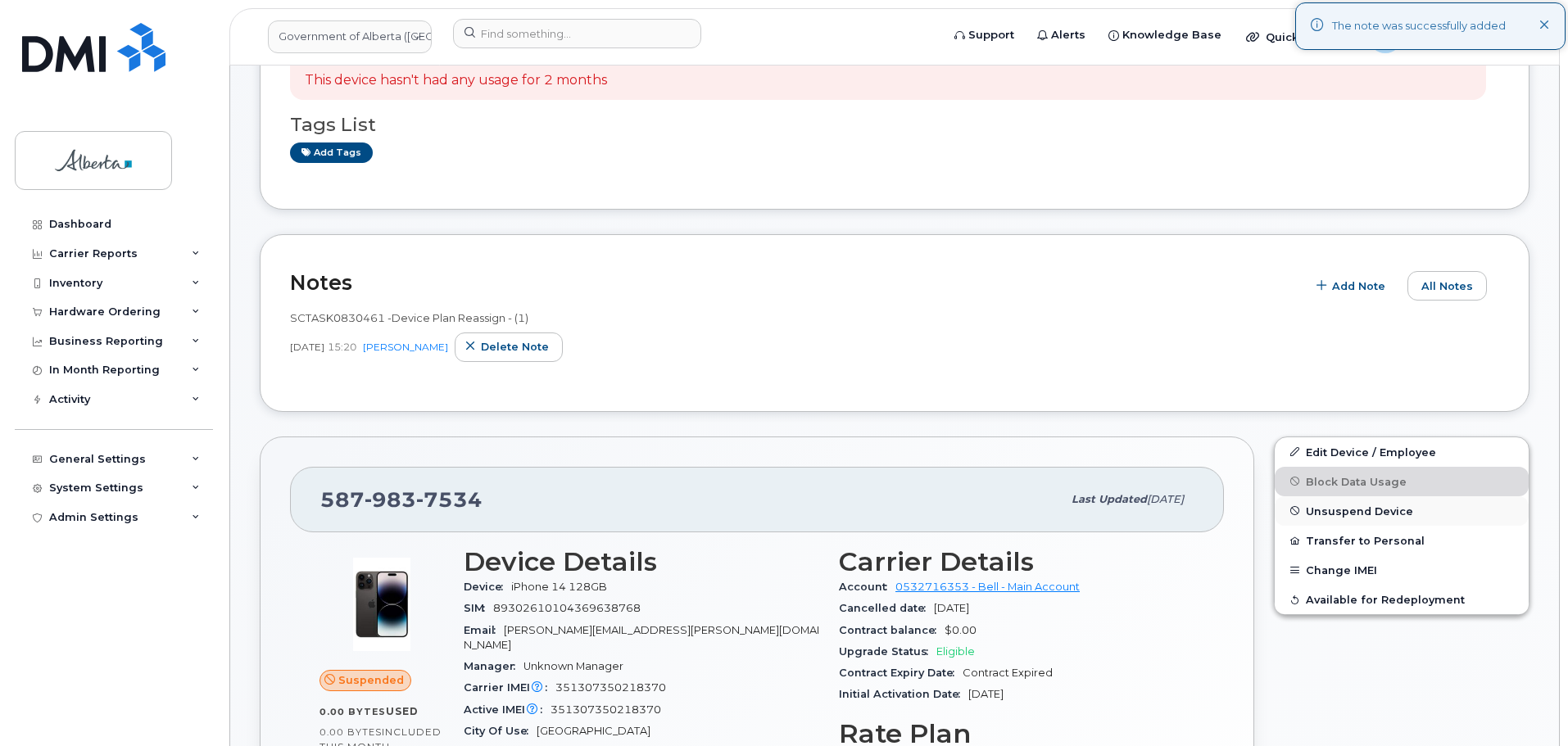
click at [1333, 511] on span "Unsuspend Device" at bounding box center [1359, 510] width 107 height 12
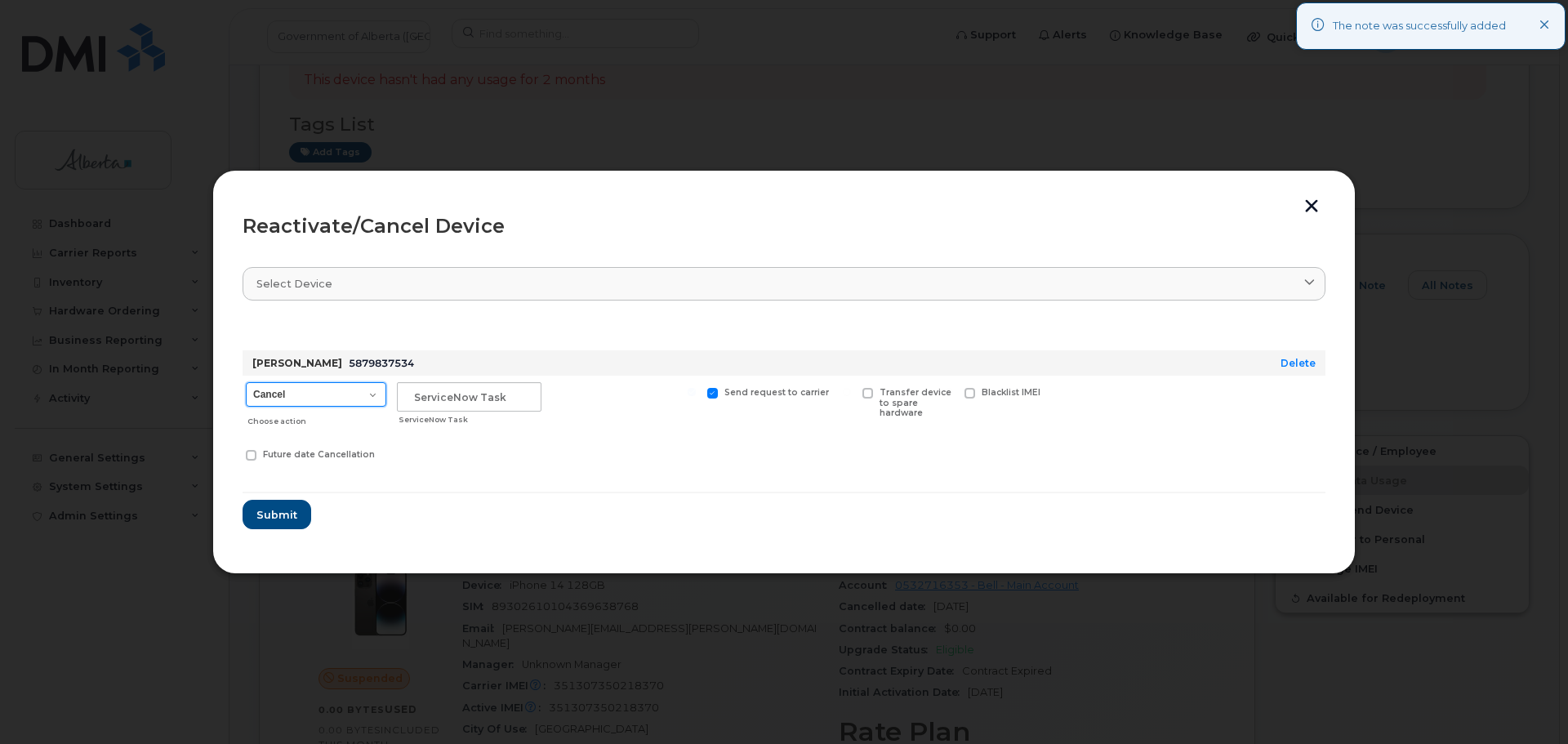
click at [306, 393] on select "Cancel Suspend - Extend Suspension Reactivate" at bounding box center [316, 394] width 141 height 25
select select "[object Object]"
click at [246, 382] on select "Cancel Suspend - Extend Suspension Reactivate" at bounding box center [316, 394] width 141 height 25
click at [442, 407] on input "text" at bounding box center [468, 397] width 144 height 29
paste input "SCTASK0830461"
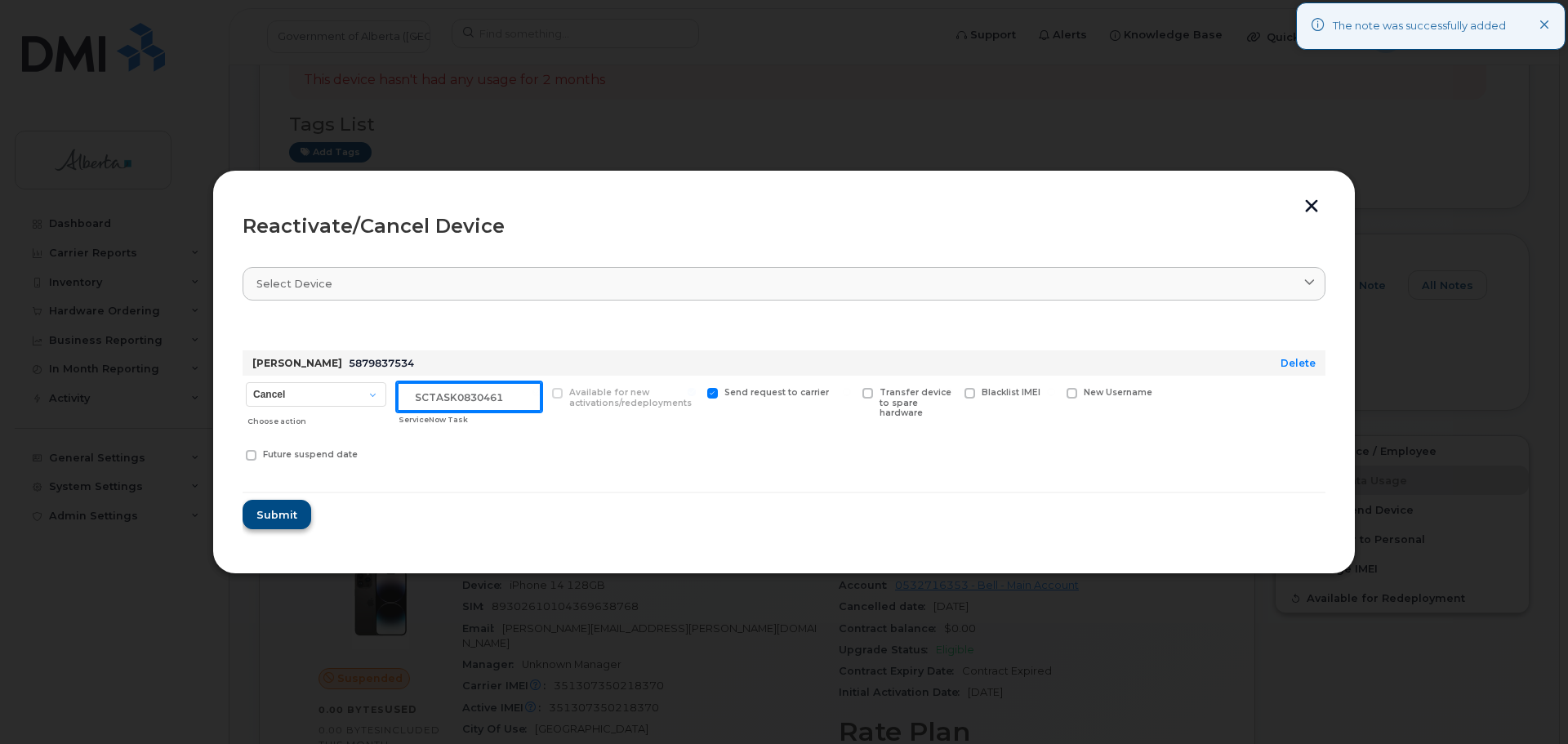
type input "SCTASK0830461"
click at [272, 514] on span "Submit" at bounding box center [276, 515] width 41 height 15
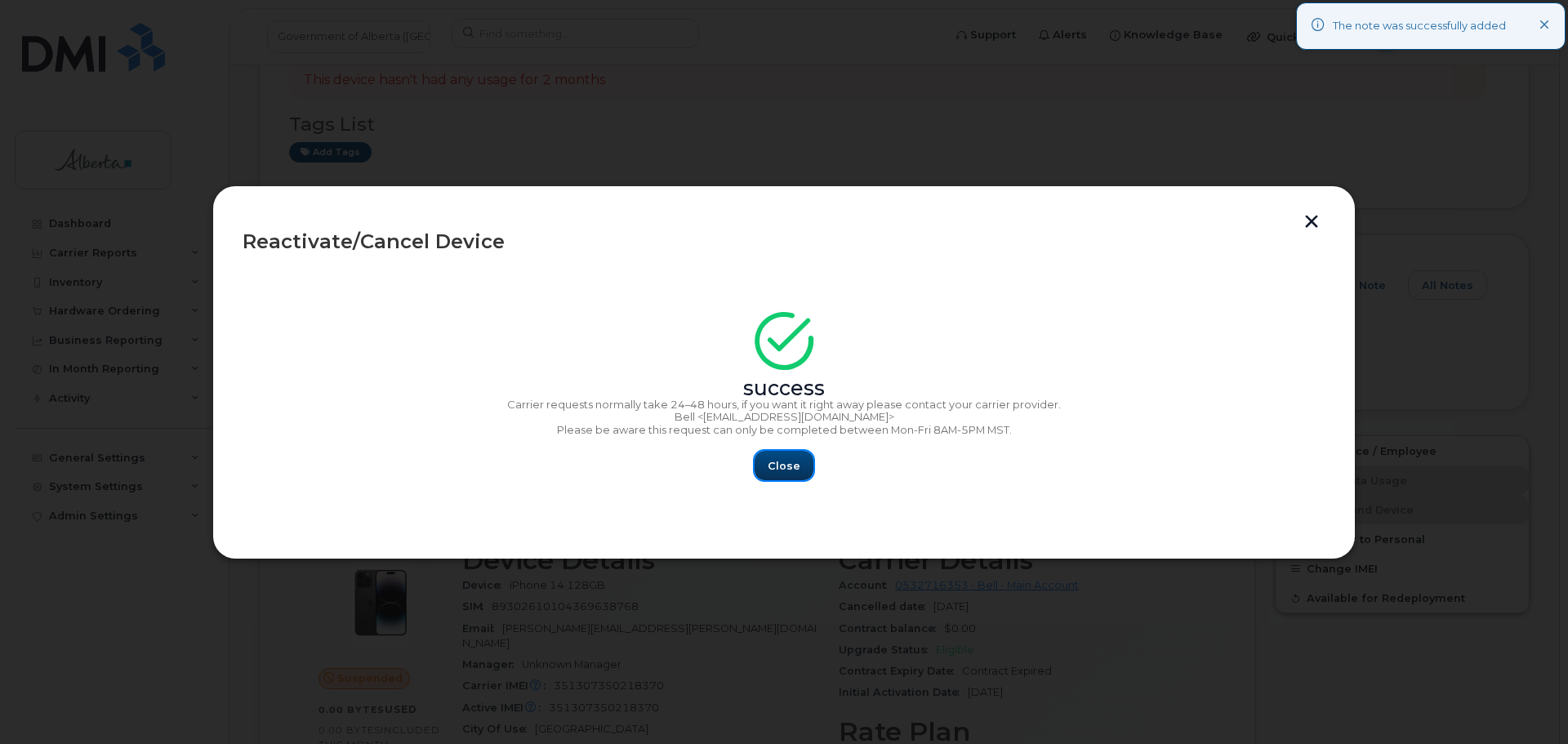
click at [776, 468] on span "Close" at bounding box center [784, 466] width 33 height 15
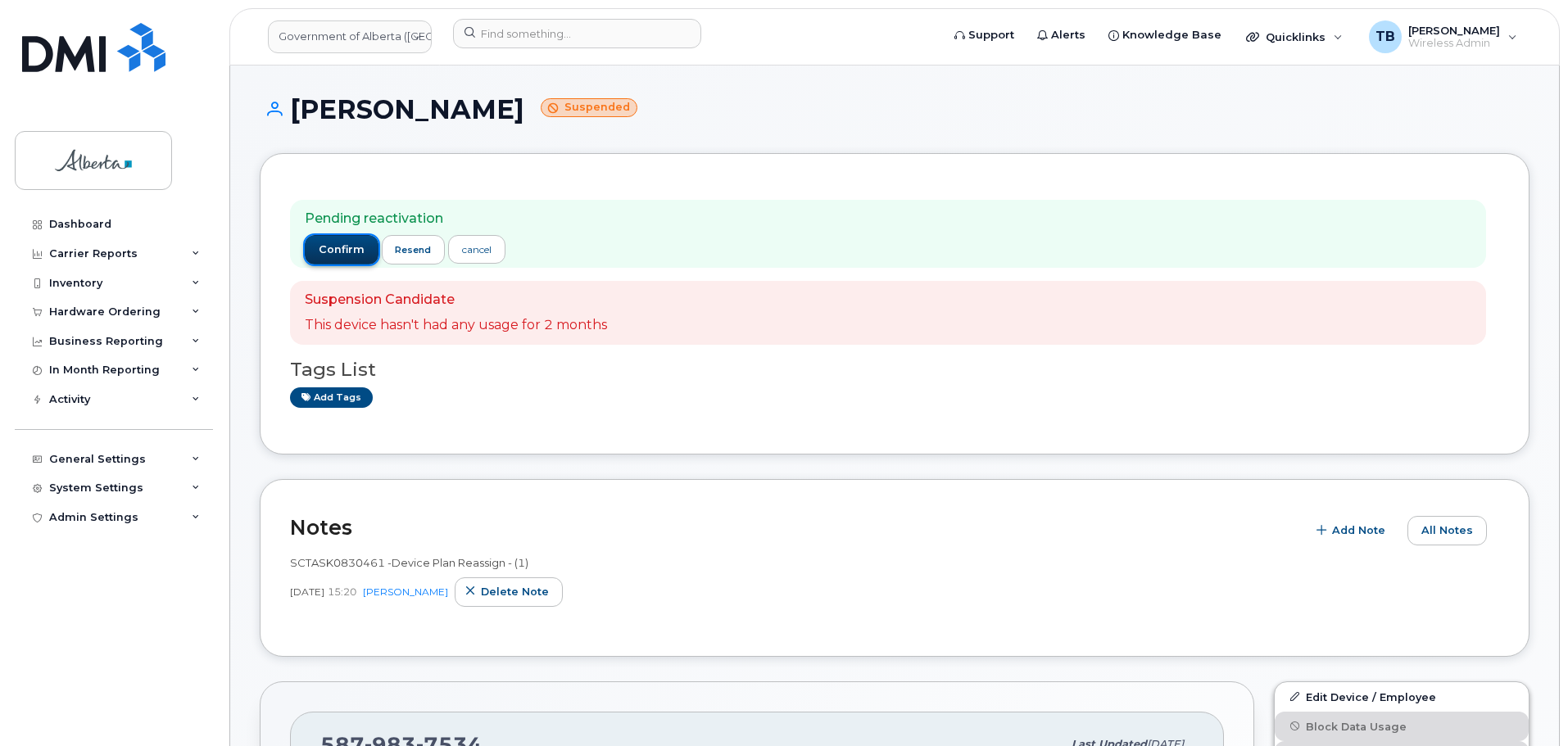
click at [336, 247] on span "confirm" at bounding box center [341, 250] width 46 height 15
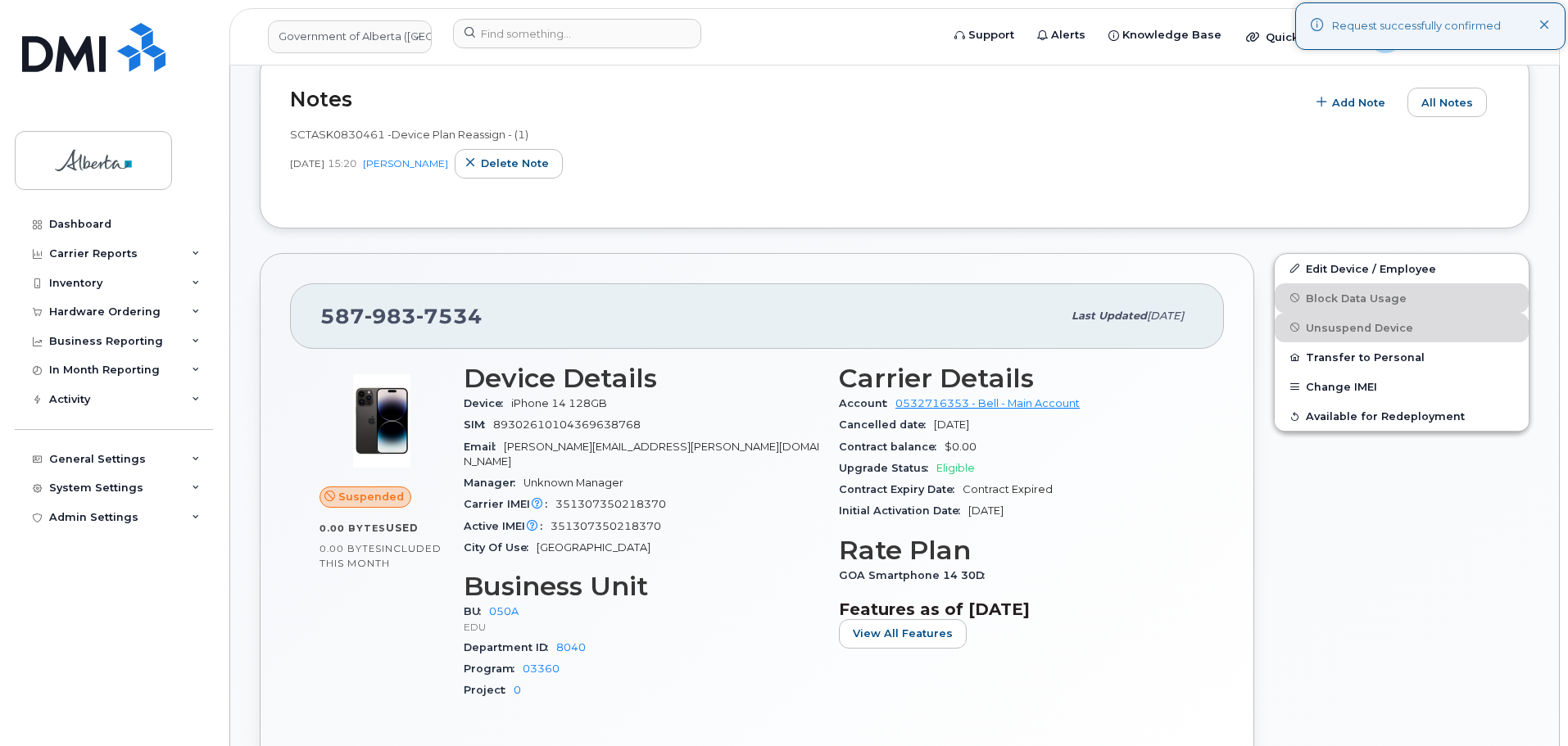
scroll to position [574, 0]
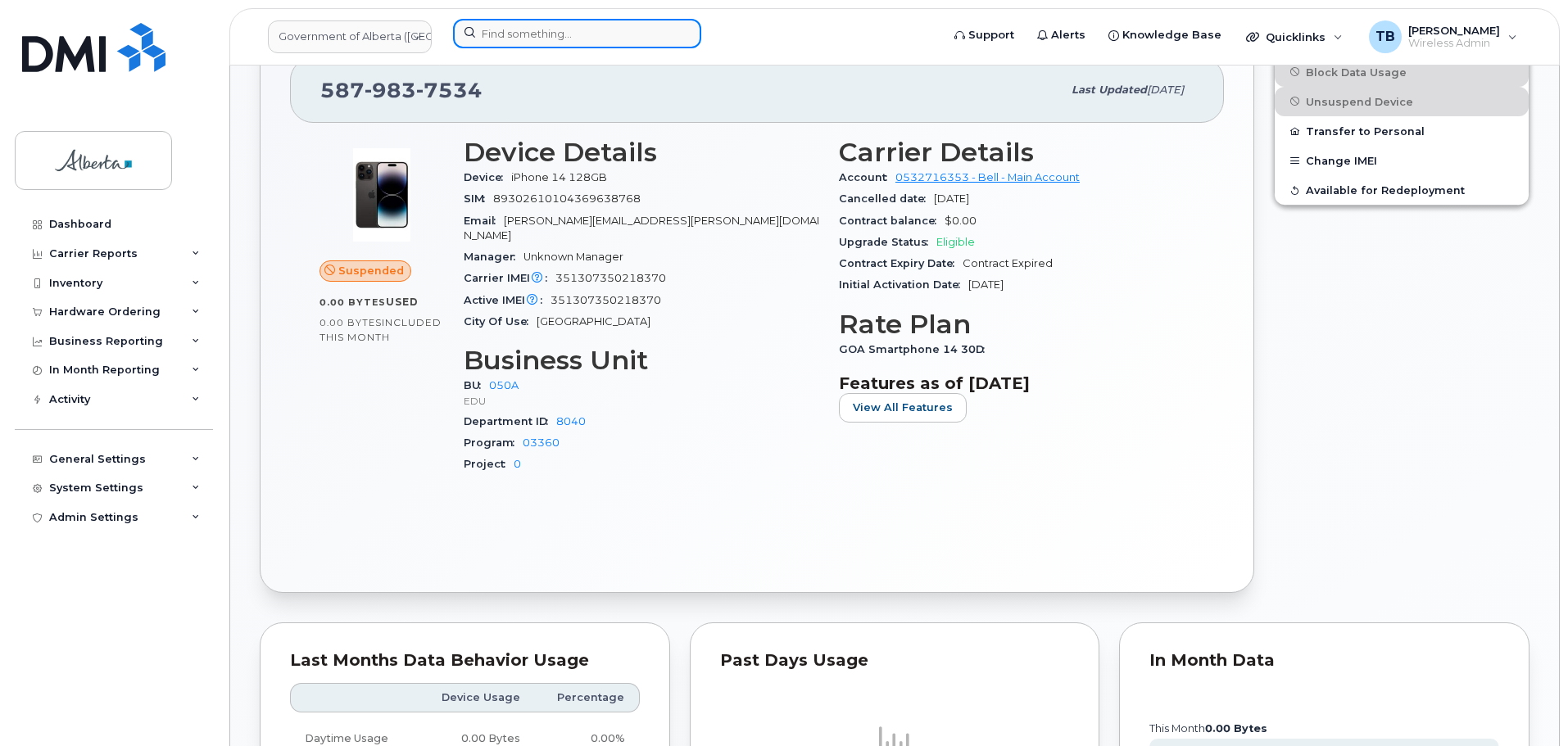
click input
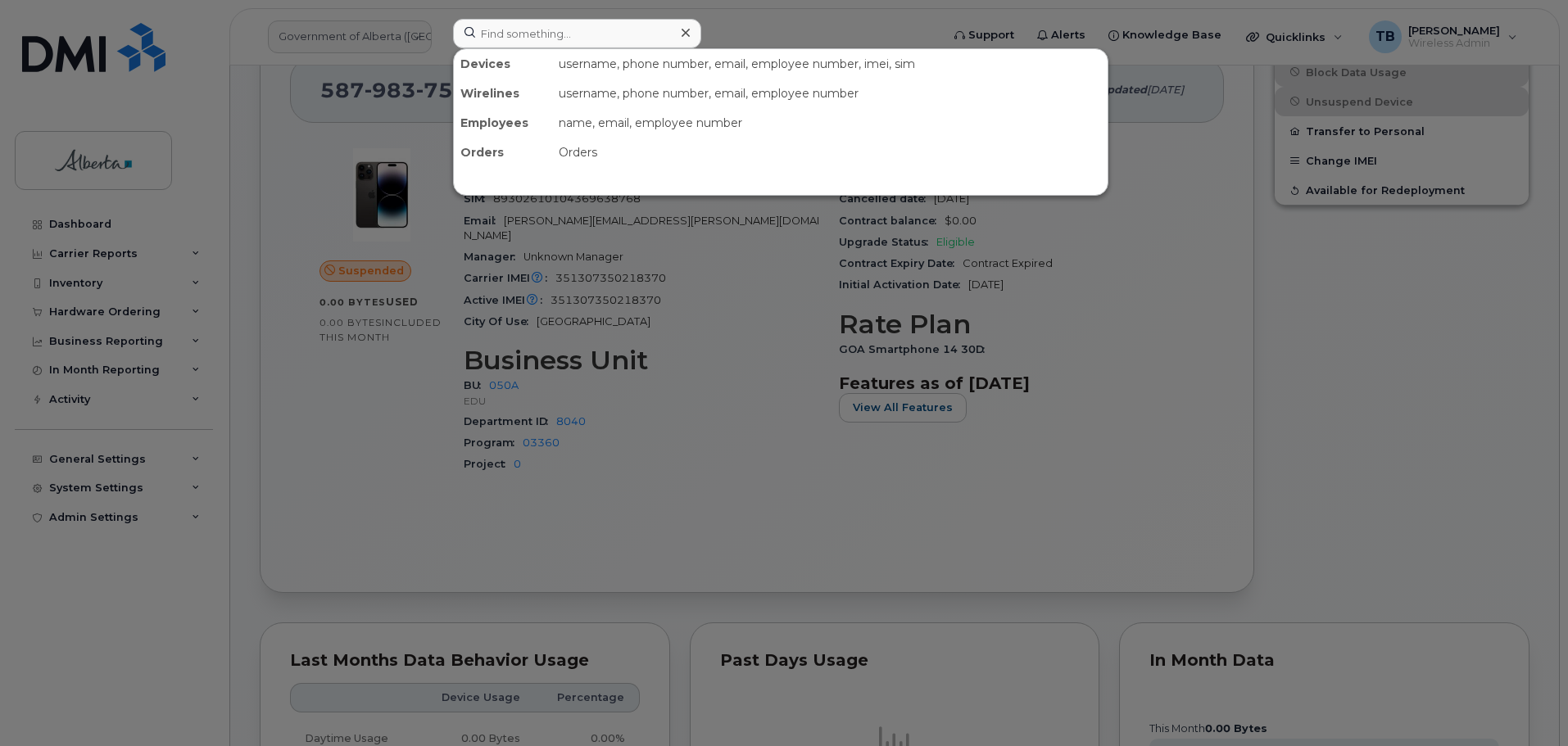
click div
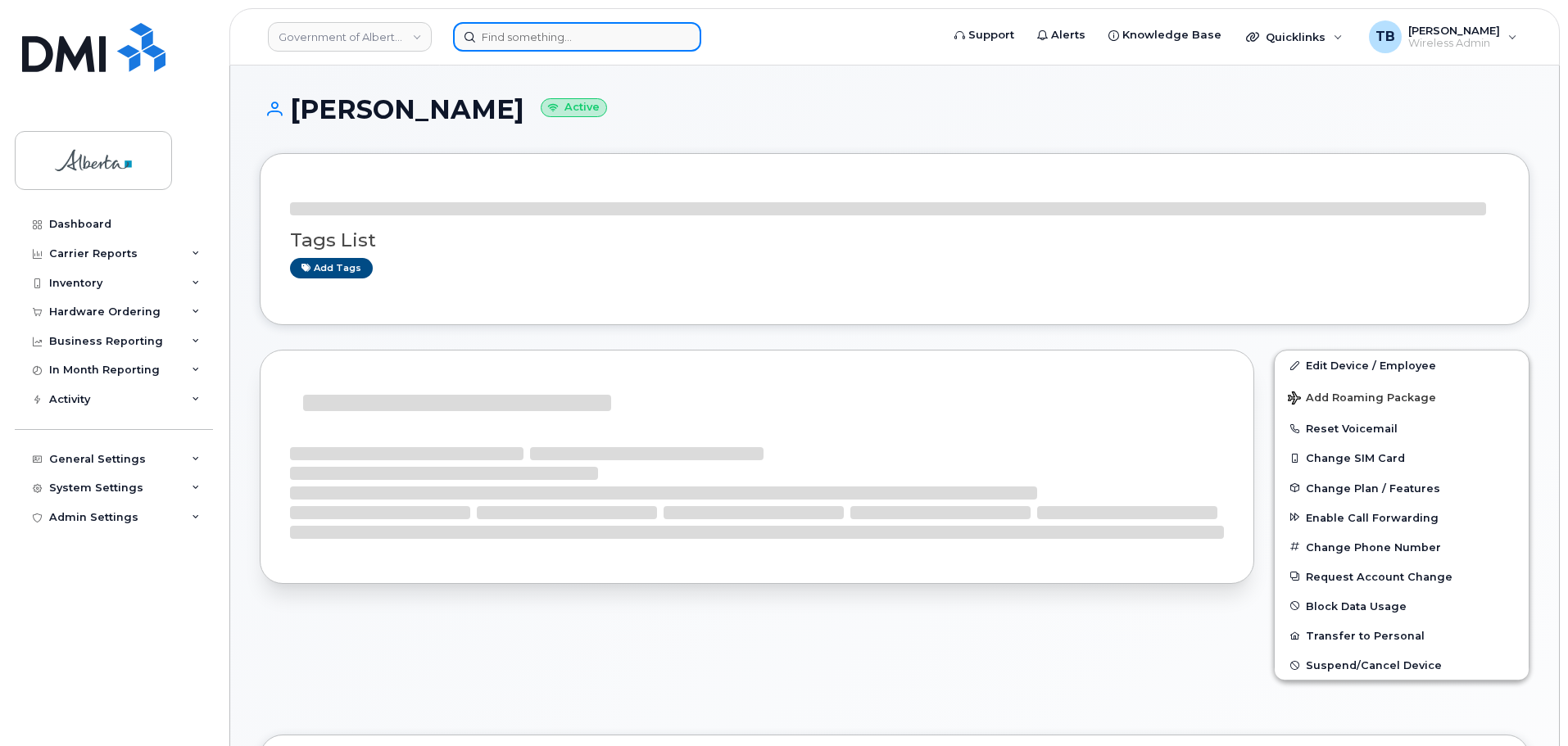
click at [512, 47] on input at bounding box center [576, 36] width 249 height 29
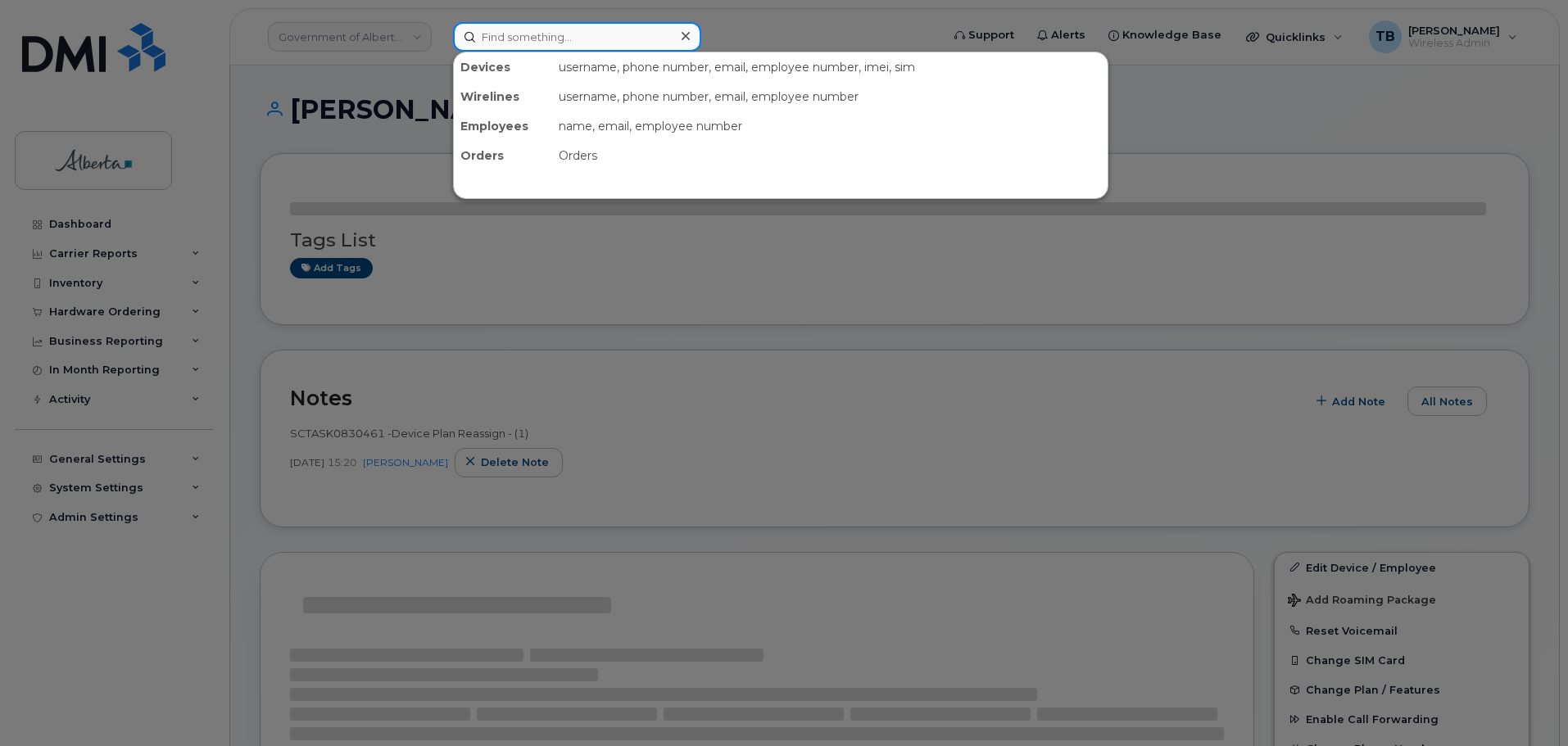
paste input "5879872702"
type input "5879872702"
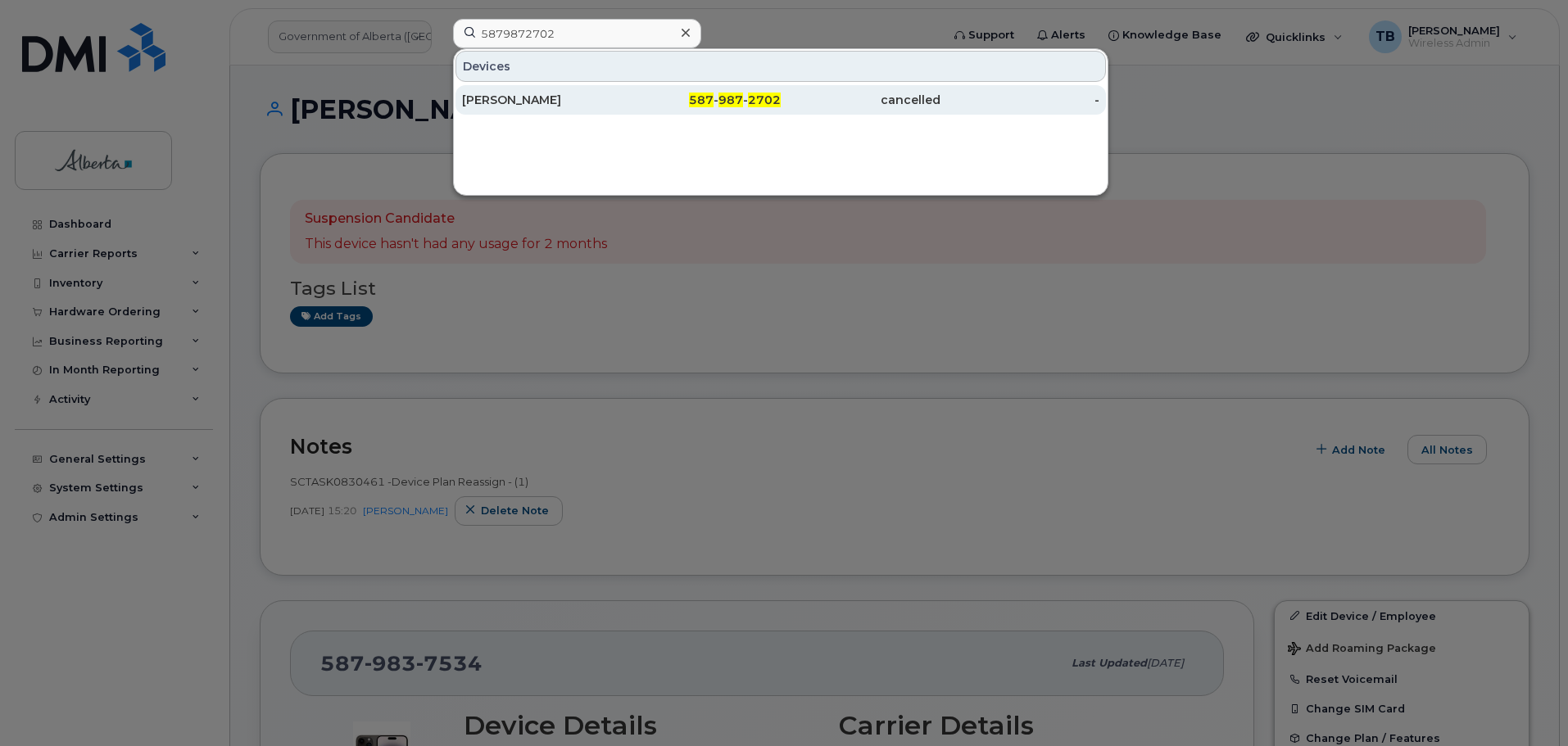
click at [622, 91] on div "Michael Cardozo" at bounding box center [701, 100] width 159 height 29
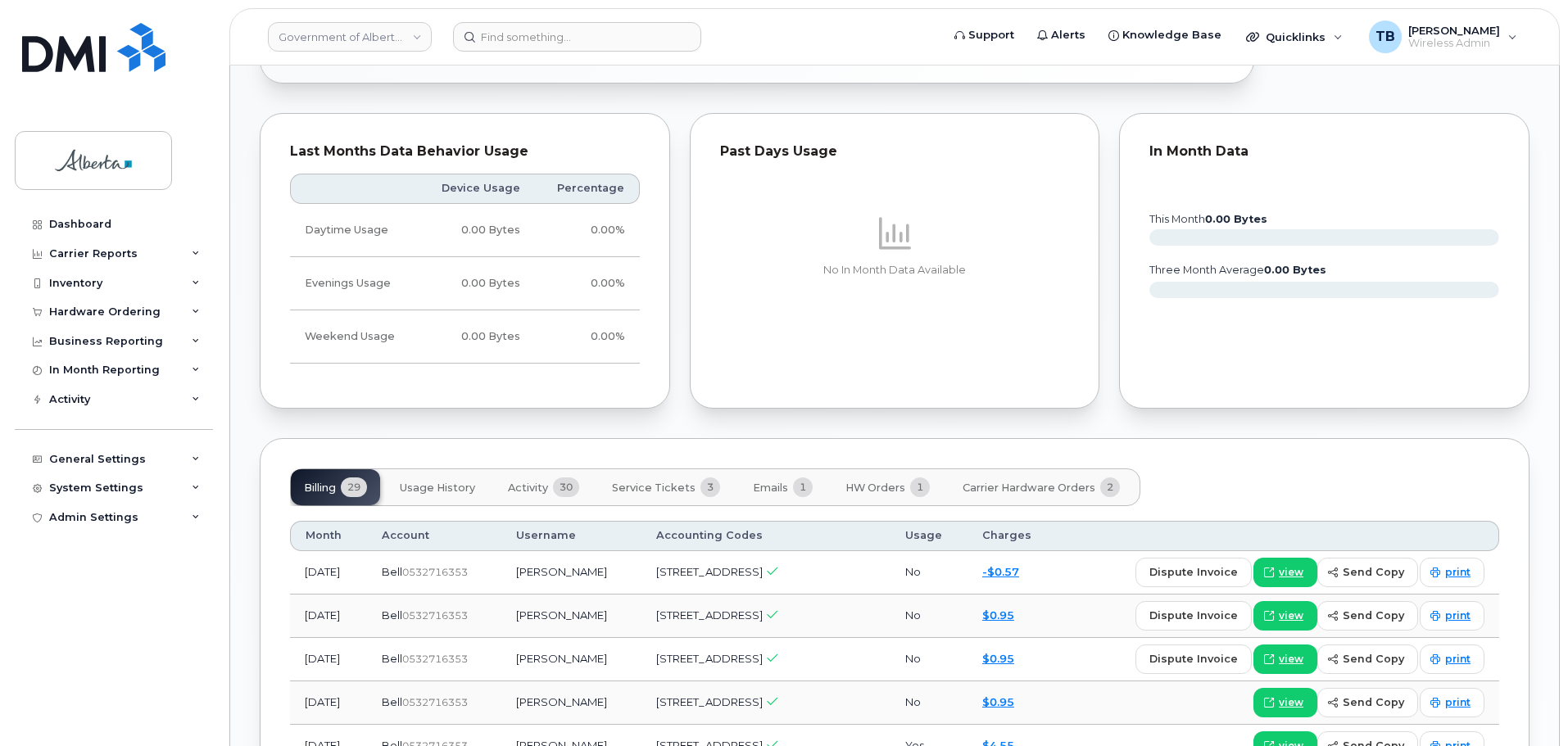
scroll to position [983, 0]
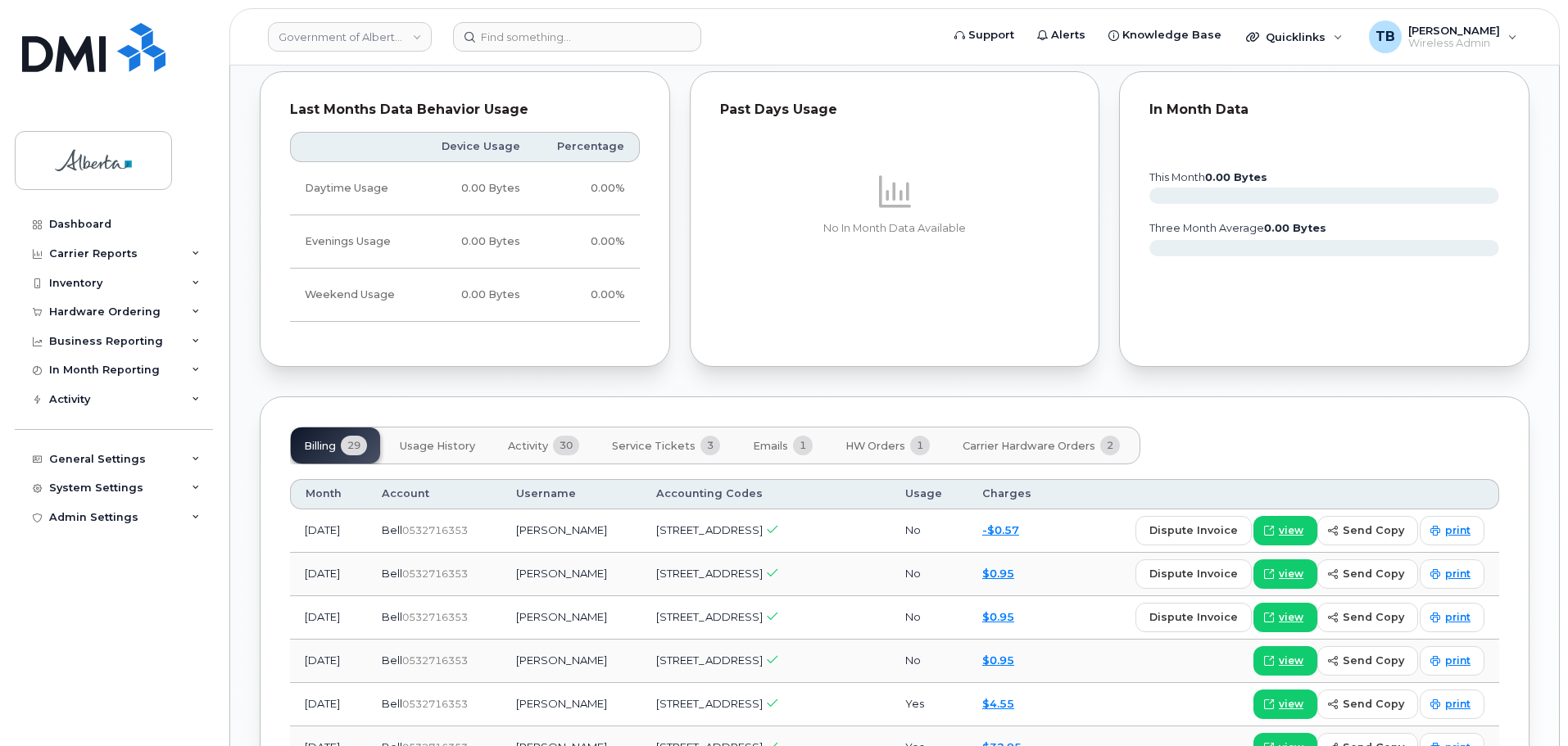
click at [427, 440] on span "Usage History" at bounding box center [437, 446] width 76 height 13
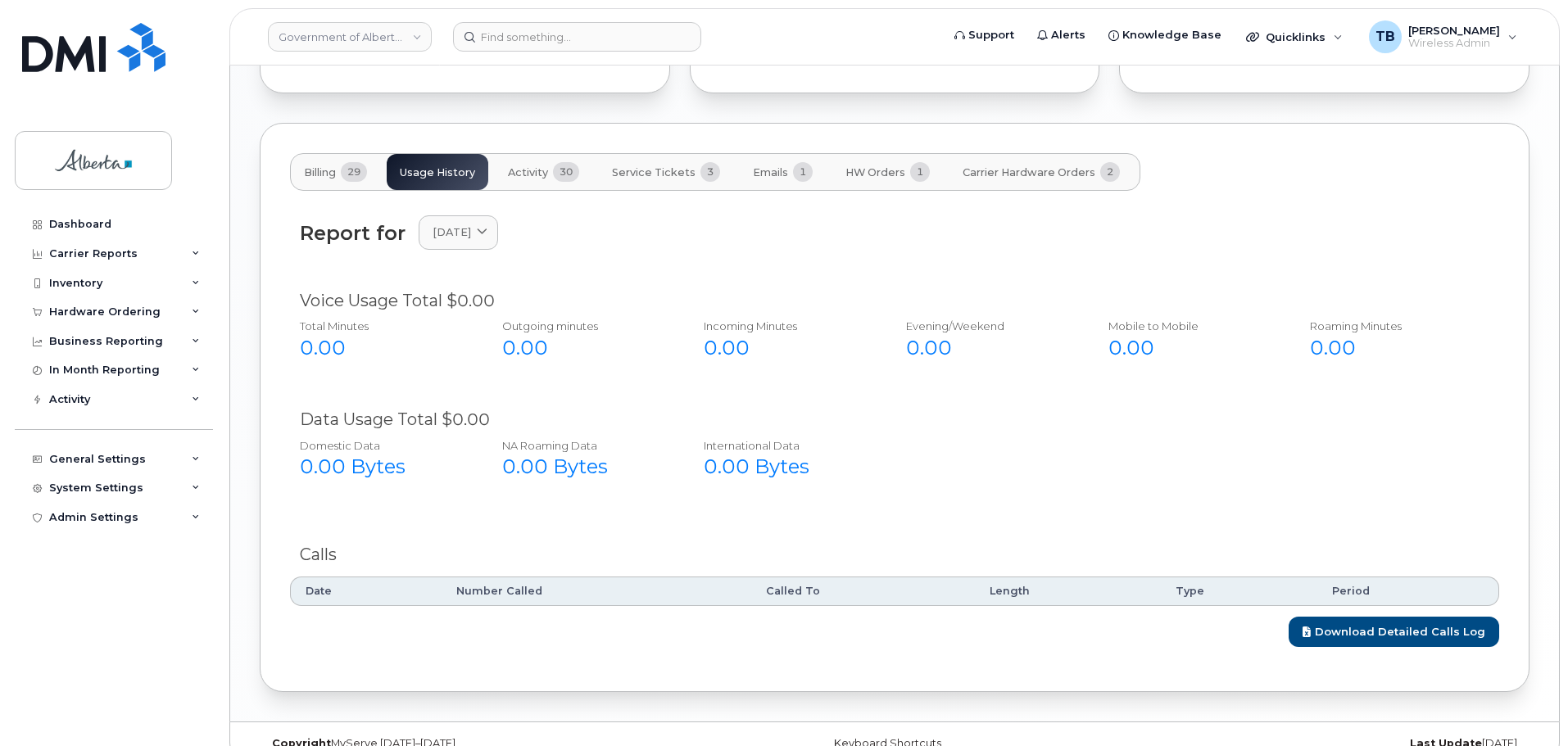
scroll to position [1270, 0]
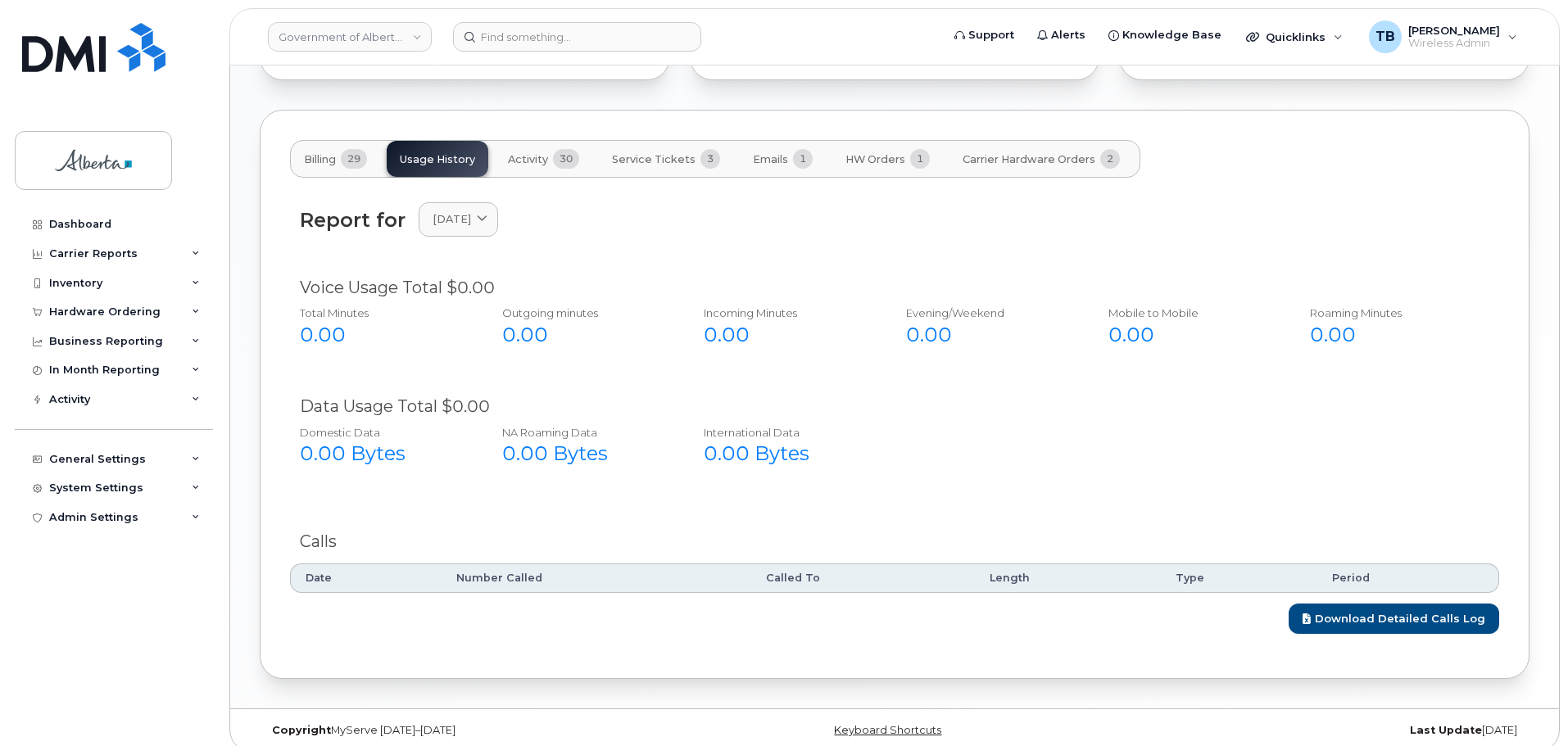
click at [535, 153] on span "Activity" at bounding box center [528, 159] width 40 height 13
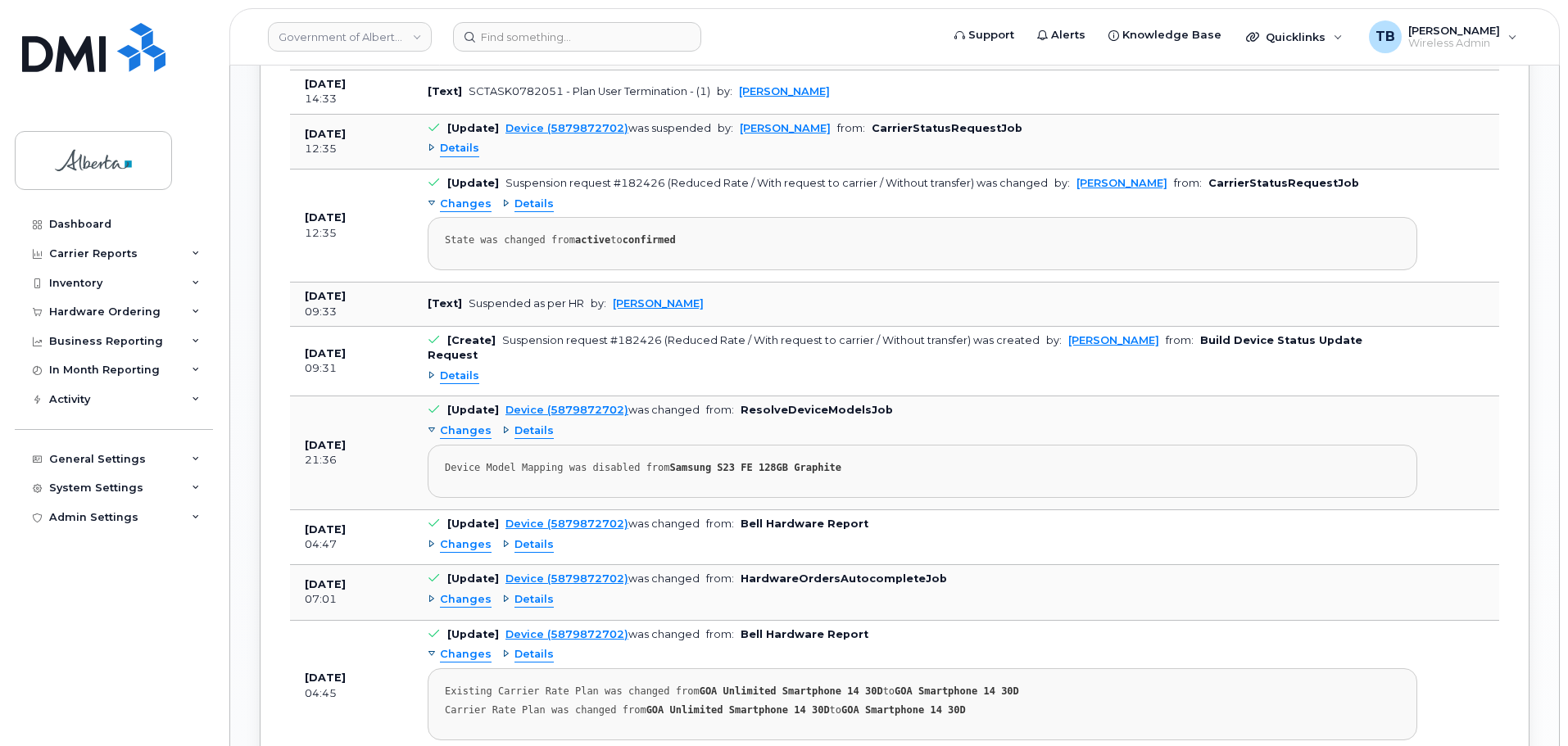
scroll to position [1844, 0]
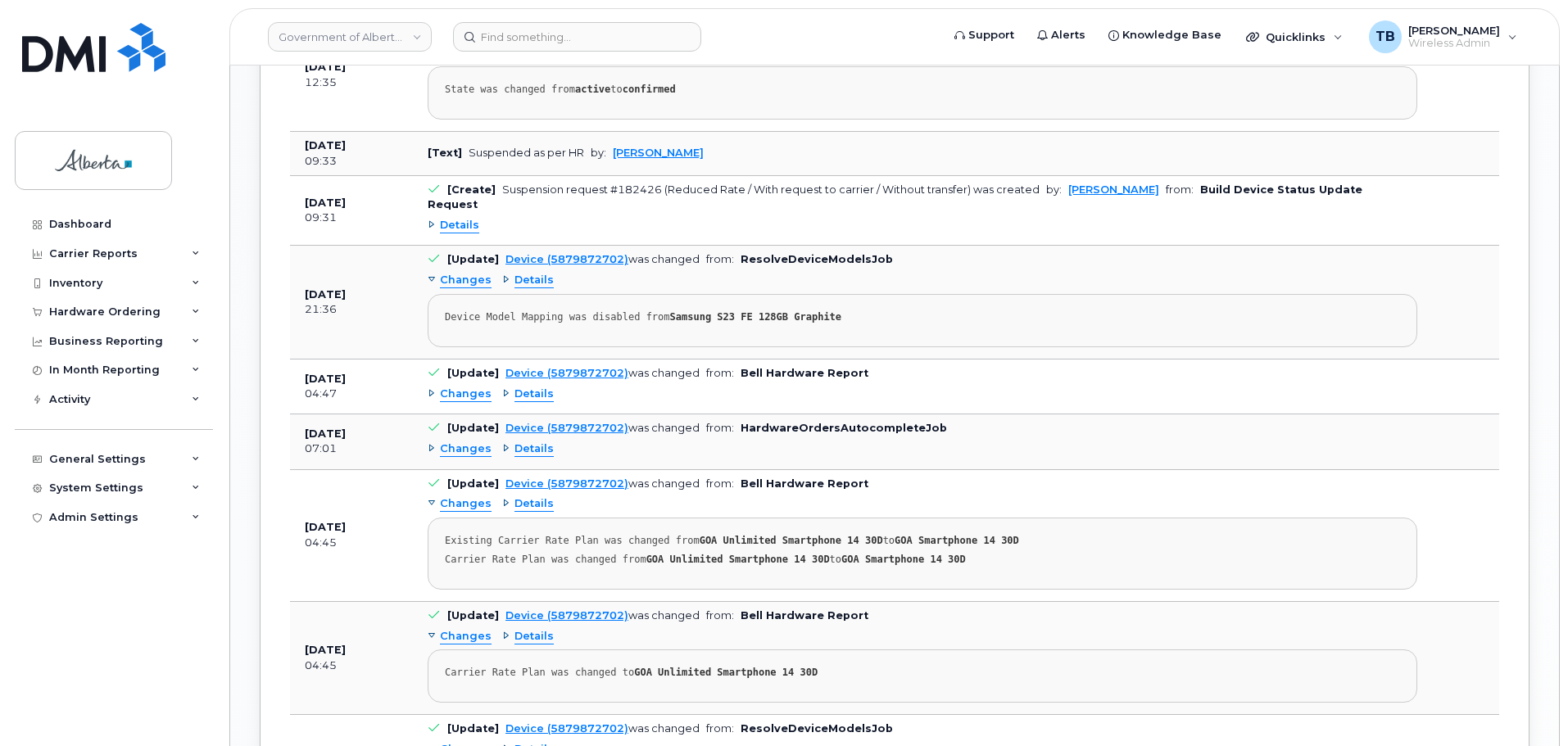
click at [548, 53] on header "Government of Alberta (GOA) Support Alerts Knowledge Base Quicklinks Suspend / …" at bounding box center [894, 36] width 1330 height 57
click at [563, 50] on input at bounding box center [576, 36] width 249 height 29
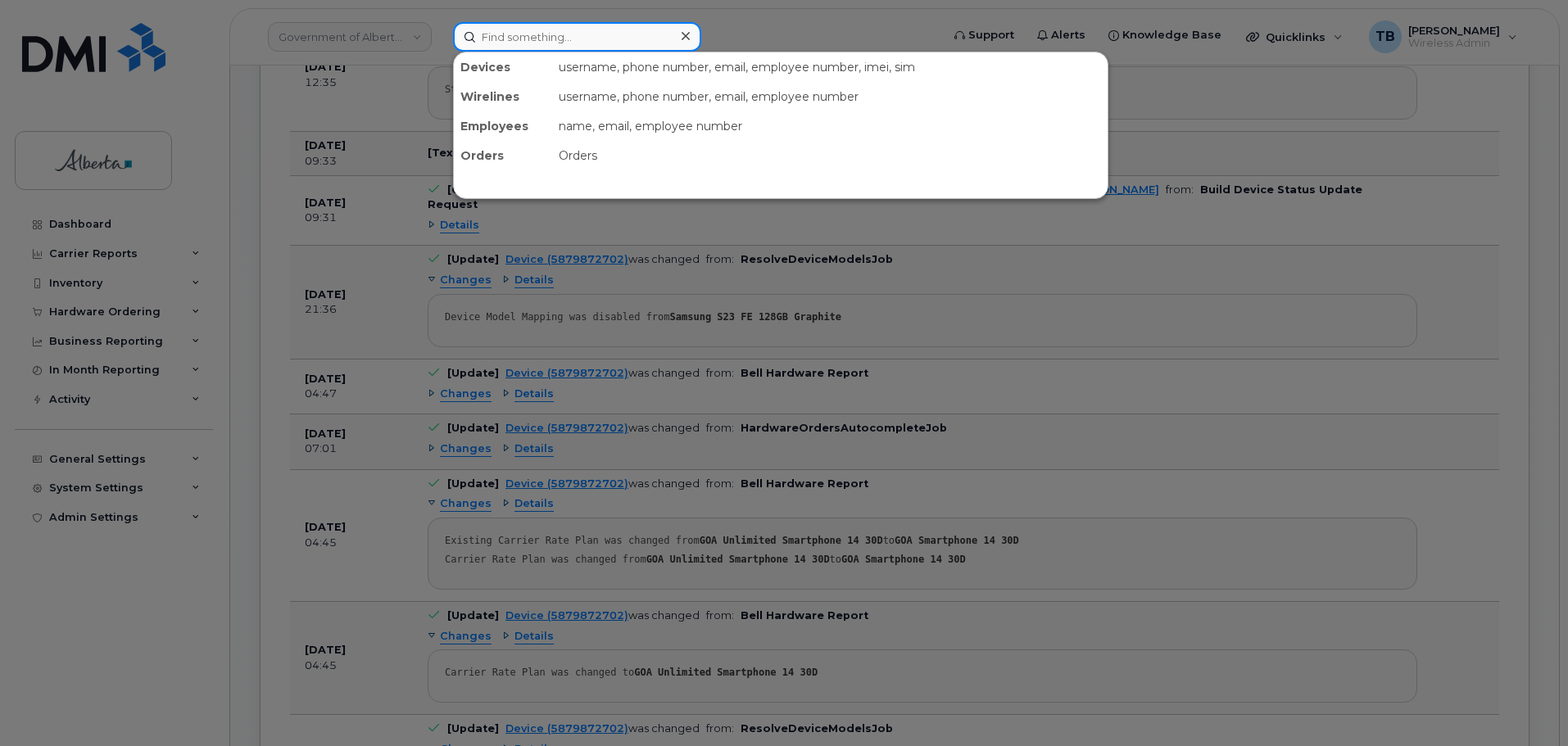
paste input "5873350923"
type input "5873350923"
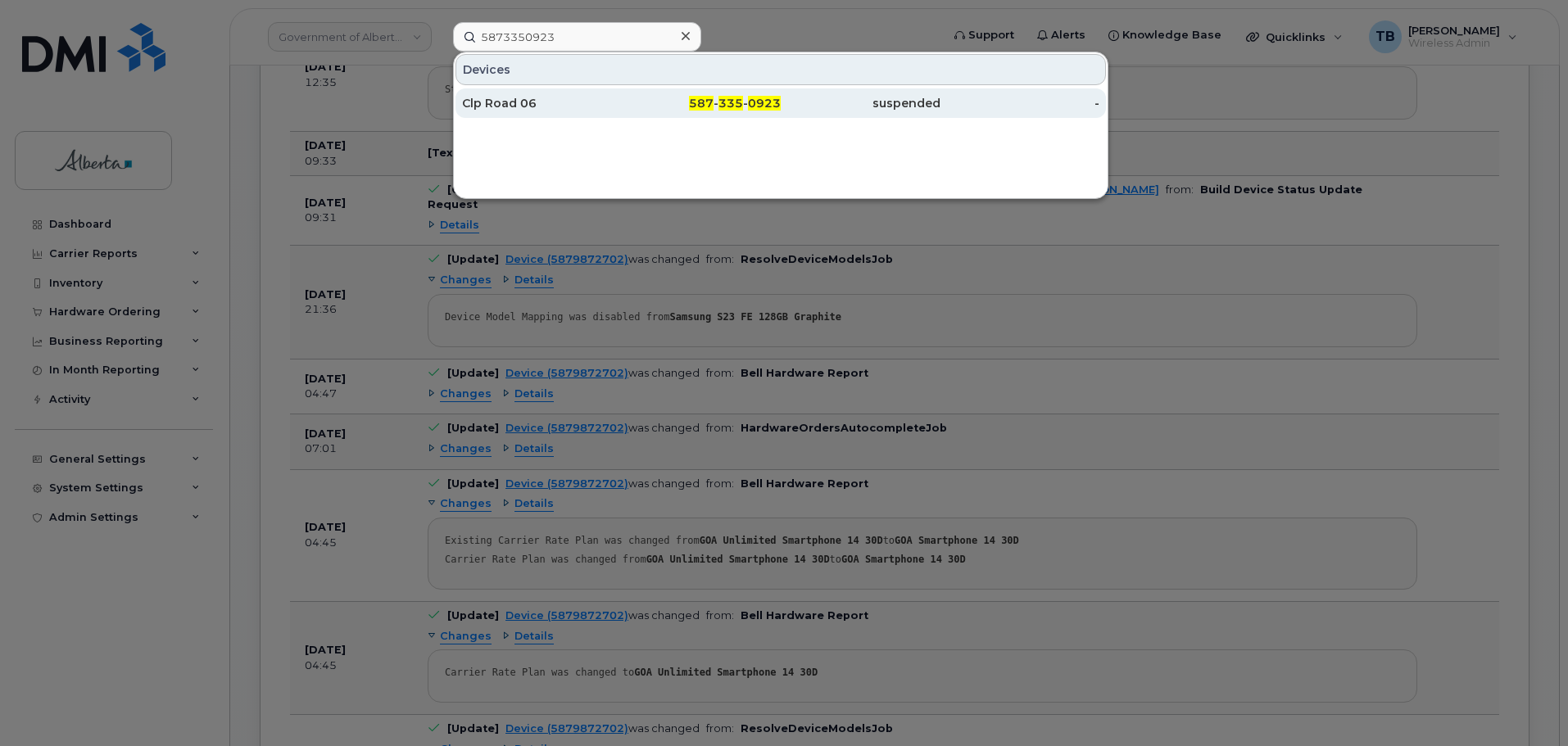
click at [527, 97] on div "Clp Road 06" at bounding box center [541, 103] width 159 height 16
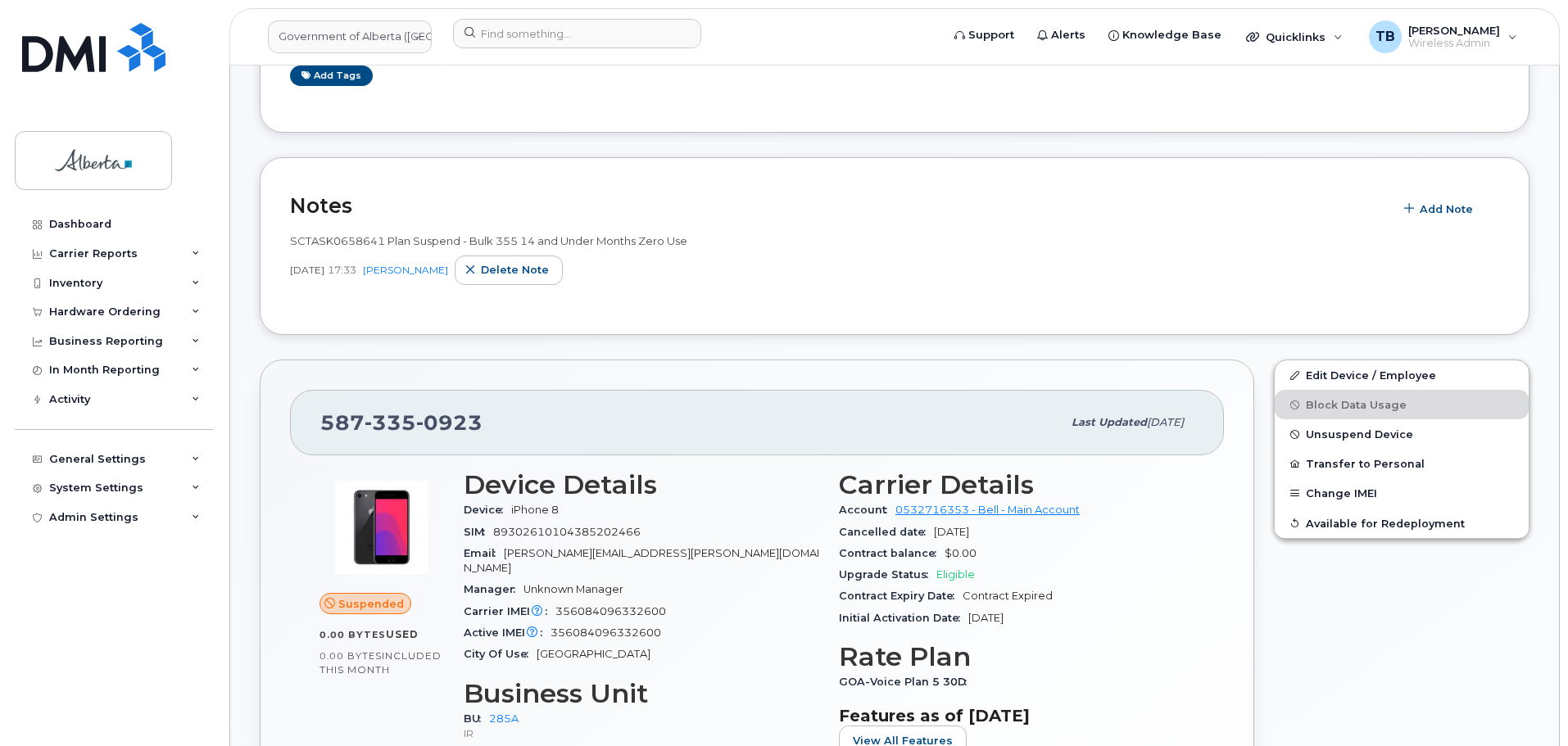
scroll to position [164, 0]
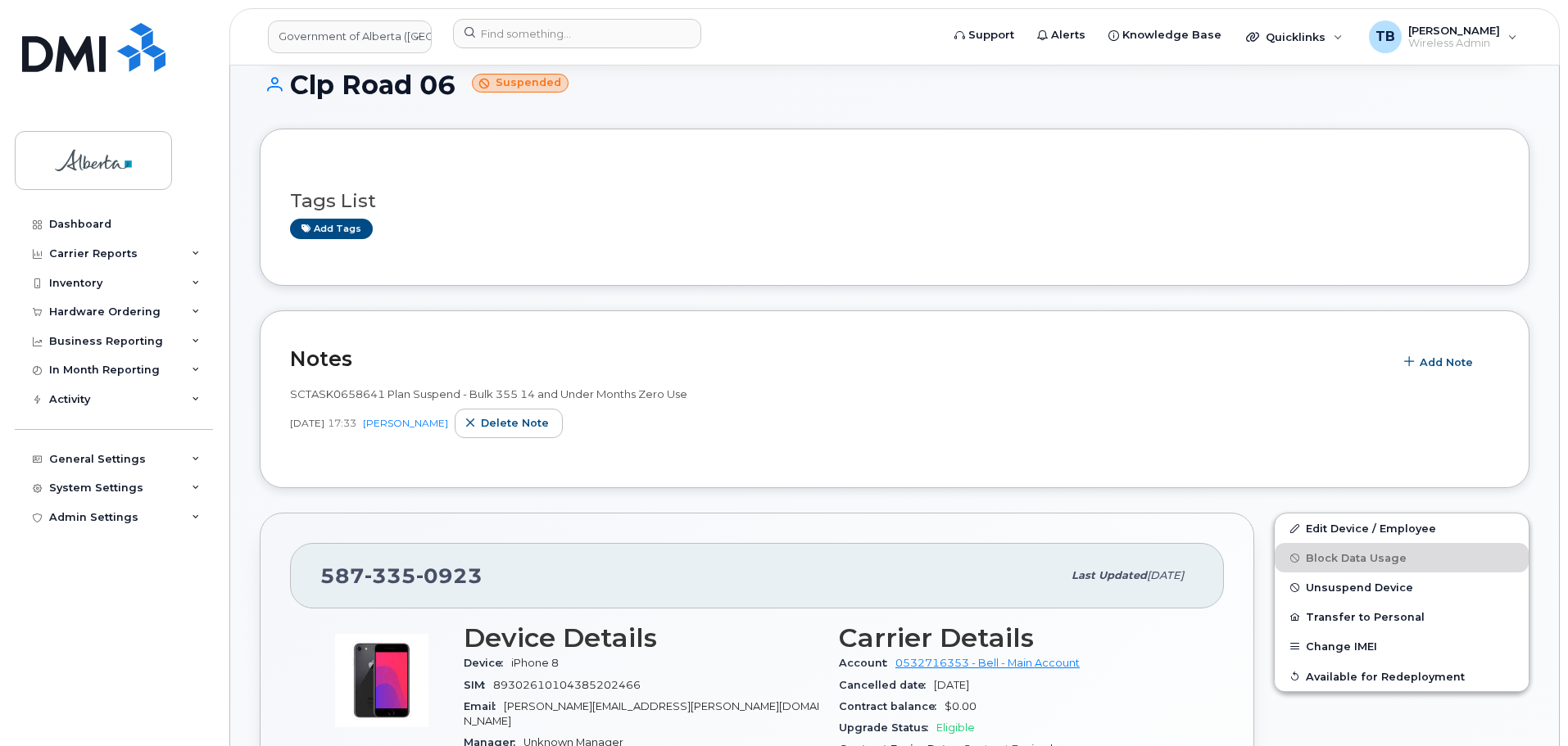
drag, startPoint x: 297, startPoint y: 85, endPoint x: 452, endPoint y: 88, distance: 155.0
click at [452, 88] on h1 "Clp Road 06 Suspended" at bounding box center [894, 84] width 1269 height 28
copy h1 "Clp Road 06"
click at [1442, 363] on span "Add Note" at bounding box center [1446, 362] width 53 height 15
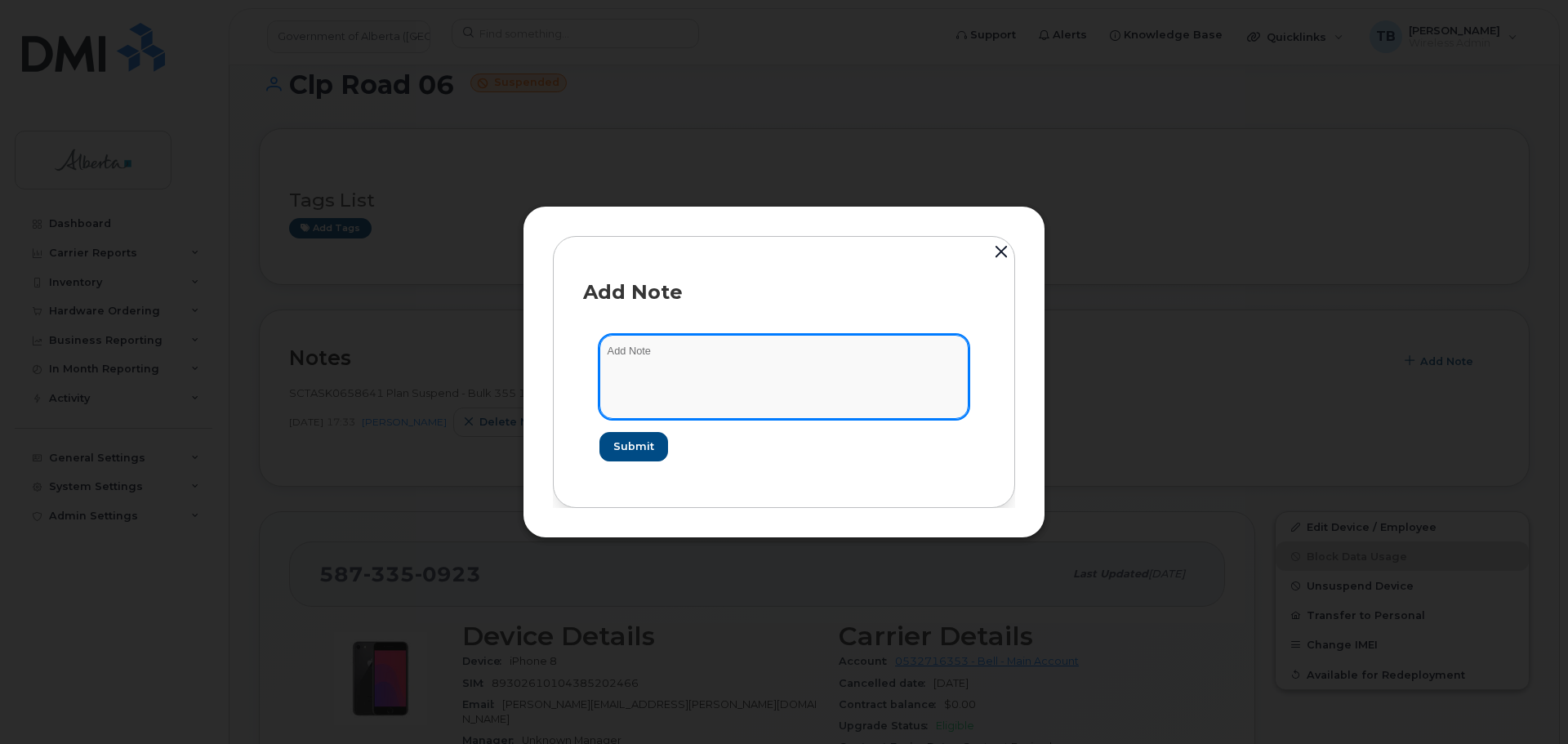
click at [662, 376] on textarea at bounding box center [784, 377] width 370 height 84
paste textarea "SCTASK0831226 5873350923 DO NOT DELETE THIS NUMBER - BEING REASSIGNED to Gary Z…"
type textarea "SCTASK0831226 5873350923 DO NOT DELETE THIS NUMBER - BEING REASSIGNED to Gary Z…"
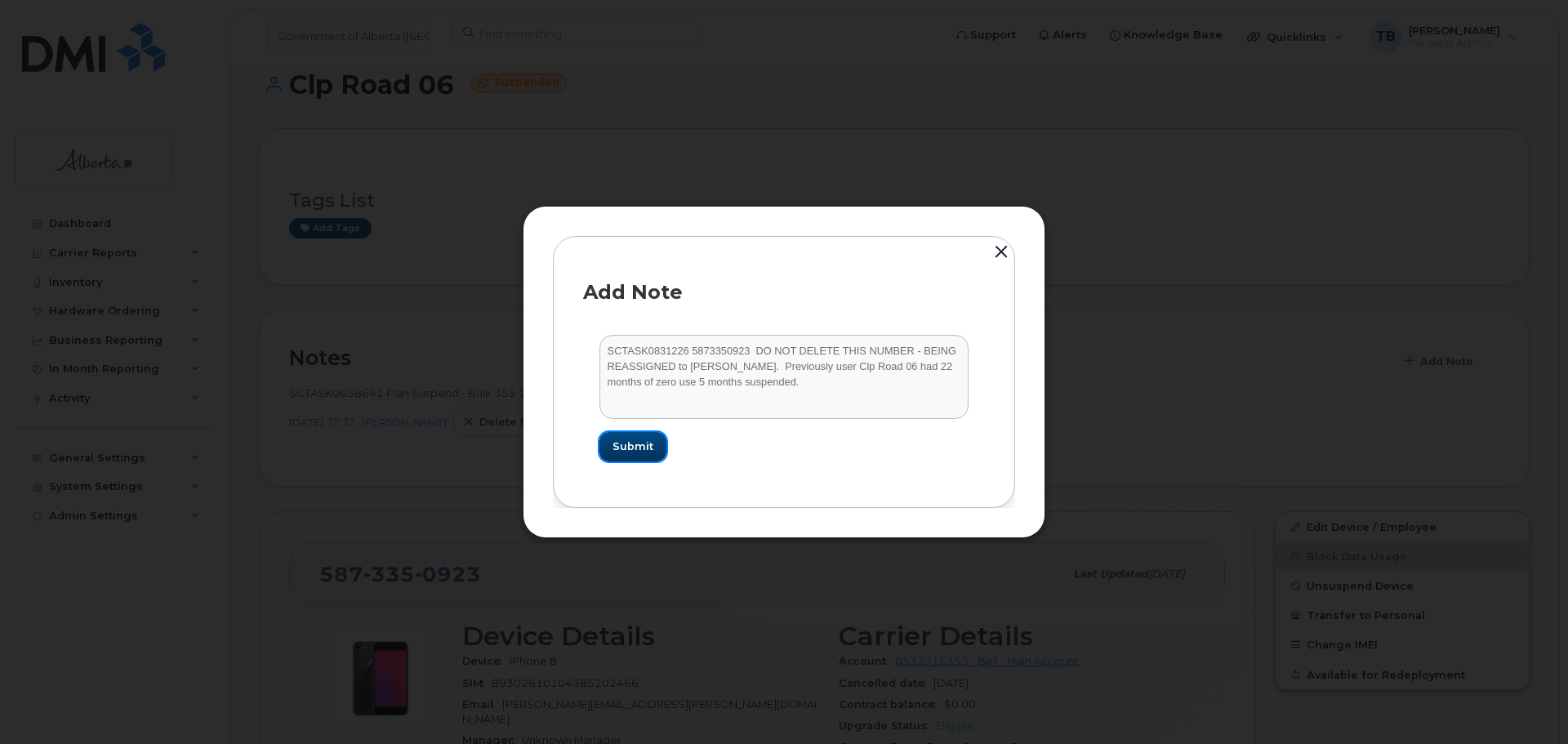
click at [621, 448] on span "Submit" at bounding box center [633, 446] width 41 height 15
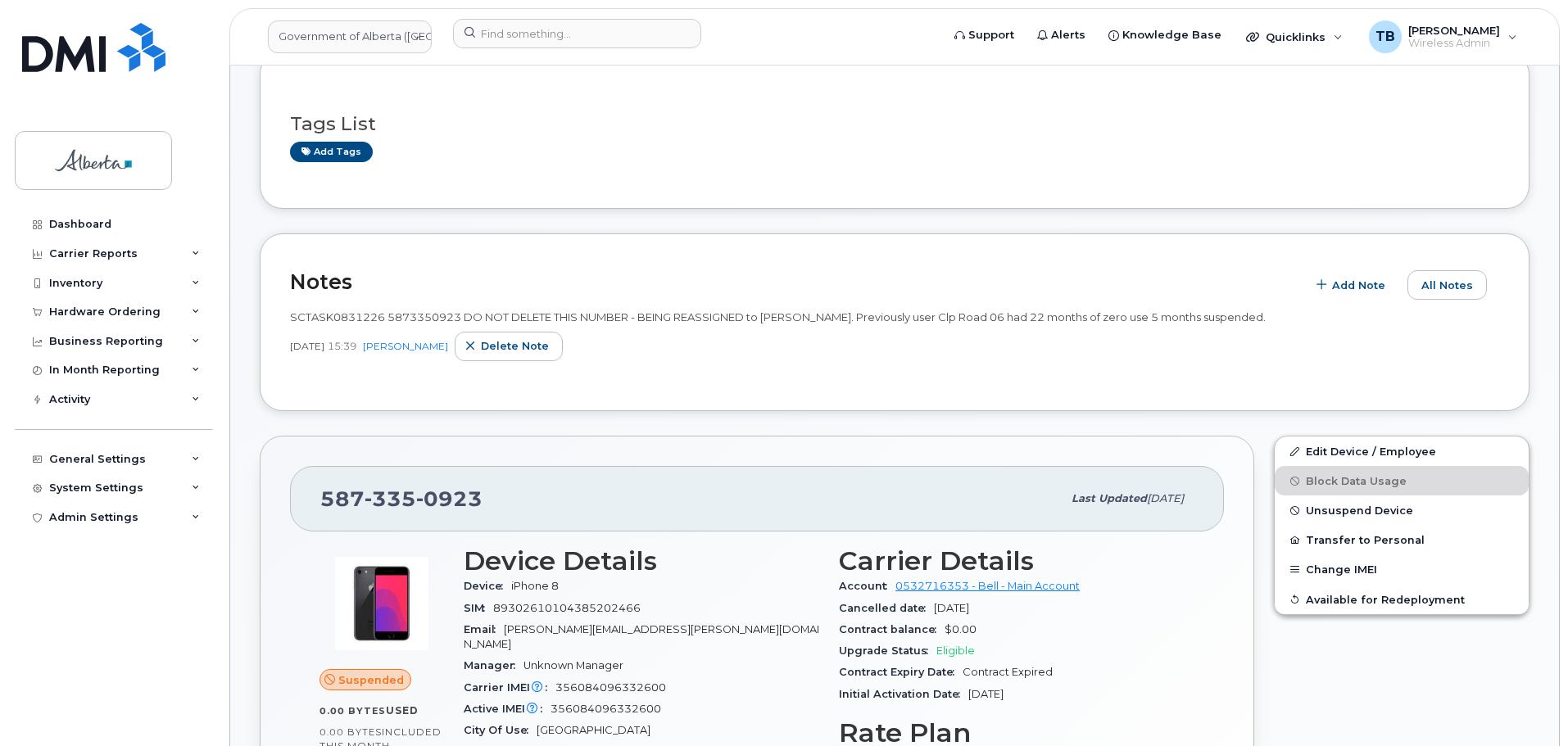
scroll to position [328, 0]
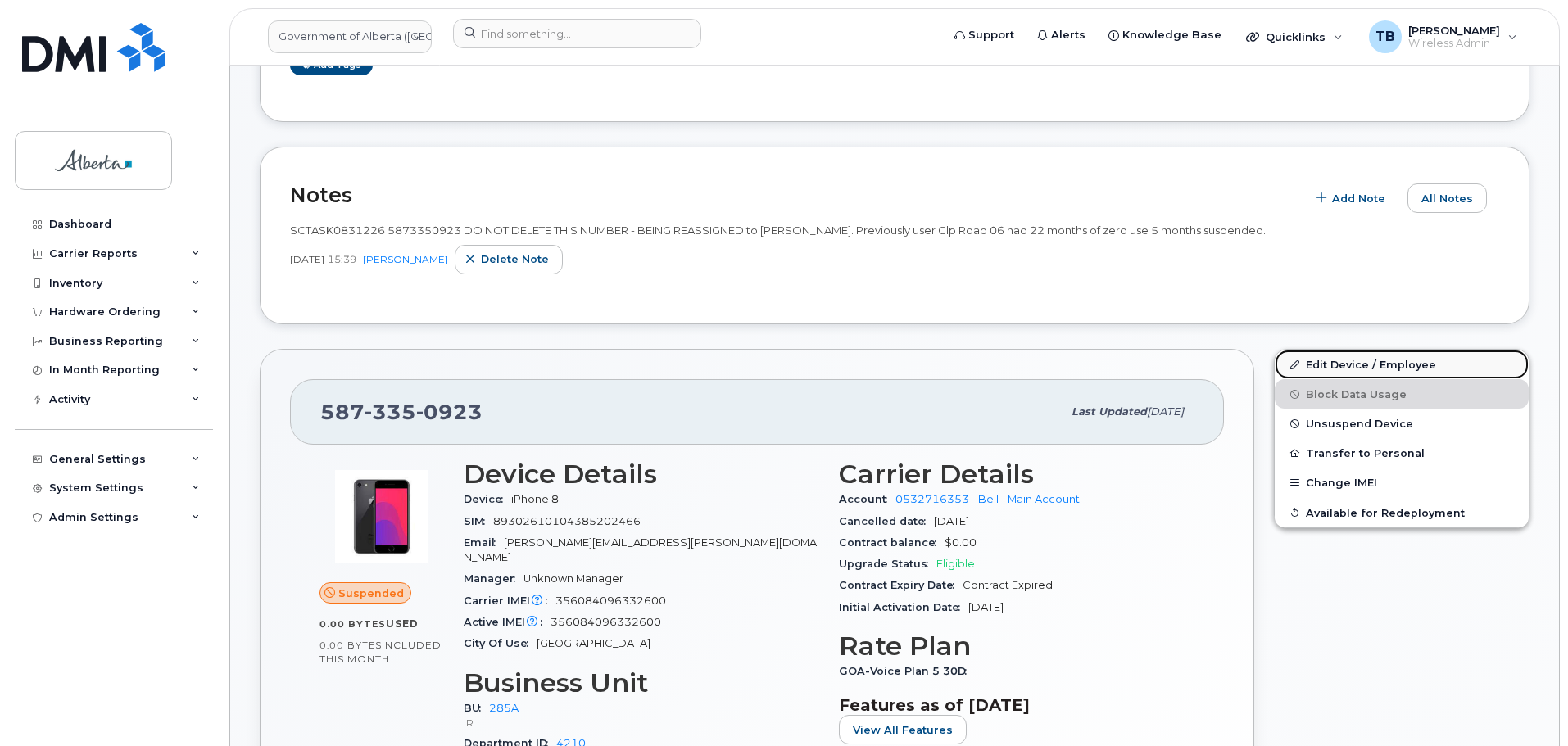
click at [1349, 369] on link "Edit Device / Employee" at bounding box center [1401, 364] width 254 height 29
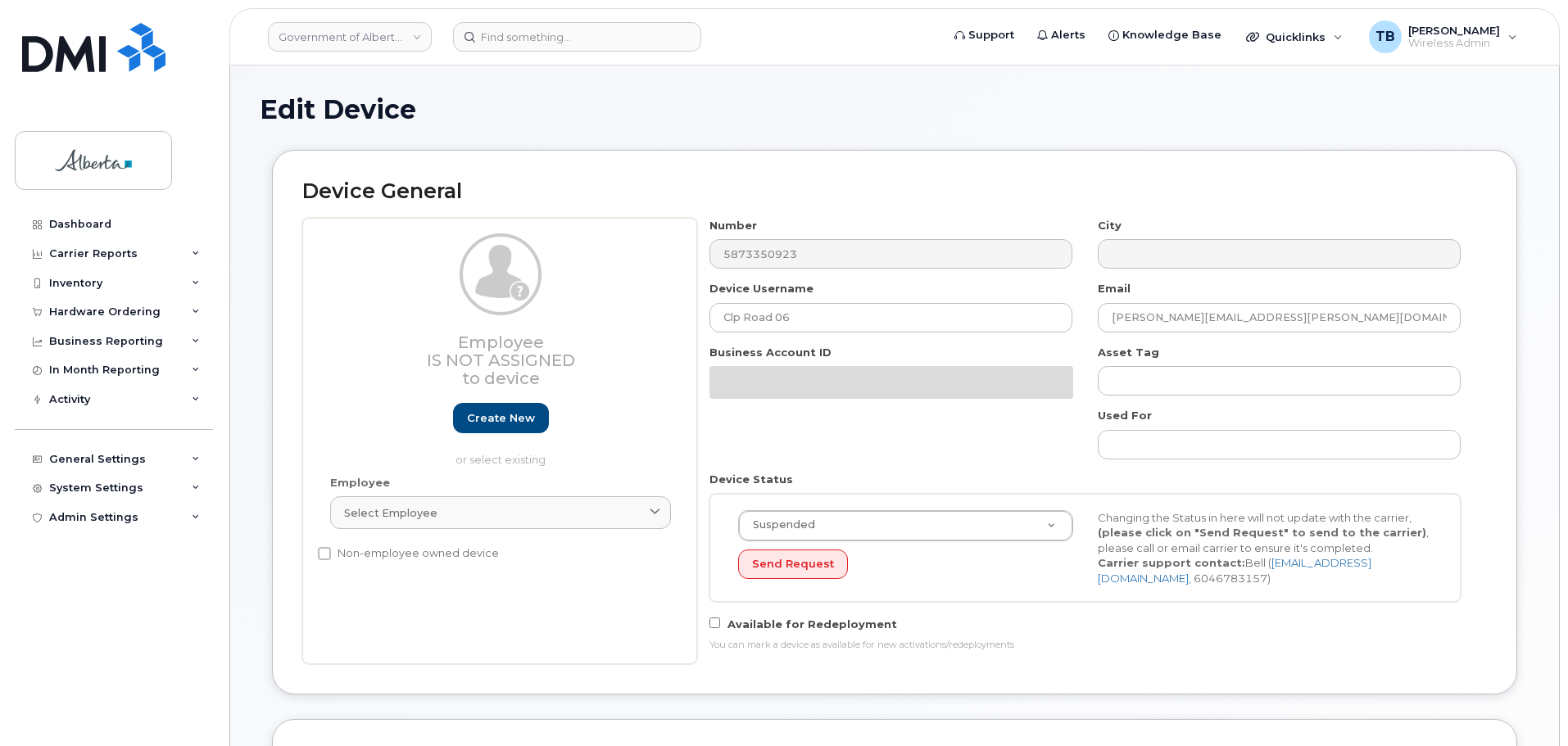
select select "4749734"
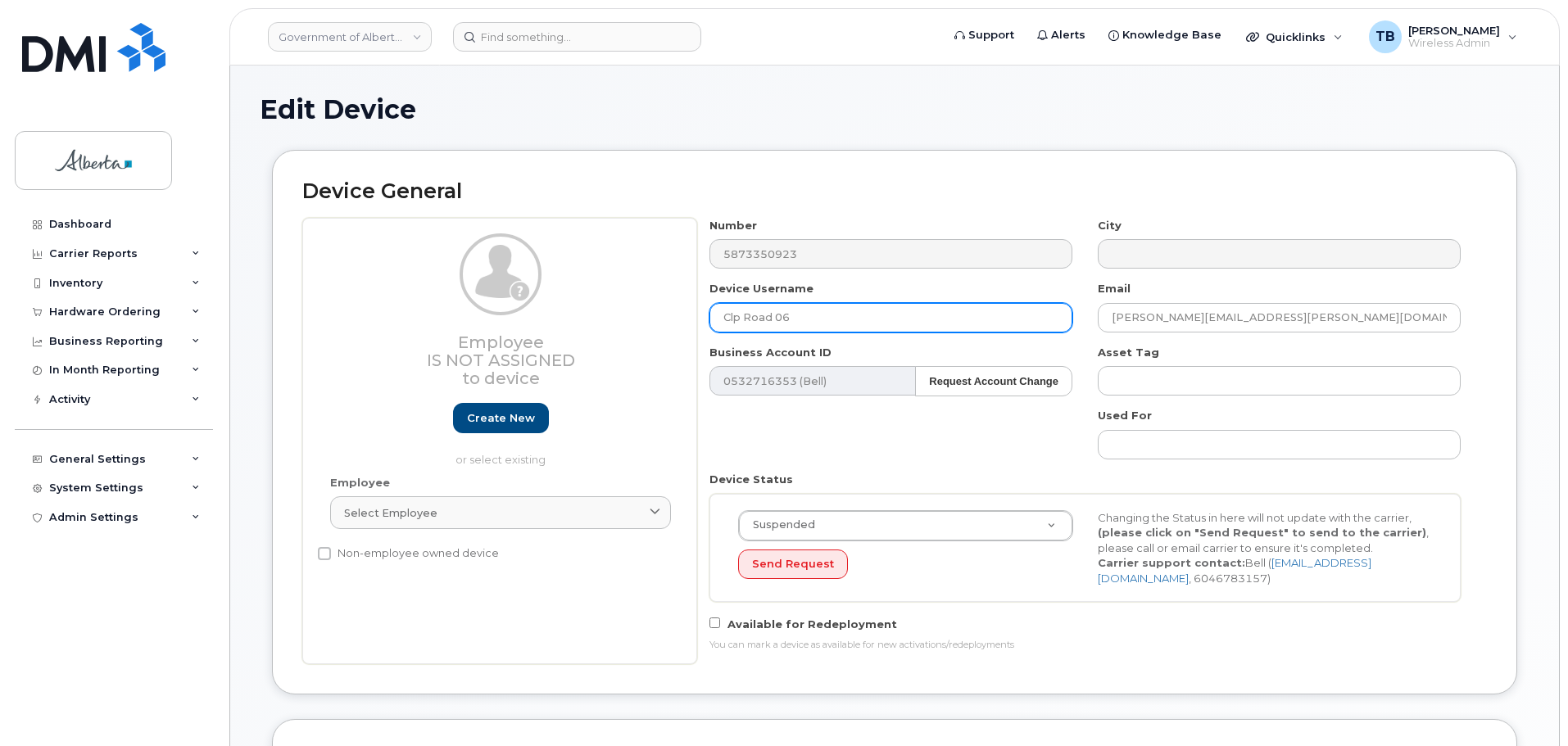
drag, startPoint x: 708, startPoint y: 319, endPoint x: 651, endPoint y: 318, distance: 57.0
click at [651, 318] on div "Employee Is not assigned to device Create new or select existing Employee Selec…" at bounding box center [894, 441] width 1185 height 446
paste input "[PERSON_NAME]"
type input "[PERSON_NAME]"
drag, startPoint x: 1222, startPoint y: 315, endPoint x: 1022, endPoint y: 315, distance: 200.0
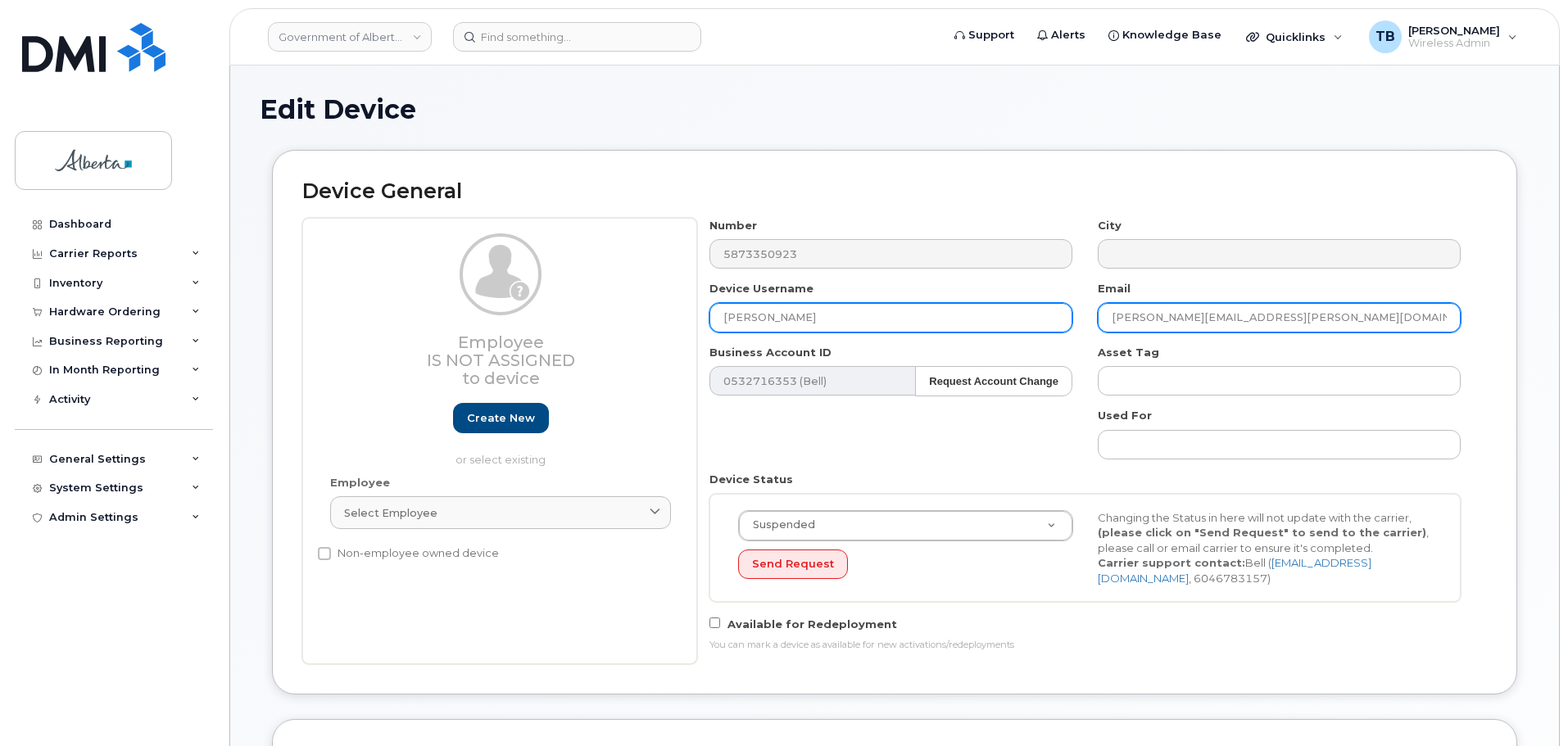
click at [1022, 315] on div "Number 5873350923 City Device Username [PERSON_NAME] Email [PERSON_NAME][EMAIL_…" at bounding box center [1084, 441] width 777 height 446
paste input "[PERSON_NAME].[PERSON_NAME]"
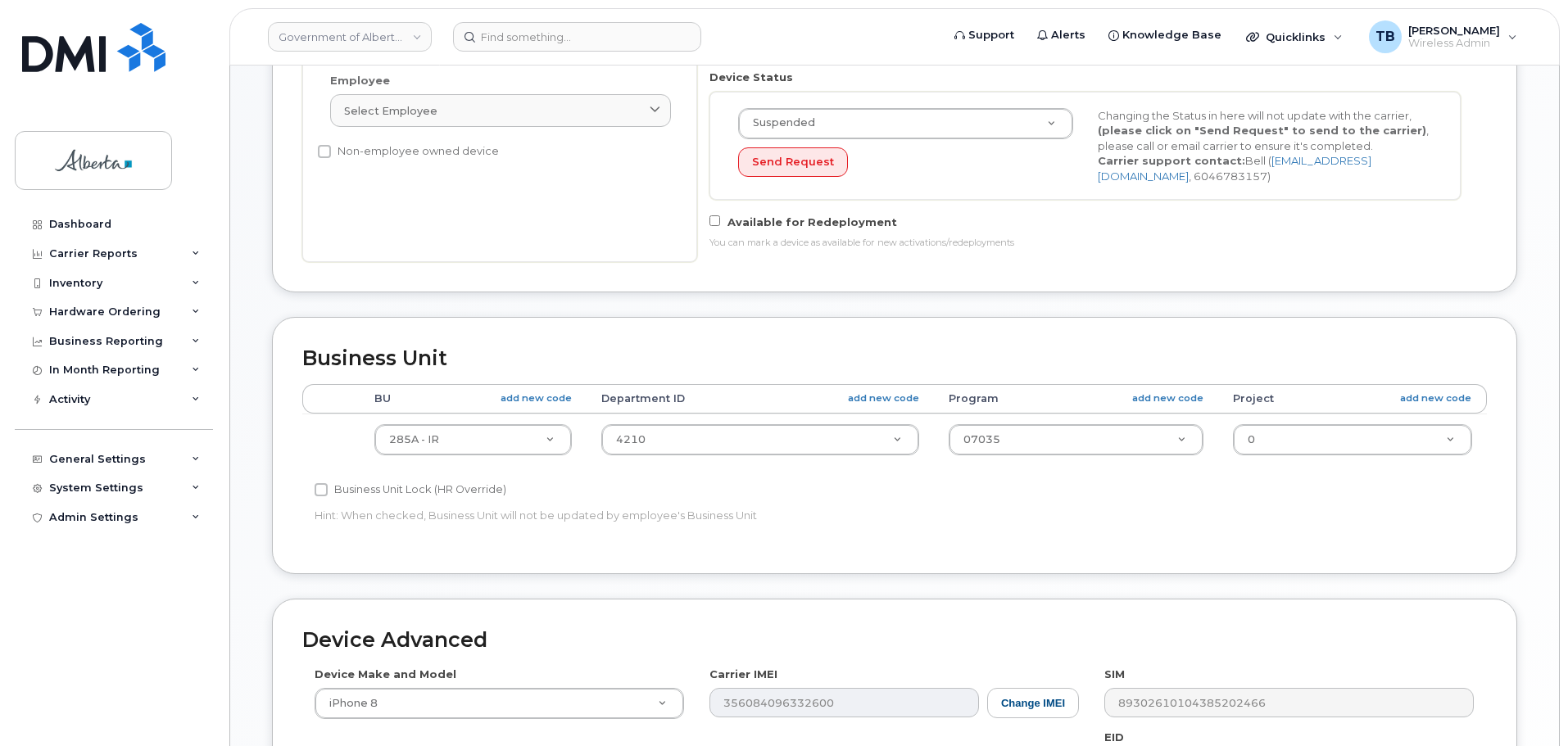
scroll to position [410, 0]
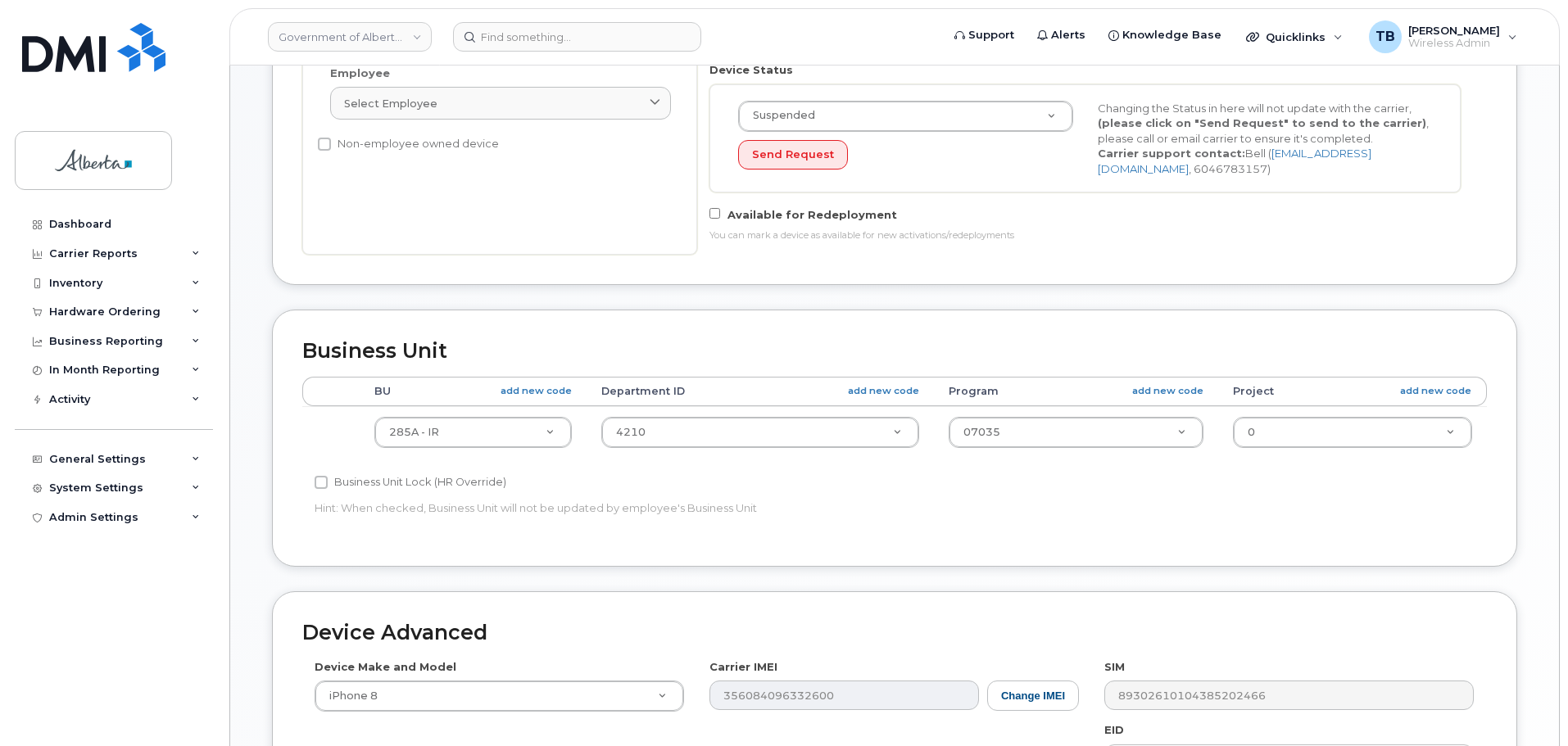
type input "[PERSON_NAME][EMAIL_ADDRESS][PERSON_NAME][DOMAIN_NAME]"
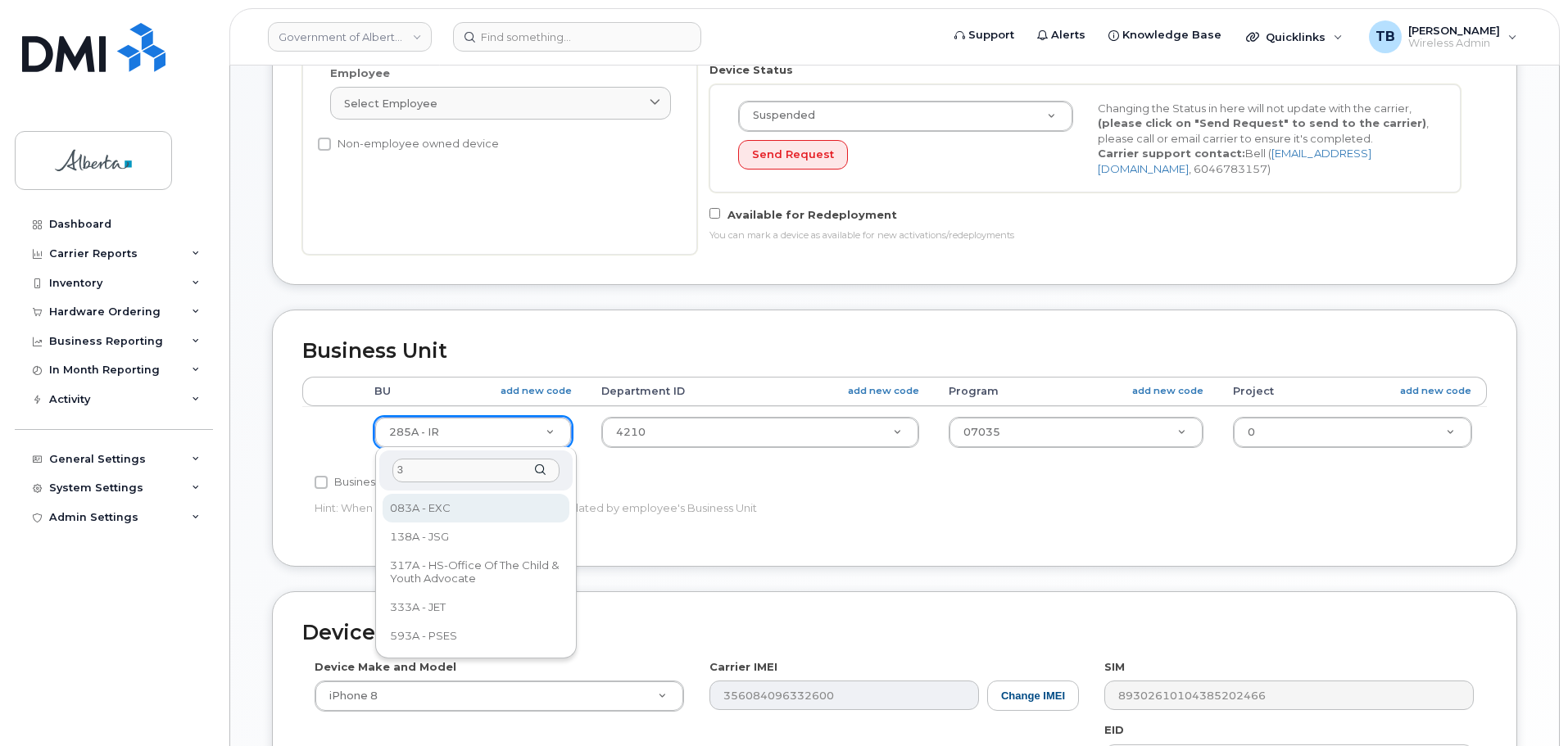
scroll to position [0, 0]
type input "333a"
click at [499, 526] on div "333a 333A - JET" at bounding box center [475, 488] width 201 height 83
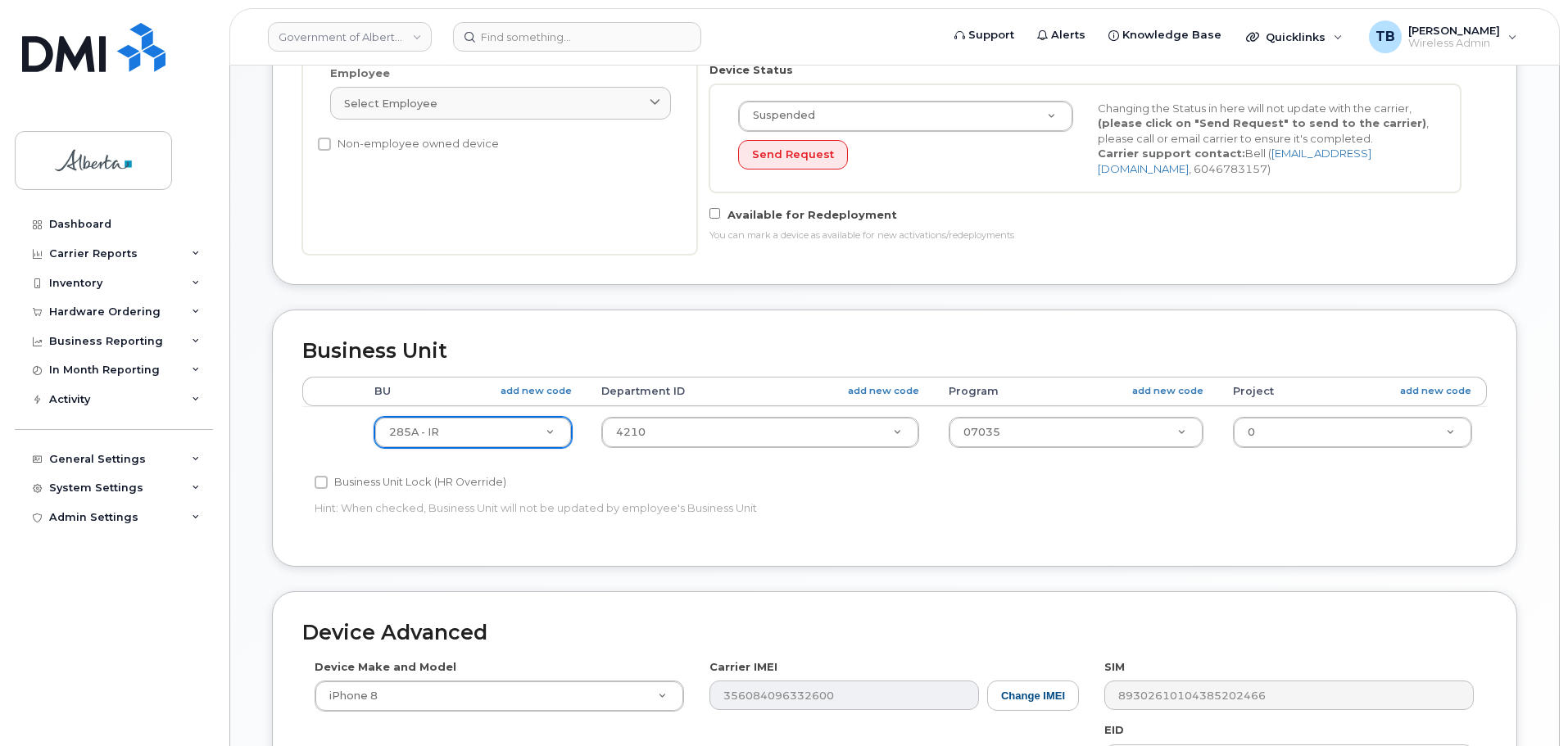
drag, startPoint x: 643, startPoint y: 425, endPoint x: 535, endPoint y: 415, distance: 108.5
type input "3"
type input "333a"
select select "4206363"
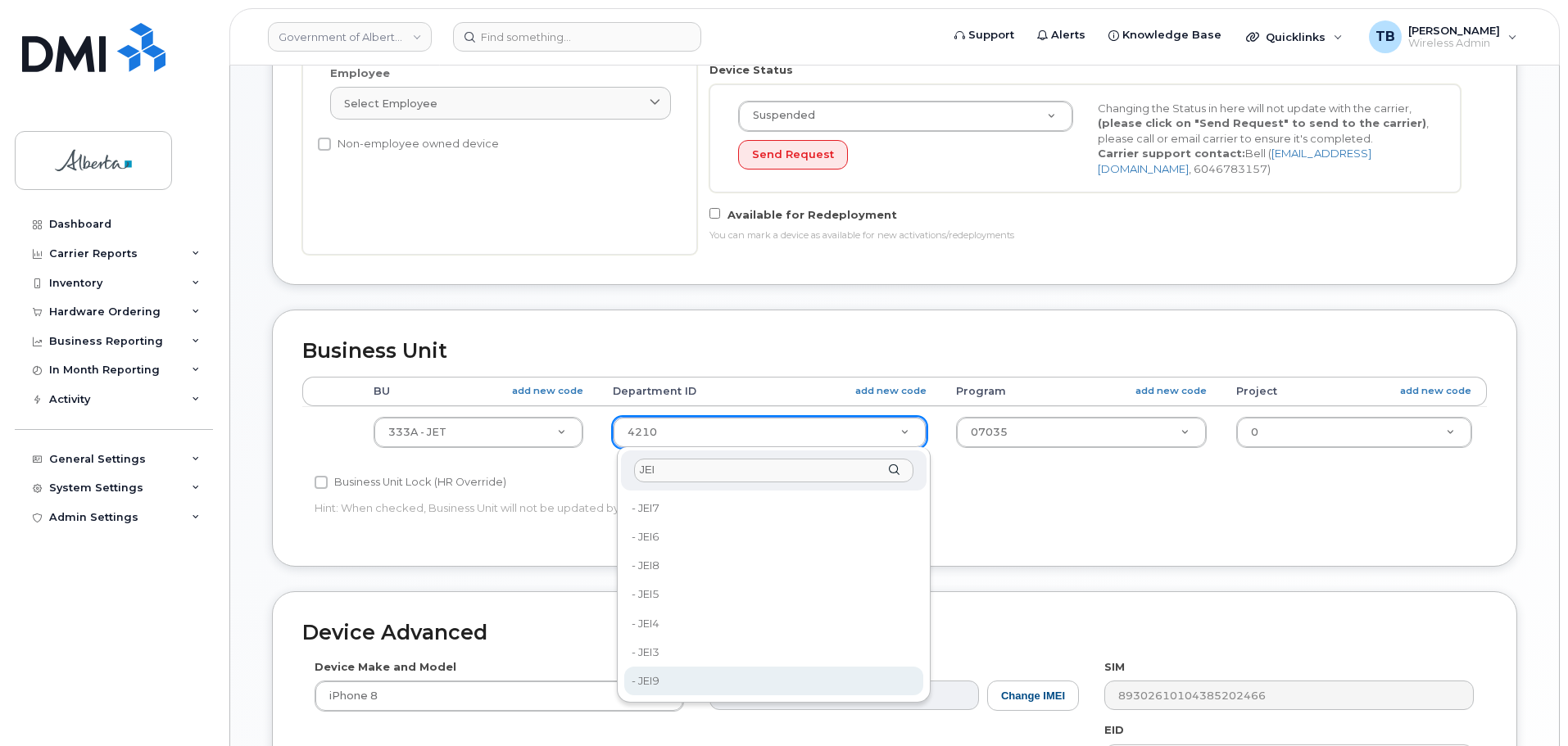
type input "JEI"
type input "5645714"
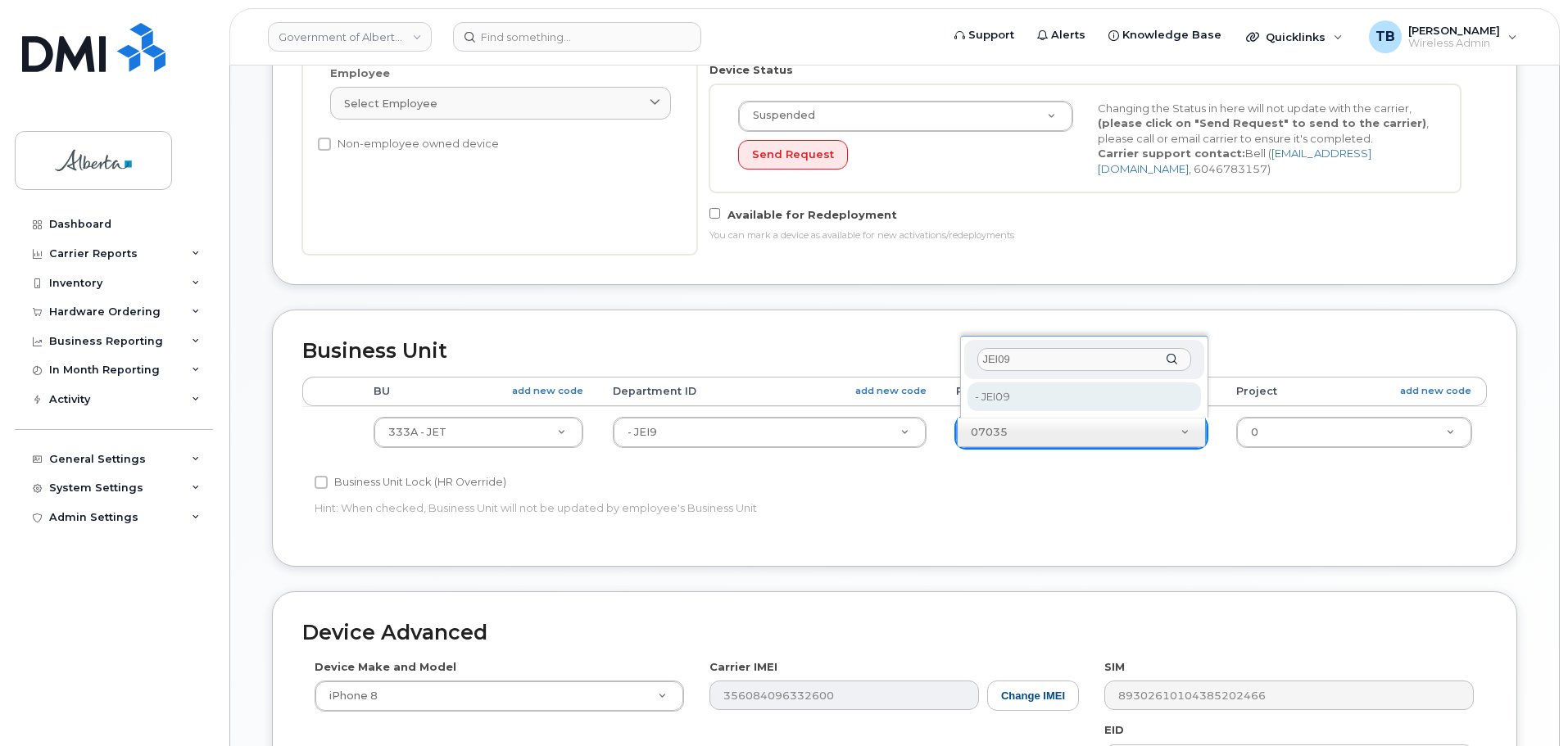
type input "JEI09"
type input "5645933"
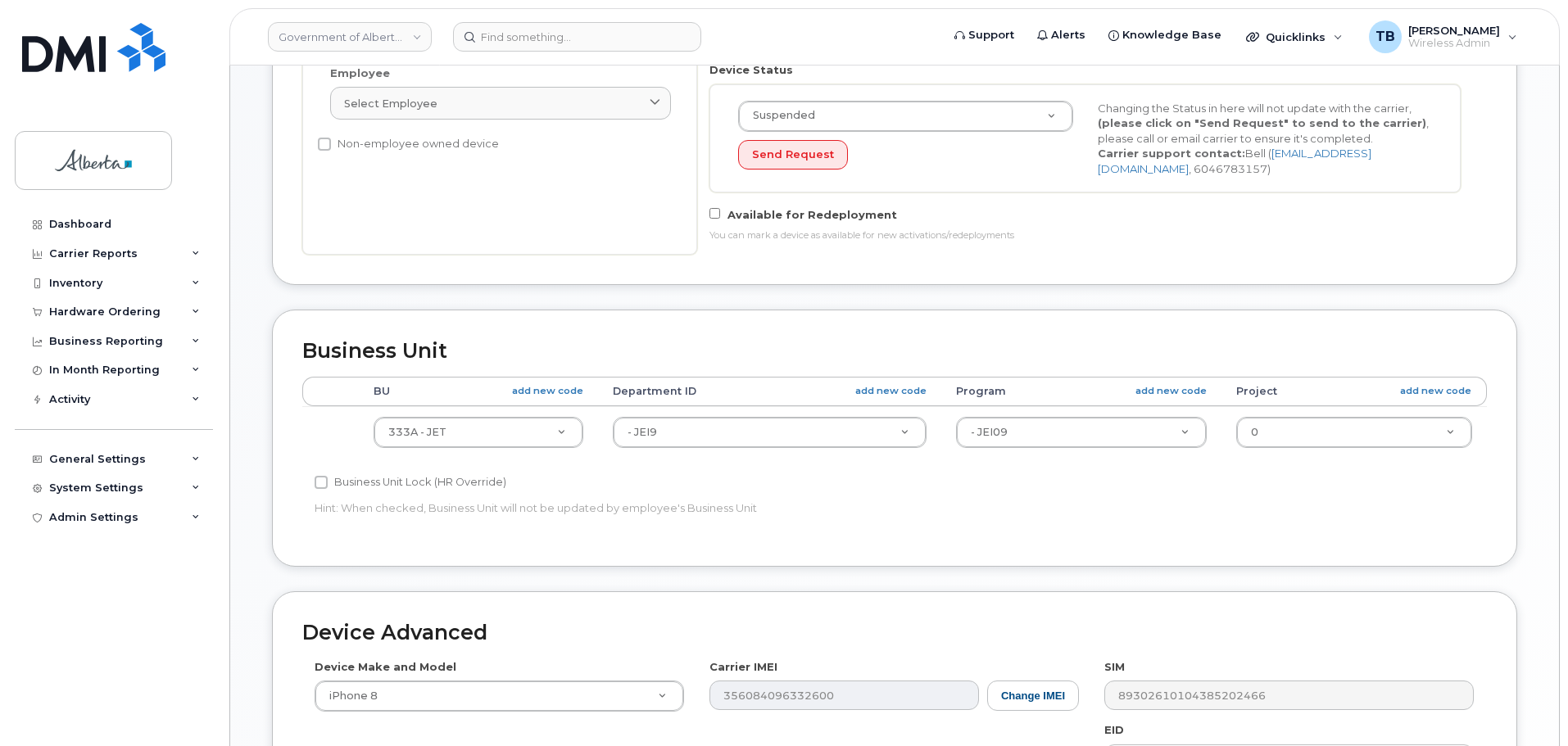
click at [1302, 526] on div "Accounting Categories Rules BU add new code Department ID add new code Program …" at bounding box center [894, 456] width 1185 height 159
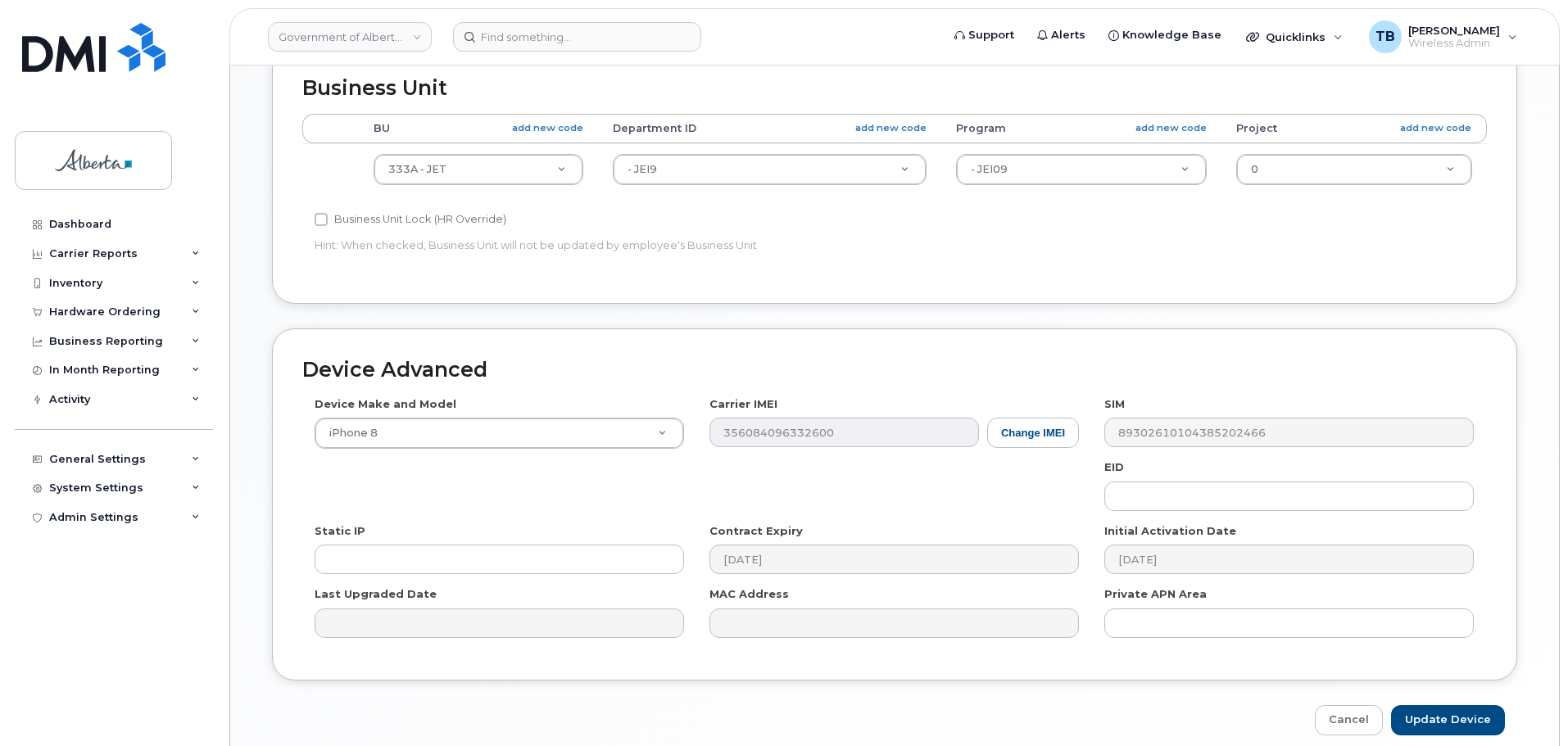
scroll to position [744, 0]
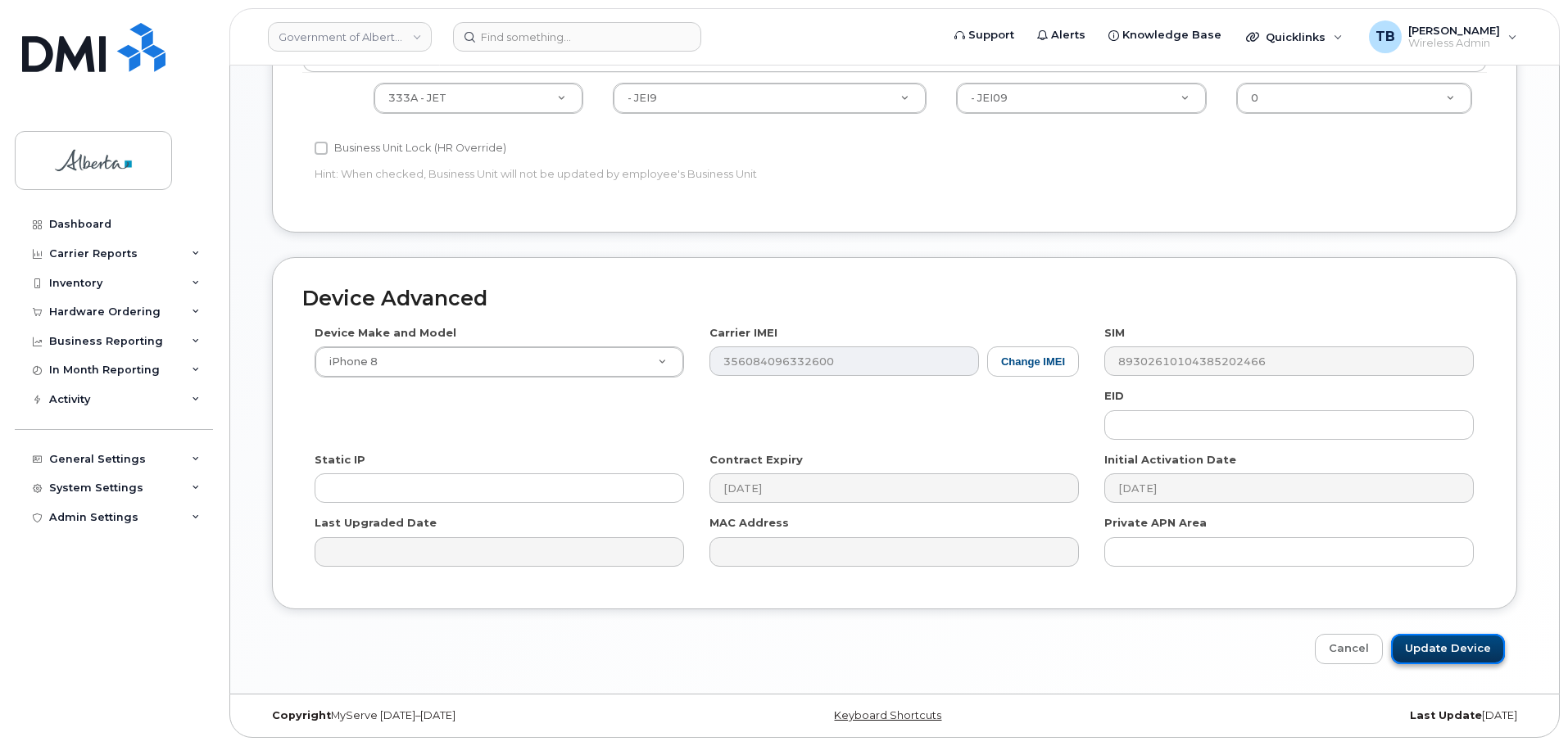
click at [1479, 652] on input "Update Device" at bounding box center [1447, 649] width 114 height 30
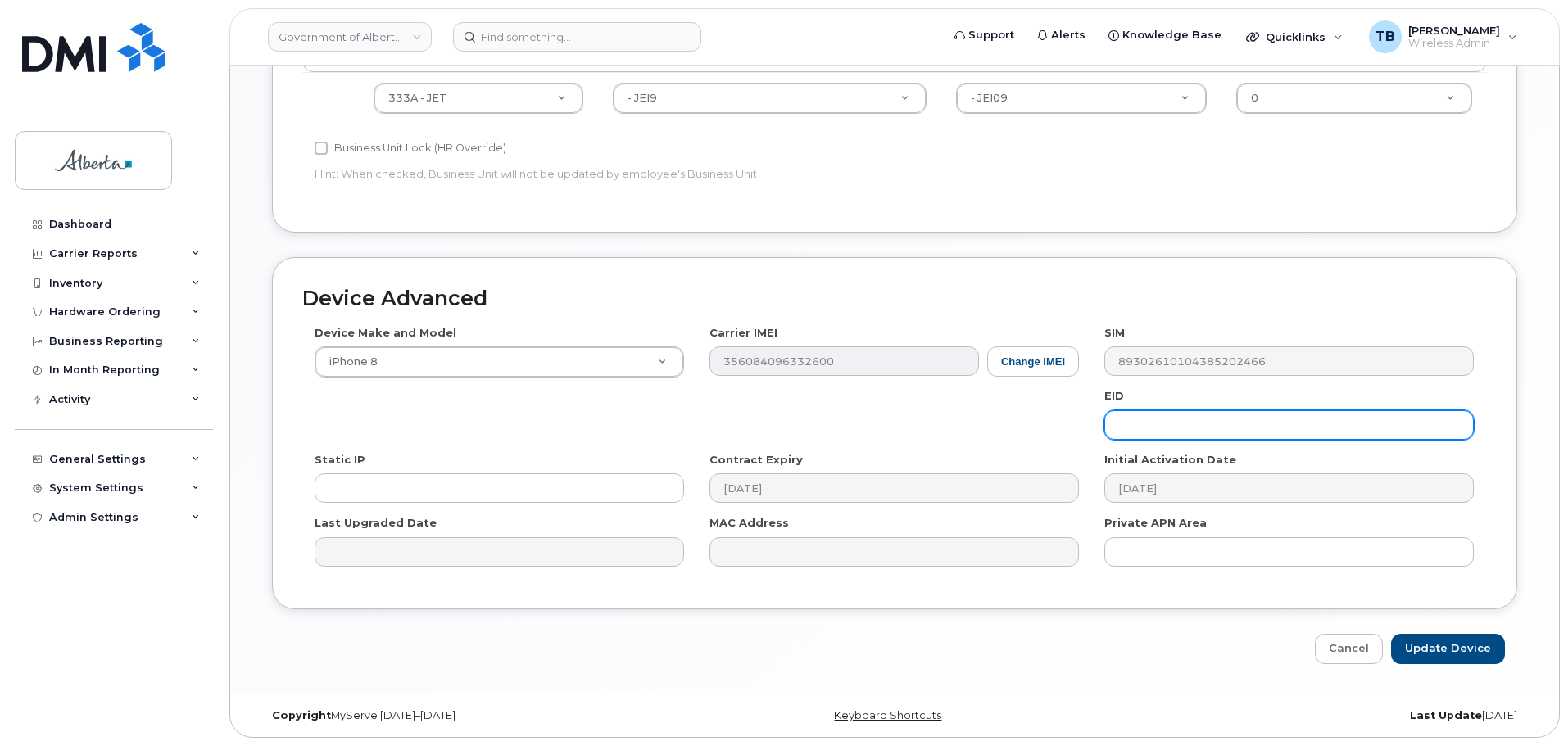
type input "Saving..."
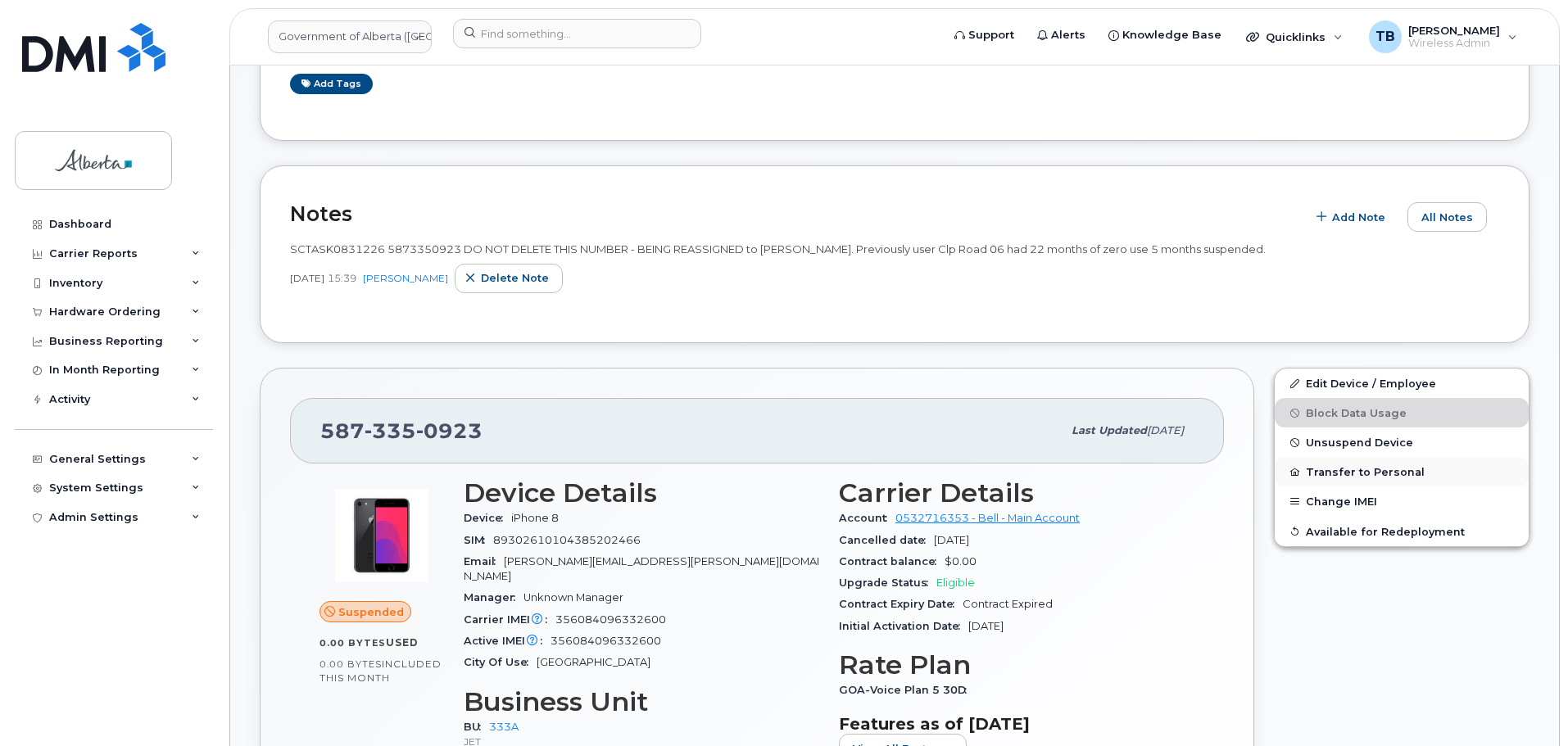
scroll to position [246, 0]
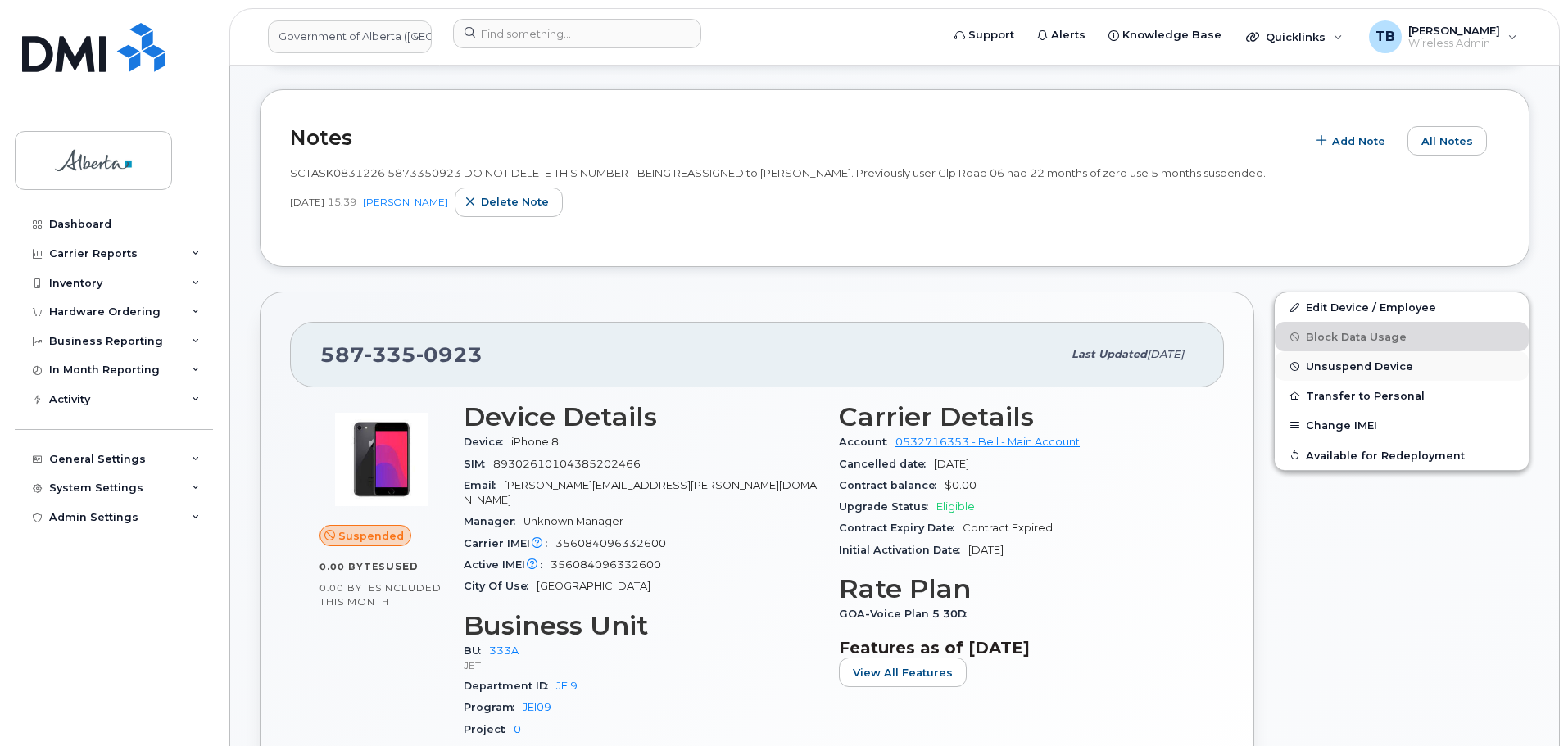
click at [1327, 366] on span "Unsuspend Device" at bounding box center [1359, 366] width 107 height 12
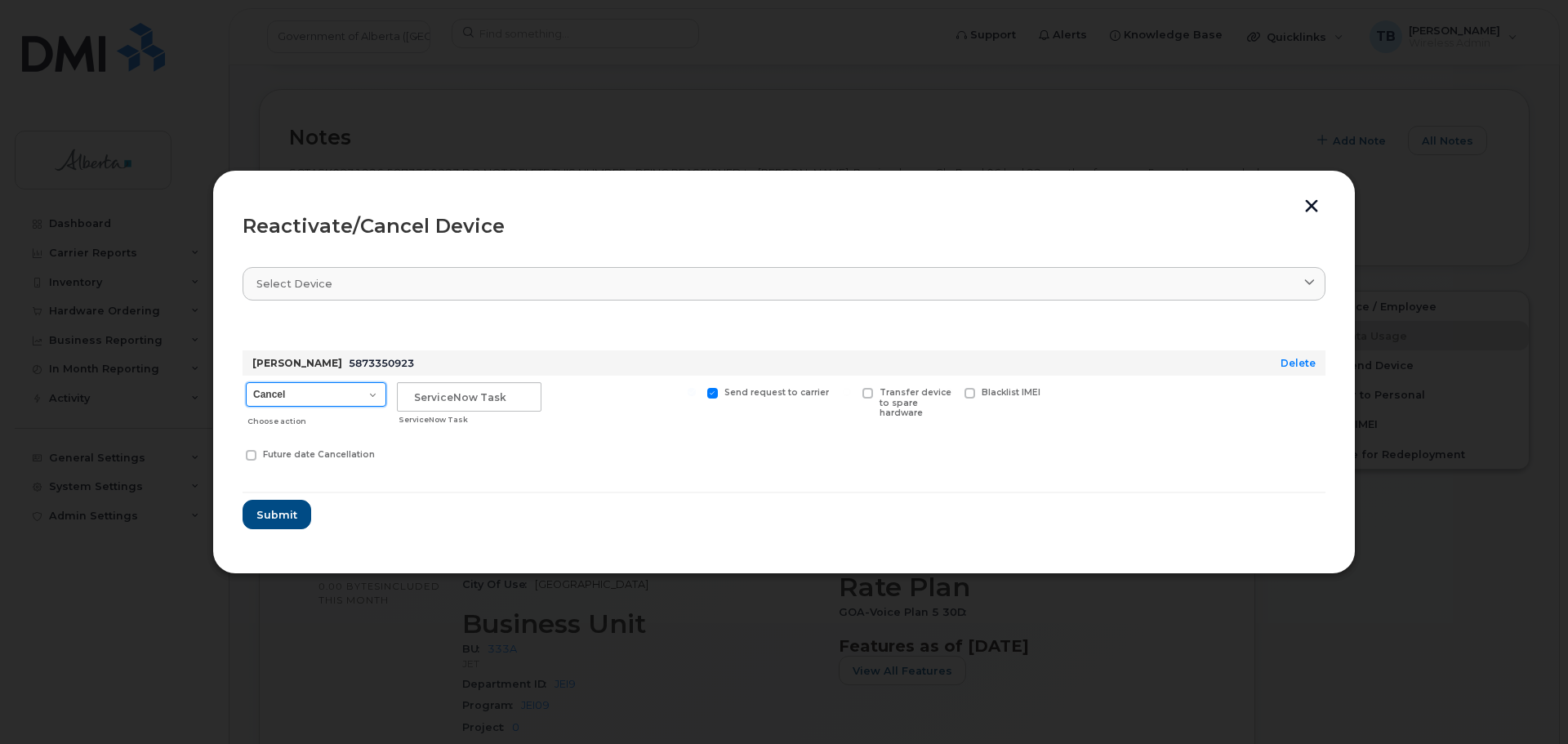
drag, startPoint x: 351, startPoint y: 393, endPoint x: 345, endPoint y: 405, distance: 13.4
click at [351, 393] on select "Cancel Suspend - Extend Suspension Reactivate" at bounding box center [316, 394] width 141 height 25
select select "[object Object]"
click at [246, 382] on select "Cancel Suspend - Extend Suspension Reactivate" at bounding box center [316, 394] width 141 height 25
click at [435, 403] on input "text" at bounding box center [468, 397] width 144 height 29
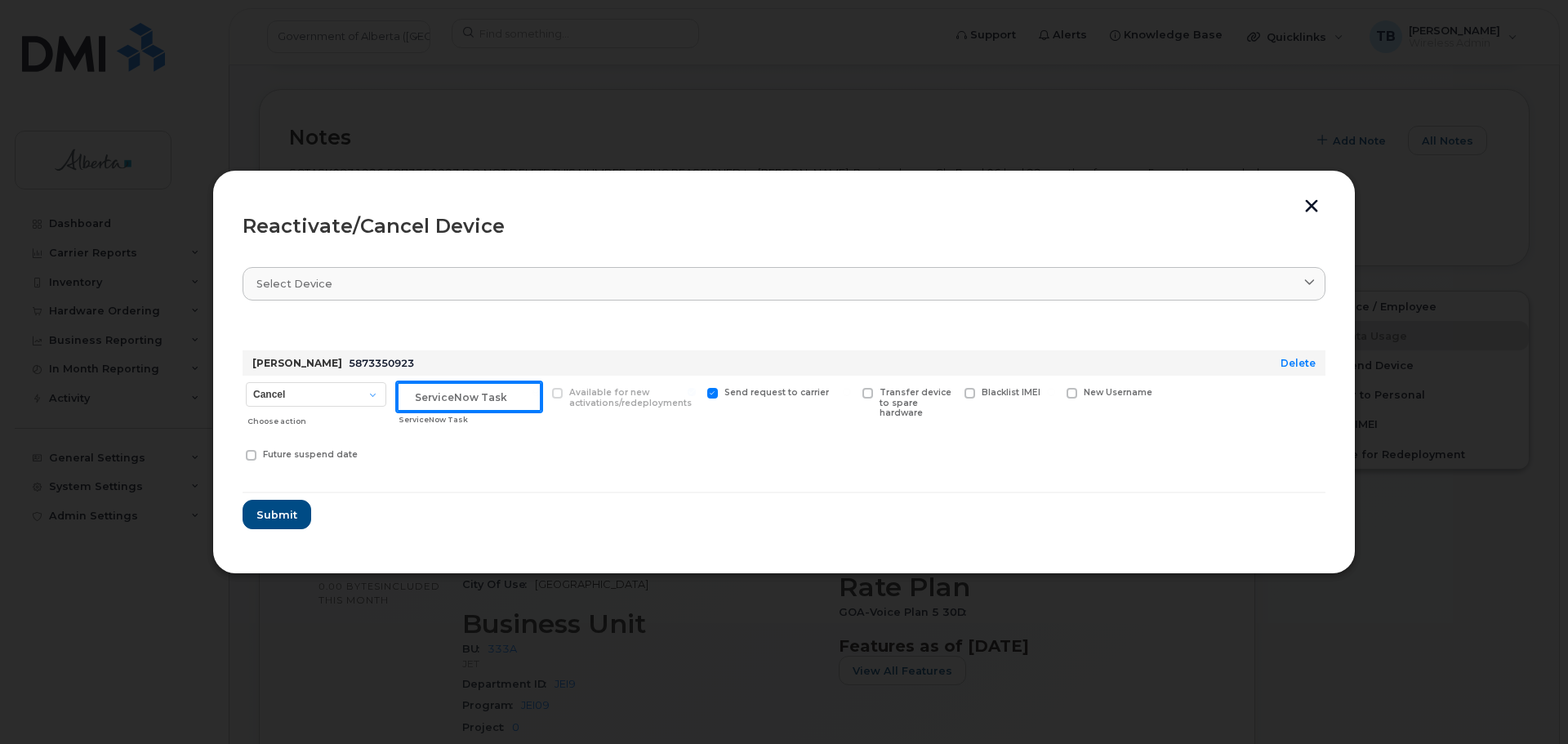
paste input "SCTASK0831226"
type input "SCTASK0831226"
click at [289, 517] on span "Submit" at bounding box center [276, 515] width 41 height 15
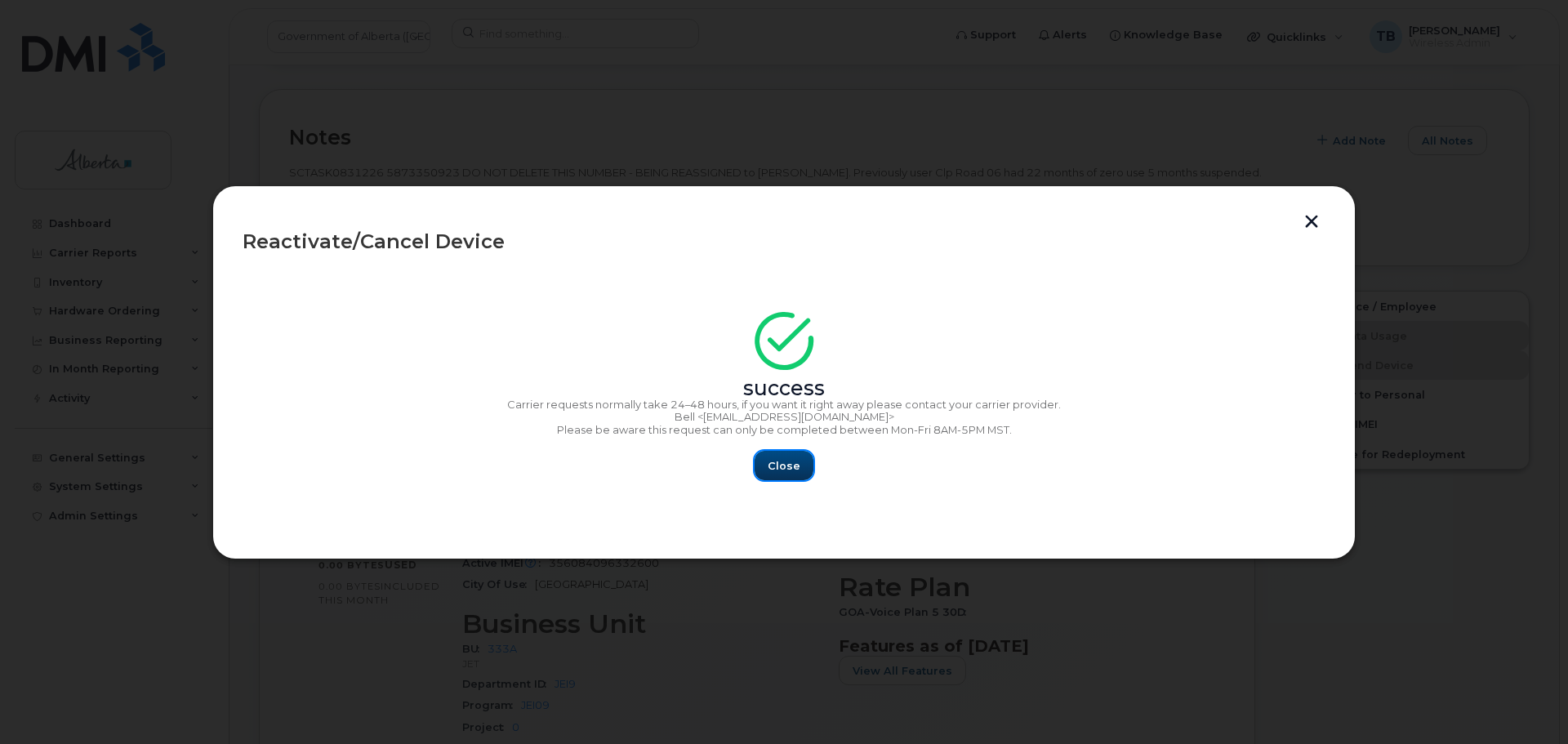
click at [793, 464] on span "Close" at bounding box center [784, 466] width 33 height 15
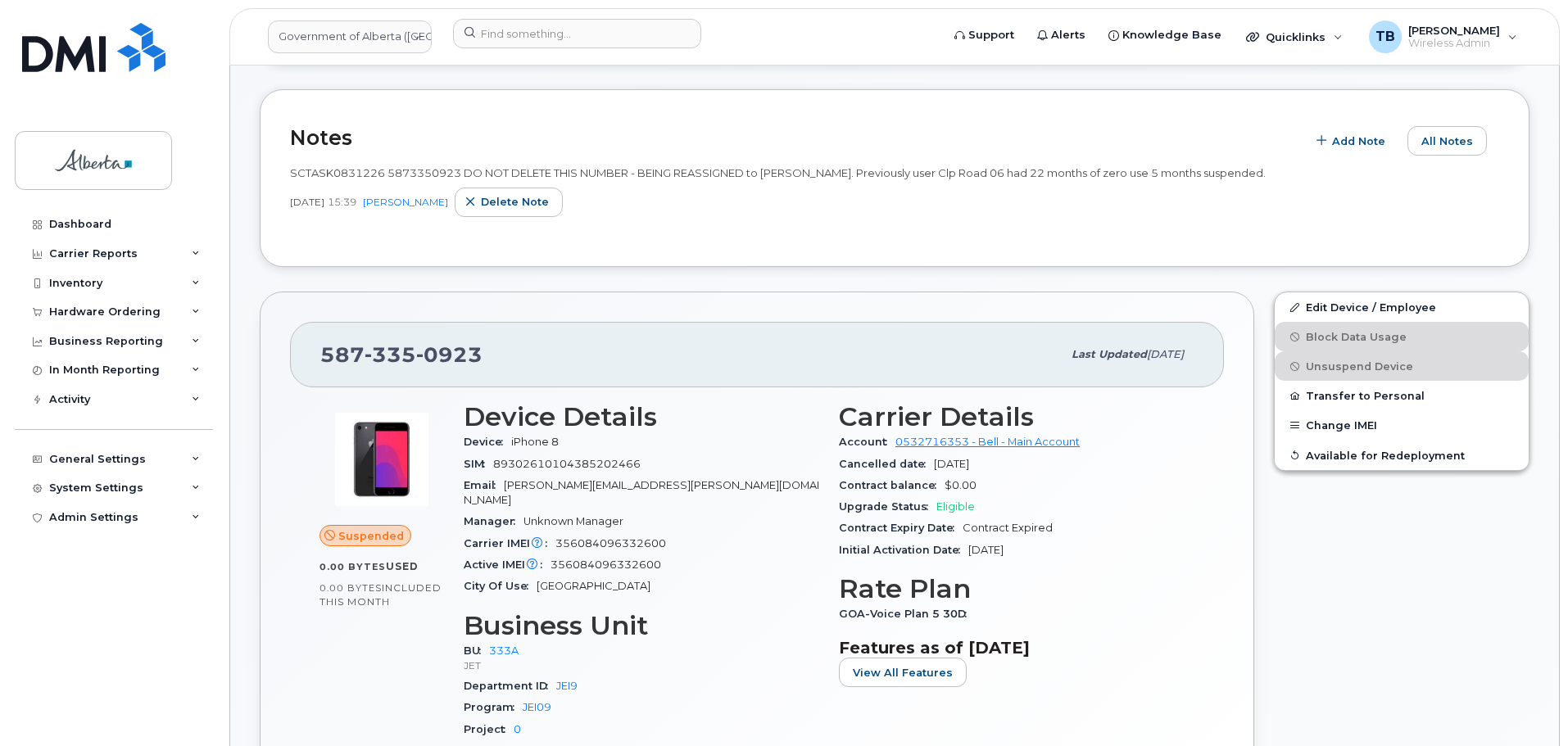
click at [416, 352] on span "335" at bounding box center [449, 354] width 66 height 25
copy span "587 335 0923"
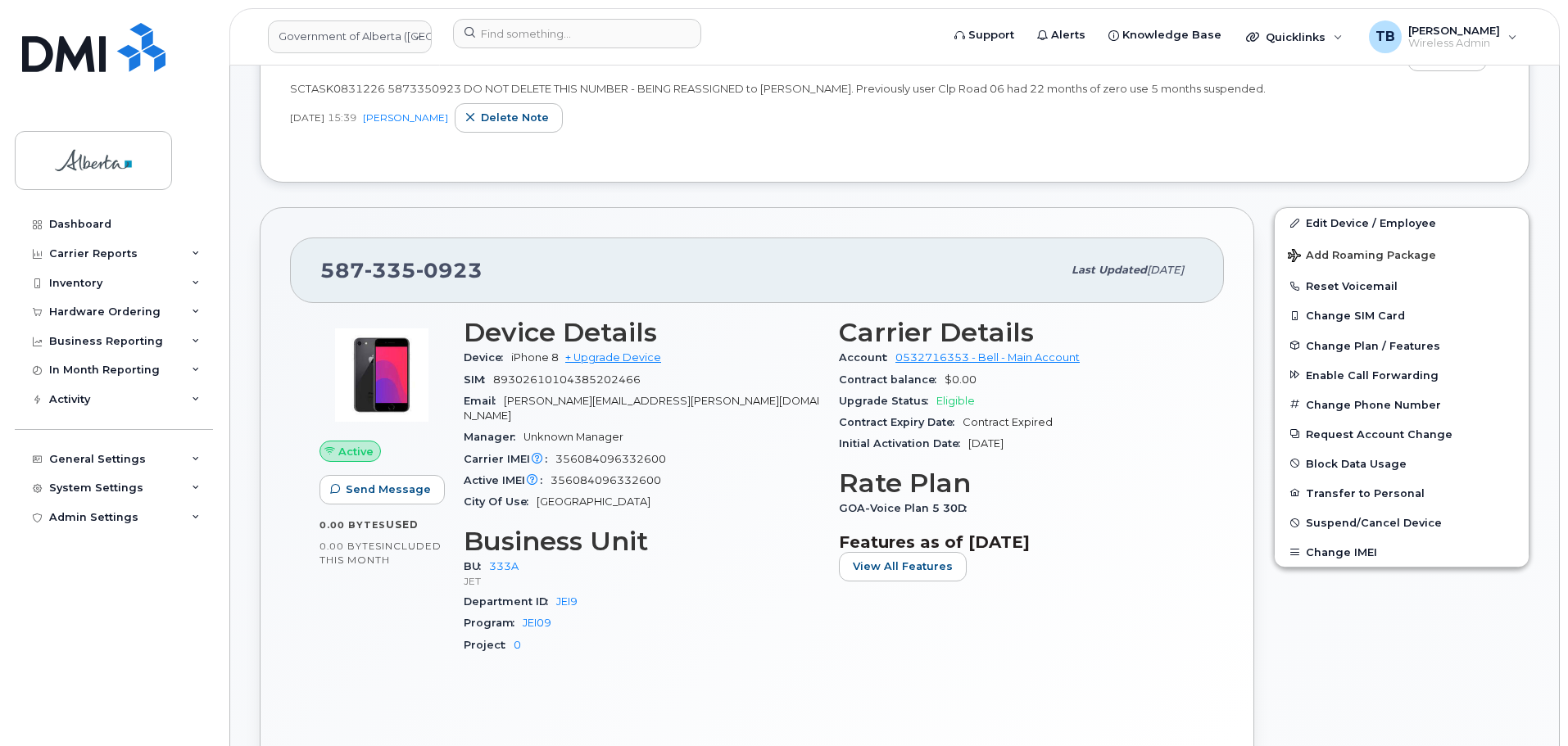
scroll to position [410, 0]
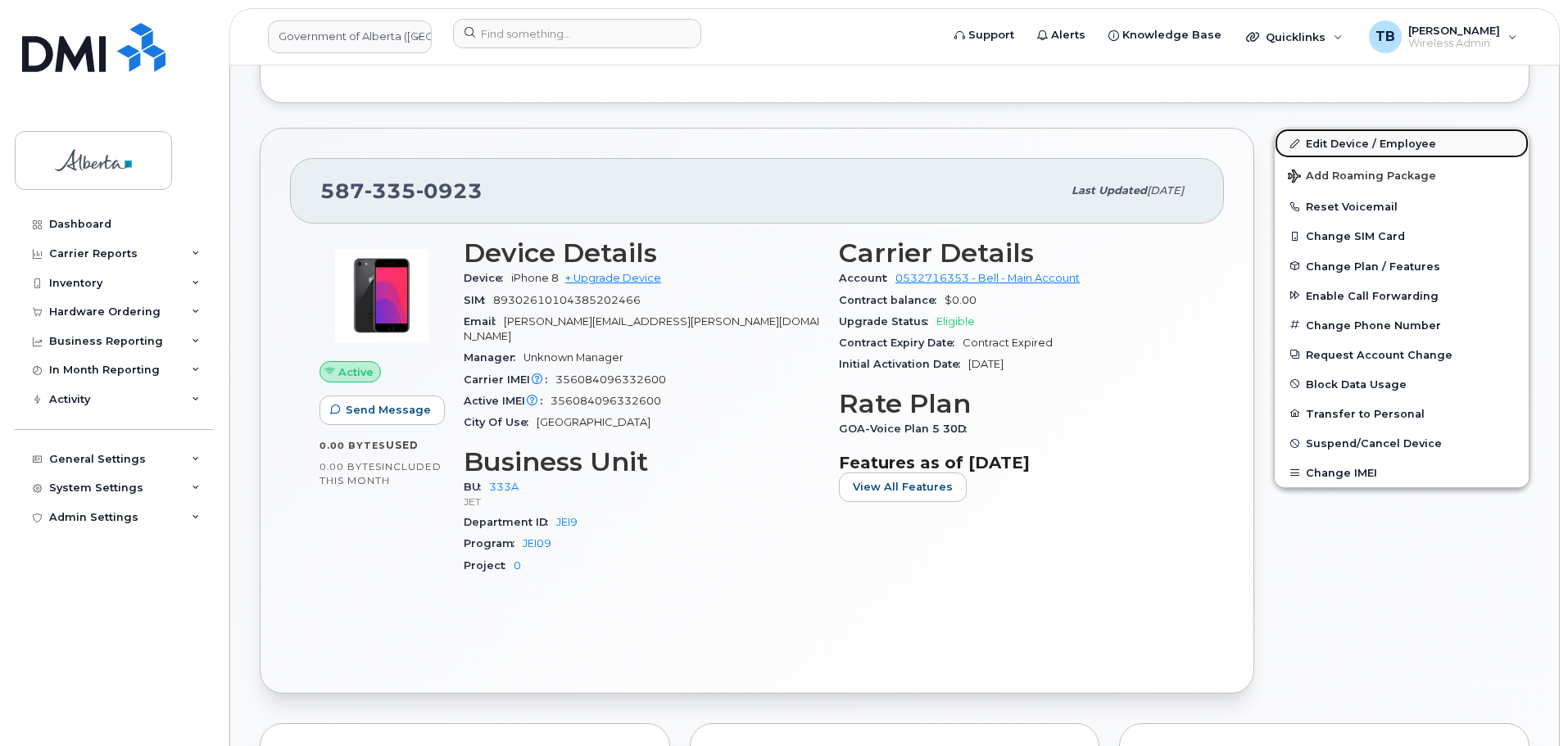
click at [1338, 137] on link "Edit Device / Employee" at bounding box center [1401, 143] width 254 height 29
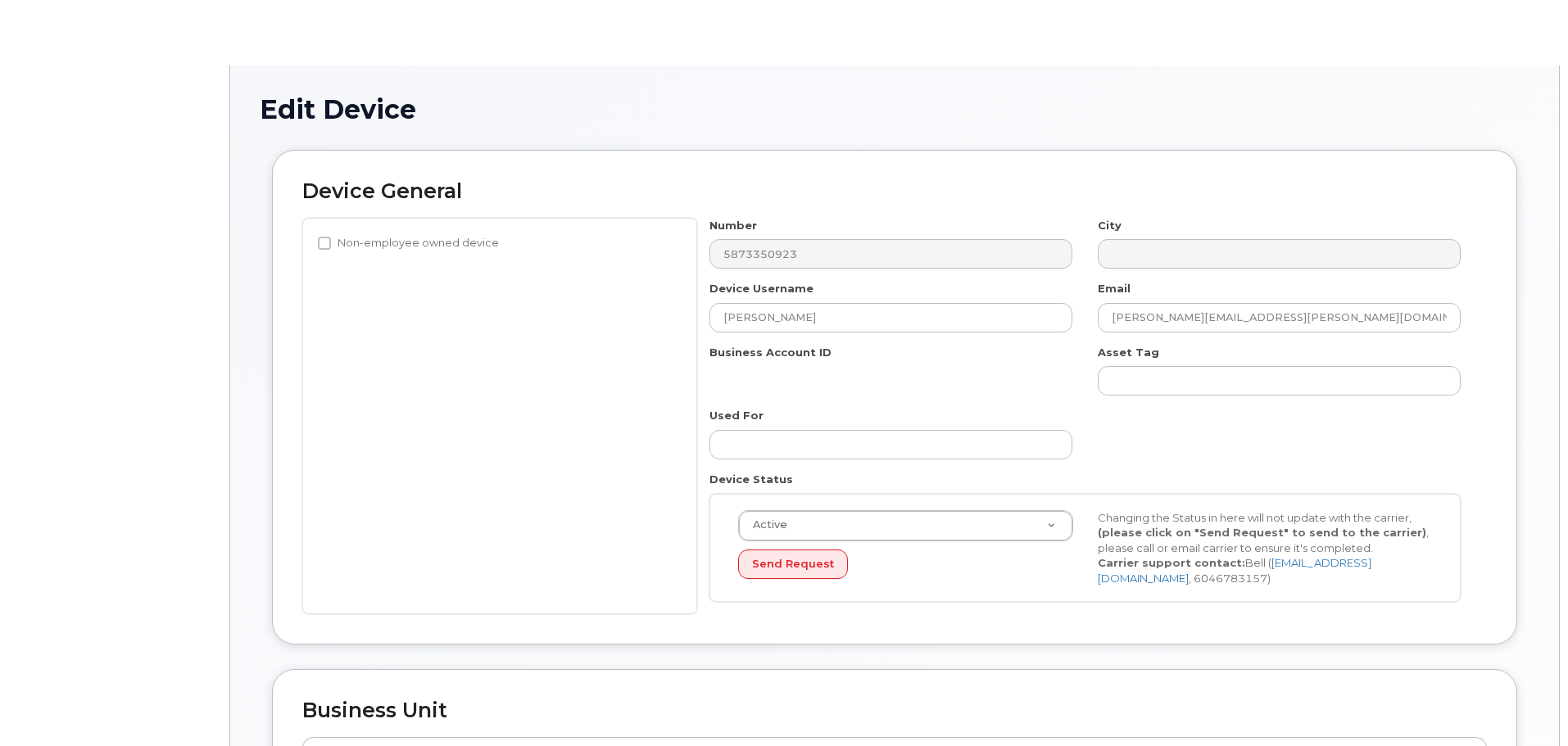
select select "4206363"
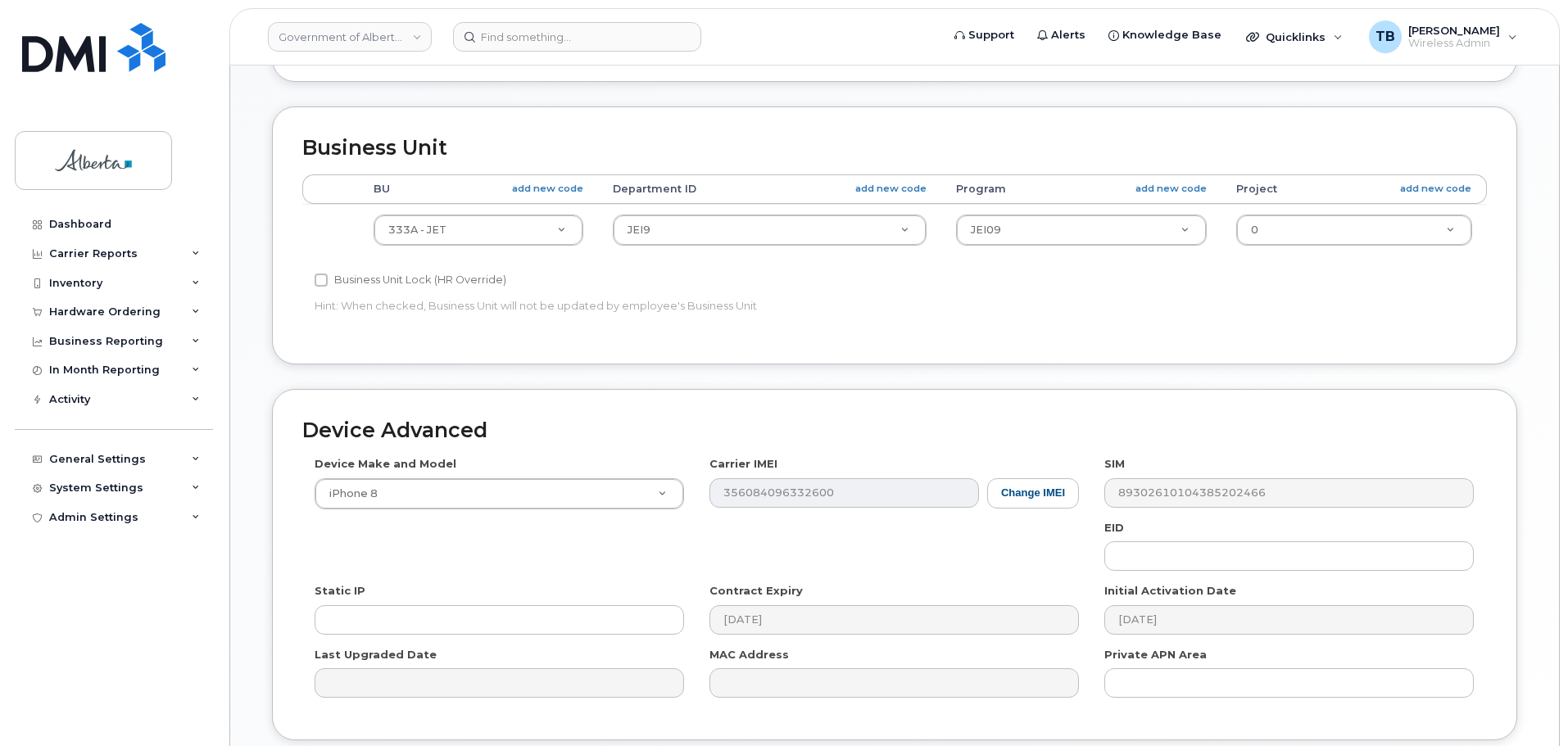
scroll to position [574, 0]
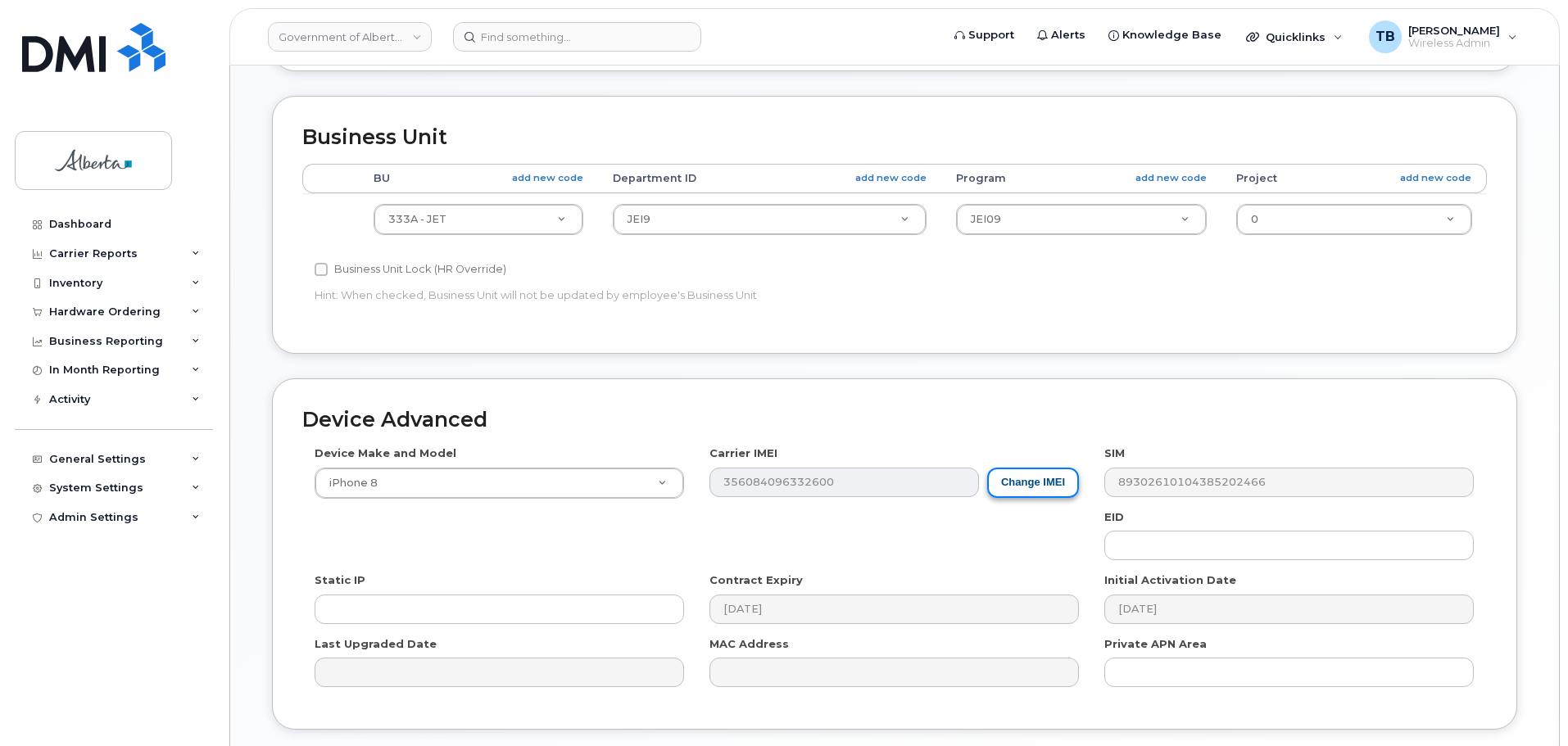
click at [1023, 490] on button "Change IMEI" at bounding box center [1033, 483] width 92 height 30
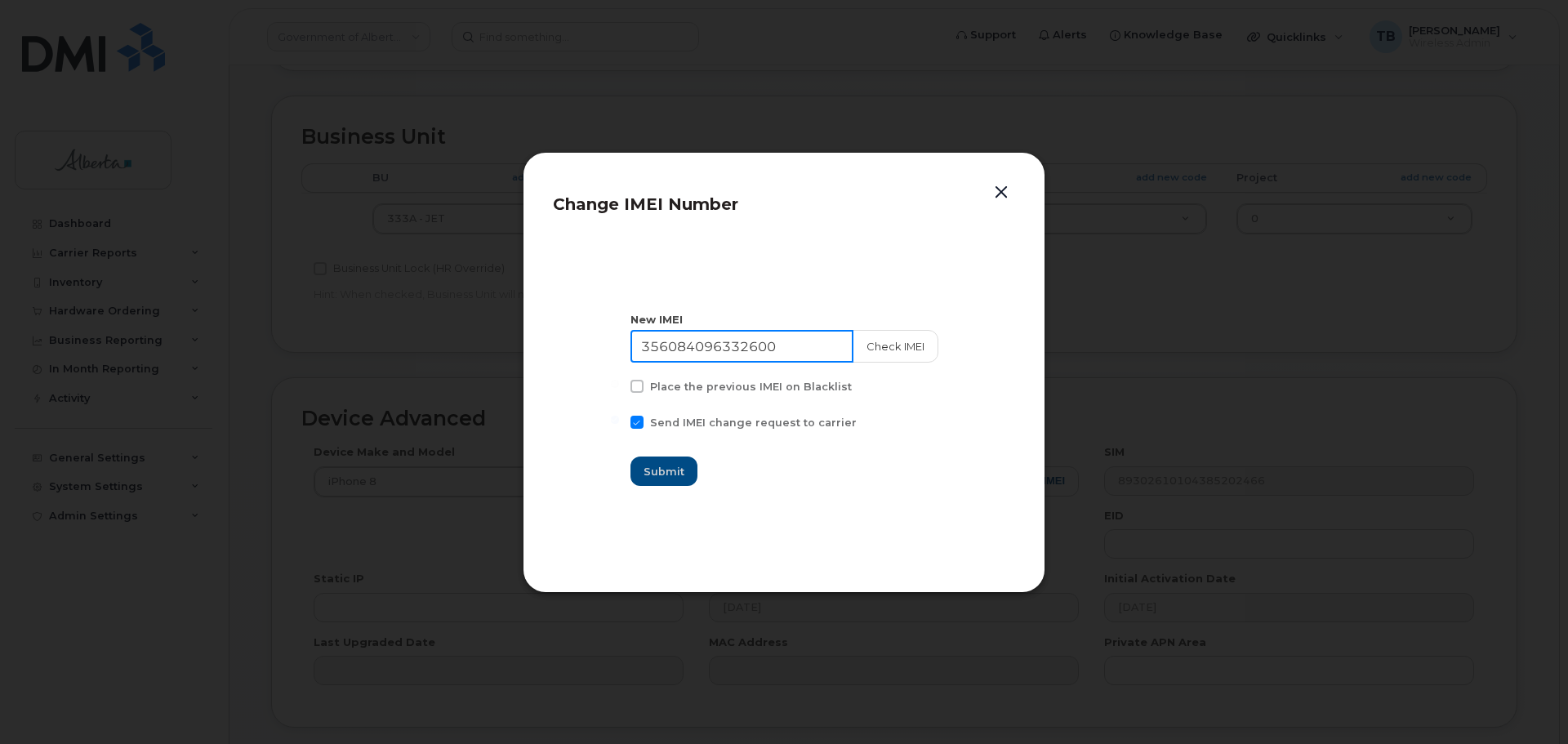
drag, startPoint x: 801, startPoint y: 350, endPoint x: 537, endPoint y: 344, distance: 264.1
click at [539, 344] on div "Change IMEI Number New IMEI [TECHNICAL_ID] Check IMEI Place the previous IMEI o…" at bounding box center [784, 372] width 523 height 441
paste input "5873350923"
type input "5873350923"
type input "350197382622033"
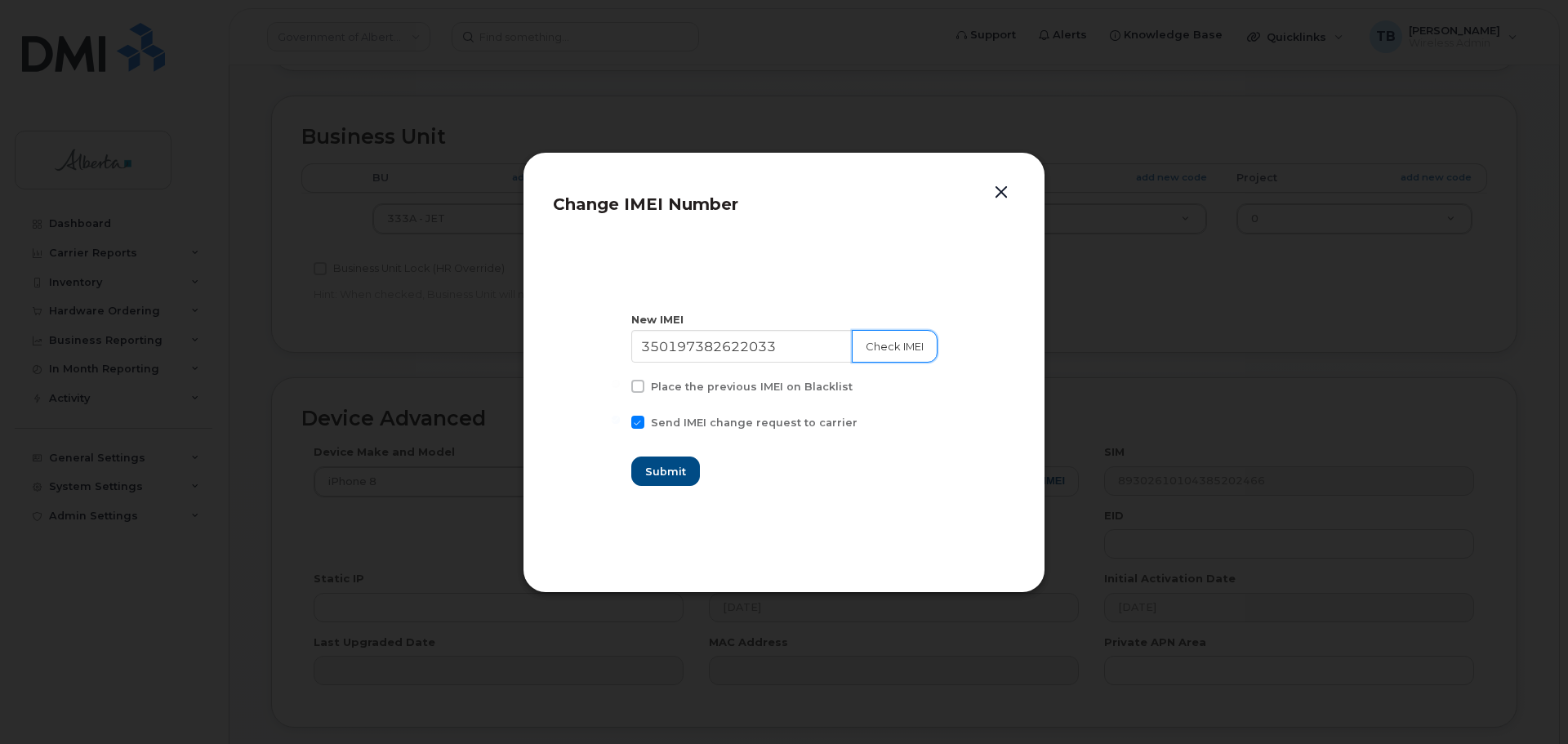
click at [901, 352] on button "Check IMEI" at bounding box center [894, 346] width 85 height 33
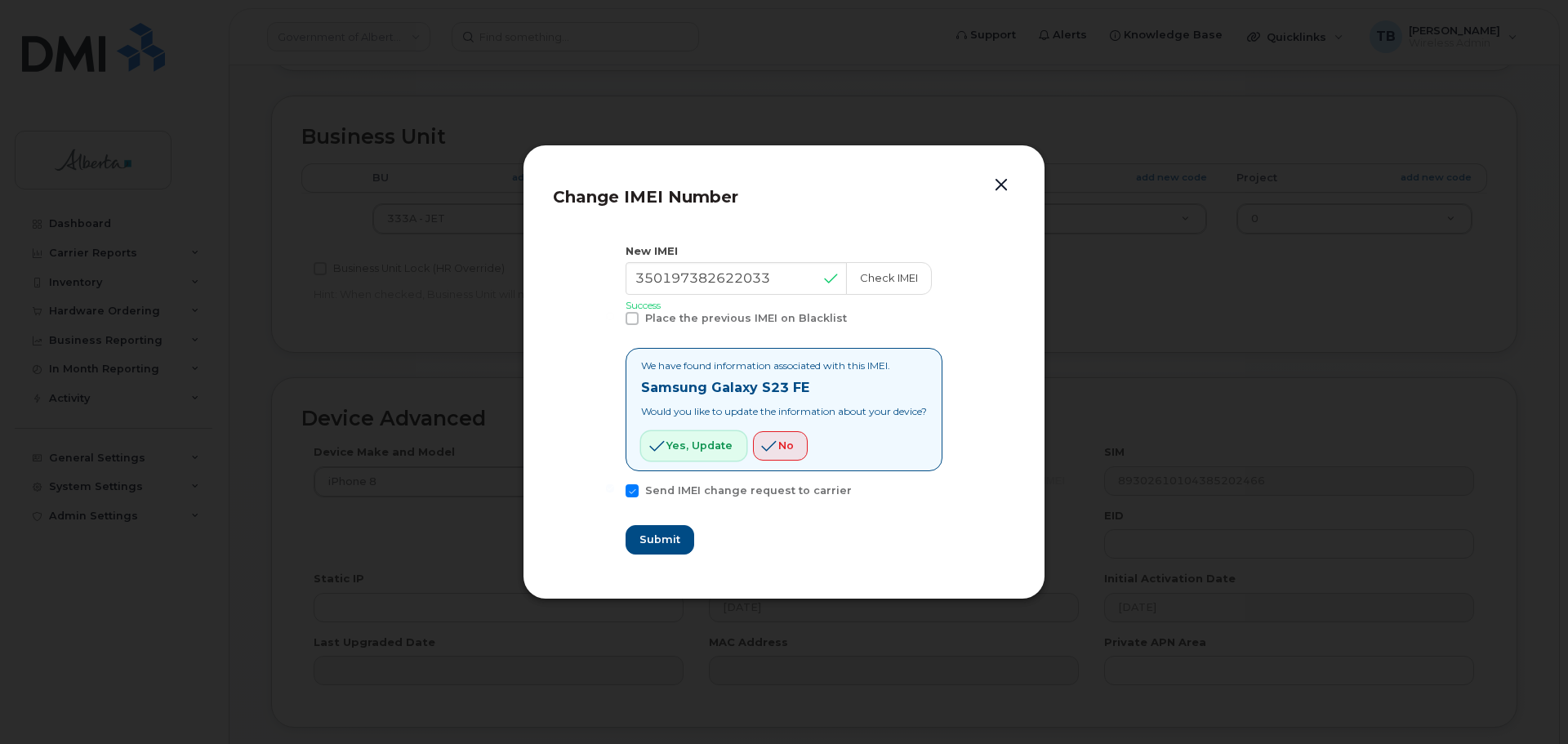
click at [667, 451] on span "Yes, update" at bounding box center [699, 445] width 66 height 15
click at [638, 541] on span "Submit" at bounding box center [658, 540] width 41 height 15
type input "350197382622033"
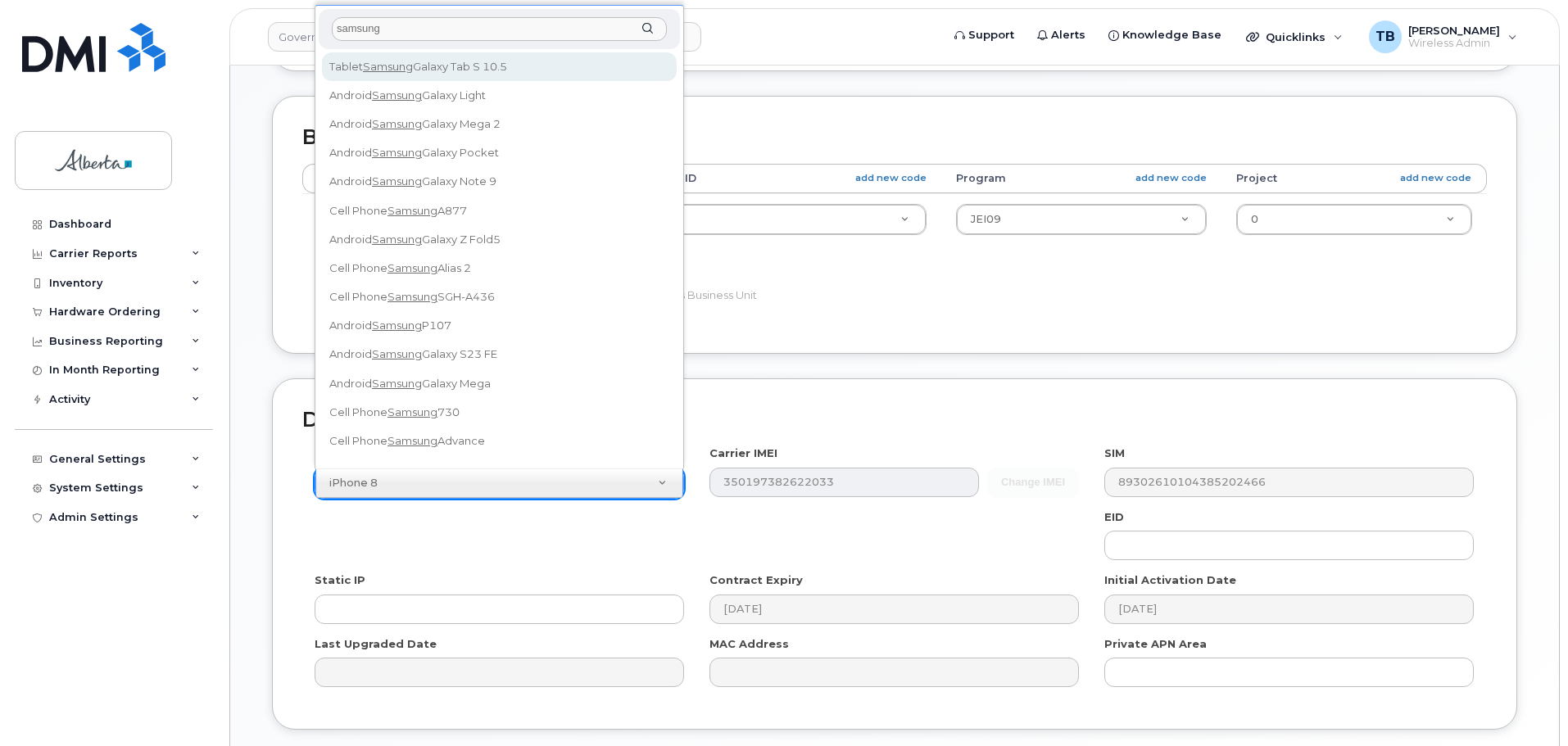
scroll to position [15, 0]
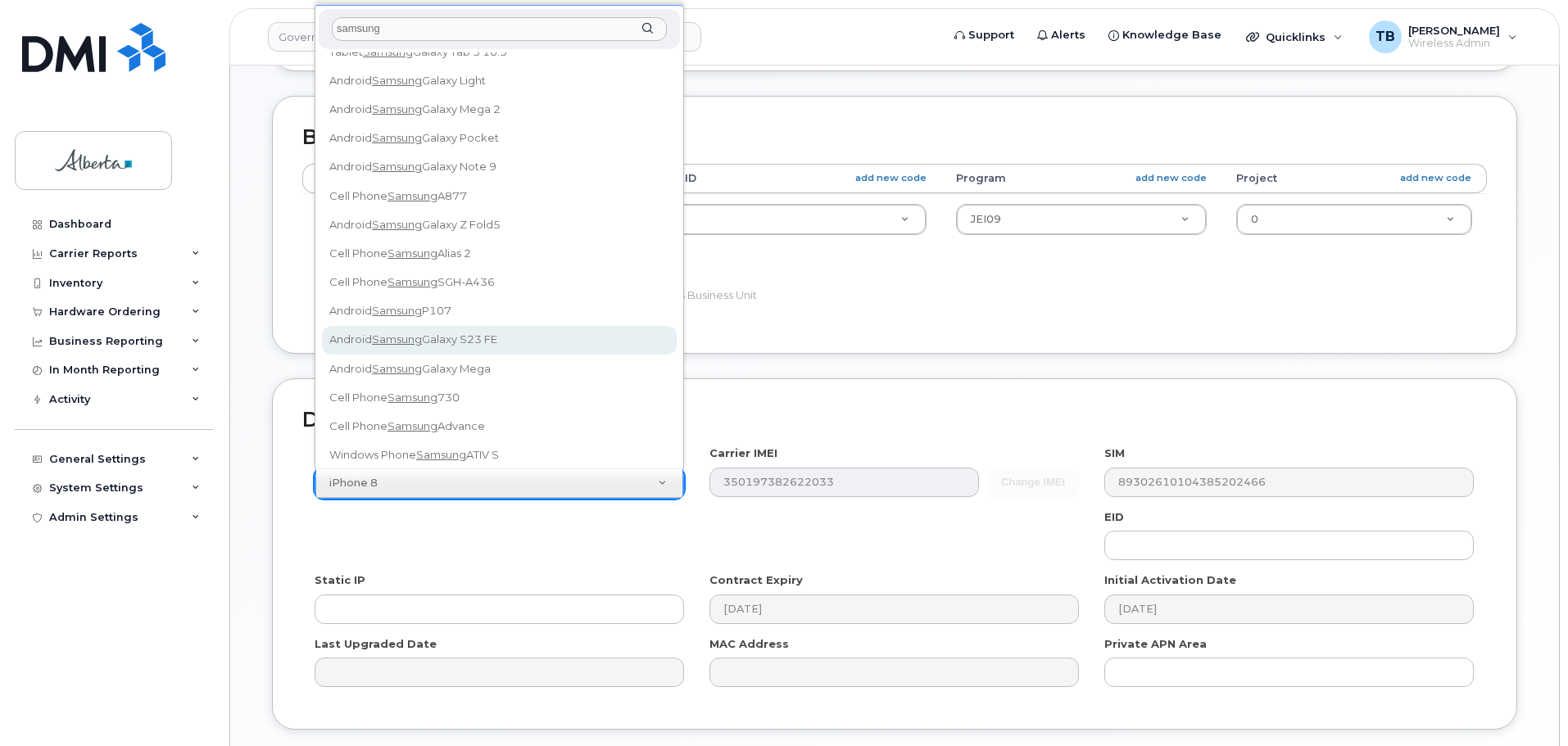
type input "samsung"
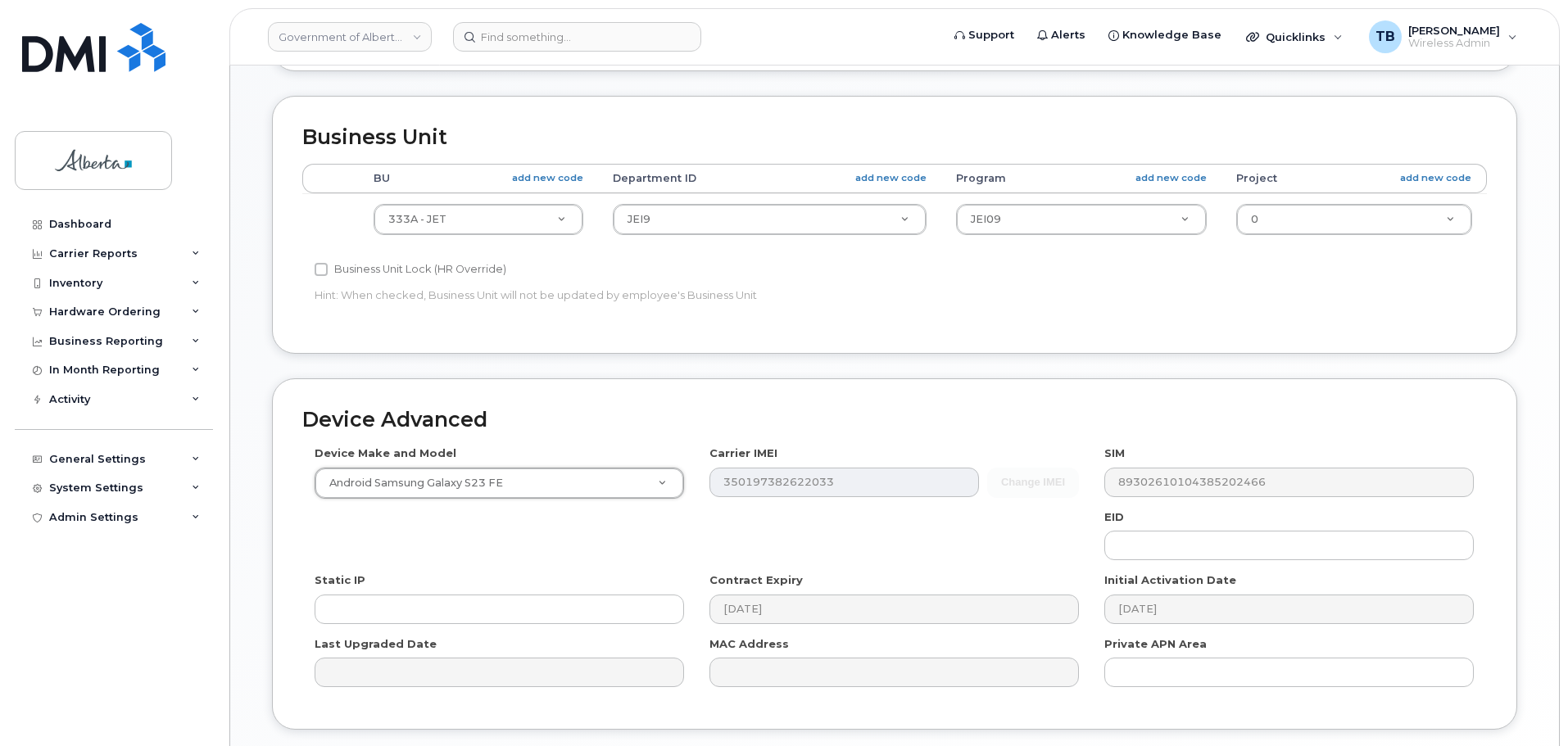
select select "3042"
click at [1070, 549] on div "Device Make and Model Android Samsung Galaxy S23 FE Android TCL 502 Watch Apple…" at bounding box center [894, 572] width 1185 height 254
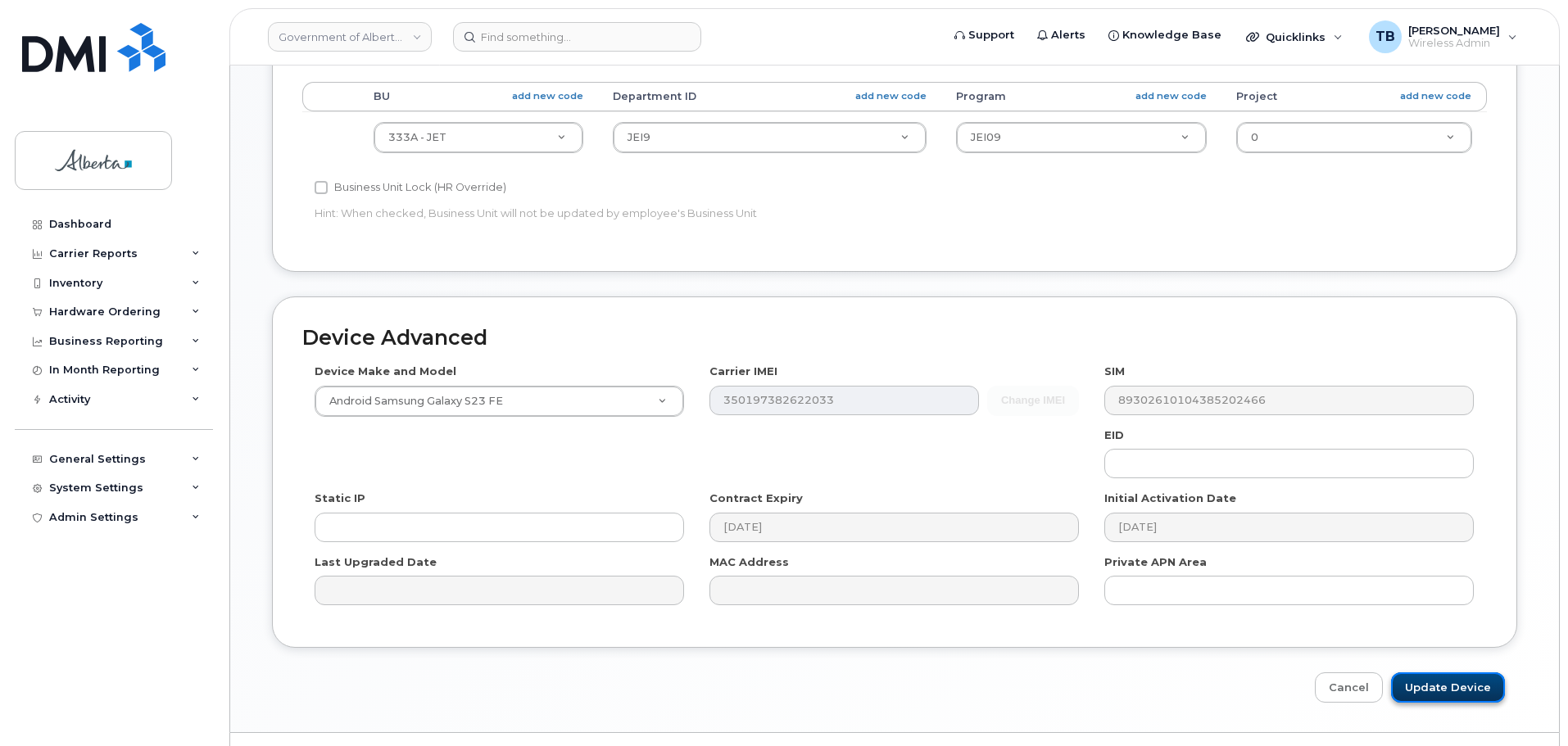
click at [1433, 699] on input "Update Device" at bounding box center [1447, 688] width 114 height 30
type input "Saving..."
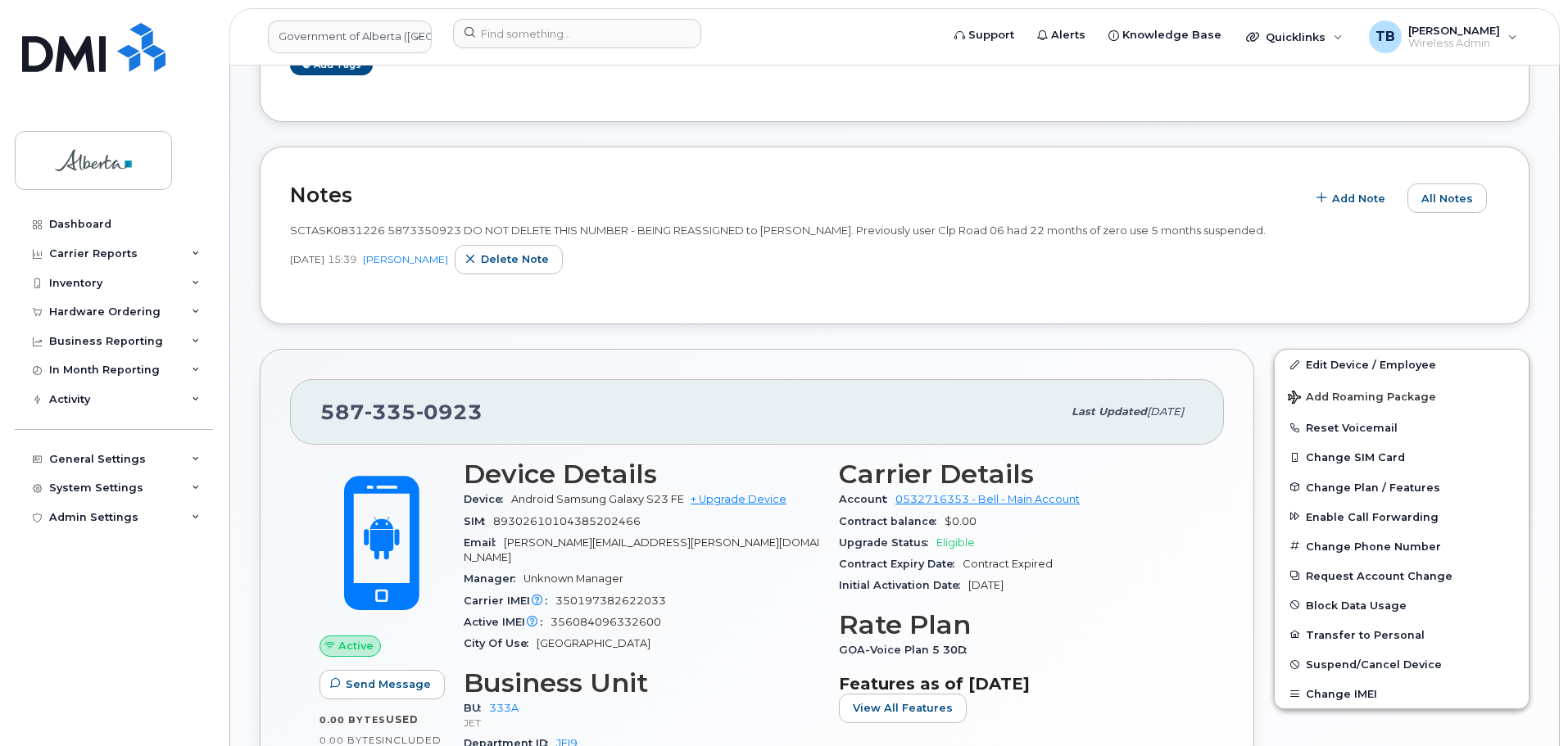
scroll to position [328, 0]
